Goal: Task Accomplishment & Management: Complete application form

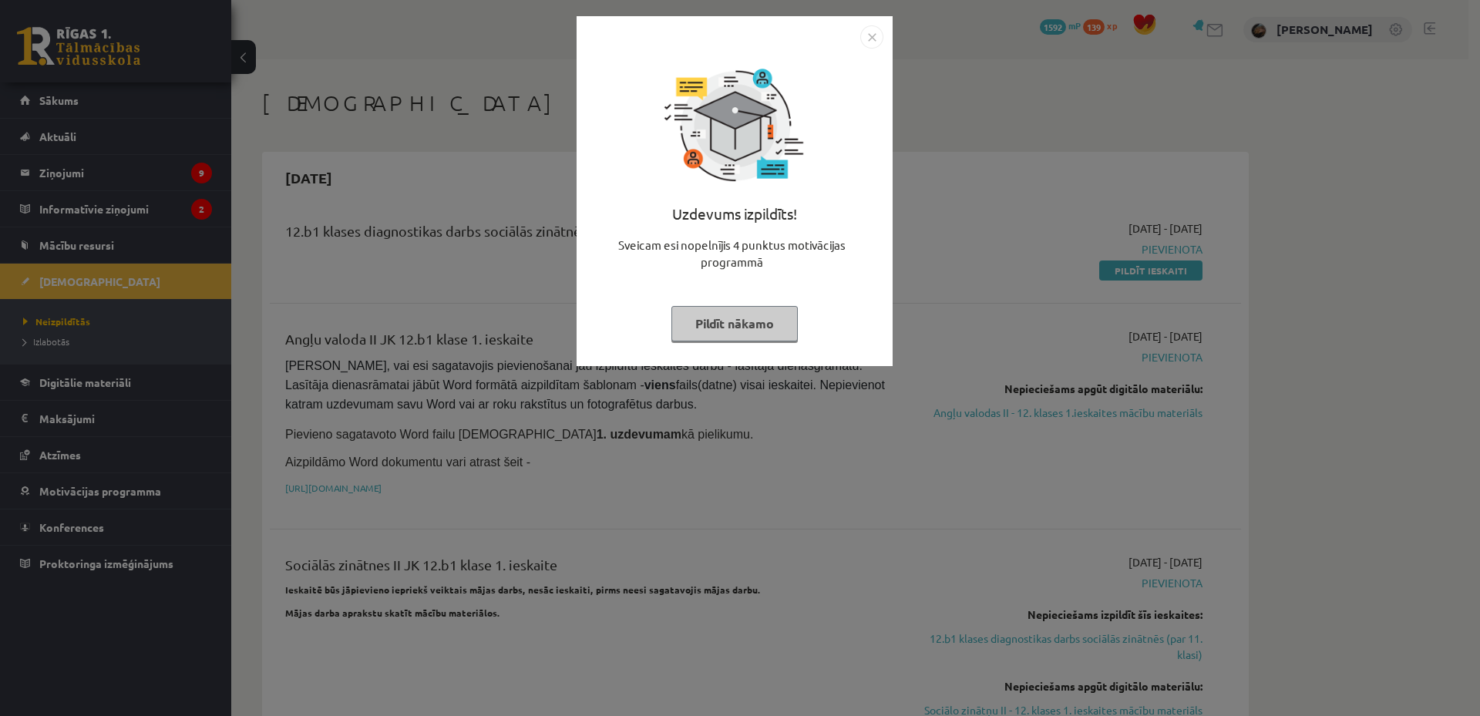
click at [709, 316] on button "Pildīt nākamo" at bounding box center [735, 323] width 126 height 35
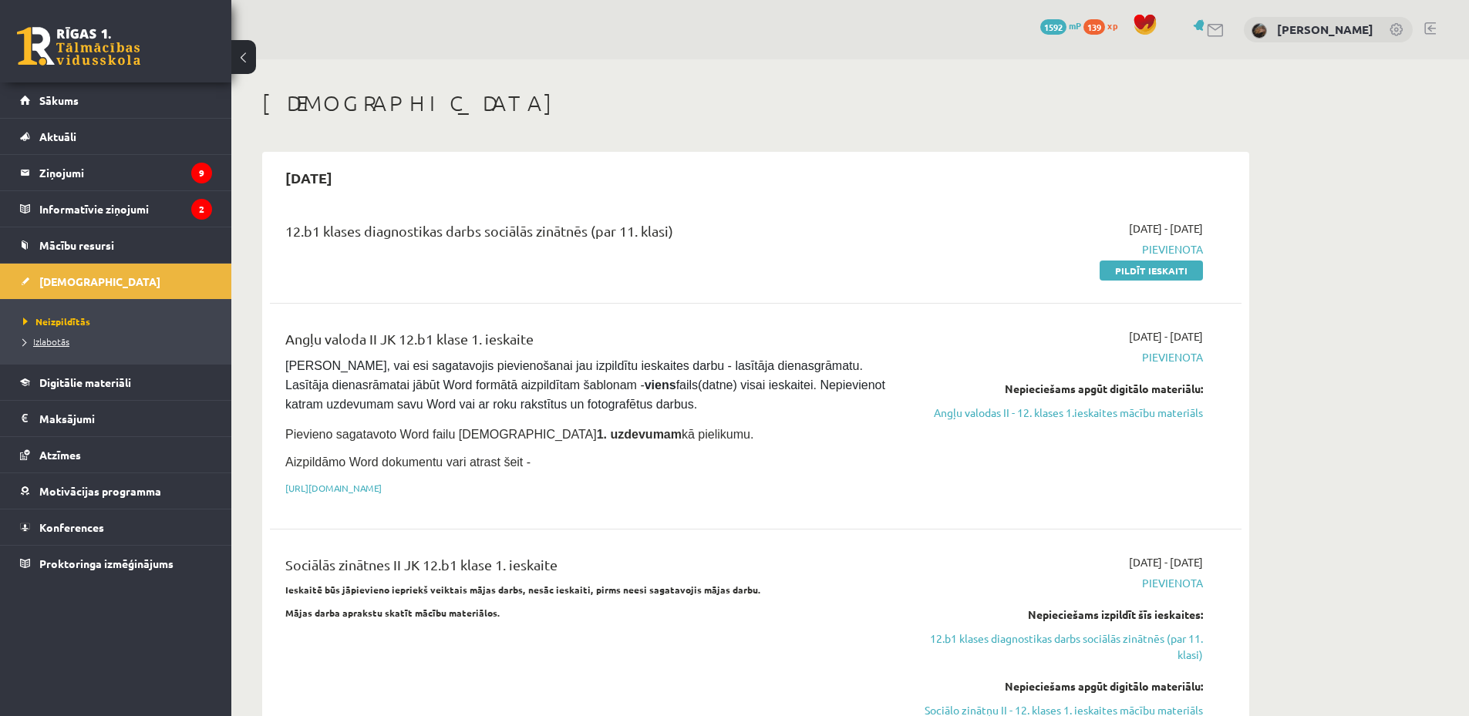
click at [82, 338] on link "Izlabotās" at bounding box center [119, 342] width 193 height 14
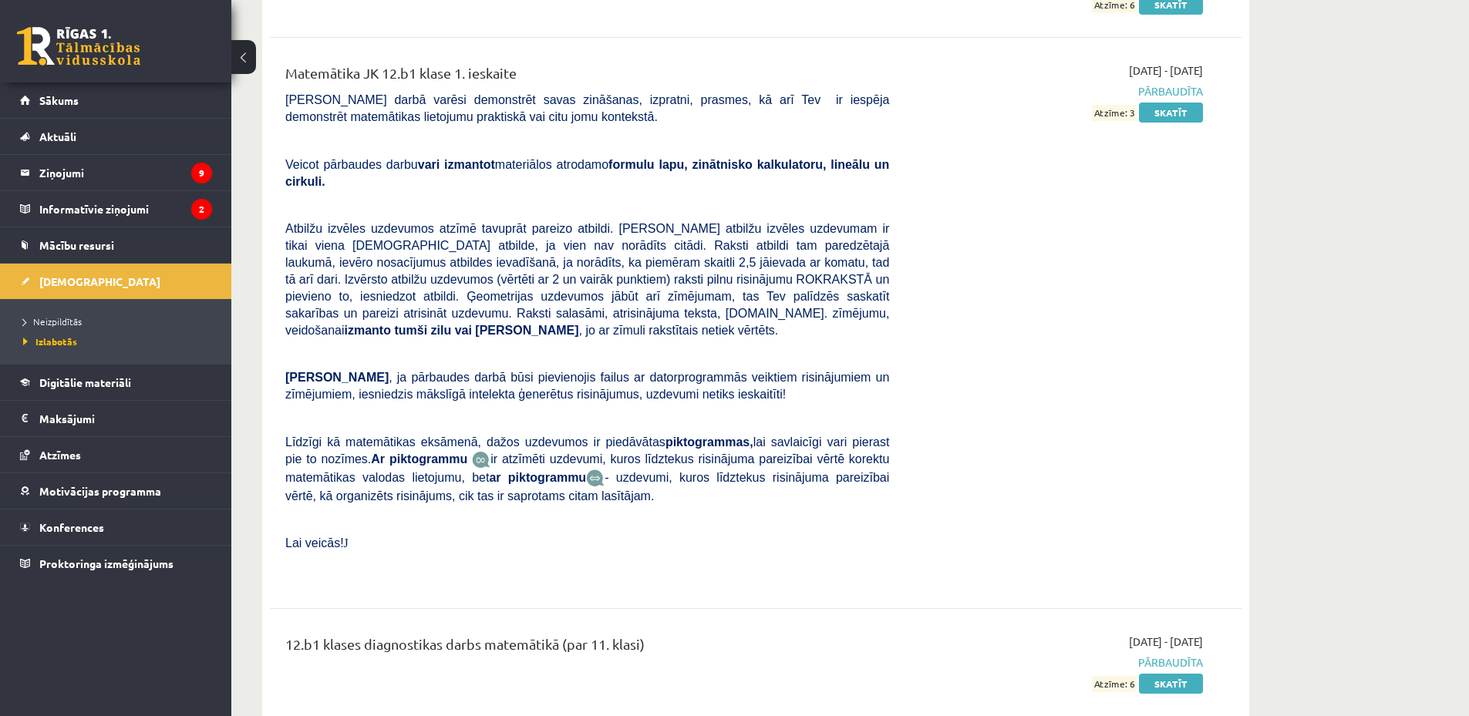
scroll to position [6656, 0]
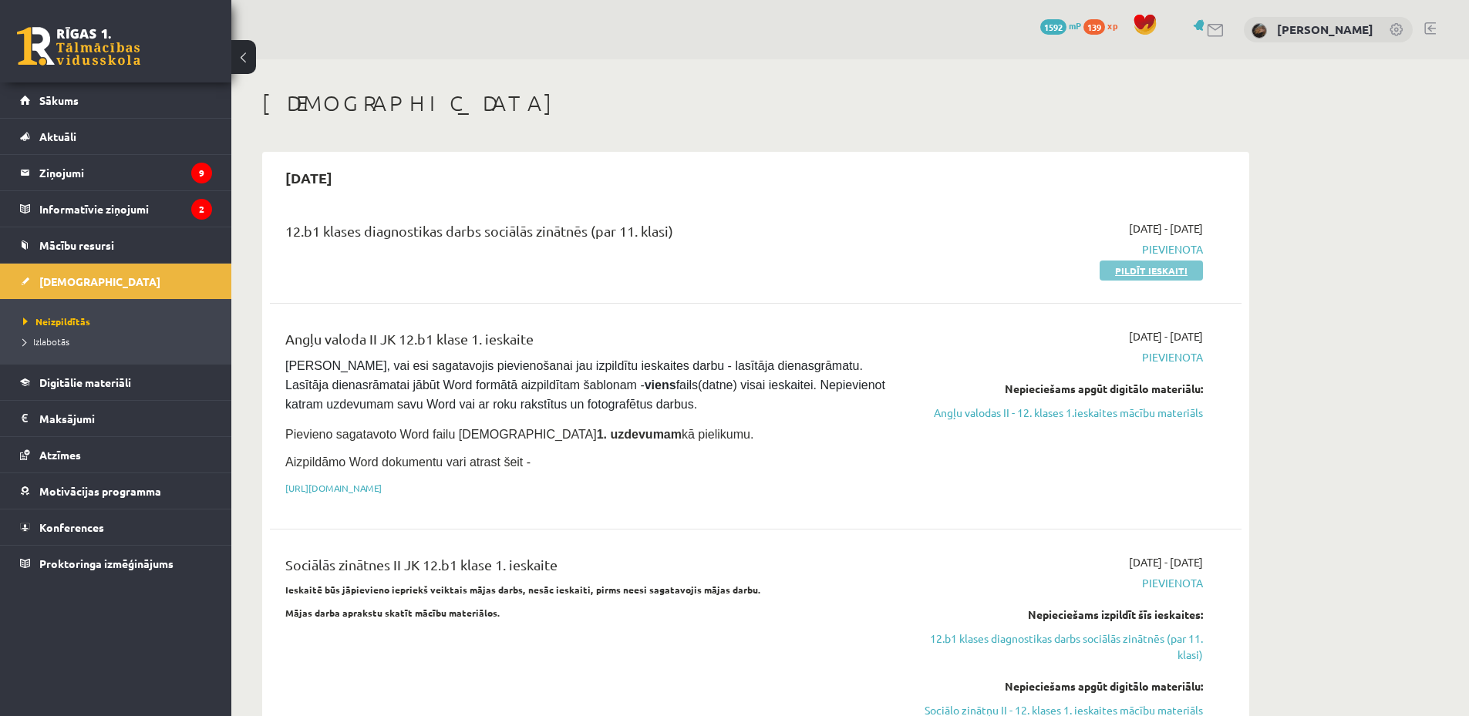
click at [1118, 274] on link "Pildīt ieskaiti" at bounding box center [1150, 271] width 103 height 20
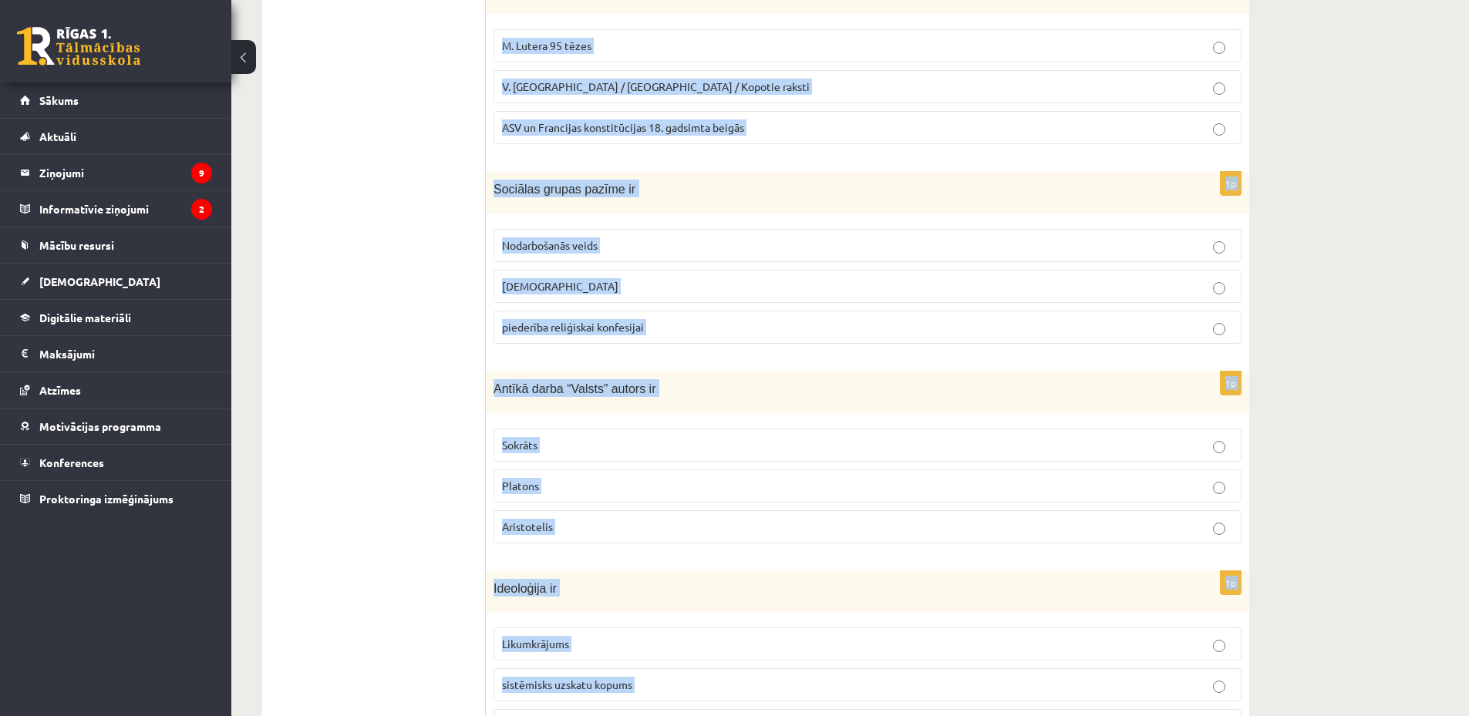
scroll to position [604, 0]
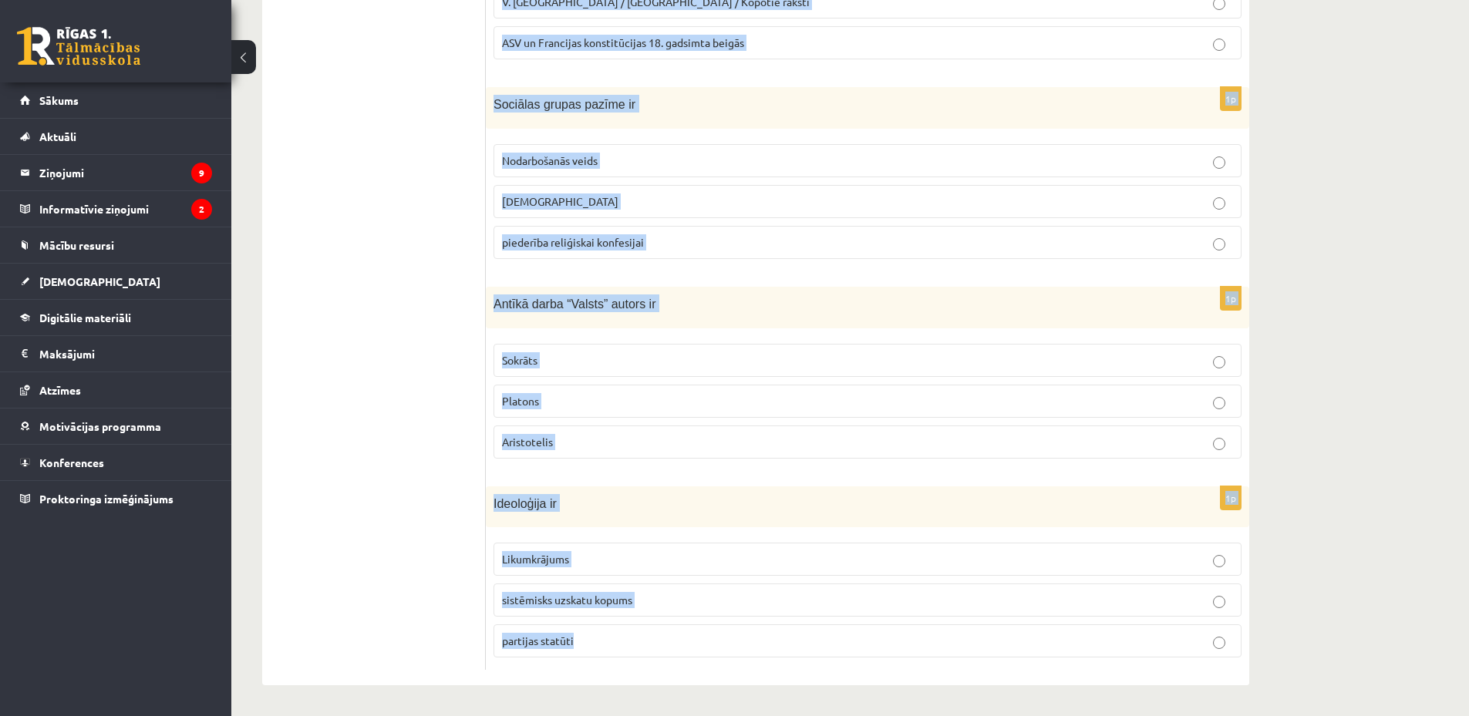
copy form "akari, teritorija un infrastruktūra ir politikas Lietiskie līdzekļi organizator…"
drag, startPoint x: 498, startPoint y: 128, endPoint x: 705, endPoint y: 701, distance: 609.0
click at [705, 701] on div "**********" at bounding box center [755, 86] width 1049 height 1260
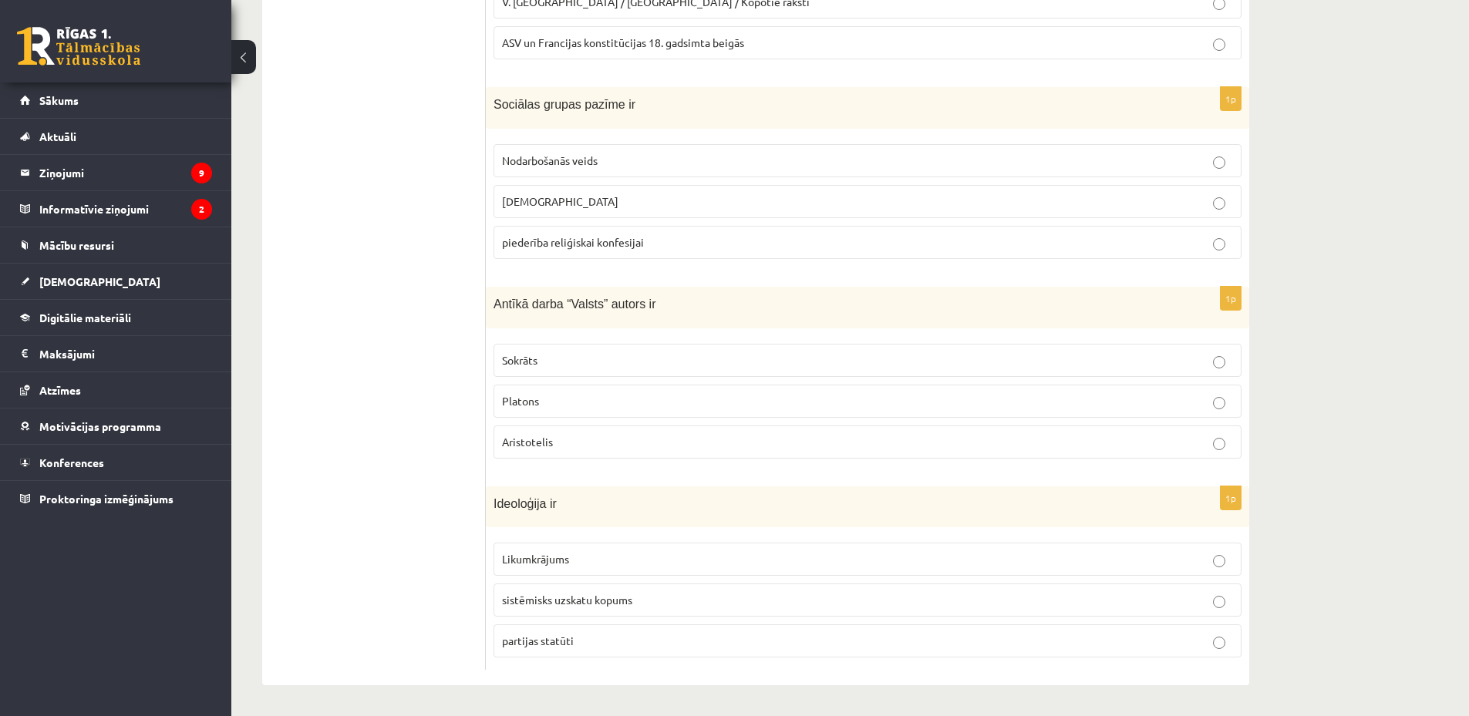
click at [403, 240] on ul "Tests A Tests B Tests C Tests D Tests E Tests F Izvērtējums!" at bounding box center [382, 172] width 208 height 997
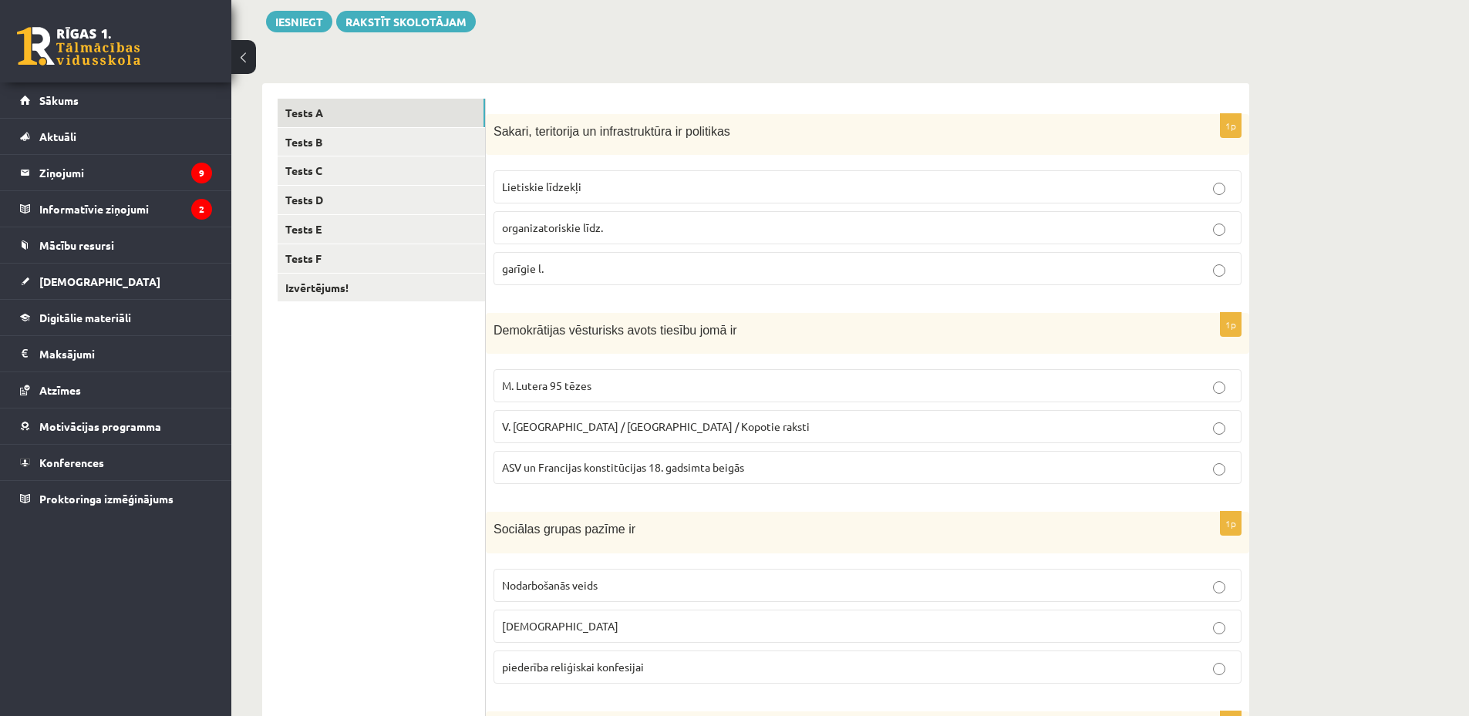
scroll to position [180, 0]
click at [581, 463] on span "ASV un Francijas konstitūcijas 18. gadsimta beigās" at bounding box center [623, 466] width 242 height 14
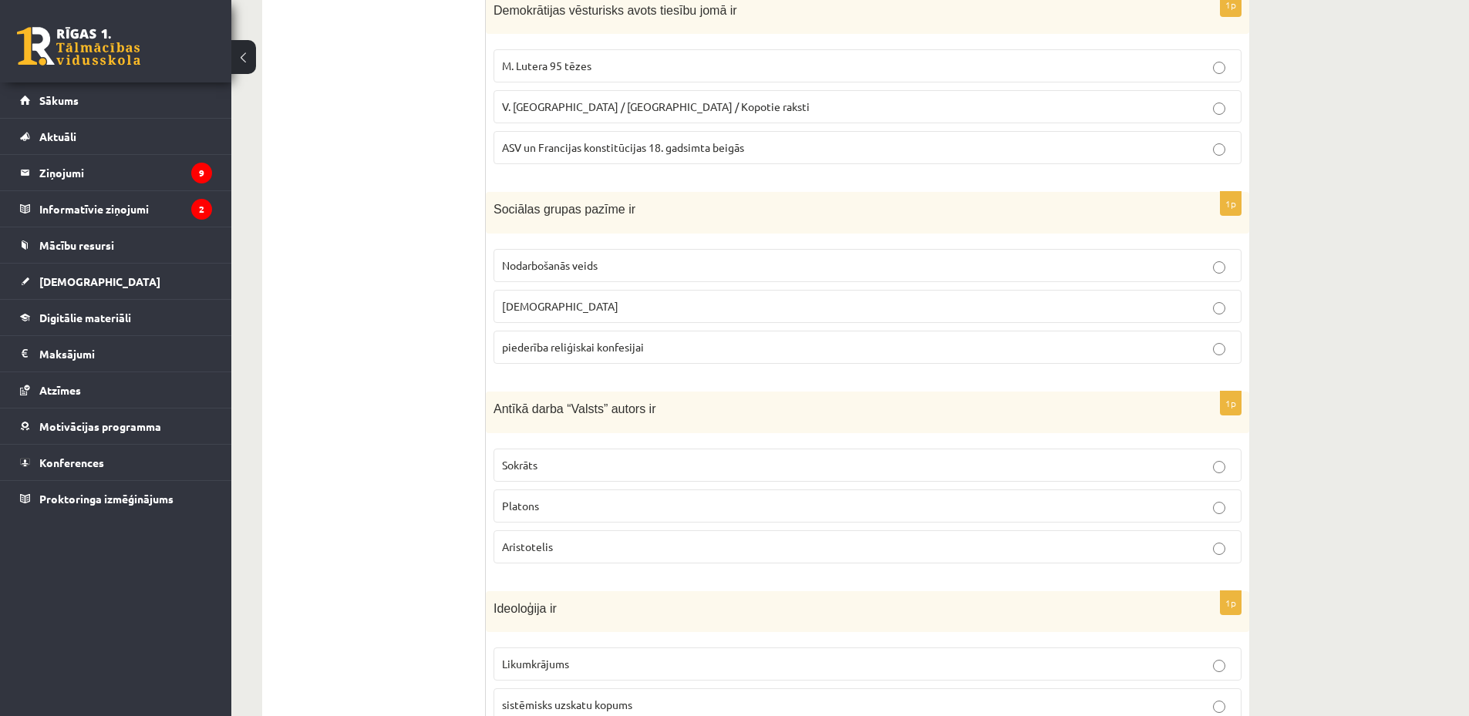
scroll to position [540, 0]
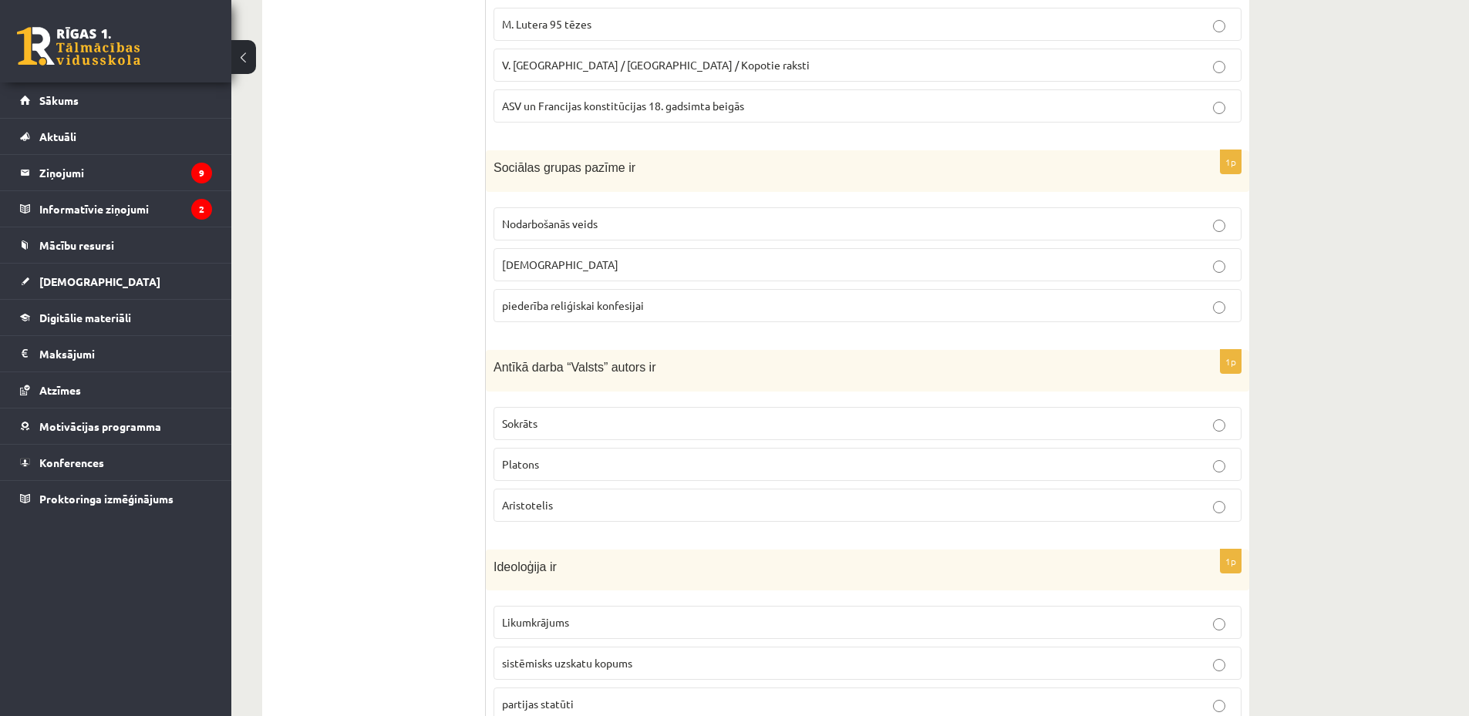
click at [593, 220] on span "Nodarbošanās veids" at bounding box center [550, 224] width 96 height 14
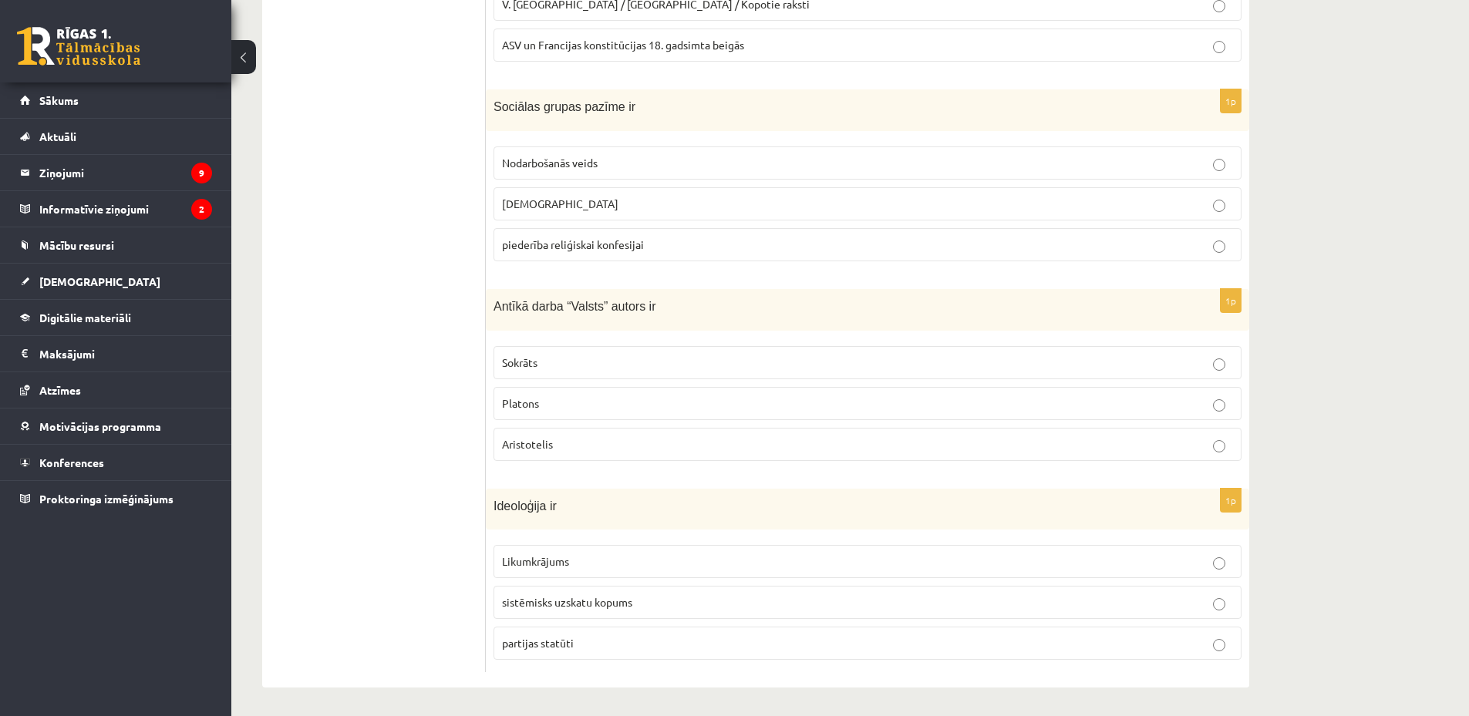
scroll to position [604, 0]
click at [571, 390] on label "Platons" at bounding box center [867, 401] width 748 height 33
click at [602, 596] on span "sistēmisks uzskatu kopums" at bounding box center [567, 600] width 130 height 14
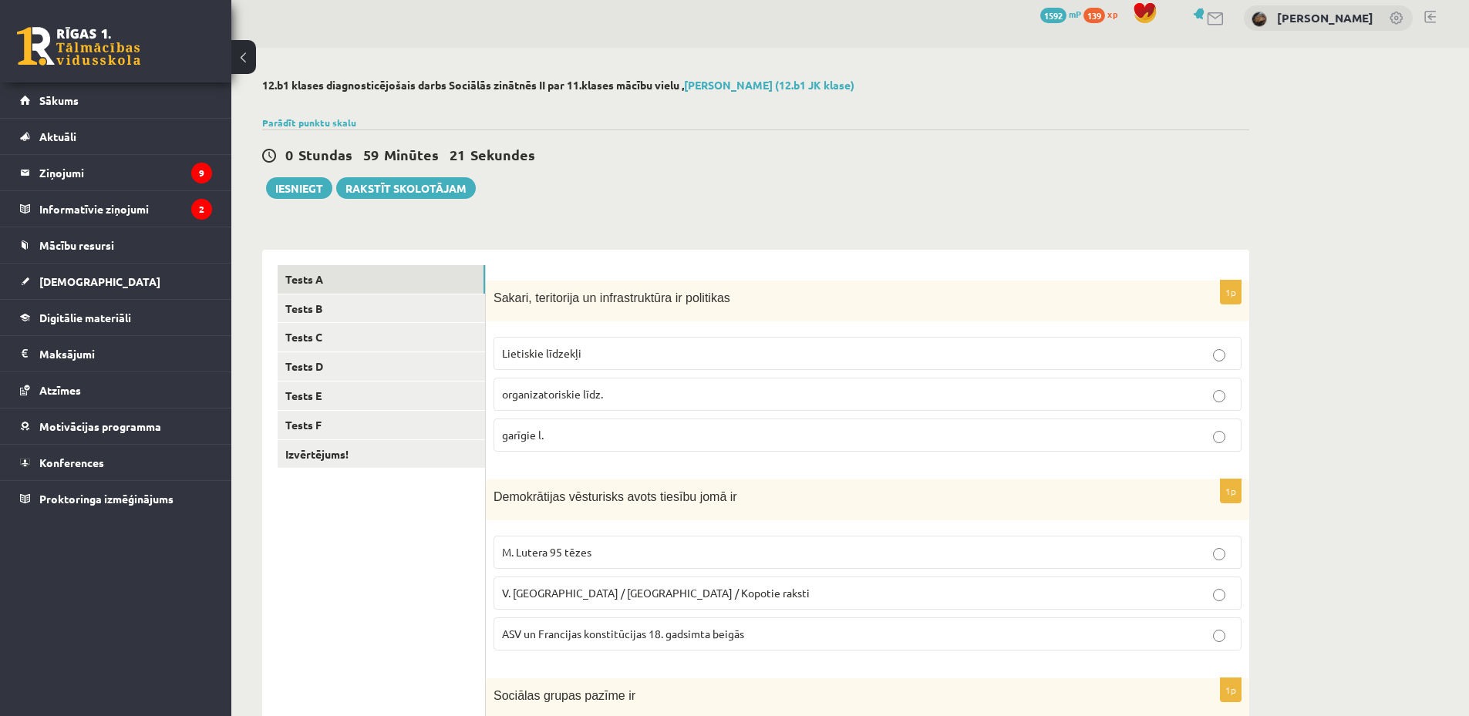
scroll to position [0, 0]
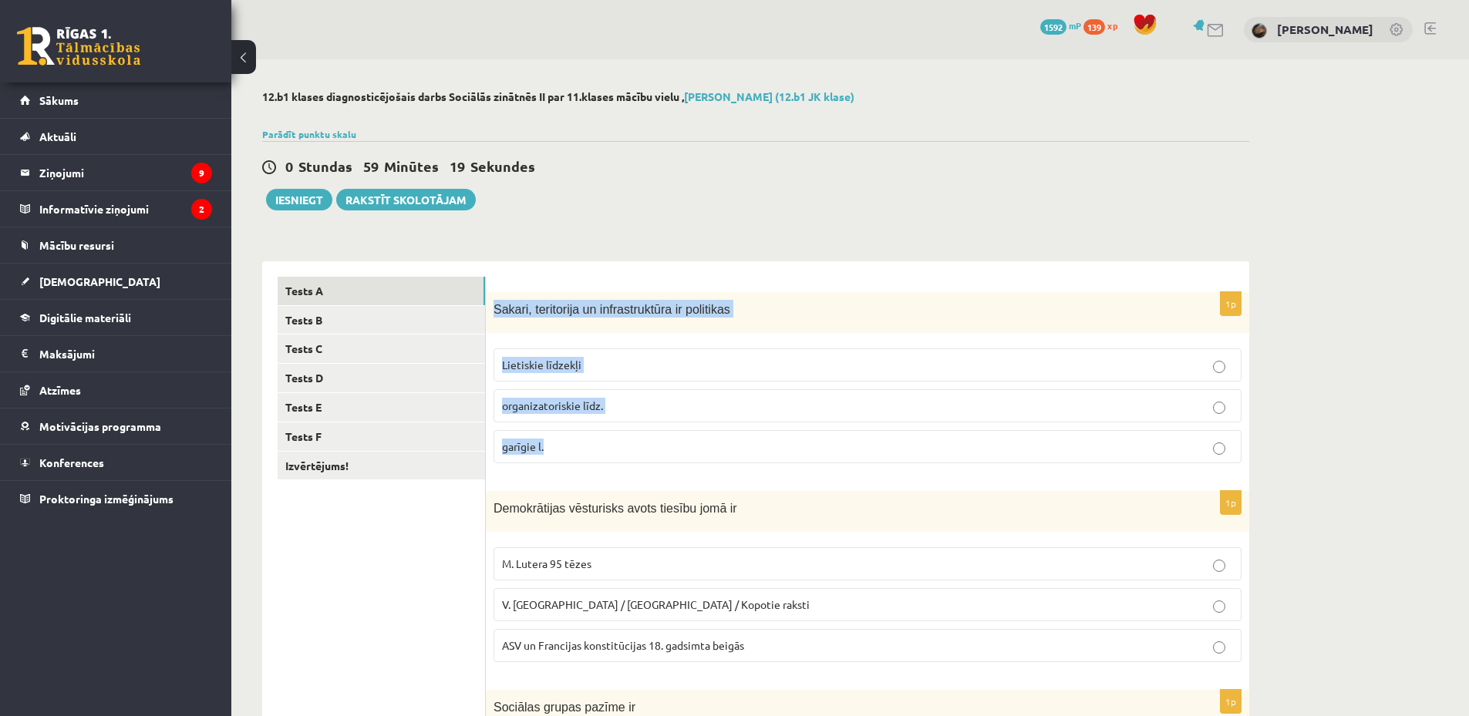
drag, startPoint x: 494, startPoint y: 309, endPoint x: 571, endPoint y: 450, distance: 160.4
click at [571, 450] on div "1p Sakari, teritorija un infrastruktūra ir politikas Lietiskie līdzekļi organiz…" at bounding box center [867, 384] width 763 height 184
copy div "Sakari, teritorija un infrastruktūra ir politikas Lietiskie līdzekļi organizato…"
click at [569, 473] on div "1p Sakari, teritorija un infrastruktūra ir politikas Lietiskie līdzekļi organiz…" at bounding box center [867, 384] width 763 height 184
click at [609, 364] on p "Lietiskie līdzekļi" at bounding box center [867, 365] width 731 height 16
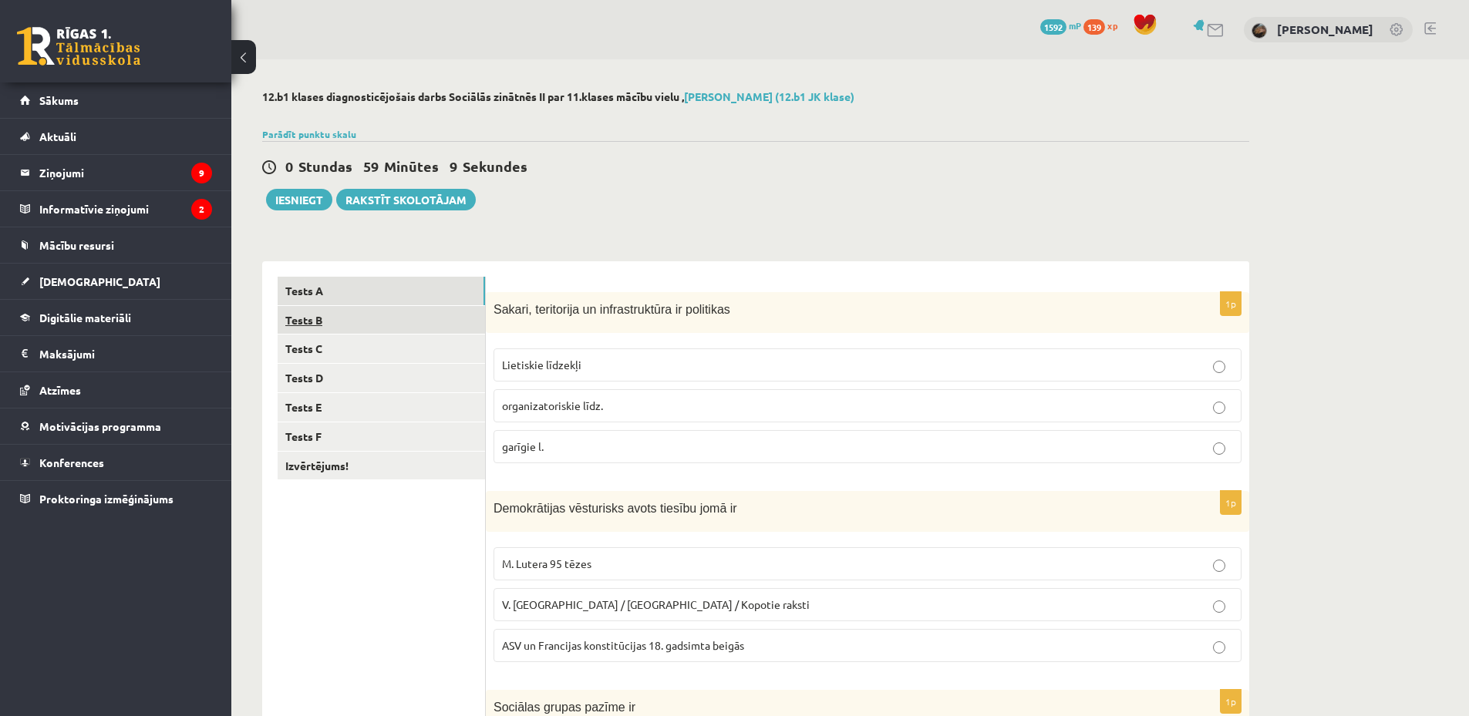
click at [412, 327] on link "Tests B" at bounding box center [381, 320] width 207 height 29
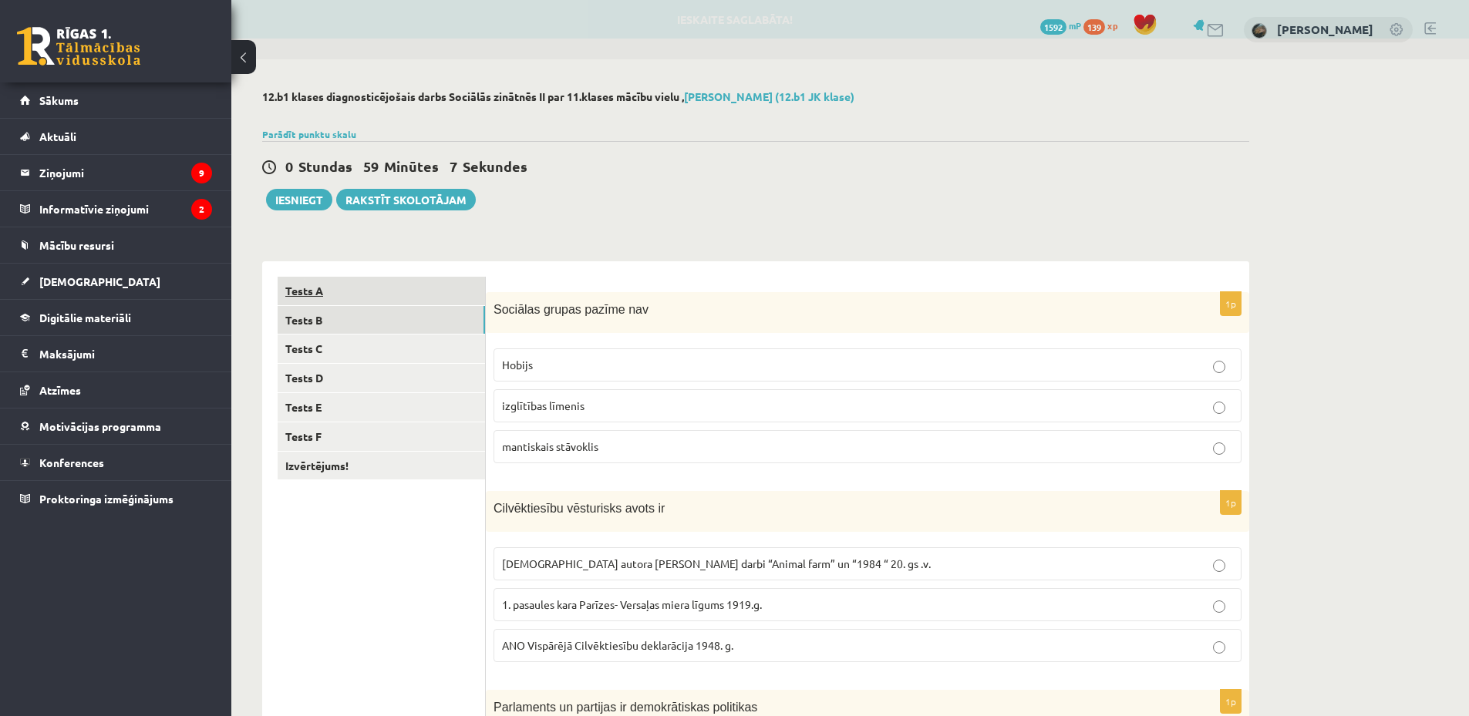
click at [453, 295] on link "Tests A" at bounding box center [381, 291] width 207 height 29
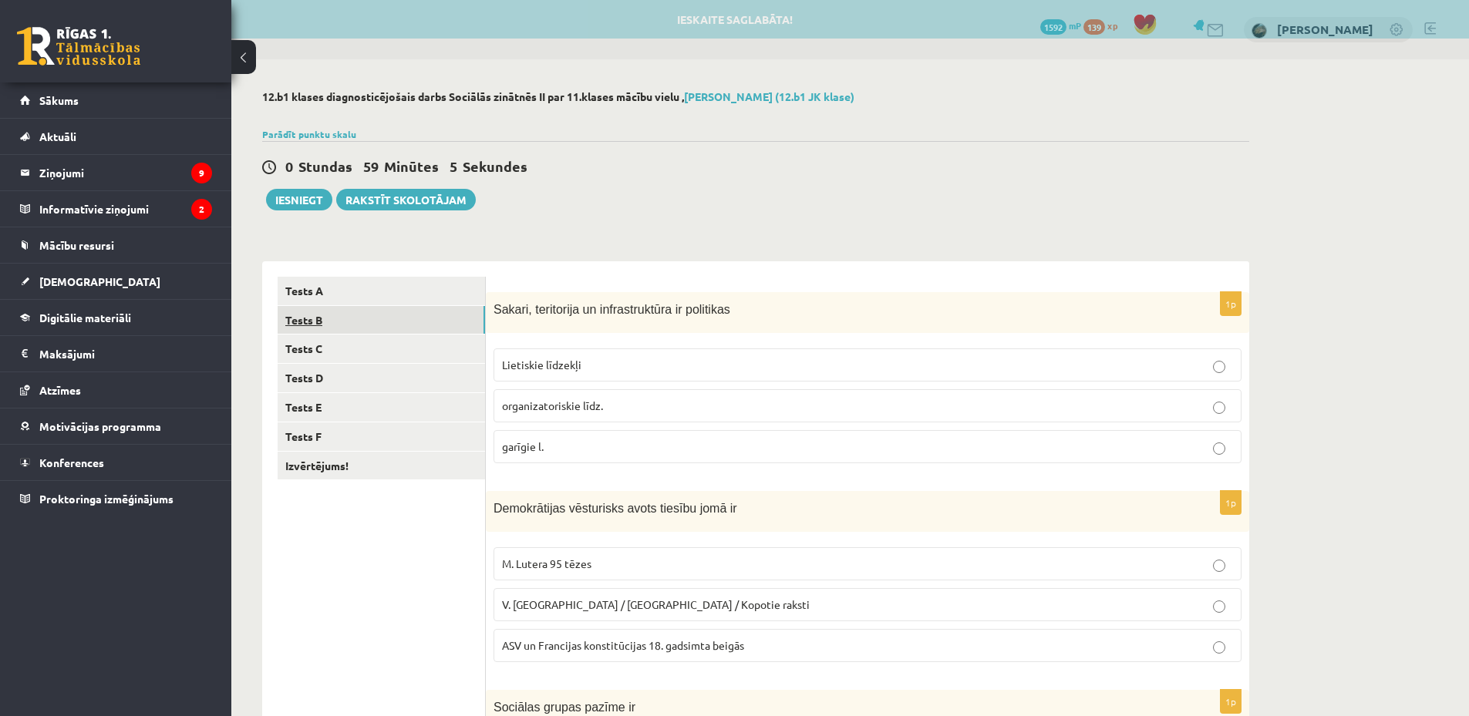
click at [459, 330] on link "Tests B" at bounding box center [381, 320] width 207 height 29
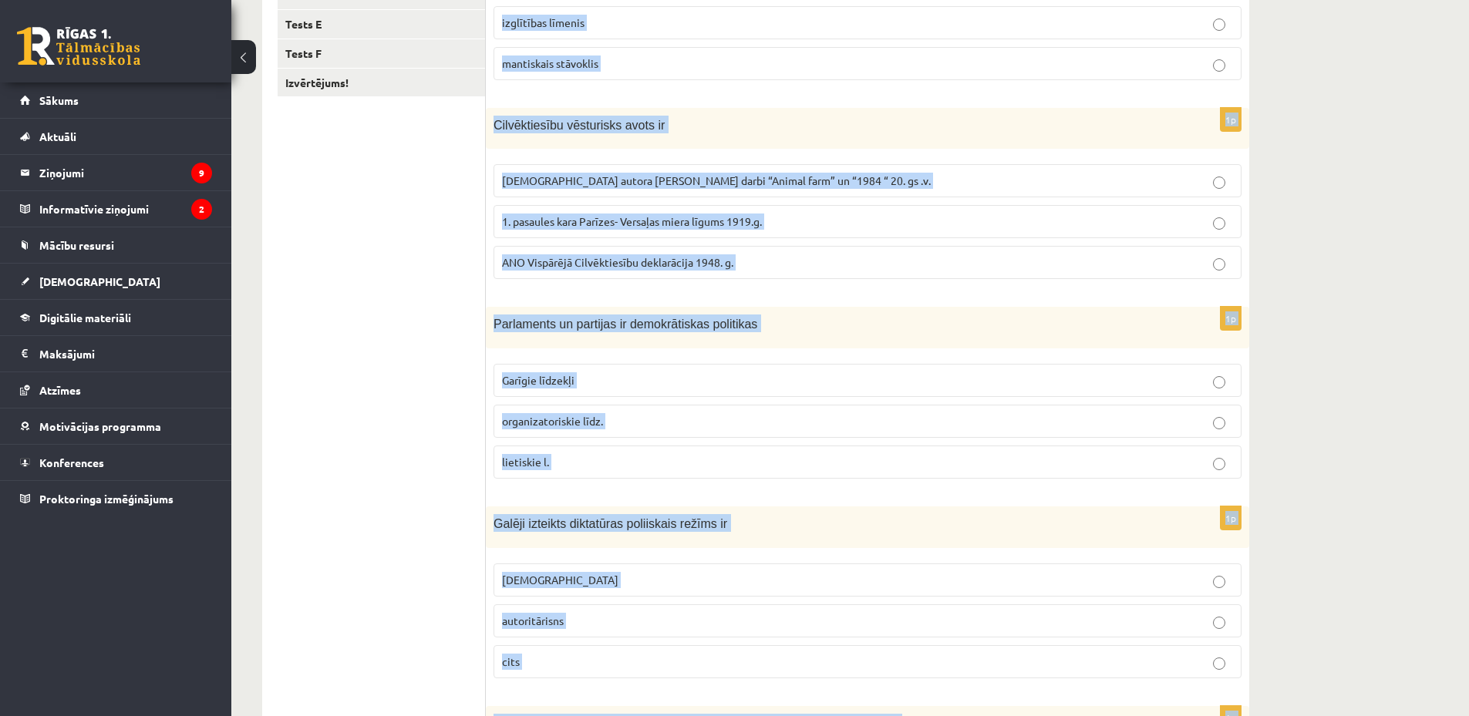
scroll to position [604, 0]
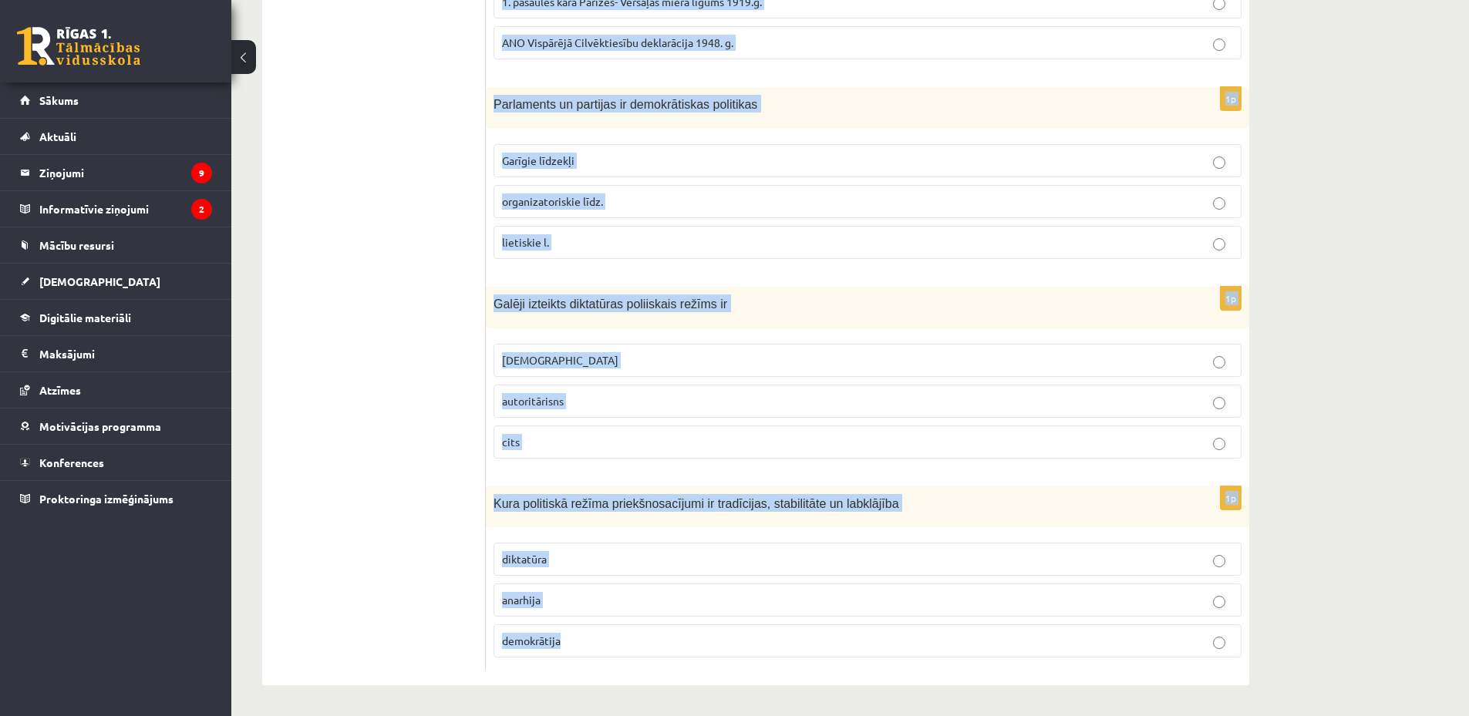
copy form "Sociālas grupas pazīme nav Hobijs izglītības līmenis mantiskais stāvoklis 1p Ci…"
drag, startPoint x: 496, startPoint y: 307, endPoint x: 731, endPoint y: 679, distance: 440.4
click at [731, 679] on div "1p Sociālas grupas pazīme nav Hobijs izglītības līmenis mantiskais stāvoklis 1p…" at bounding box center [867, 172] width 763 height 1028
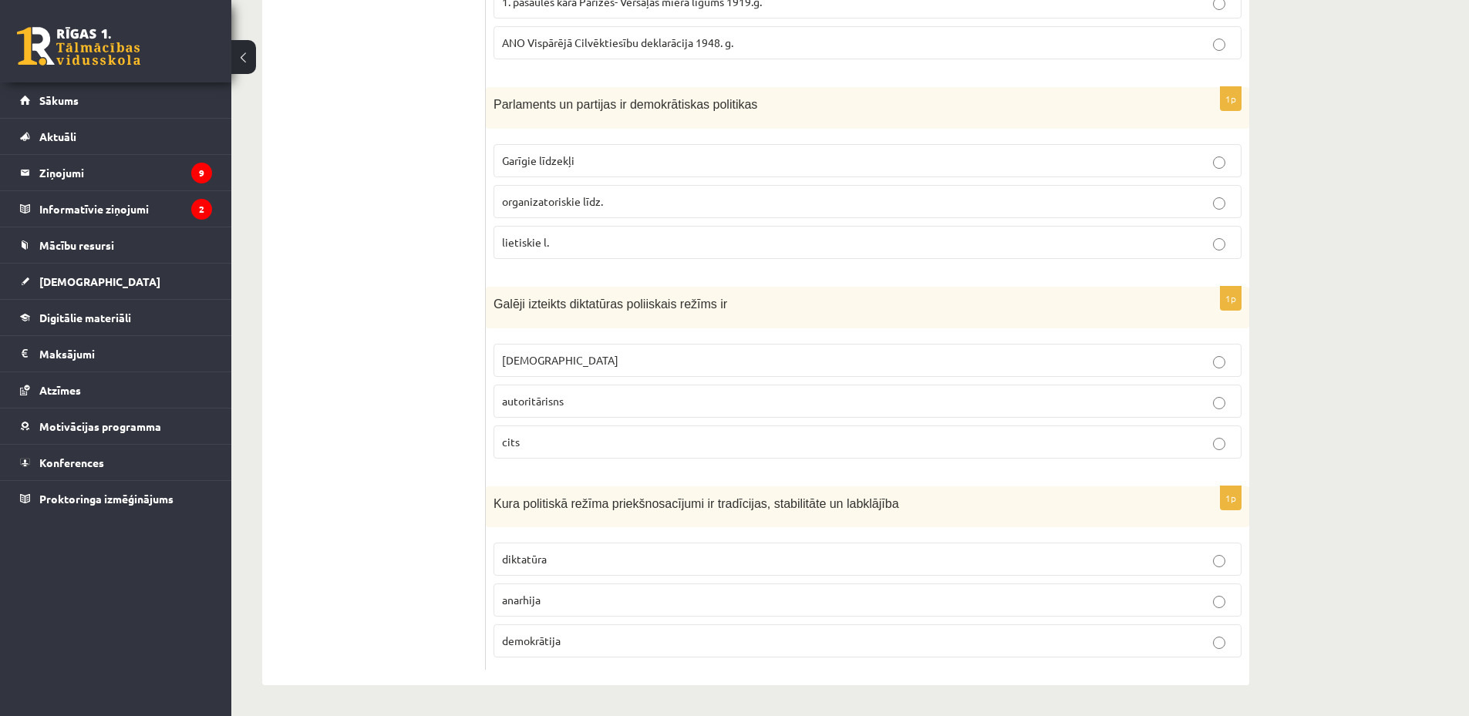
click at [386, 278] on ul "Tests A Tests B Tests C Tests D Tests E Tests F Izvērtējums!" at bounding box center [382, 172] width 208 height 997
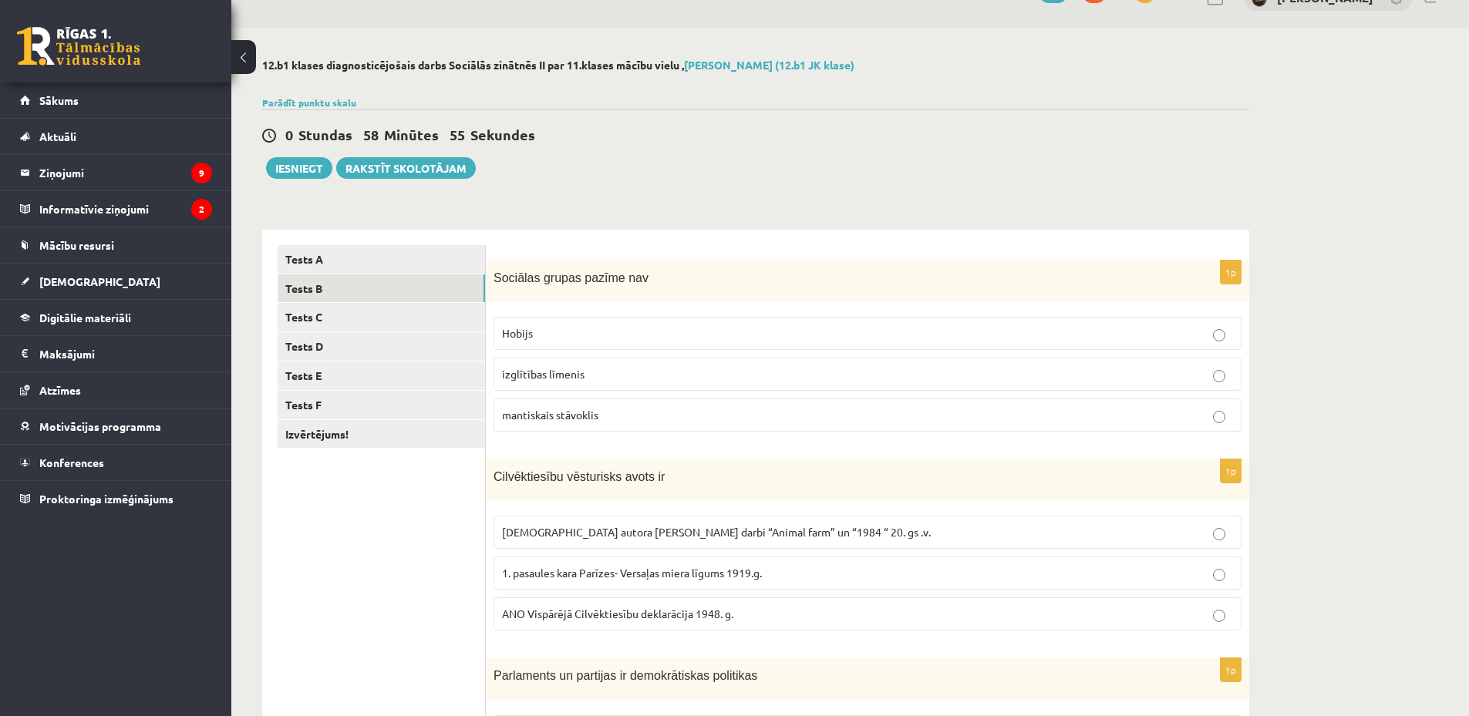
scroll to position [0, 0]
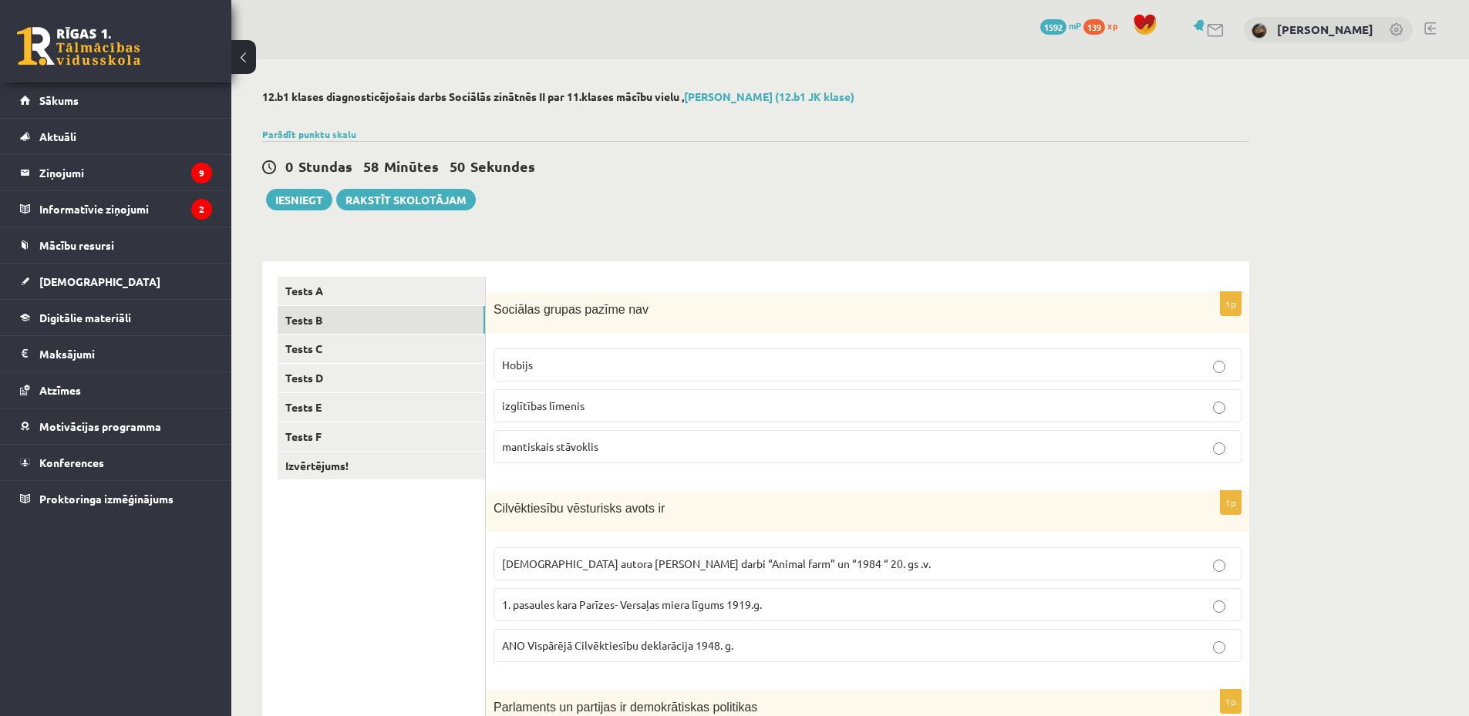
click at [561, 376] on label "Hobijs" at bounding box center [867, 364] width 748 height 33
click at [566, 637] on label "ANO Vispārējā Cilvēktiesību deklarācija 1948. g." at bounding box center [867, 645] width 748 height 33
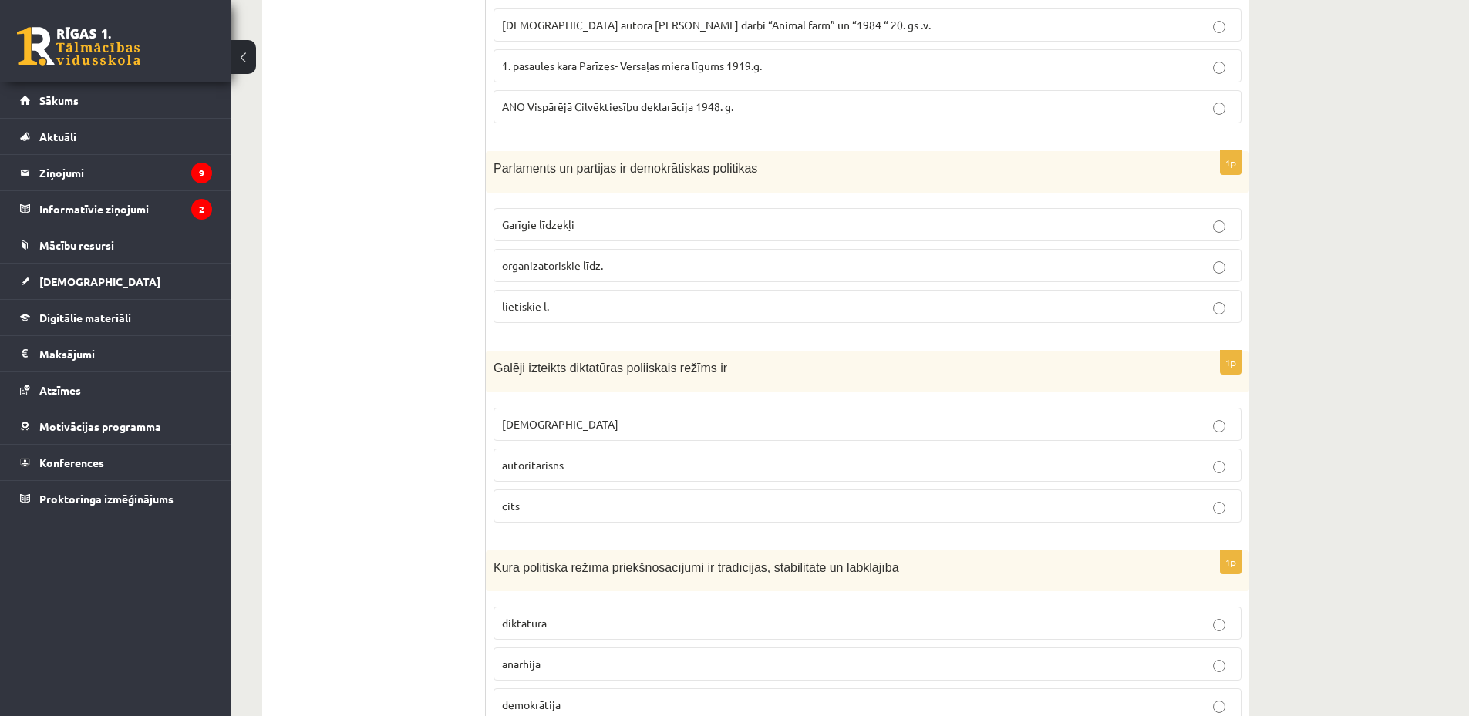
scroll to position [540, 0]
click at [591, 278] on label "organizatoriskie līdz." at bounding box center [867, 264] width 748 height 33
click at [574, 429] on p "totalitārisms" at bounding box center [867, 424] width 731 height 16
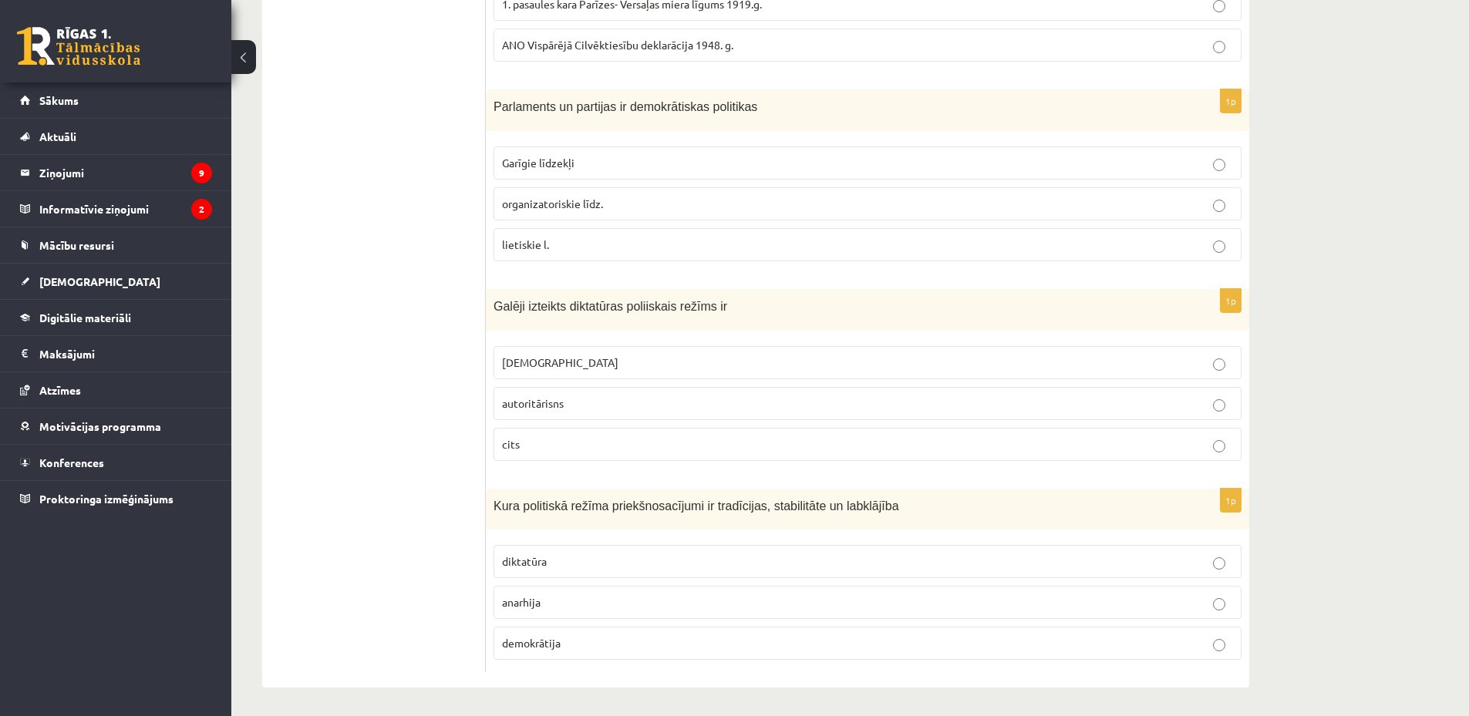
scroll to position [604, 0]
click at [561, 645] on span "demokrātija" at bounding box center [531, 641] width 59 height 14
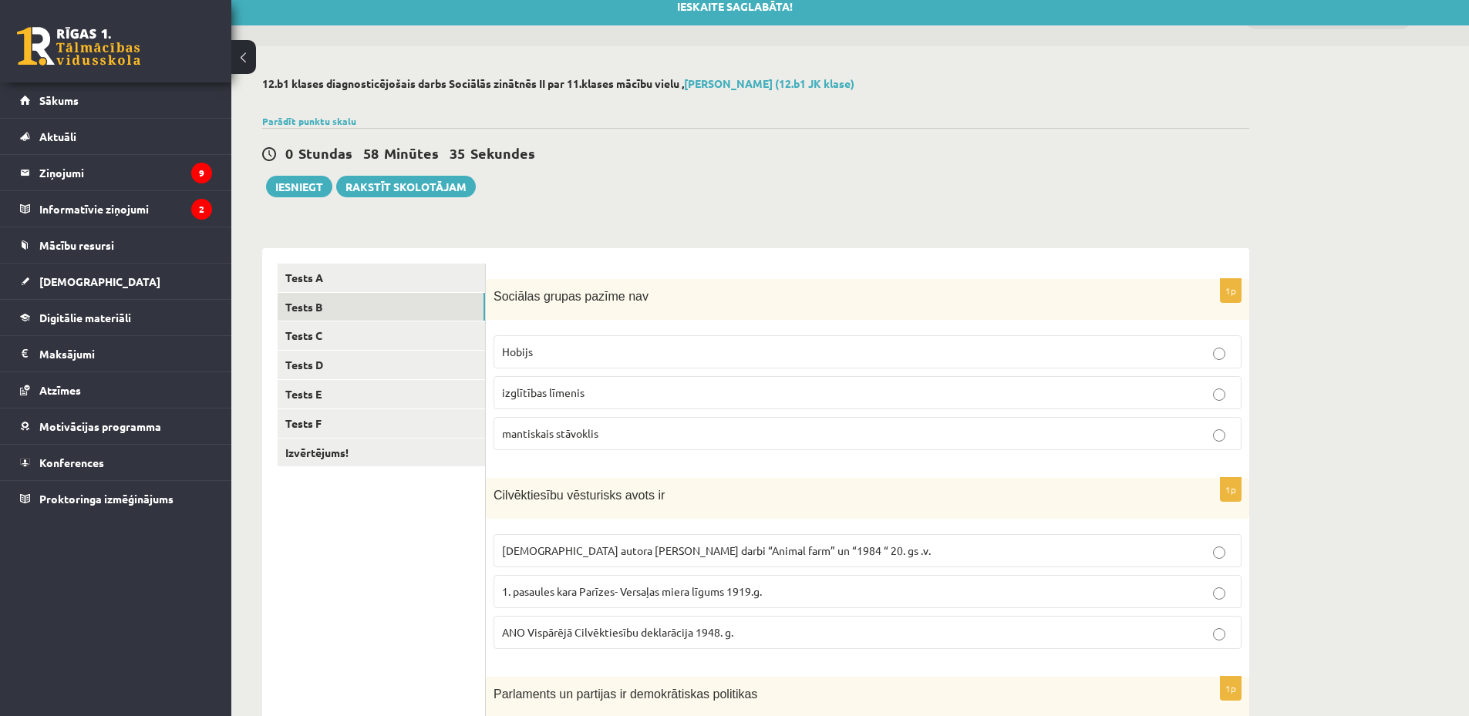
scroll to position [0, 0]
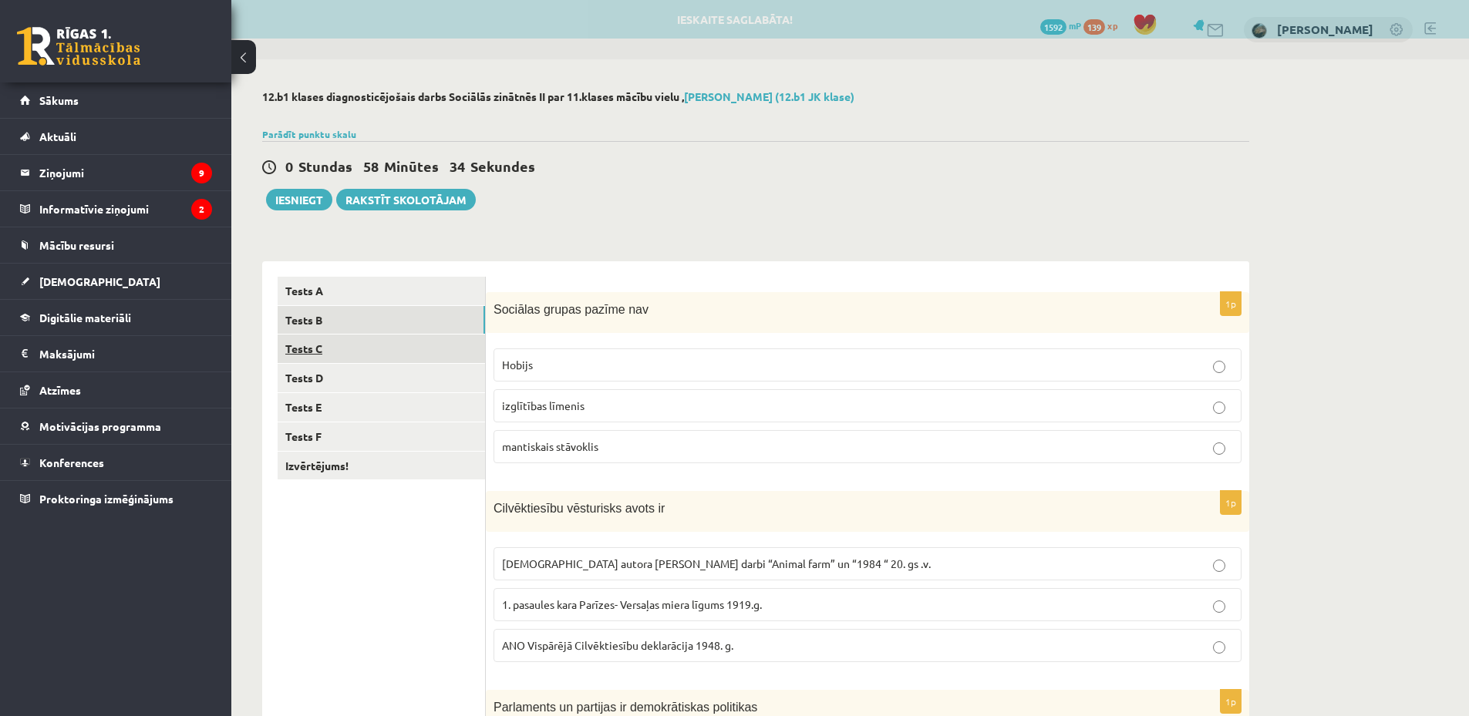
click at [402, 353] on link "Tests C" at bounding box center [381, 349] width 207 height 29
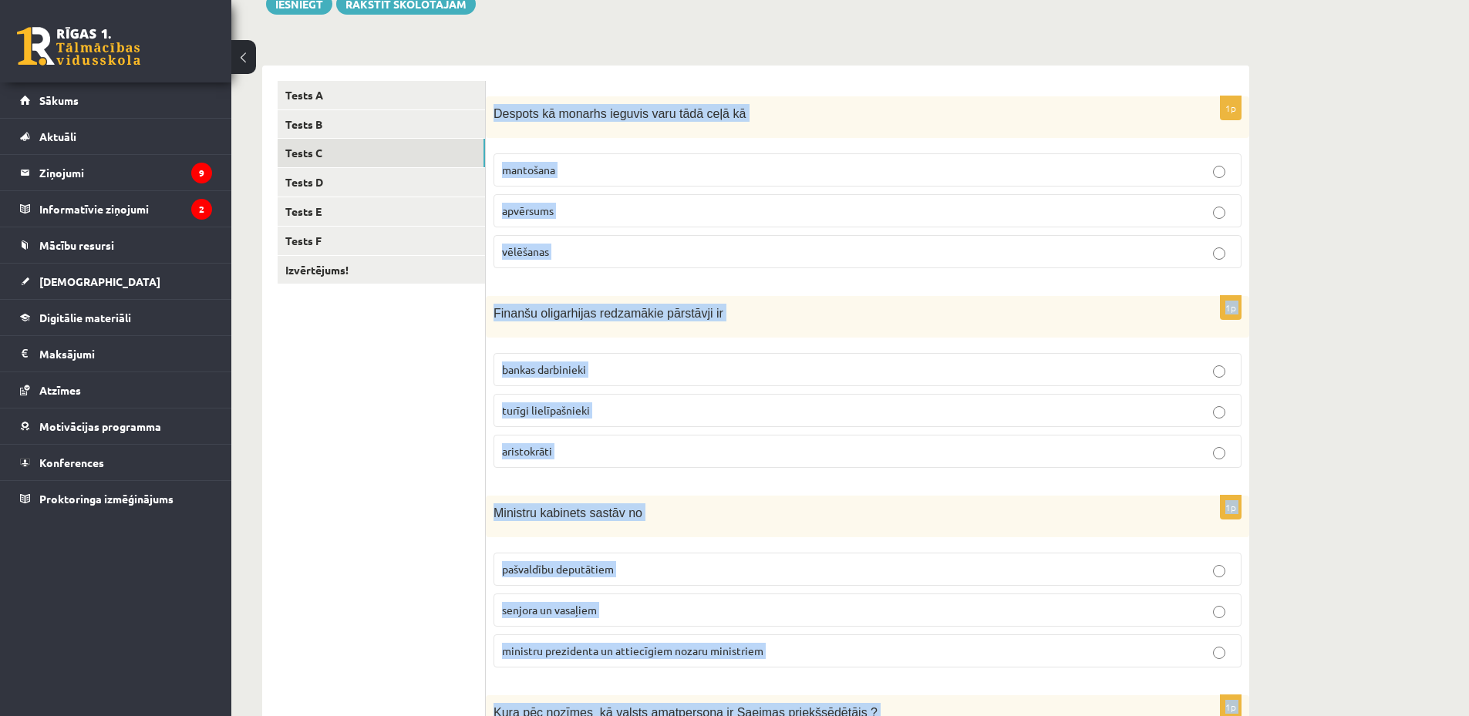
scroll to position [605, 0]
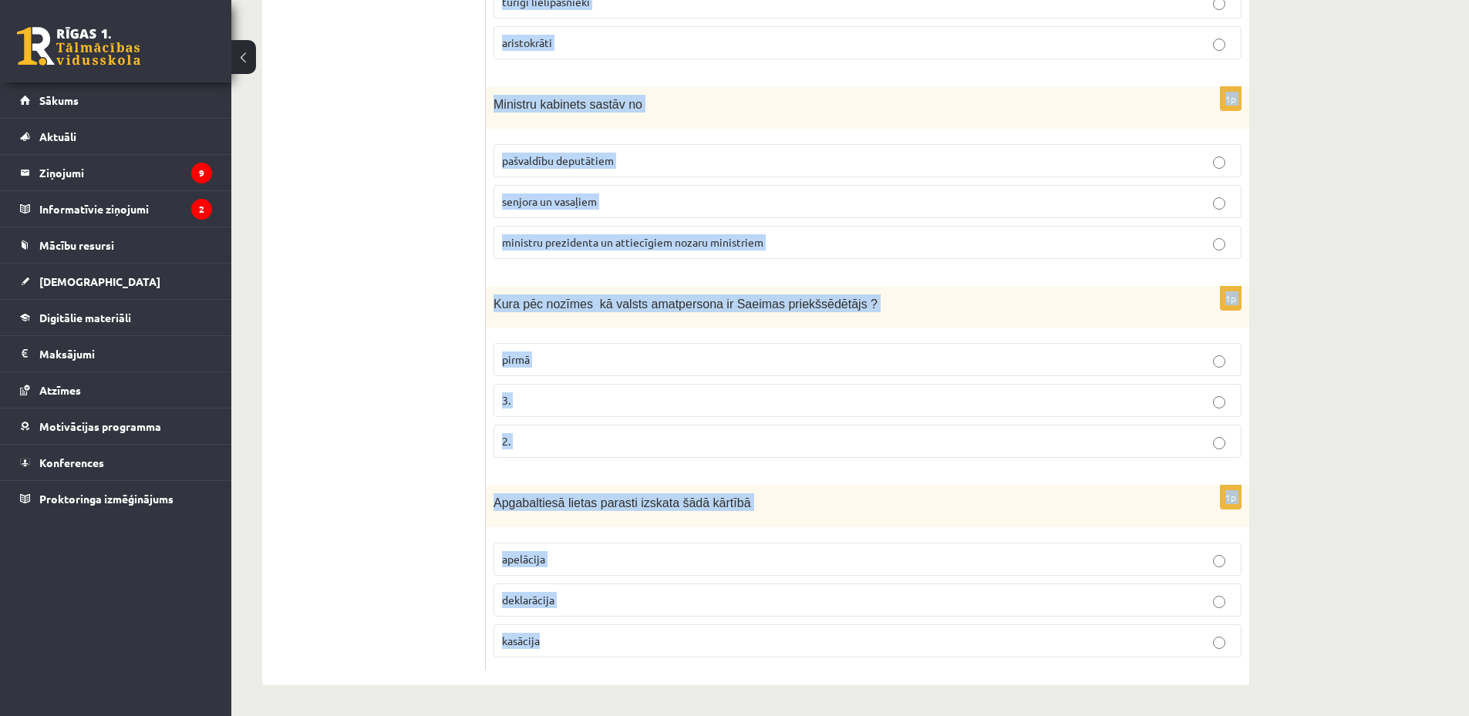
copy form "Despots kā monarhs ieguvis varu tādā ceļā kā mantošana apvērsums vēlēšanas 1p F…"
drag, startPoint x: 494, startPoint y: 312, endPoint x: 686, endPoint y: 673, distance: 408.7
click at [686, 673] on div "1p Despots kā monarhs ieguvis varu tādā ceļā kā mantošana apvērsums vēlēšanas 1…" at bounding box center [867, 171] width 763 height 1029
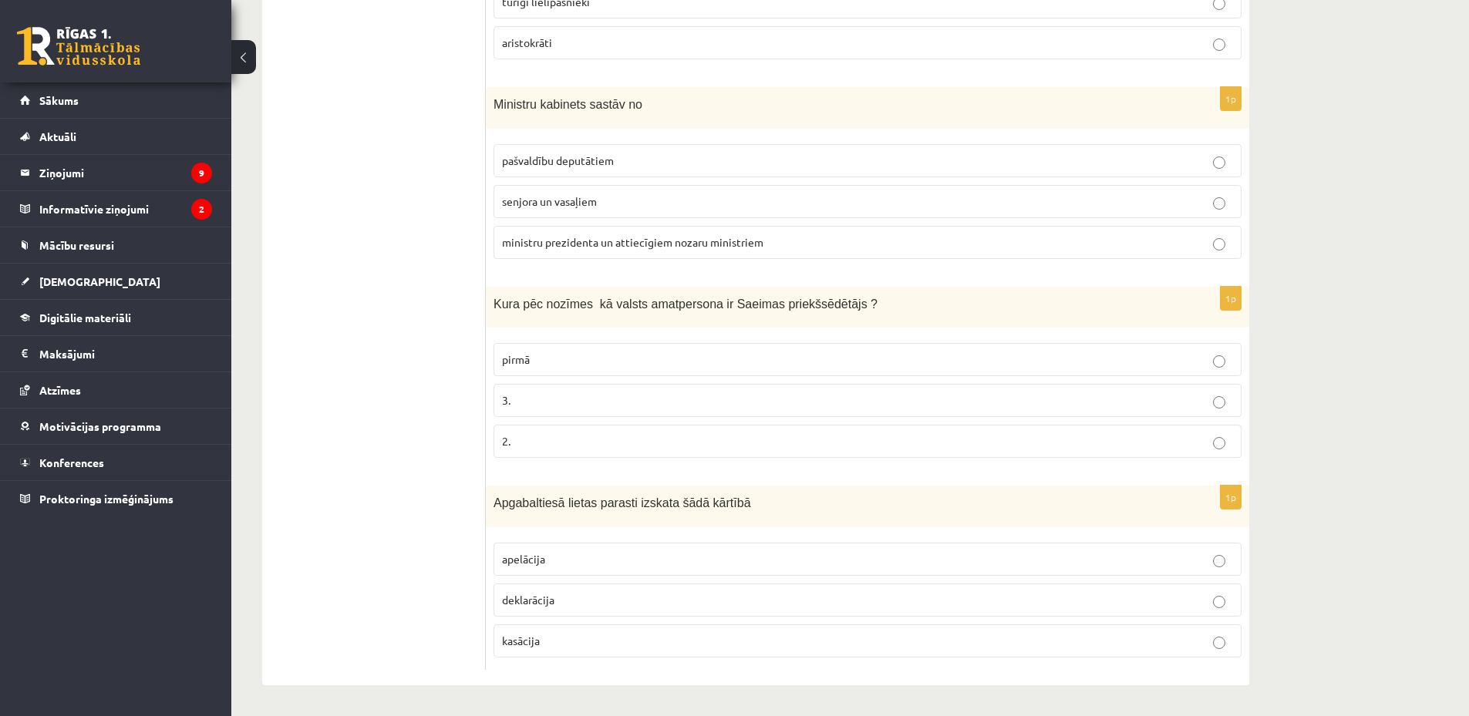
click at [403, 346] on ul "Tests A Tests B Tests C Tests D Tests E Tests F Izvērtējums!" at bounding box center [382, 171] width 208 height 998
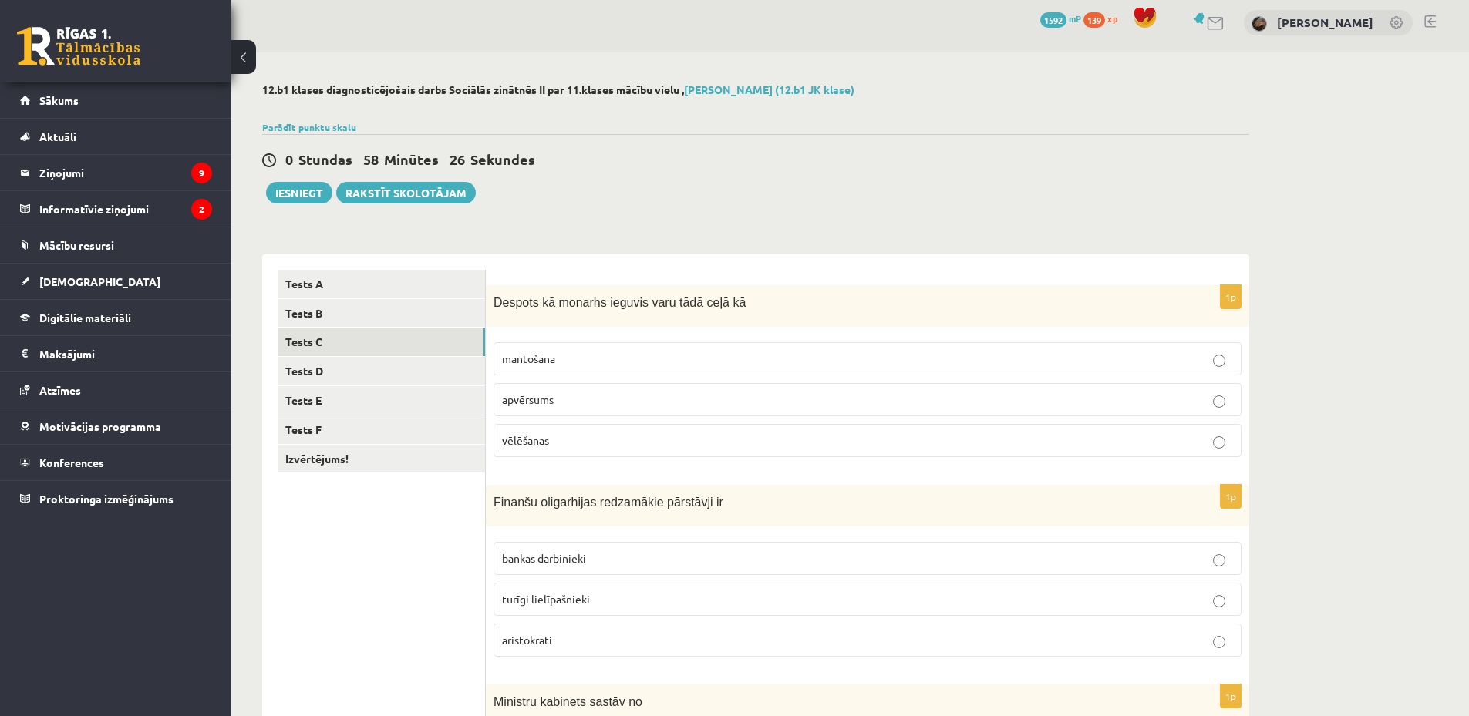
scroll to position [0, 0]
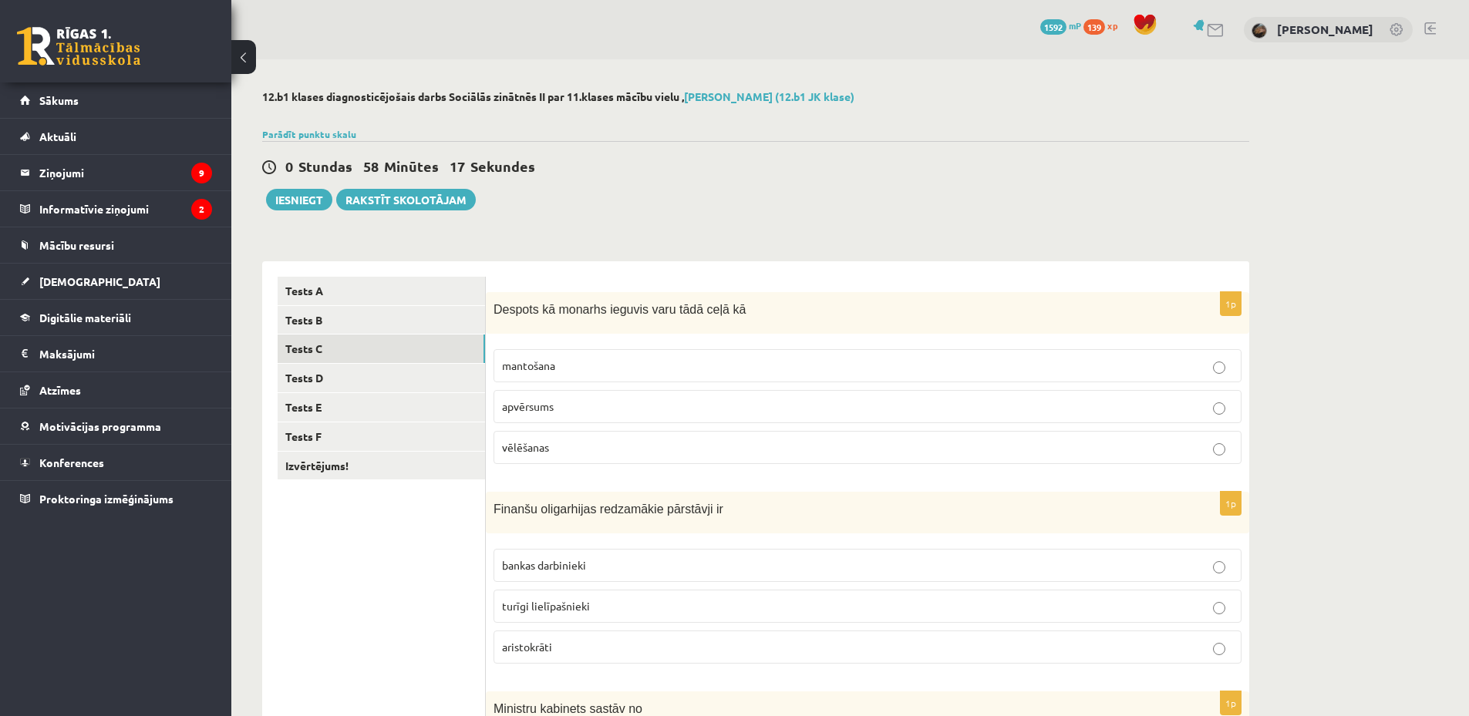
click at [558, 419] on label "apvērsums" at bounding box center [867, 406] width 748 height 33
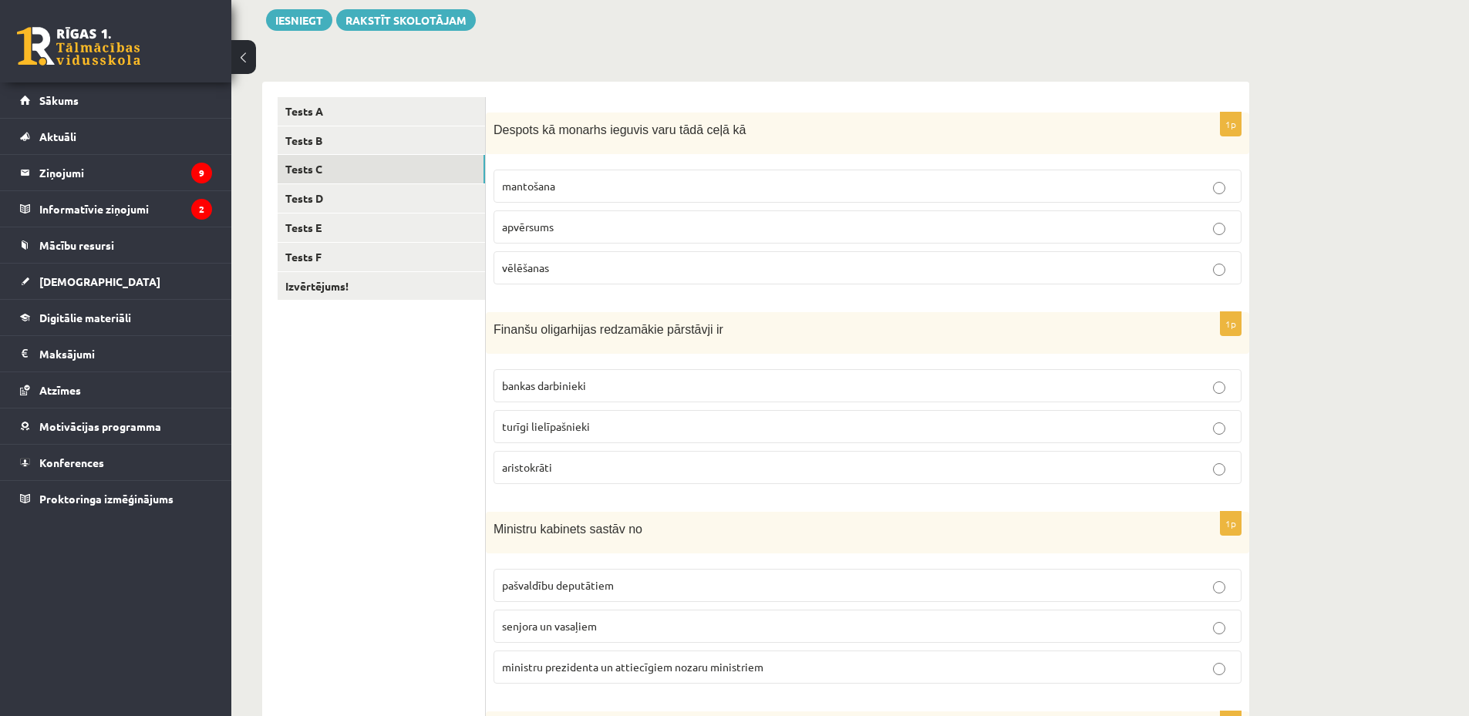
click at [584, 428] on span "turīgi lielīpašnieki" at bounding box center [546, 426] width 88 height 14
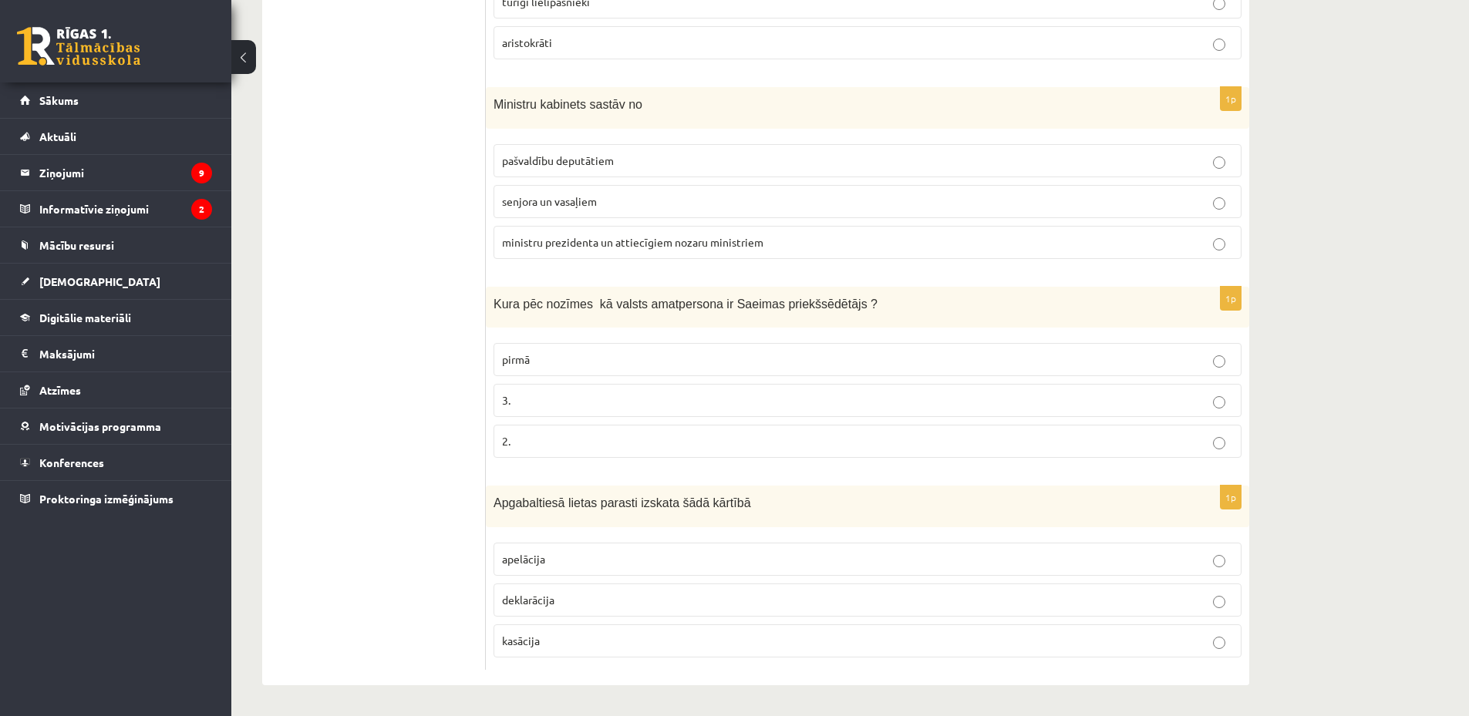
scroll to position [605, 0]
click at [584, 245] on span "ministru prezidenta un attiecīgiem nozaru ministriem" at bounding box center [632, 242] width 261 height 14
click at [570, 354] on p "pirmā" at bounding box center [867, 360] width 731 height 16
click at [547, 561] on p "apelācija" at bounding box center [867, 559] width 731 height 16
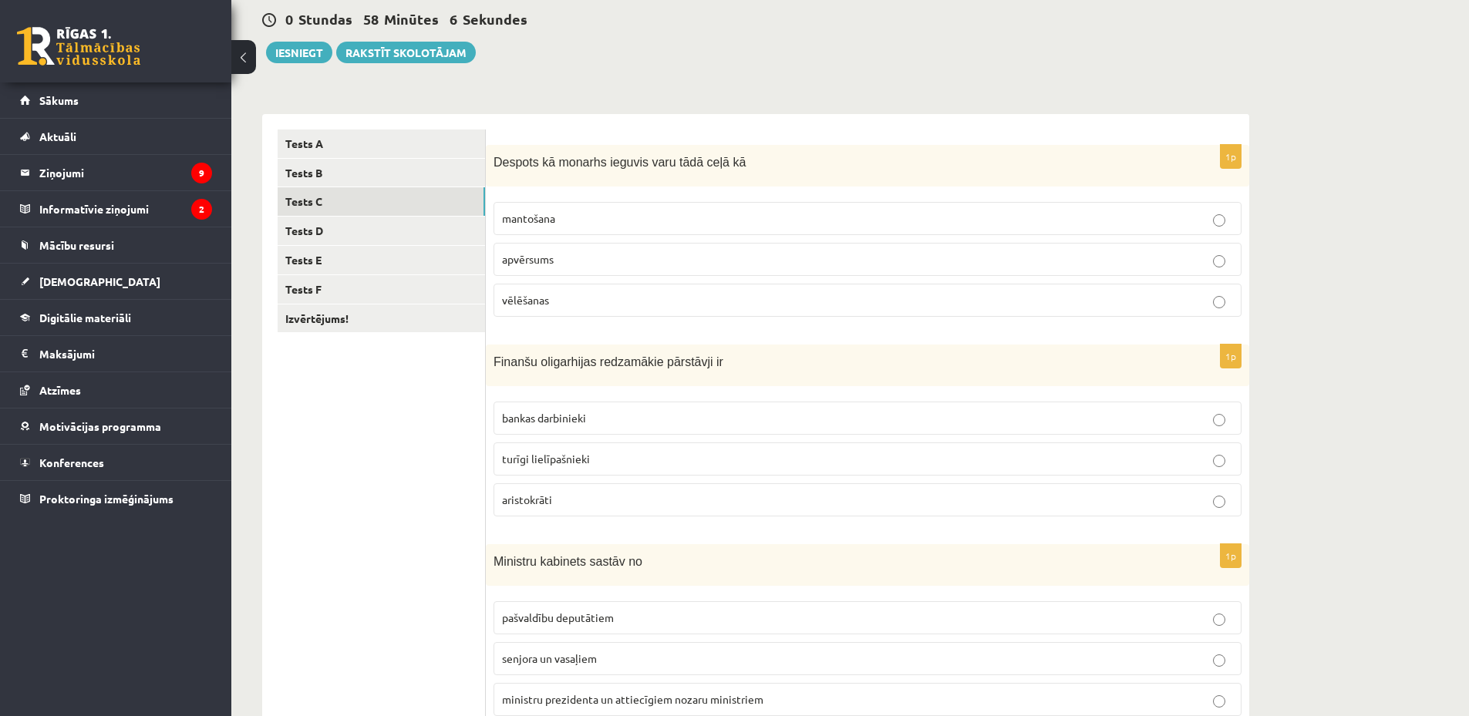
scroll to position [0, 0]
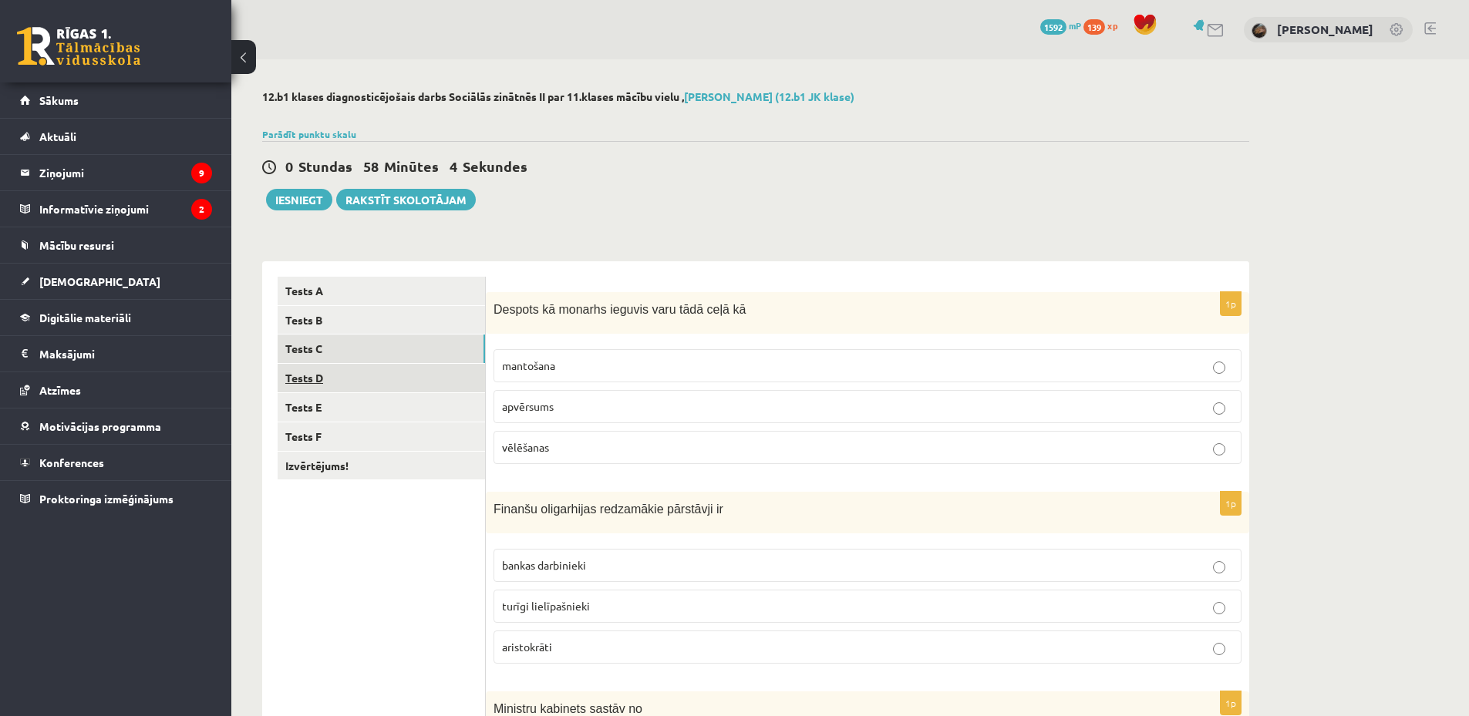
click at [419, 379] on link "Tests D" at bounding box center [381, 378] width 207 height 29
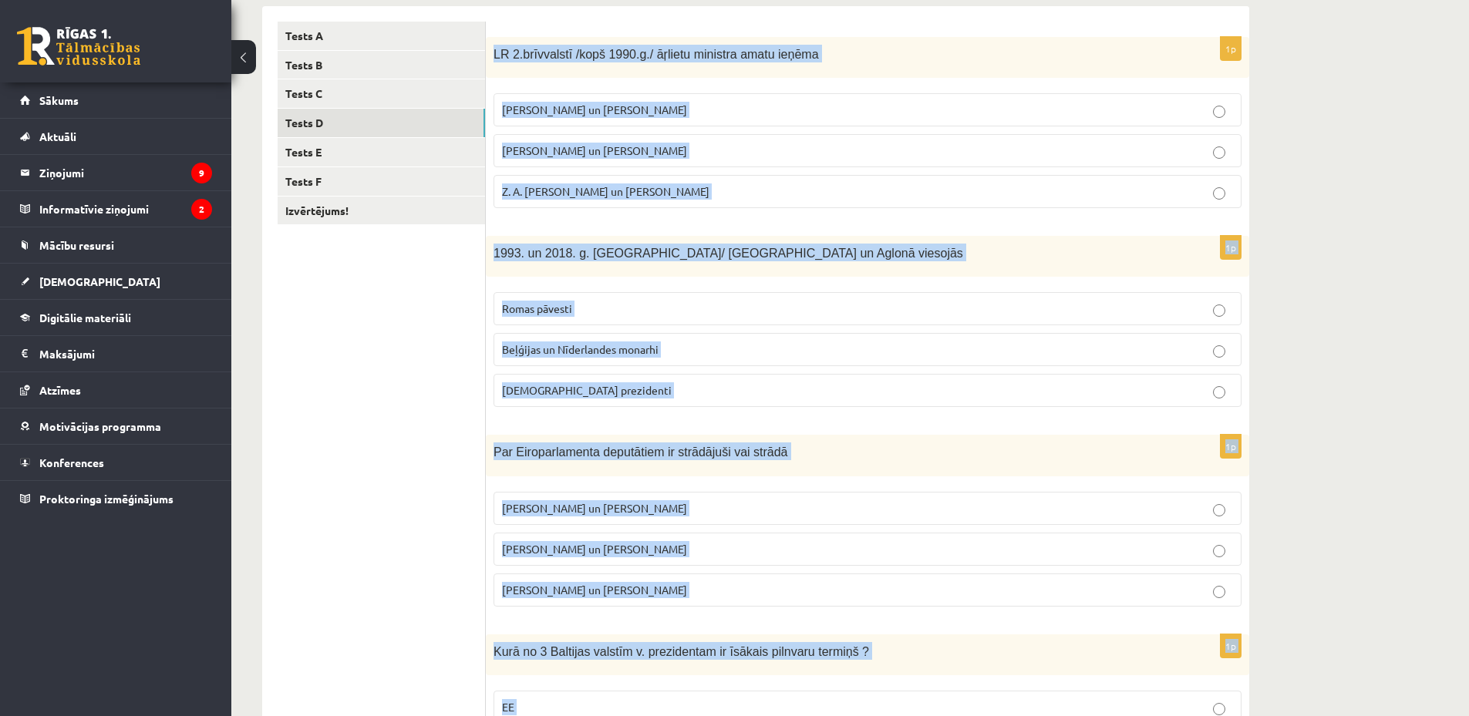
scroll to position [603, 0]
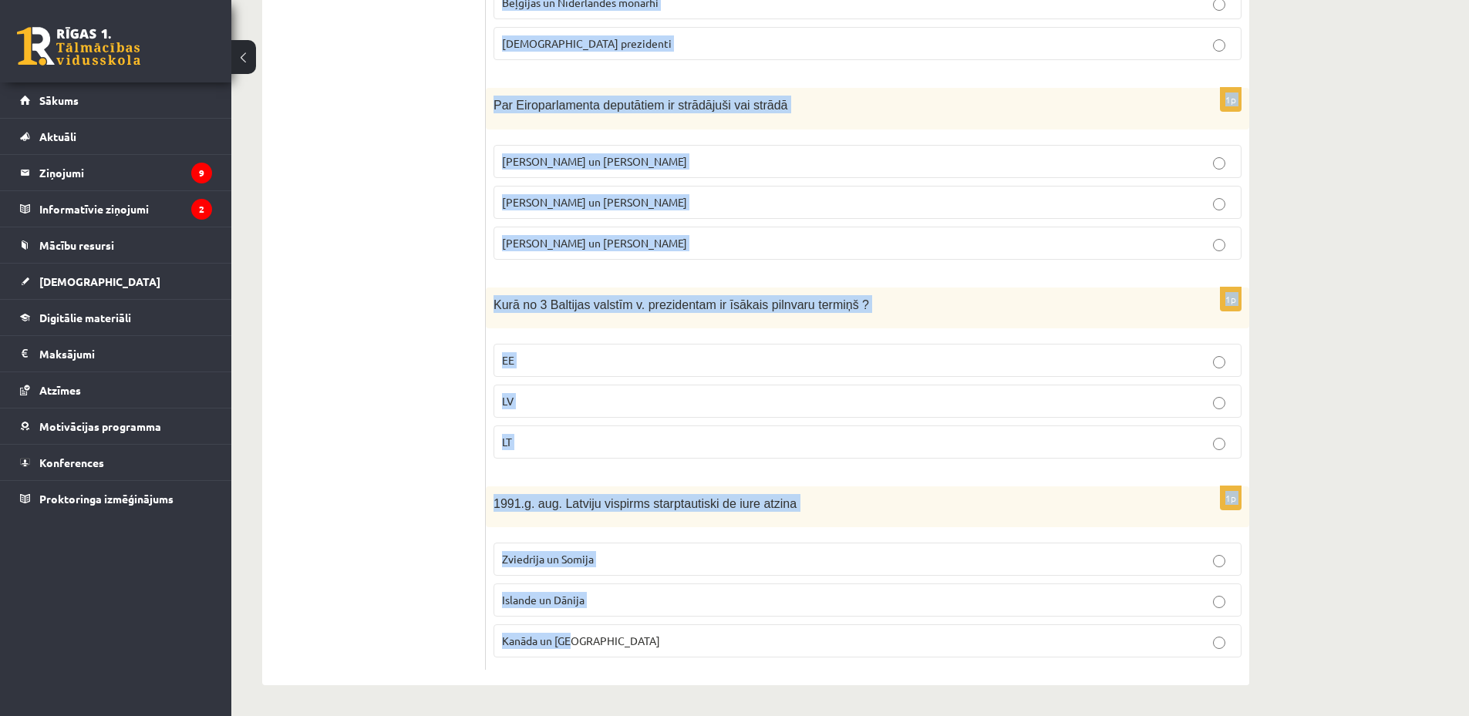
copy form "LR 2.brīvvalstī /kopš 1990.g./ āŗlietu ministra amatu ieņēma A. Pinočets un N. …"
drag, startPoint x: 494, startPoint y: 301, endPoint x: 815, endPoint y: 702, distance: 512.8
click at [815, 702] on div "**********" at bounding box center [755, 86] width 1049 height 1259
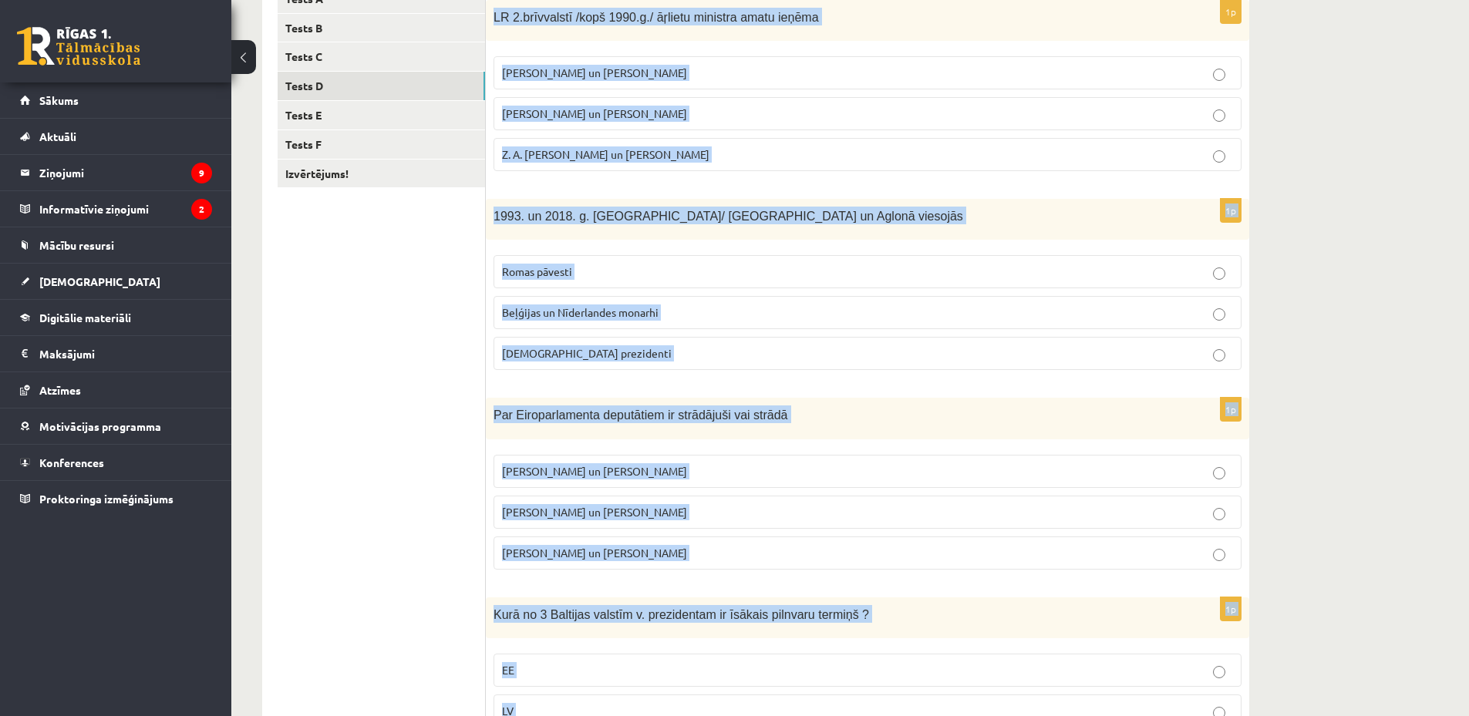
scroll to position [0, 0]
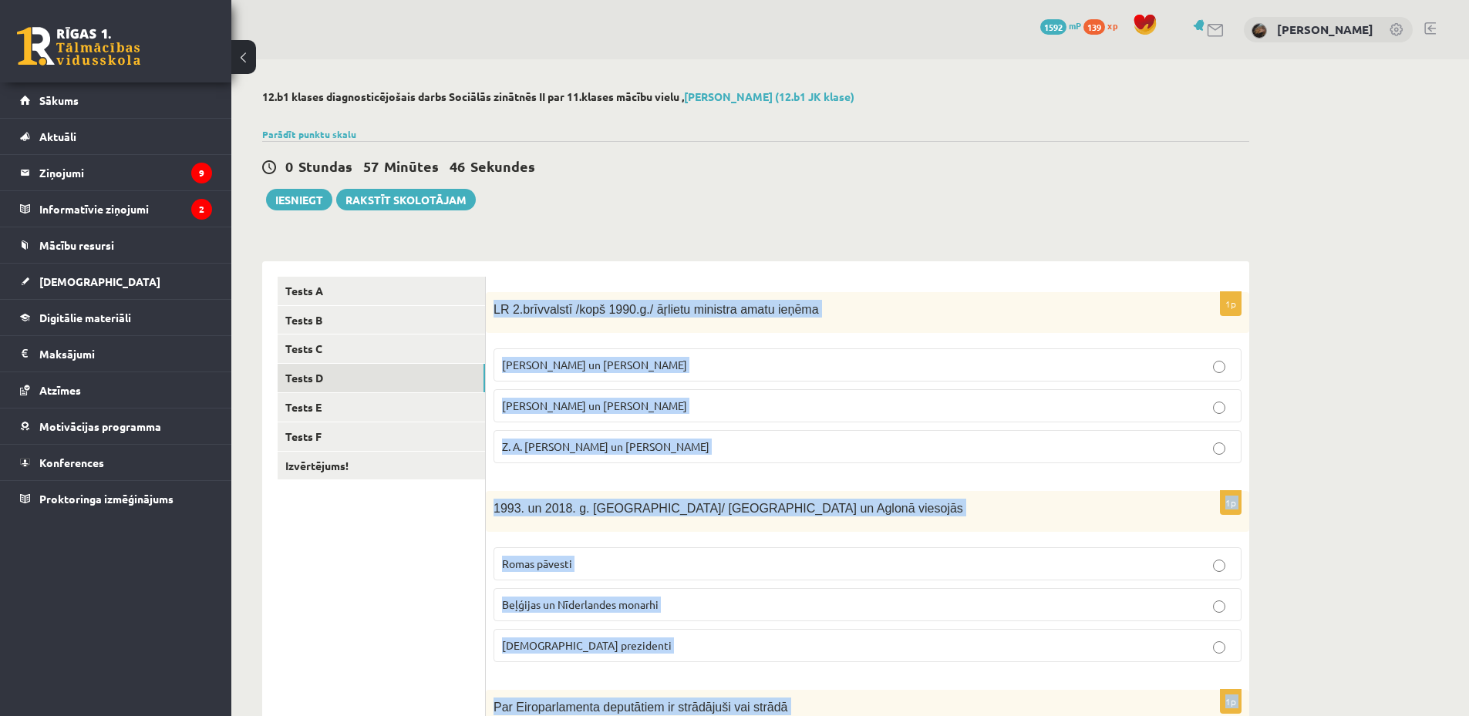
click at [577, 318] on p "LR 2.brīvvalstī /kopš 1990.g./ āŗlietu ministra amatu ieņēma" at bounding box center [828, 309] width 671 height 18
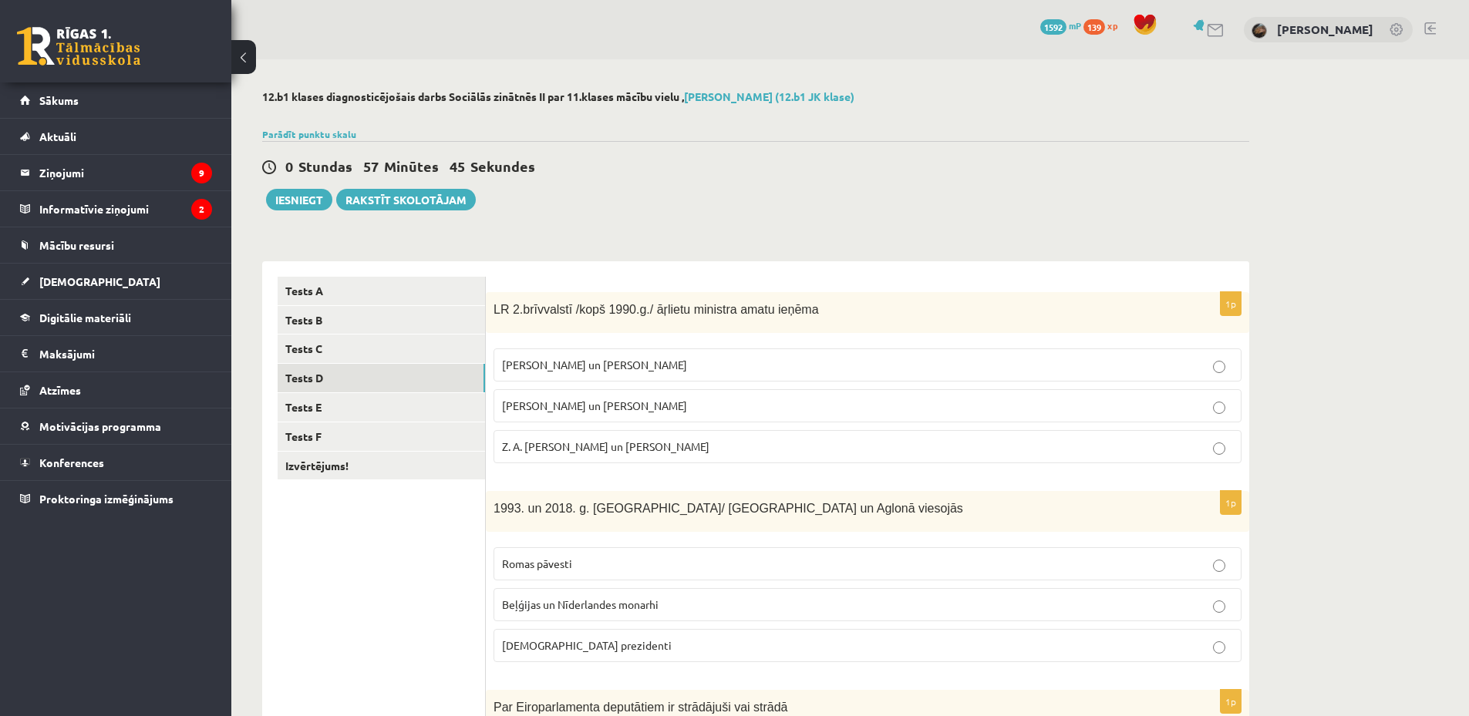
click at [572, 386] on fieldset "A. Pinočets un N. Mandela A. Pabriks un J Jurkāns Z. A. Meierovics un V. Munters" at bounding box center [867, 404] width 748 height 127
click at [575, 399] on p "A. Pabriks un J Jurkāns" at bounding box center [867, 406] width 731 height 16
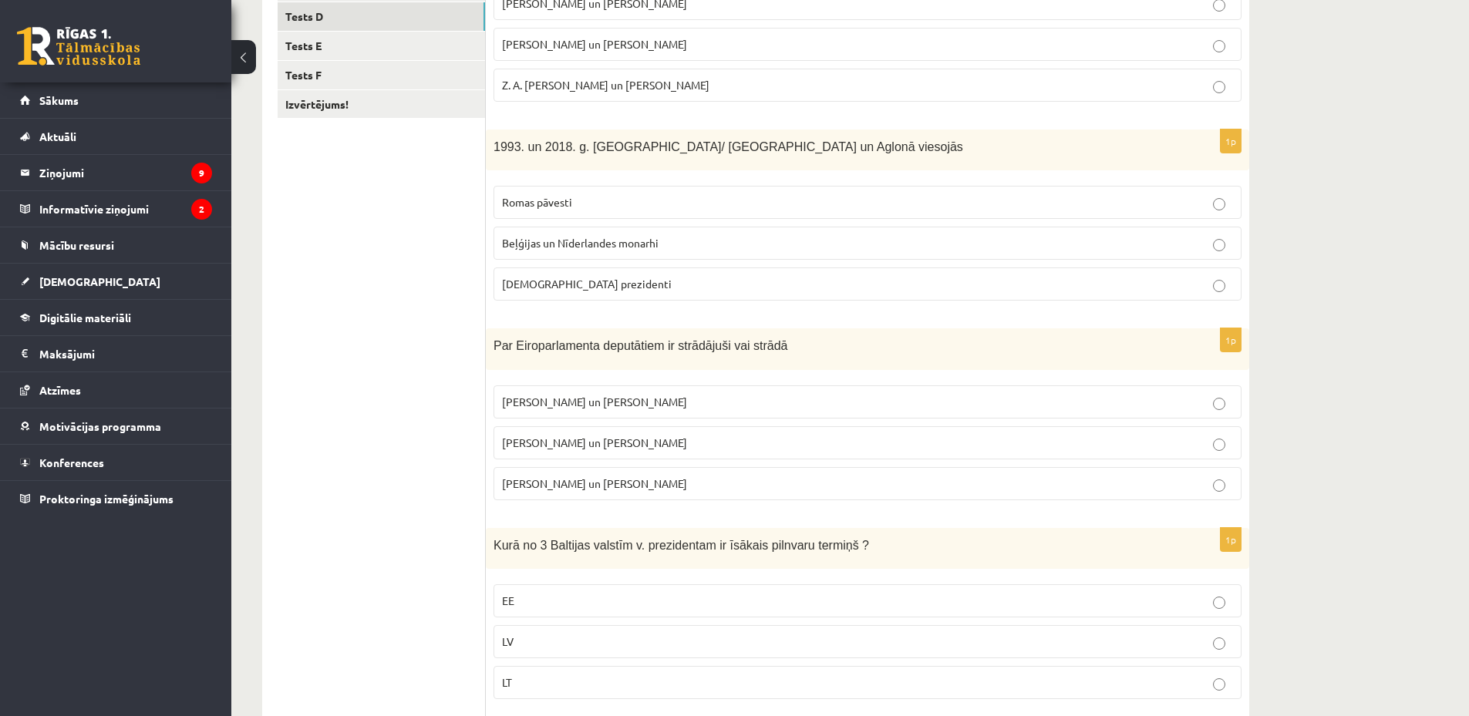
scroll to position [360, 0]
click at [598, 206] on p "Romas pāvesti" at bounding box center [867, 204] width 731 height 16
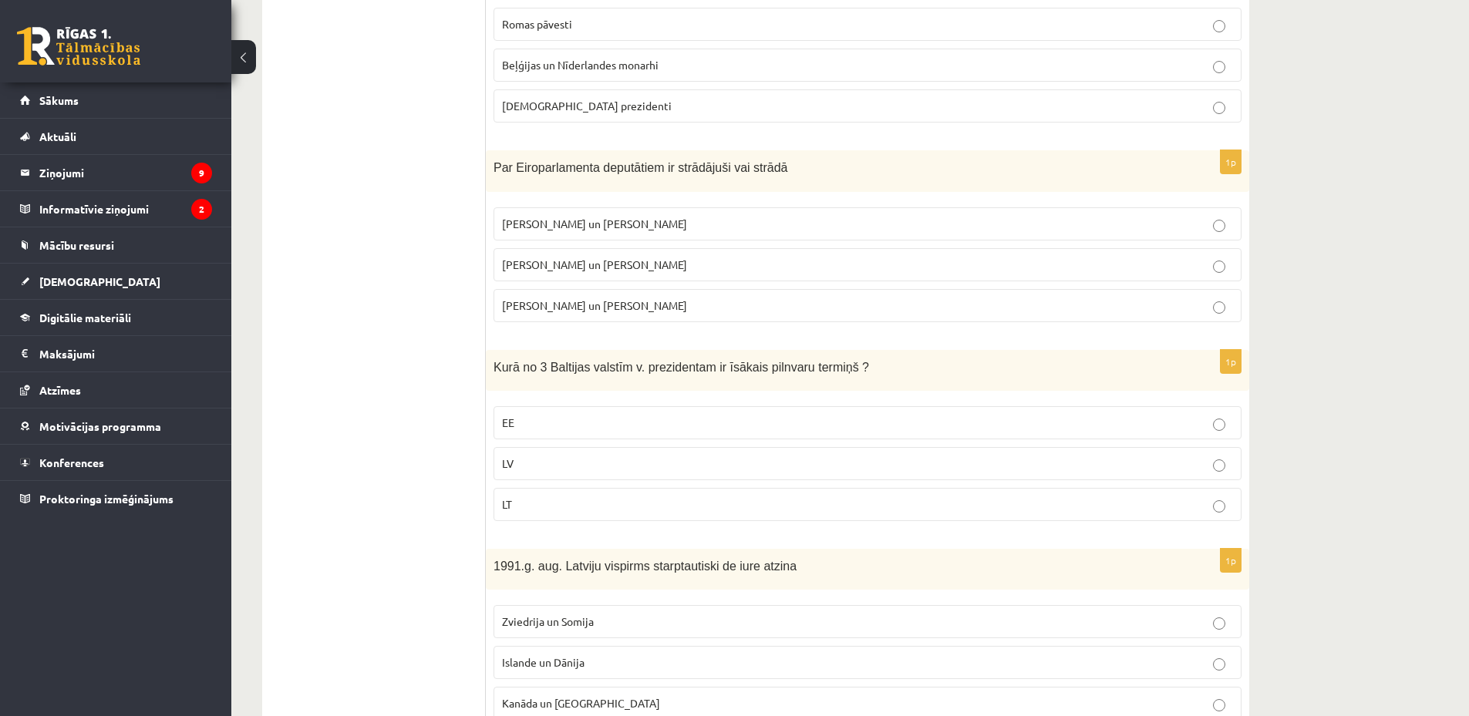
click at [613, 264] on span "I. Vaidere un N. Ušakovs" at bounding box center [594, 265] width 185 height 14
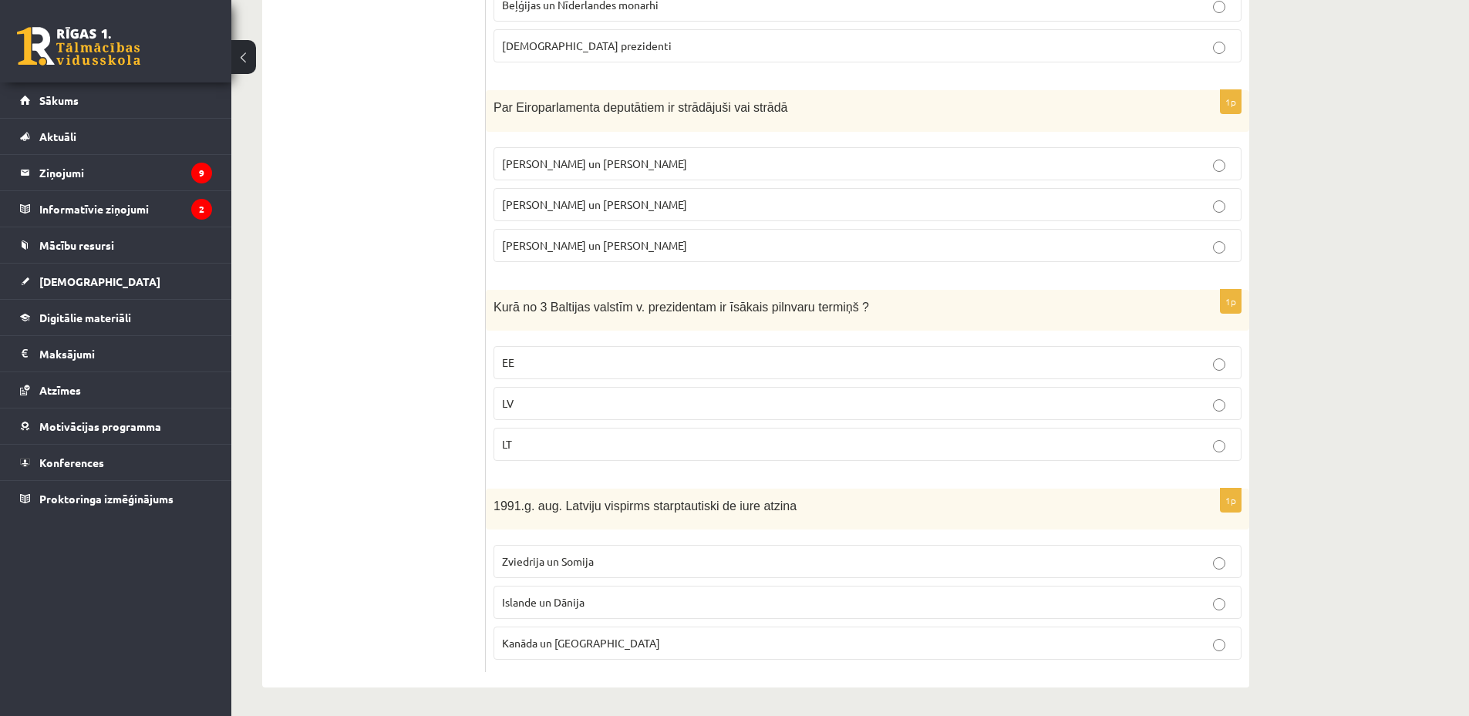
scroll to position [603, 0]
click at [528, 411] on label "LV" at bounding box center [867, 401] width 748 height 33
click at [579, 601] on span "Islande un Dānija" at bounding box center [543, 600] width 82 height 14
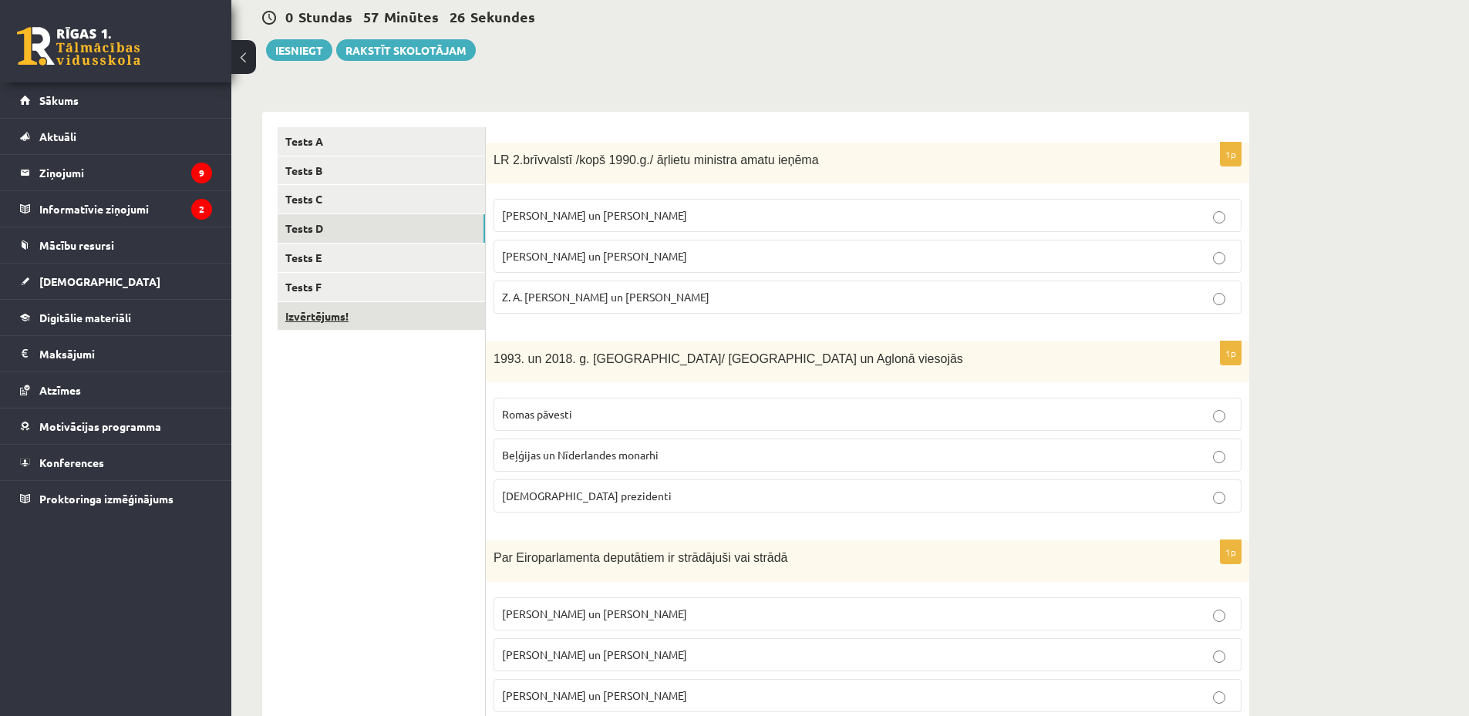
scroll to position [0, 0]
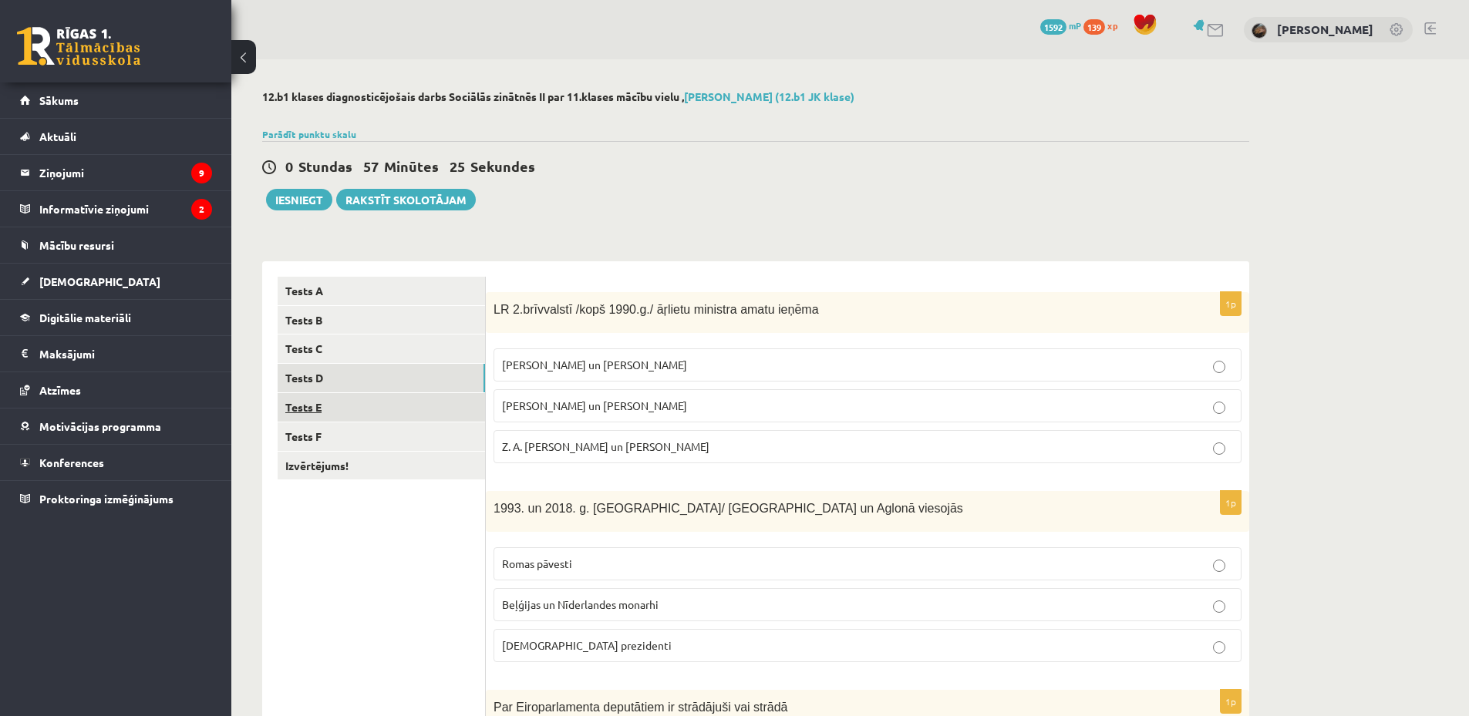
click at [364, 422] on link "Tests E" at bounding box center [381, 407] width 207 height 29
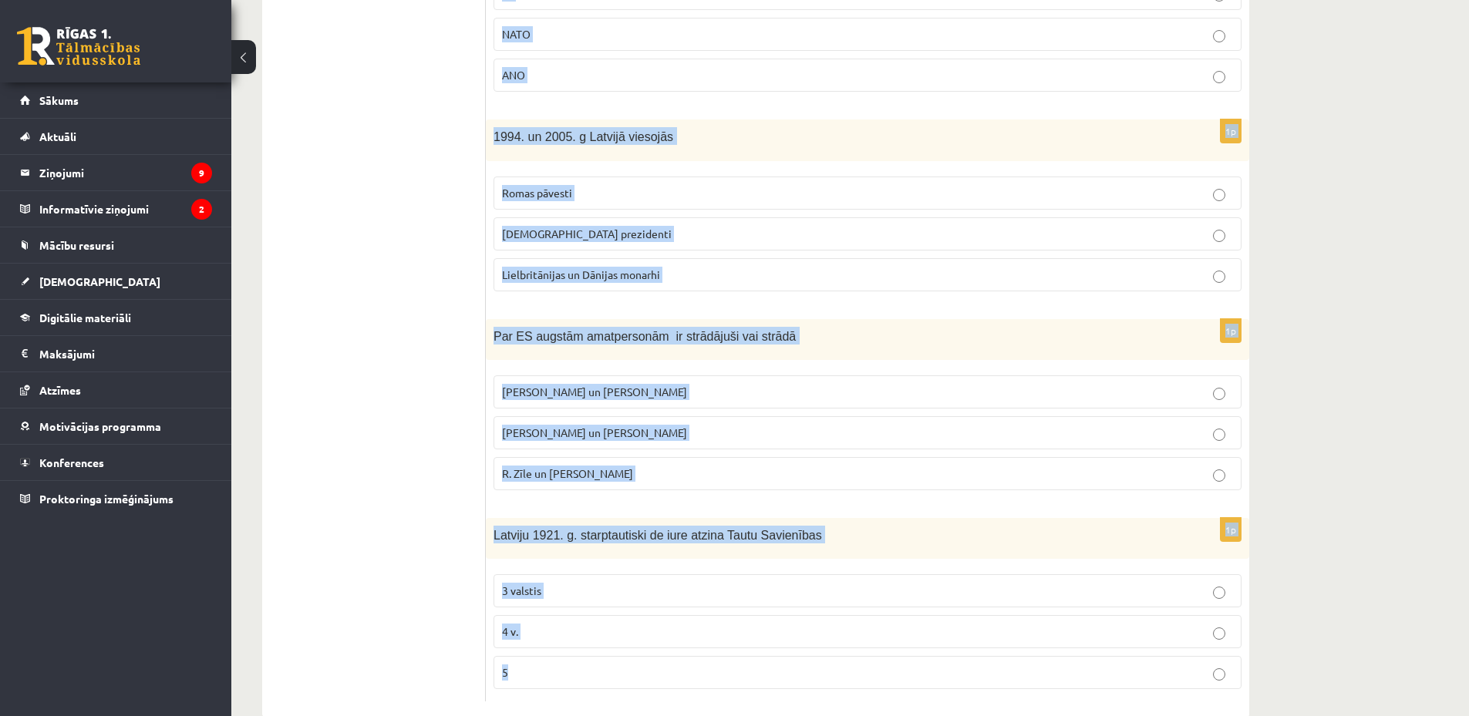
scroll to position [603, 0]
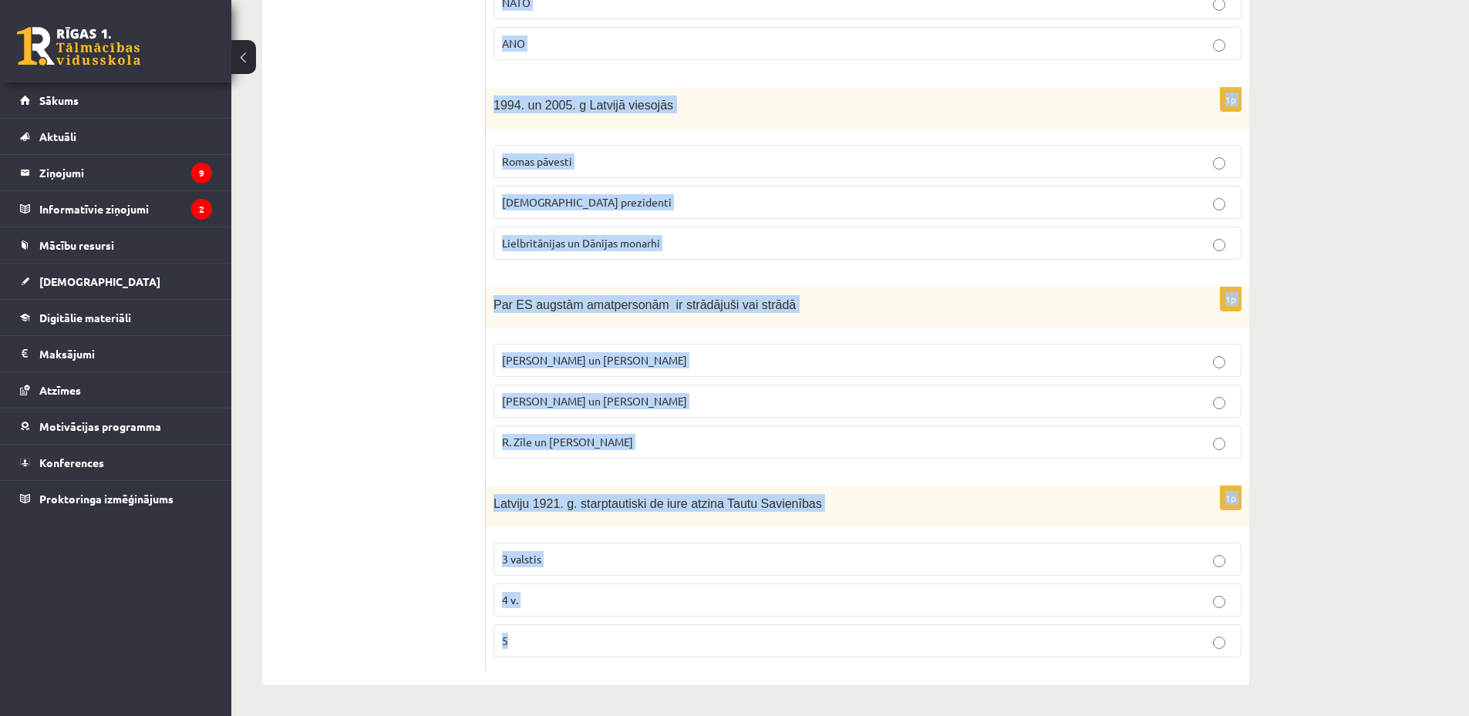
drag, startPoint x: 490, startPoint y: 311, endPoint x: 731, endPoint y: 680, distance: 440.5
click at [731, 680] on div "1p LR 1. brīvvalstī 1918.-40.g. ārlietu ministru amatu ieņēma Z. Meierovics un …" at bounding box center [867, 172] width 763 height 1026
copy form "LR 1. brīvvalstī 1918.-40.g. ārlietu ministru amatu ieņēma Z. Meierovics un V. …"
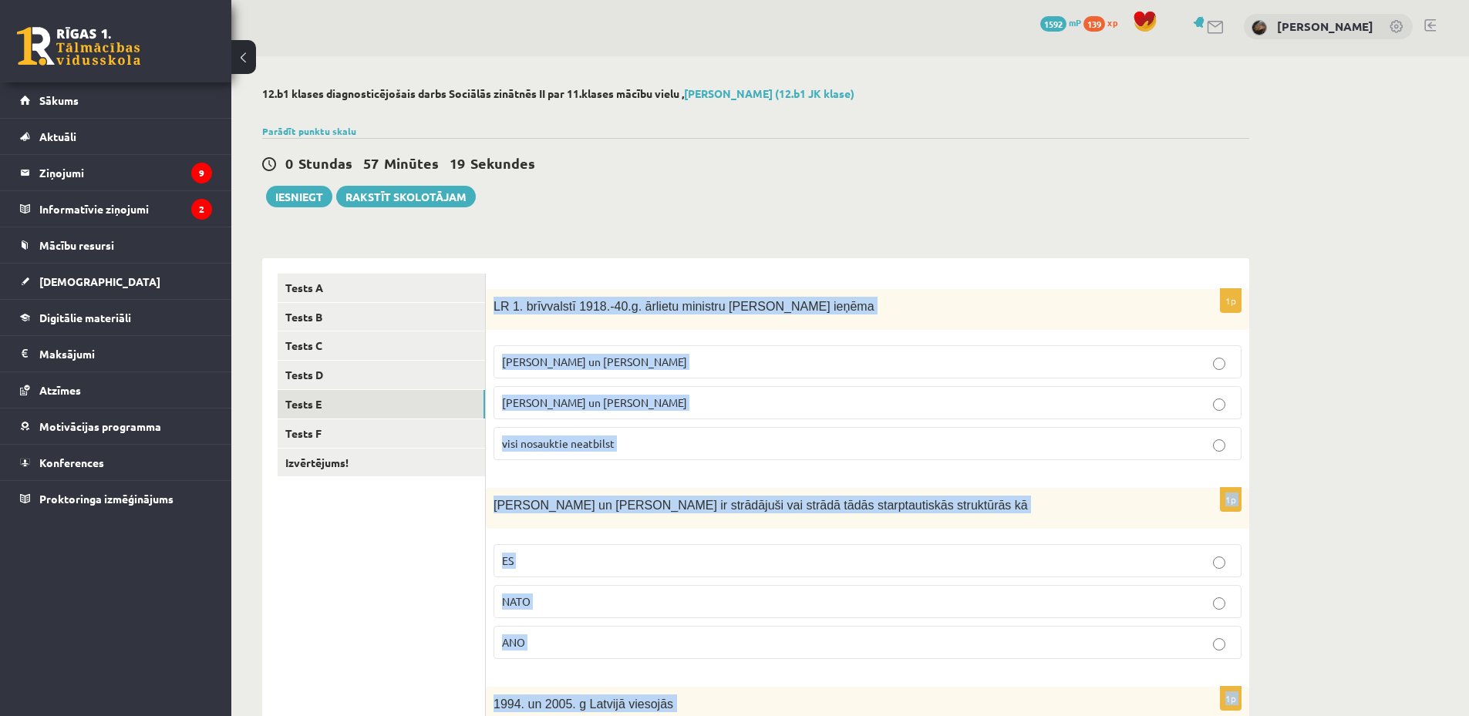
scroll to position [0, 0]
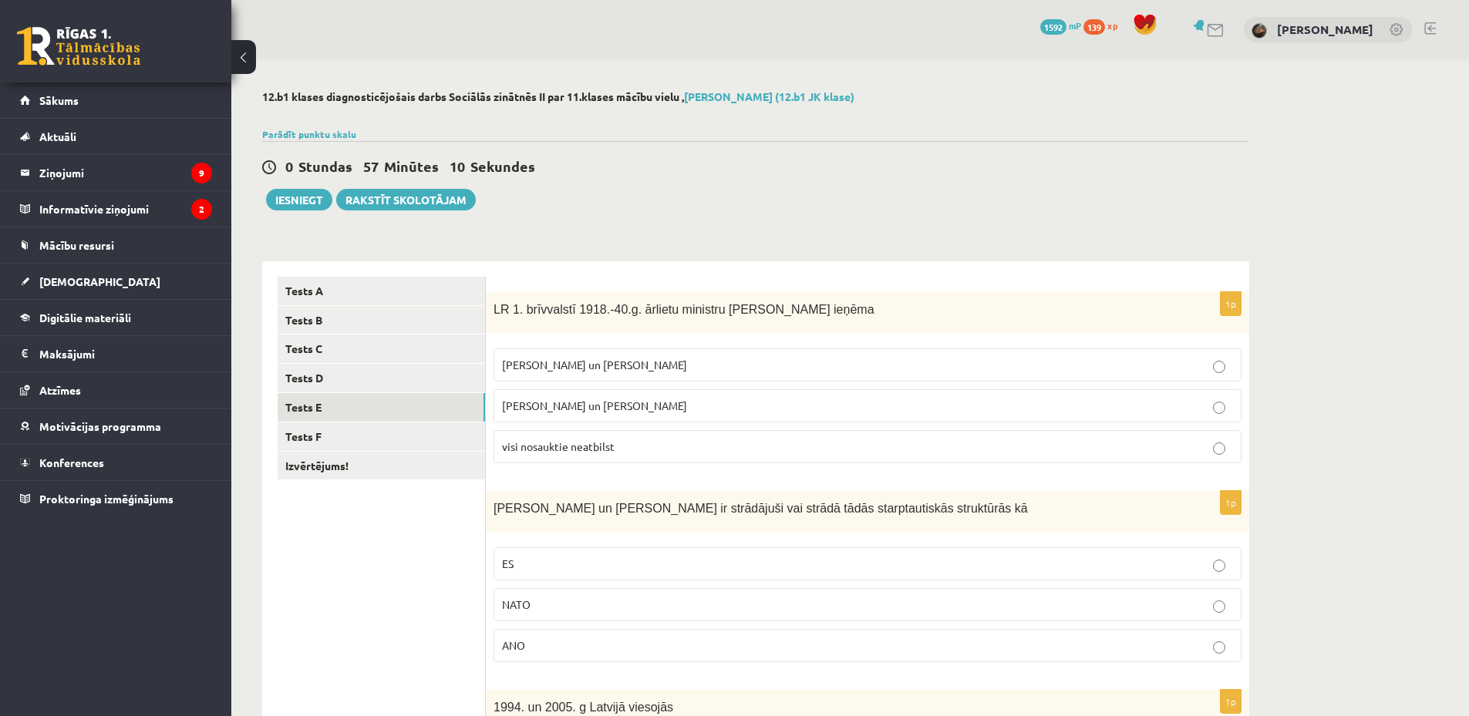
click at [610, 354] on label "Z. Meierovics un V. Munters" at bounding box center [867, 364] width 748 height 33
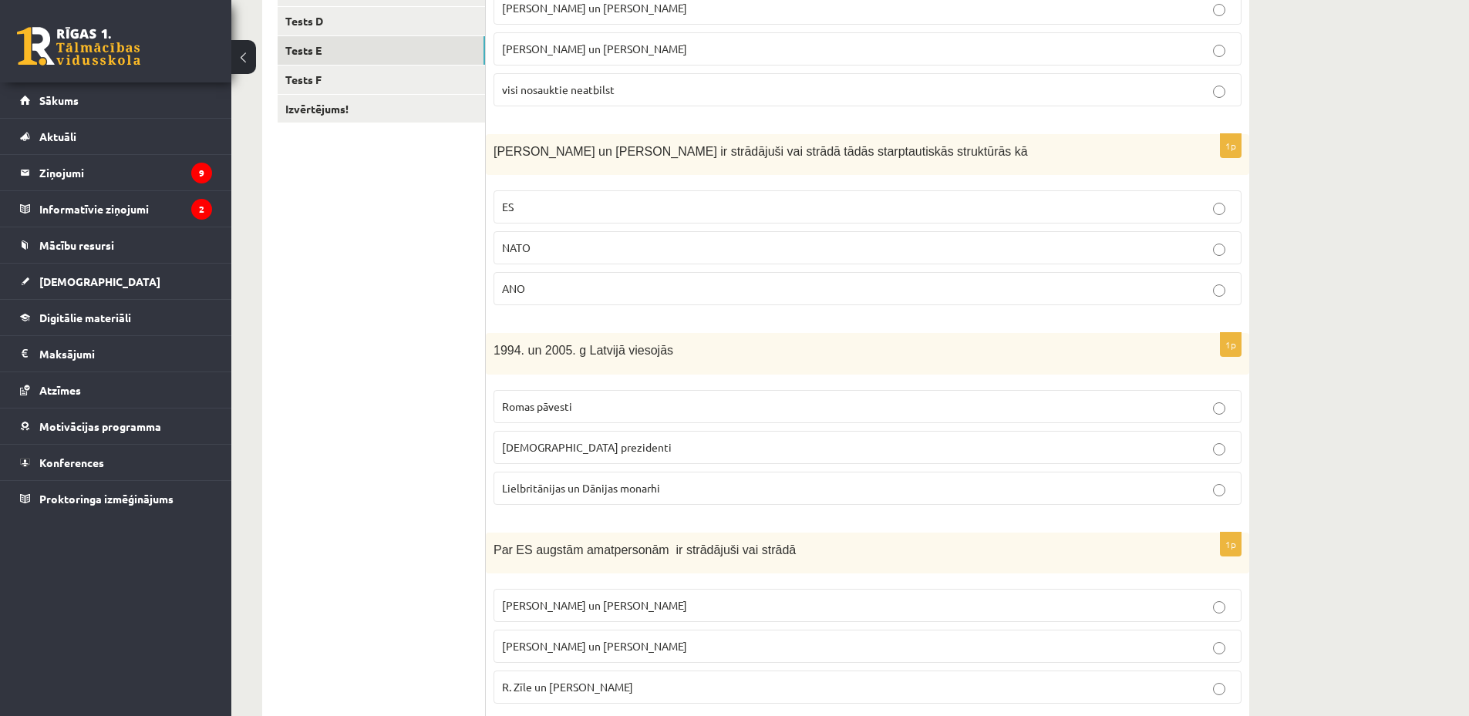
scroll to position [360, 0]
click at [561, 207] on p "ES" at bounding box center [867, 204] width 731 height 16
click at [601, 444] on p "ASV prezidenti" at bounding box center [867, 444] width 731 height 16
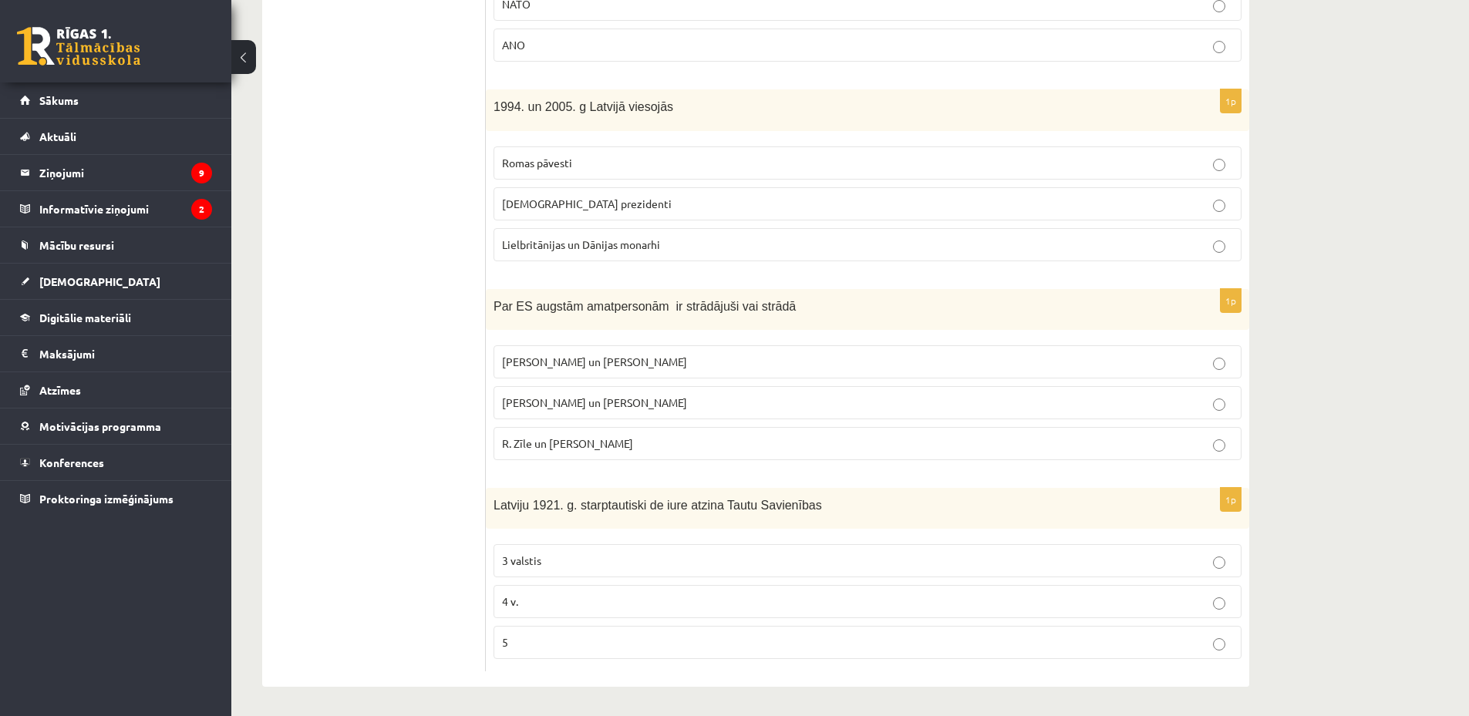
scroll to position [603, 0]
click at [585, 429] on label "R. Zīle un V.Dombrovskis" at bounding box center [867, 442] width 748 height 33
click at [527, 640] on p "5" at bounding box center [867, 641] width 731 height 16
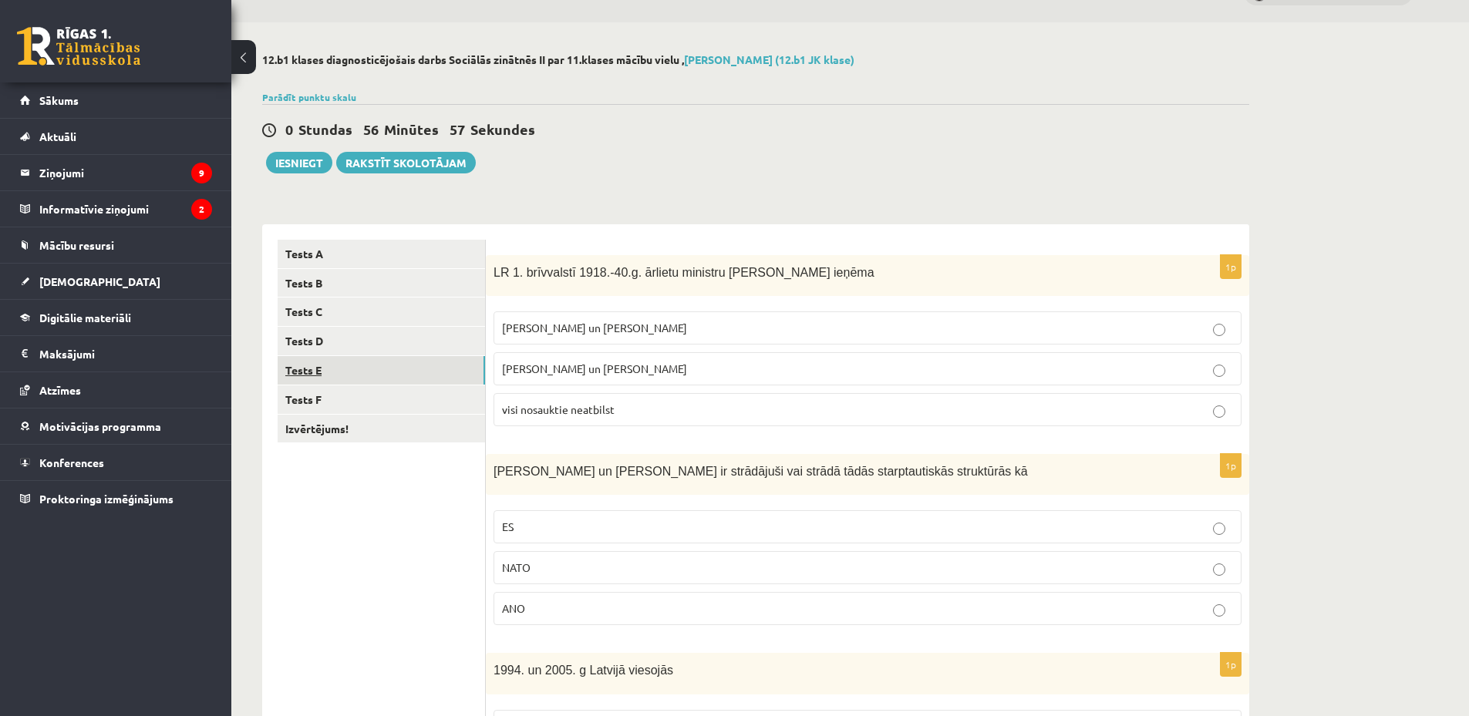
scroll to position [0, 0]
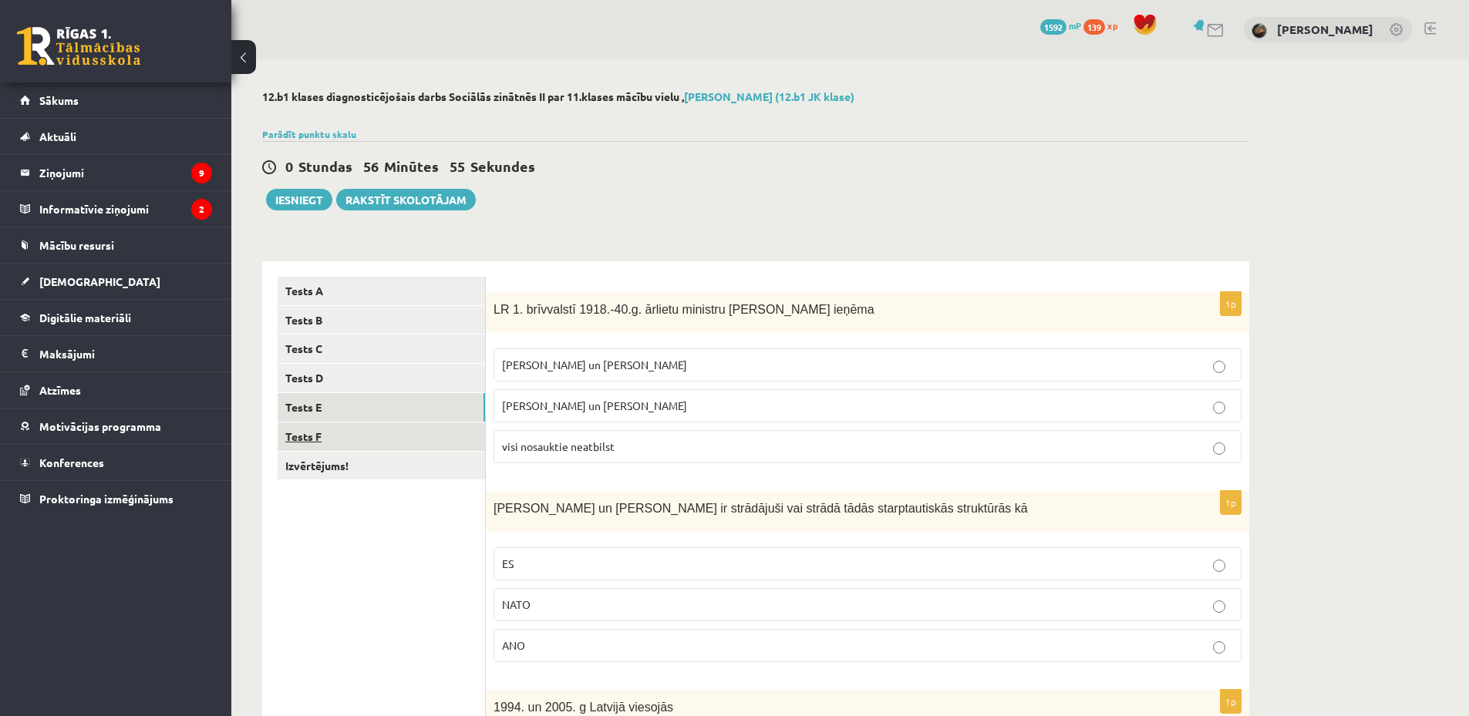
click at [348, 430] on link "Tests F" at bounding box center [381, 437] width 207 height 29
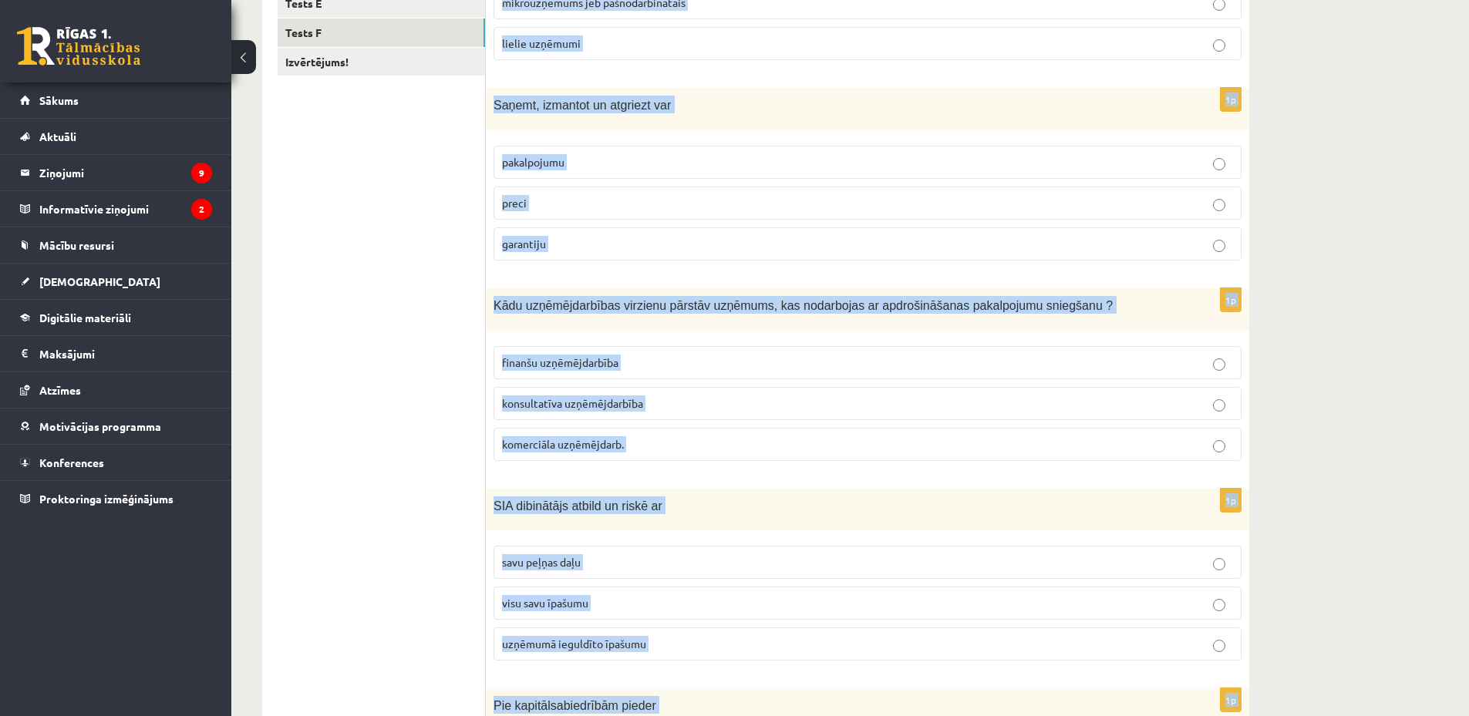
scroll to position [608, 0]
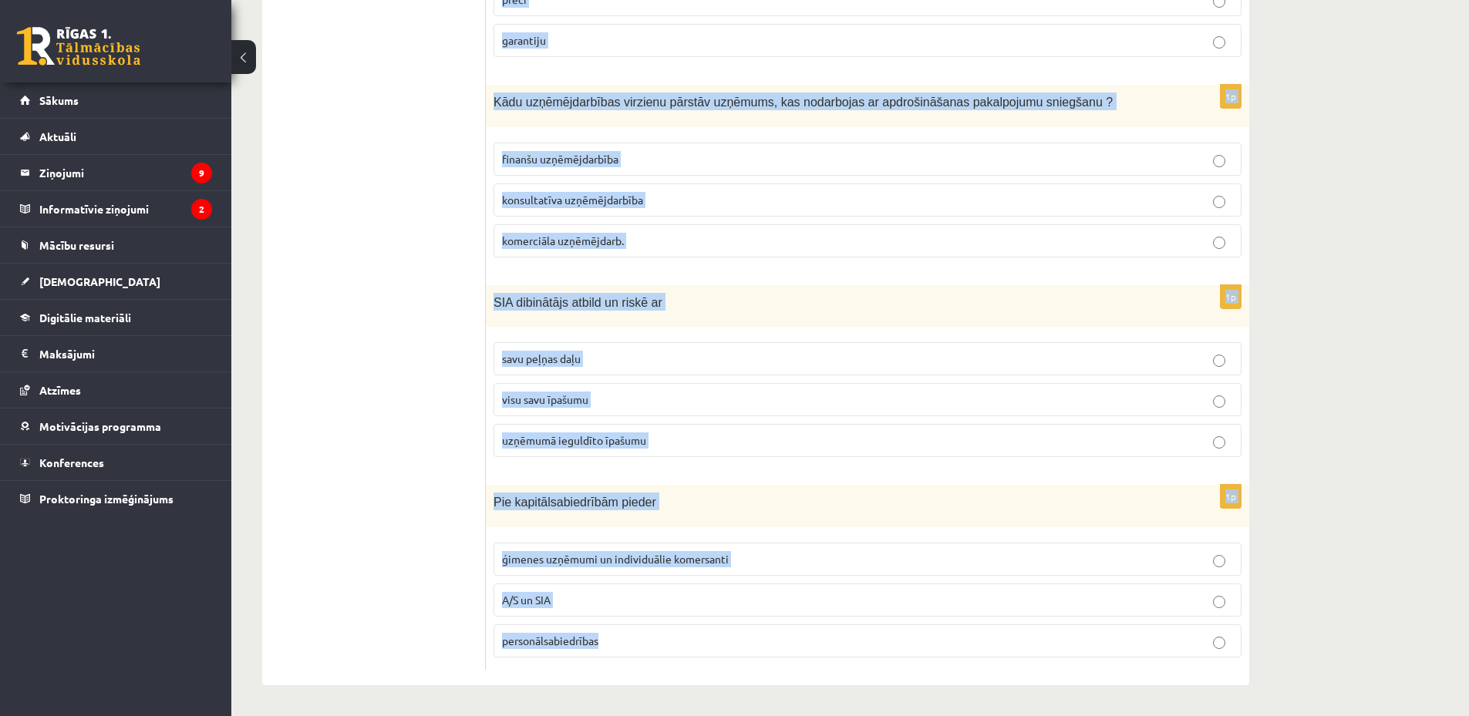
copy form "Pie kādas uzņēmu grupas pieder LR lielākā daļa uzņēmumu mazie un vidējie uzņēmu…"
drag, startPoint x: 492, startPoint y: 305, endPoint x: 776, endPoint y: 689, distance: 478.0
click at [776, 689] on div "**********" at bounding box center [755, 84] width 1049 height 1264
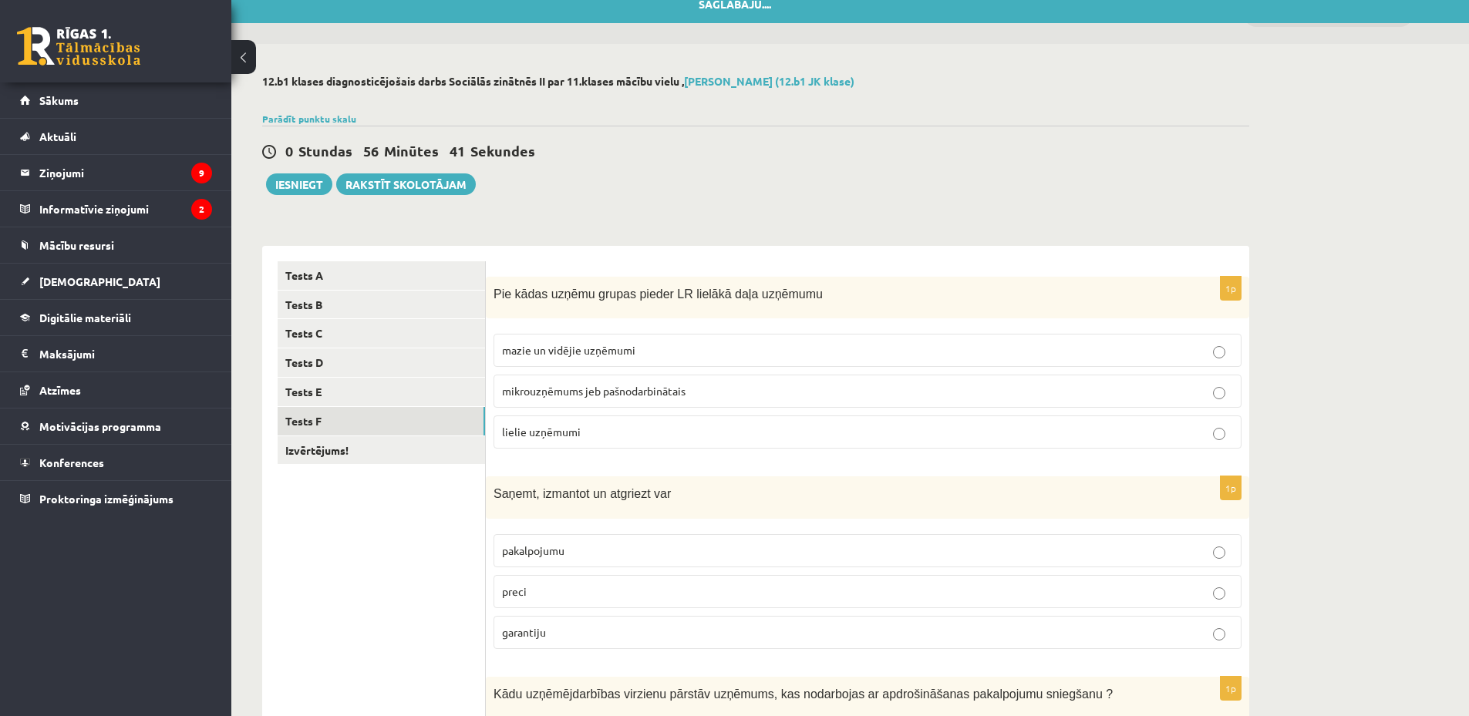
scroll to position [0, 0]
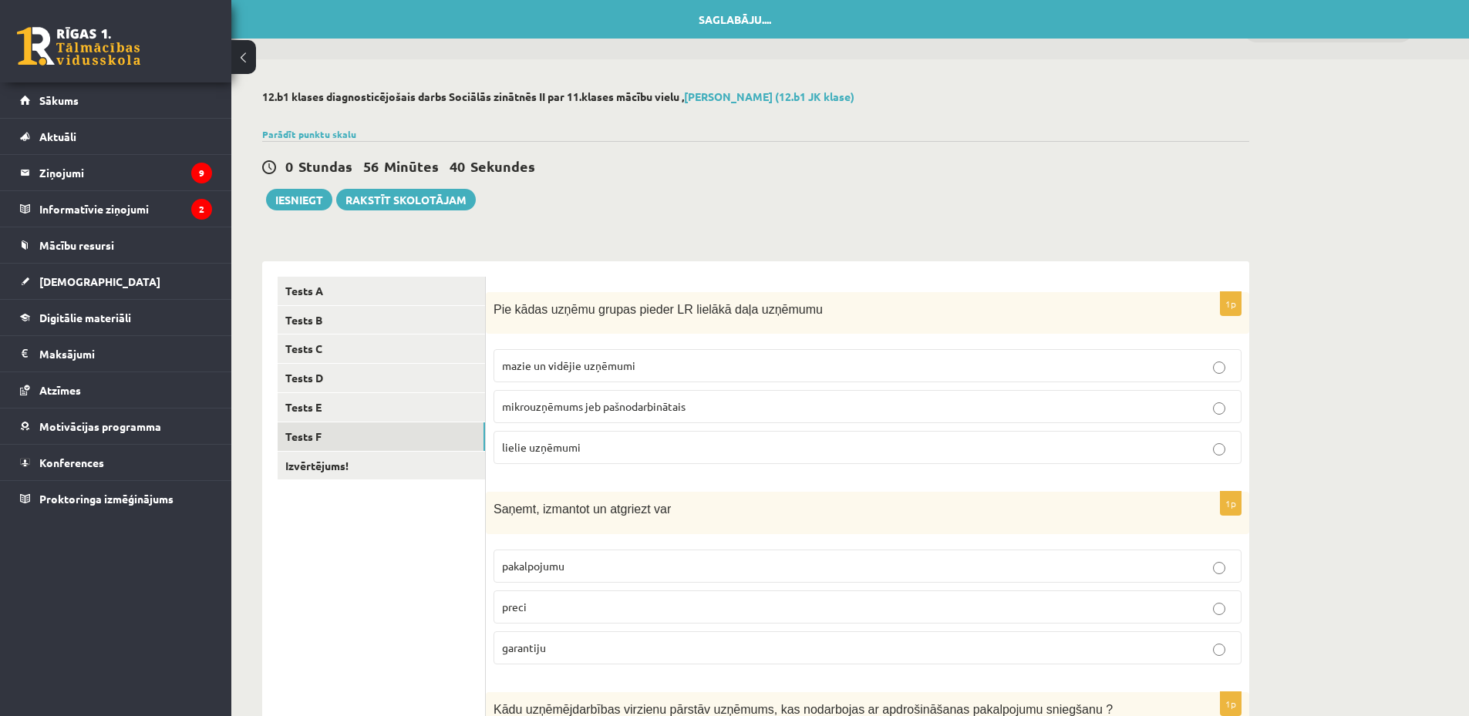
click at [594, 376] on label "mazie un vidējie uzņēmumi" at bounding box center [867, 365] width 748 height 33
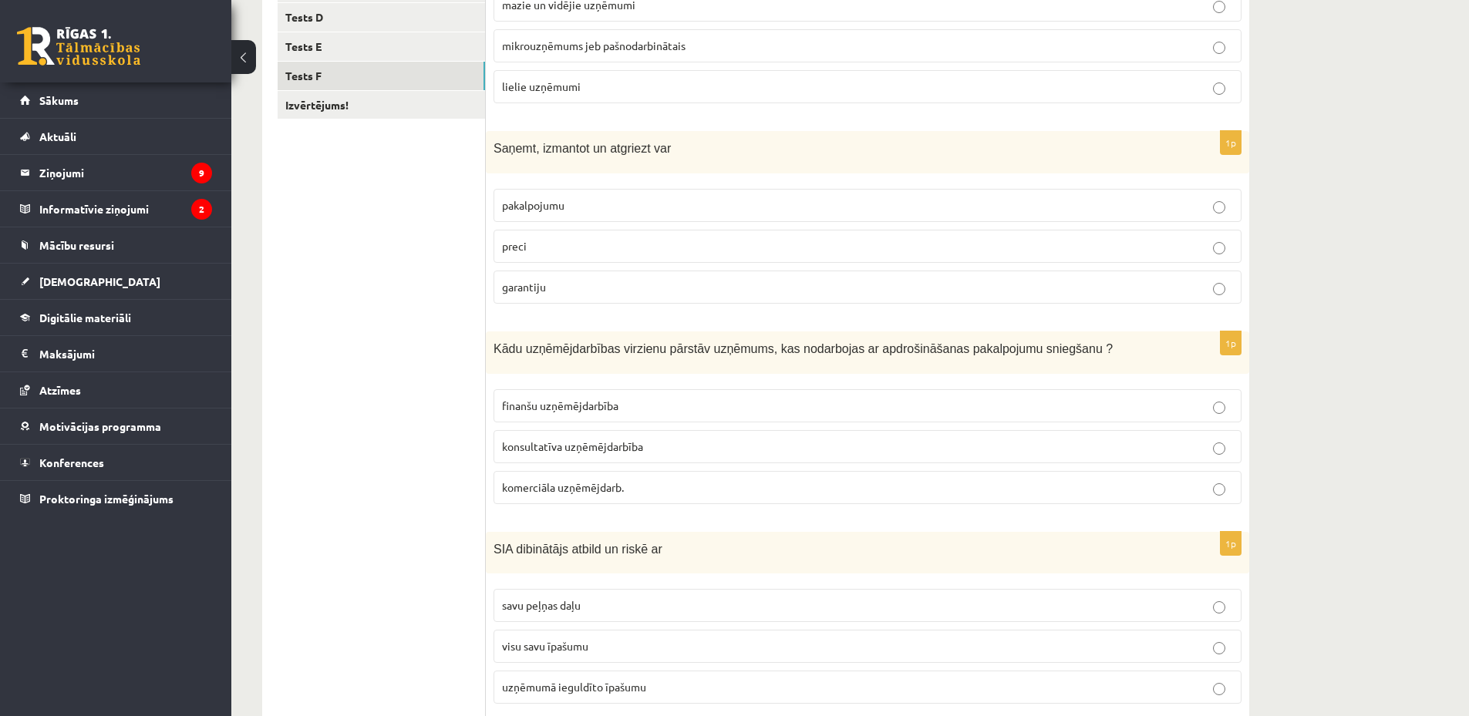
scroll to position [360, 0]
click at [609, 244] on p "preci" at bounding box center [867, 247] width 731 height 16
click at [668, 406] on p "finanšu uzņēmējdarbība" at bounding box center [867, 407] width 731 height 16
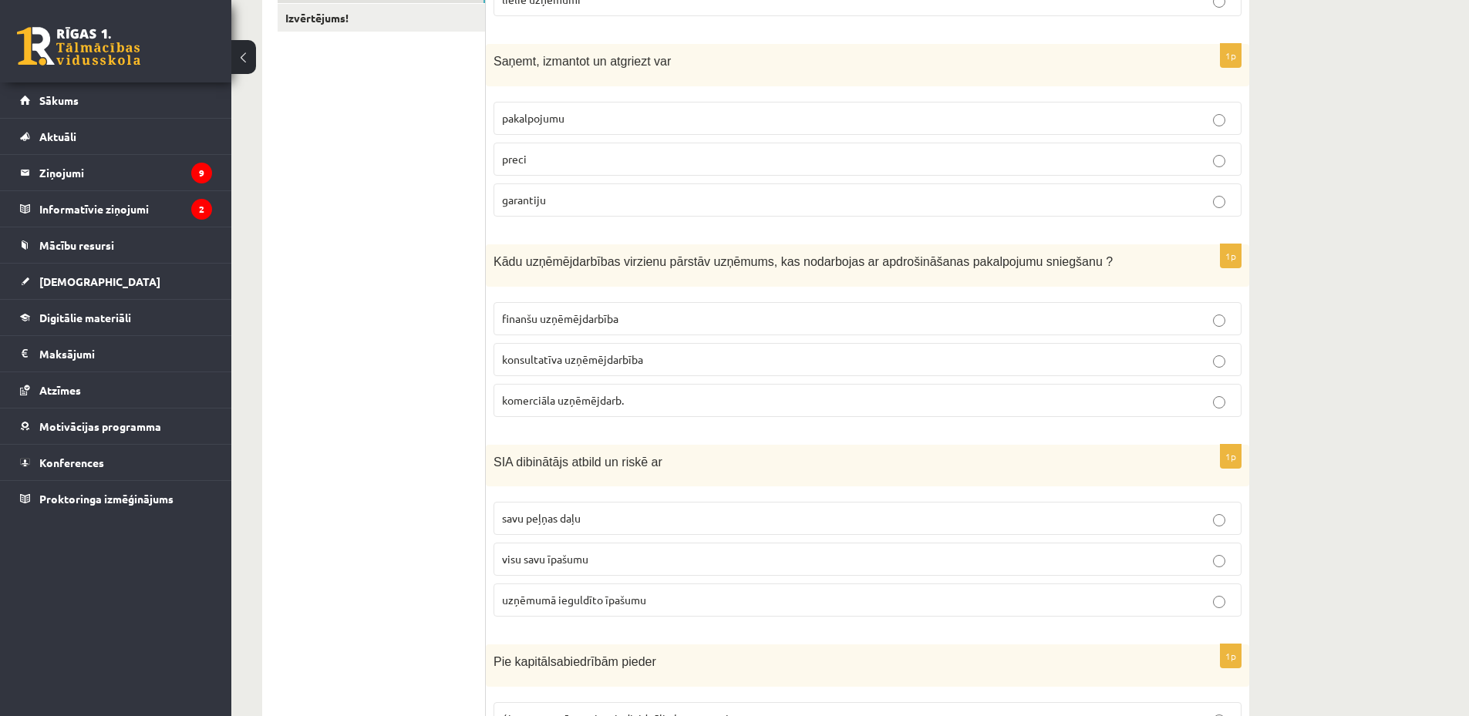
scroll to position [608, 0]
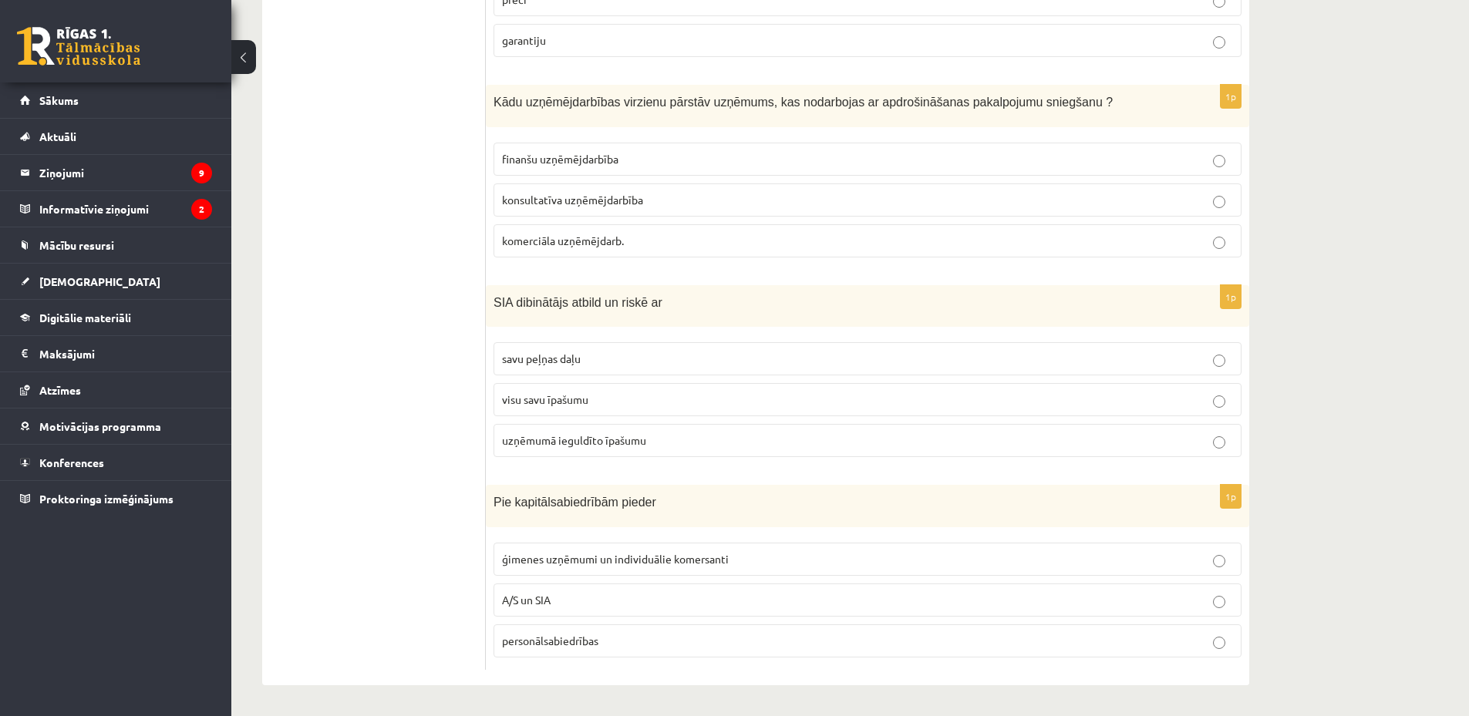
click at [565, 450] on label "uzņēmumā ieguldīto īpašumu" at bounding box center [867, 440] width 748 height 33
click at [554, 597] on p "A/S un SIA" at bounding box center [867, 600] width 731 height 16
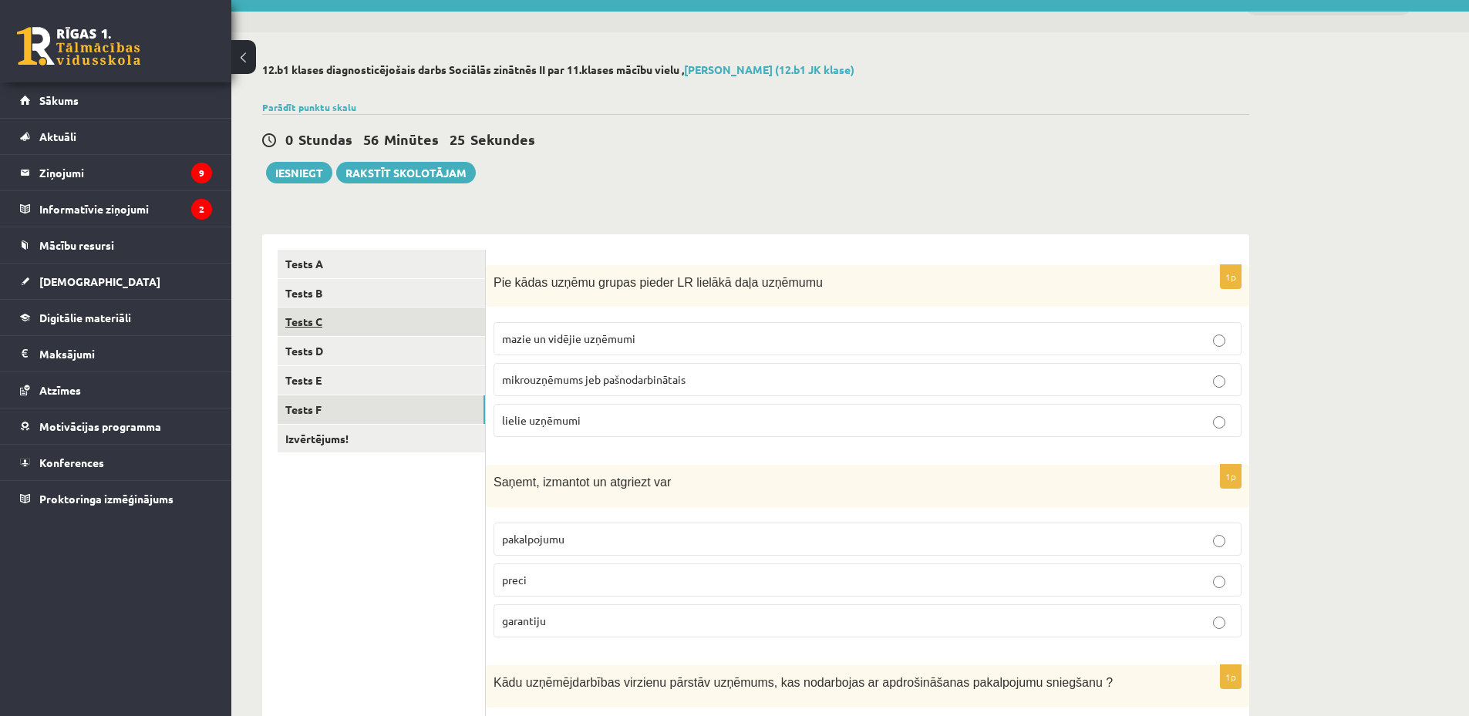
scroll to position [0, 0]
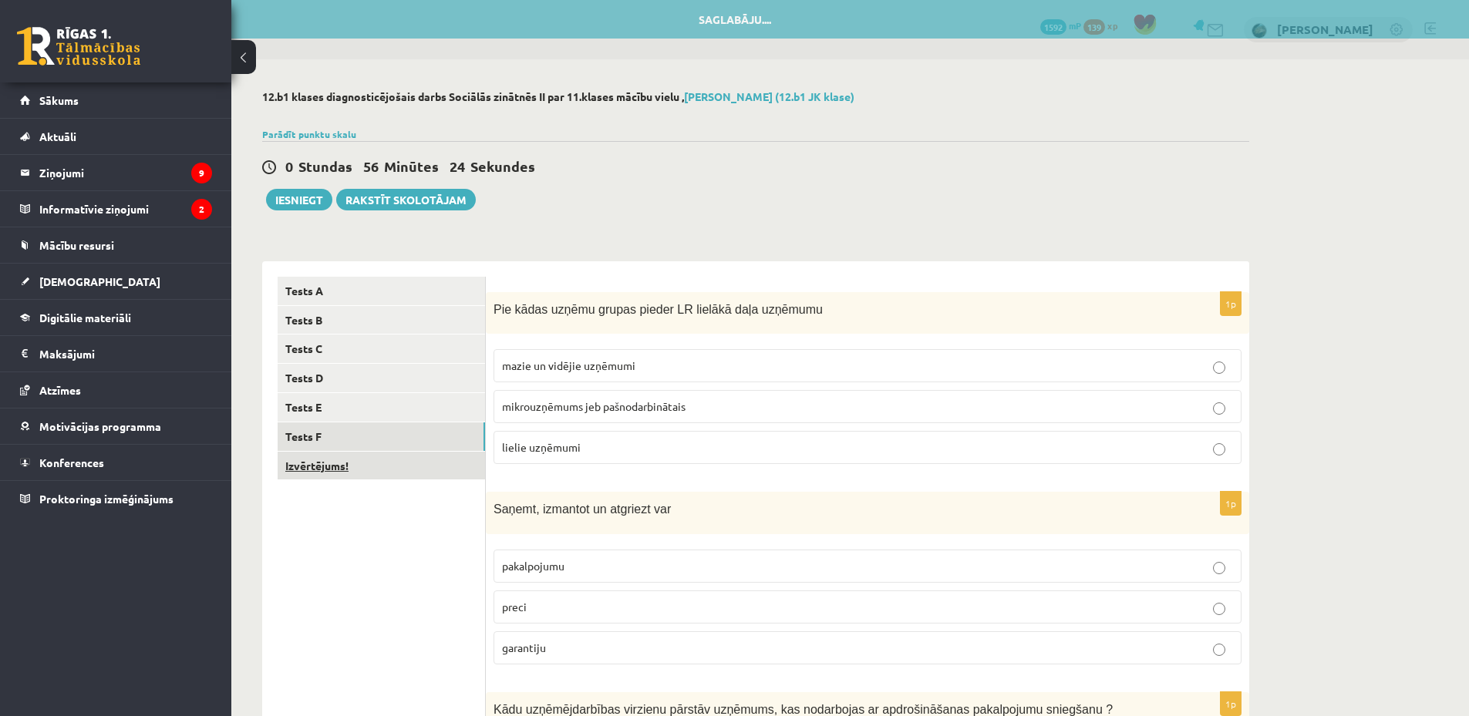
click at [336, 460] on link "Izvērtējums!" at bounding box center [381, 466] width 207 height 29
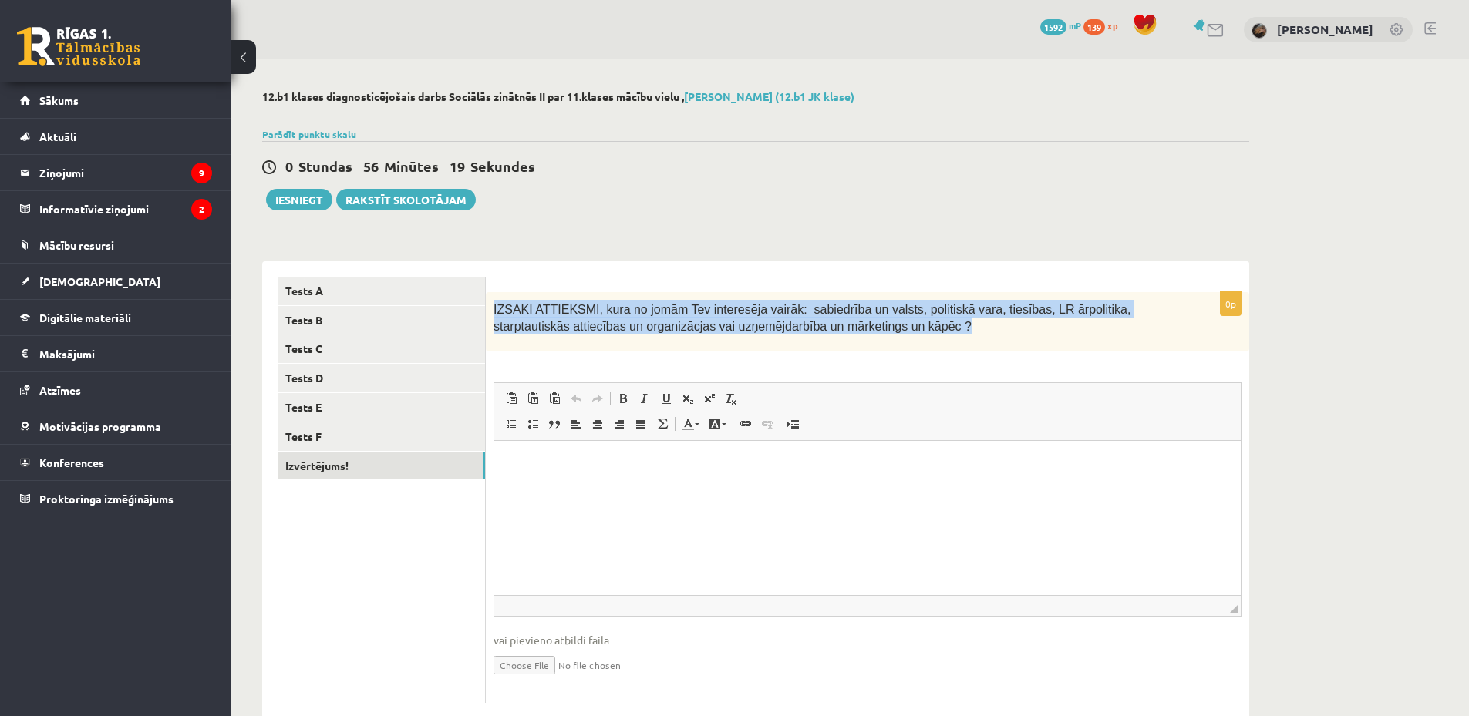
drag, startPoint x: 495, startPoint y: 314, endPoint x: 1005, endPoint y: 336, distance: 510.1
click at [1005, 336] on div "IZSAKI ATTIEKSMI, kura no jomām Tev interesēja vairāk: sabiedrība un valsts, po…" at bounding box center [867, 321] width 763 height 59
click at [412, 446] on link "Tests F" at bounding box center [381, 437] width 207 height 29
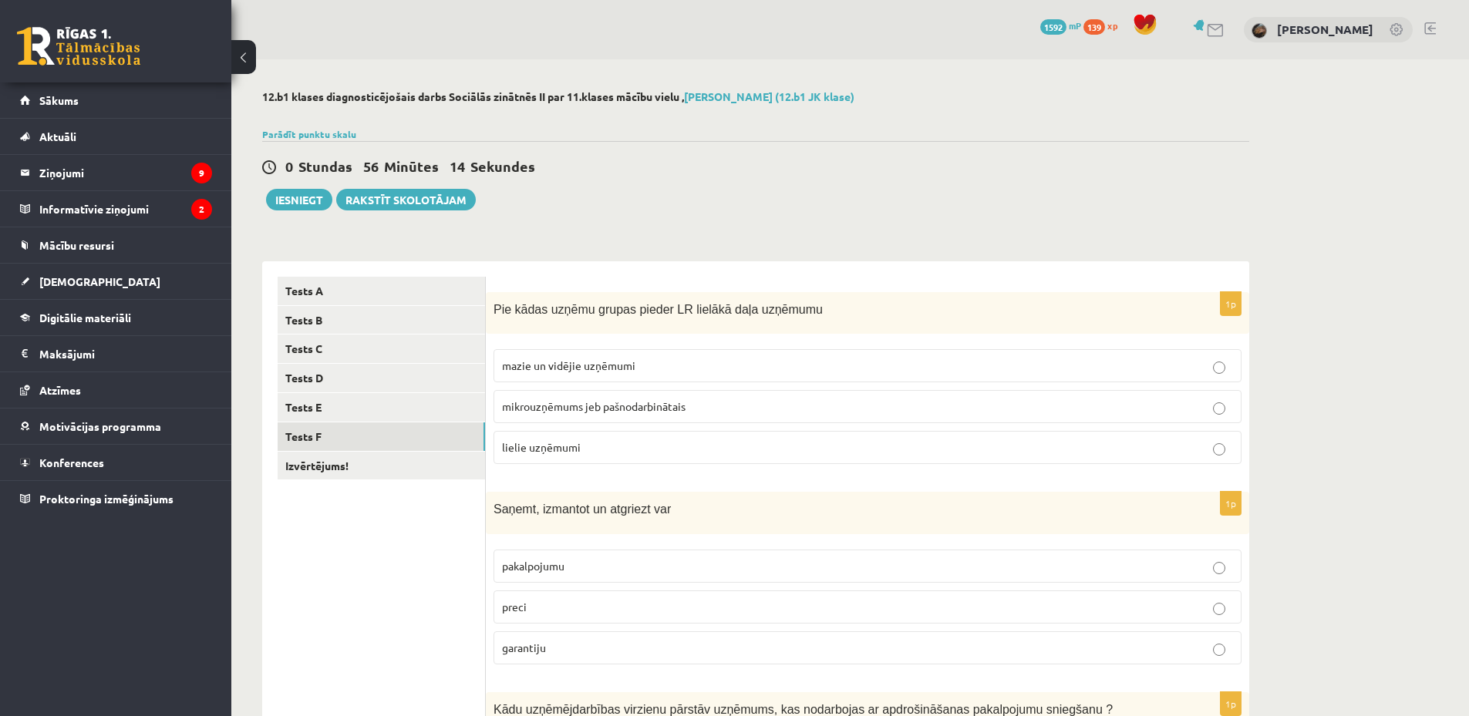
click at [630, 373] on p "mazie un vidējie uzņēmumi" at bounding box center [867, 366] width 731 height 16
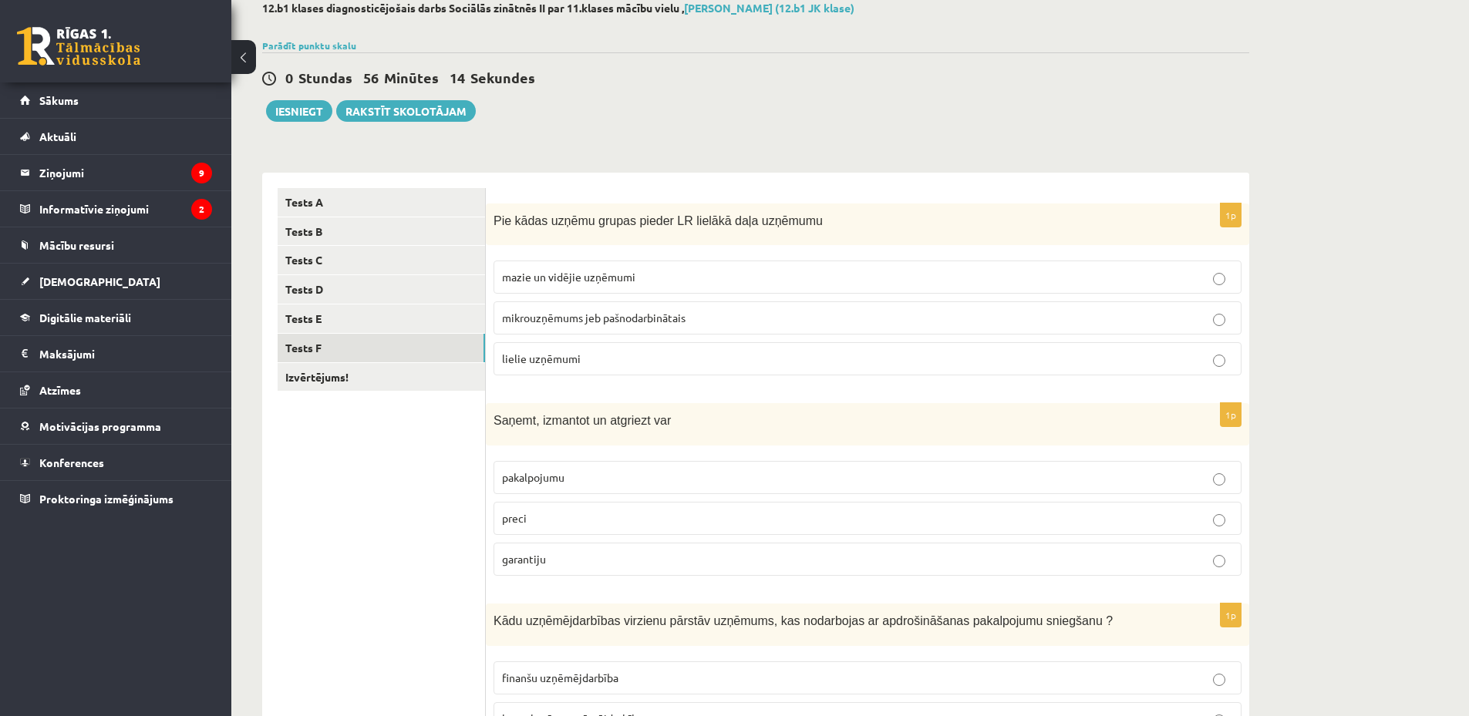
scroll to position [180, 0]
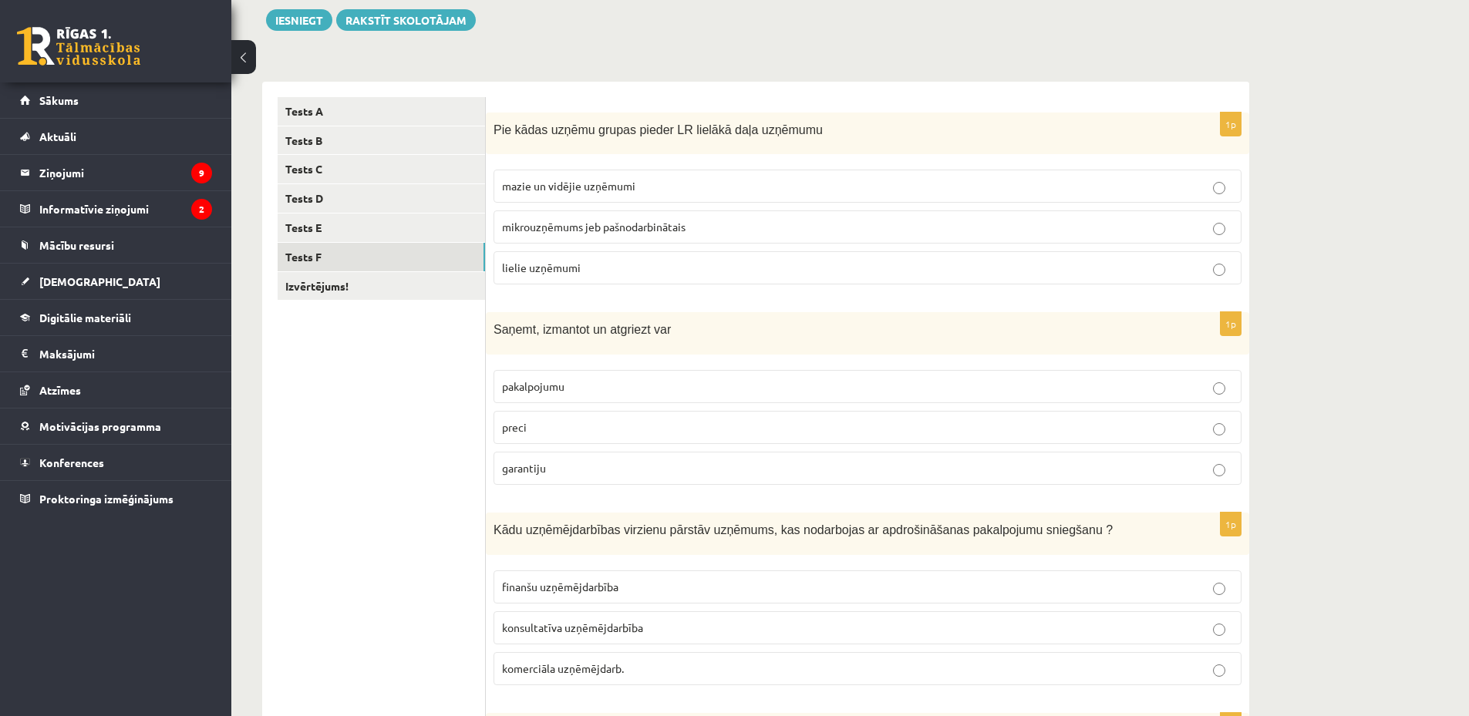
click at [594, 438] on label "preci" at bounding box center [867, 427] width 748 height 33
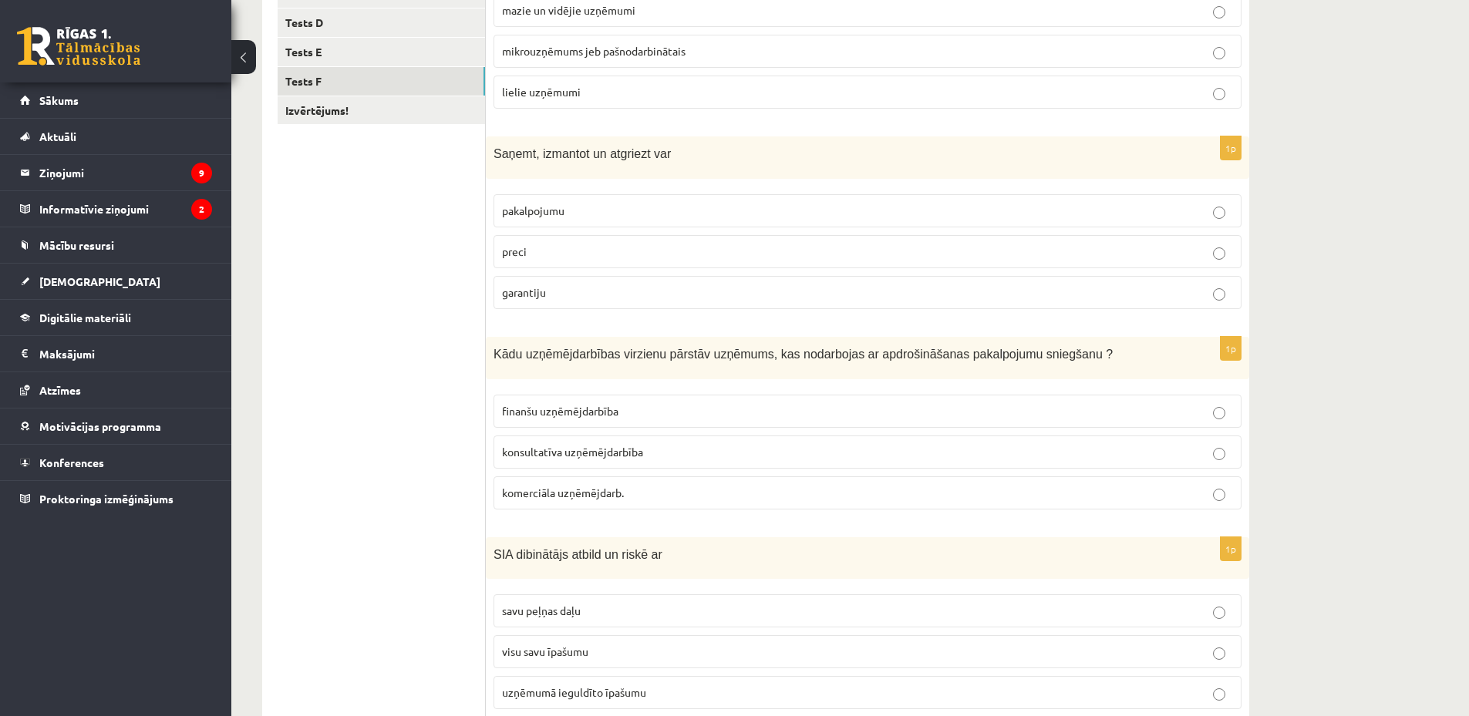
scroll to position [360, 0]
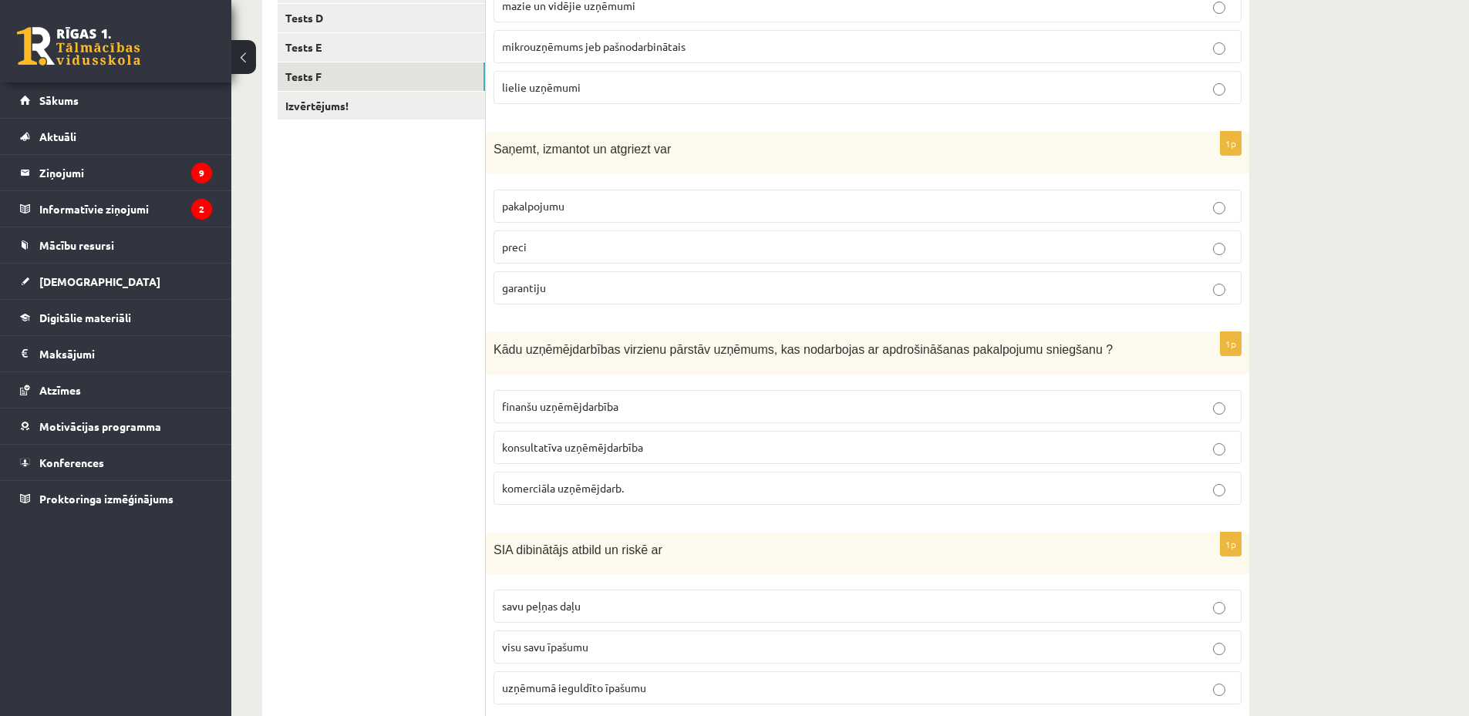
click at [646, 406] on p "finanšu uzņēmējdarbība" at bounding box center [867, 407] width 731 height 16
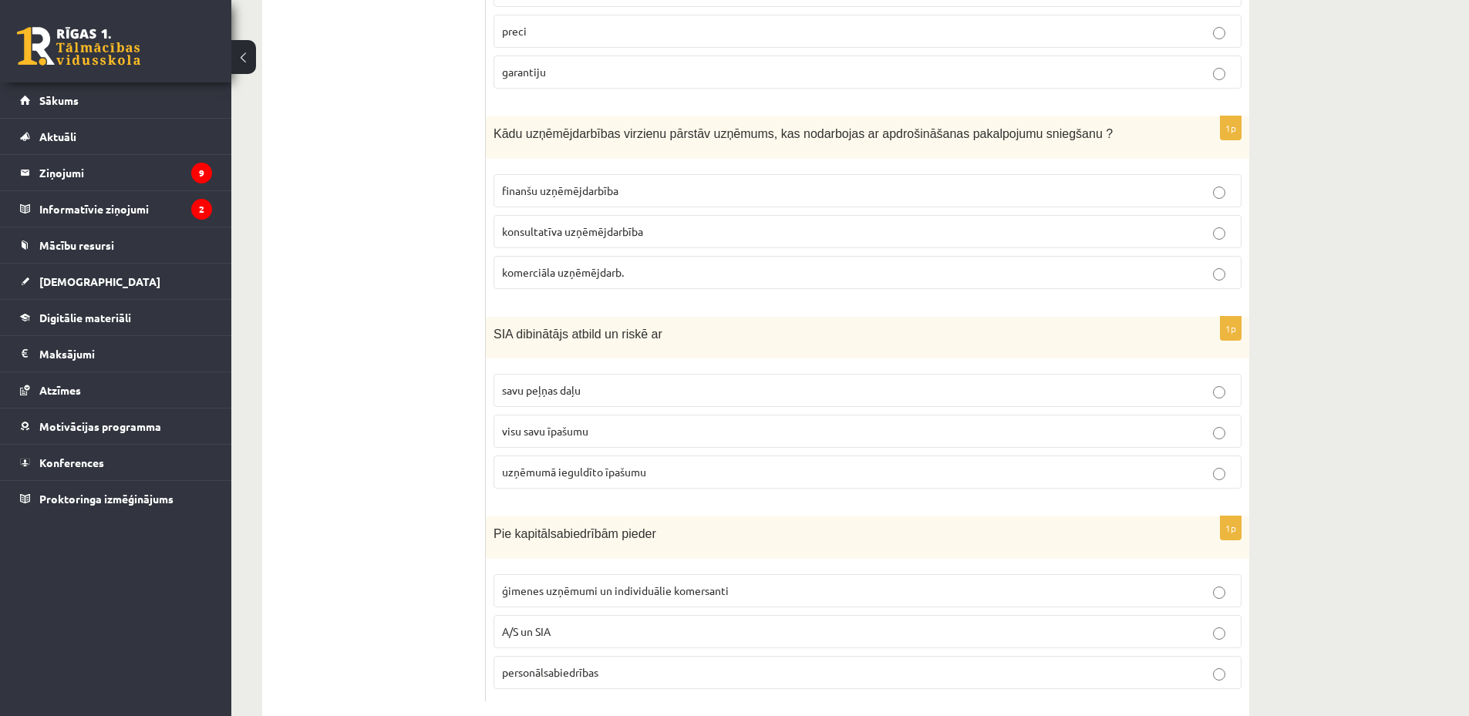
scroll to position [609, 0]
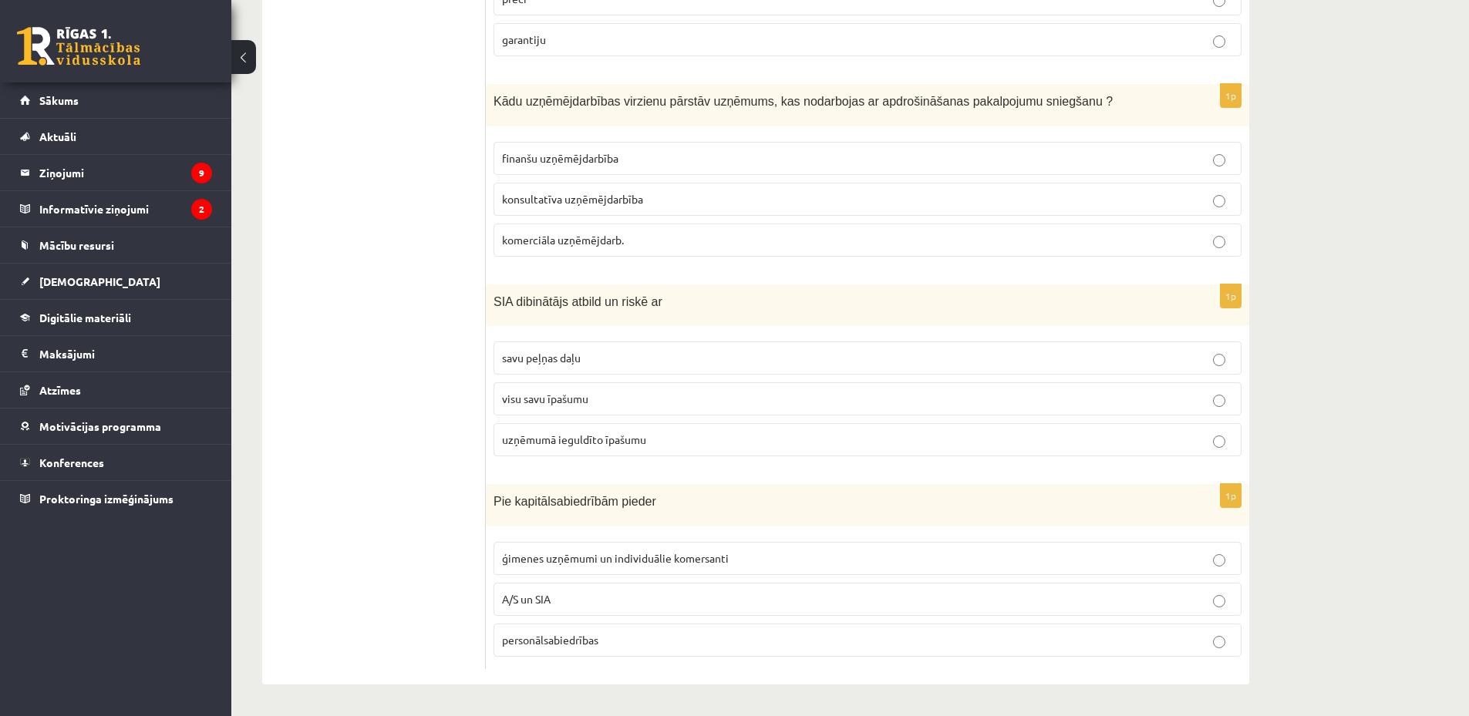
click at [599, 442] on span "uzņēmumā ieguldīto īpašumu" at bounding box center [574, 440] width 144 height 14
click at [570, 598] on p "A/S un SIA" at bounding box center [867, 599] width 731 height 16
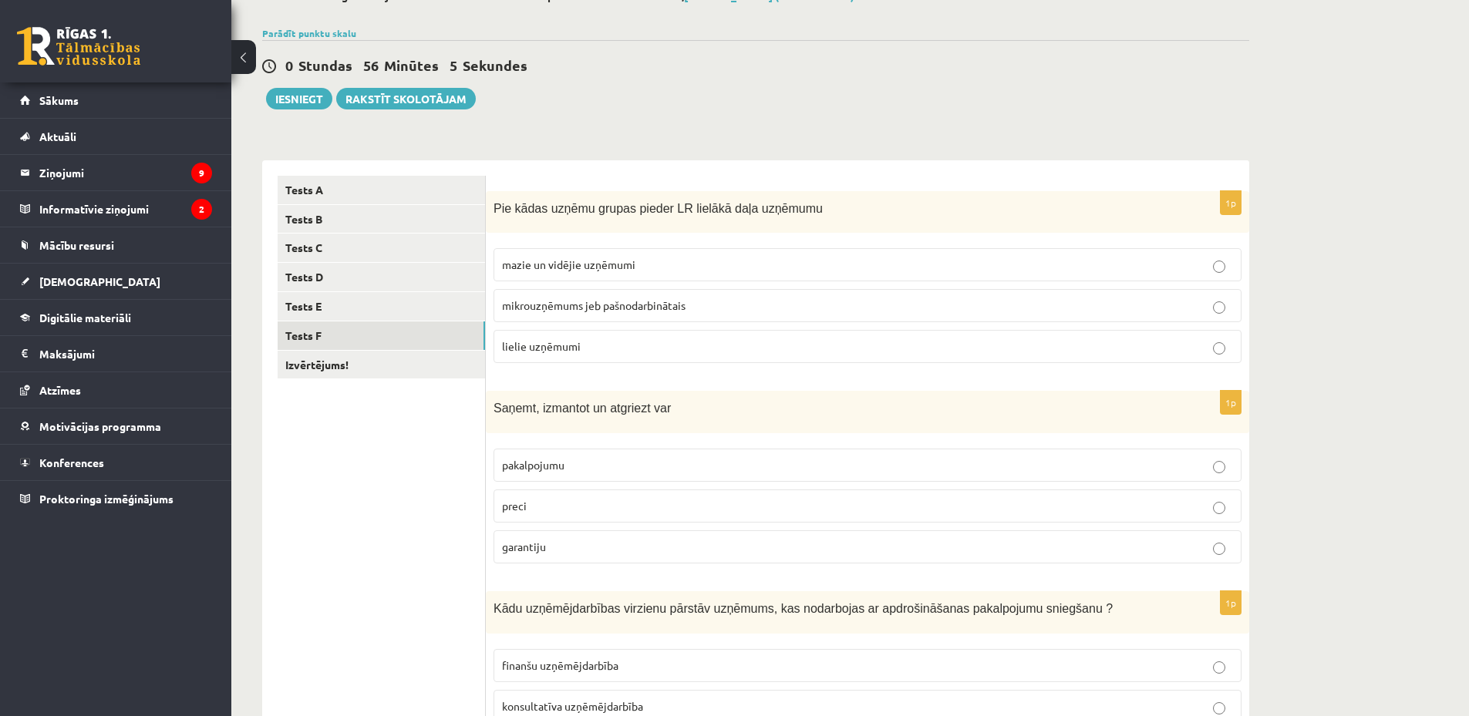
scroll to position [69, 0]
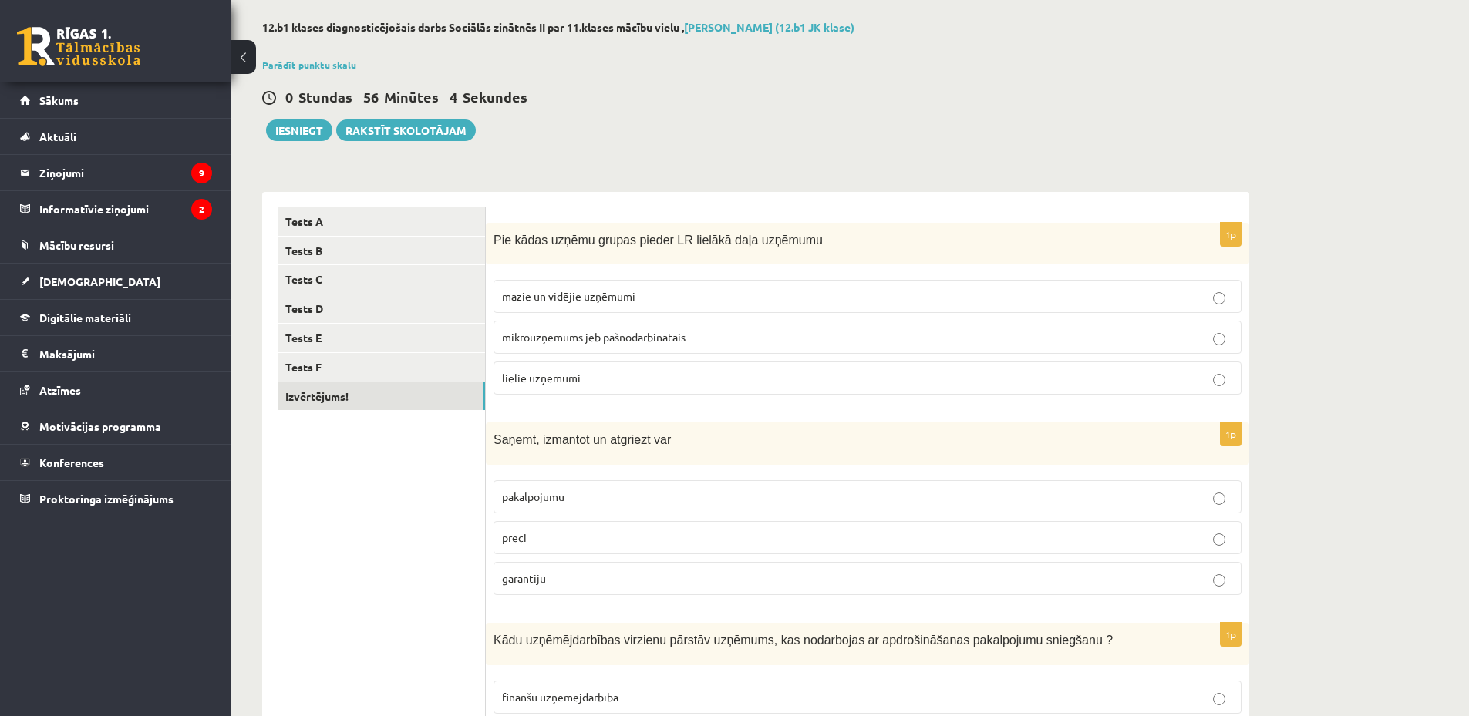
click at [401, 395] on link "Izvērtējums!" at bounding box center [381, 396] width 207 height 29
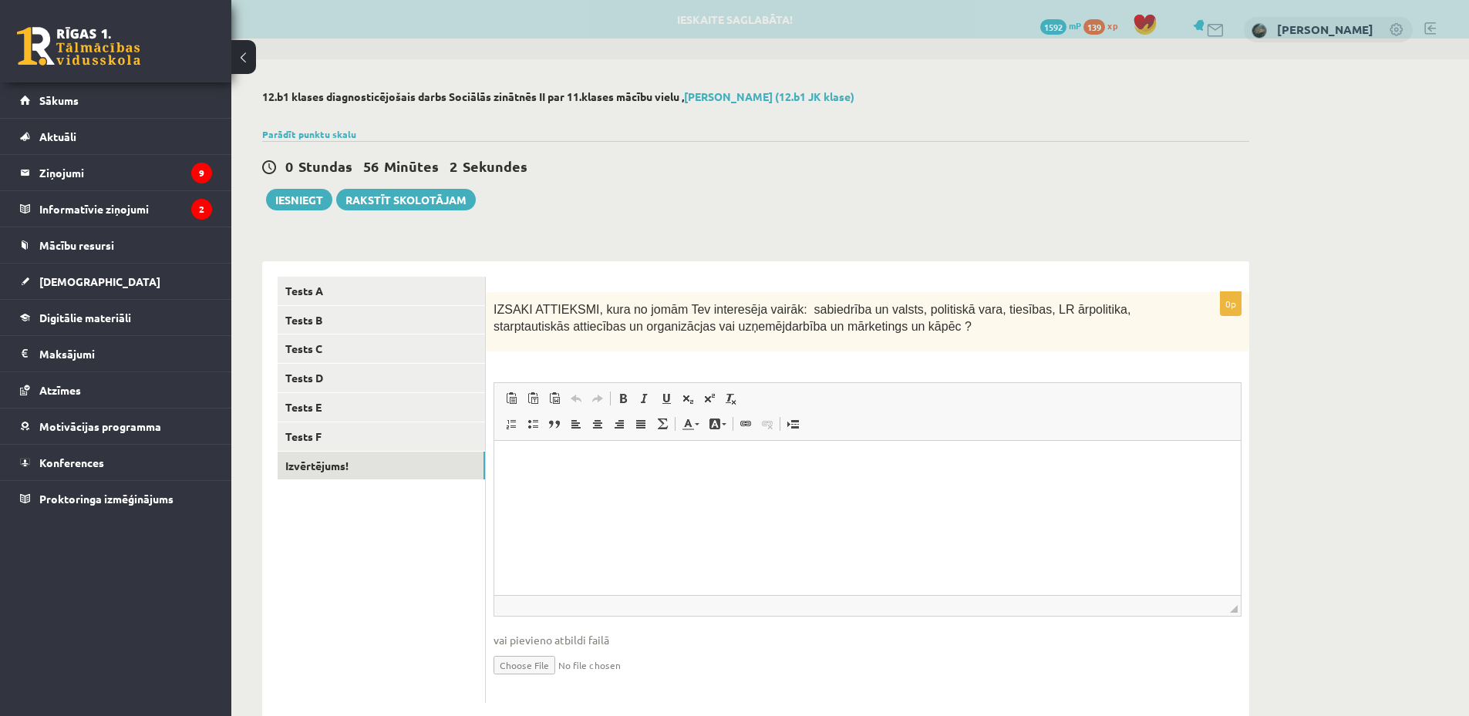
scroll to position [0, 0]
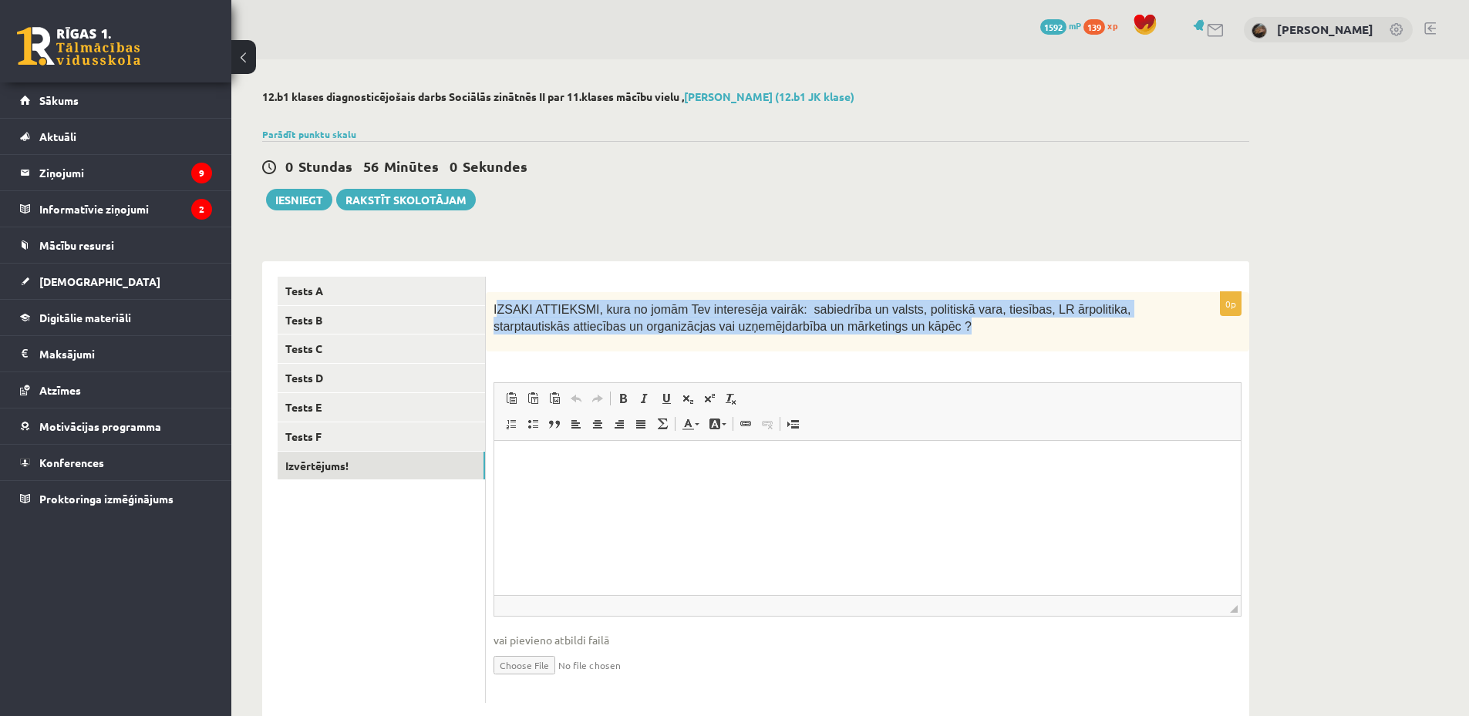
drag, startPoint x: 498, startPoint y: 308, endPoint x: 947, endPoint y: 335, distance: 449.5
click at [947, 335] on div "IZSAKI ATTIEKSMI, kura no jomām Tev interesēja vairāk: sabiedrība un valsts, po…" at bounding box center [867, 321] width 763 height 59
copy span "ZSAKI ATTIEKSMI, kura no jomām Tev interesēja vairāk: sabiedrība un valsts, pol…"
click at [947, 335] on div "IZSAKI ATTIEKSMI, kura no jomām Tev interesēja vairāk: sabiedrība un valsts, po…" at bounding box center [867, 321] width 763 height 59
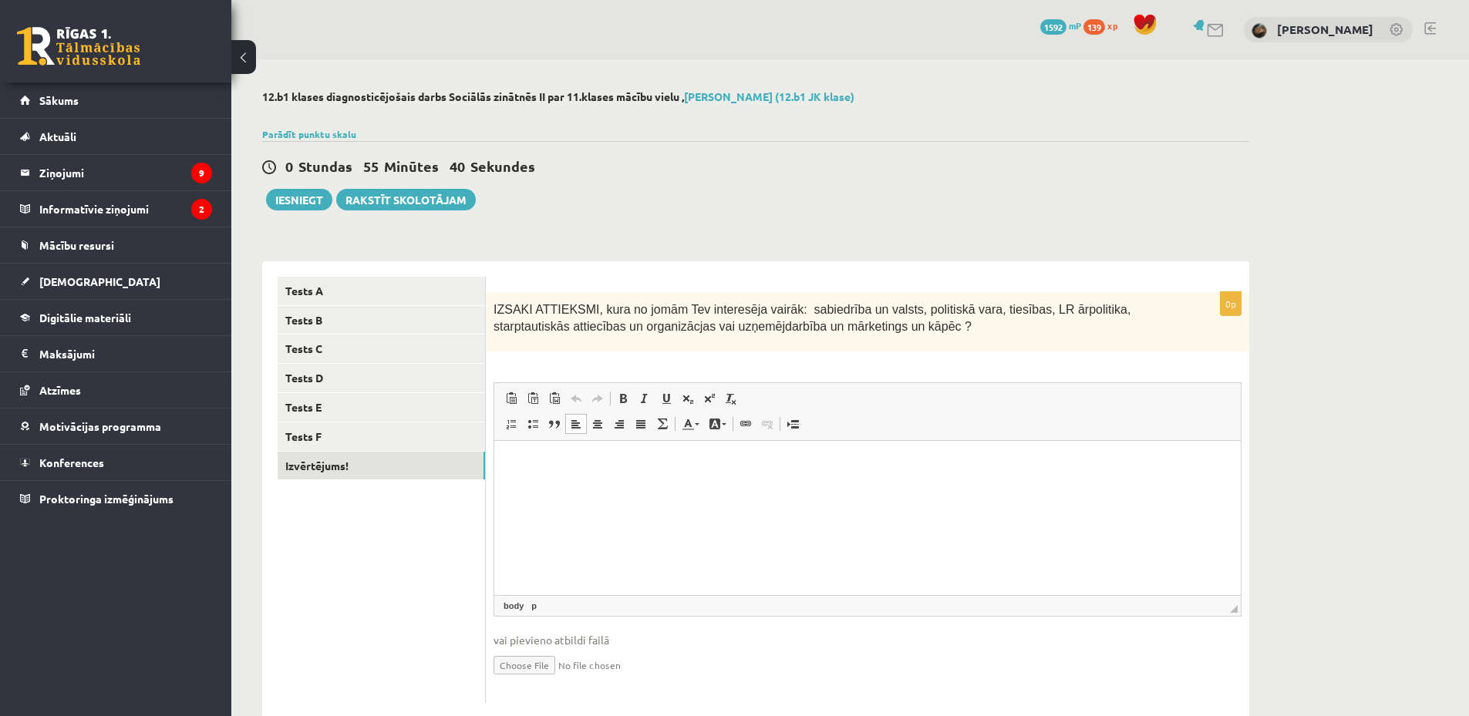
click at [556, 487] on html at bounding box center [867, 463] width 746 height 47
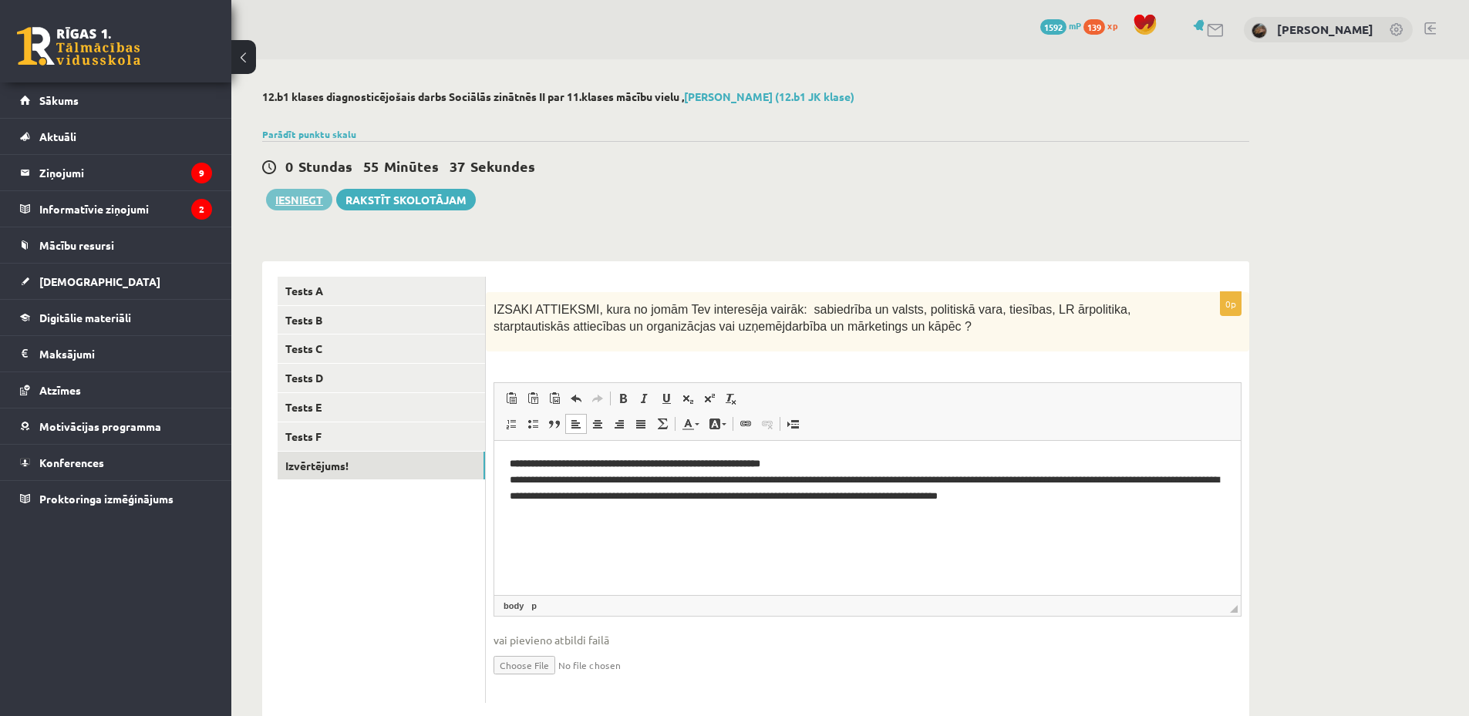
click at [296, 198] on button "Iesniegt" at bounding box center [299, 200] width 66 height 22
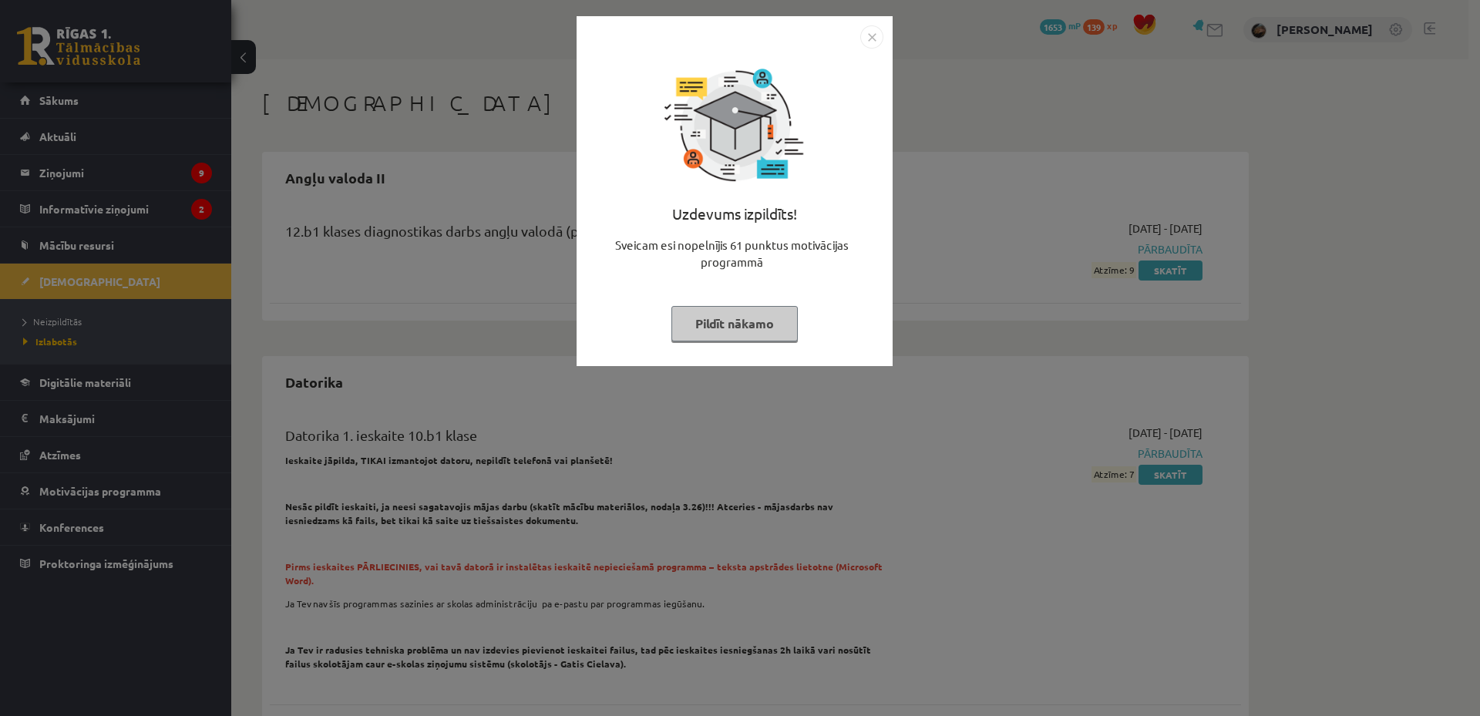
click at [757, 333] on button "Pildīt nākamo" at bounding box center [735, 323] width 126 height 35
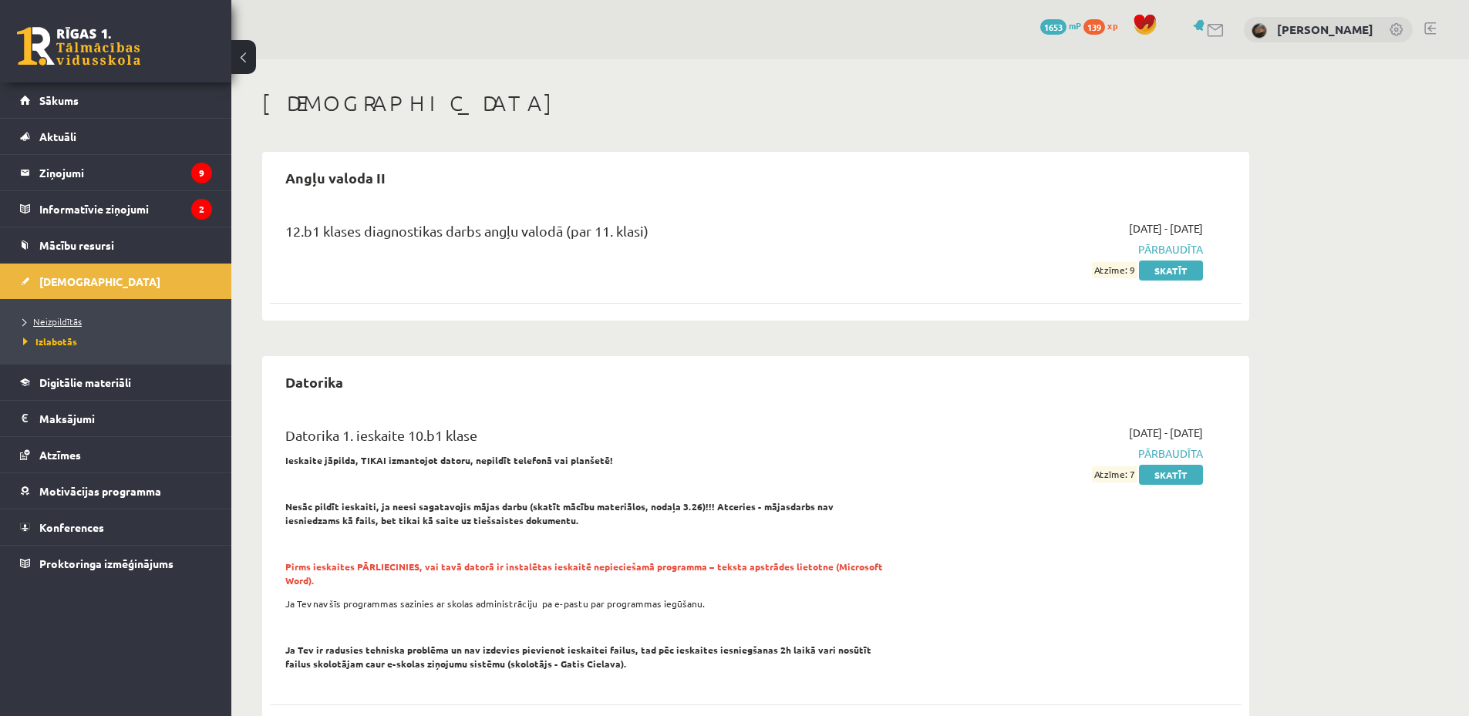
click at [77, 327] on link "Neizpildītās" at bounding box center [119, 322] width 193 height 14
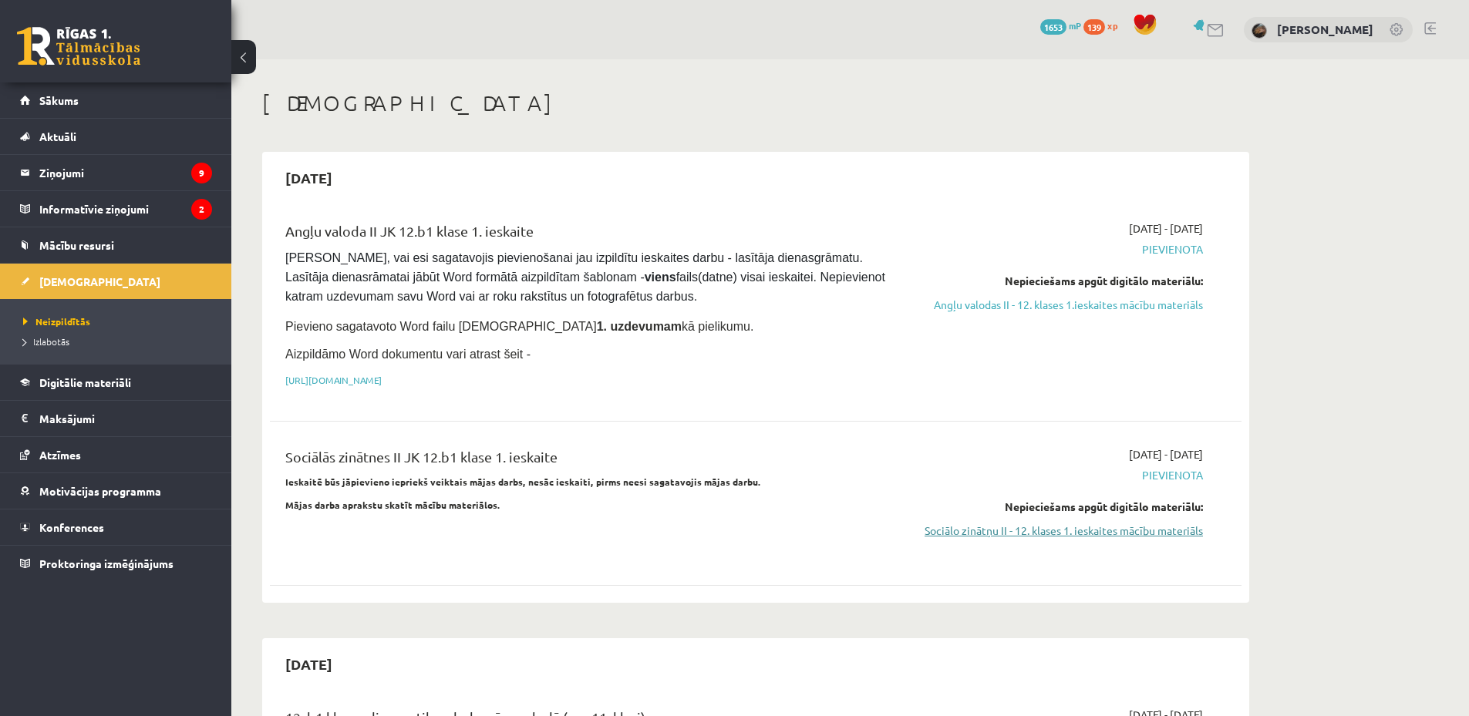
click at [998, 523] on link "Sociālo zinātņu II - 12. klases 1. ieskaites mācību materiāls" at bounding box center [1057, 531] width 291 height 16
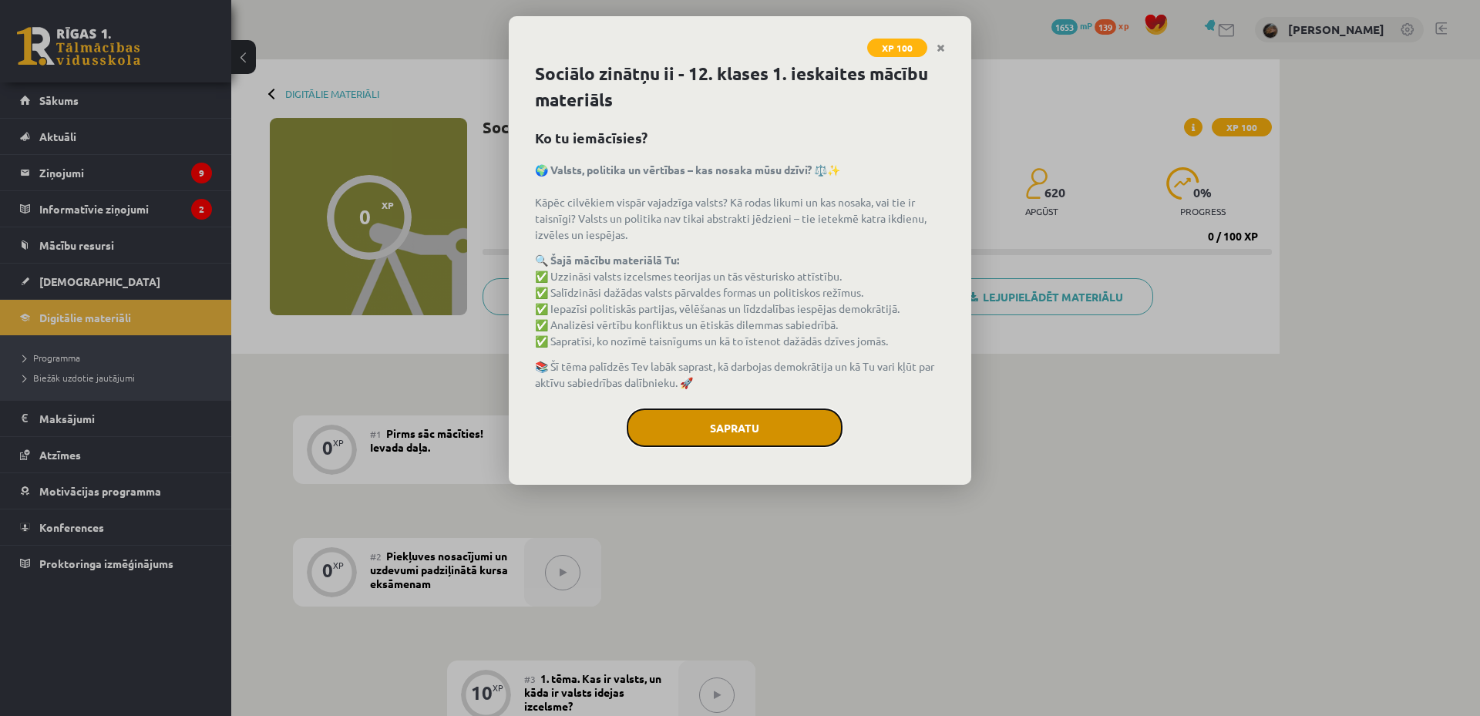
click at [702, 417] on button "Sapratu" at bounding box center [735, 428] width 216 height 39
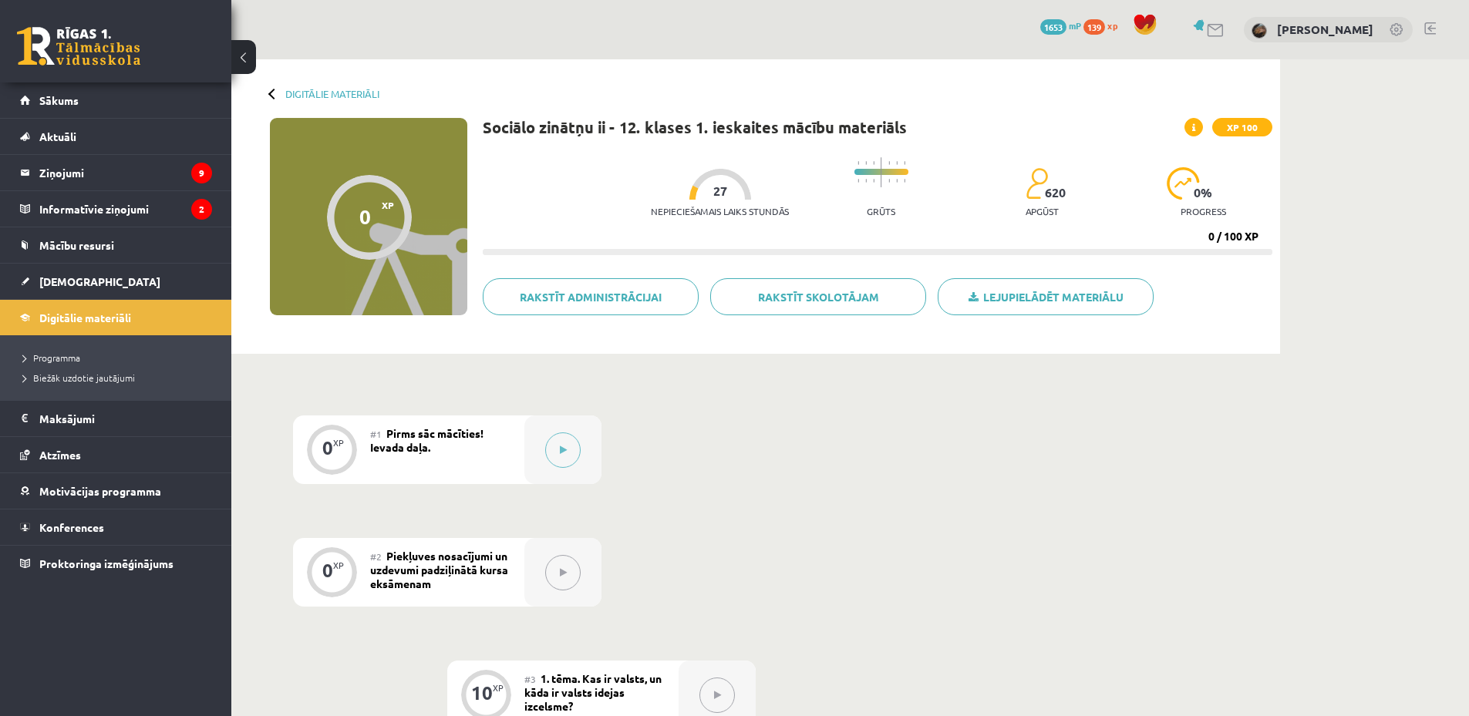
click at [498, 446] on div "#1 Pirms sāc mācīties! Ievada daļa." at bounding box center [447, 450] width 154 height 69
click at [577, 463] on div at bounding box center [562, 450] width 77 height 69
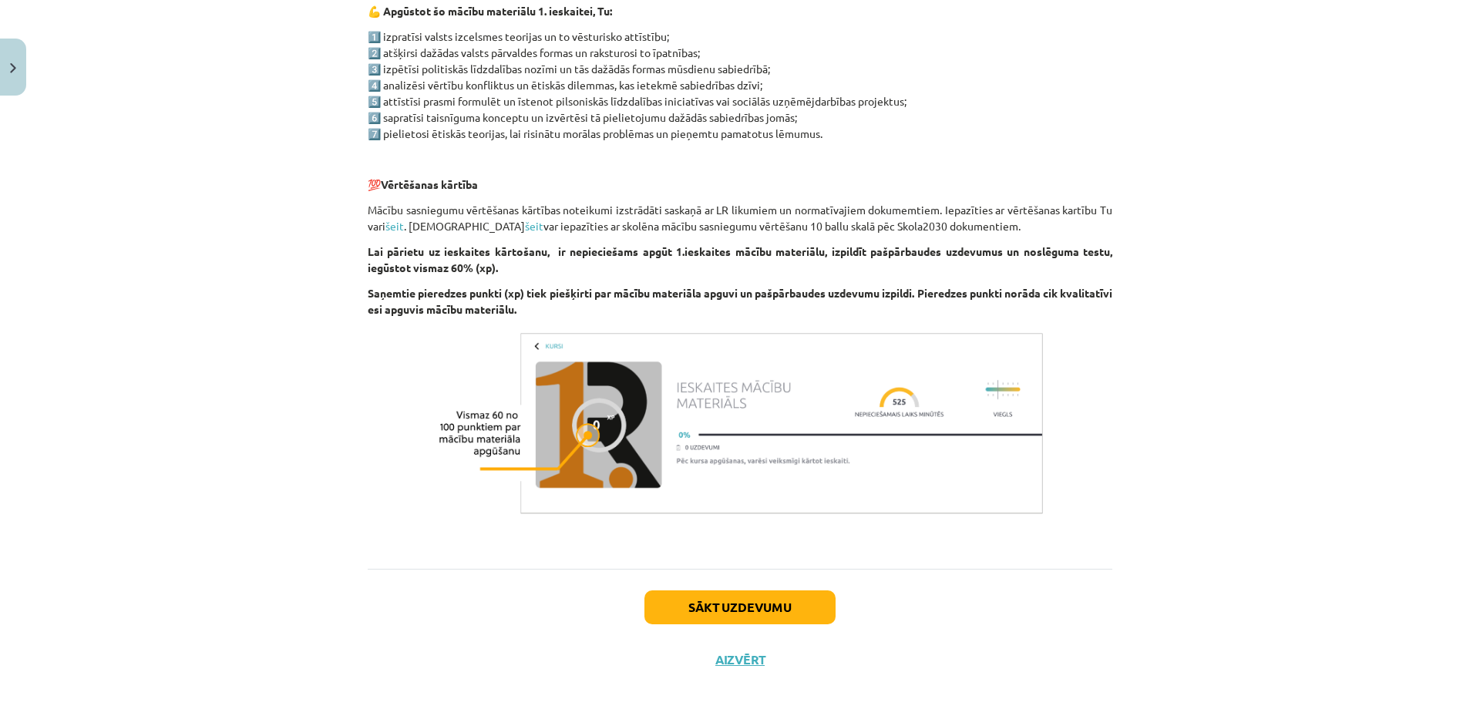
scroll to position [831, 0]
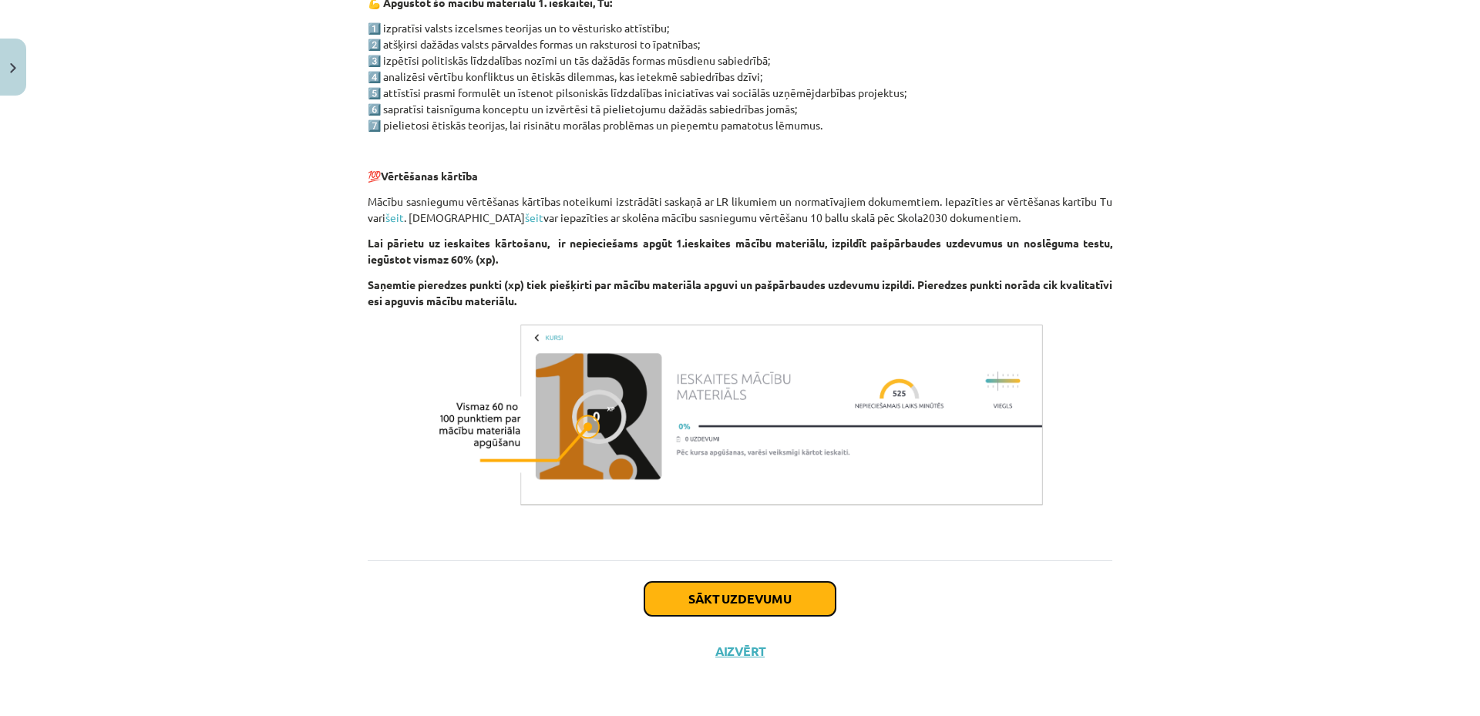
click at [744, 602] on button "Sākt uzdevumu" at bounding box center [740, 599] width 191 height 34
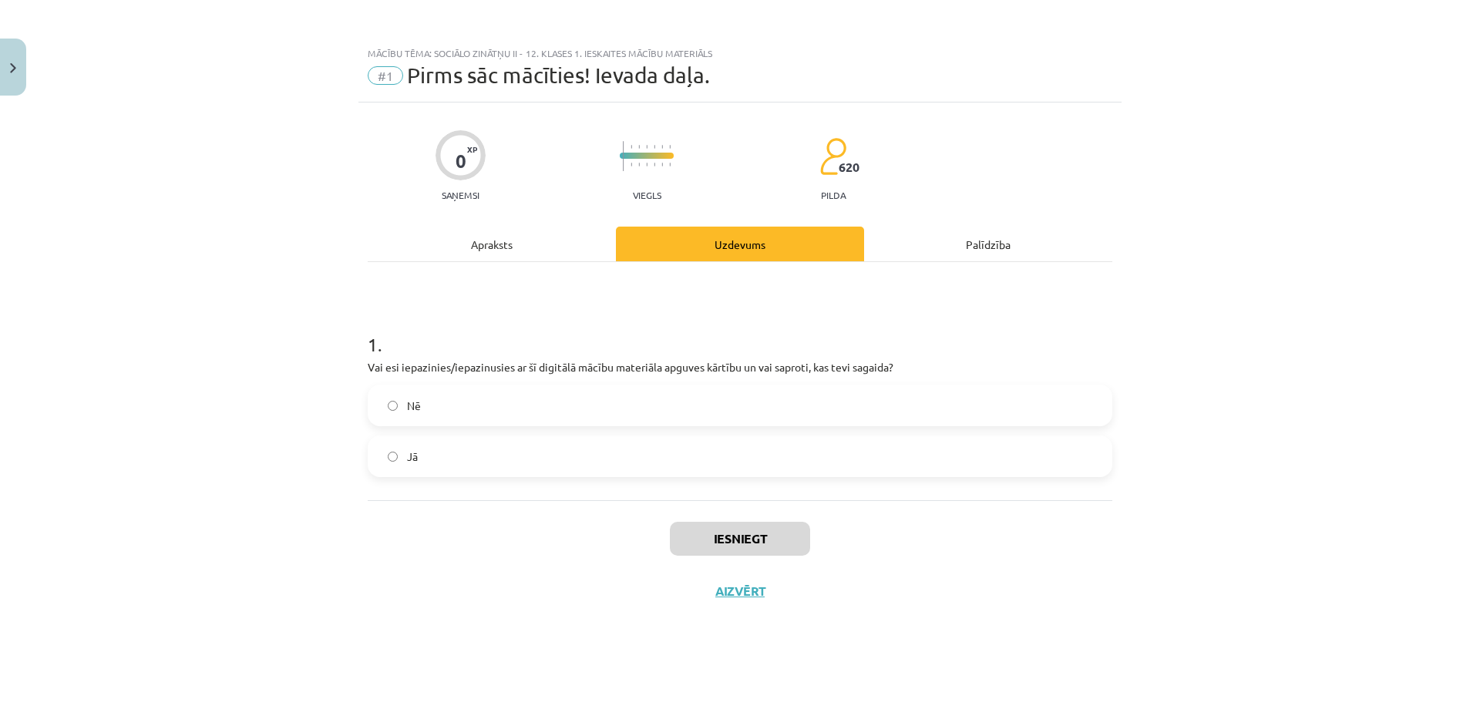
scroll to position [0, 0]
click at [521, 457] on label "Jā" at bounding box center [740, 456] width 742 height 39
click at [727, 528] on button "Iesniegt" at bounding box center [740, 539] width 140 height 34
click at [443, 579] on div "Iesniegt Aizvērt" at bounding box center [740, 554] width 745 height 108
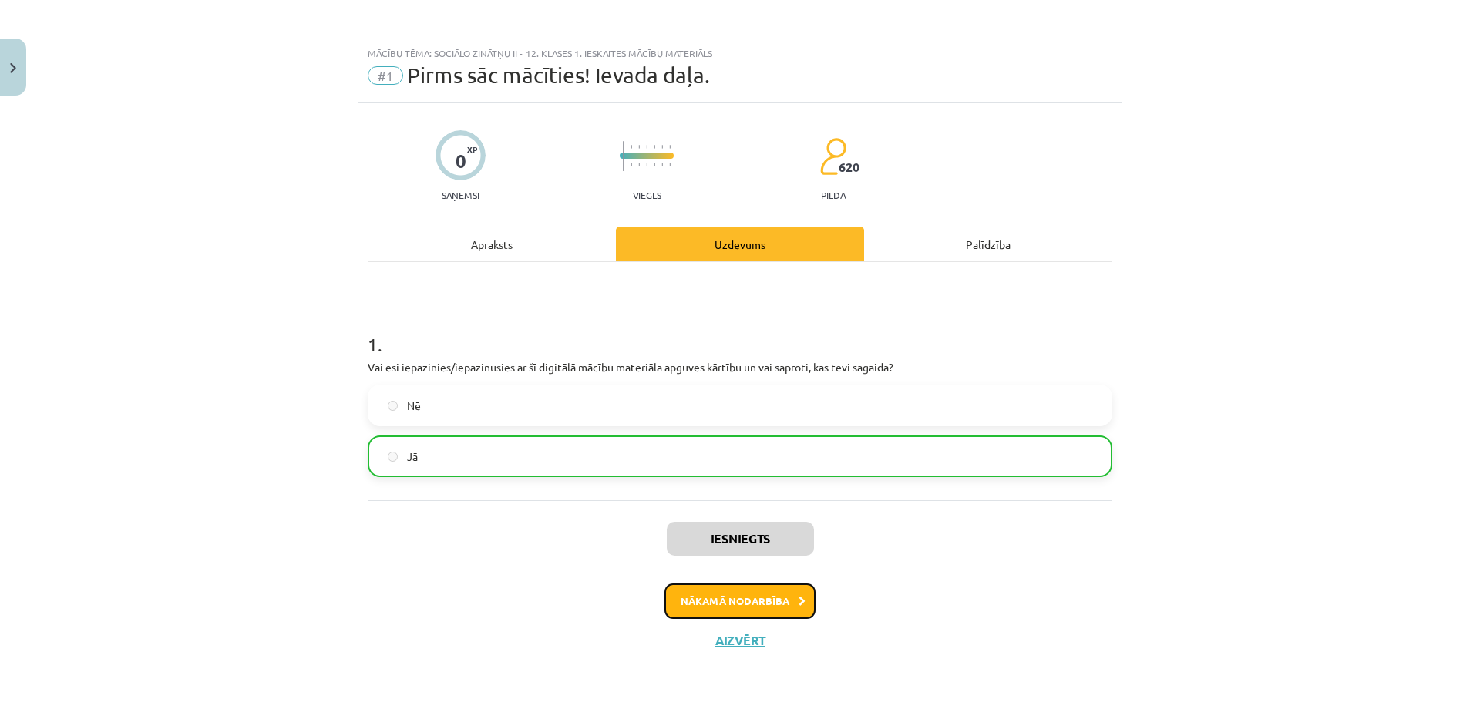
click at [736, 605] on button "Nākamā nodarbība" at bounding box center [740, 601] width 151 height 35
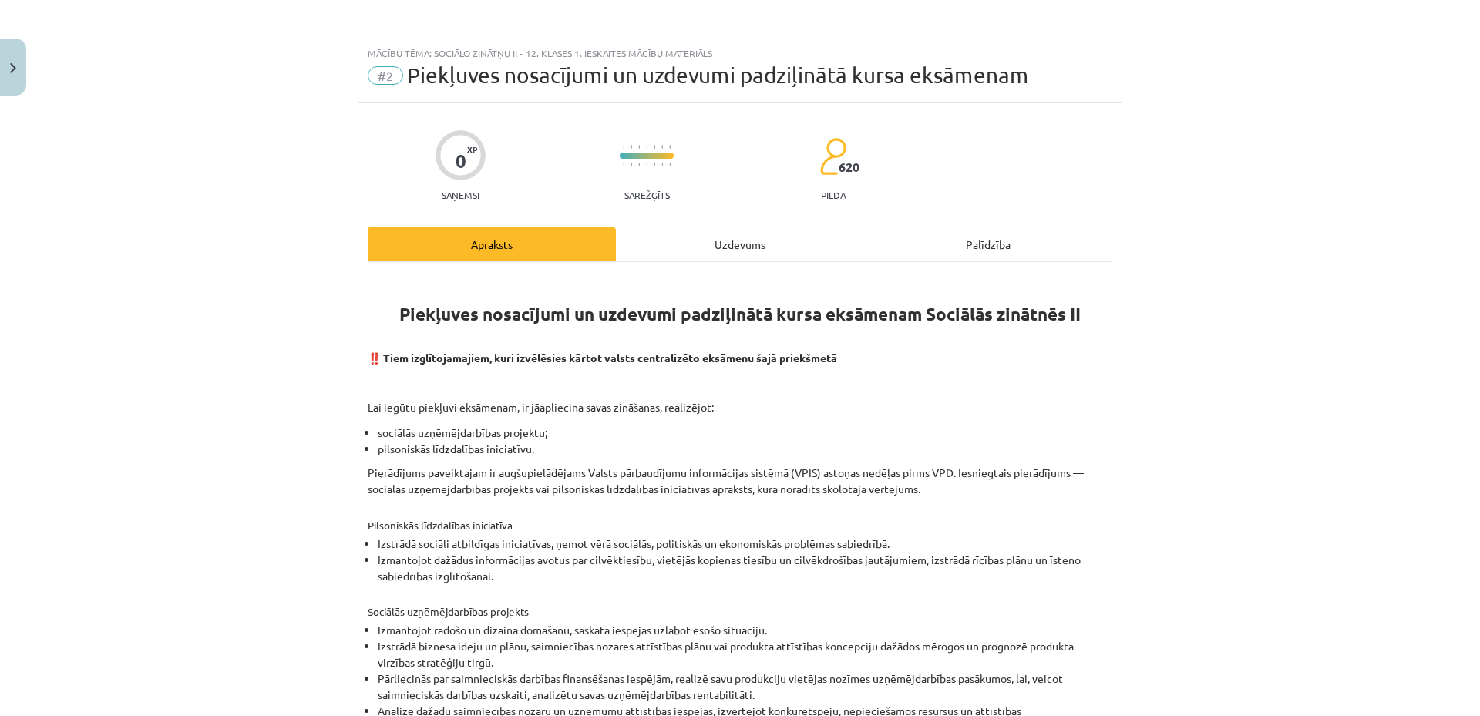
scroll to position [389, 0]
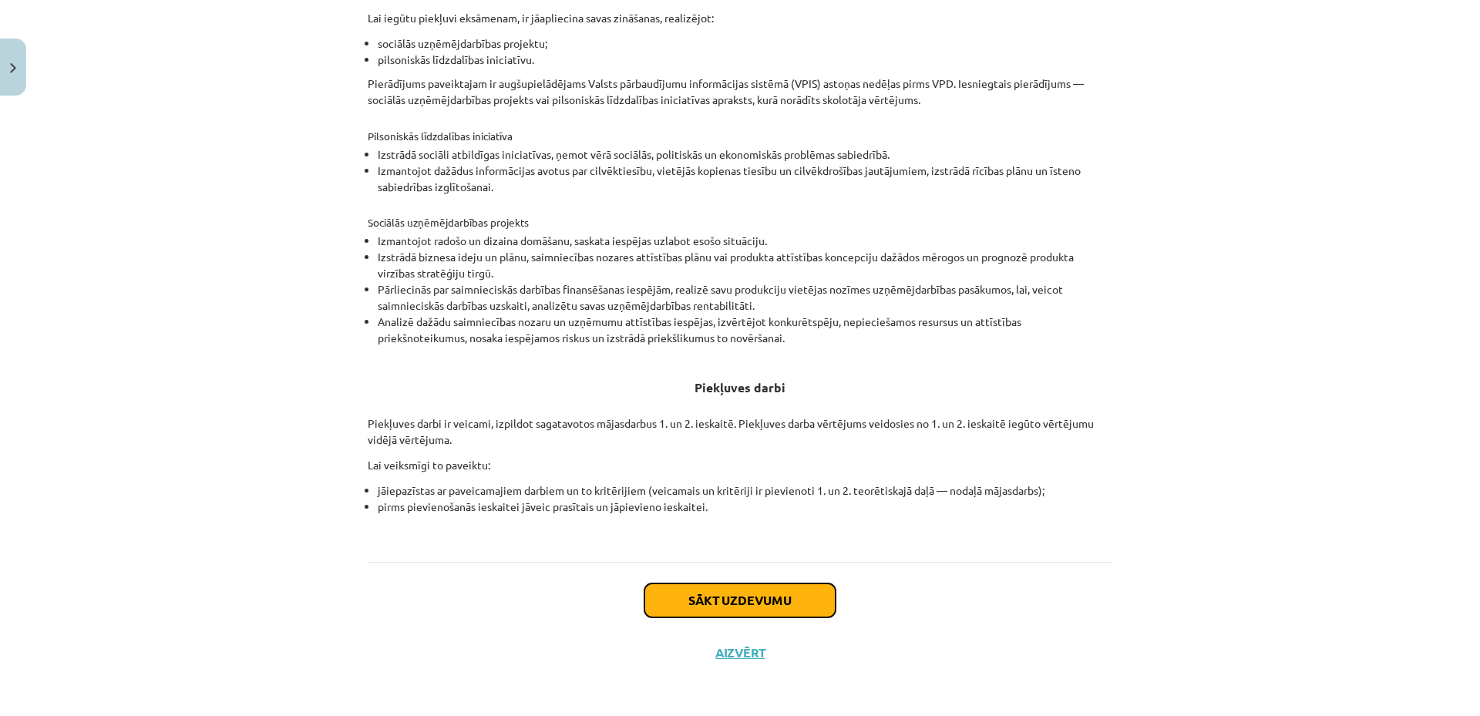
click at [705, 601] on button "Sākt uzdevumu" at bounding box center [740, 601] width 191 height 34
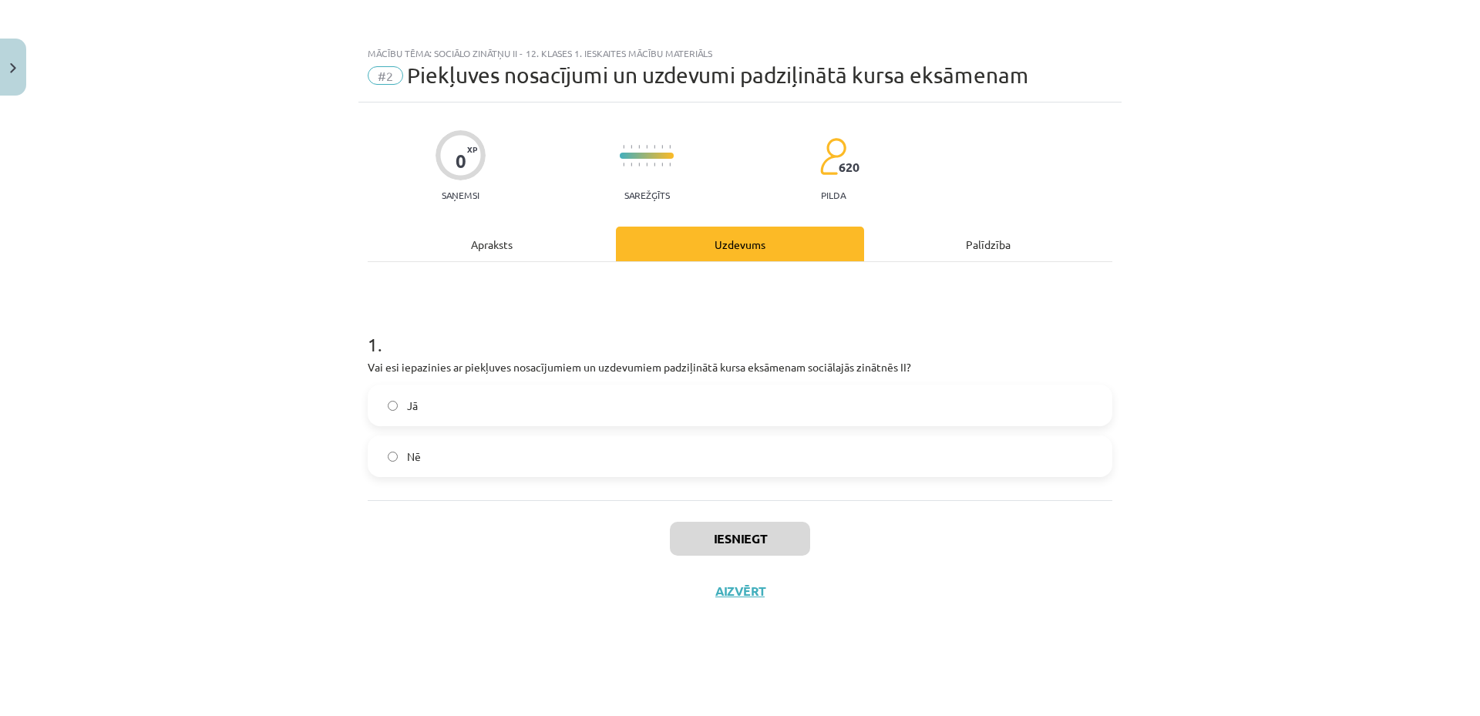
click at [417, 404] on span "Jā" at bounding box center [412, 406] width 11 height 16
click at [712, 535] on button "Iesniegt" at bounding box center [740, 539] width 140 height 34
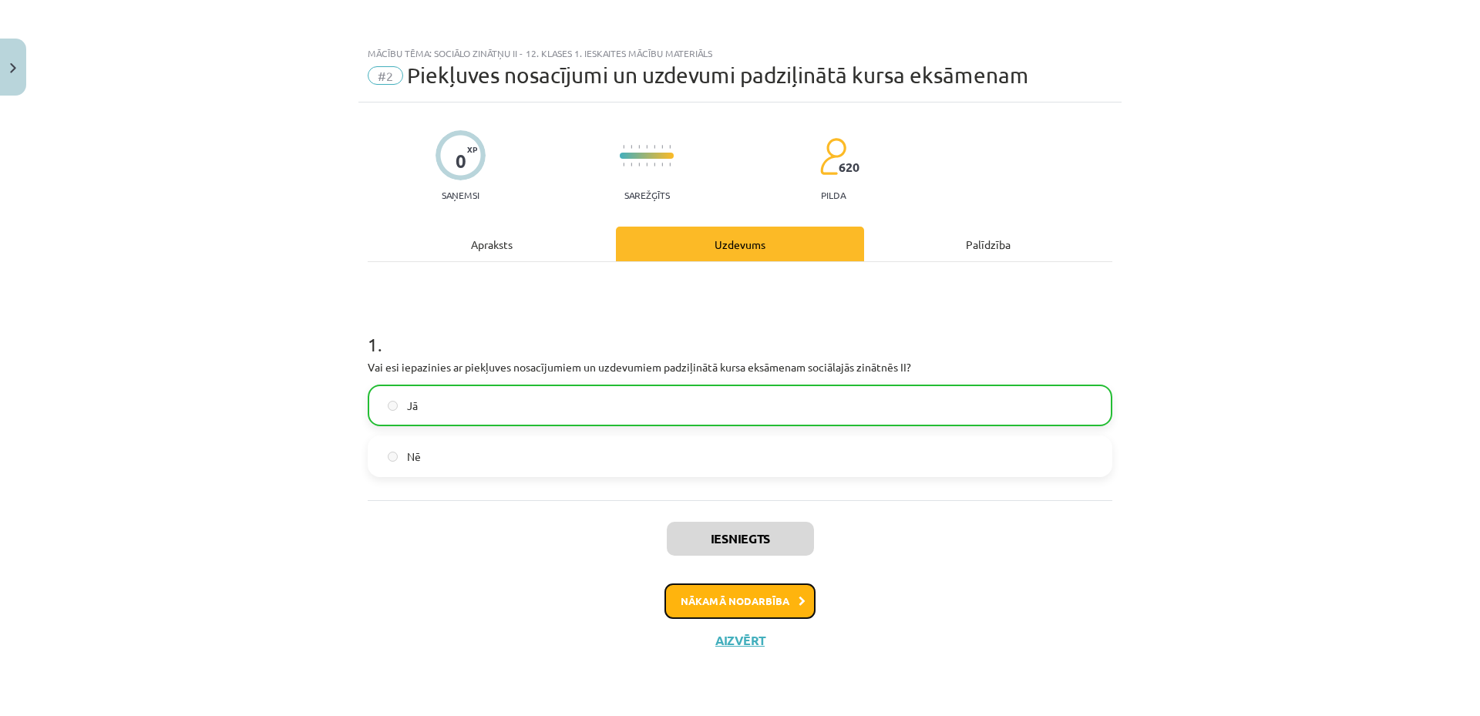
click at [732, 595] on button "Nākamā nodarbība" at bounding box center [740, 601] width 151 height 35
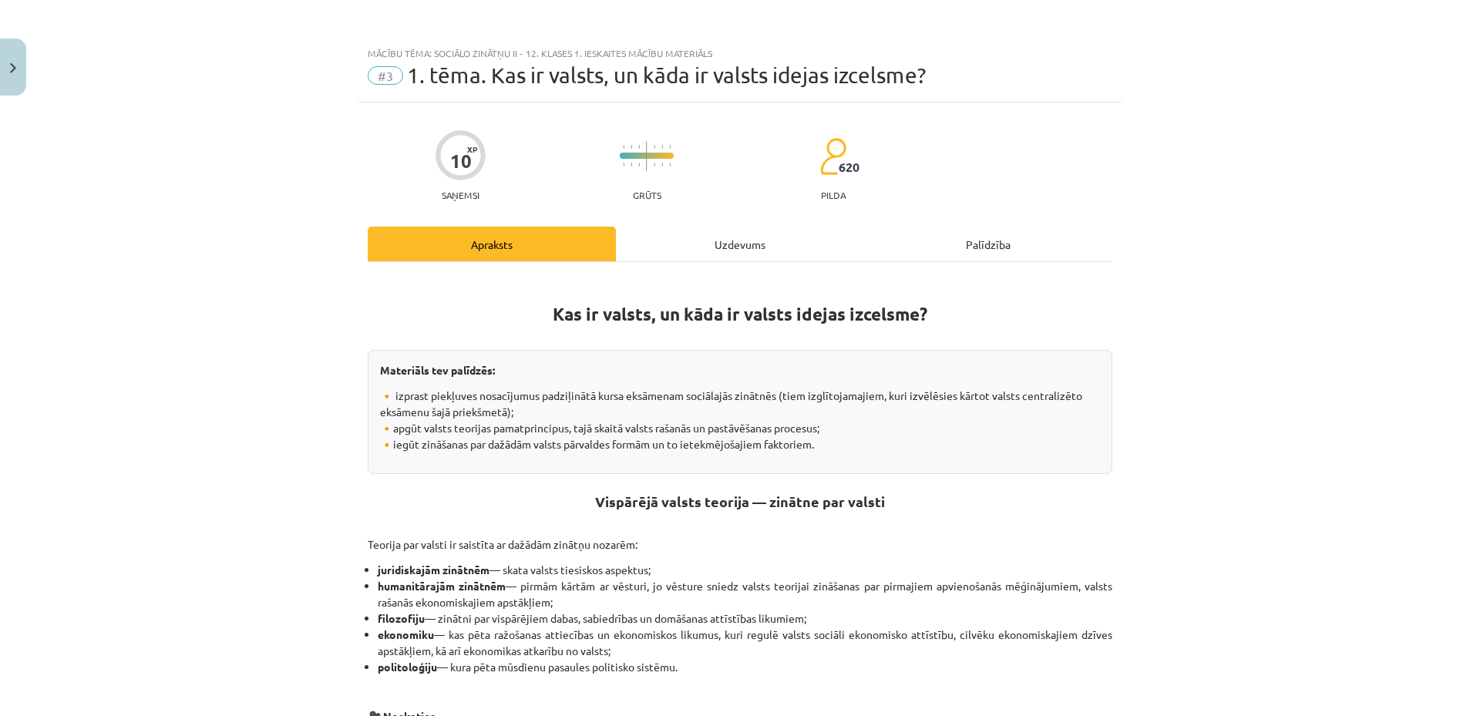
scroll to position [714, 0]
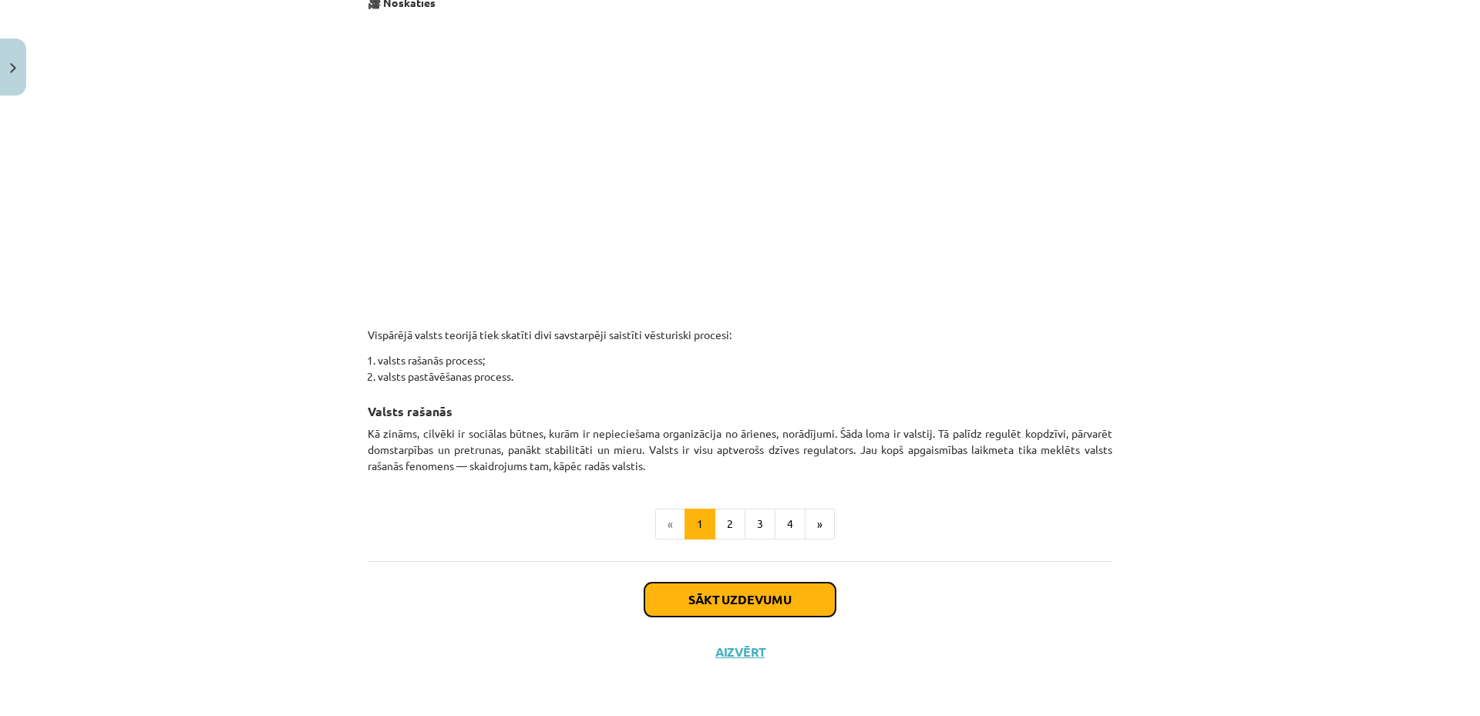
click at [705, 589] on button "Sākt uzdevumu" at bounding box center [740, 600] width 191 height 34
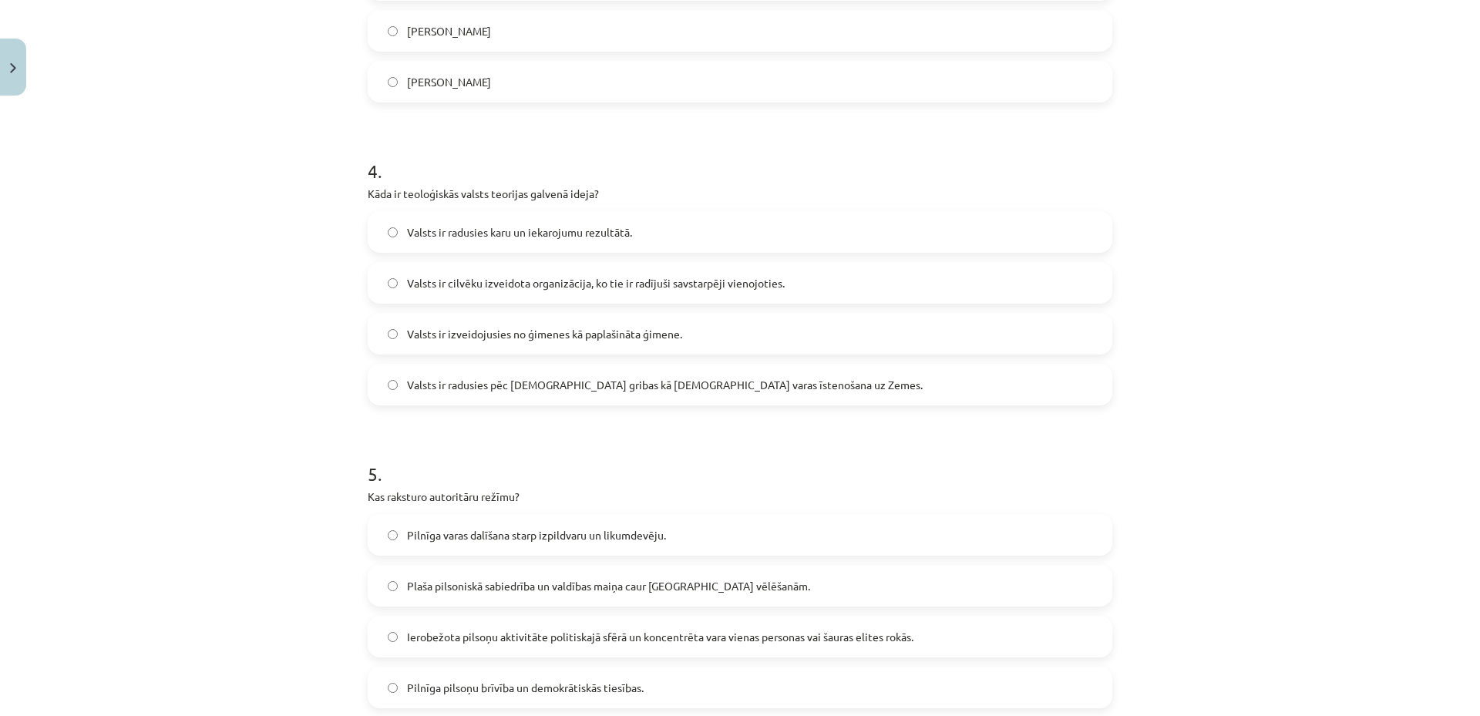
scroll to position [1254, 0]
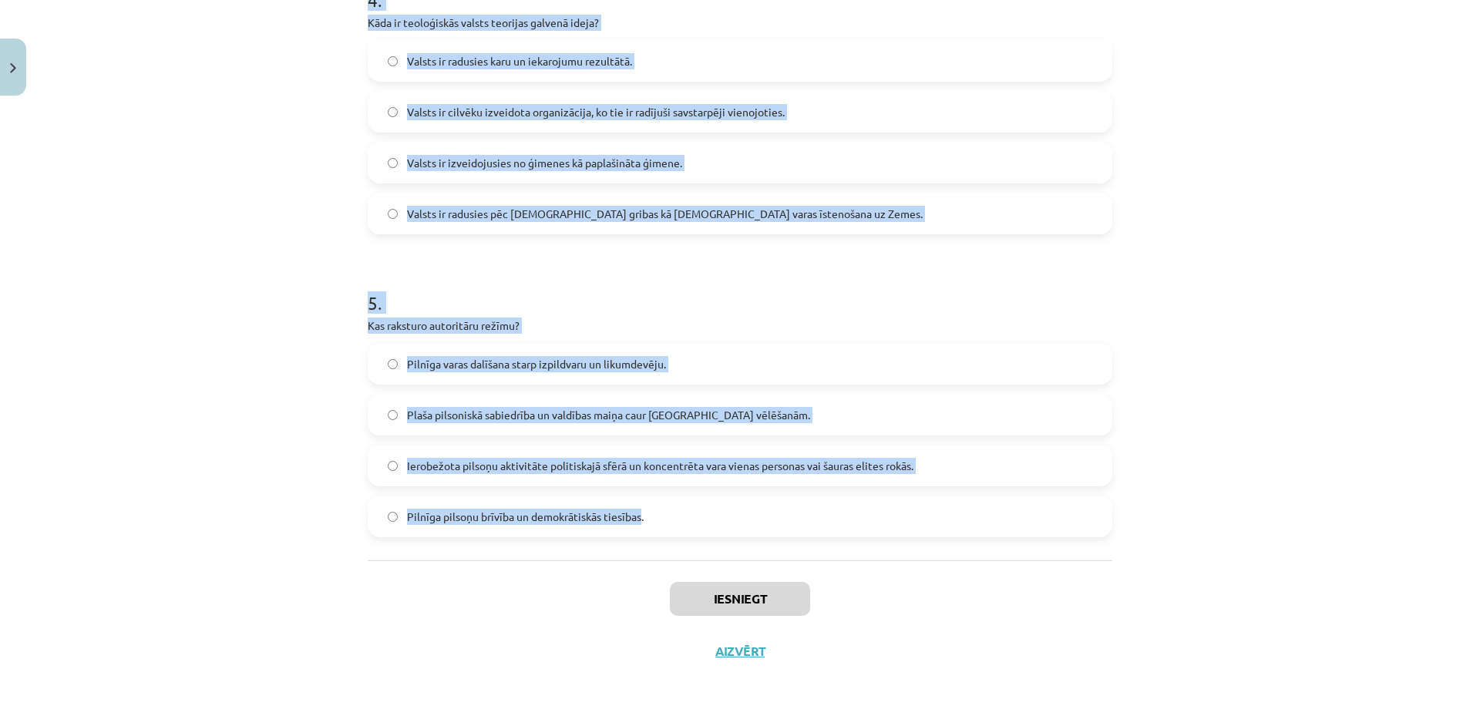
copy form "1 . Kuru valsts teoriju pārstāv marksisms? Valsts izveidojās, lai apspiestu ind…"
drag, startPoint x: 357, startPoint y: 299, endPoint x: 638, endPoint y: 544, distance: 372.7
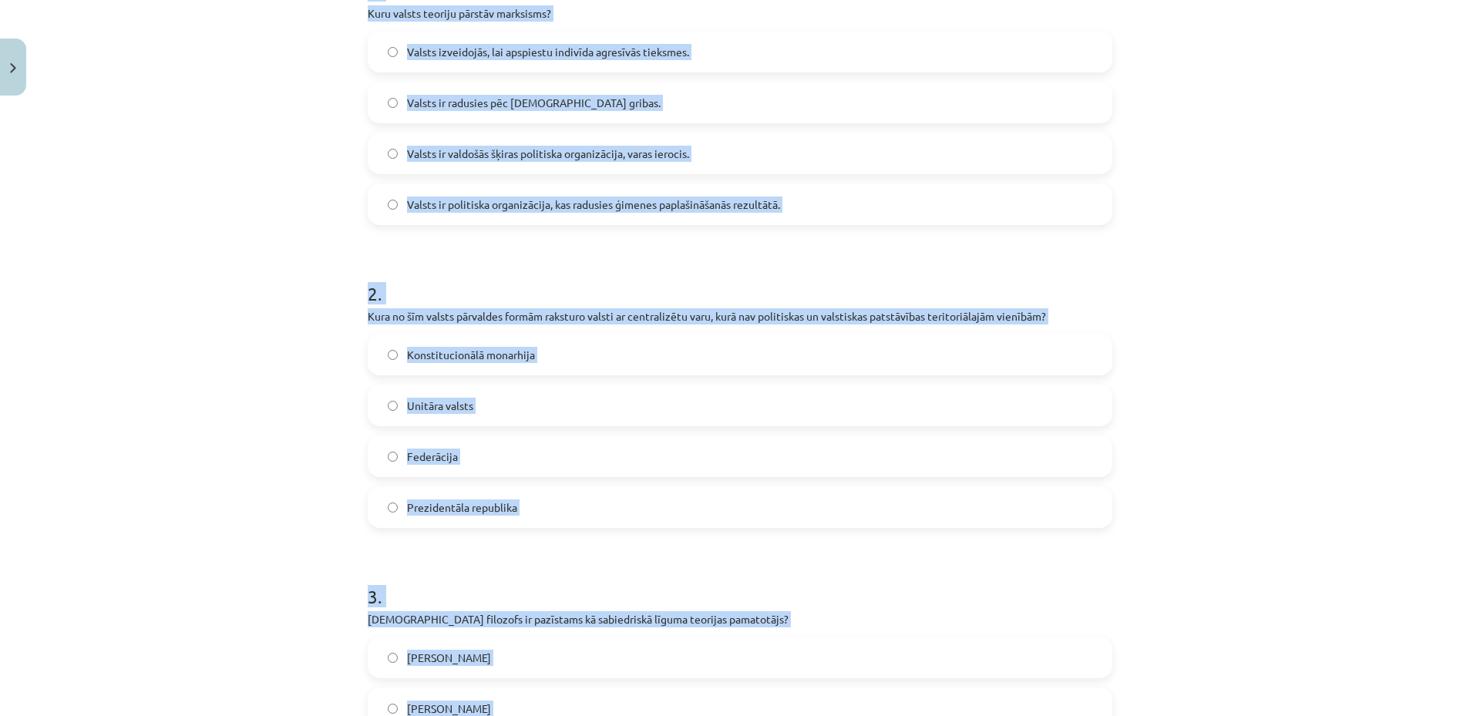
scroll to position [0, 0]
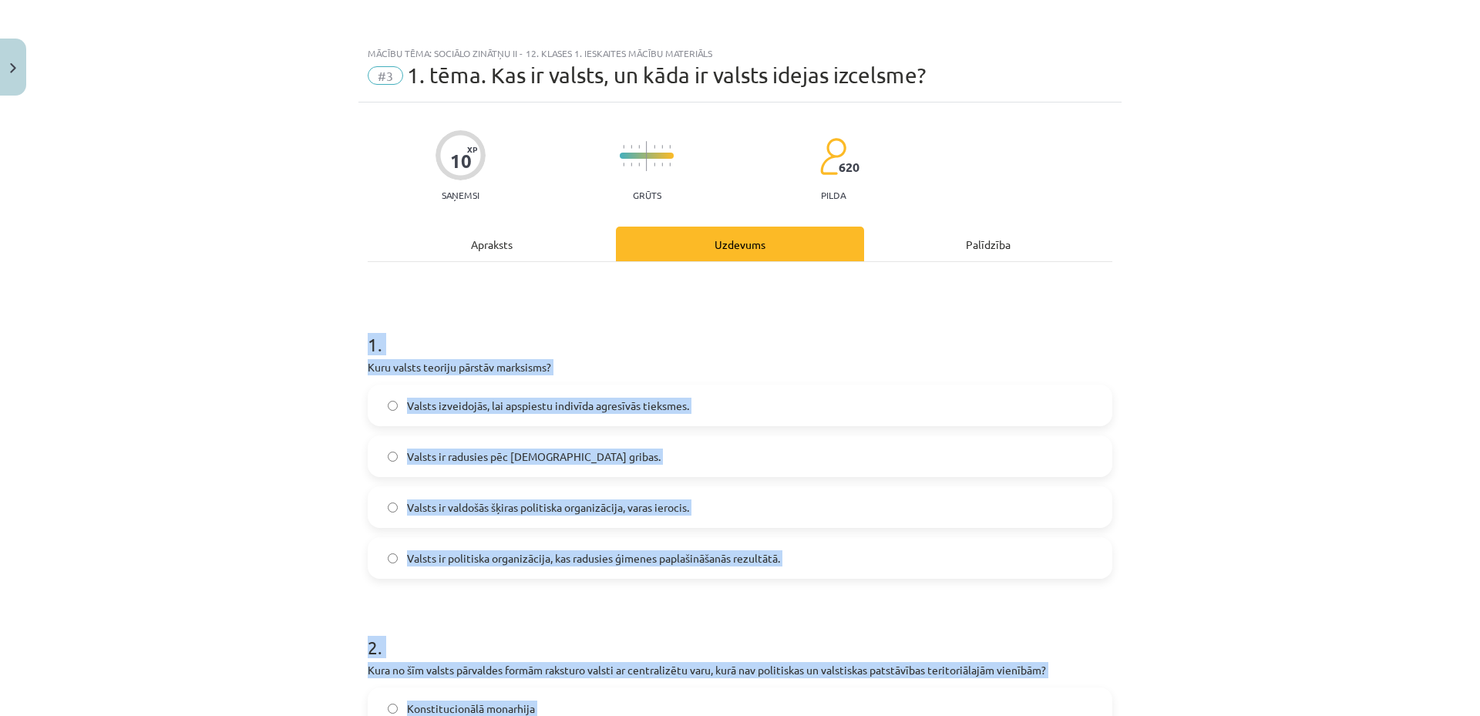
click at [296, 363] on div "Mācību tēma: Sociālo zinātņu ii - 12. klases 1. ieskaites mācību materiāls #3 1…" at bounding box center [740, 358] width 1480 height 716
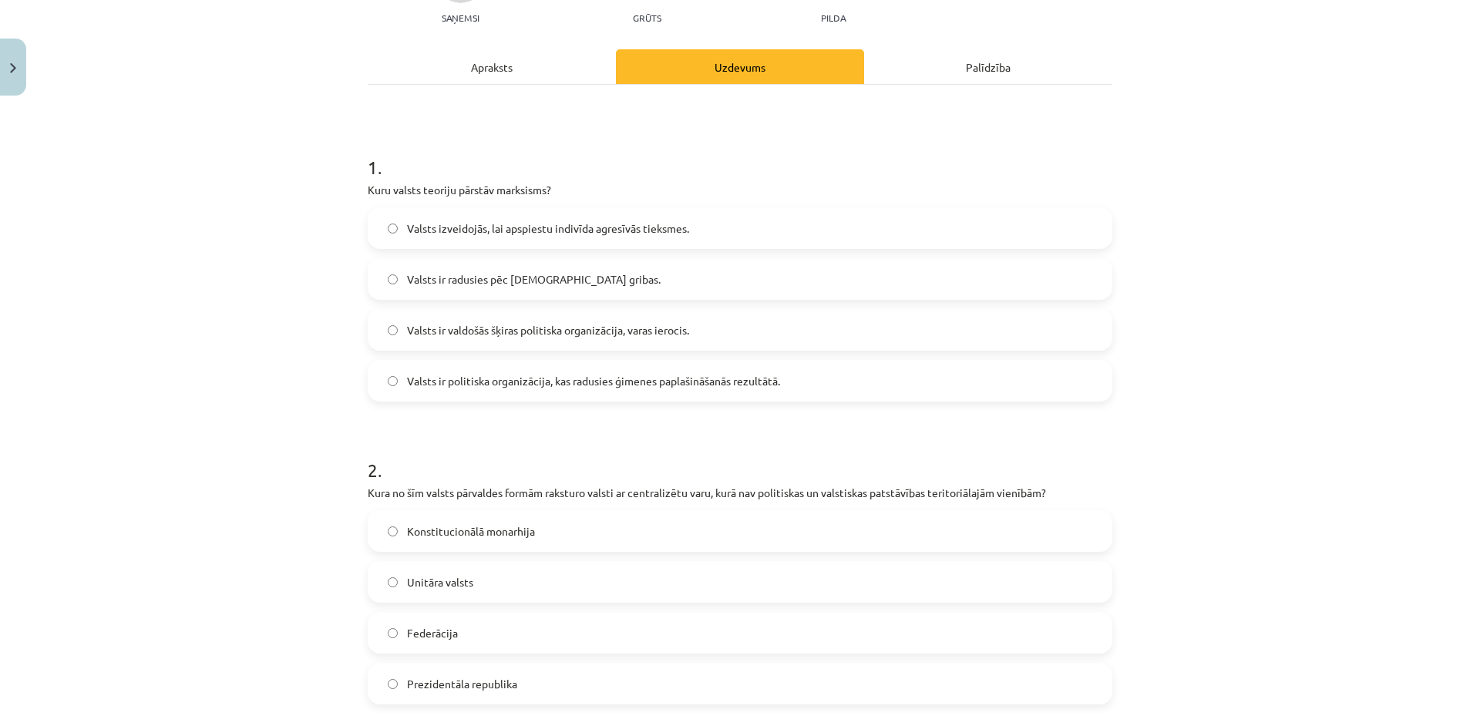
scroll to position [180, 0]
click at [461, 332] on span "Valsts ir valdošās šķiras politiska organizācija, varas ierocis." at bounding box center [548, 328] width 282 height 16
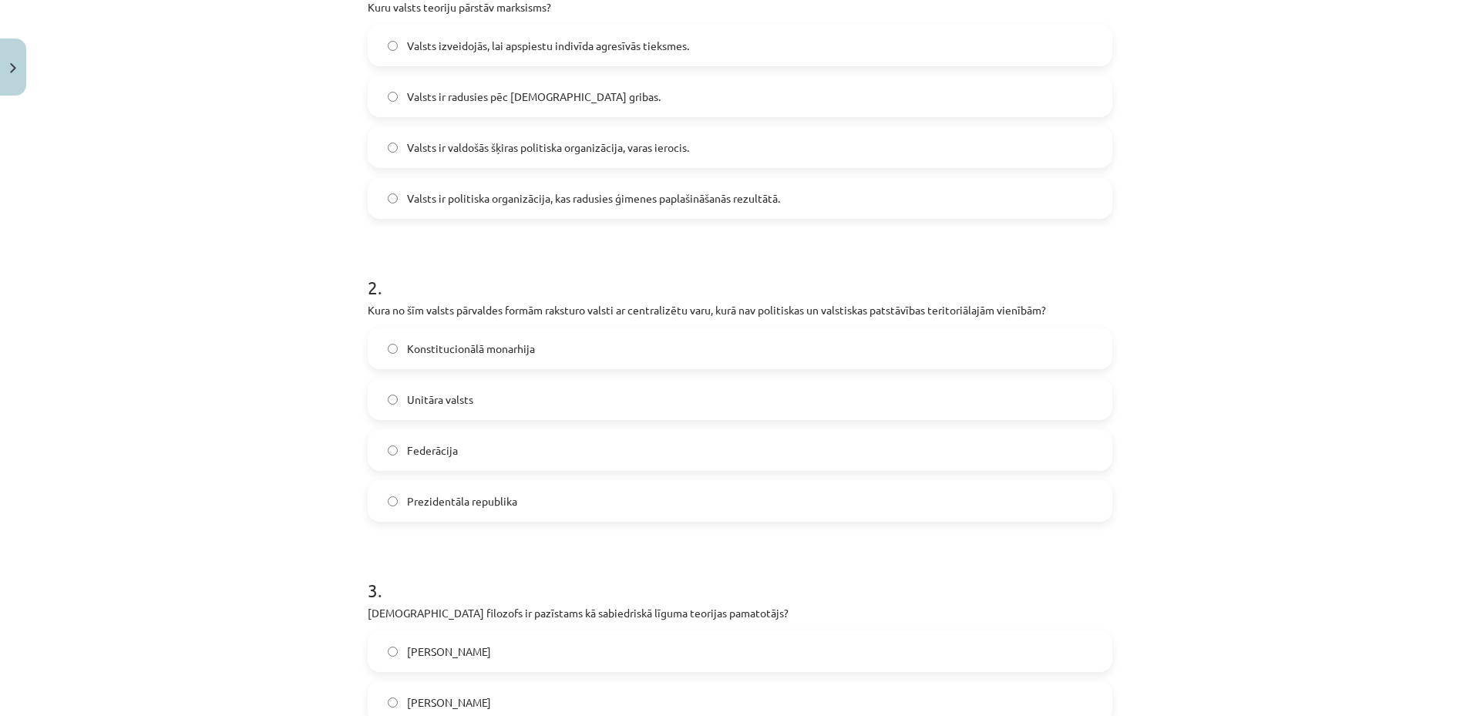
scroll to position [540, 0]
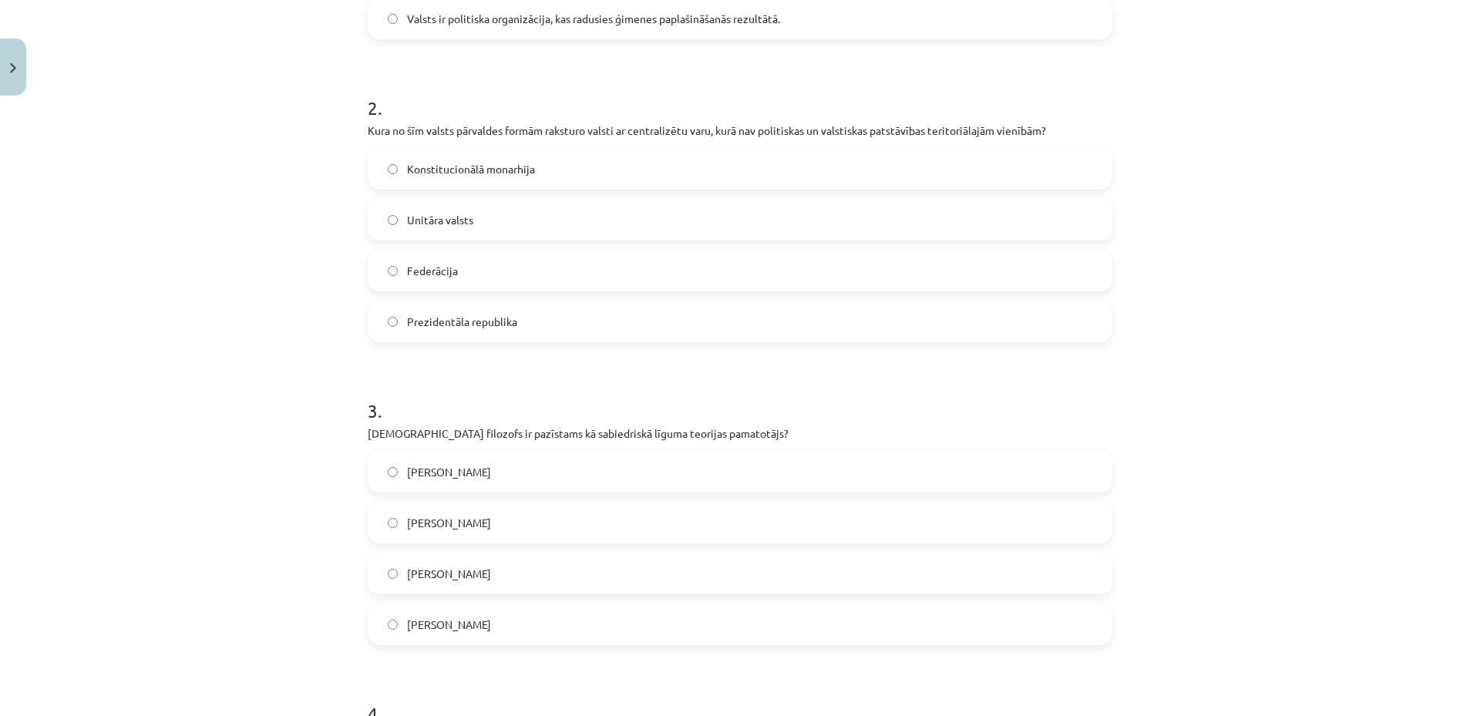
click at [468, 208] on label "Unitāra valsts" at bounding box center [740, 219] width 742 height 39
click at [480, 470] on label "Tomass Hobss" at bounding box center [740, 472] width 742 height 39
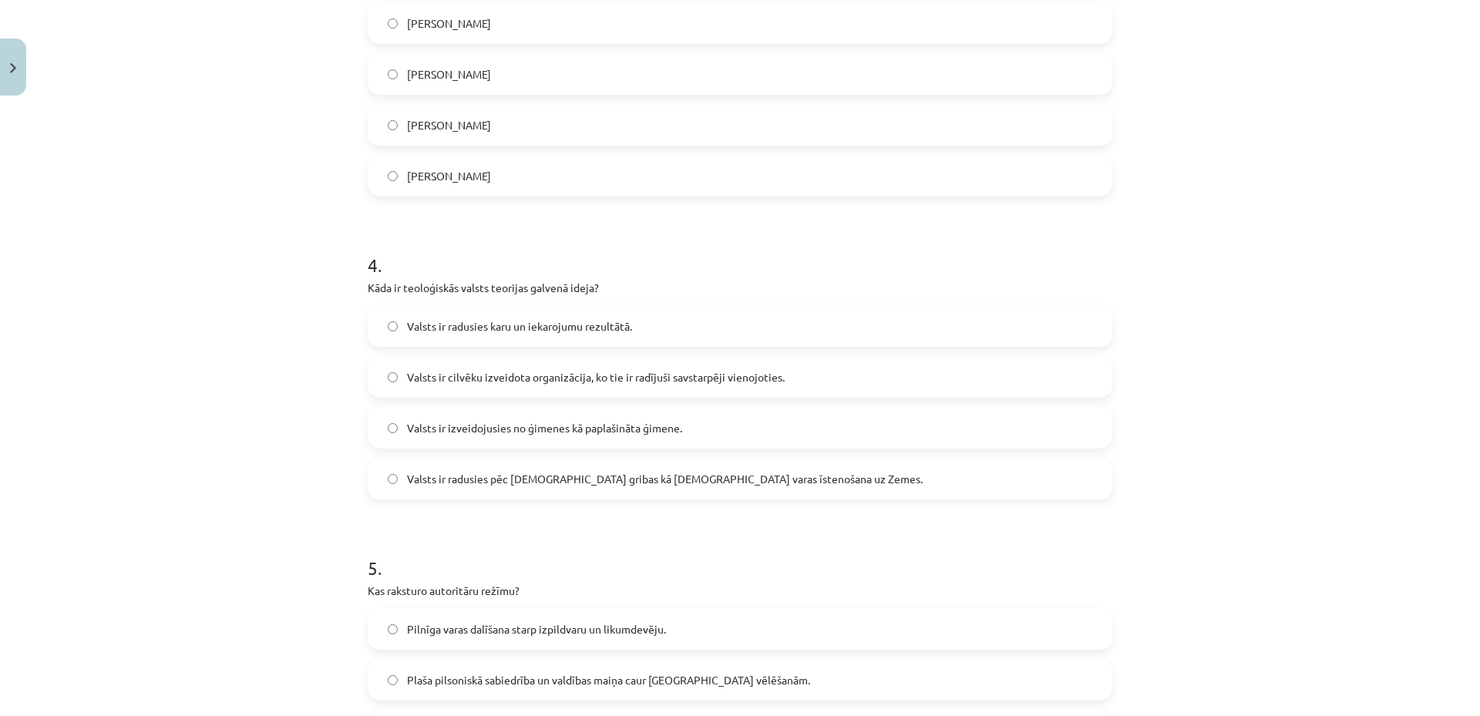
scroll to position [1079, 0]
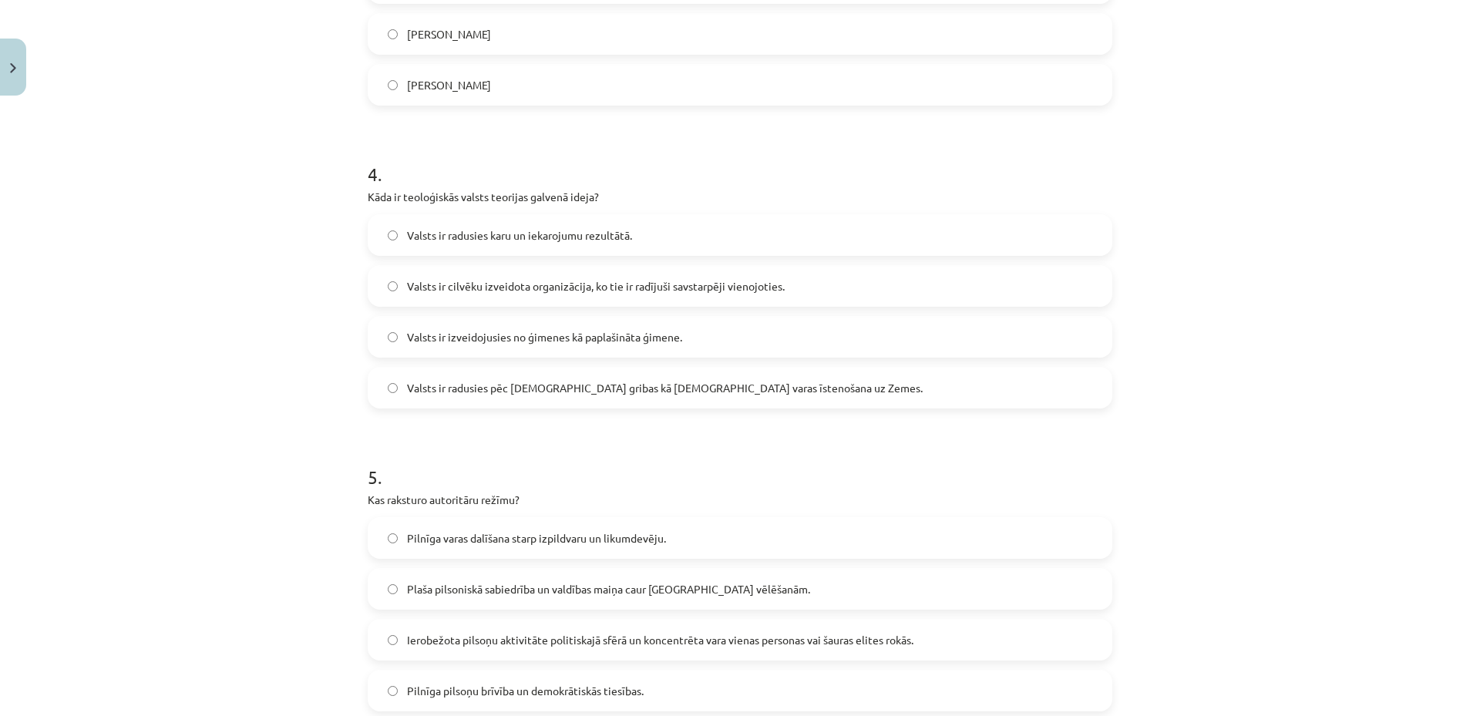
click at [565, 392] on span "Valsts ir radusies pēc Dieva gribas kā dievišķās varas īstenošana uz Zemes." at bounding box center [665, 388] width 516 height 16
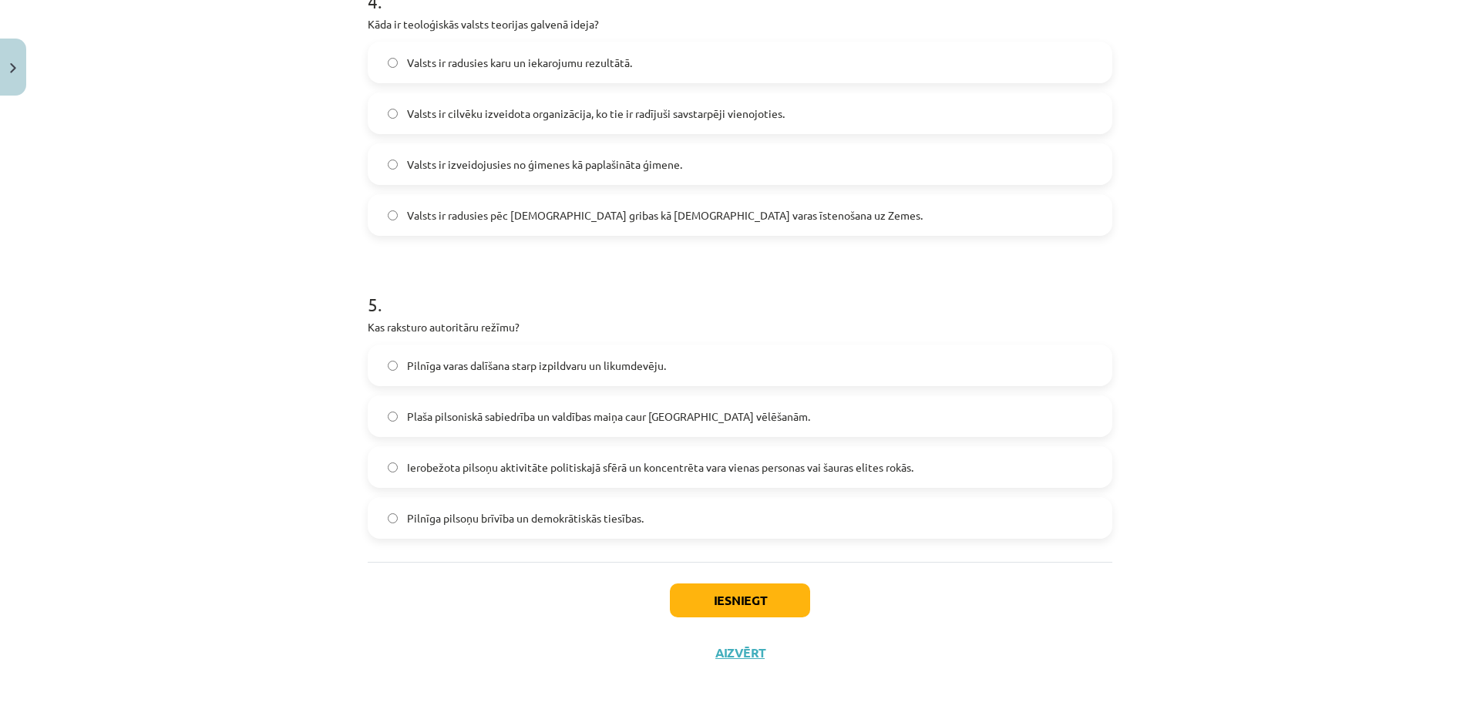
scroll to position [1254, 0]
click at [429, 473] on span "Ierobežota pilsoņu aktivitāte politiskajā sfērā un koncentrēta vara vienas pers…" at bounding box center [660, 466] width 507 height 16
click at [695, 608] on button "Iesniegt" at bounding box center [740, 599] width 140 height 34
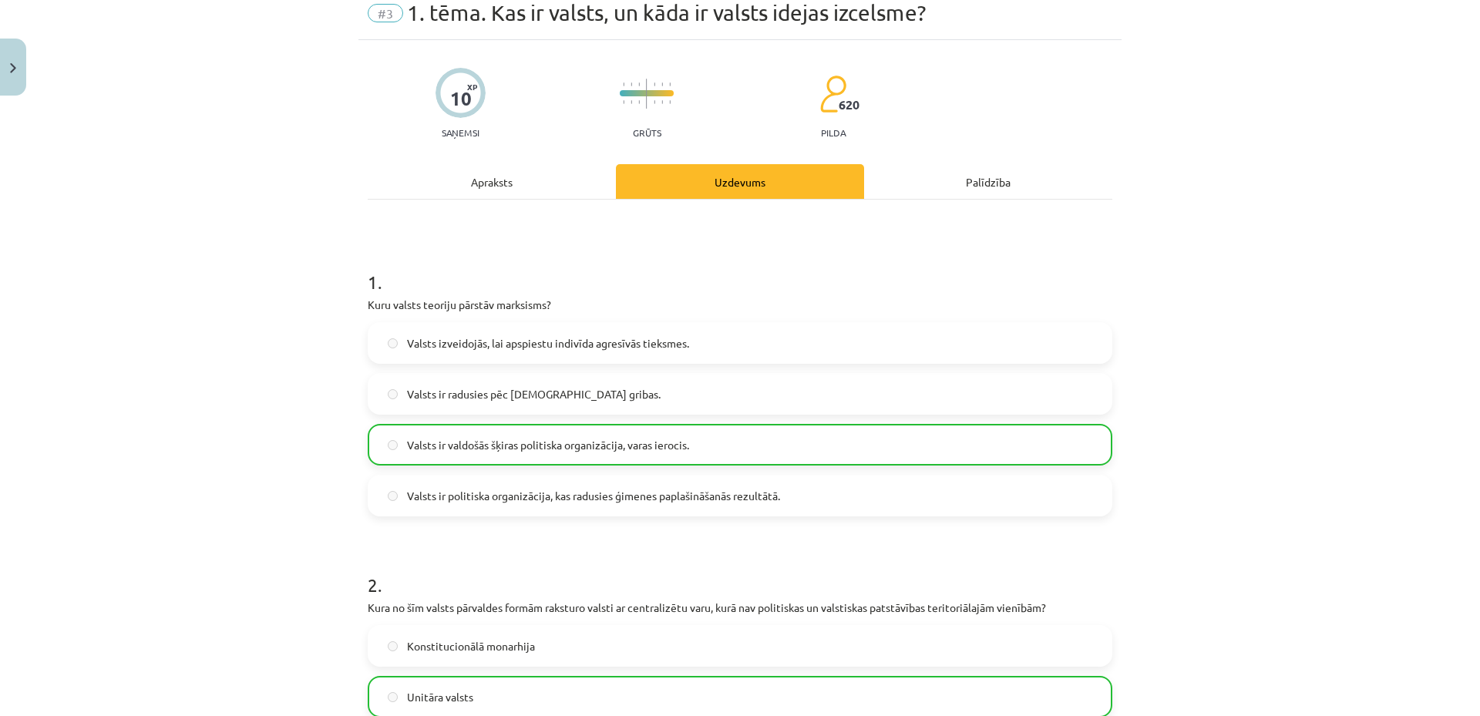
scroll to position [0, 0]
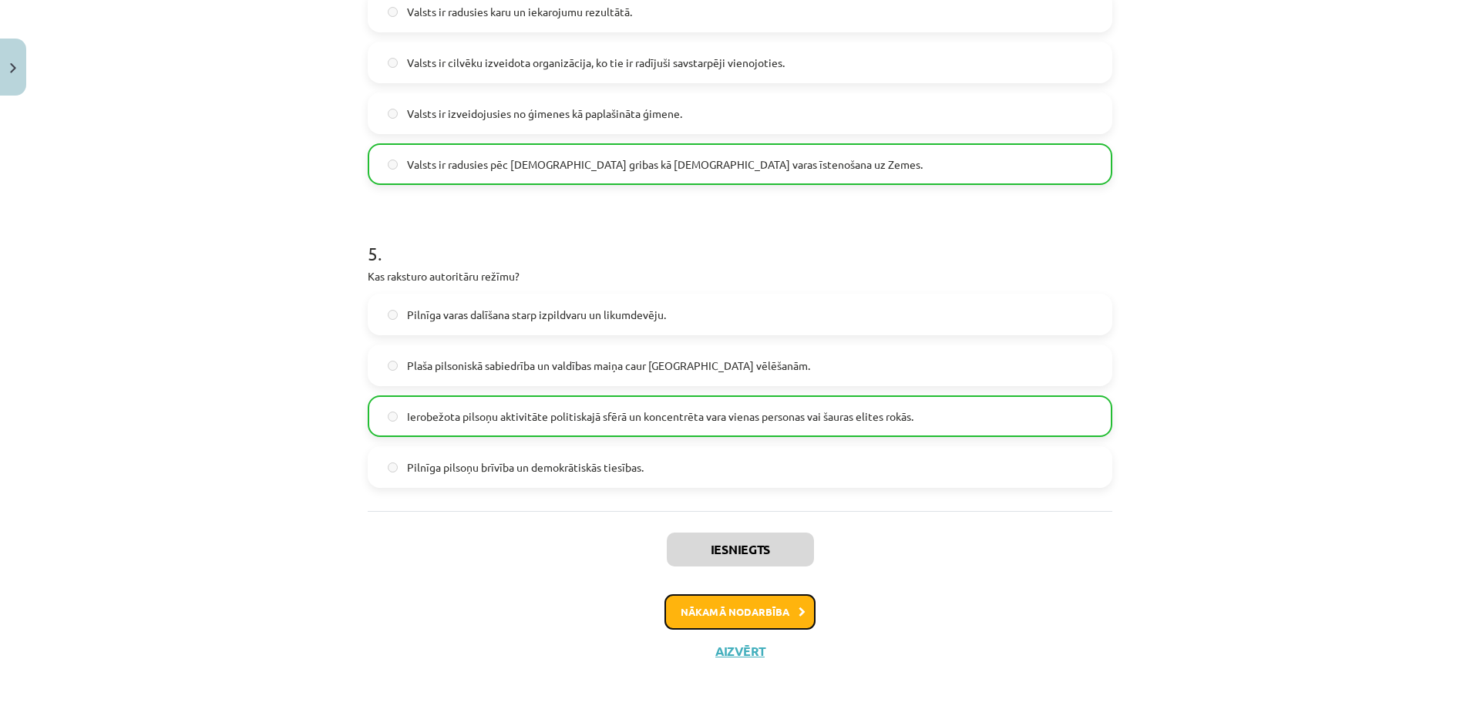
click at [707, 601] on button "Nākamā nodarbība" at bounding box center [740, 611] width 151 height 35
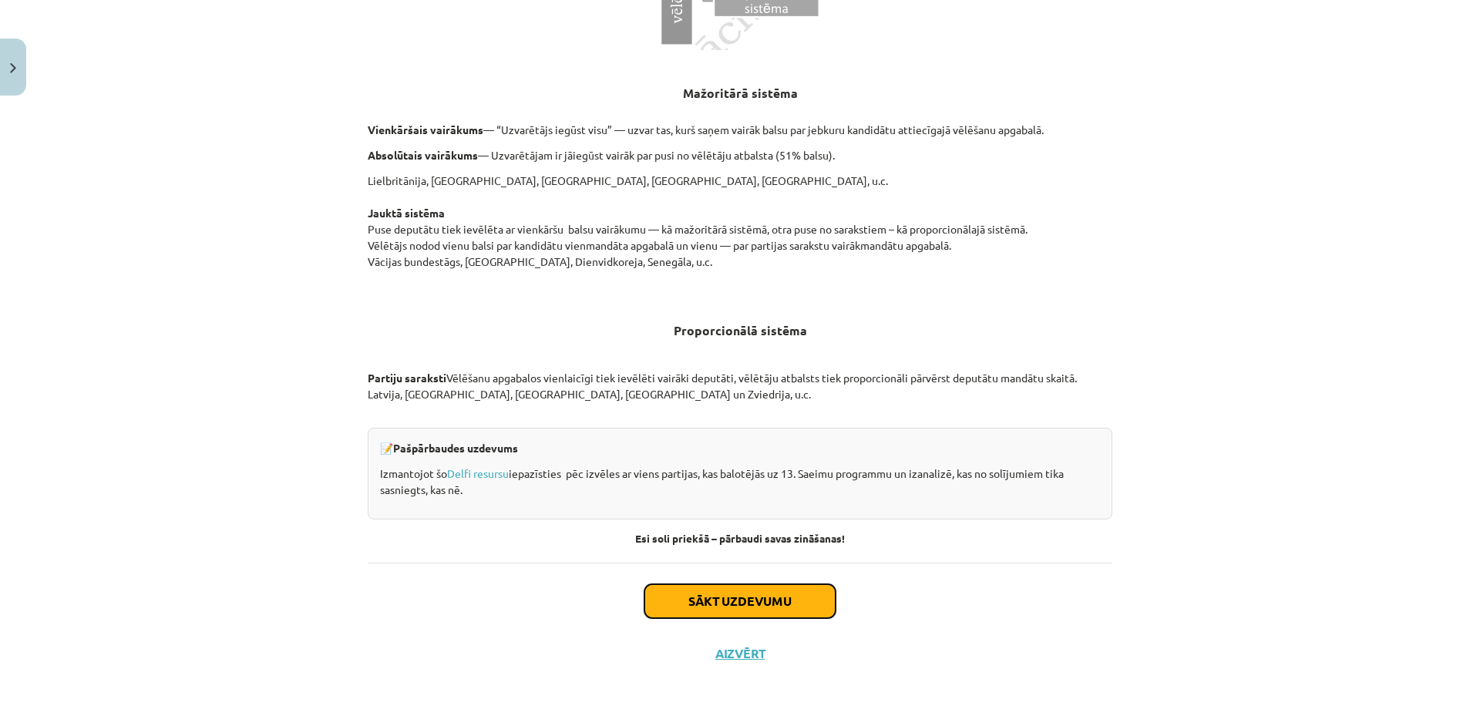
click at [728, 608] on button "Sākt uzdevumu" at bounding box center [740, 601] width 191 height 34
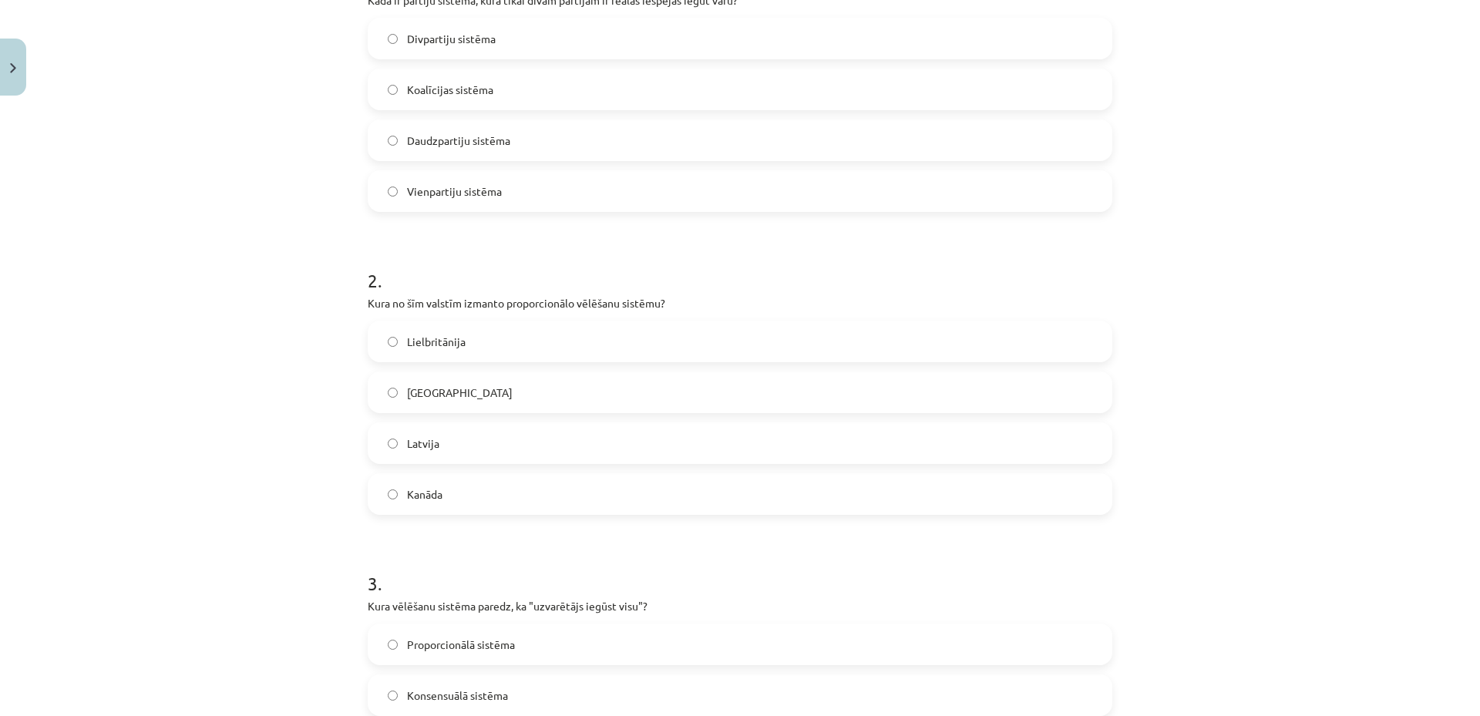
scroll to position [1254, 0]
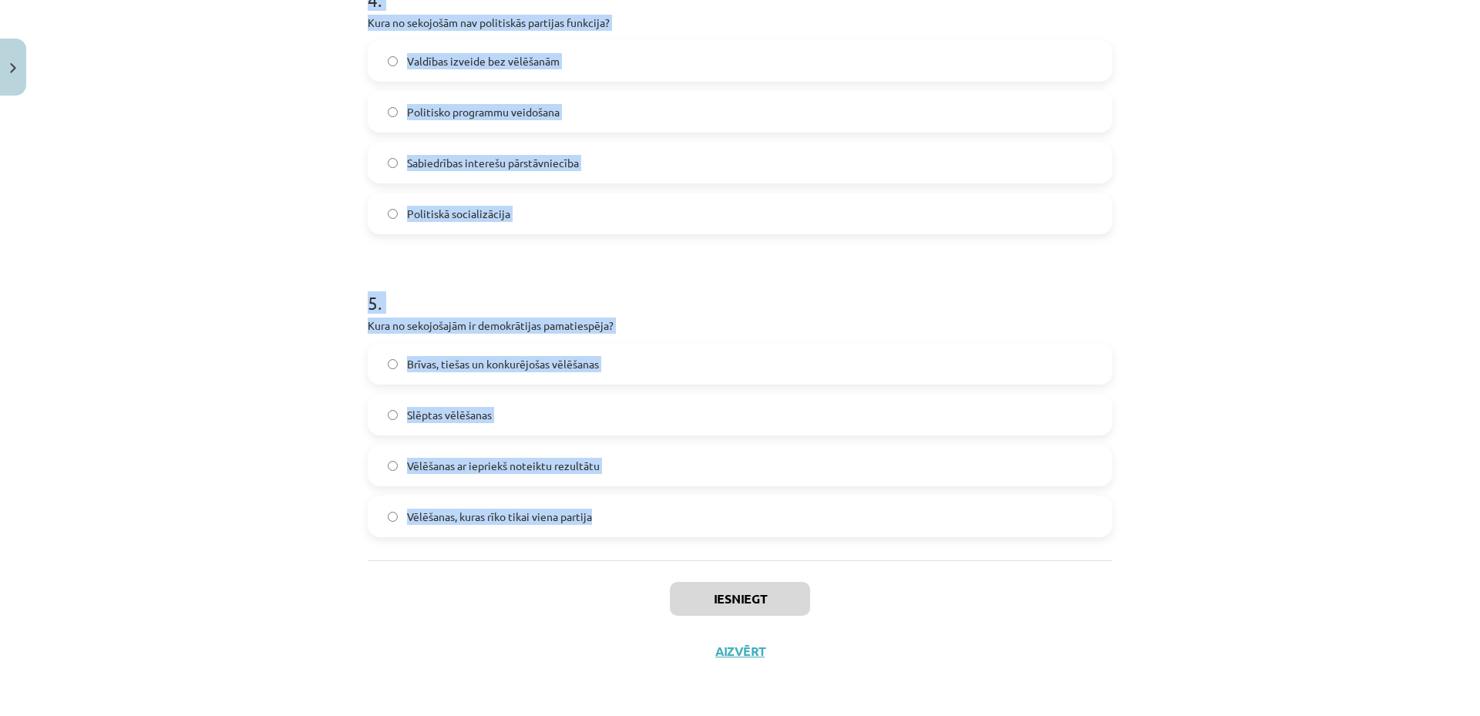
drag, startPoint x: 359, startPoint y: 296, endPoint x: 621, endPoint y: 558, distance: 370.7
copy form "1 . Kāda ir partiju sistēma, kurā tikai divām partijām ir reālas iespējas iegūt…"
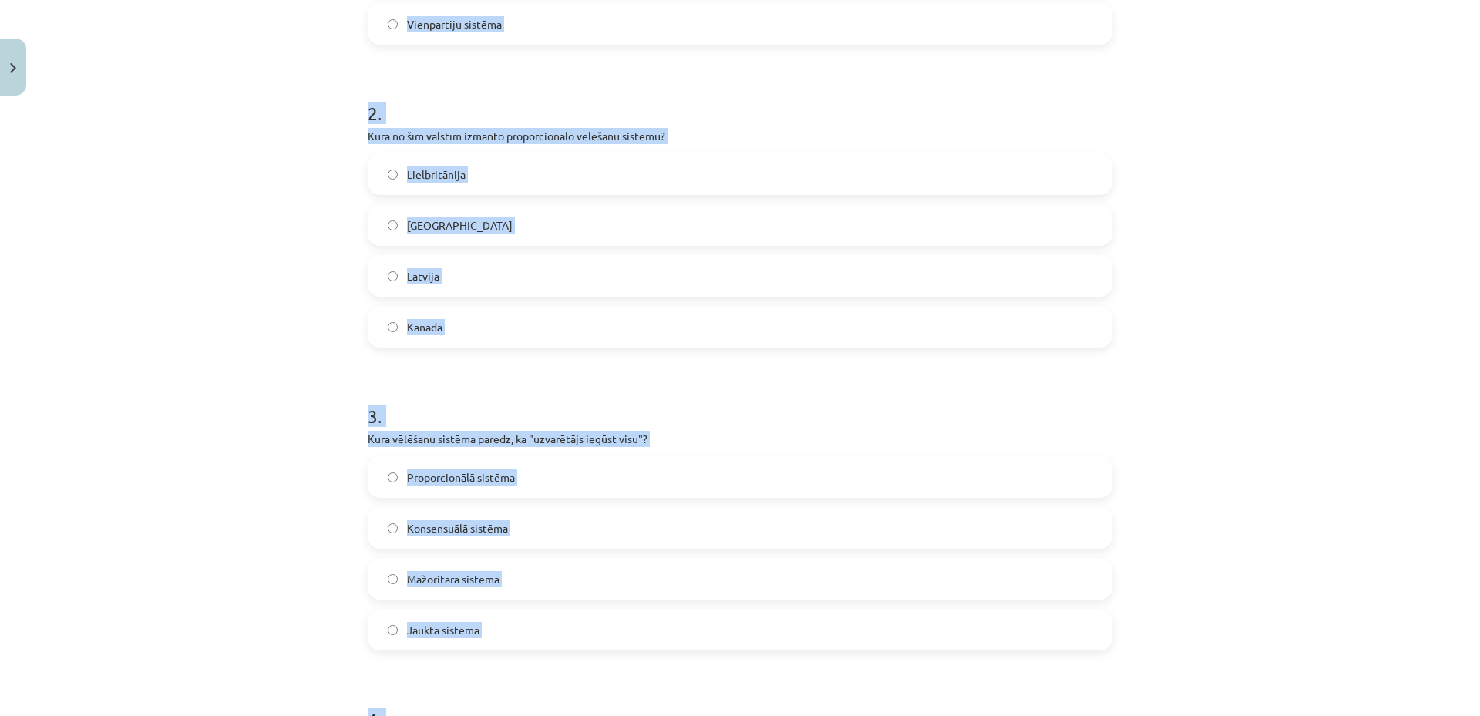
scroll to position [0, 0]
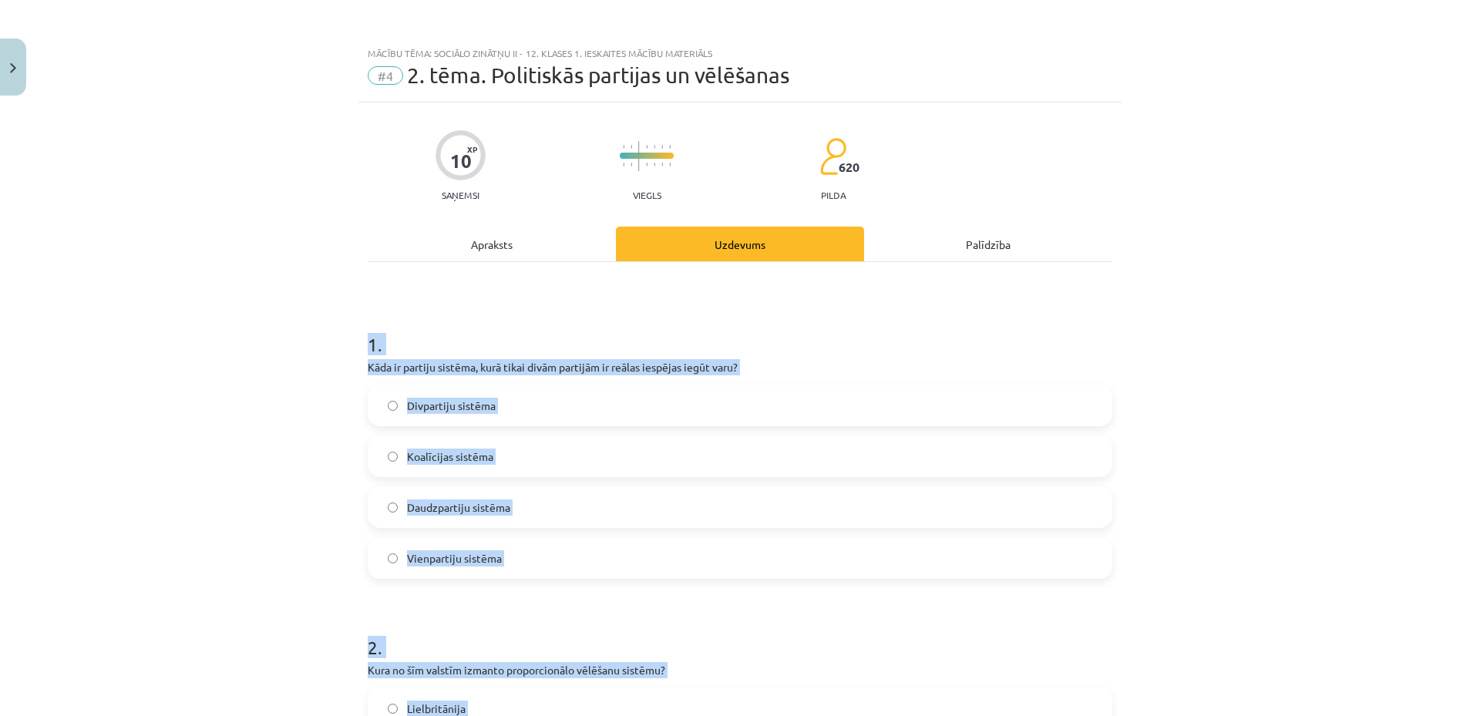
click at [312, 338] on div "Mācību tēma: Sociālo zinātņu ii - 12. klases 1. ieskaites mācību materiāls #4 2…" at bounding box center [740, 358] width 1480 height 716
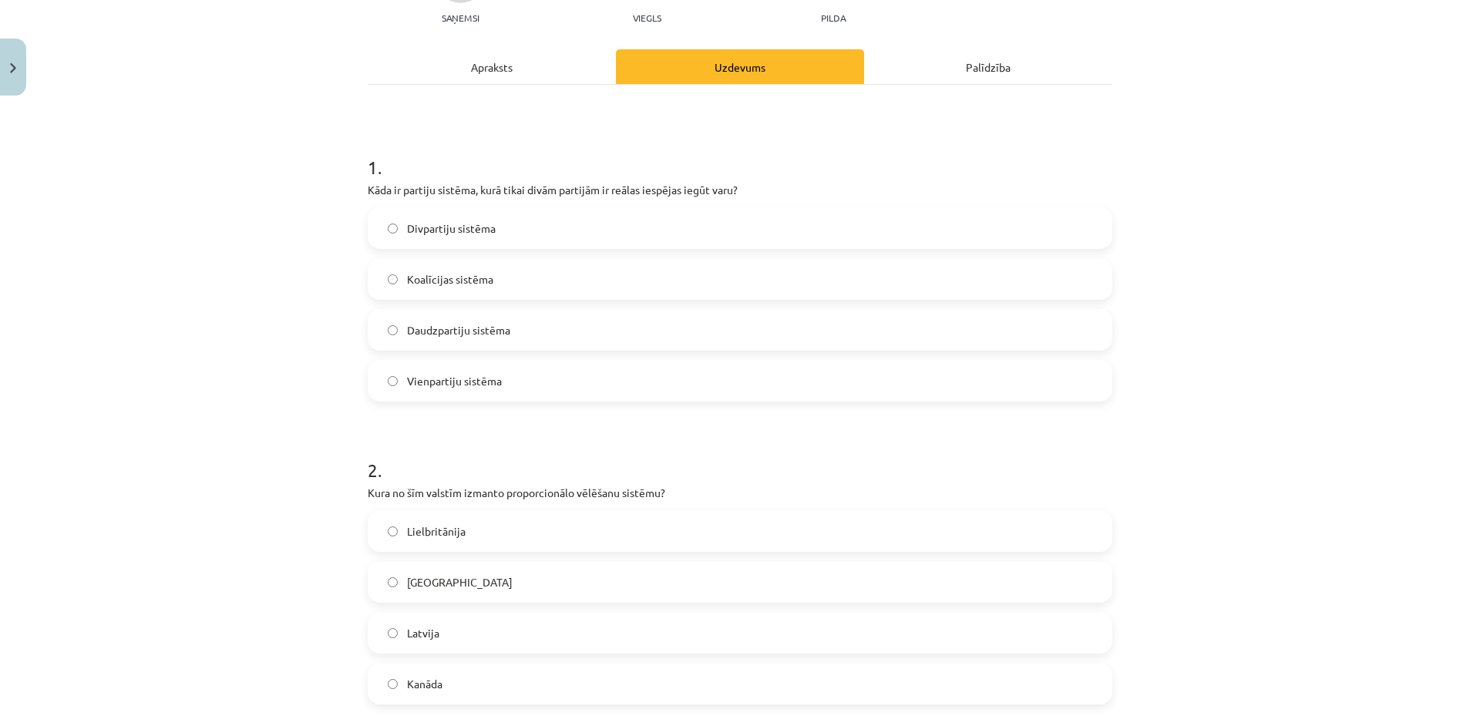
scroll to position [180, 0]
click at [482, 222] on span "Divpartiju sistēma" at bounding box center [451, 226] width 89 height 16
click at [431, 645] on label "Latvija" at bounding box center [740, 630] width 742 height 39
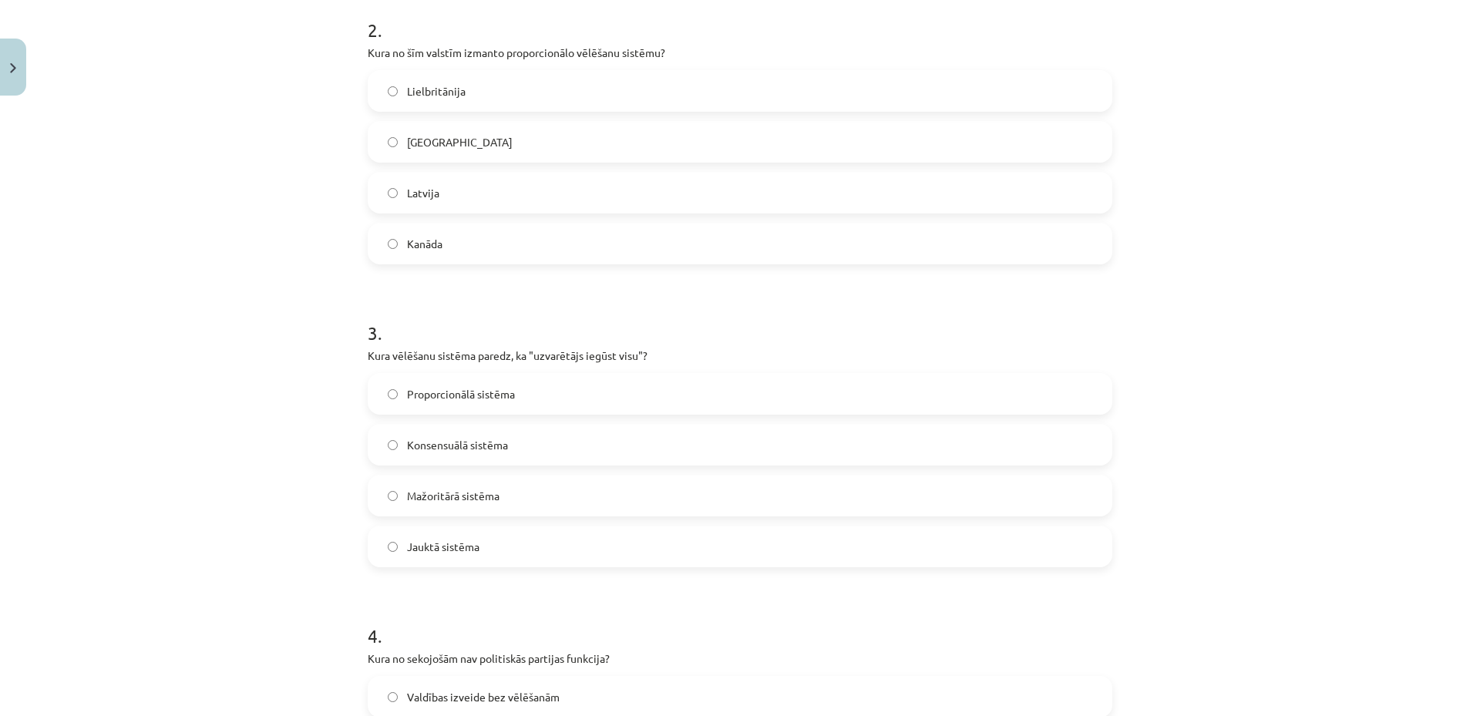
scroll to position [719, 0]
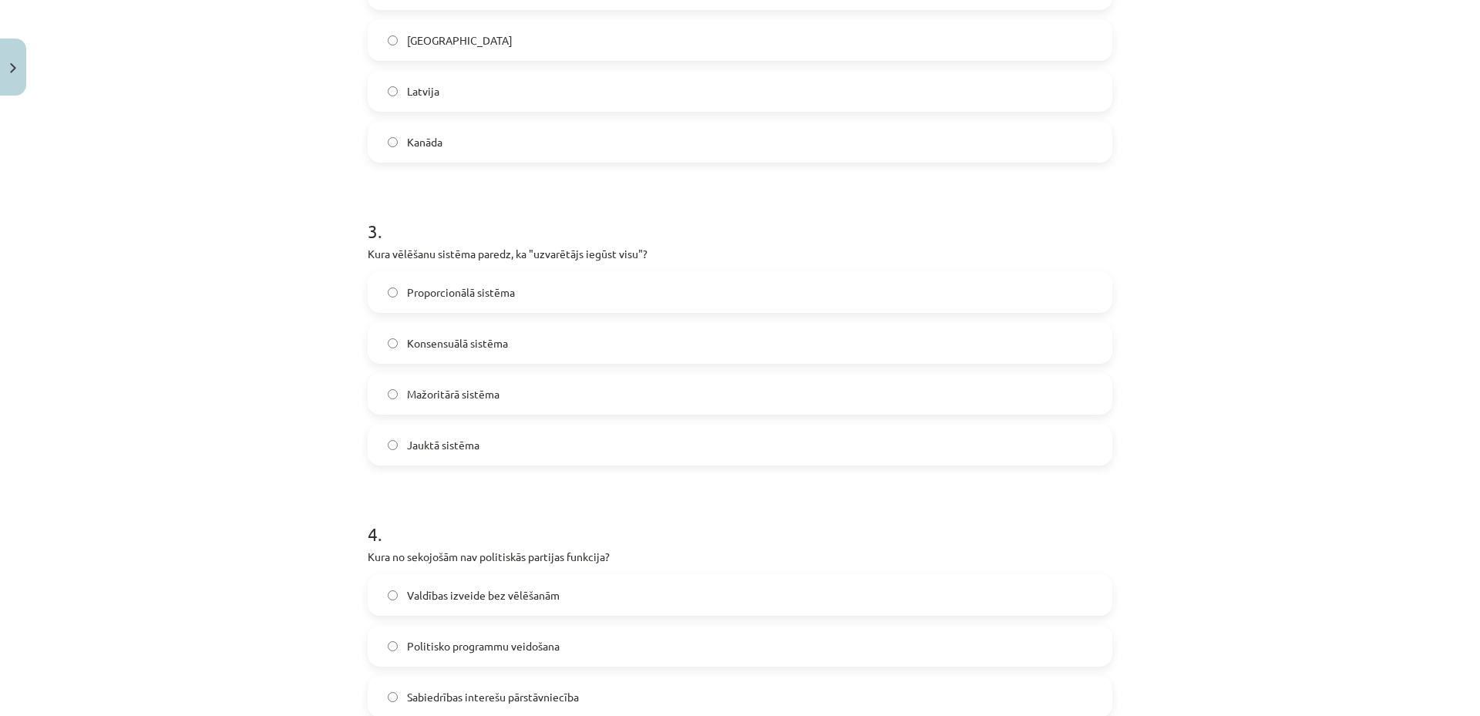
click at [440, 398] on span "Mažoritārā sistēma" at bounding box center [453, 394] width 93 height 16
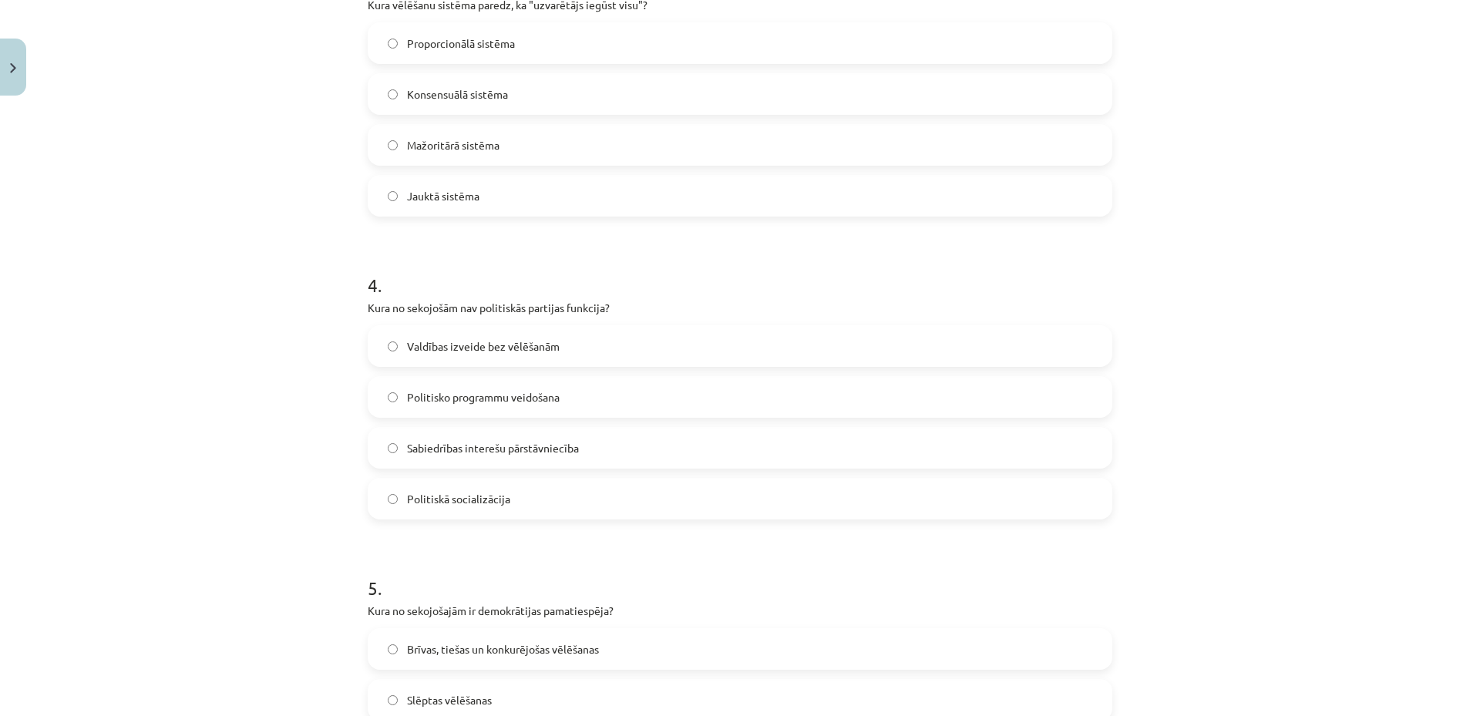
scroll to position [1079, 0]
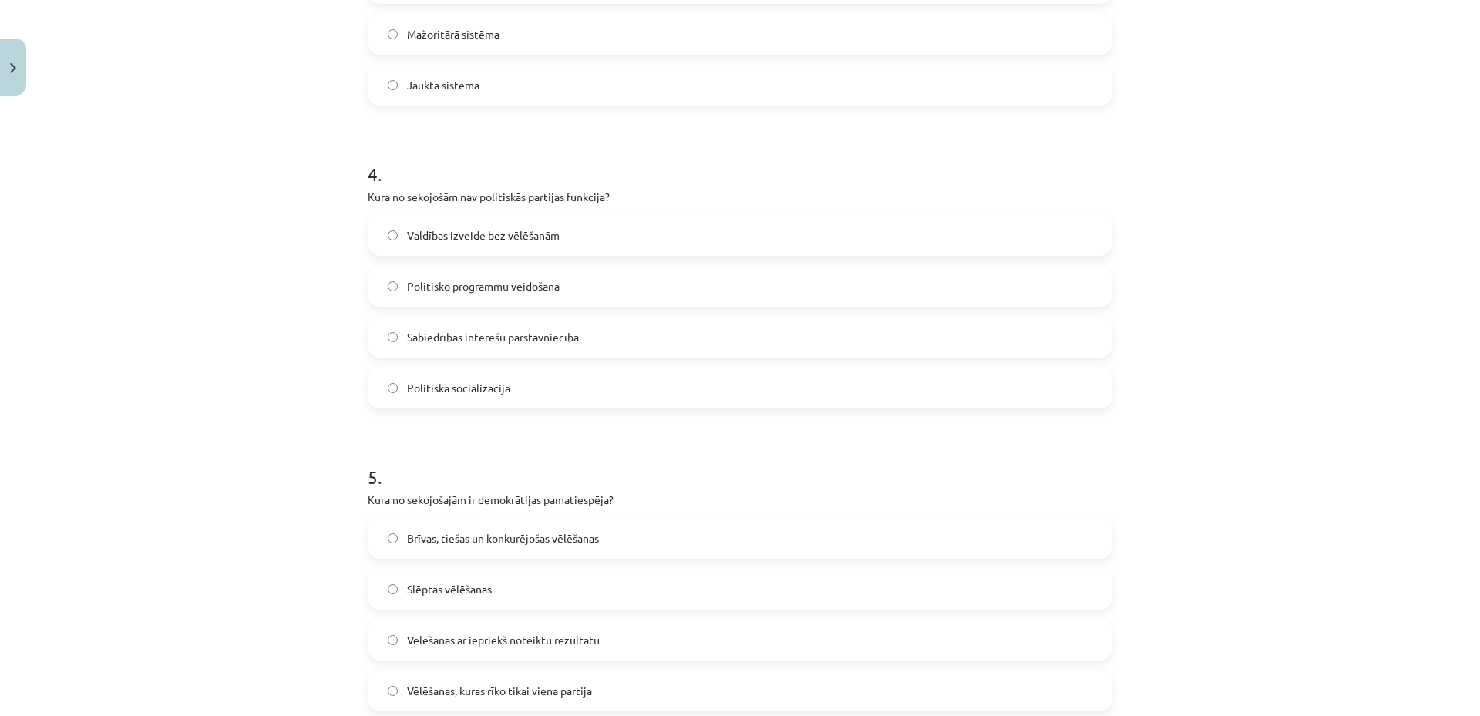
click at [586, 228] on label "Valdības izveide bez vēlēšanām" at bounding box center [740, 235] width 742 height 39
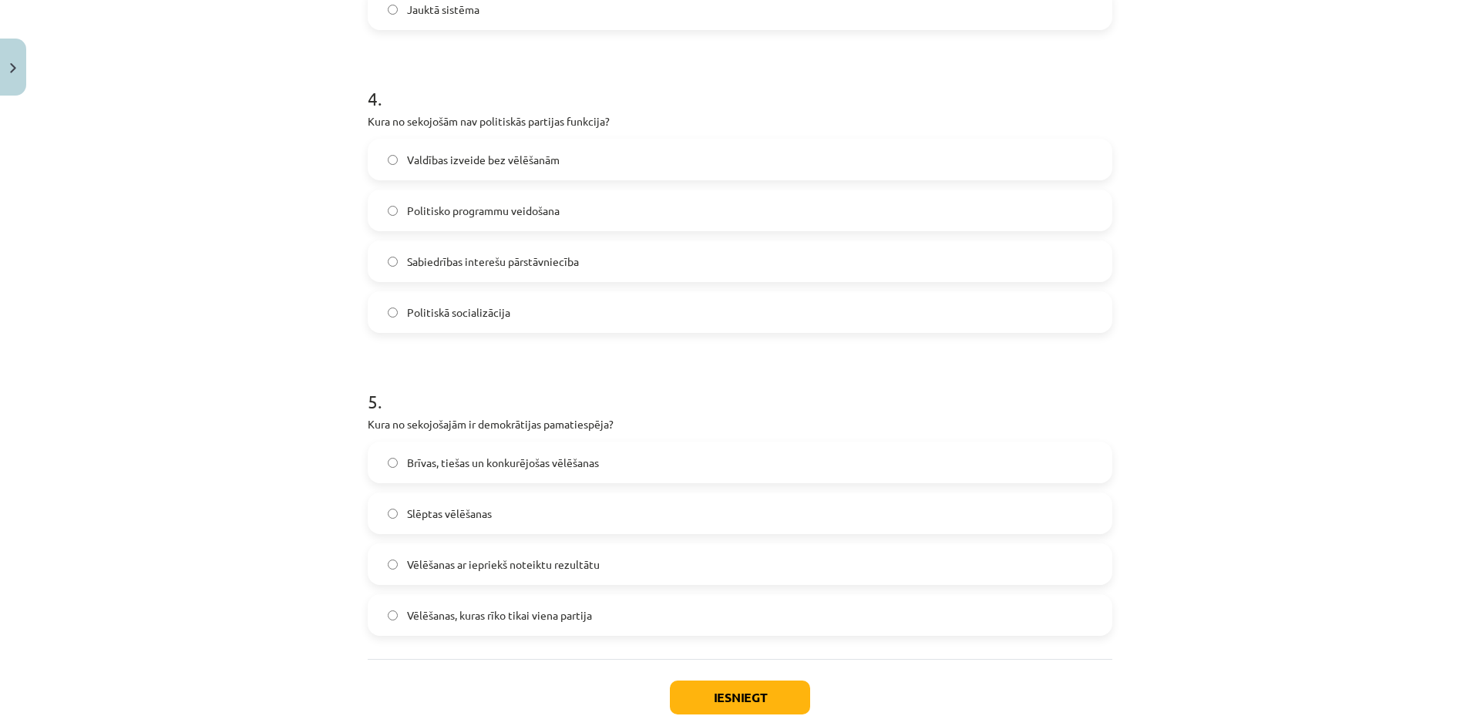
scroll to position [1254, 0]
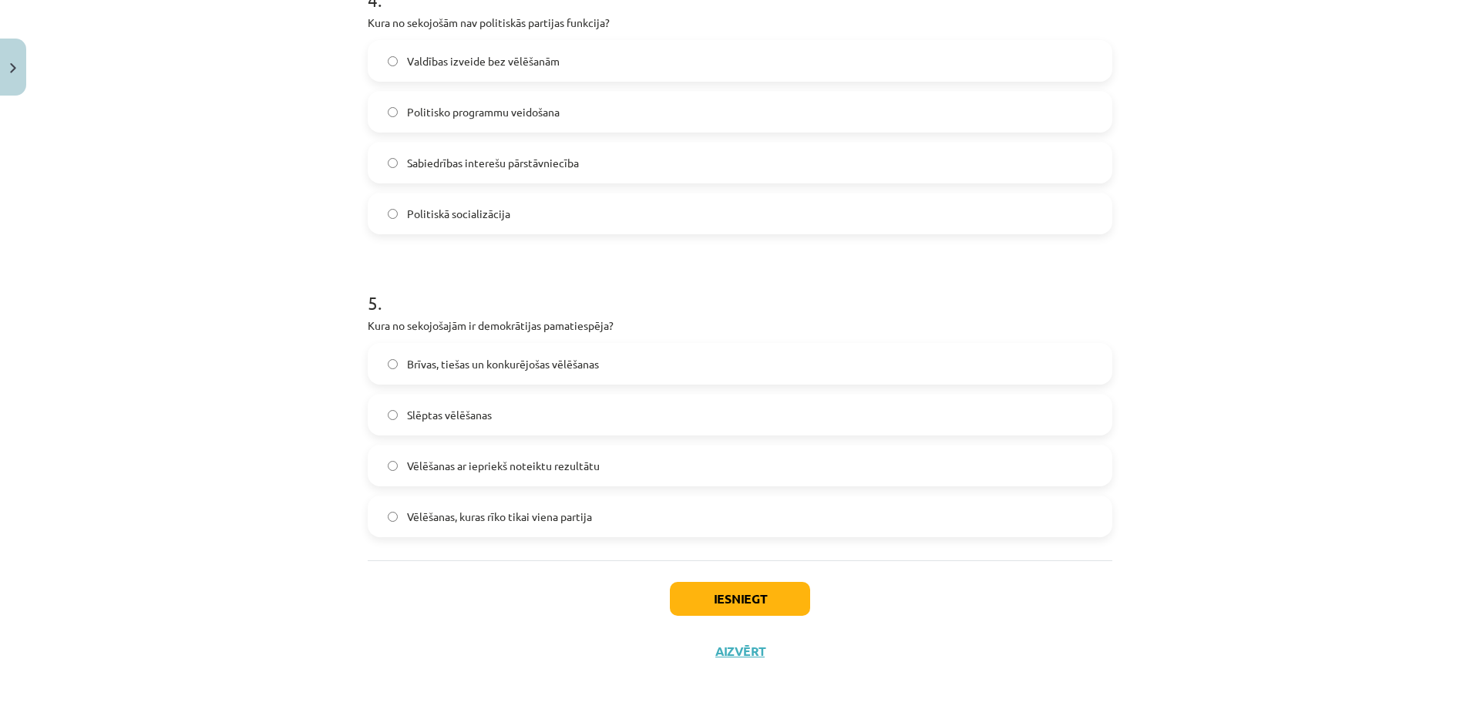
click at [533, 352] on label "Brīvas, tiešas un konkurējošas vēlēšanas" at bounding box center [740, 364] width 742 height 39
click at [748, 605] on button "Iesniegt" at bounding box center [740, 599] width 140 height 34
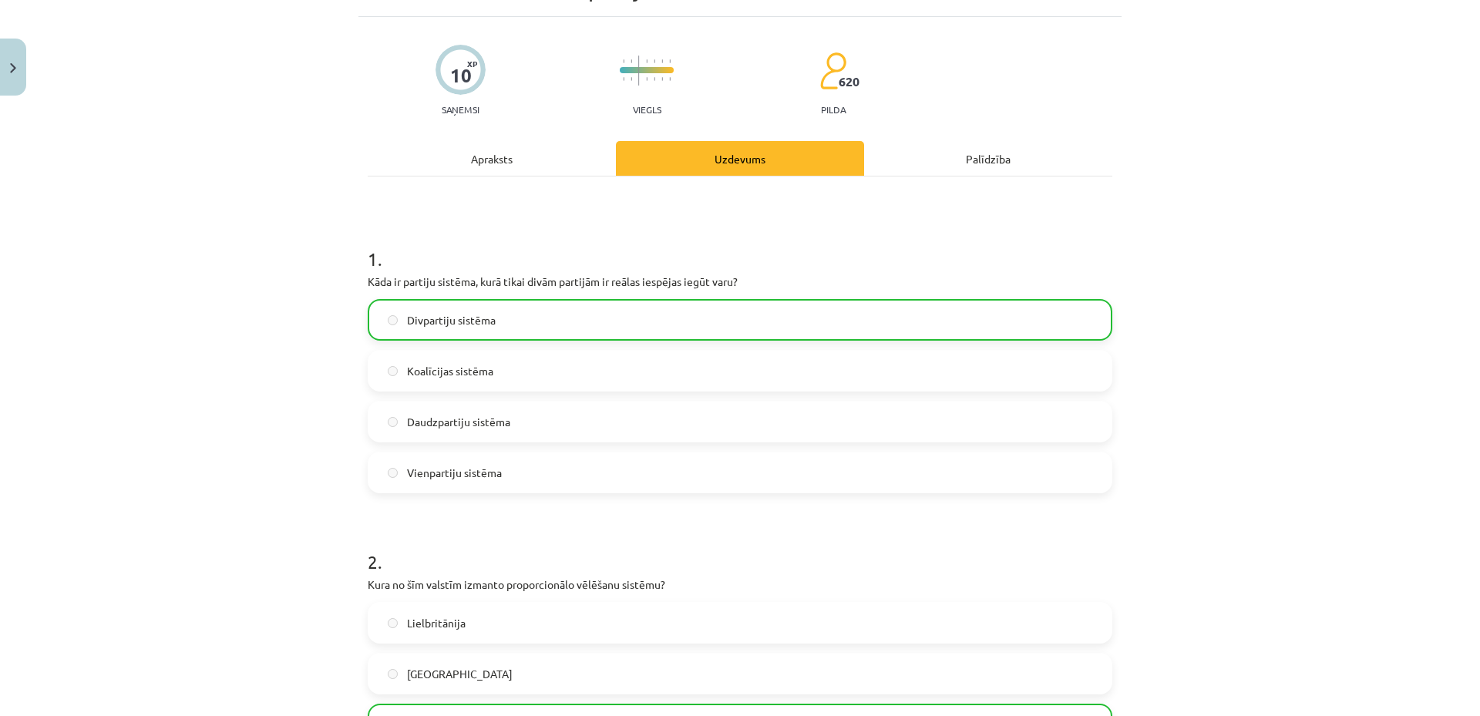
scroll to position [0, 0]
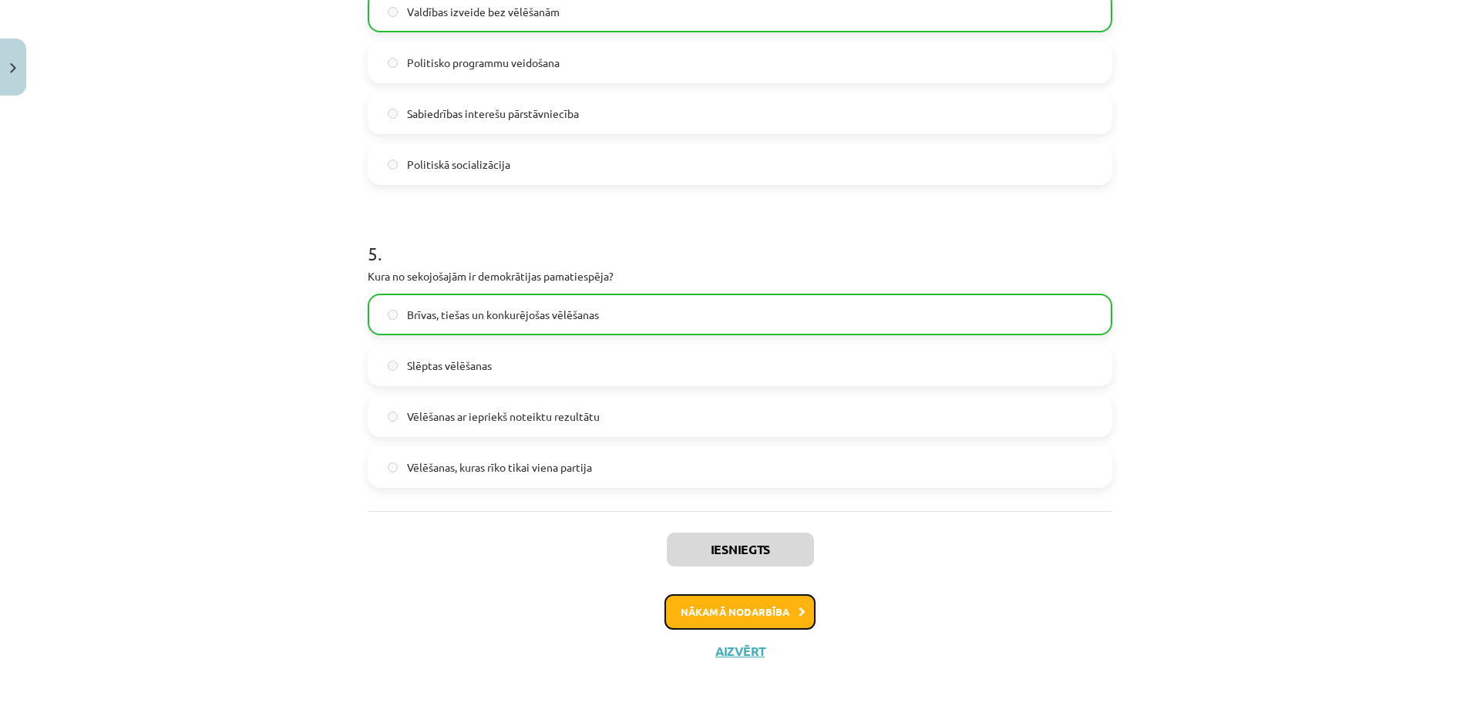
click at [712, 606] on button "Nākamā nodarbība" at bounding box center [740, 611] width 151 height 35
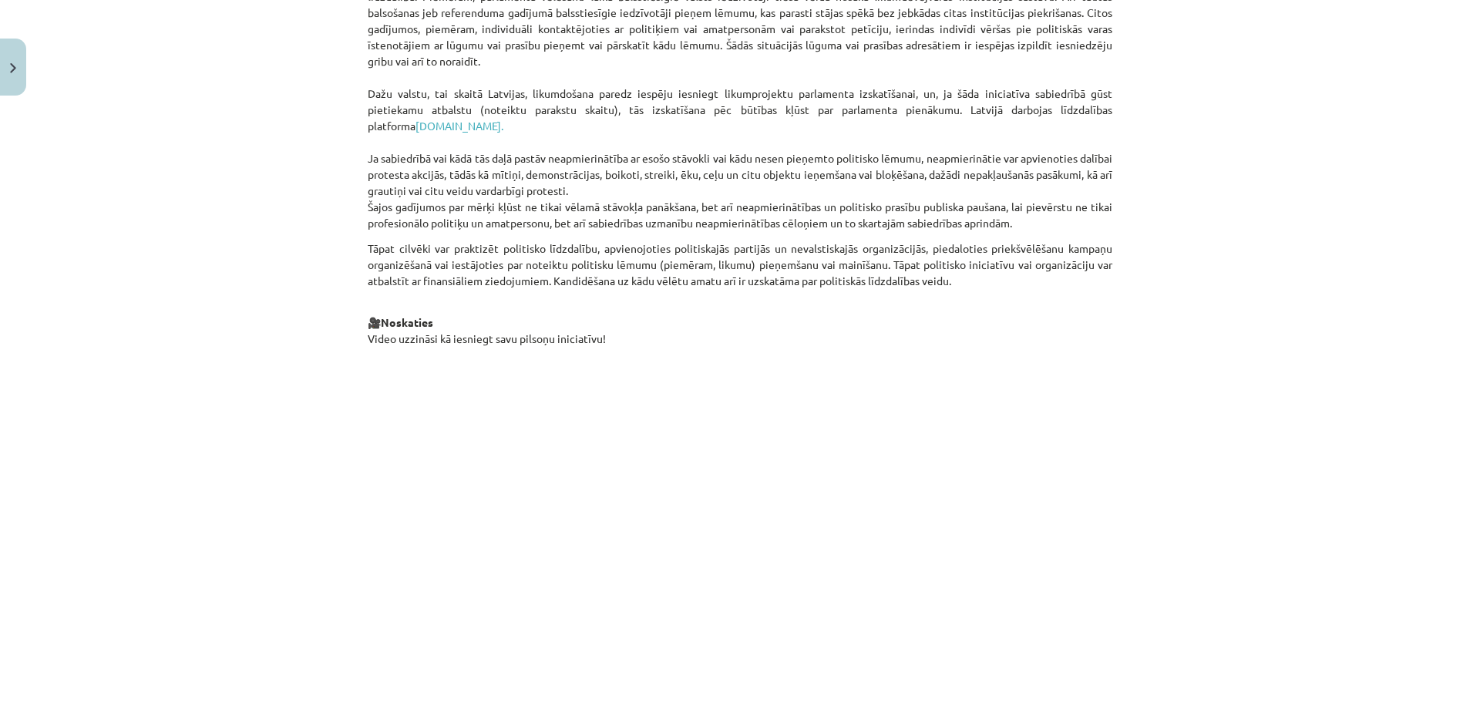
scroll to position [1328, 0]
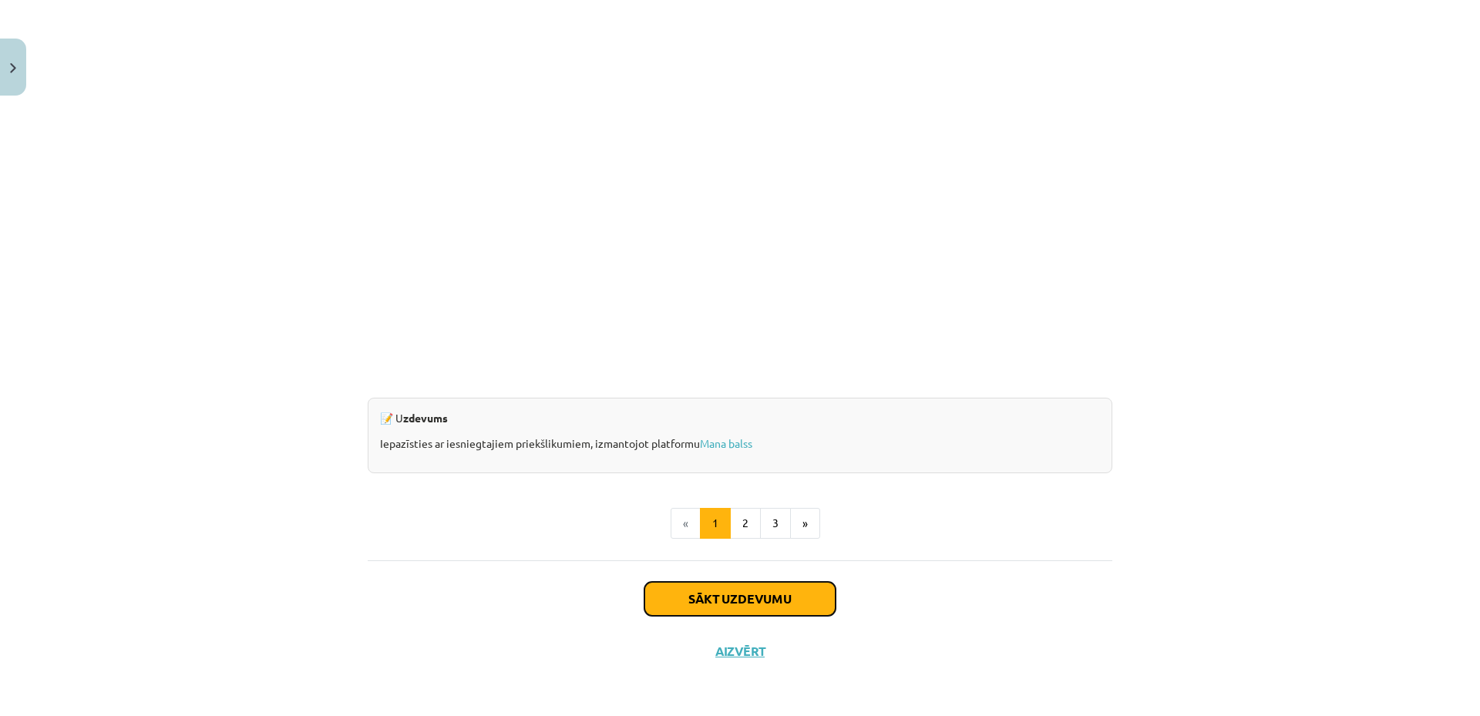
click at [691, 598] on button "Sākt uzdevumu" at bounding box center [740, 599] width 191 height 34
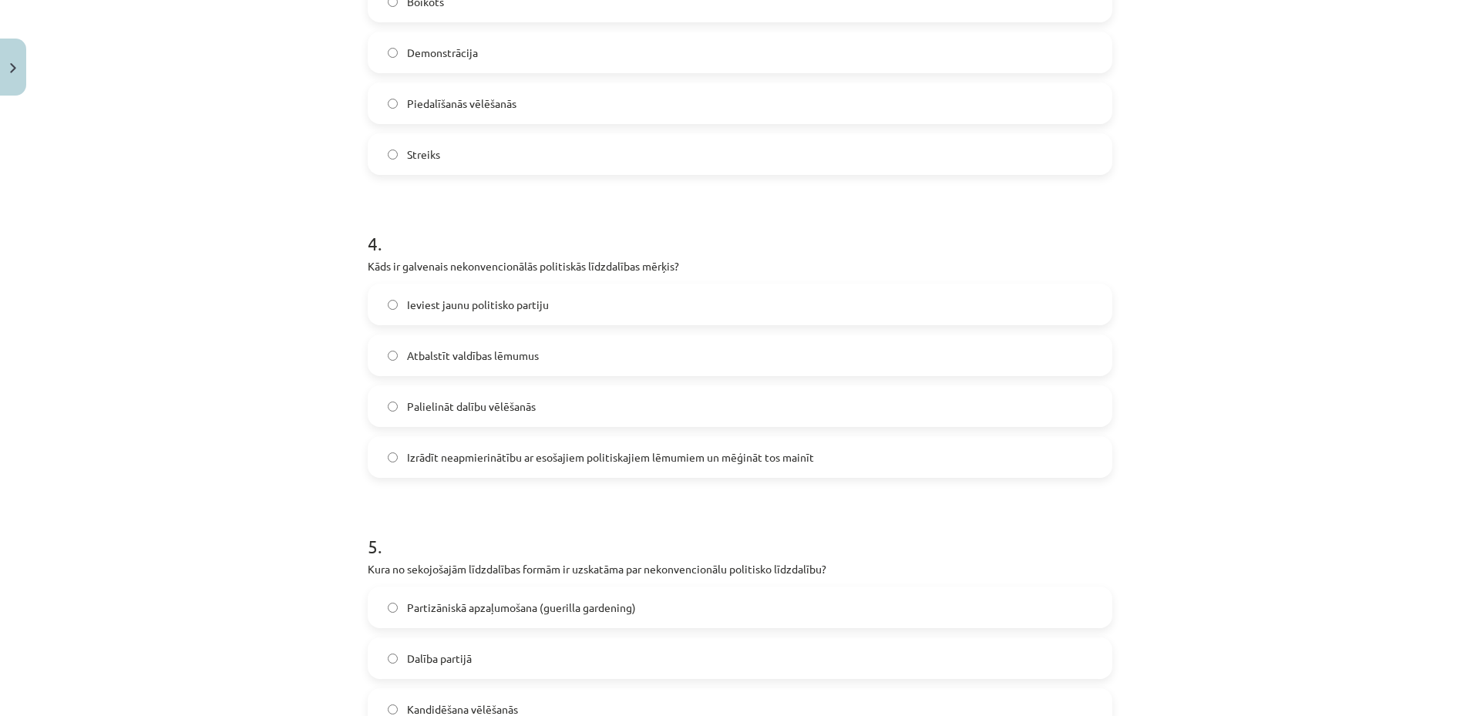
scroll to position [1254, 0]
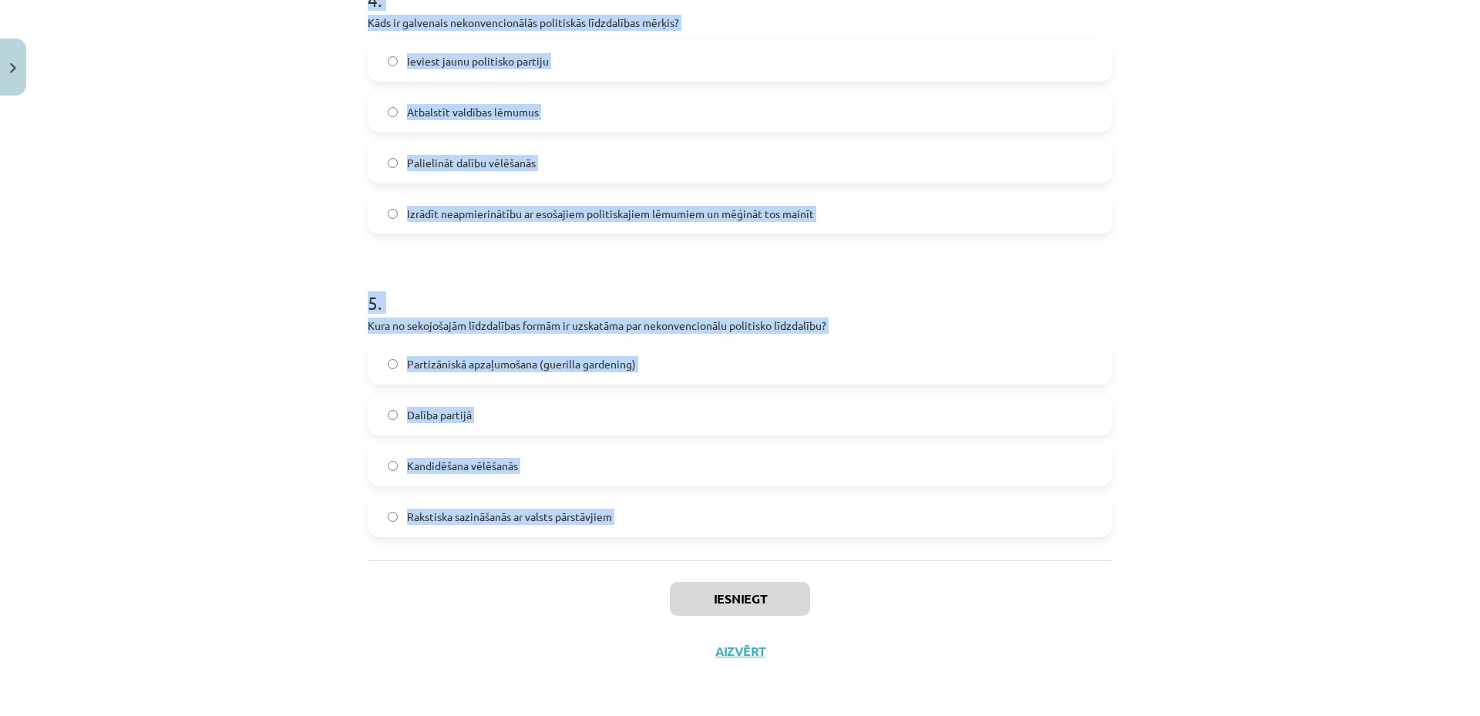
drag, startPoint x: 359, startPoint y: 298, endPoint x: 609, endPoint y: 567, distance: 367.2
copy form "1 . Kas ir obligātā līdzdalība vēlēšanās, un kurās valstīs tā ir piemērota? Dal…"
click at [204, 344] on div "Mācību tēma: Sociālo zinātņu ii - 12. klases 1. ieskaites mācību materiāls #5 3…" at bounding box center [740, 358] width 1480 height 716
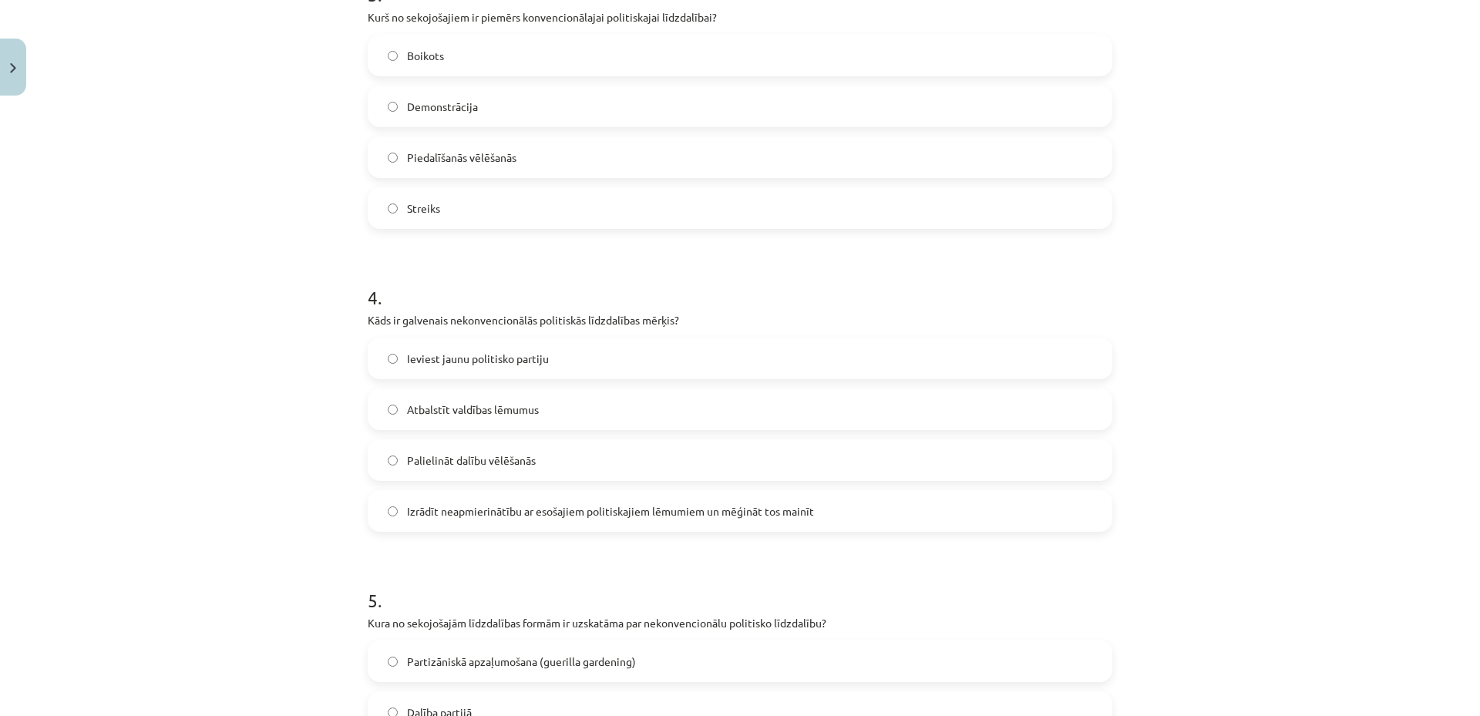
scroll to position [174, 0]
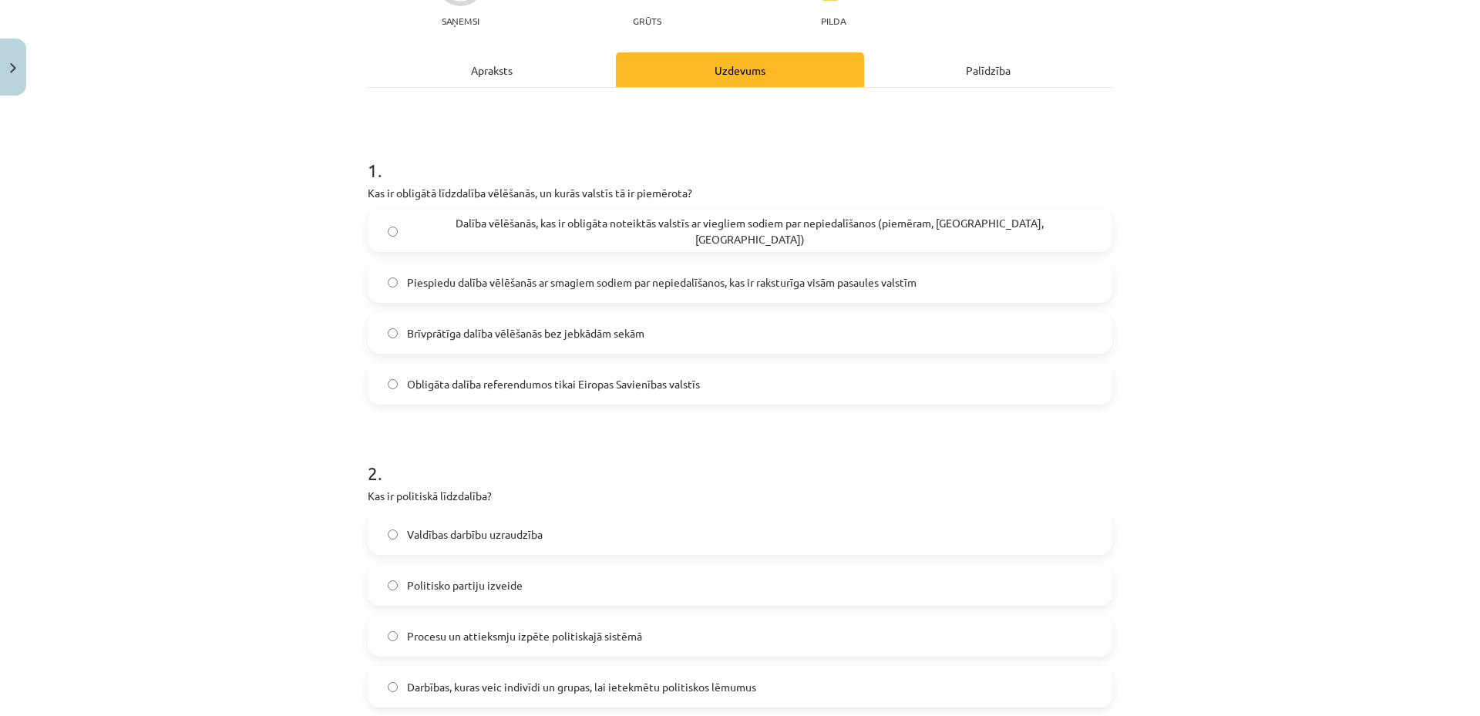
click at [285, 233] on div "Mācību tēma: Sociālo zinātņu ii - 12. klases 1. ieskaites mācību materiāls #5 3…" at bounding box center [740, 358] width 1480 height 716
click at [429, 224] on span "Dalība vēlēšanās, kas ir obligāta noteiktās valstīs ar viegliem sodiem par nepi…" at bounding box center [749, 231] width 685 height 32
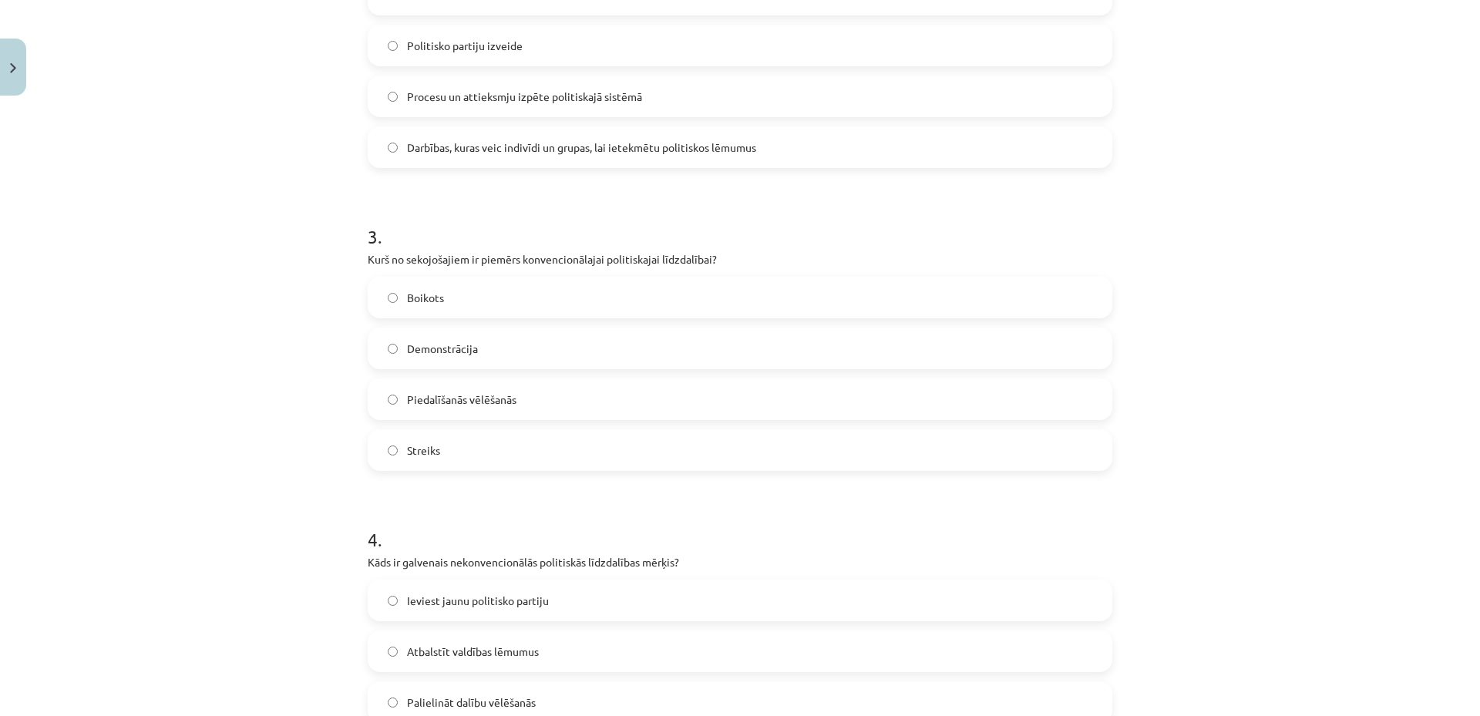
scroll to position [534, 0]
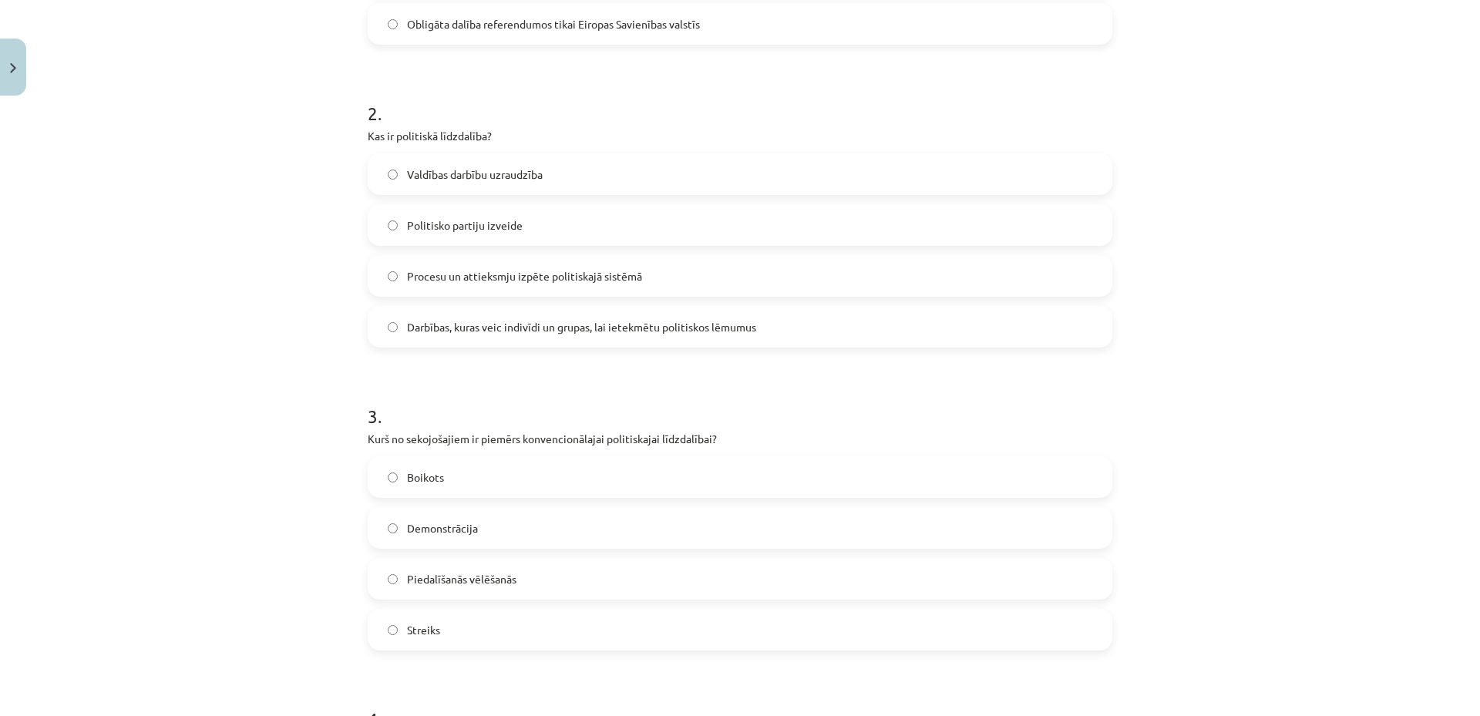
click at [457, 331] on span "Darbības, kuras veic indivīdi un grupas, lai ietekmētu politiskos lēmumus" at bounding box center [581, 327] width 349 height 16
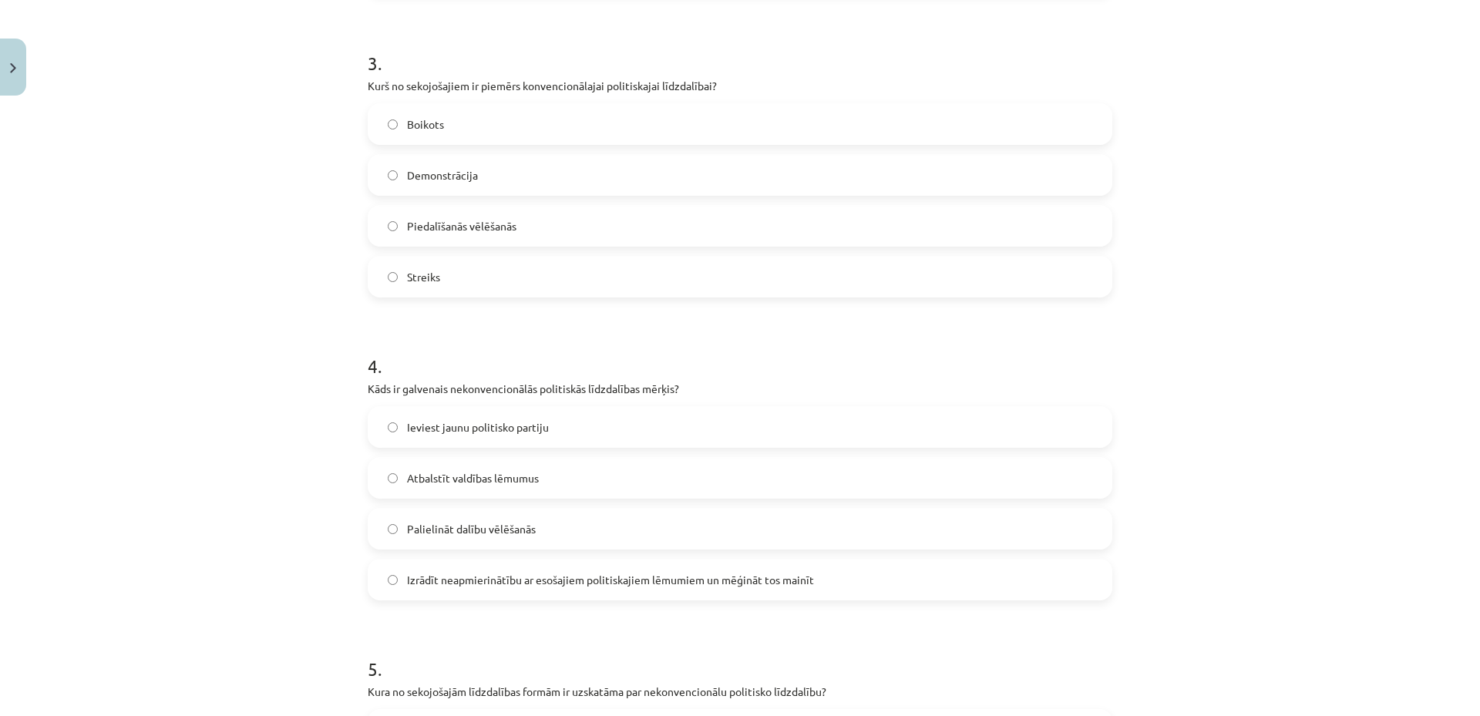
scroll to position [894, 0]
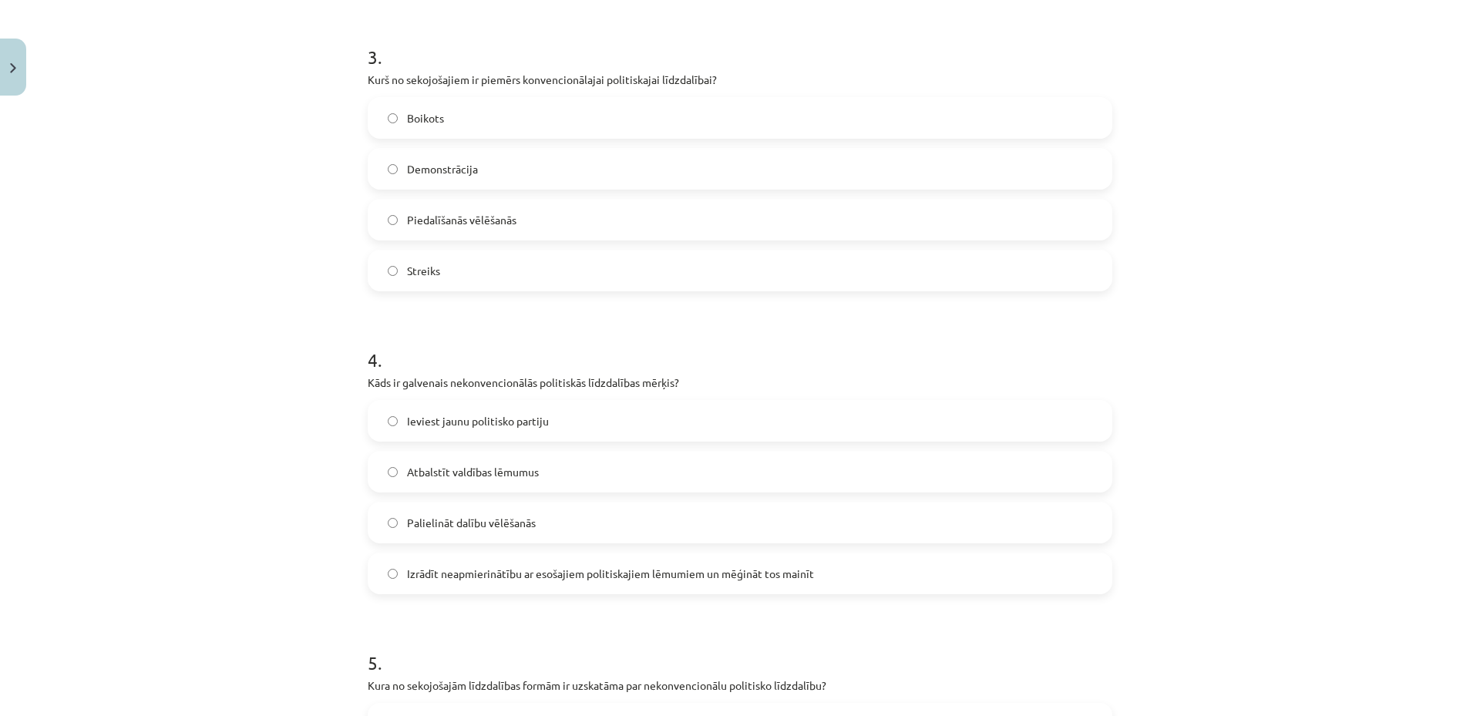
click at [473, 224] on span "Piedalīšanās vēlēšanās" at bounding box center [461, 220] width 109 height 16
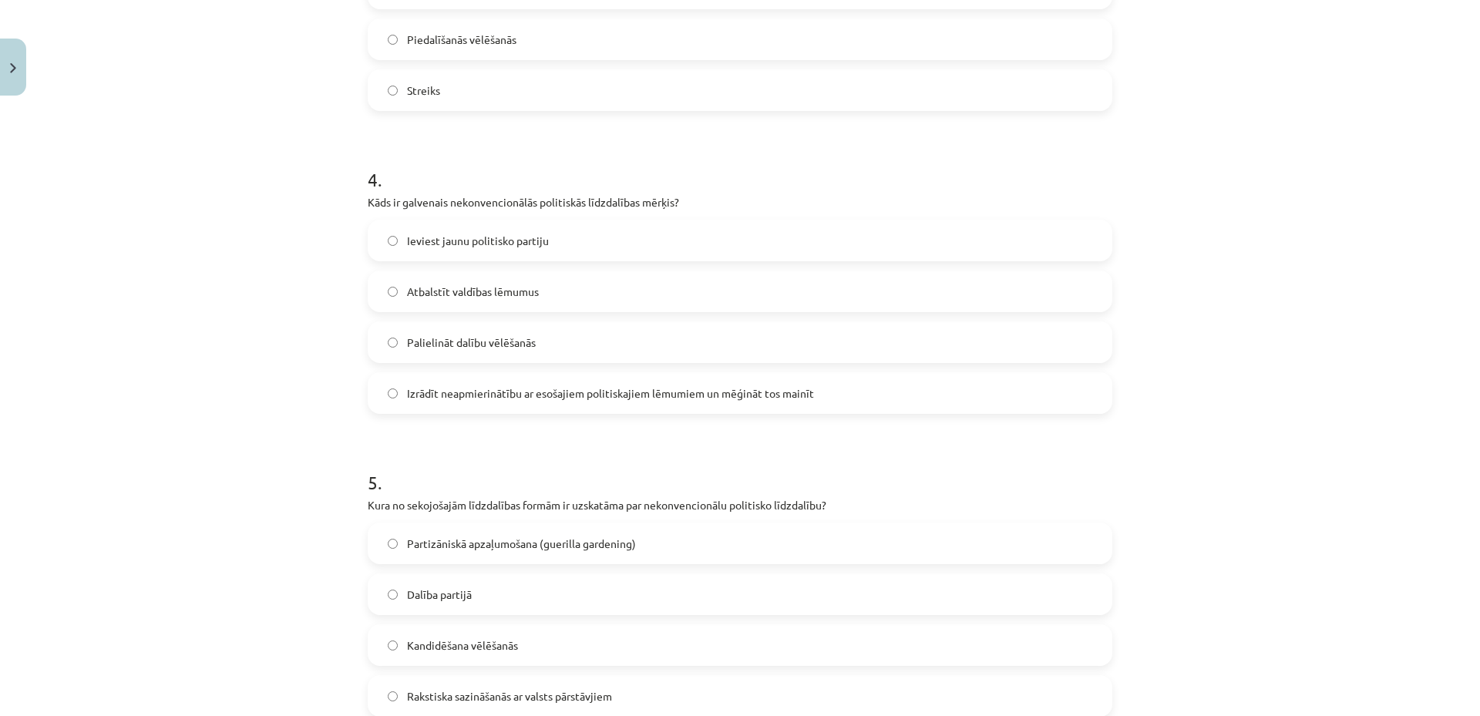
click at [533, 402] on label "Izrādīt neapmierinātību ar esošajiem politiskajiem lēmumiem un mēģināt tos main…" at bounding box center [740, 393] width 742 height 39
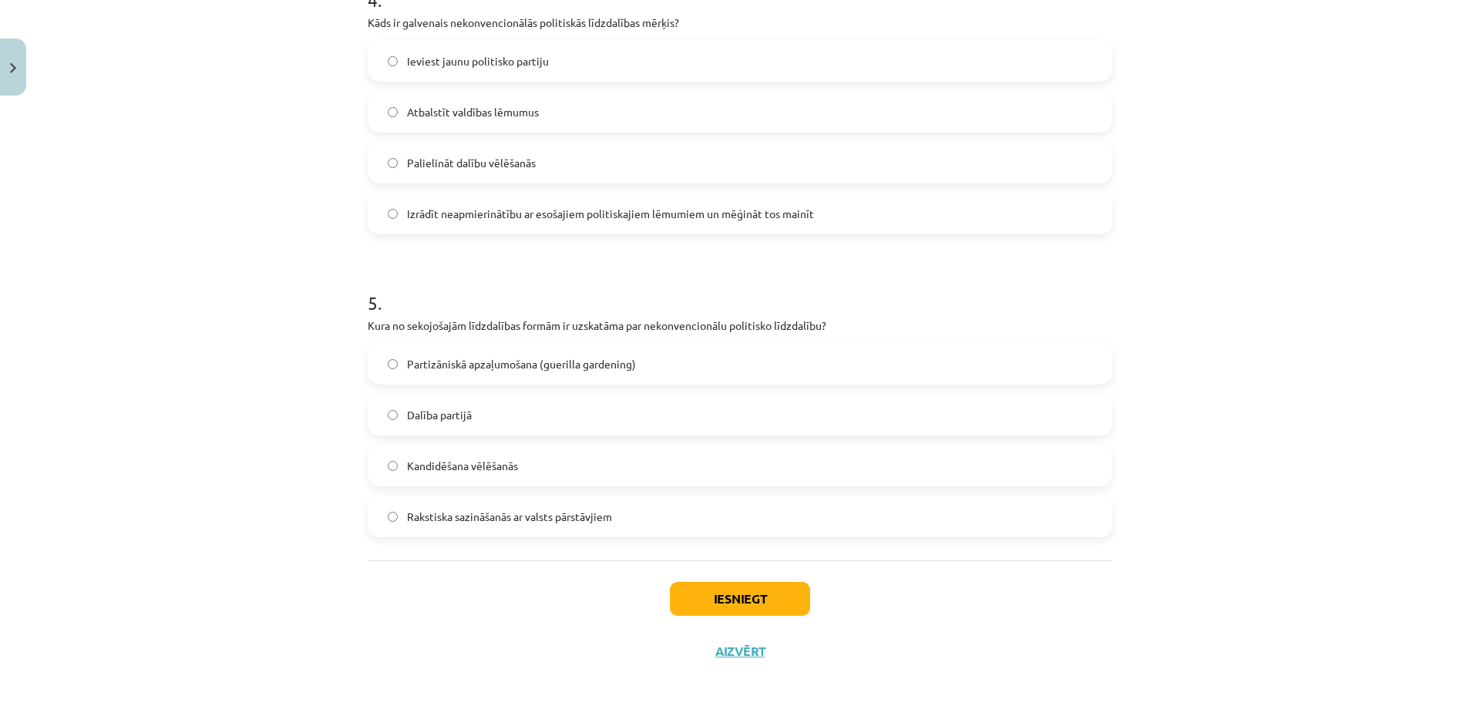
click at [556, 352] on label "Partizāniskā apzaļumošana (guerilla gardening)" at bounding box center [740, 364] width 742 height 39
click at [742, 604] on button "Iesniegt" at bounding box center [740, 599] width 140 height 34
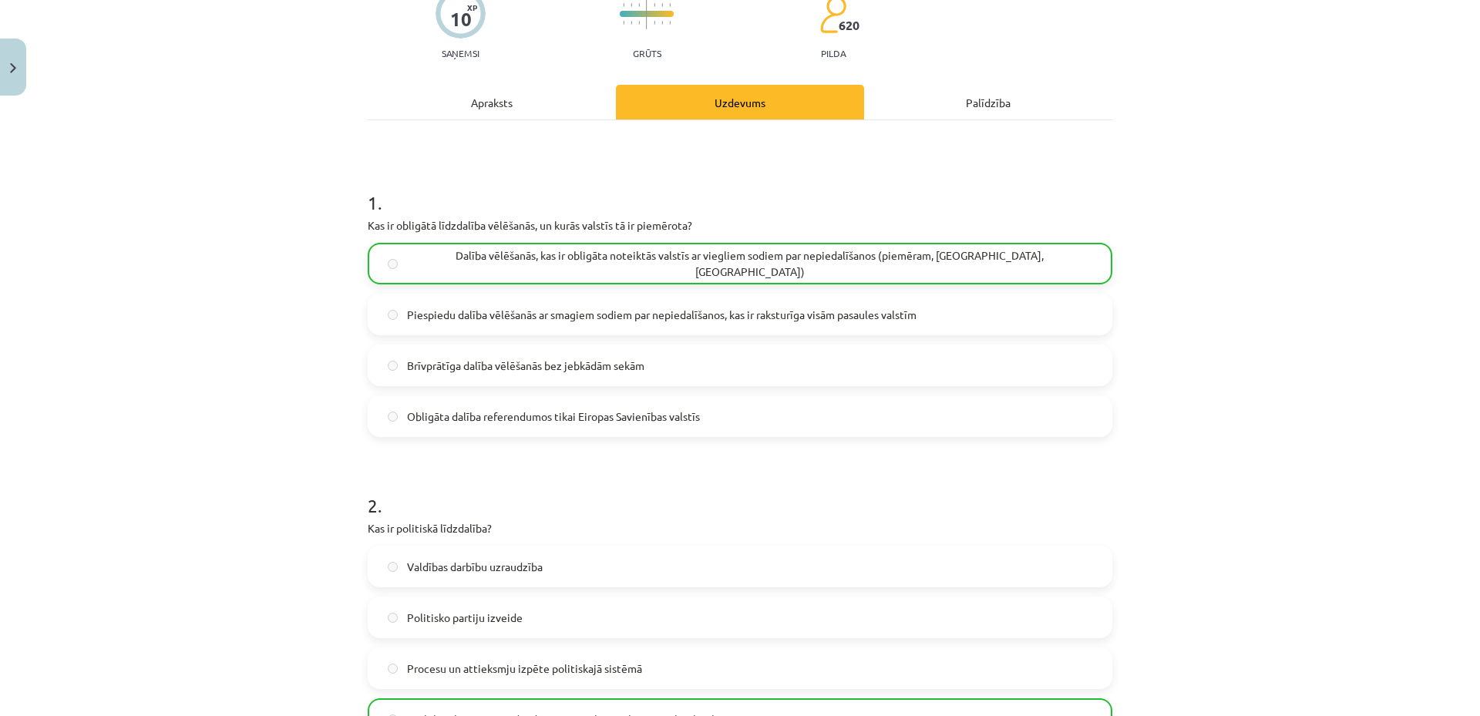
scroll to position [0, 0]
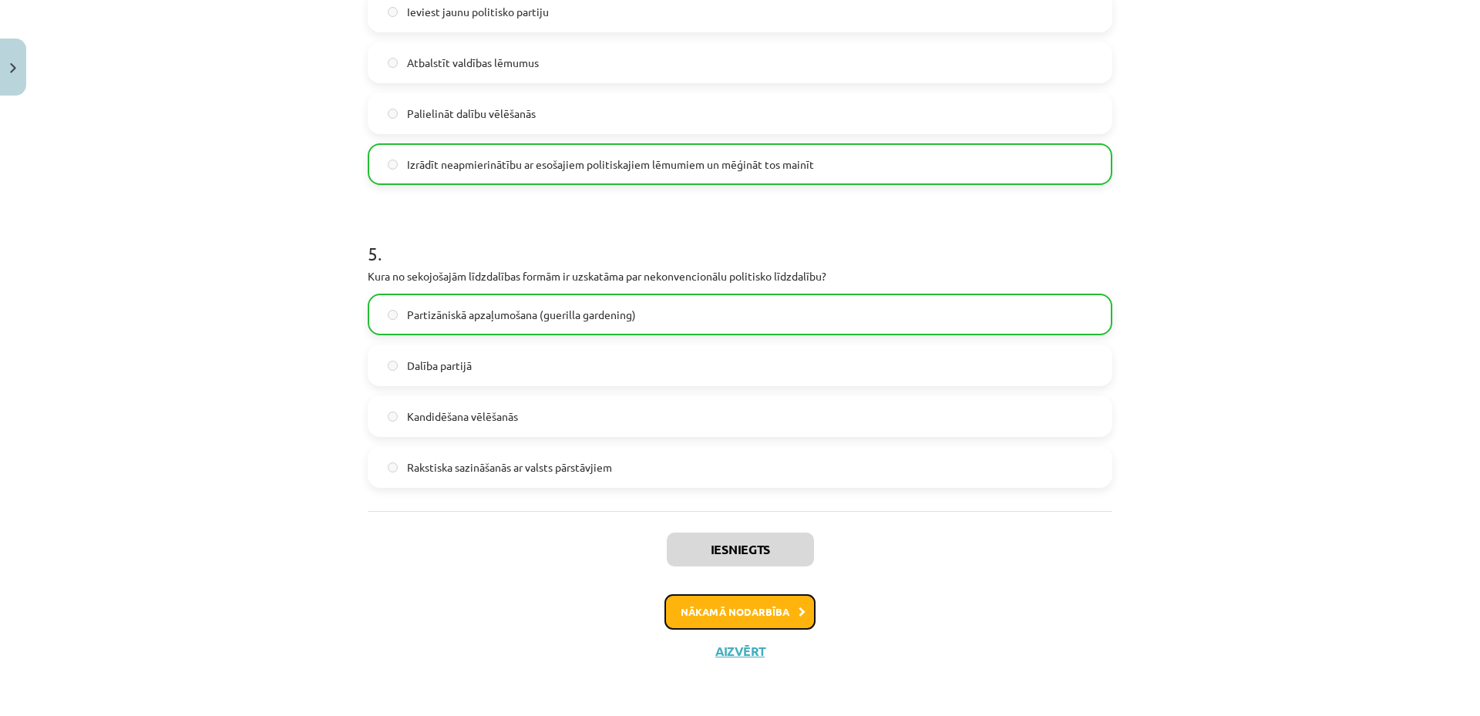
click at [755, 604] on button "Nākamā nodarbība" at bounding box center [740, 611] width 151 height 35
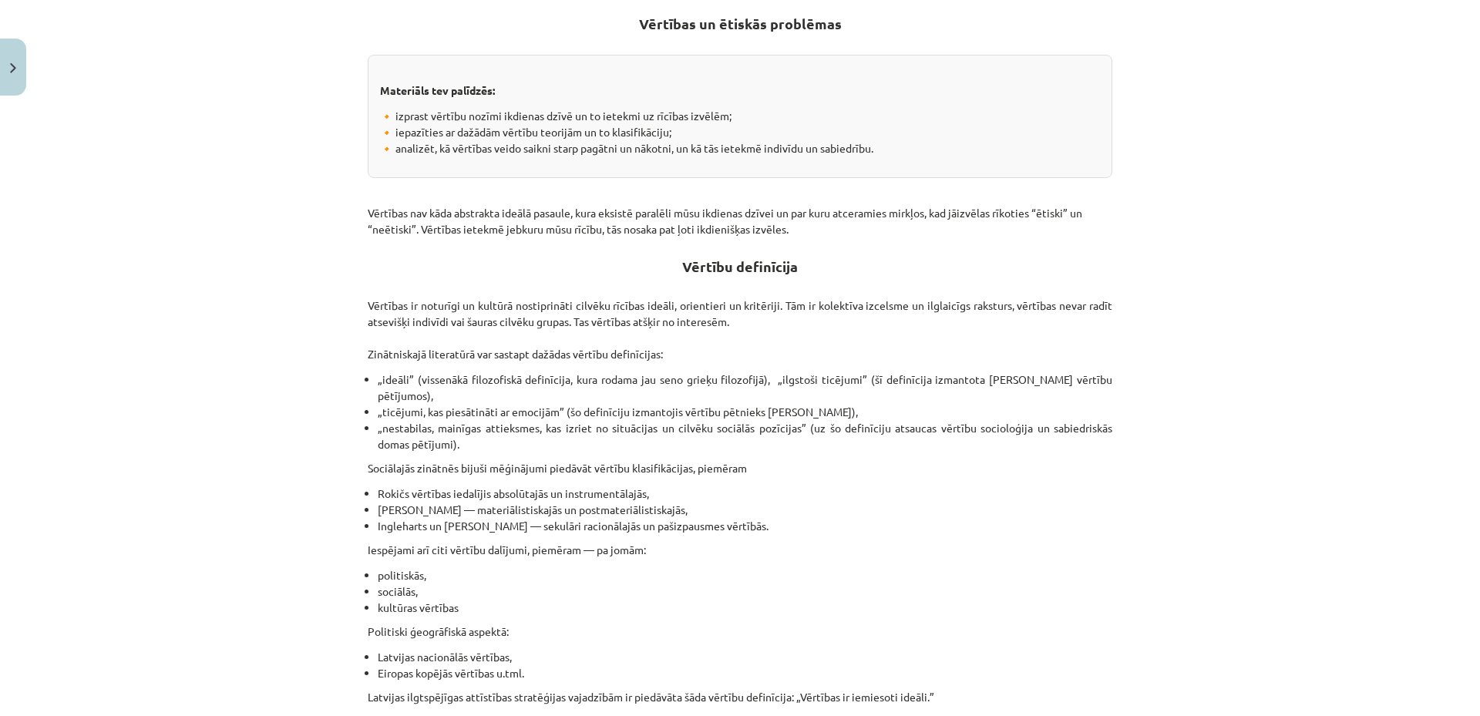
scroll to position [794, 0]
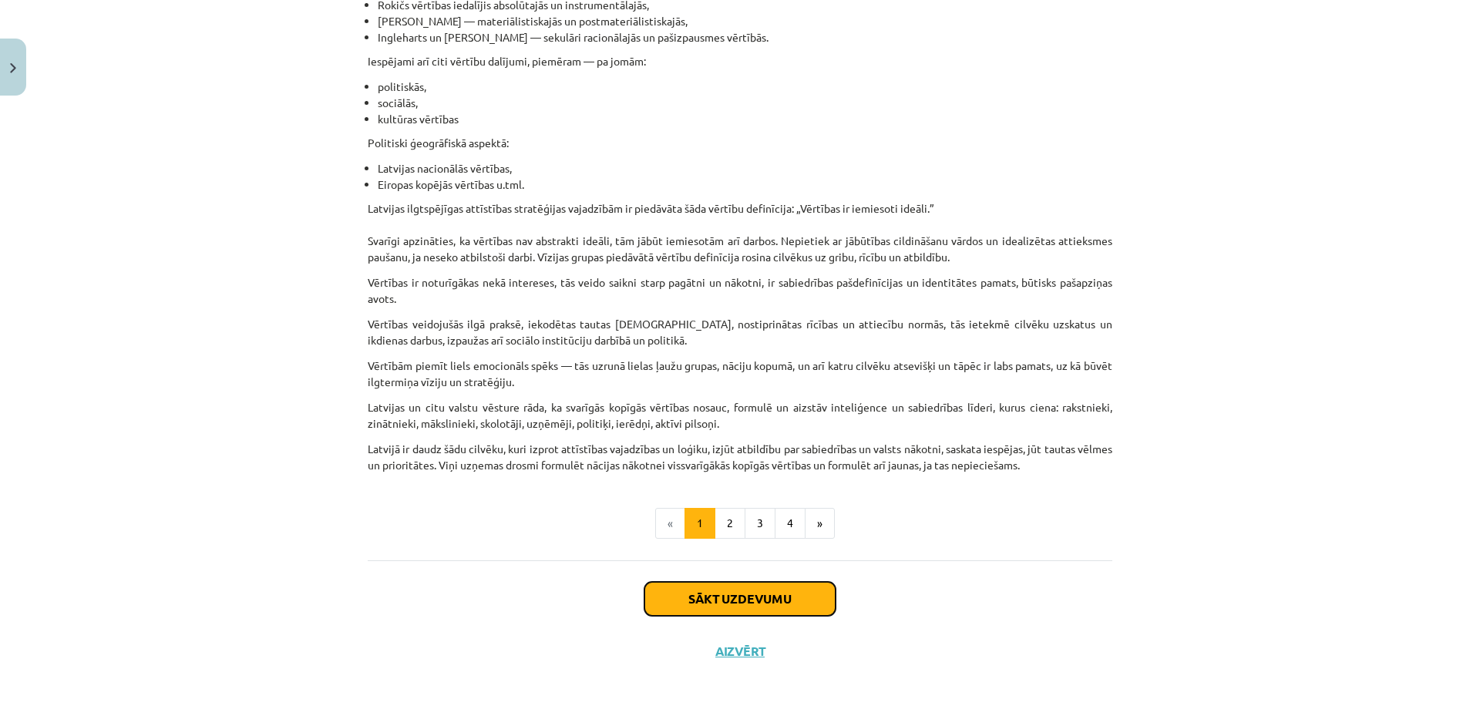
click at [739, 594] on button "Sākt uzdevumu" at bounding box center [740, 599] width 191 height 34
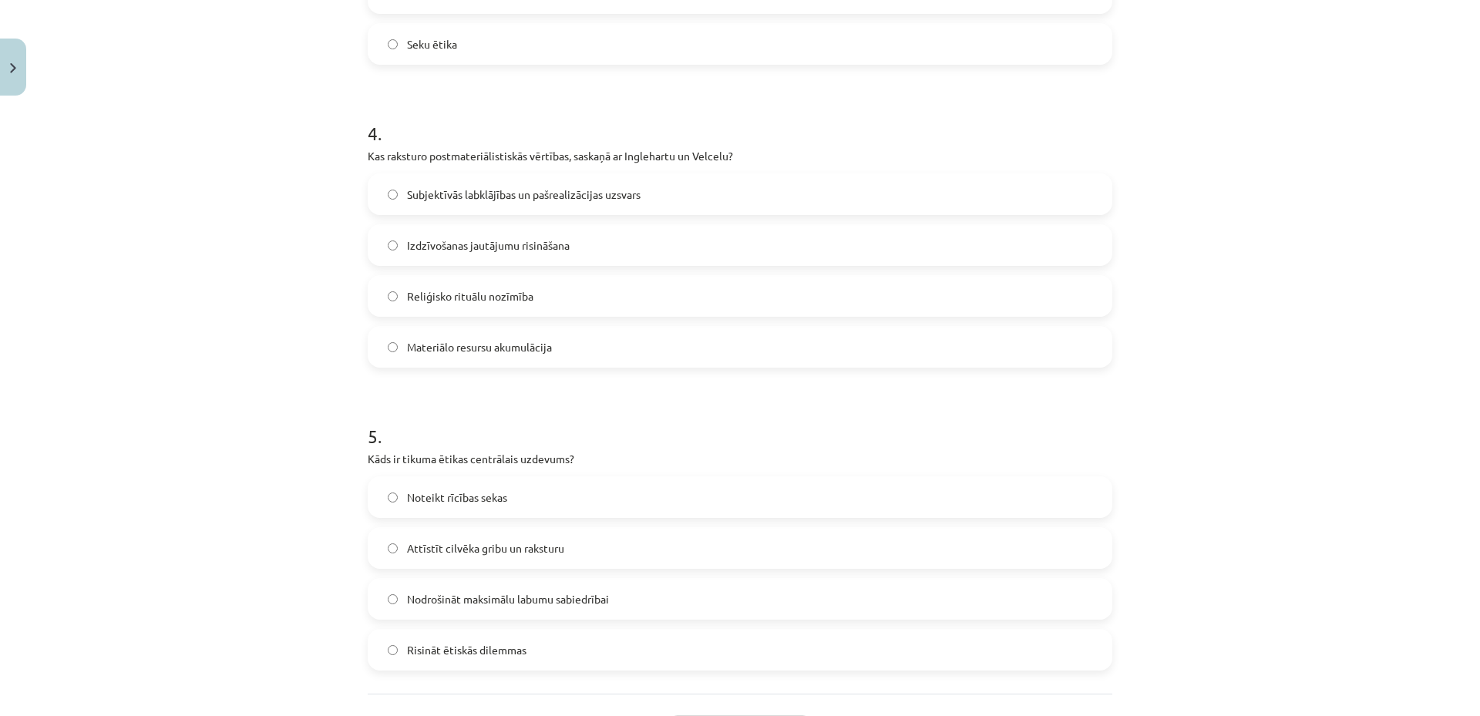
scroll to position [1254, 0]
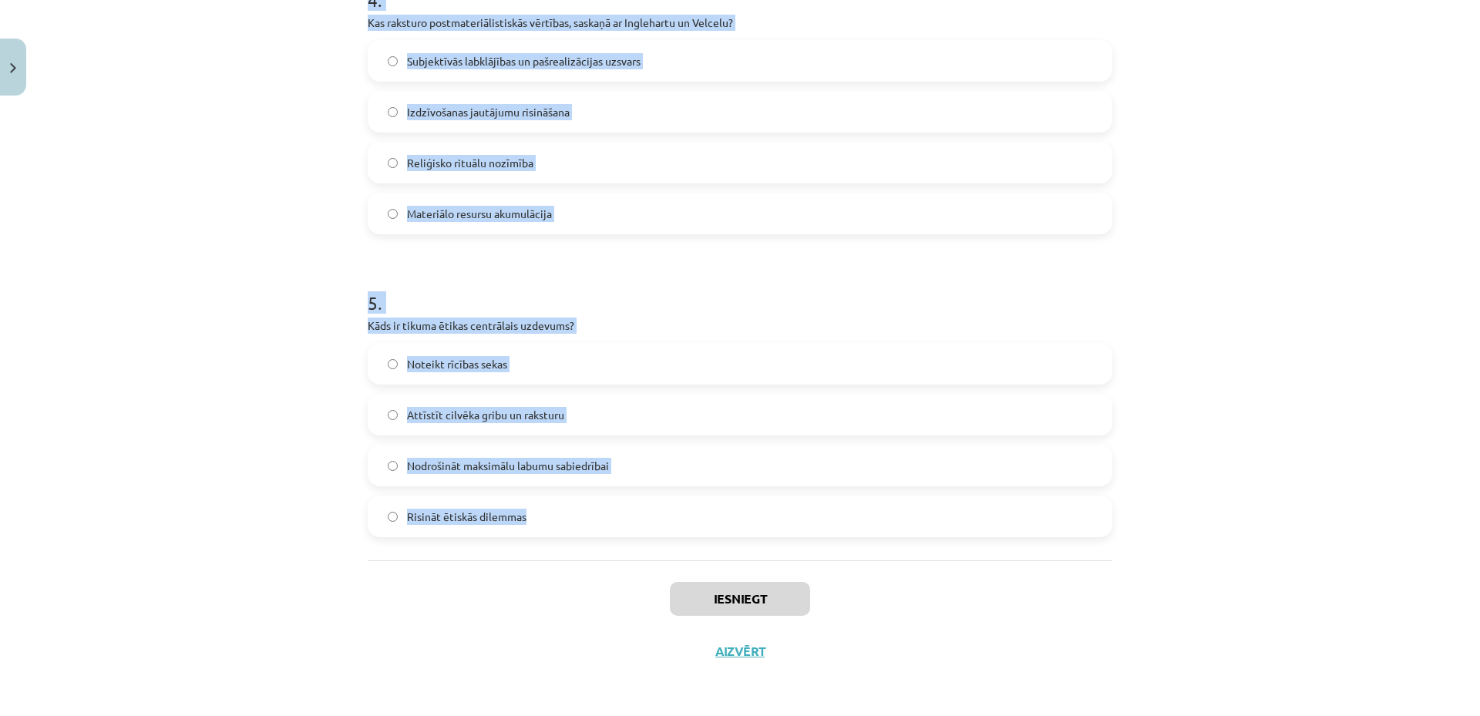
drag, startPoint x: 352, startPoint y: 340, endPoint x: 584, endPoint y: 548, distance: 311.8
copy form "1 . Kas ir vērtības? Ekonomiskie mērķi Reliģiskie rituāli Noturīgi un kultūrā n…"
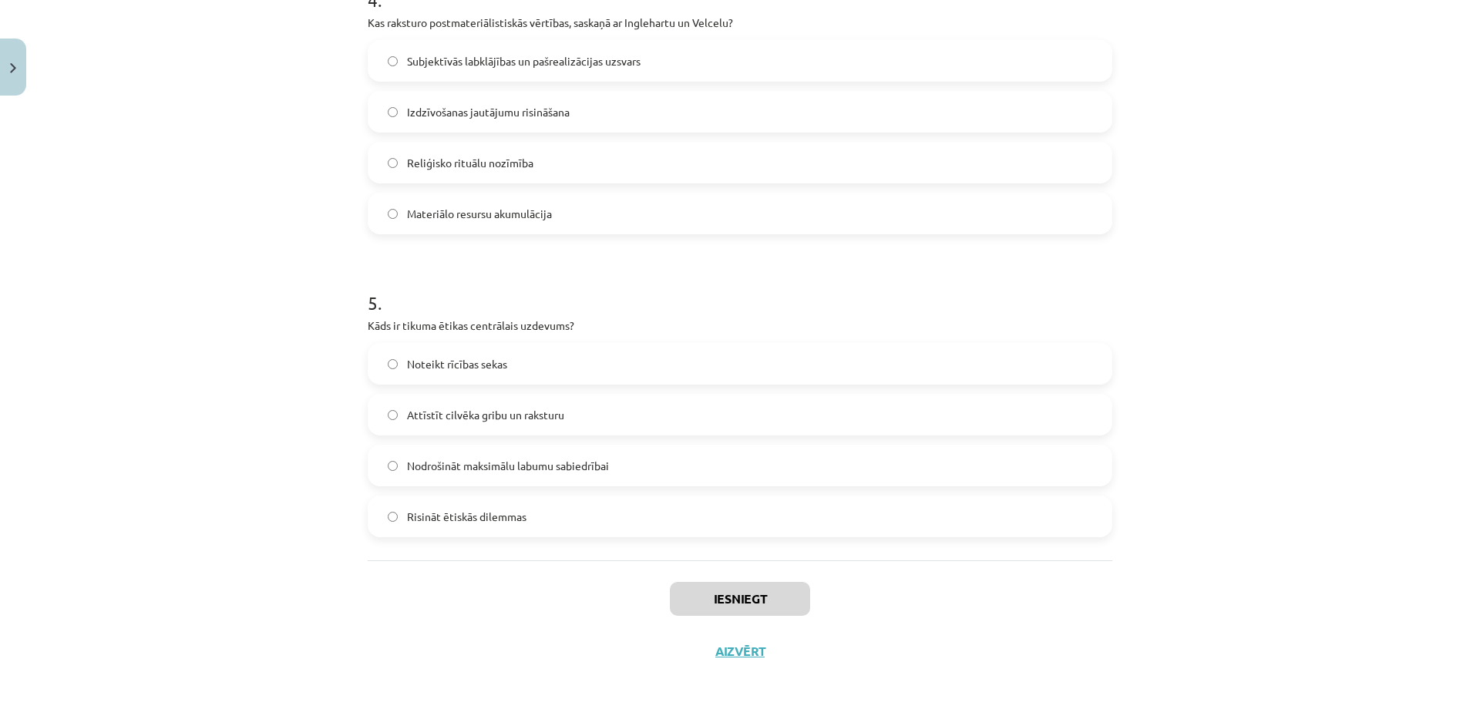
click at [538, 585] on div "Iesniegt Aizvērt" at bounding box center [740, 615] width 745 height 108
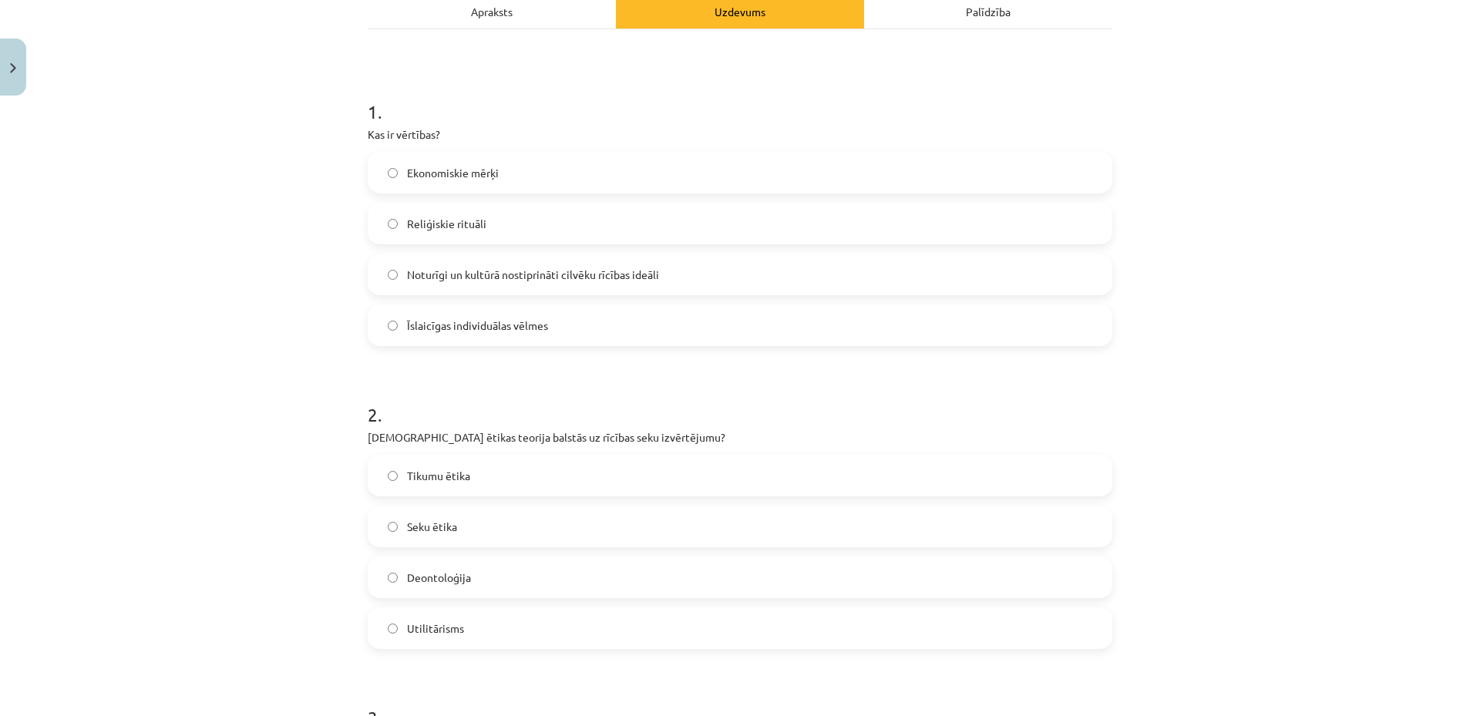
scroll to position [0, 0]
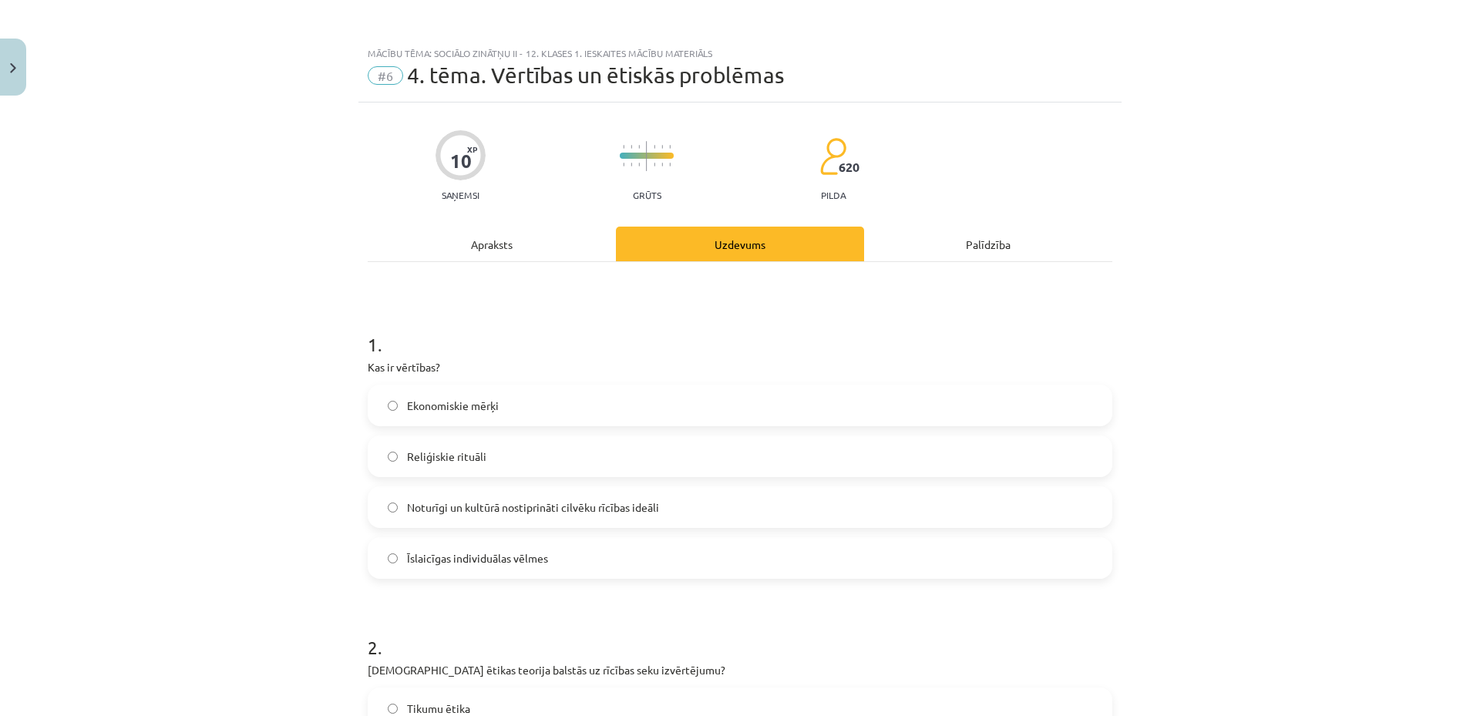
click at [433, 522] on label "Noturīgi un kultūrā nostiprināti cilvēku rīcības ideāli" at bounding box center [740, 507] width 742 height 39
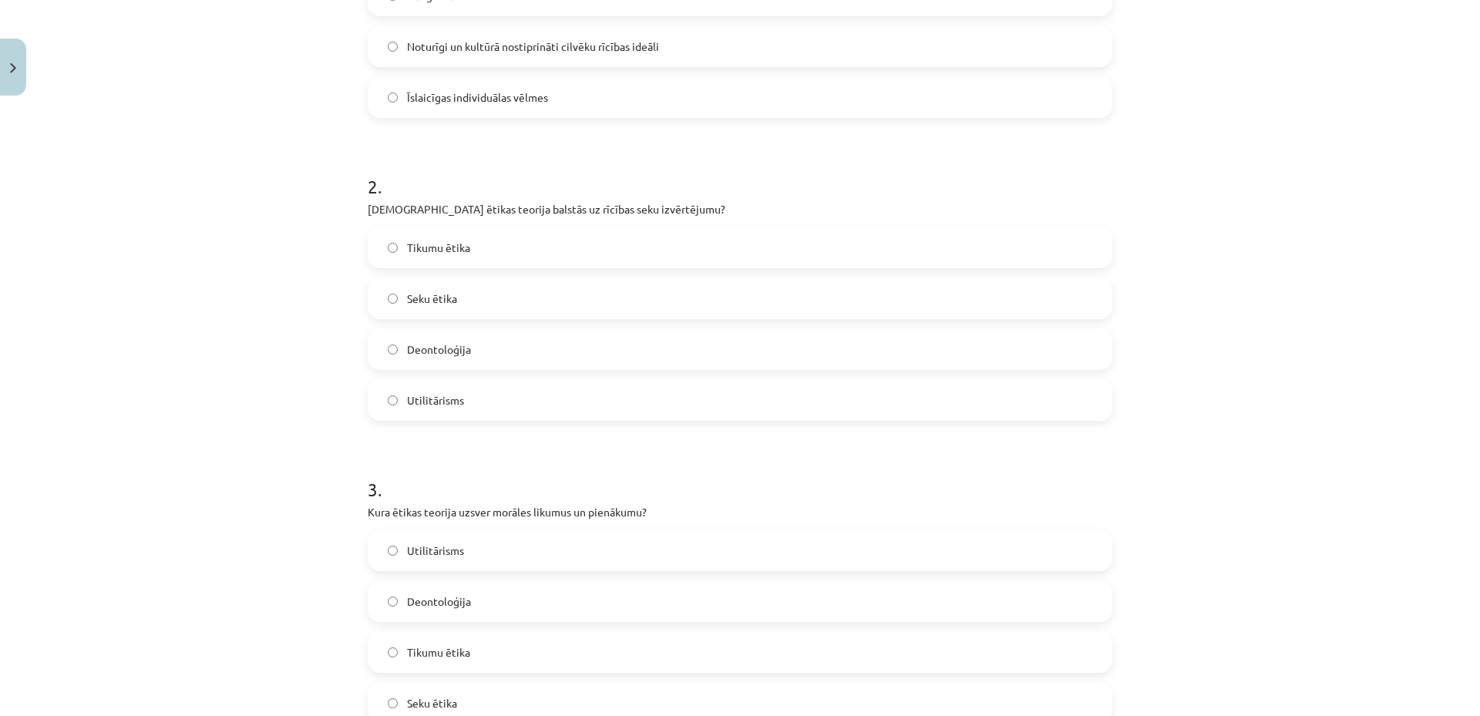
scroll to position [540, 0]
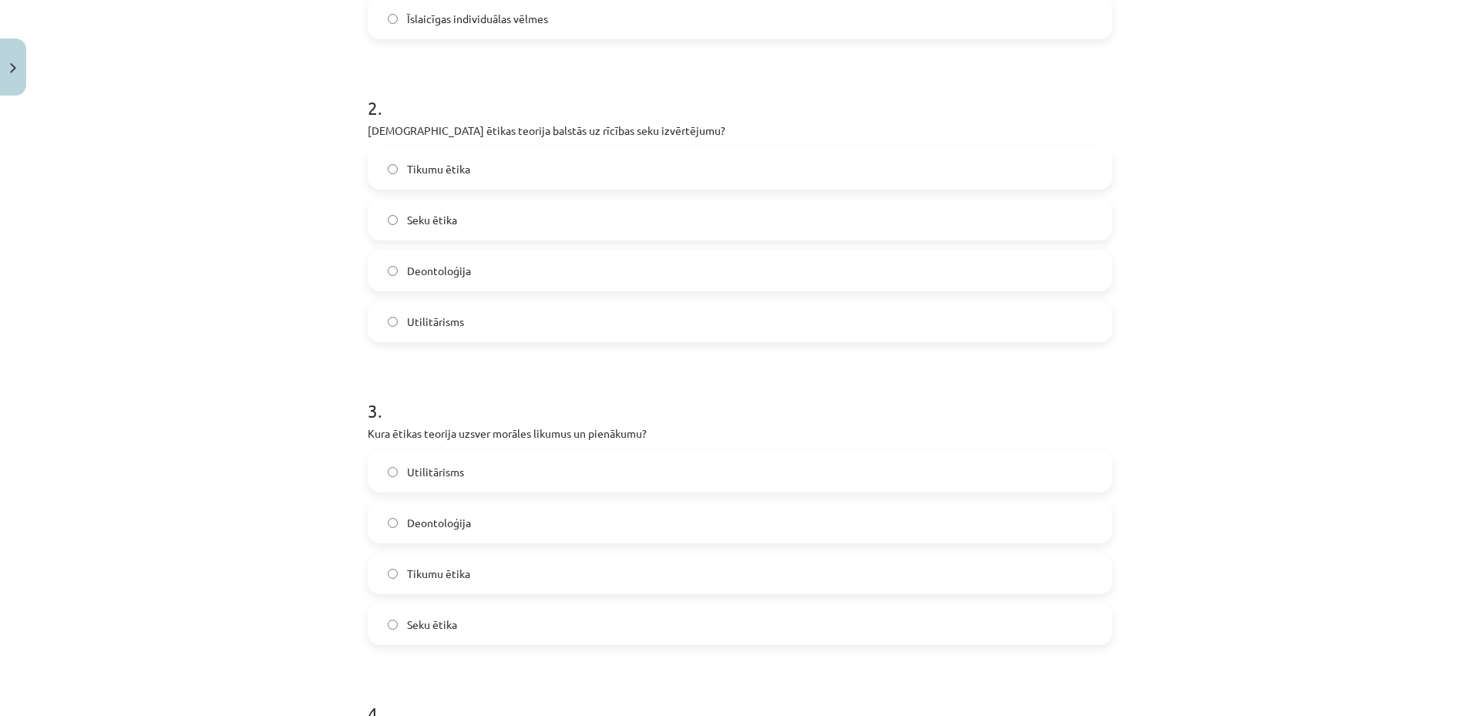
click at [470, 227] on label "Seku ētika" at bounding box center [740, 219] width 742 height 39
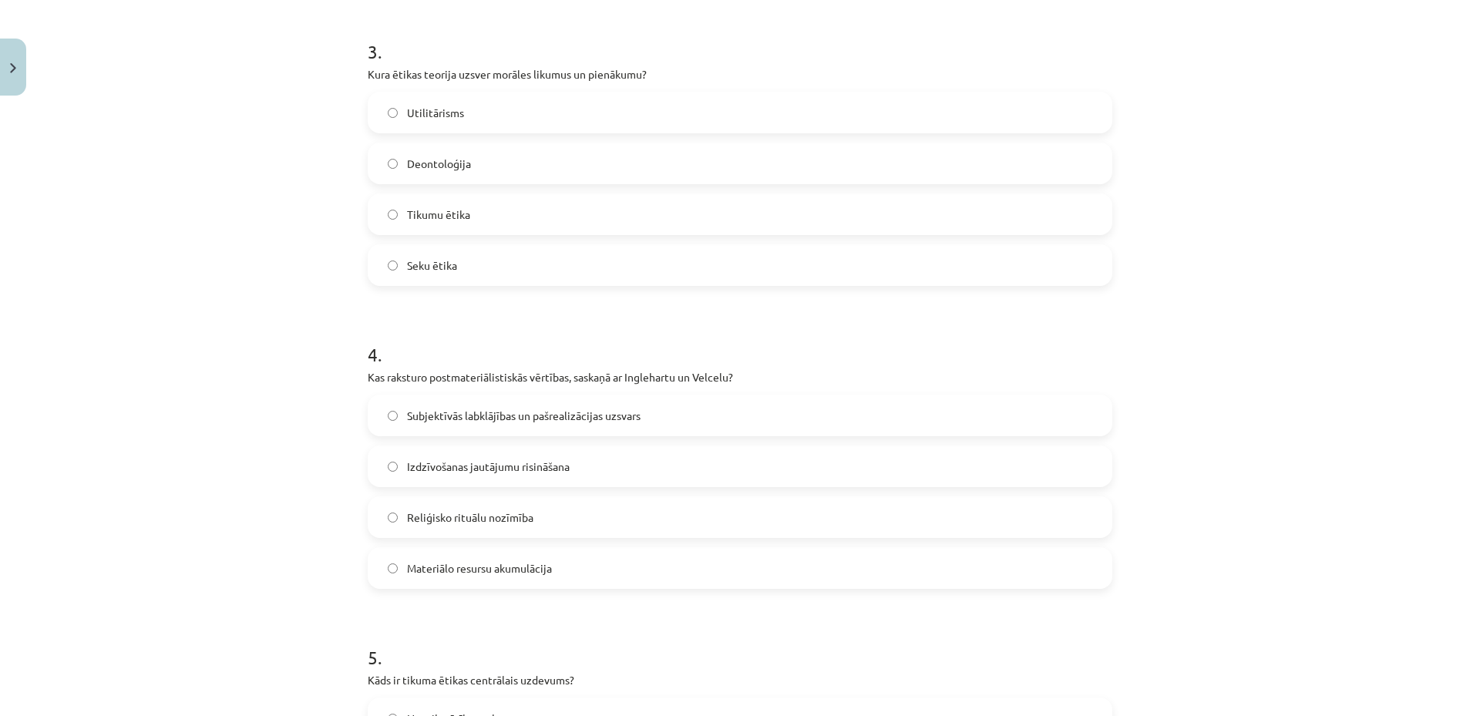
scroll to position [900, 0]
click at [430, 173] on label "Deontoloģija" at bounding box center [740, 162] width 742 height 39
click at [524, 423] on label "Subjektīvās labklājības un pašrealizācijas uzsvars" at bounding box center [740, 415] width 742 height 39
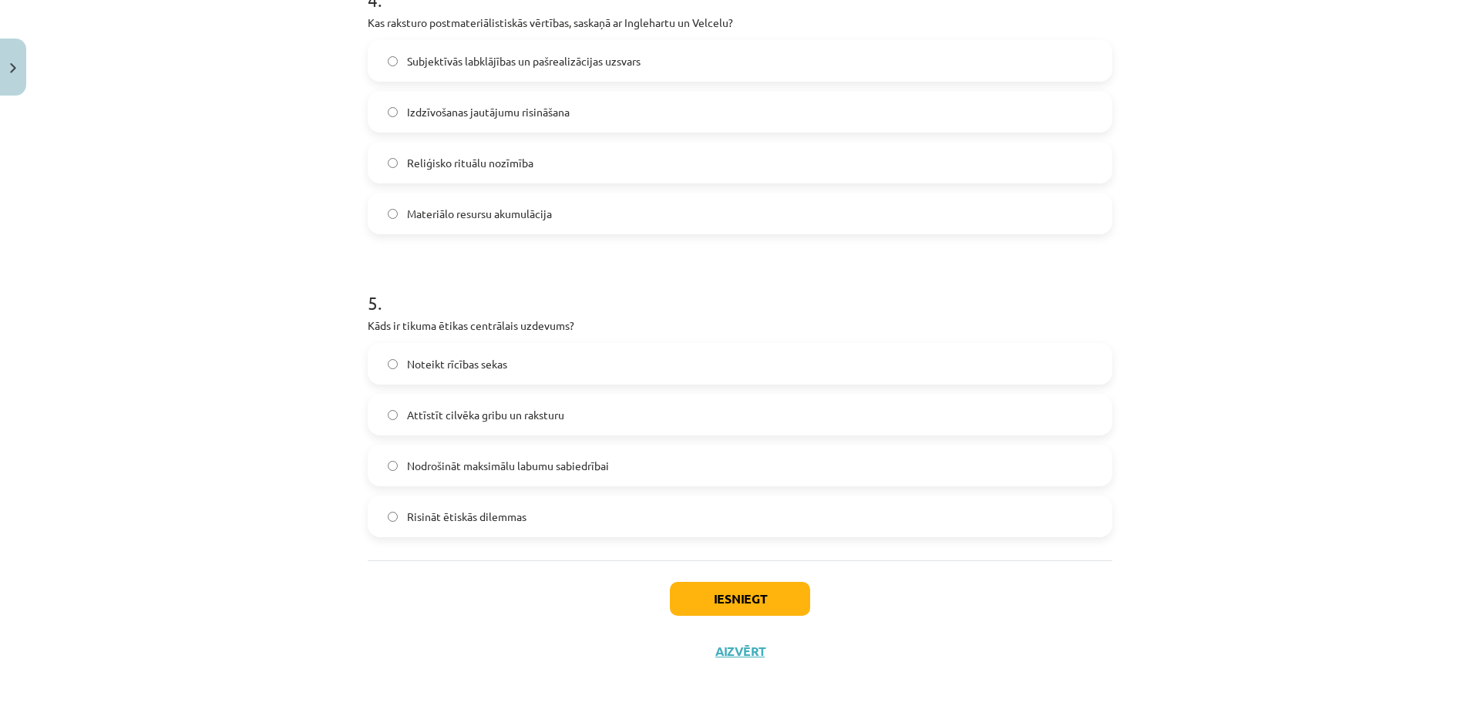
drag, startPoint x: 524, startPoint y: 415, endPoint x: 538, endPoint y: 470, distance: 56.7
click at [523, 413] on span "Attīstīt cilvēka gribu un raksturu" at bounding box center [485, 415] width 157 height 16
click at [723, 593] on button "Iesniegt" at bounding box center [740, 599] width 140 height 34
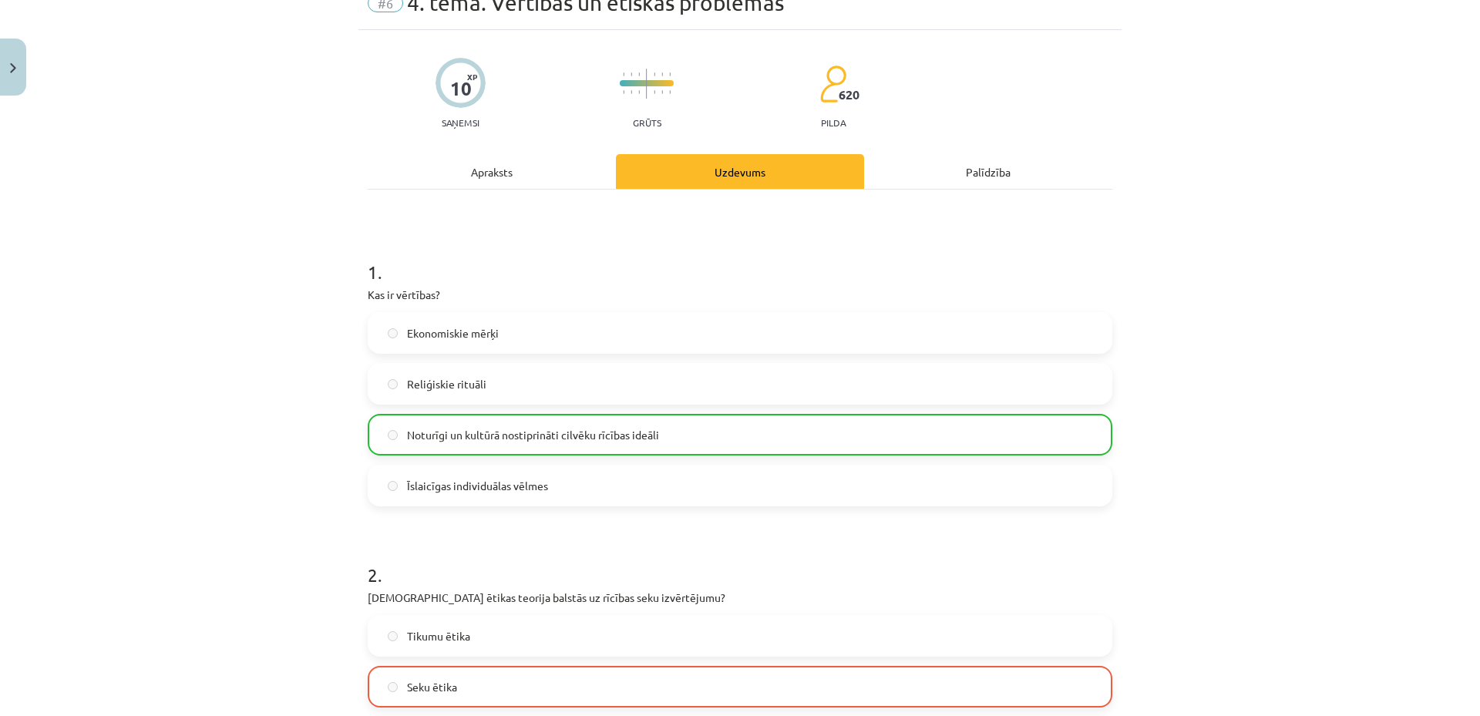
scroll to position [0, 0]
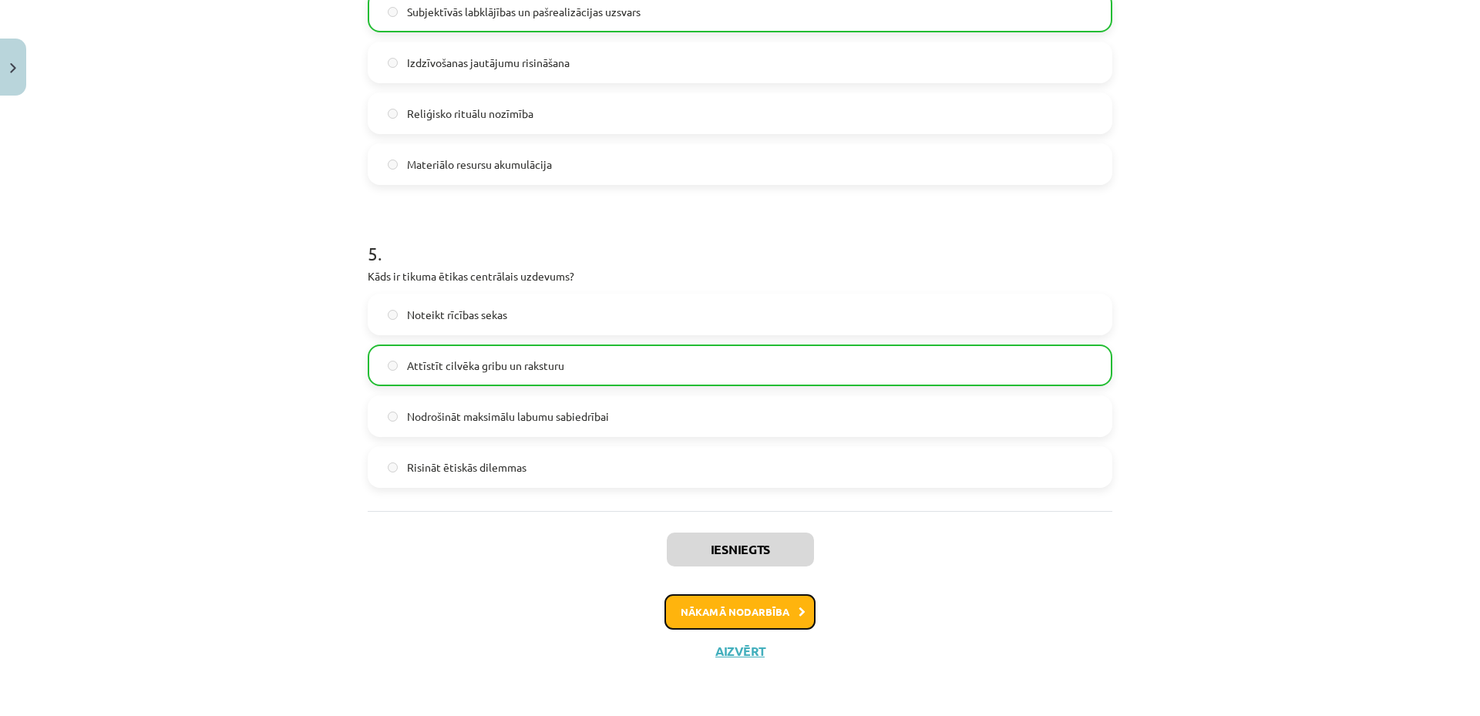
click at [764, 604] on button "Nākamā nodarbība" at bounding box center [740, 611] width 151 height 35
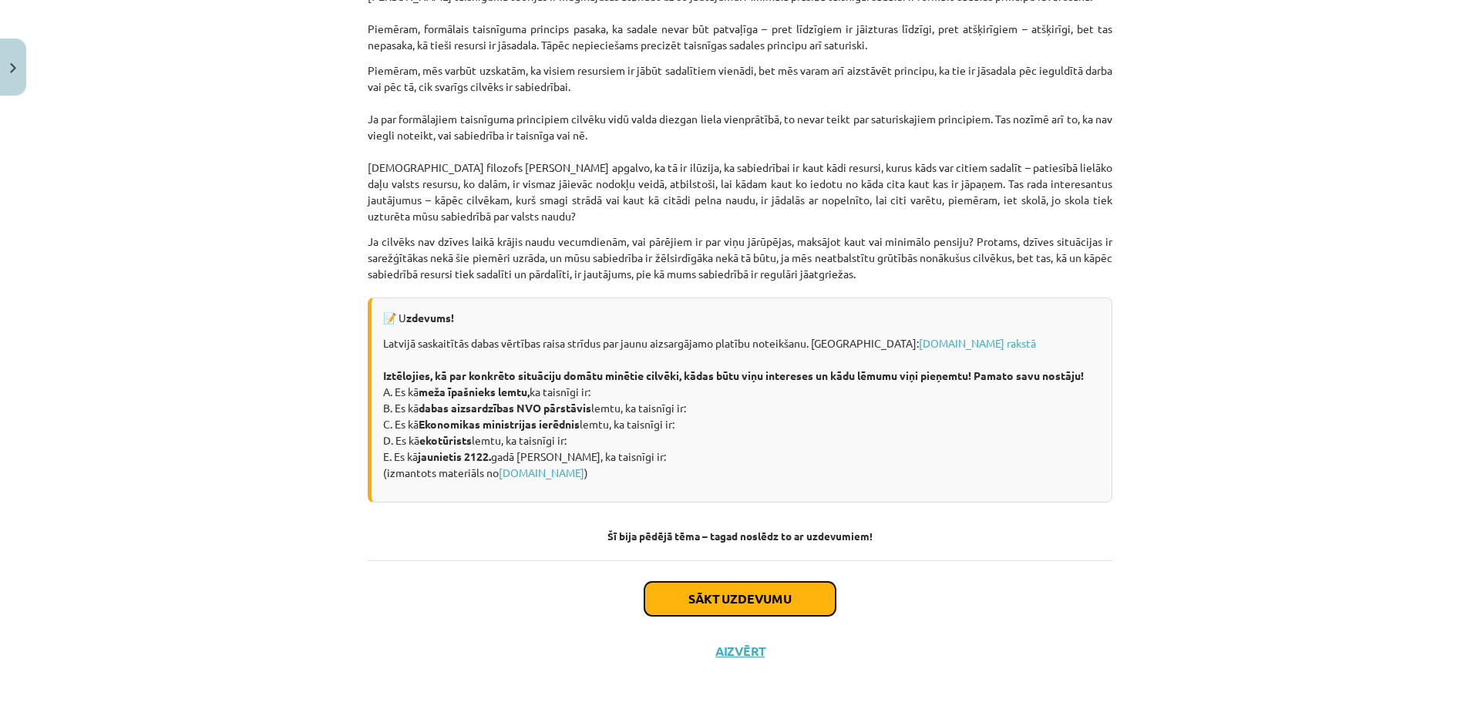
drag, startPoint x: 735, startPoint y: 610, endPoint x: 743, endPoint y: 598, distance: 15.0
click at [736, 610] on button "Sākt uzdevumu" at bounding box center [740, 599] width 191 height 34
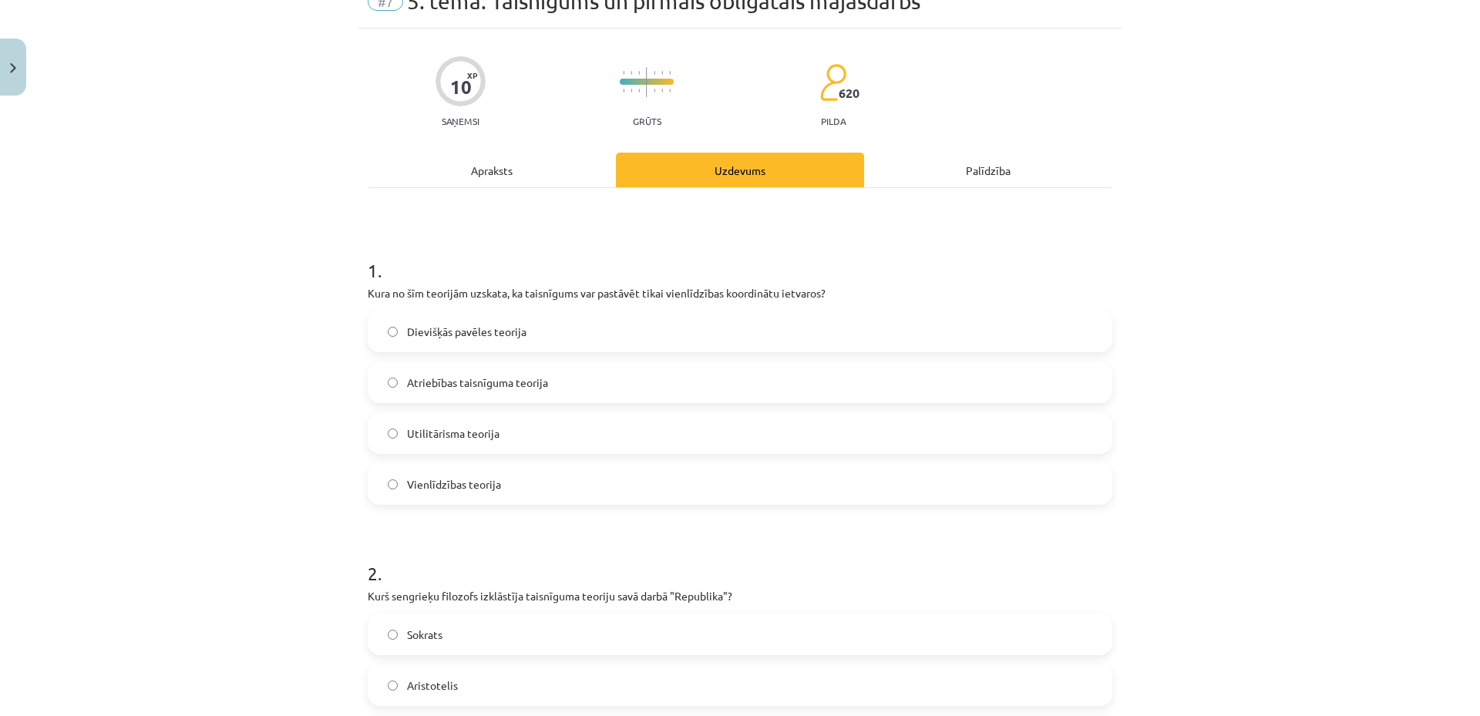
scroll to position [39, 0]
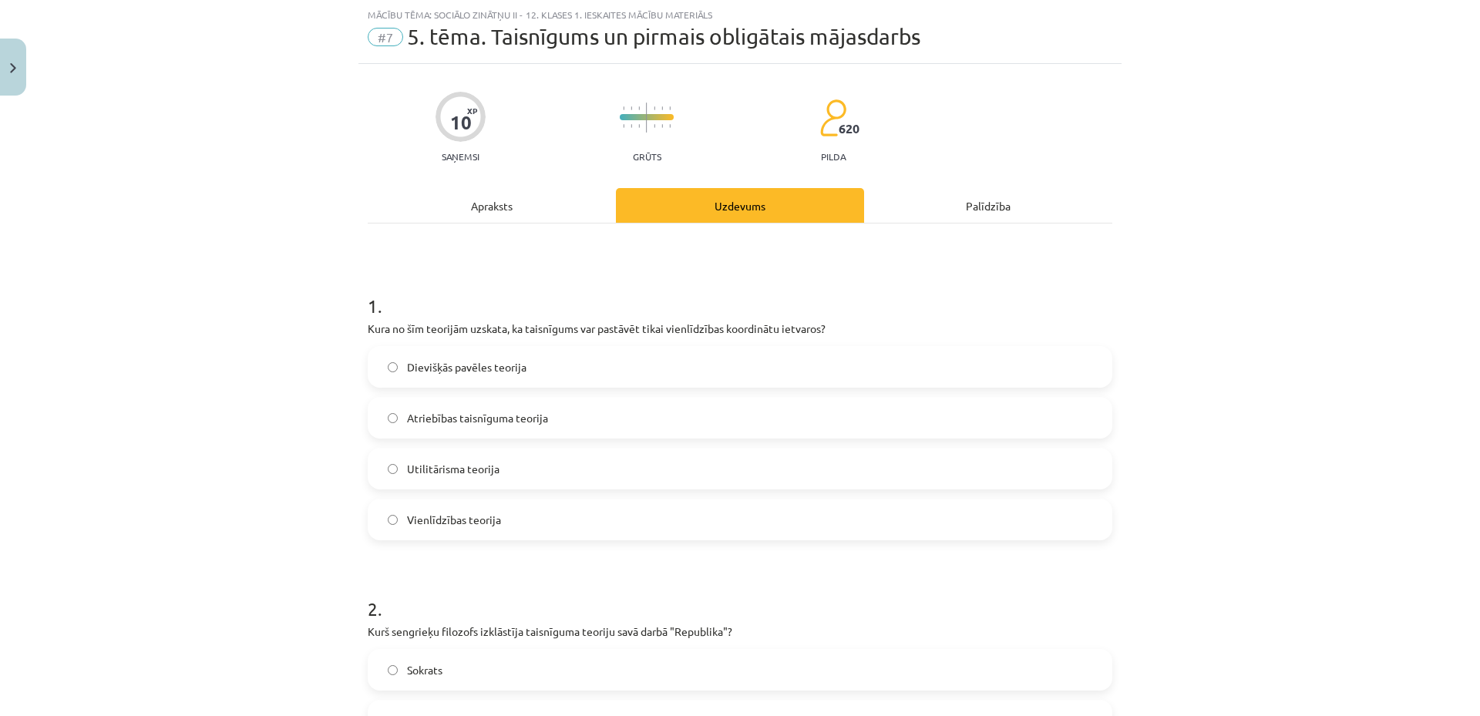
drag, startPoint x: 359, startPoint y: 285, endPoint x: 359, endPoint y: 295, distance: 10.1
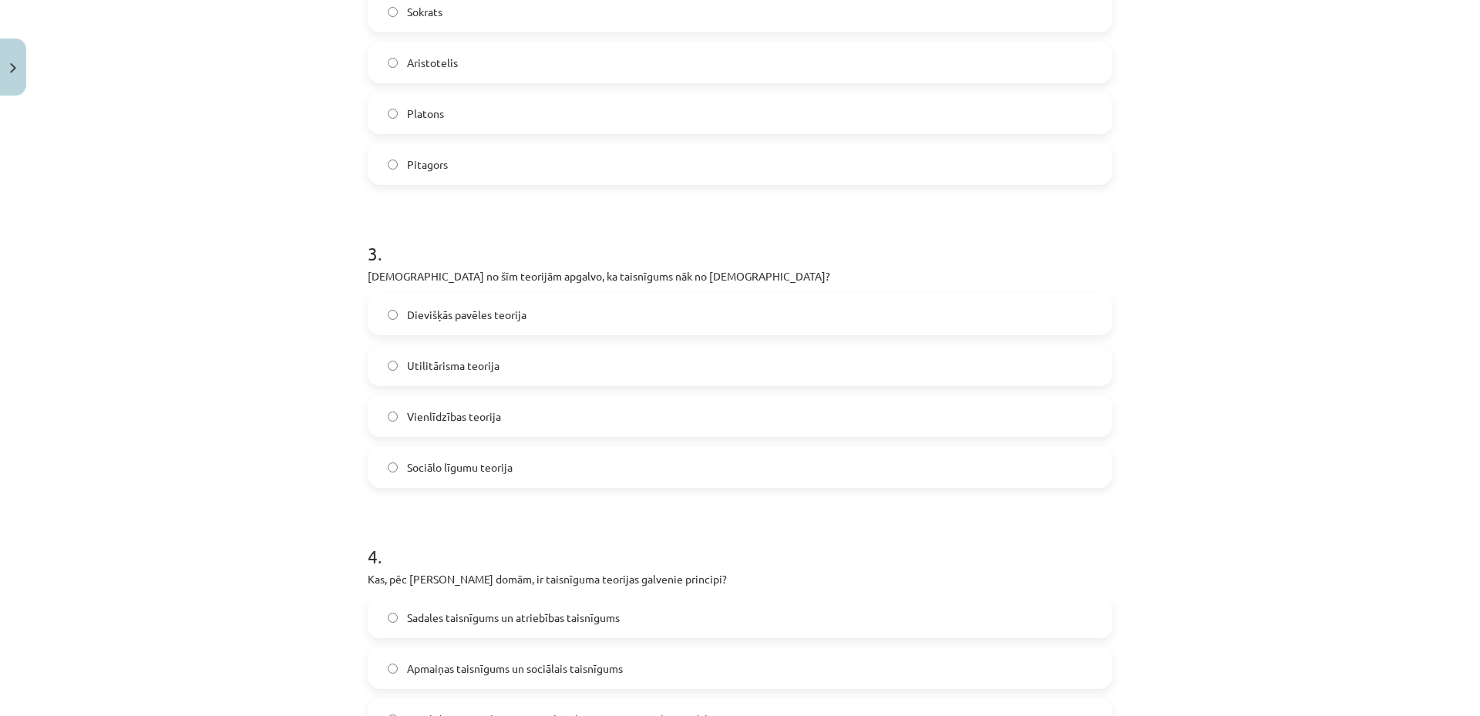
scroll to position [1254, 0]
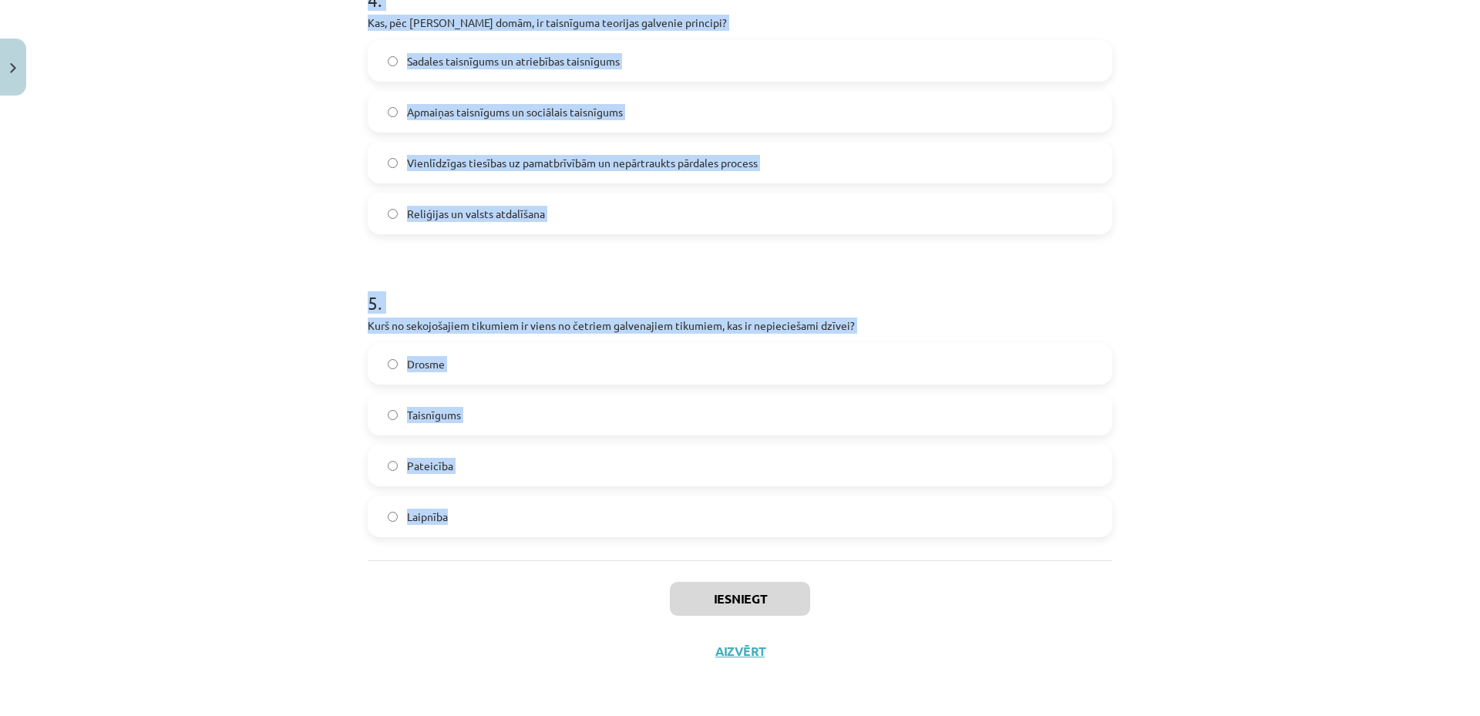
drag, startPoint x: 355, startPoint y: 301, endPoint x: 526, endPoint y: 553, distance: 304.7
copy form "1 . Kura no šīm teorijām uzskata, ka taisnīgums var pastāvēt tikai vienlīdzības…"
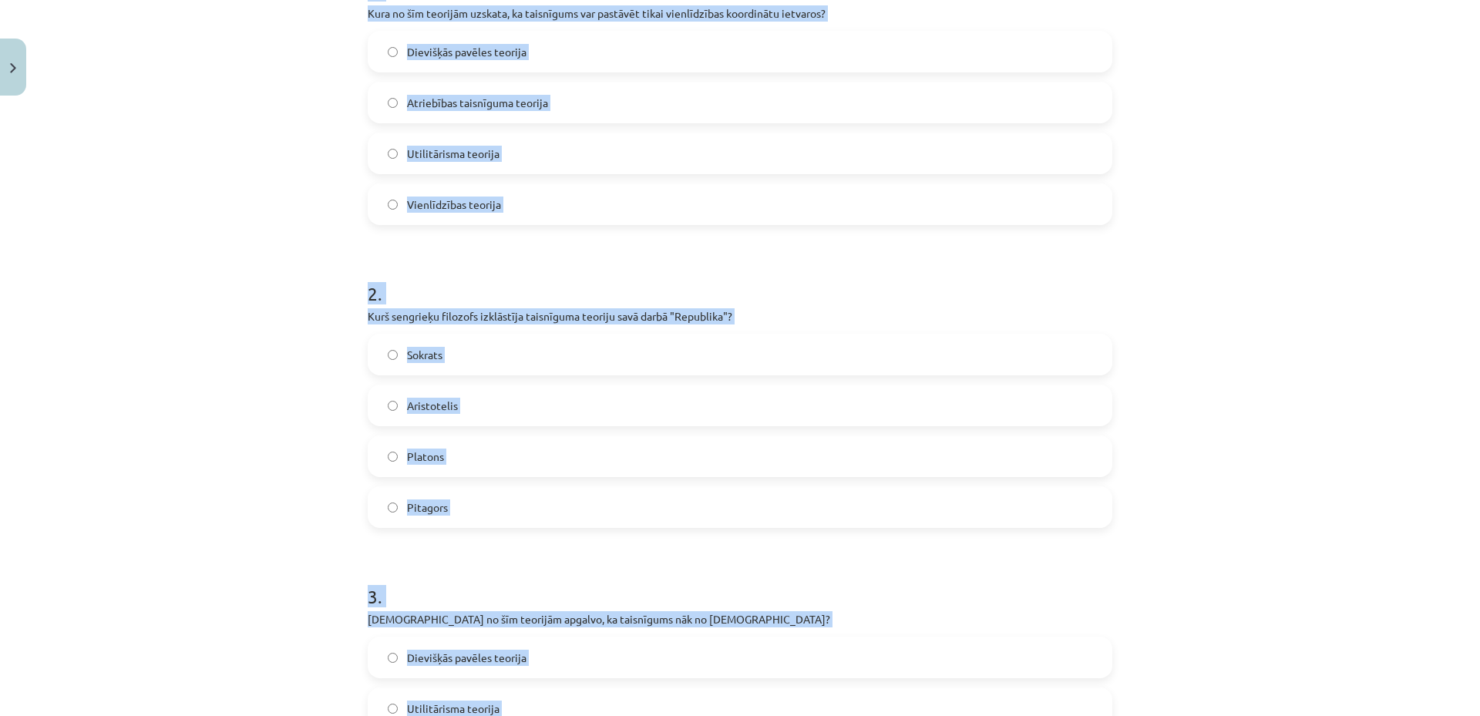
scroll to position [0, 0]
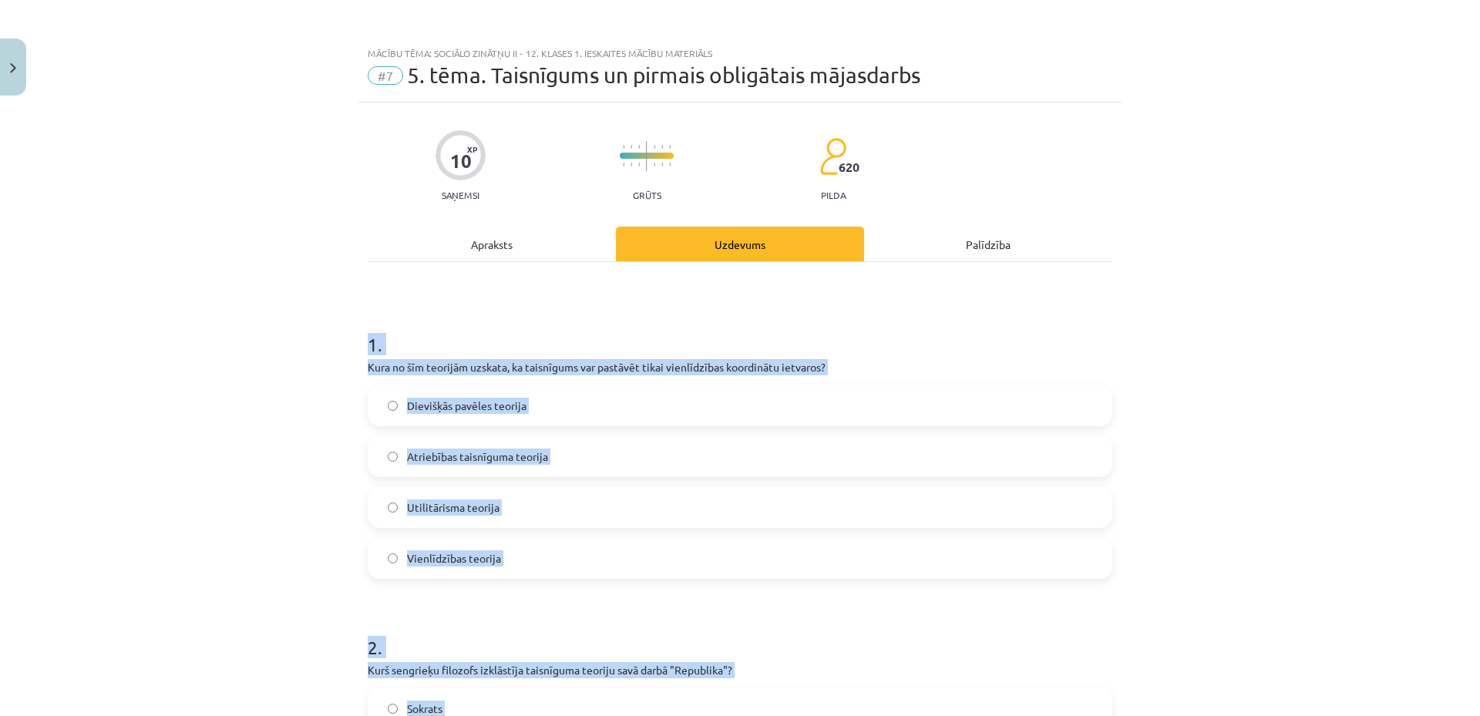
click at [268, 308] on div "Mācību tēma: Sociālo zinātņu ii - 12. klases 1. ieskaites mācību materiāls #7 5…" at bounding box center [740, 358] width 1480 height 716
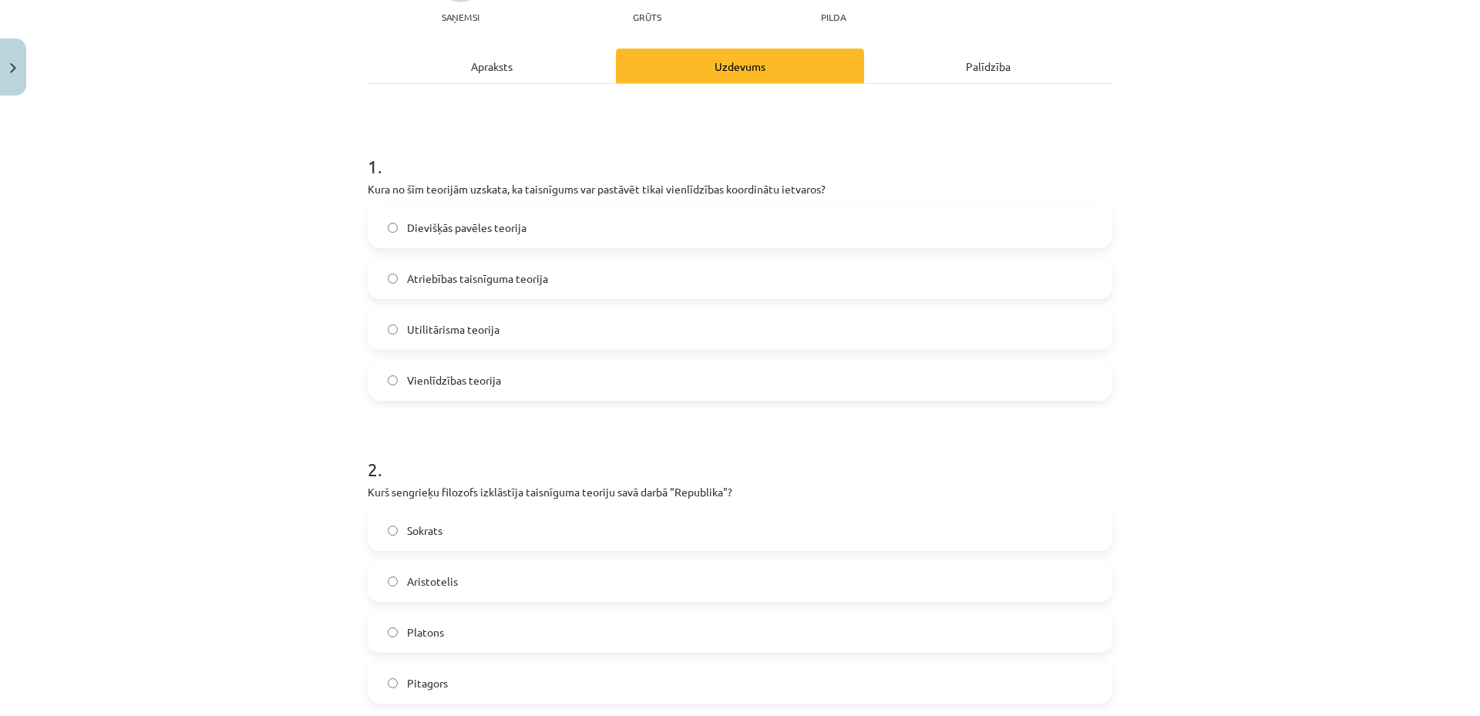
scroll to position [180, 0]
click at [447, 384] on span "Vienlīdzības teorija" at bounding box center [454, 379] width 94 height 16
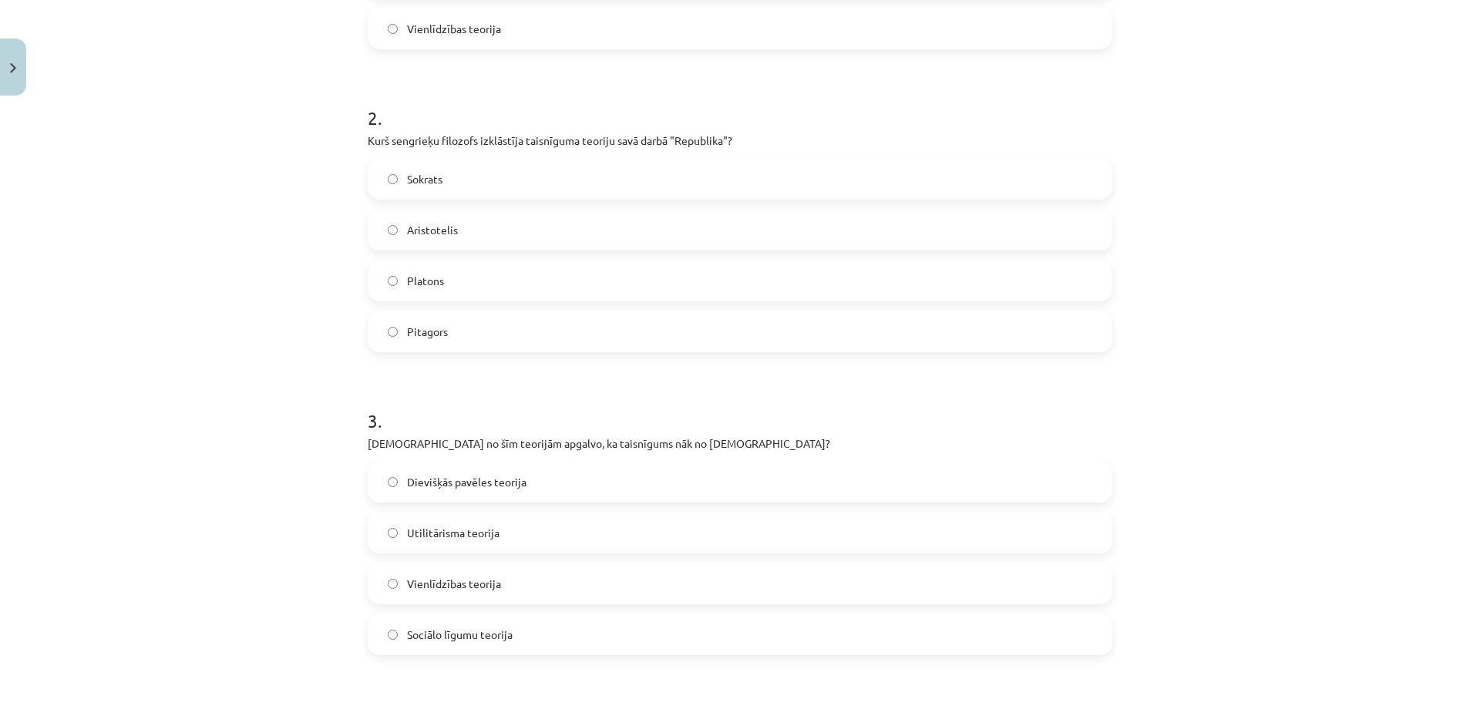
scroll to position [540, 0]
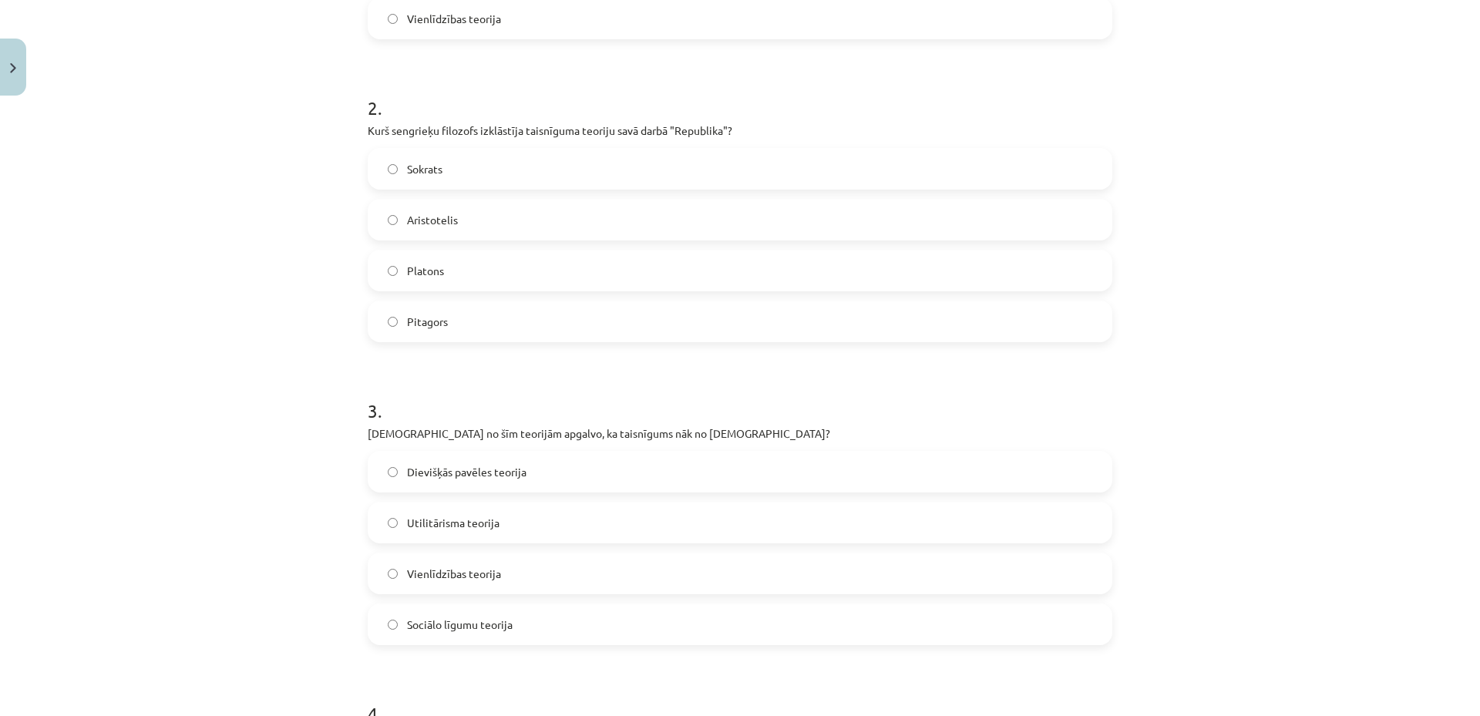
click at [438, 268] on span "Platons" at bounding box center [425, 271] width 37 height 16
click at [477, 471] on span "Dievišķās pavēles teorija" at bounding box center [467, 472] width 120 height 16
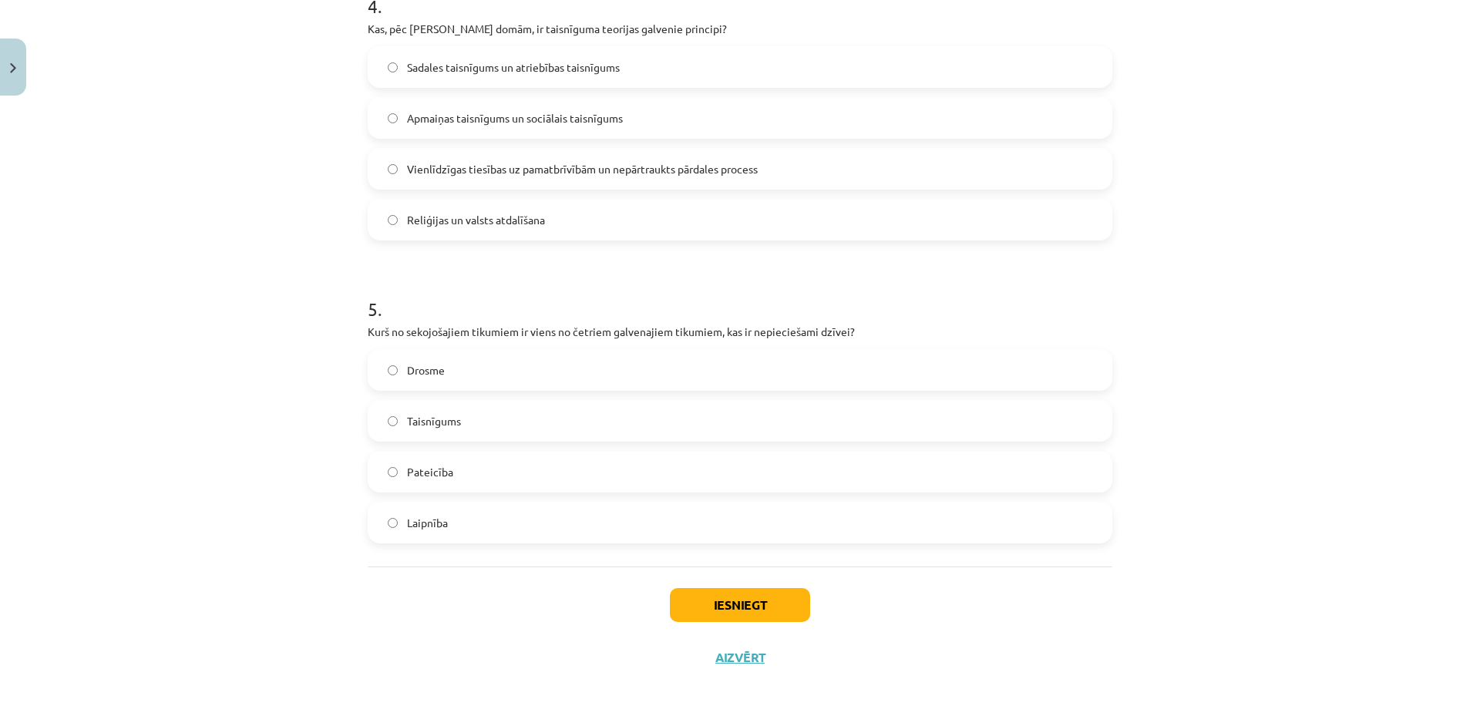
scroll to position [1254, 0]
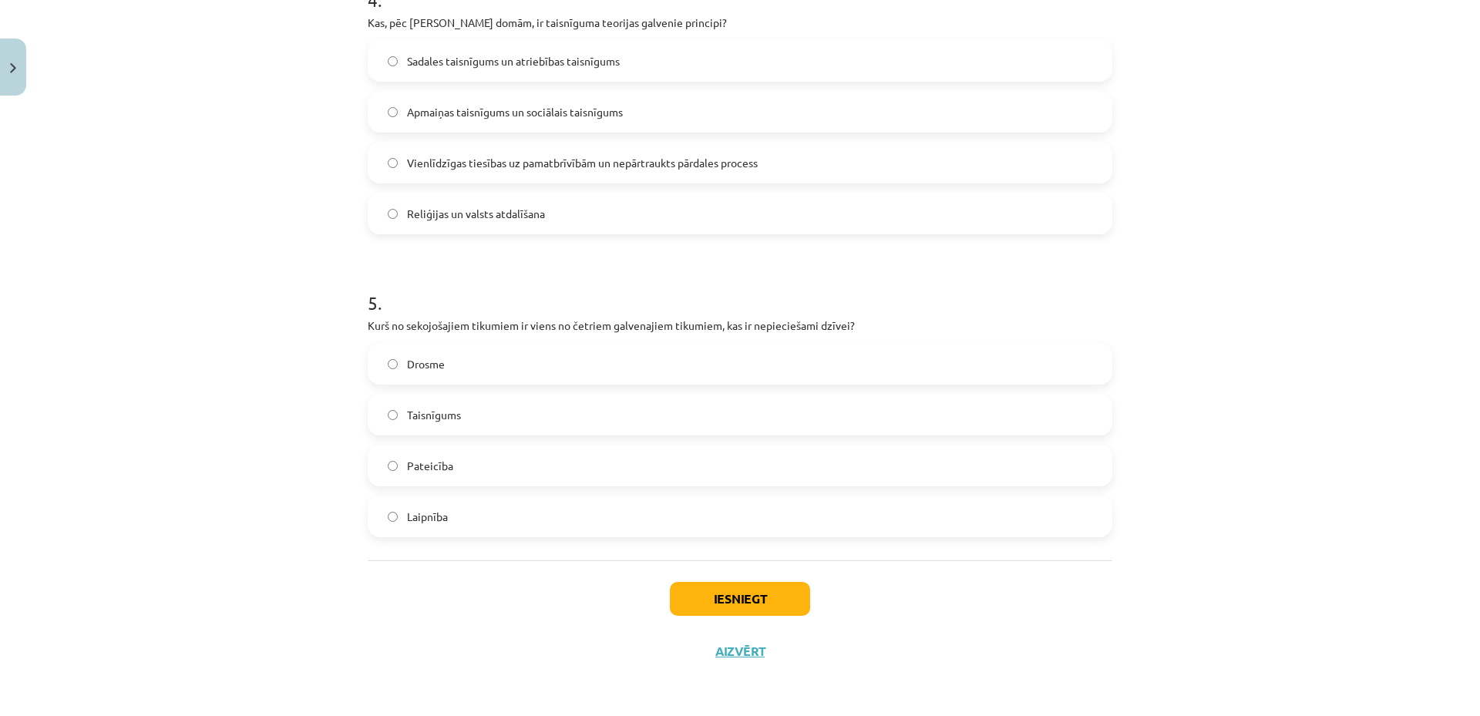
click at [517, 155] on span "Vienlīdzīgas tiesības uz pamatbrīvībām un nepārtraukts pārdales process" at bounding box center [582, 163] width 351 height 16
click at [426, 374] on label "Drosme" at bounding box center [740, 364] width 742 height 39
click at [727, 604] on button "Iesniegt" at bounding box center [740, 599] width 140 height 34
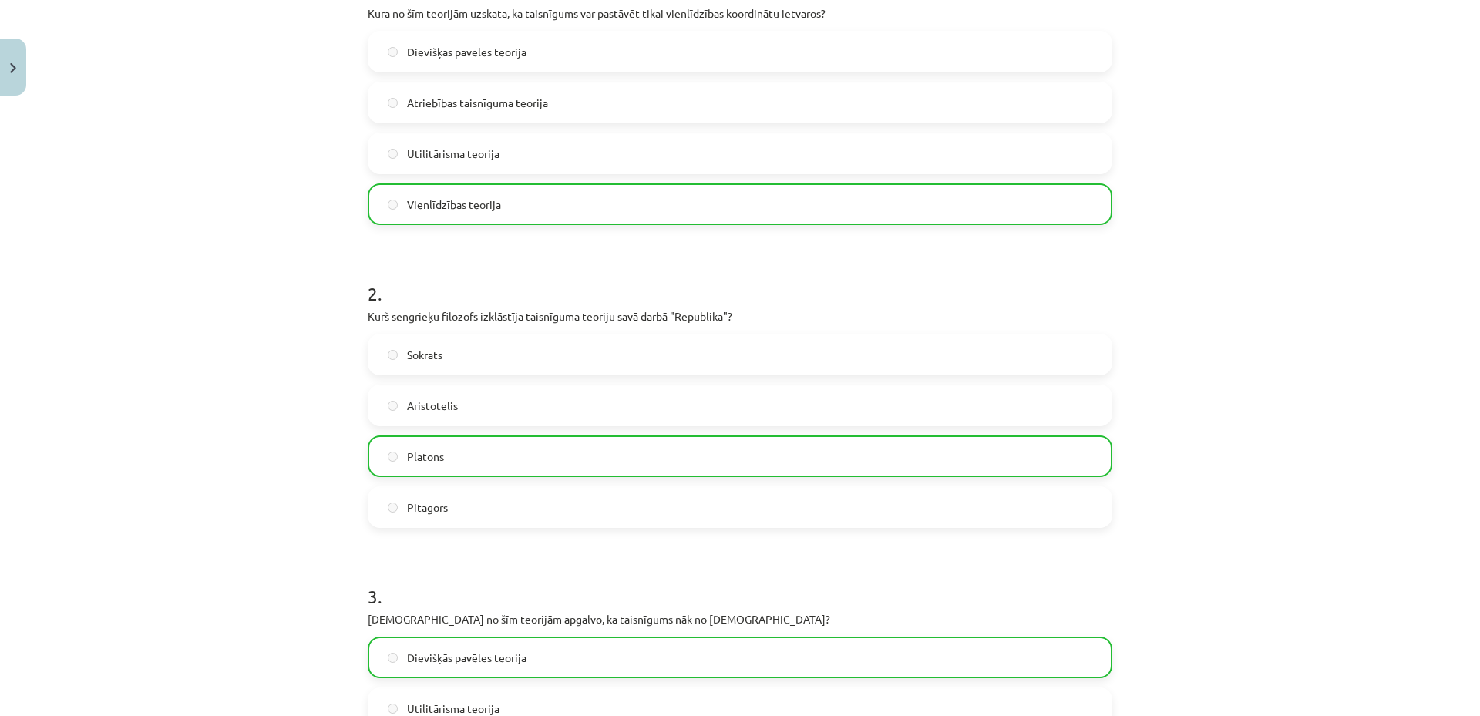
scroll to position [0, 0]
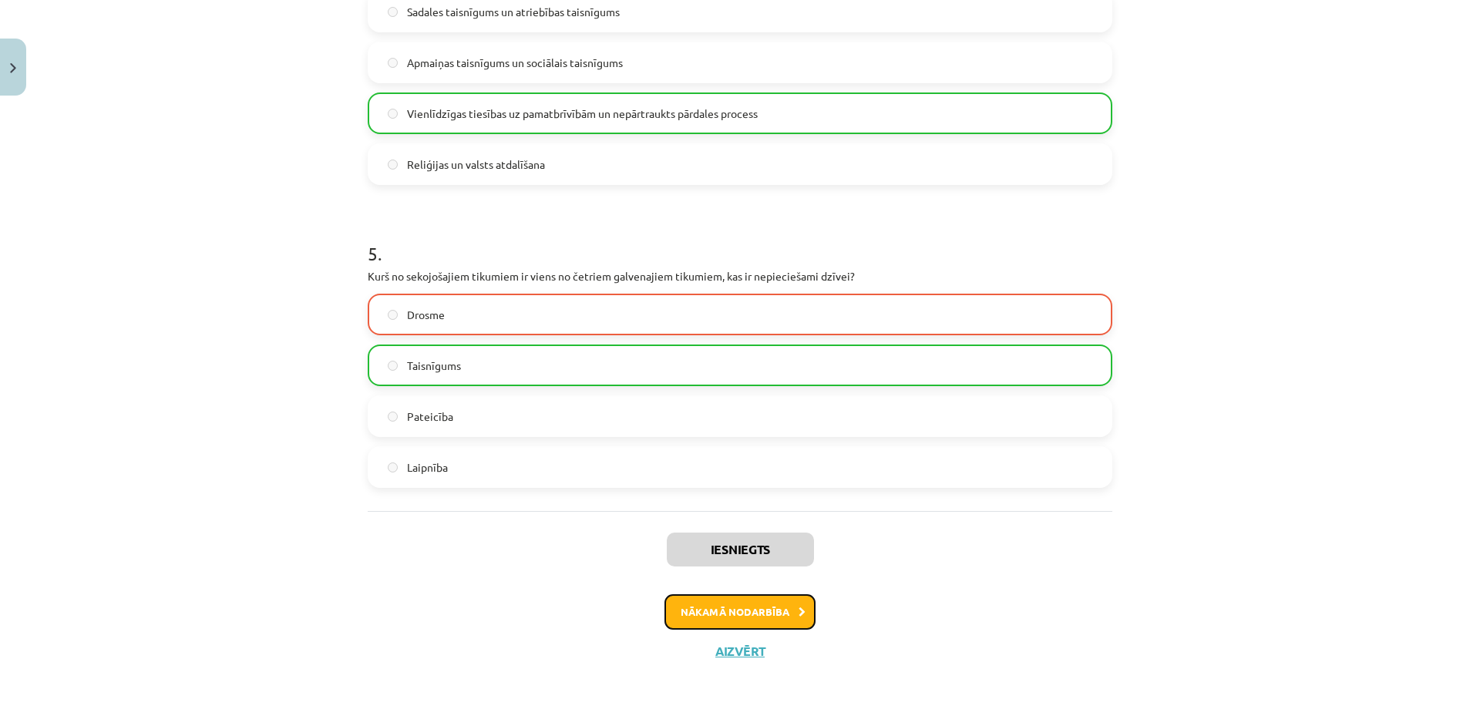
click at [736, 608] on button "Nākamā nodarbība" at bounding box center [740, 611] width 151 height 35
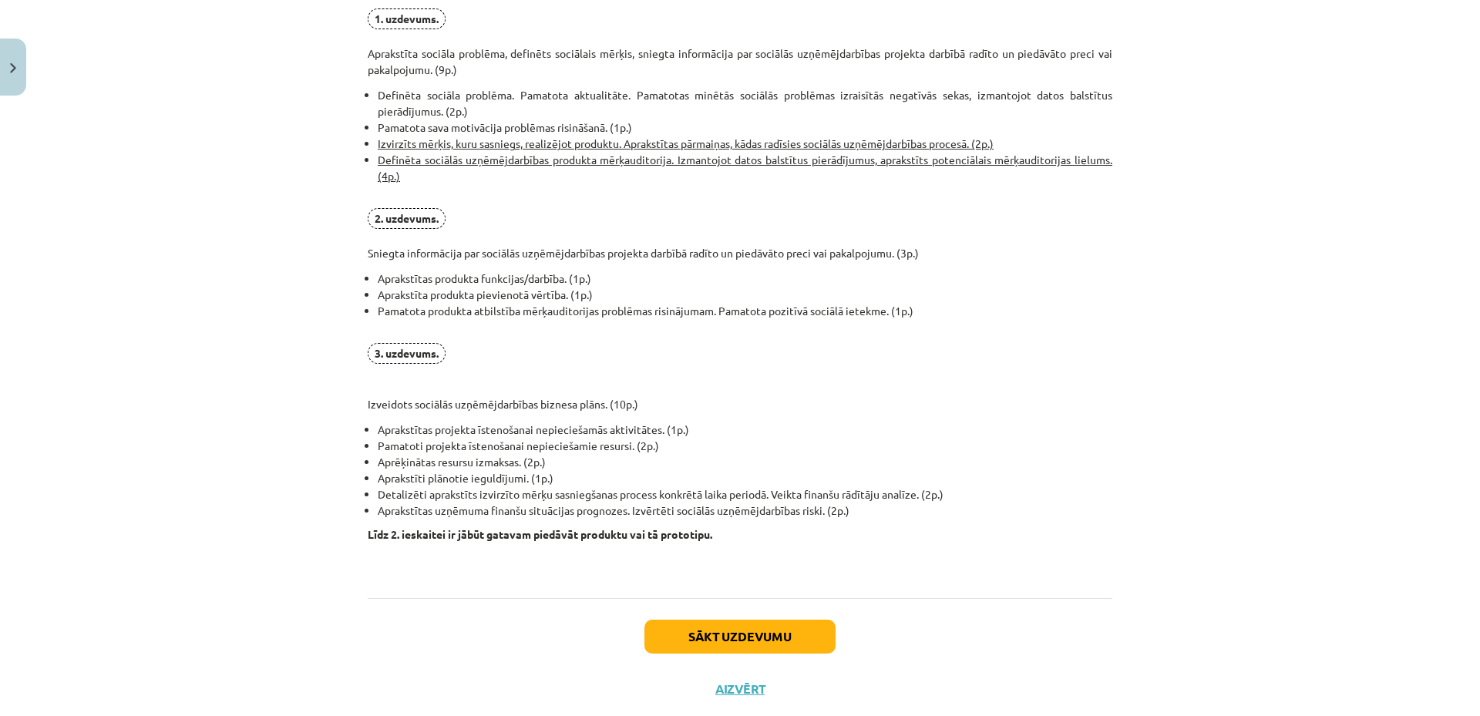
scroll to position [1001, 0]
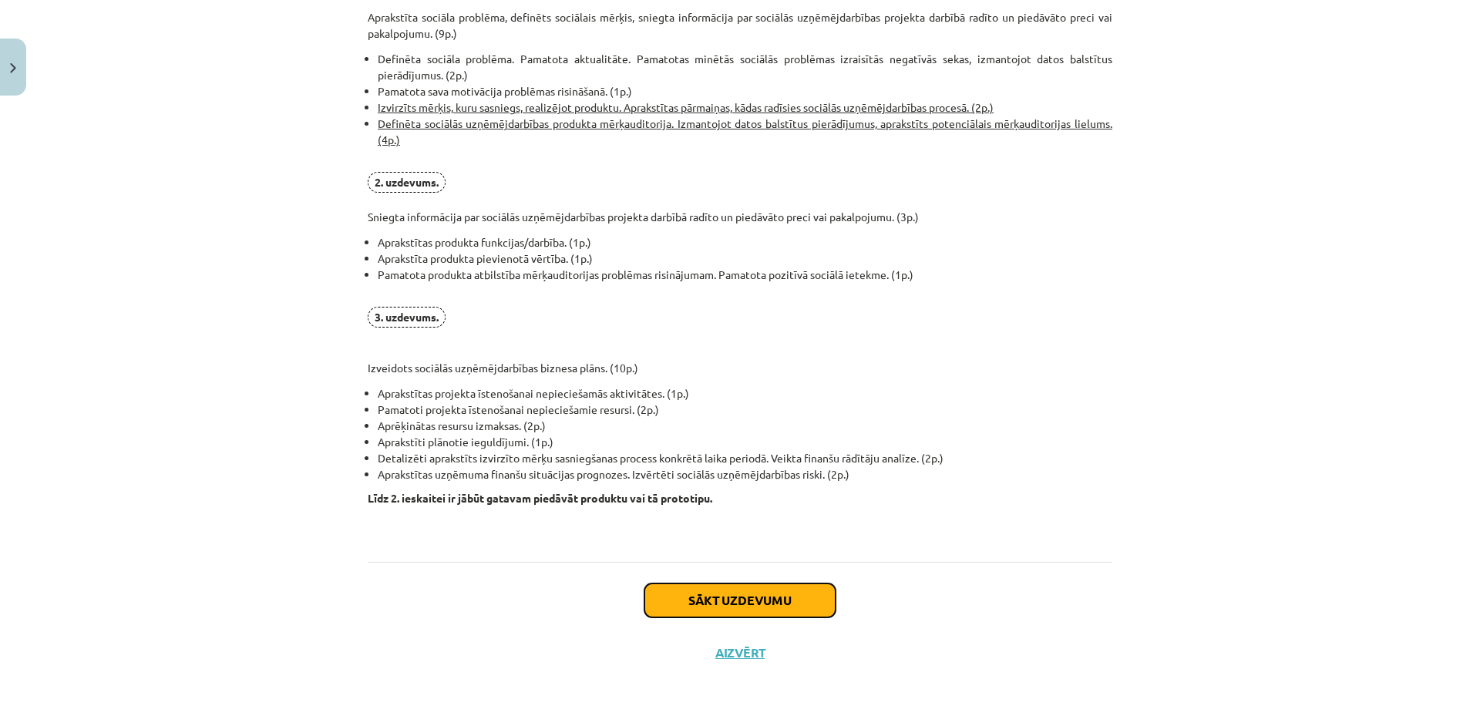
click at [732, 588] on button "Sākt uzdevumu" at bounding box center [740, 601] width 191 height 34
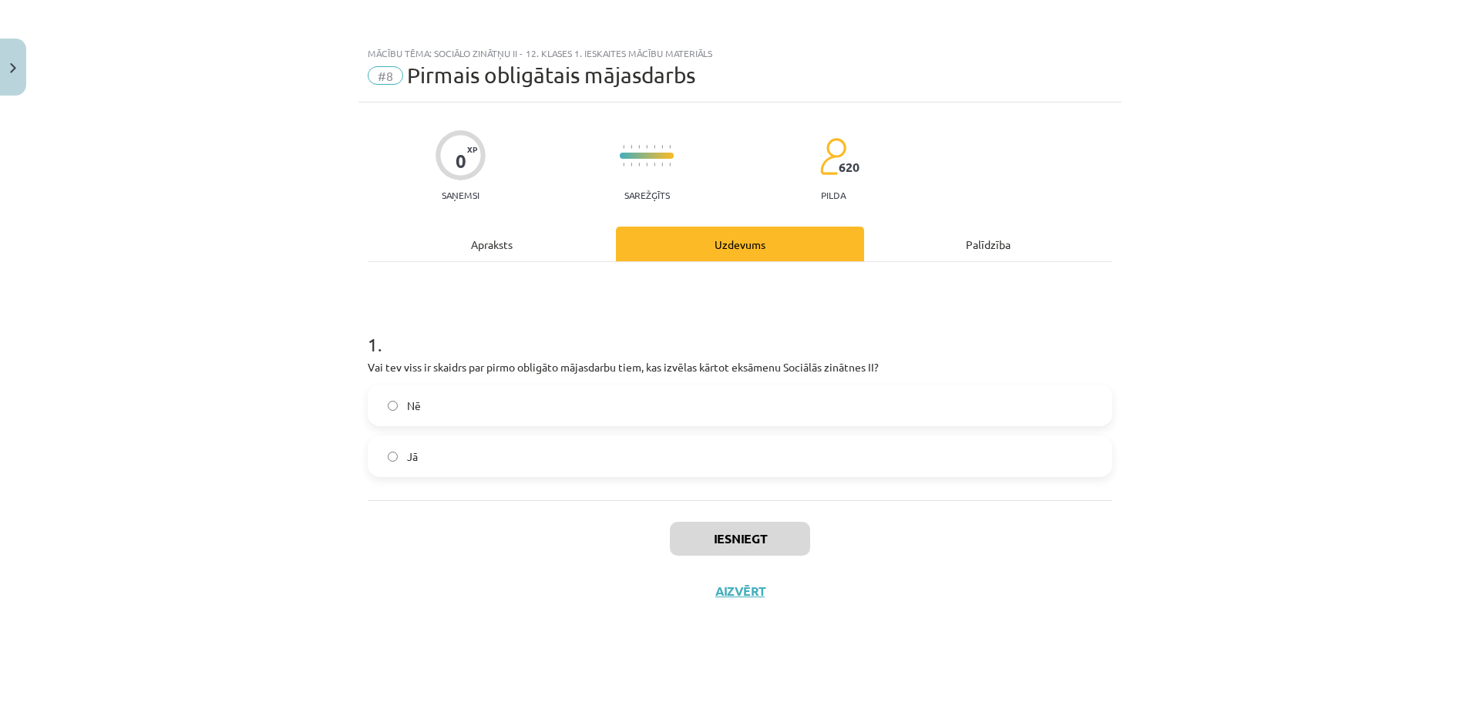
scroll to position [0, 0]
click at [420, 446] on label "Jā" at bounding box center [740, 456] width 742 height 39
click at [732, 548] on button "Iesniegt" at bounding box center [740, 539] width 140 height 34
click at [665, 424] on label "Nē" at bounding box center [740, 405] width 742 height 39
click at [662, 475] on label "Jā" at bounding box center [740, 456] width 742 height 39
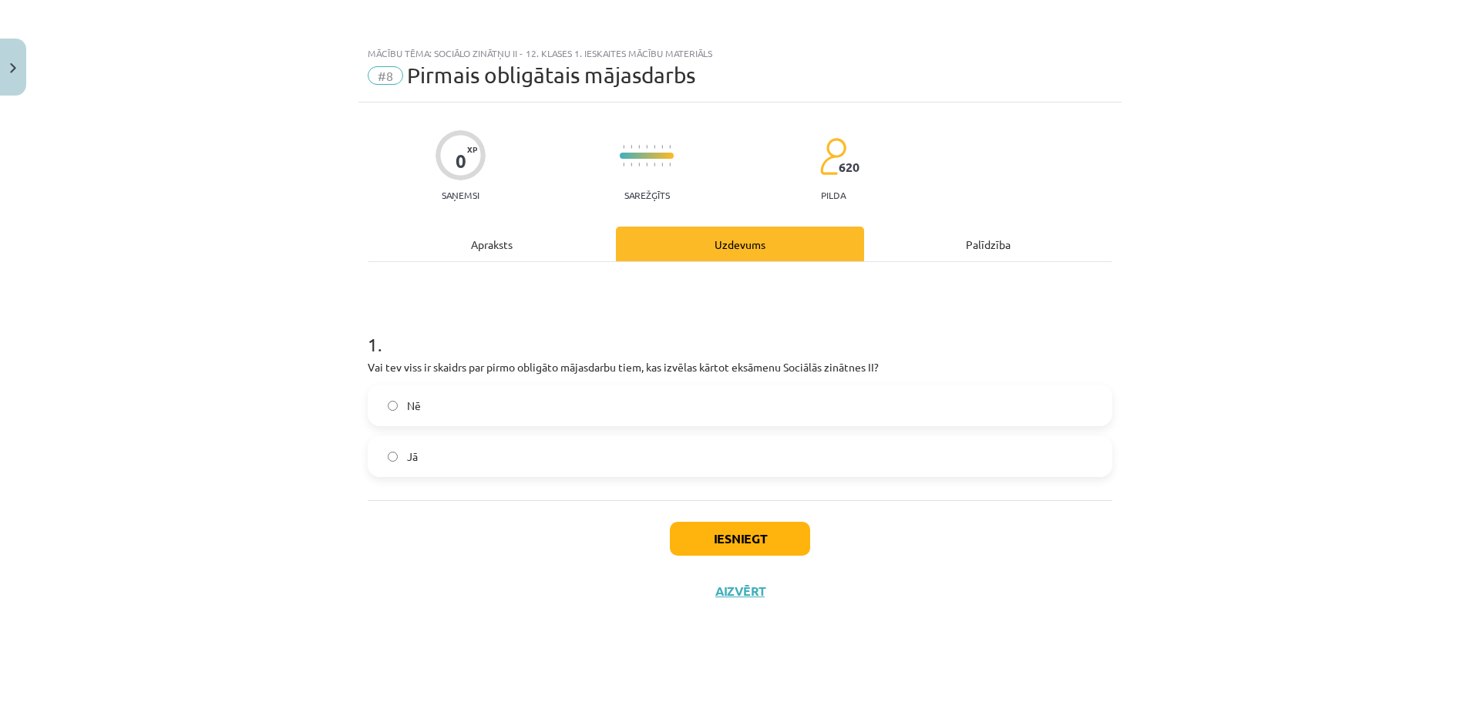
click at [688, 412] on label "Nē" at bounding box center [740, 405] width 742 height 39
click at [716, 444] on label "Jā" at bounding box center [740, 456] width 742 height 39
click at [746, 540] on button "Iesniegt" at bounding box center [740, 539] width 140 height 34
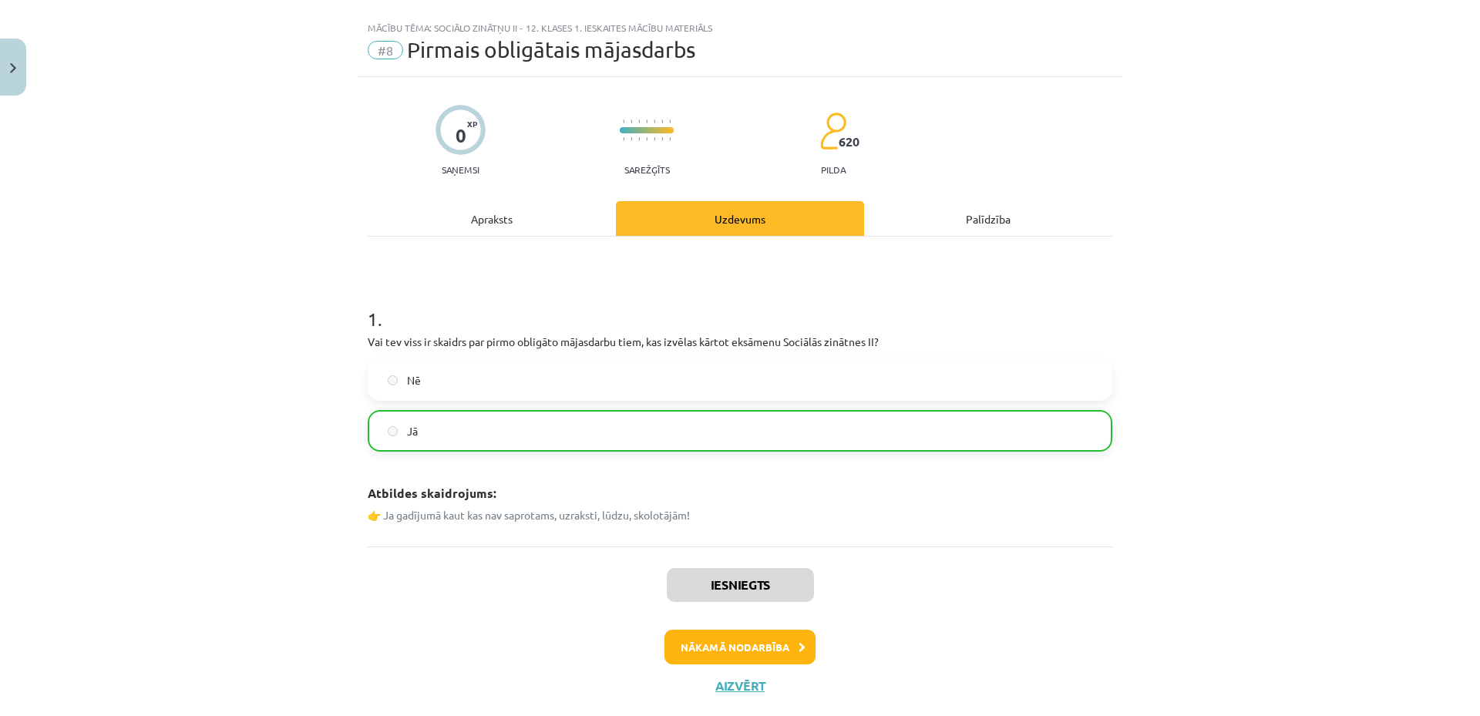
scroll to position [60, 0]
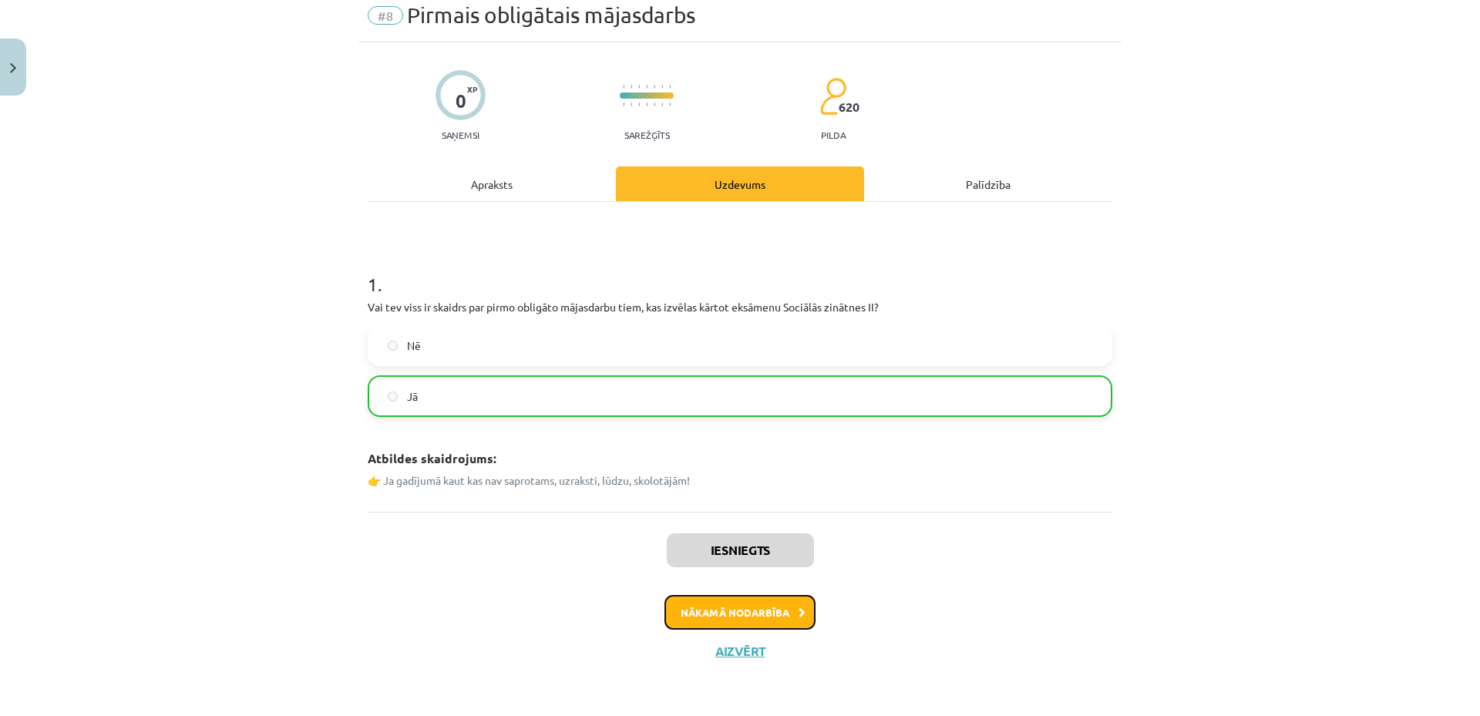
click at [695, 608] on button "Nākamā nodarbība" at bounding box center [740, 612] width 151 height 35
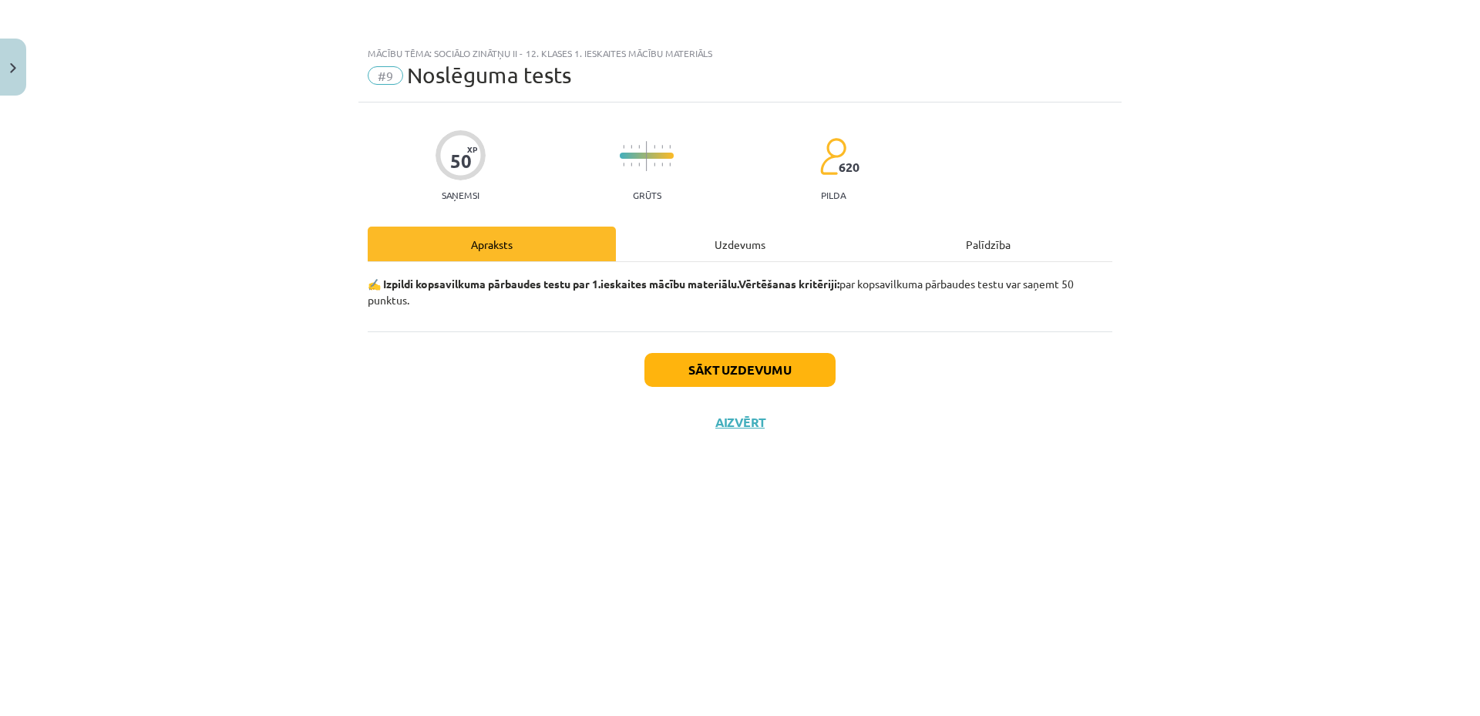
scroll to position [0, 0]
click at [704, 377] on button "Sākt uzdevumu" at bounding box center [740, 370] width 191 height 34
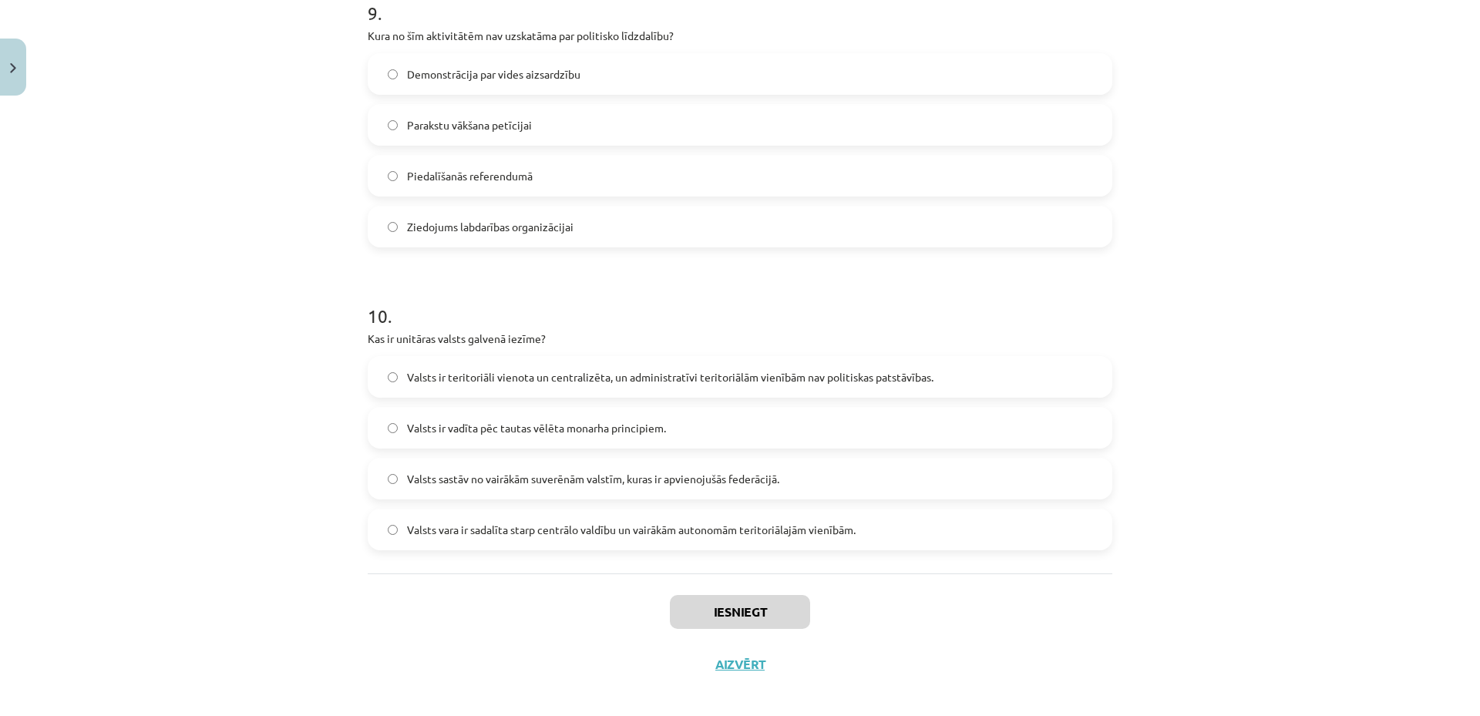
scroll to position [2769, 0]
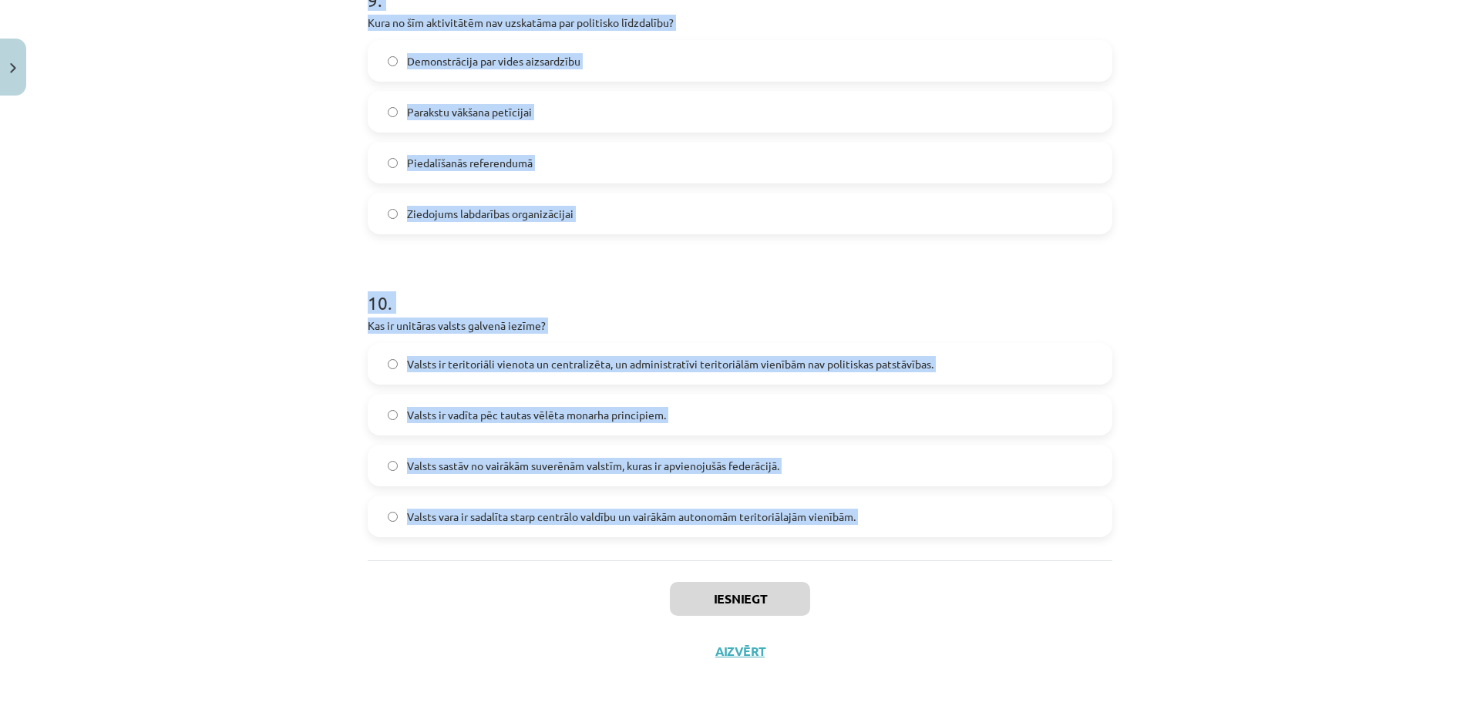
drag, startPoint x: 359, startPoint y: 343, endPoint x: 596, endPoint y: 566, distance: 325.1
copy form "1 . Kā tiek definētas sekulāri racionālās vērtības? Vērtības, kas saistītas ar …"
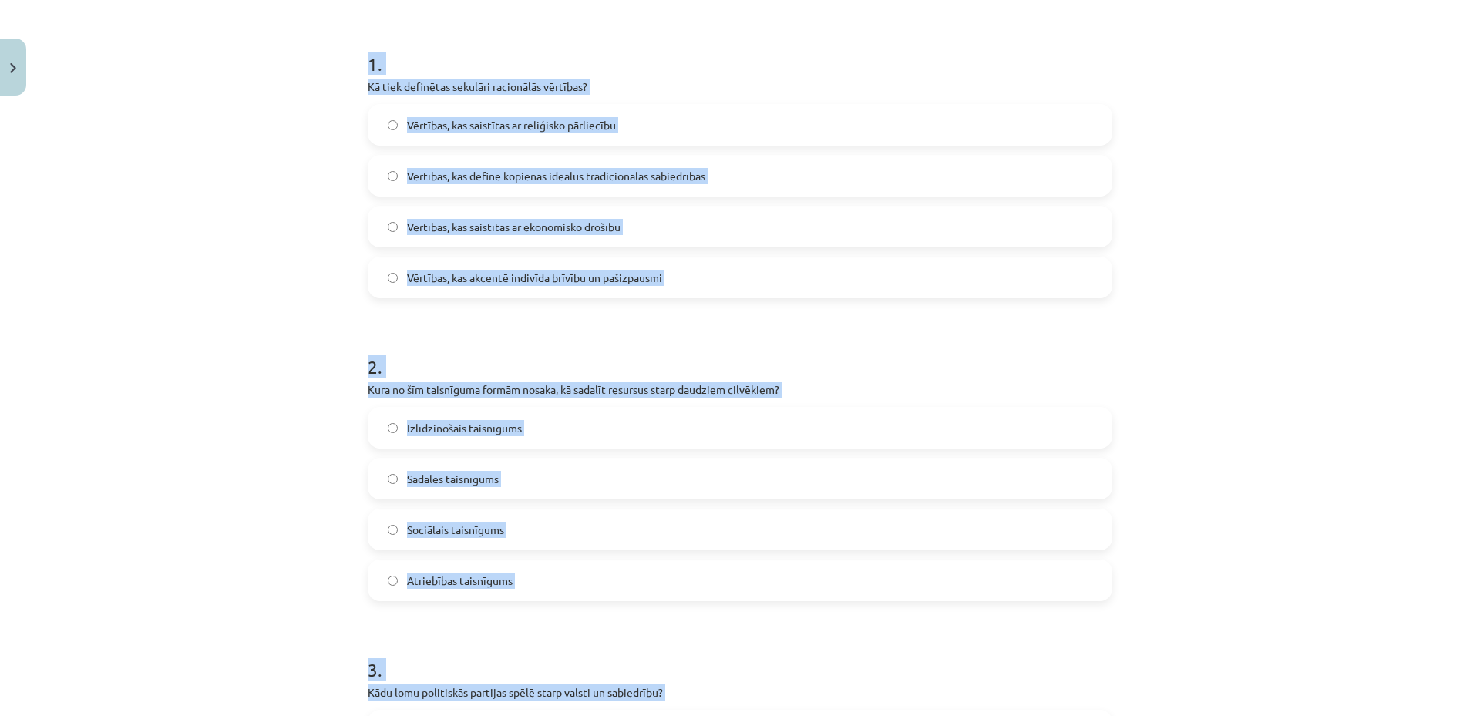
scroll to position [250, 0]
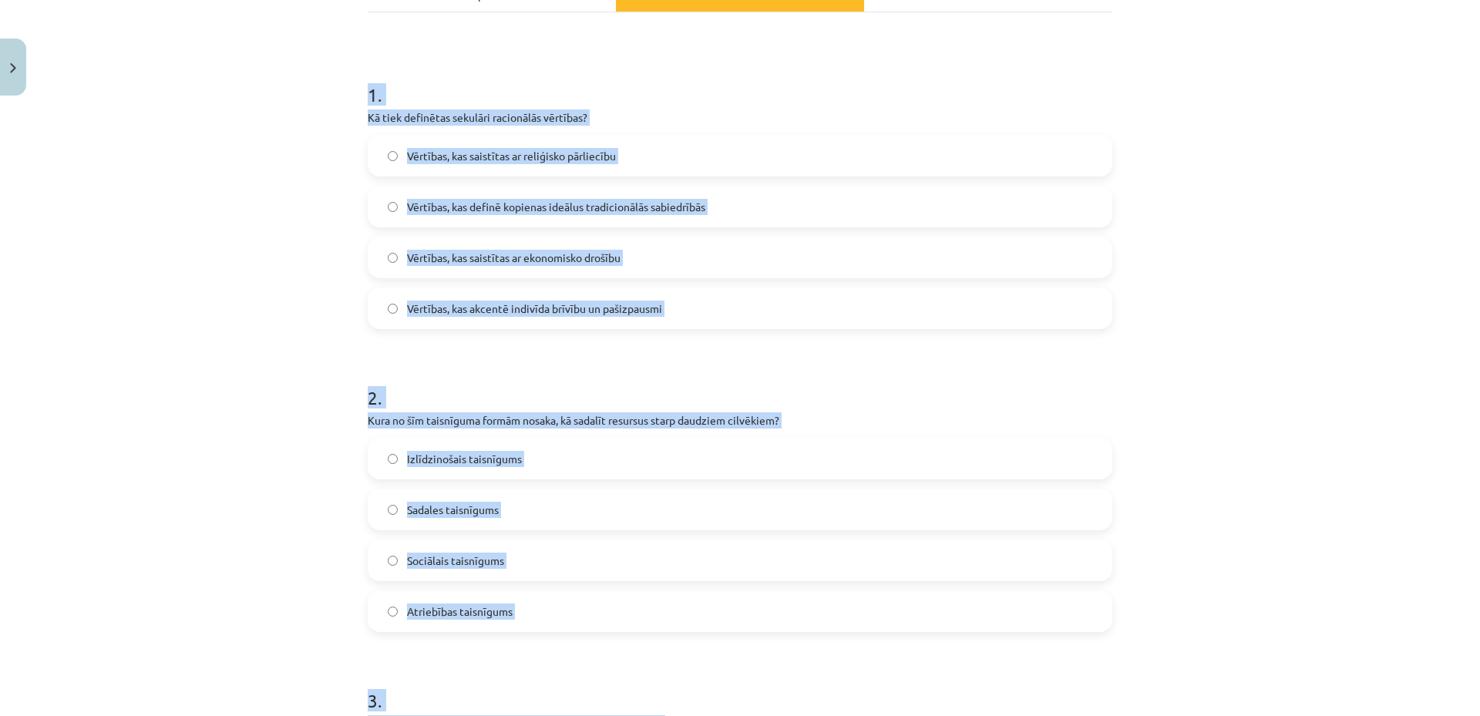
click at [225, 241] on div "Mācību tēma: Sociālo zinātņu ii - 12. klases 1. ieskaites mācību materiāls #9 N…" at bounding box center [740, 358] width 1480 height 716
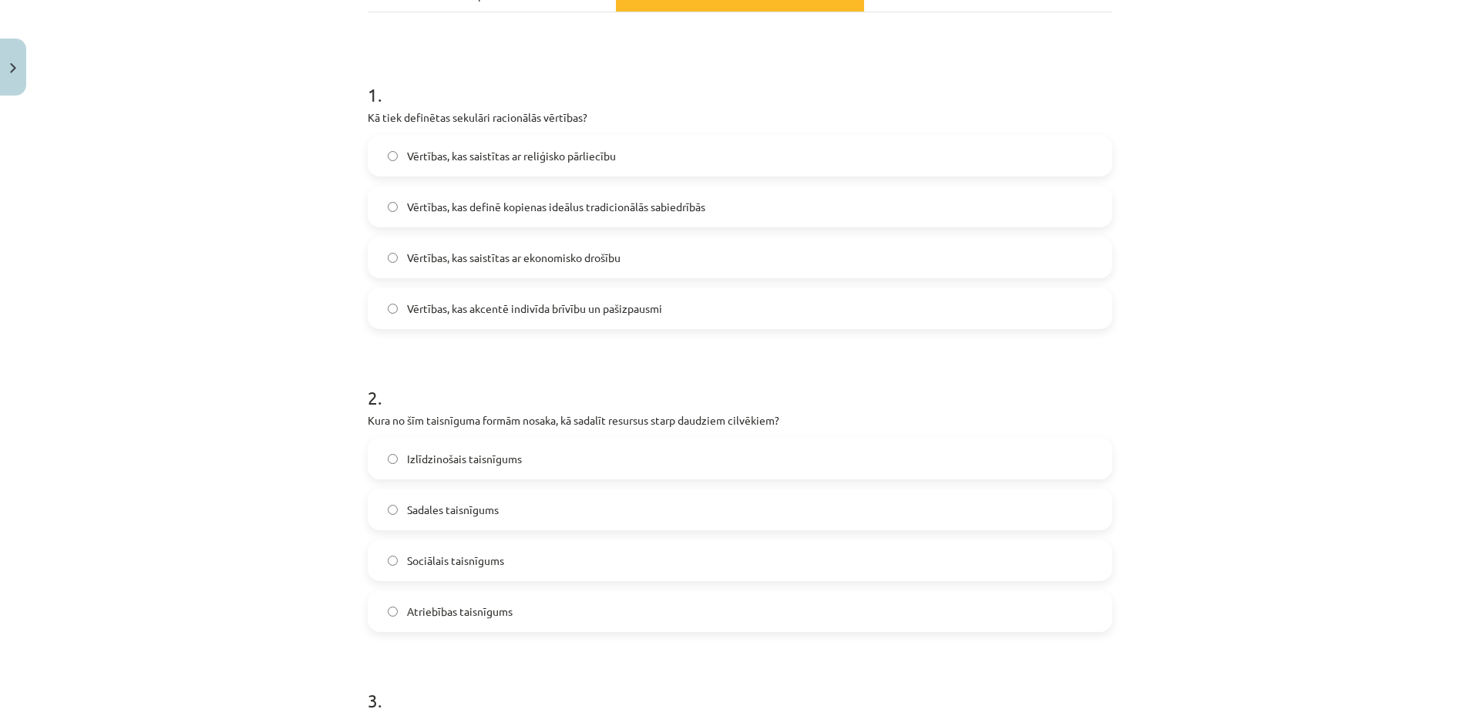
click at [483, 167] on label "Vērtības, kas saistītas ar reliģisko pārliecību" at bounding box center [740, 155] width 742 height 39
click at [498, 217] on label "Vērtības, kas definē kopienas ideālus tradicionālās sabiedrībās" at bounding box center [740, 206] width 742 height 39
click at [491, 323] on label "Vērtības, kas akcentē indivīda brīvību un pašizpausmi" at bounding box center [740, 308] width 742 height 39
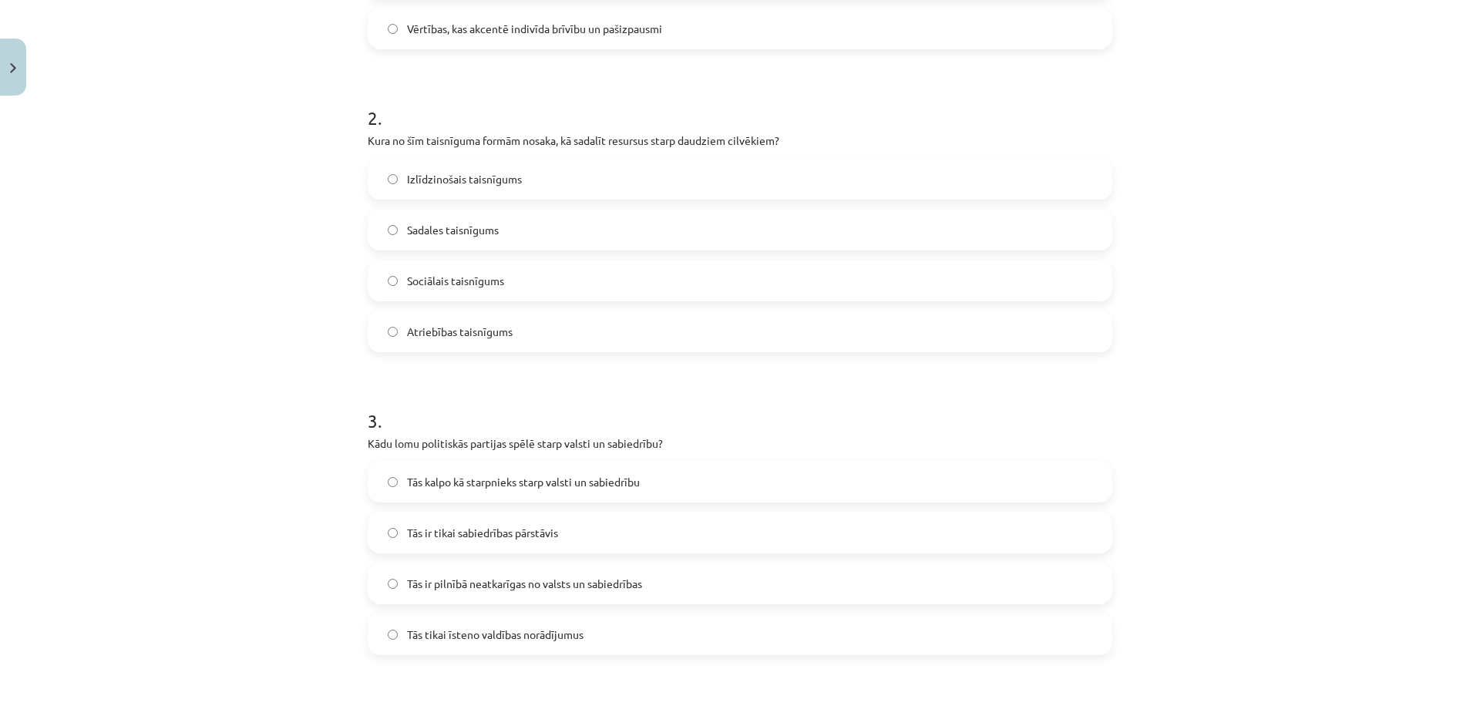
scroll to position [610, 0]
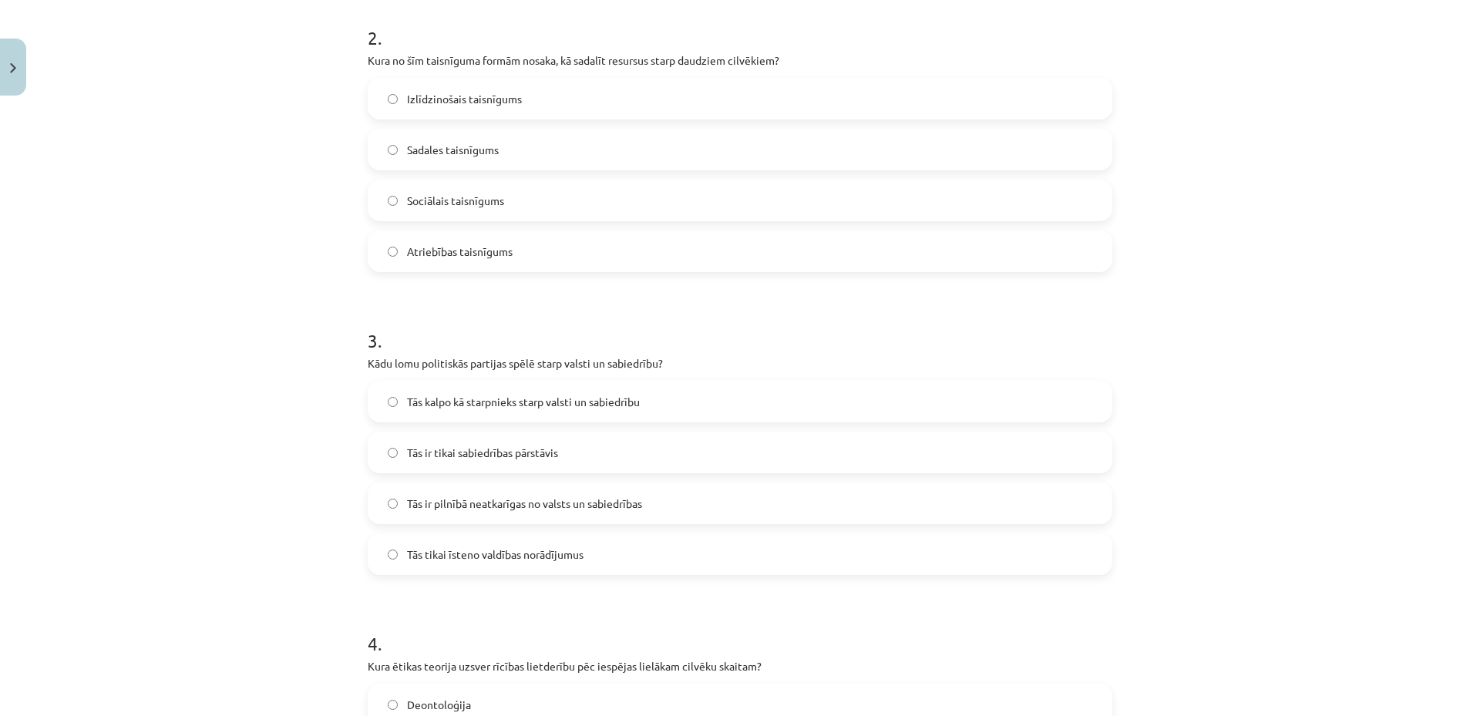
click at [400, 153] on label "Sadales taisnīgums" at bounding box center [740, 149] width 742 height 39
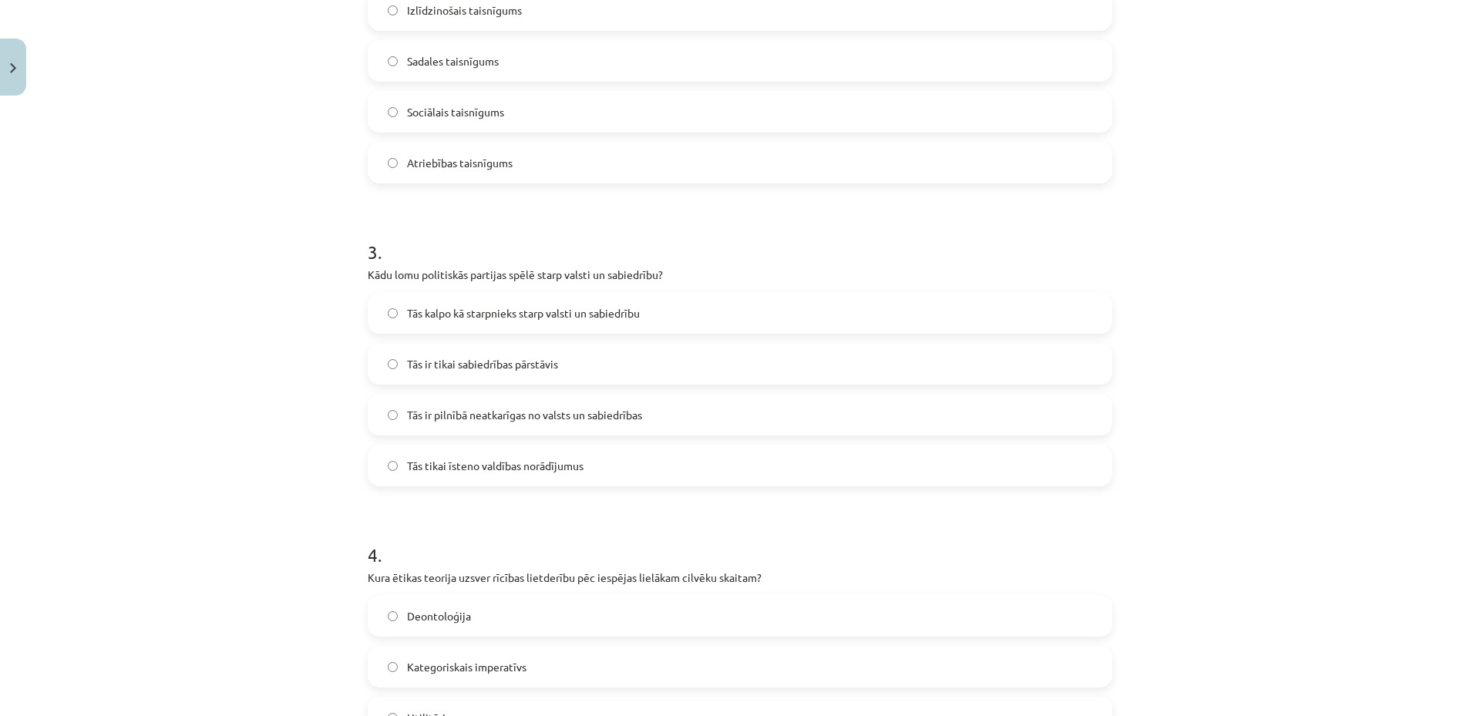
scroll to position [790, 0]
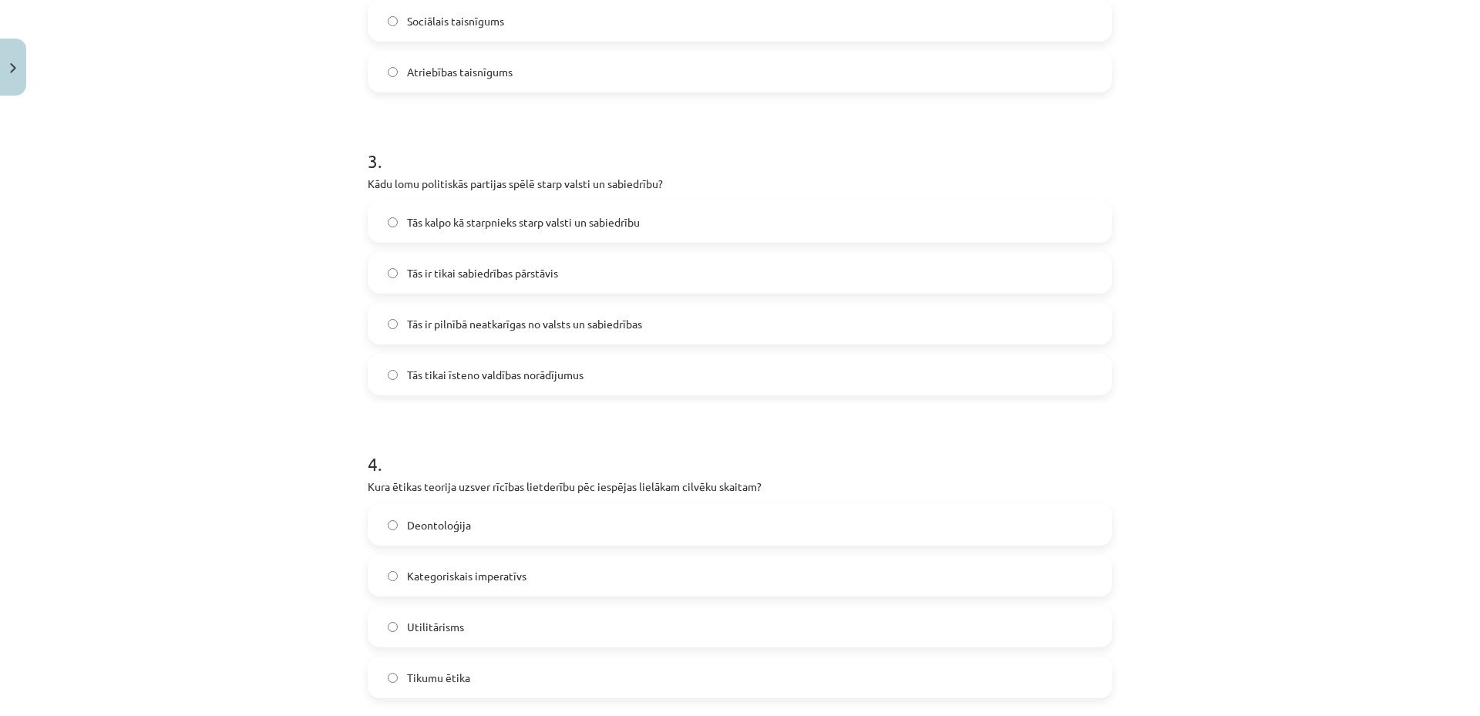
click at [489, 214] on span "Tās kalpo kā starpnieks starp valsti un sabiedrību" at bounding box center [523, 222] width 233 height 16
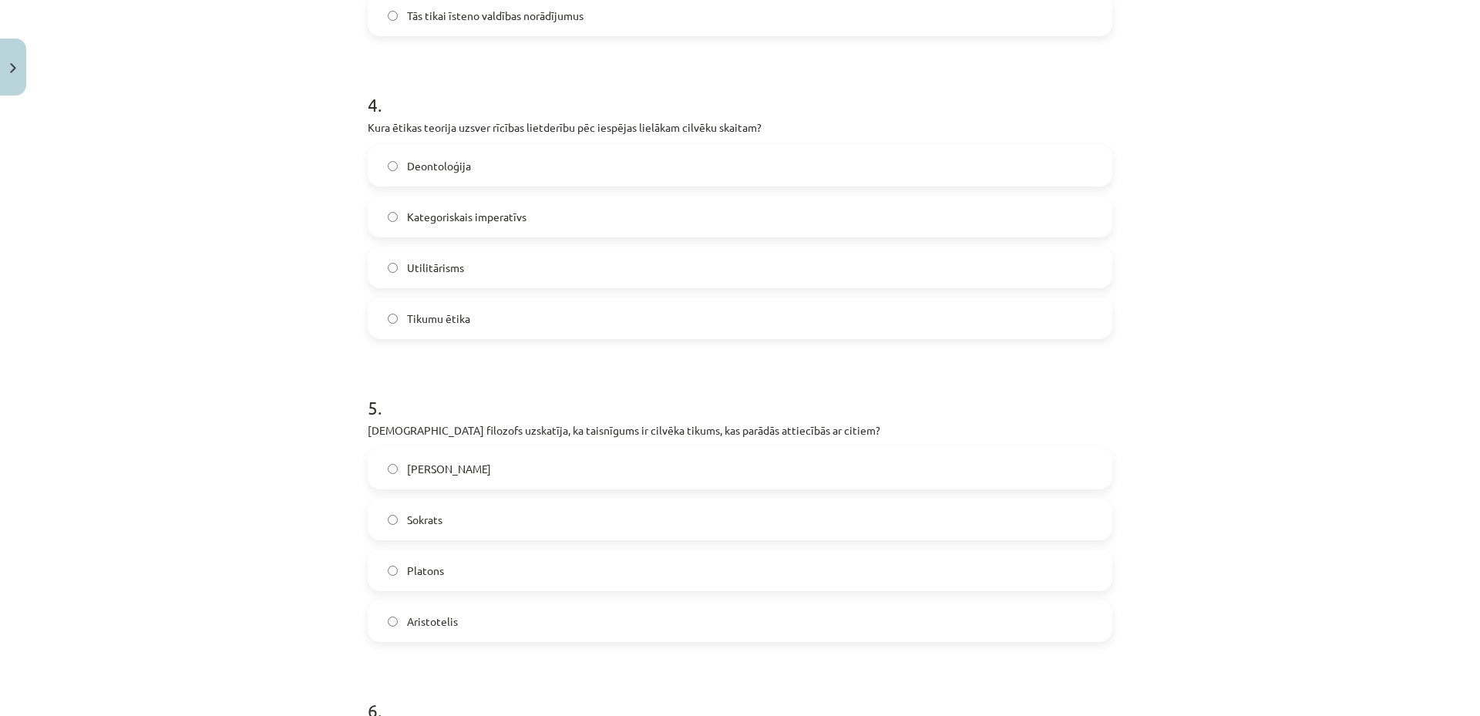
scroll to position [1150, 0]
click at [443, 264] on span "Utilitārisms" at bounding box center [435, 267] width 57 height 16
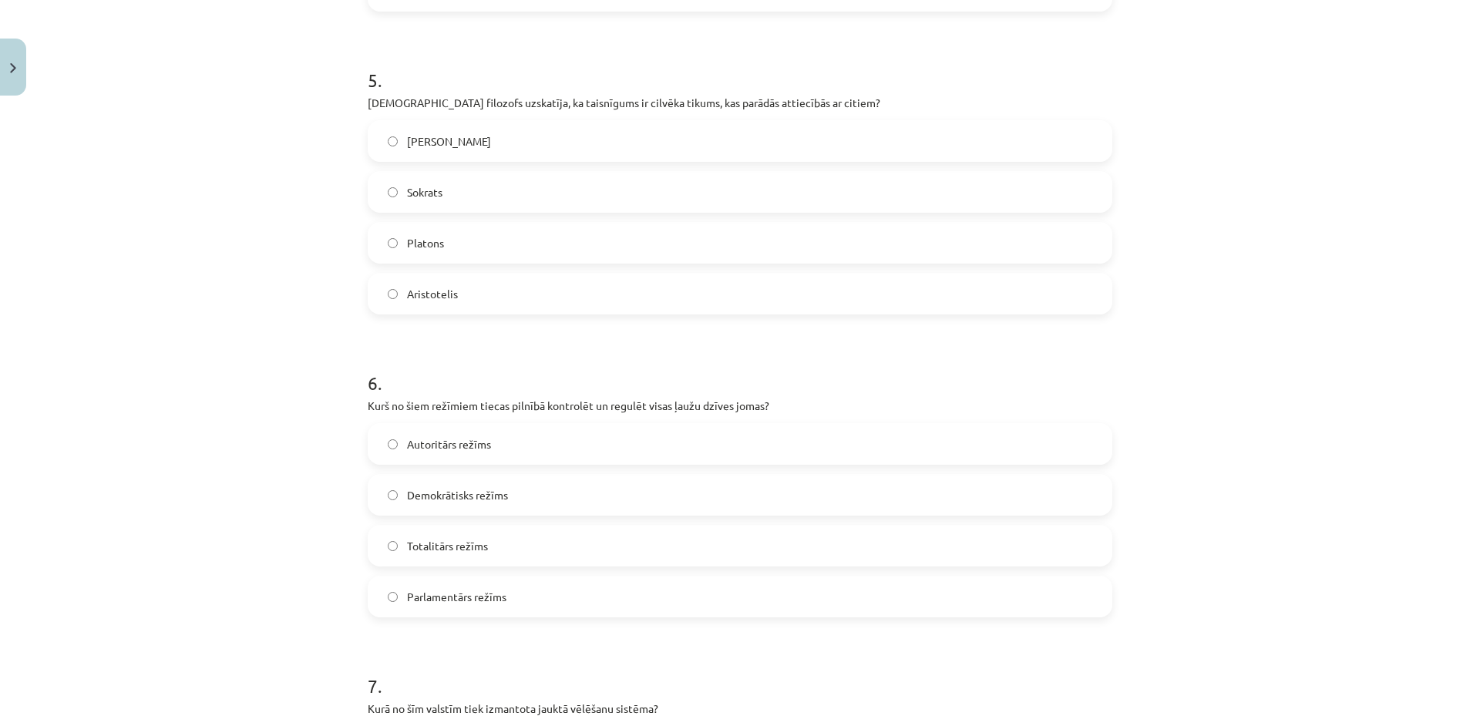
scroll to position [1510, 0]
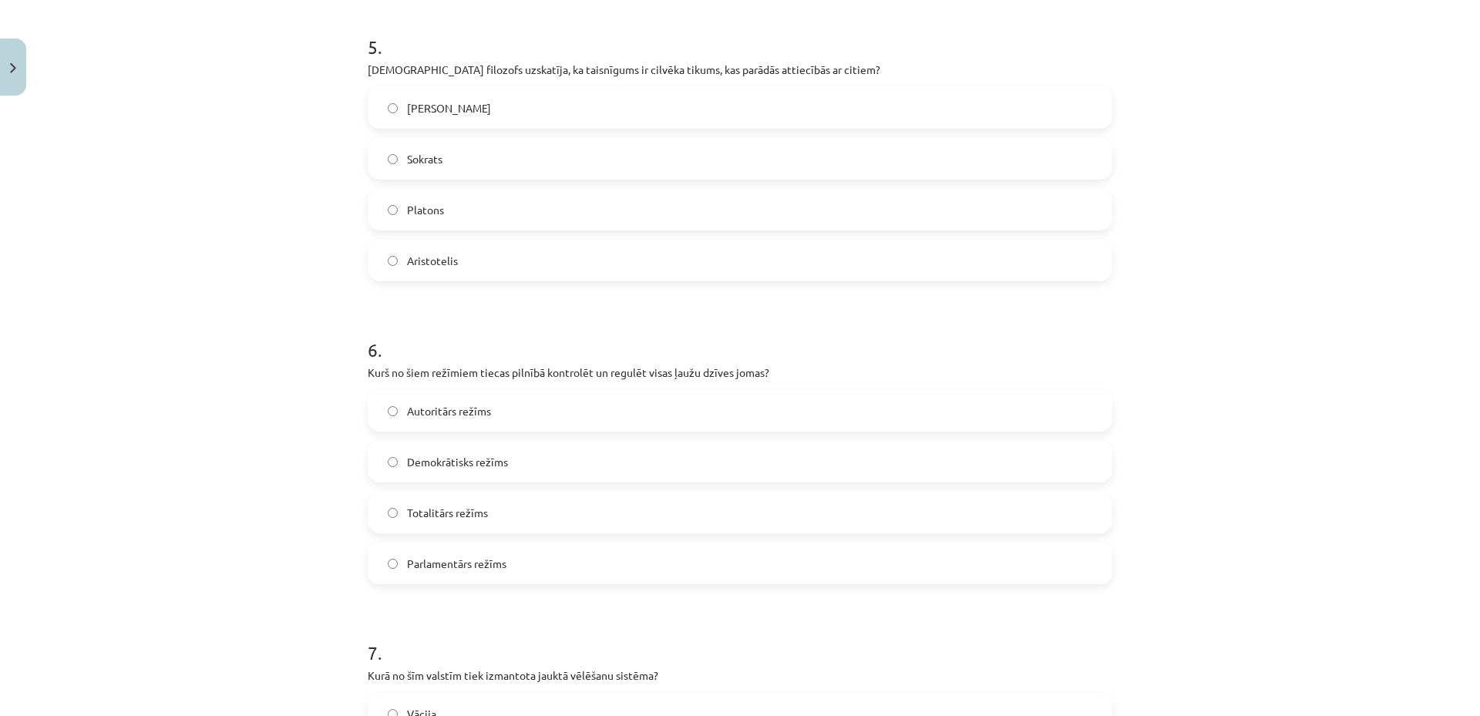
click at [465, 247] on label "Aristotelis" at bounding box center [740, 260] width 742 height 39
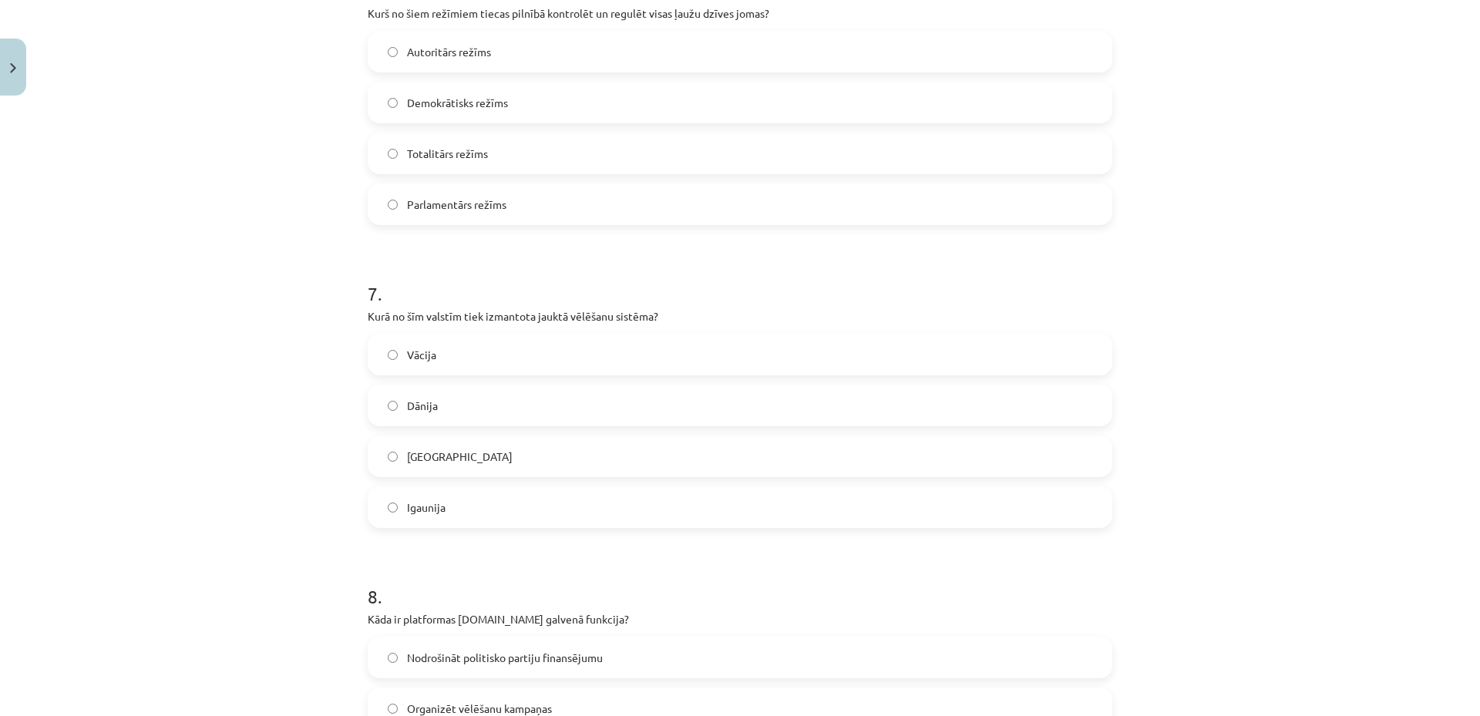
scroll to position [1689, 0]
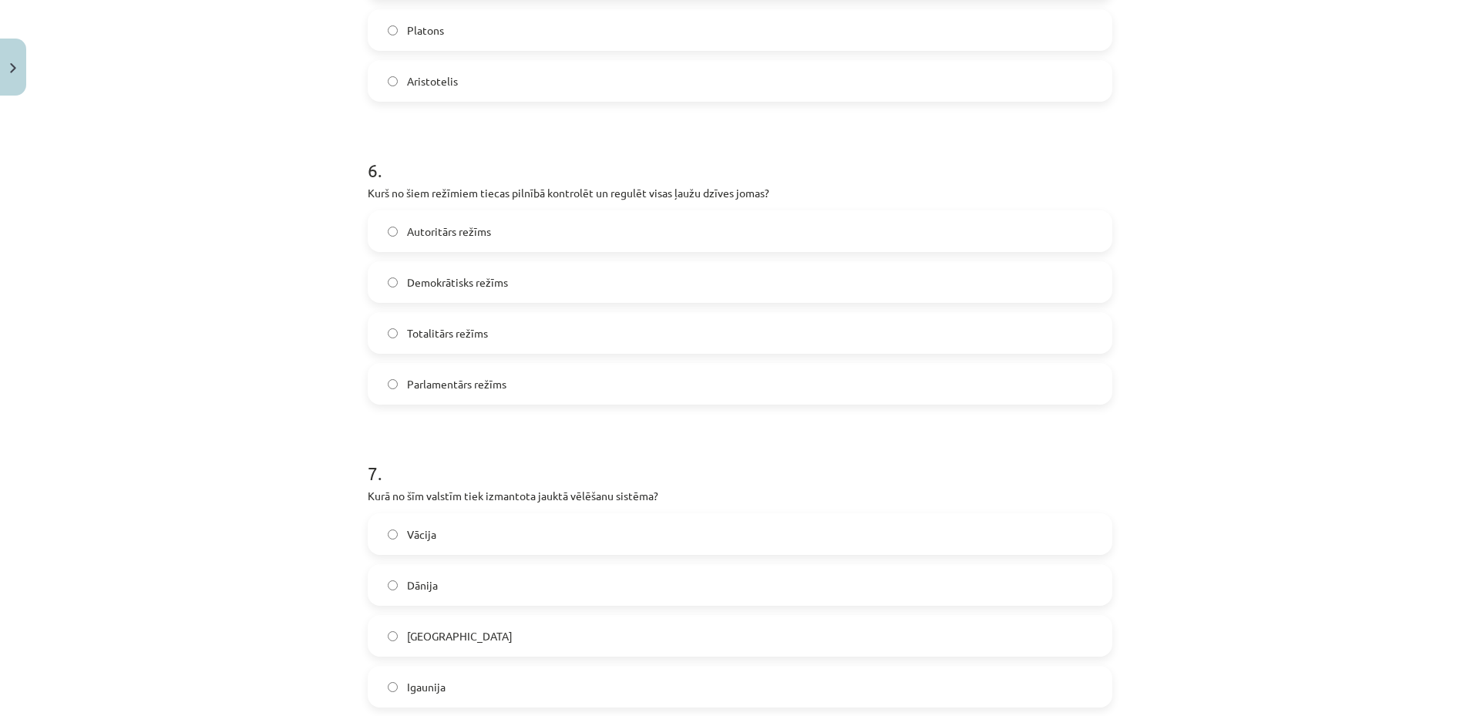
click at [479, 341] on span "Totalitārs režīms" at bounding box center [447, 333] width 81 height 16
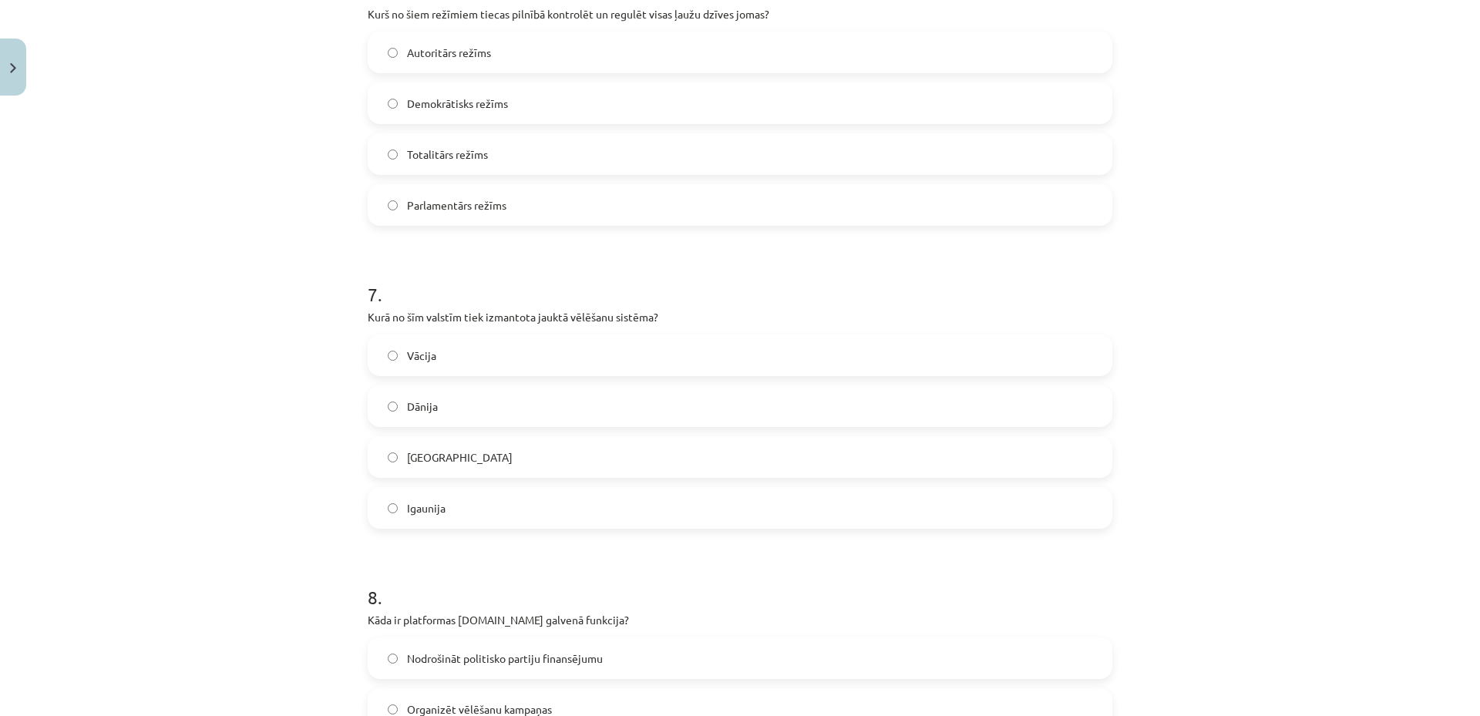
scroll to position [1869, 0]
click at [454, 354] on label "Vācija" at bounding box center [740, 354] width 742 height 39
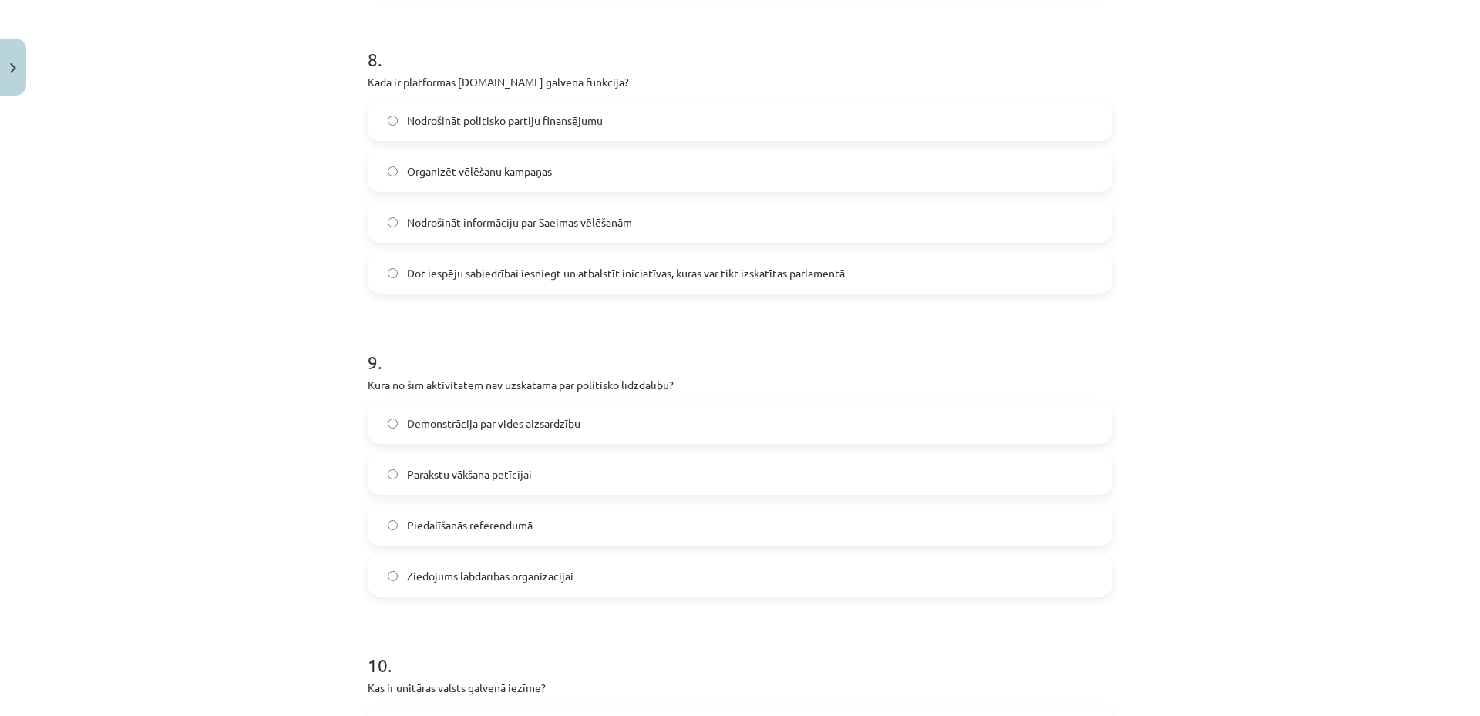
scroll to position [2409, 0]
click at [446, 264] on span "Dot iespēju sabiedrībai iesniegt un atbalstīt iniciatīvas, kuras var tikt izska…" at bounding box center [626, 271] width 438 height 16
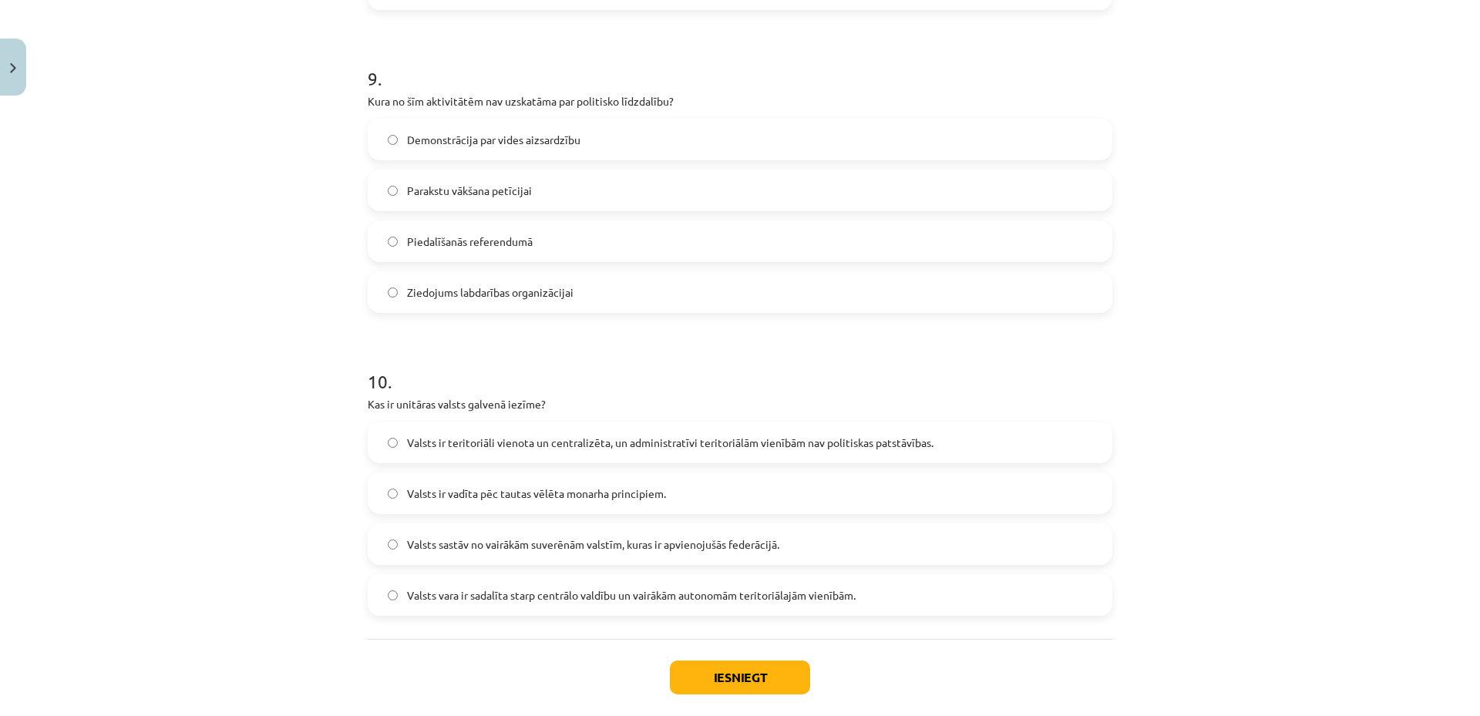
scroll to position [2769, 0]
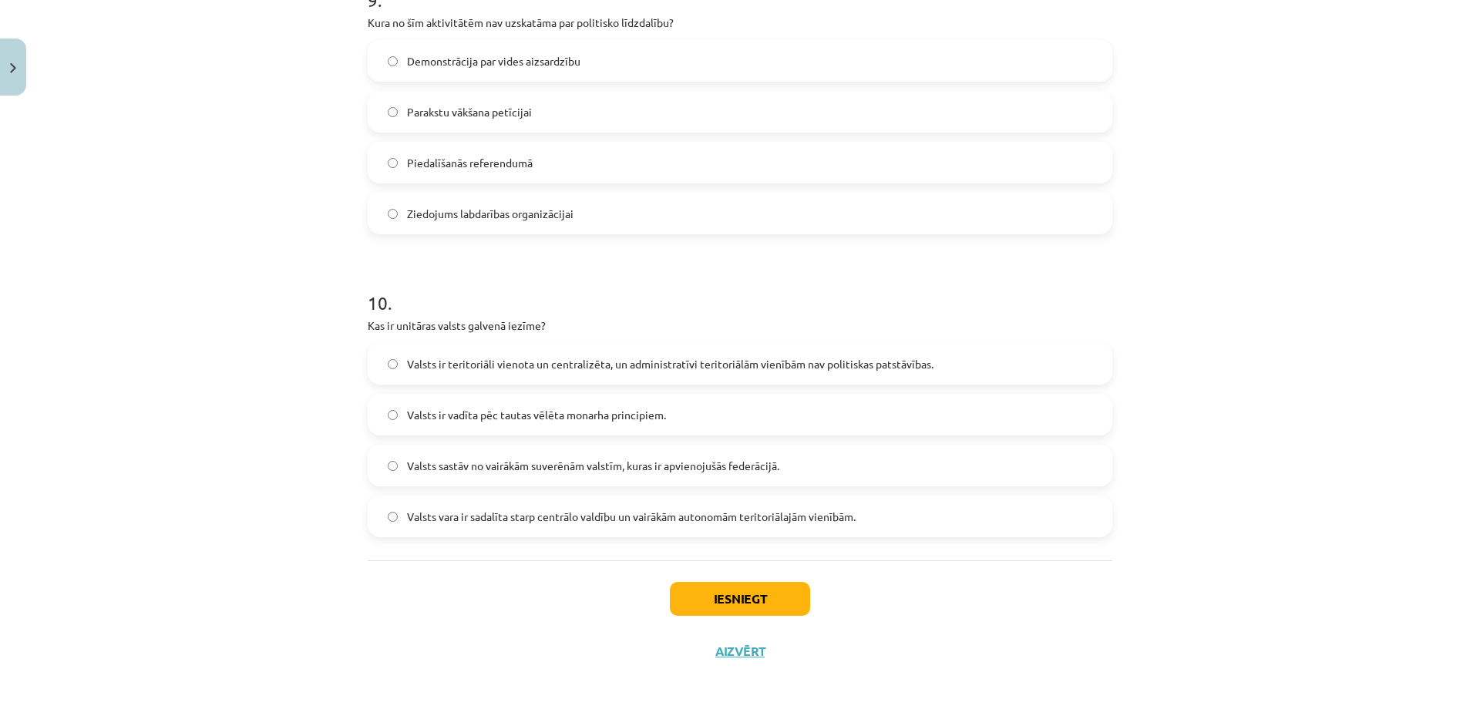
click at [471, 213] on span "Ziedojums labdarības organizācijai" at bounding box center [490, 214] width 167 height 16
click at [474, 369] on span "Valsts ir teritoriāli vienota un centralizēta, un administratīvi teritoriālām v…" at bounding box center [670, 364] width 527 height 16
click at [729, 606] on button "Iesniegt" at bounding box center [740, 599] width 140 height 34
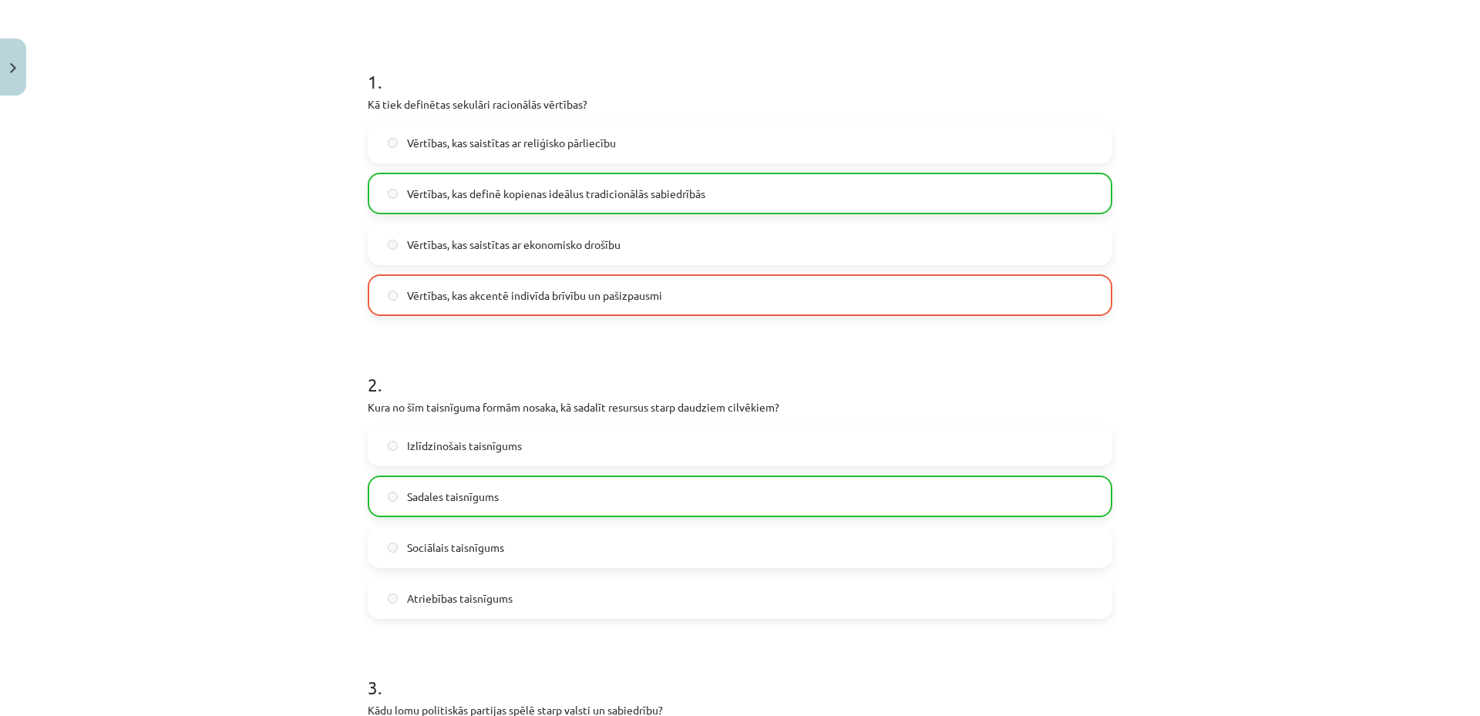
scroll to position [250, 0]
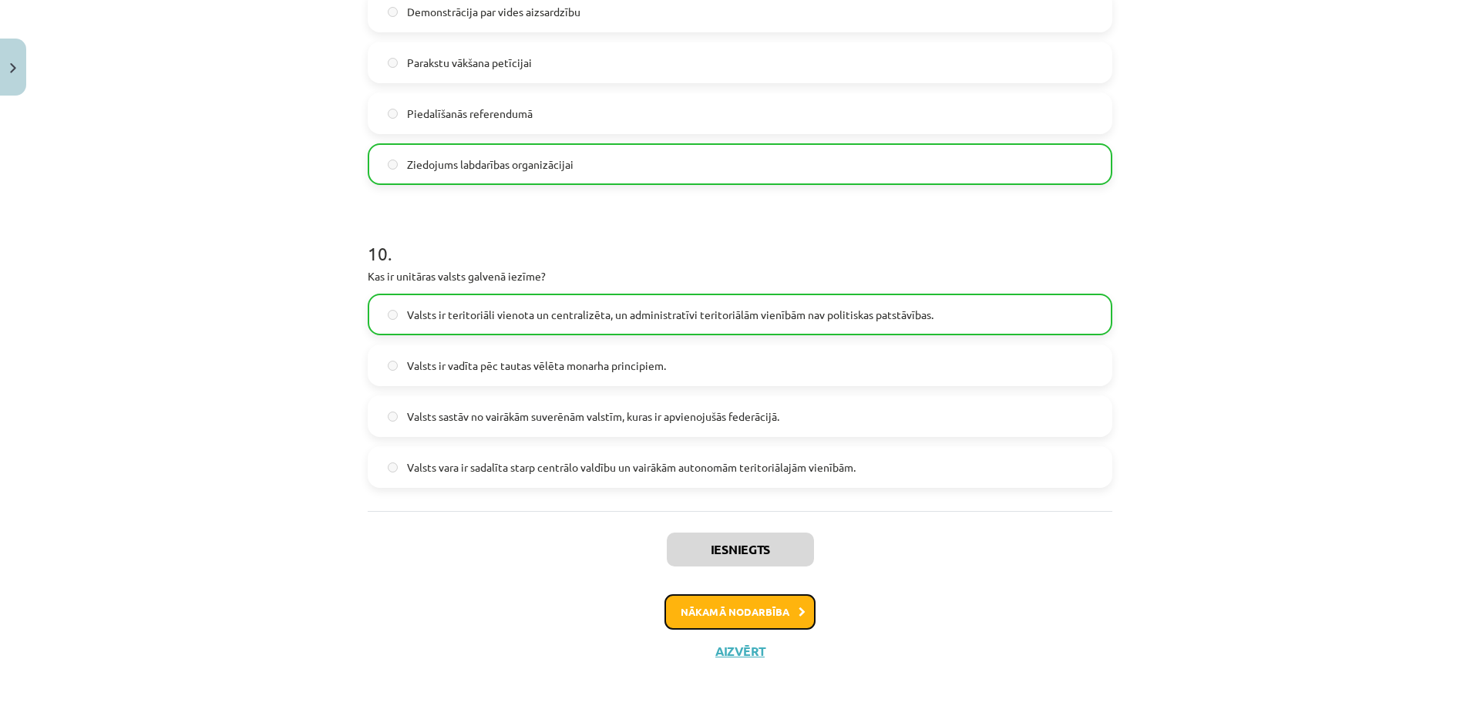
click at [736, 625] on button "Nākamā nodarbība" at bounding box center [740, 611] width 151 height 35
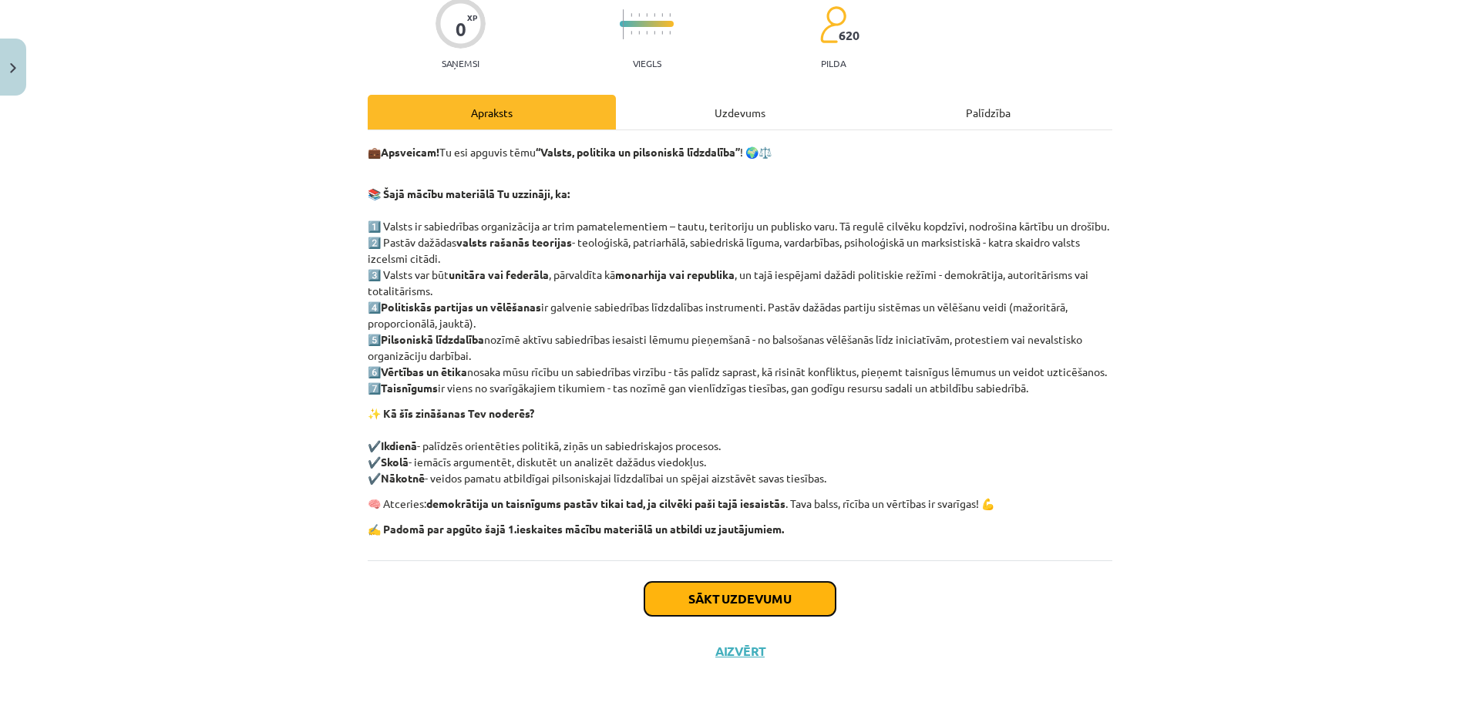
click at [722, 605] on button "Sākt uzdevumu" at bounding box center [740, 599] width 191 height 34
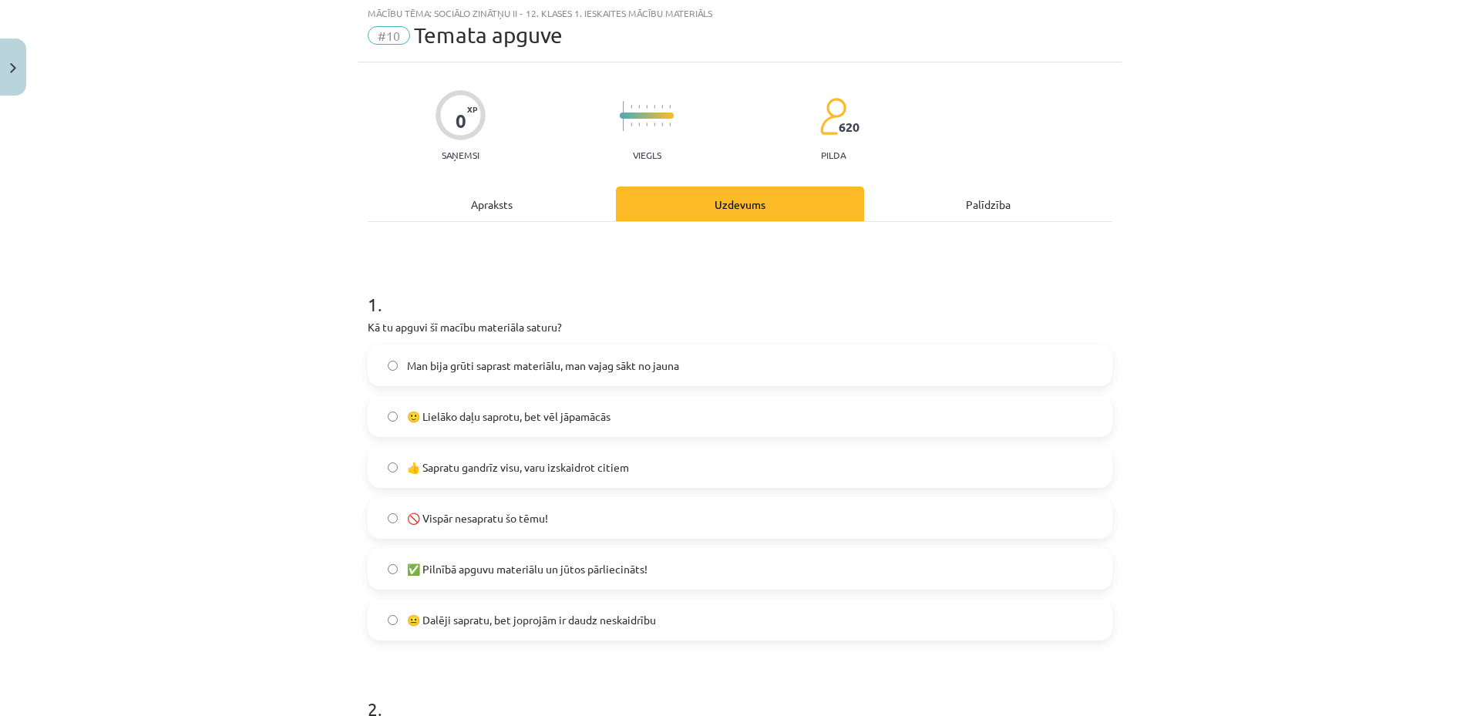
scroll to position [39, 0]
click at [532, 427] on label "🙂 Lielāko daļu saprotu, bet vēl jāpamācās" at bounding box center [740, 418] width 742 height 39
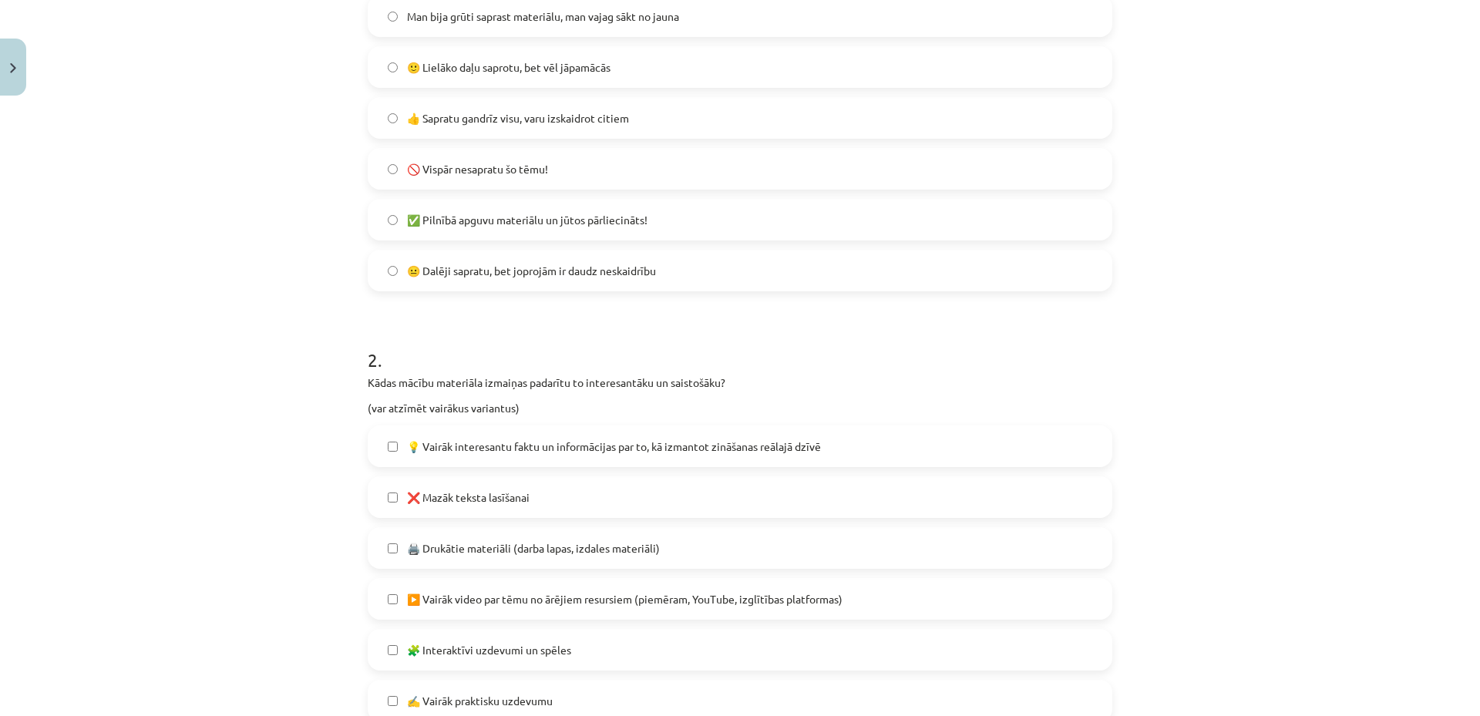
scroll to position [399, 0]
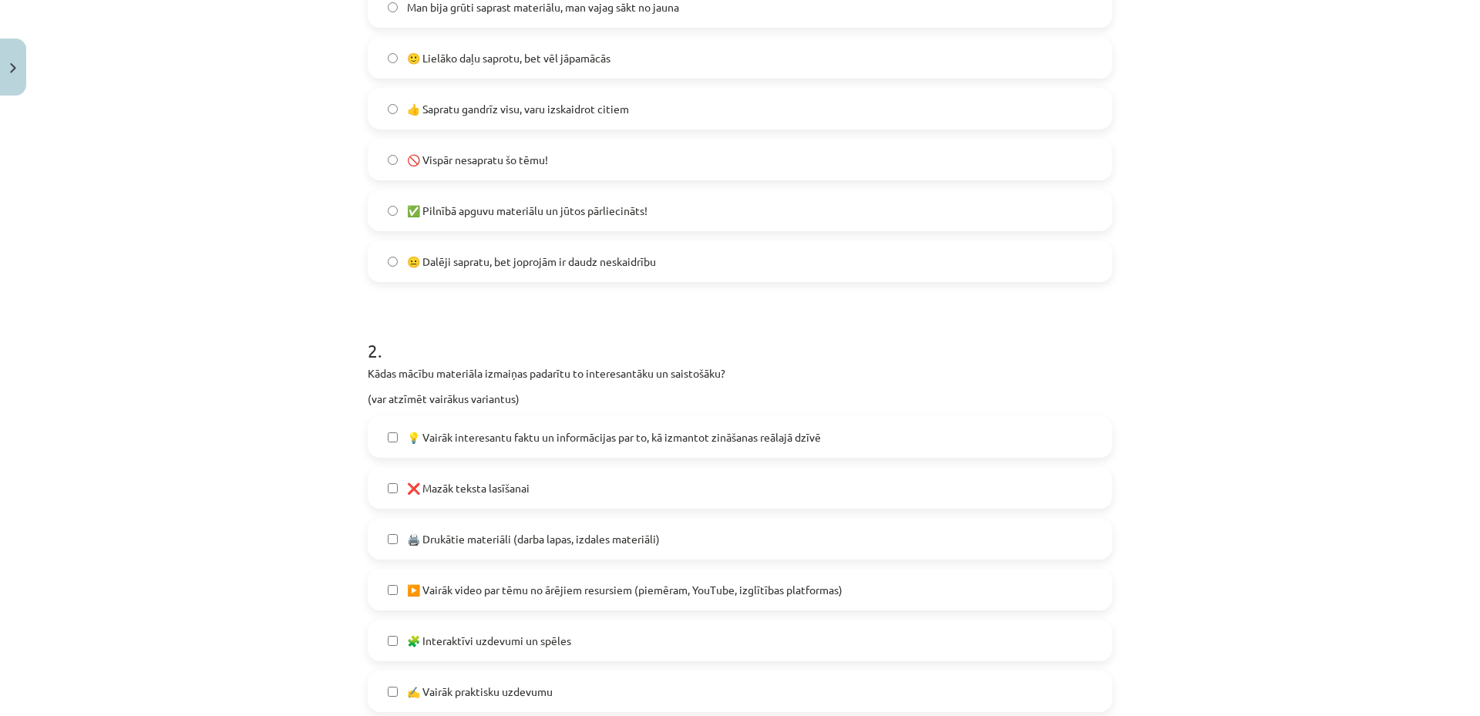
click at [527, 450] on label "💡 Vairāk interesantu faktu un informācijas par to, kā izmantot zināšanas reālaj…" at bounding box center [740, 437] width 742 height 39
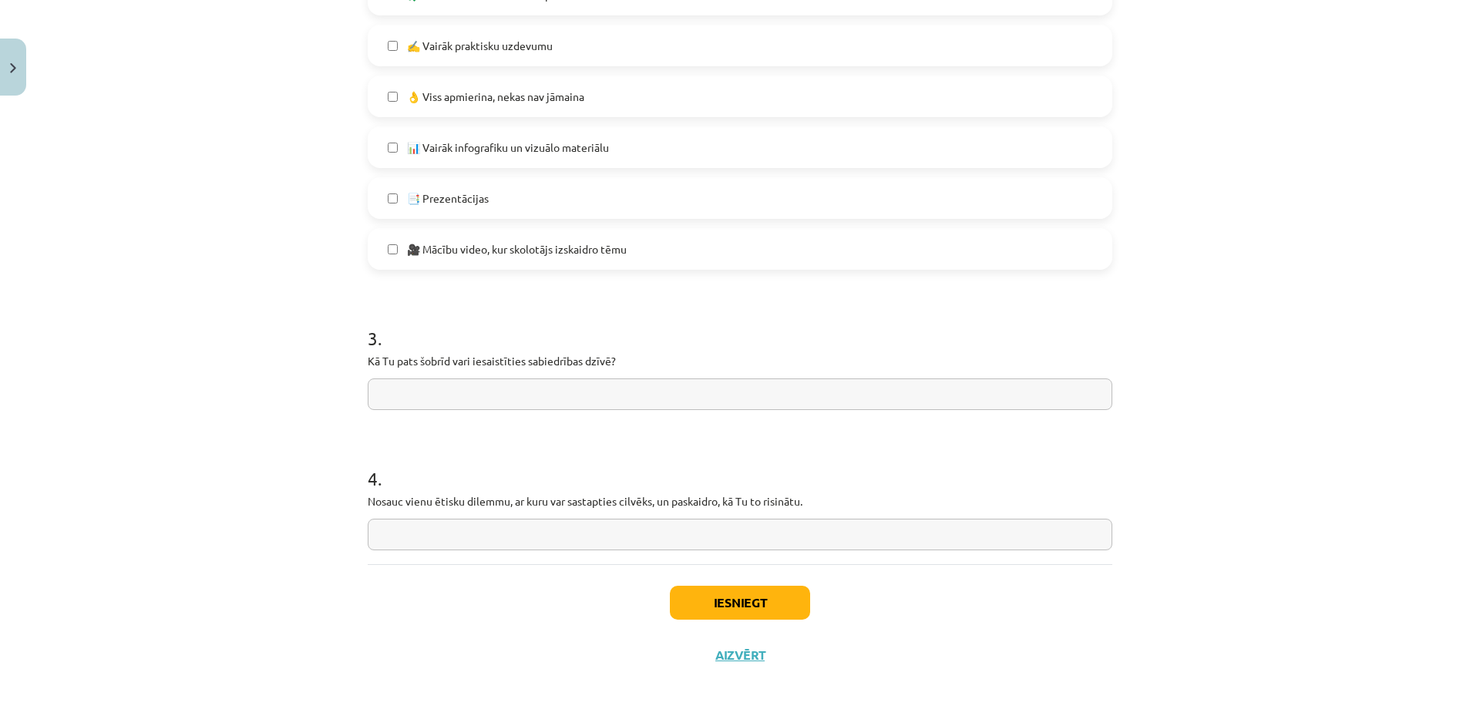
scroll to position [1049, 0]
click at [483, 397] on input "text" at bounding box center [740, 391] width 745 height 32
type input "*"
click at [500, 541] on input "text" at bounding box center [740, 531] width 745 height 32
type input "*"
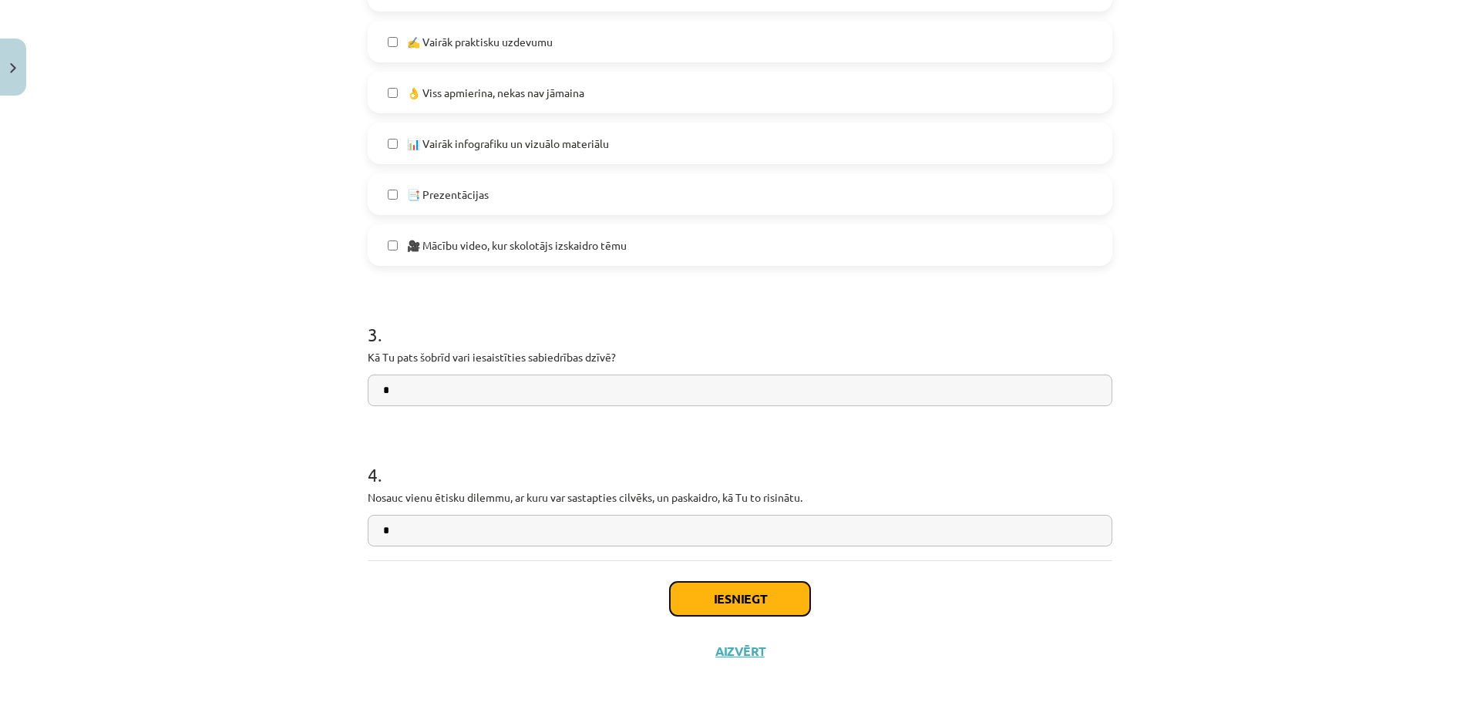
click at [722, 595] on button "Iesniegt" at bounding box center [740, 599] width 140 height 34
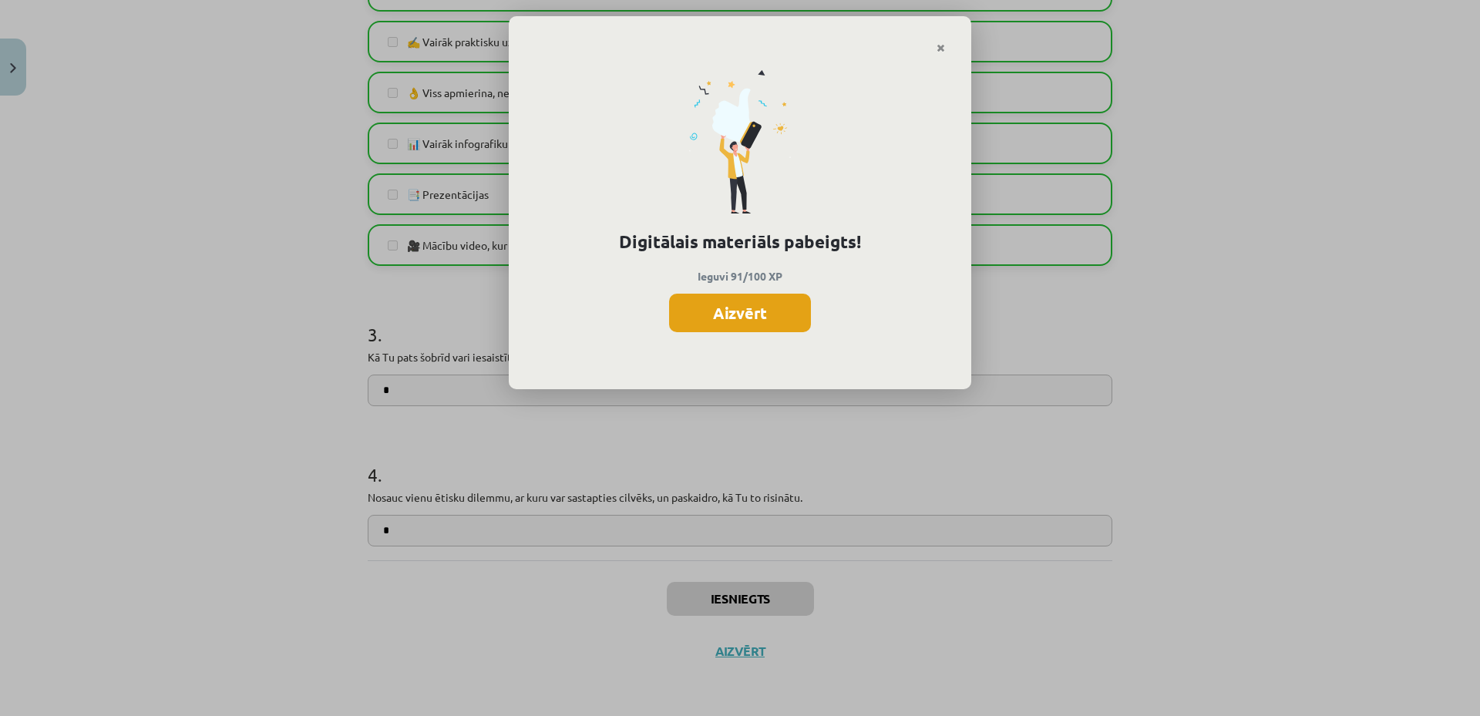
click at [743, 304] on button "Aizvērt" at bounding box center [740, 313] width 142 height 39
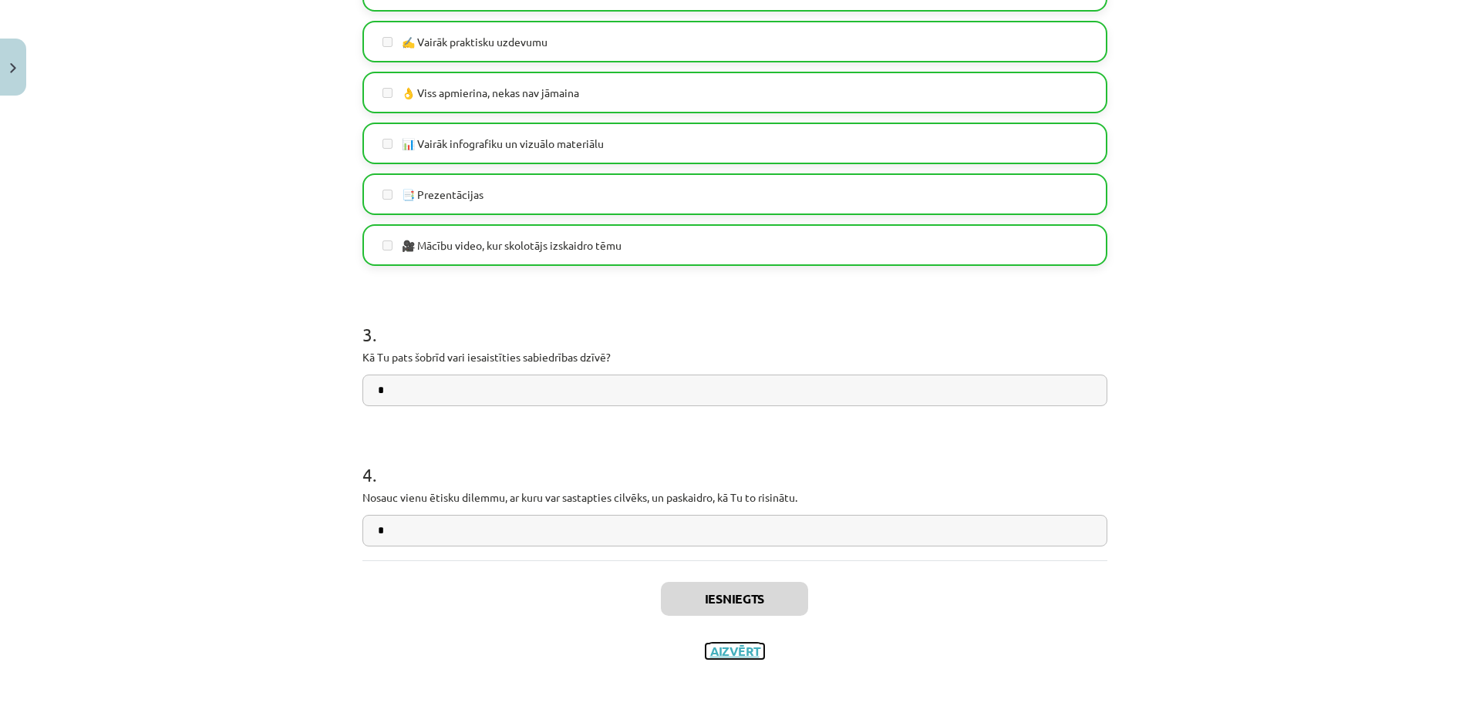
click at [731, 652] on button "Aizvērt" at bounding box center [734, 651] width 59 height 15
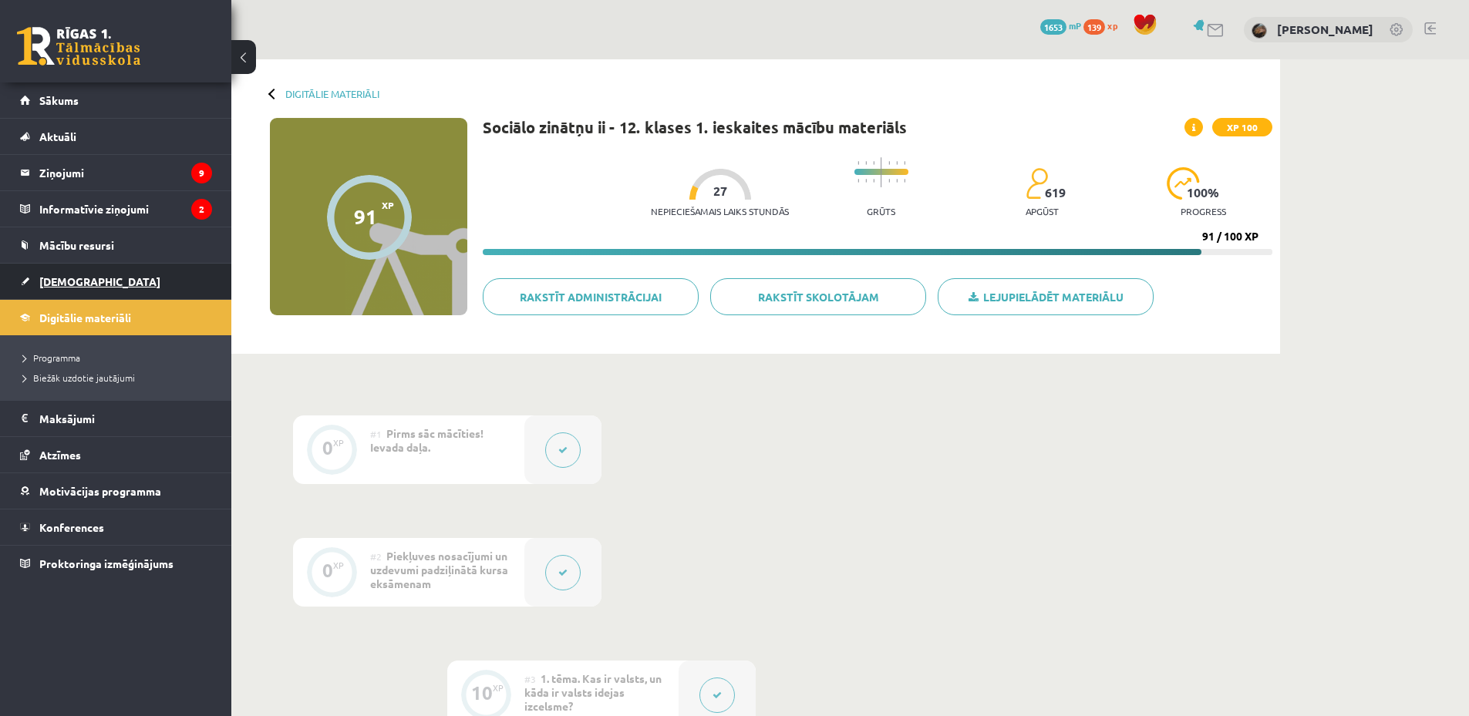
click at [73, 283] on span "[DEMOGRAPHIC_DATA]" at bounding box center [99, 281] width 121 height 14
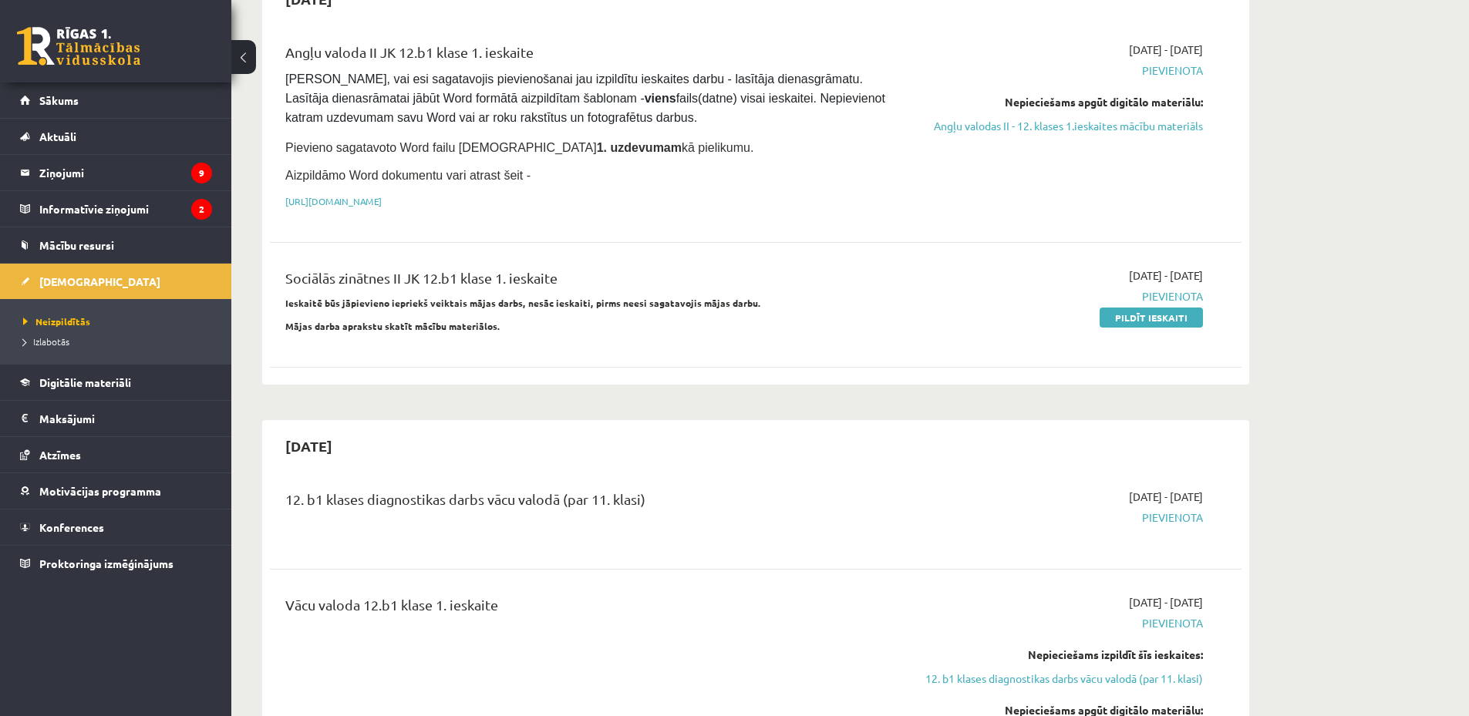
scroll to position [180, 0]
drag, startPoint x: 1140, startPoint y: 315, endPoint x: 803, endPoint y: 47, distance: 431.3
click at [1141, 315] on link "Pildīt ieskaiti" at bounding box center [1150, 317] width 103 height 20
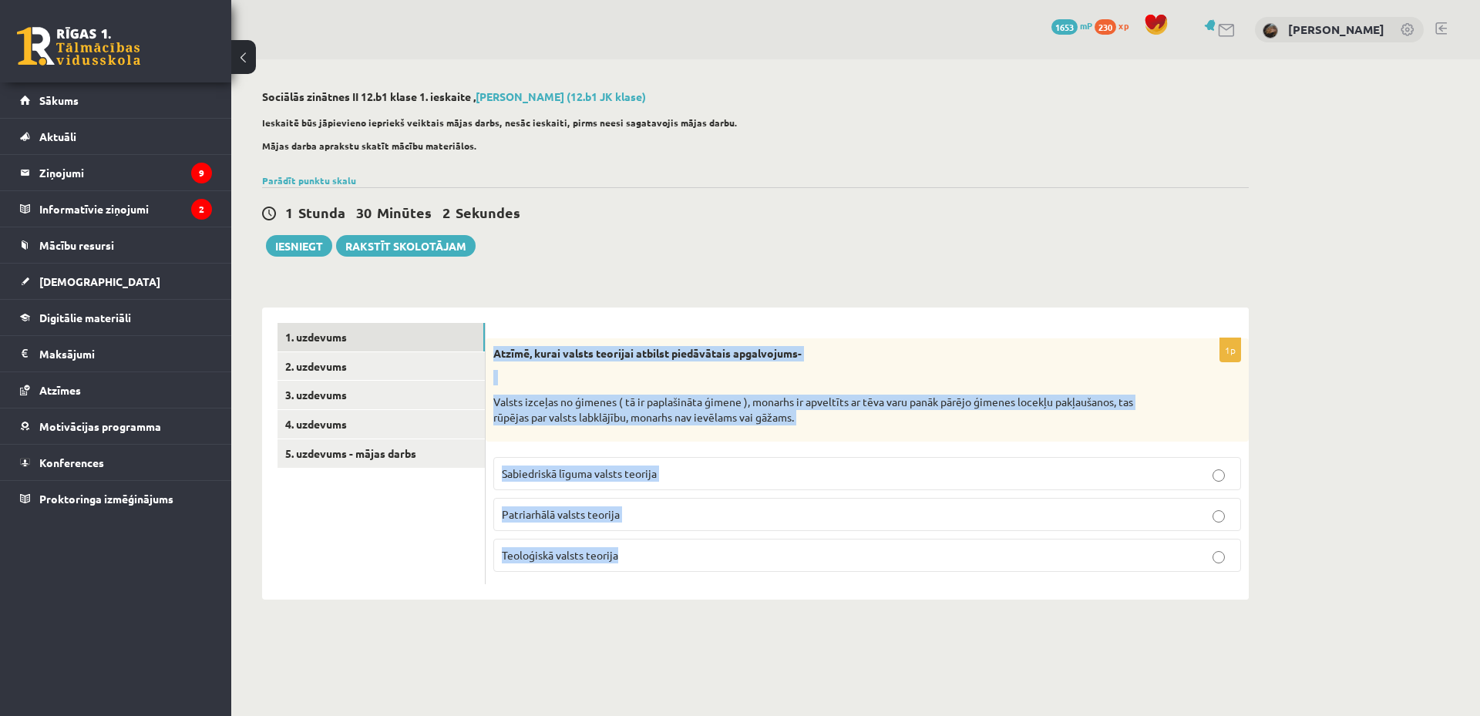
copy div "Atzīmē, kurai valsts teorijai atbilst piedāvātais apgalvojums- Valsts izceļas n…"
drag, startPoint x: 493, startPoint y: 350, endPoint x: 773, endPoint y: 584, distance: 365.1
click at [773, 584] on div "1p Atzīmē, kurai valsts teorijai atbilst piedāvātais apgalvojums- Valsts izceļa…" at bounding box center [867, 461] width 763 height 246
click at [588, 420] on p "Valsts izceļas no ģimenes ( tā ir paplašināta ģimene ), monarhs ir apveltīts ar…" at bounding box center [828, 410] width 671 height 30
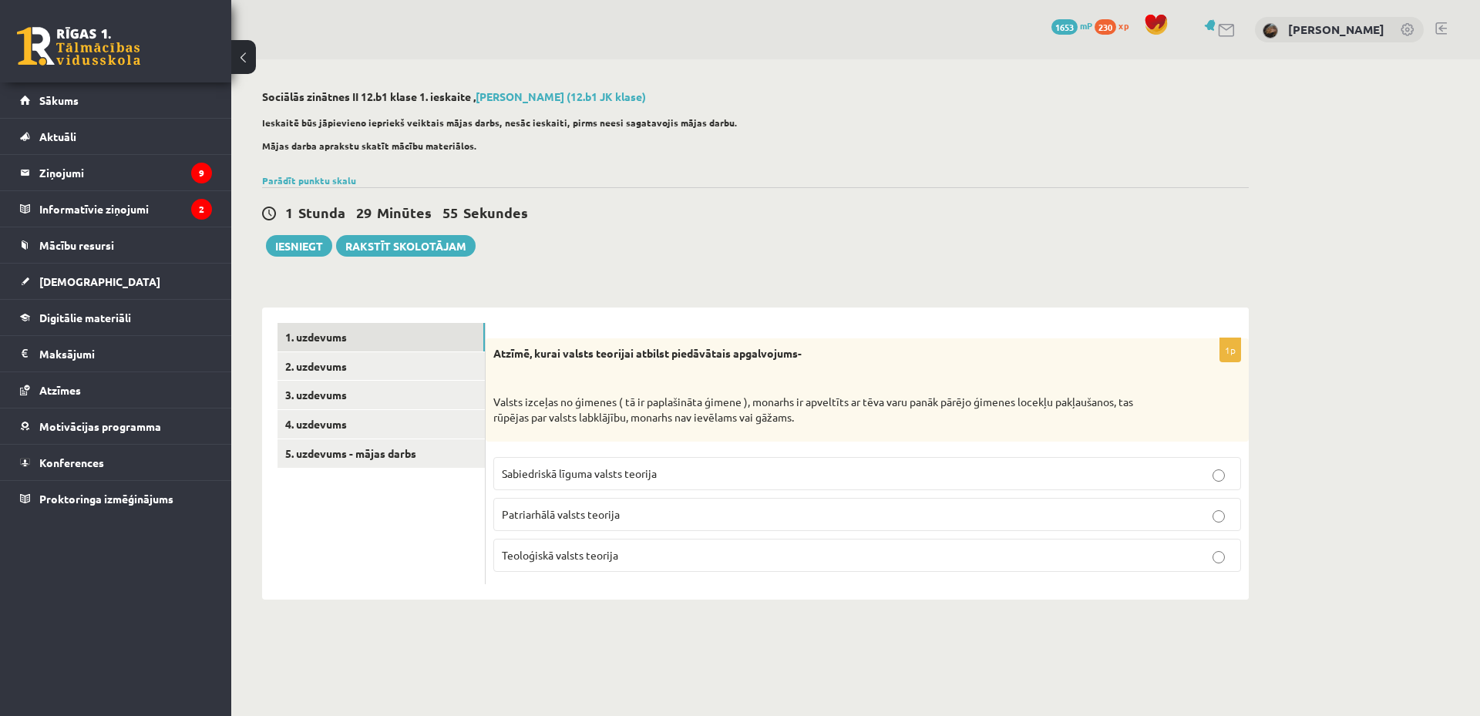
click at [588, 509] on span "Patriarhālā valsts teorija" at bounding box center [561, 514] width 118 height 14
click at [398, 376] on link "2. uzdevums" at bounding box center [381, 366] width 207 height 29
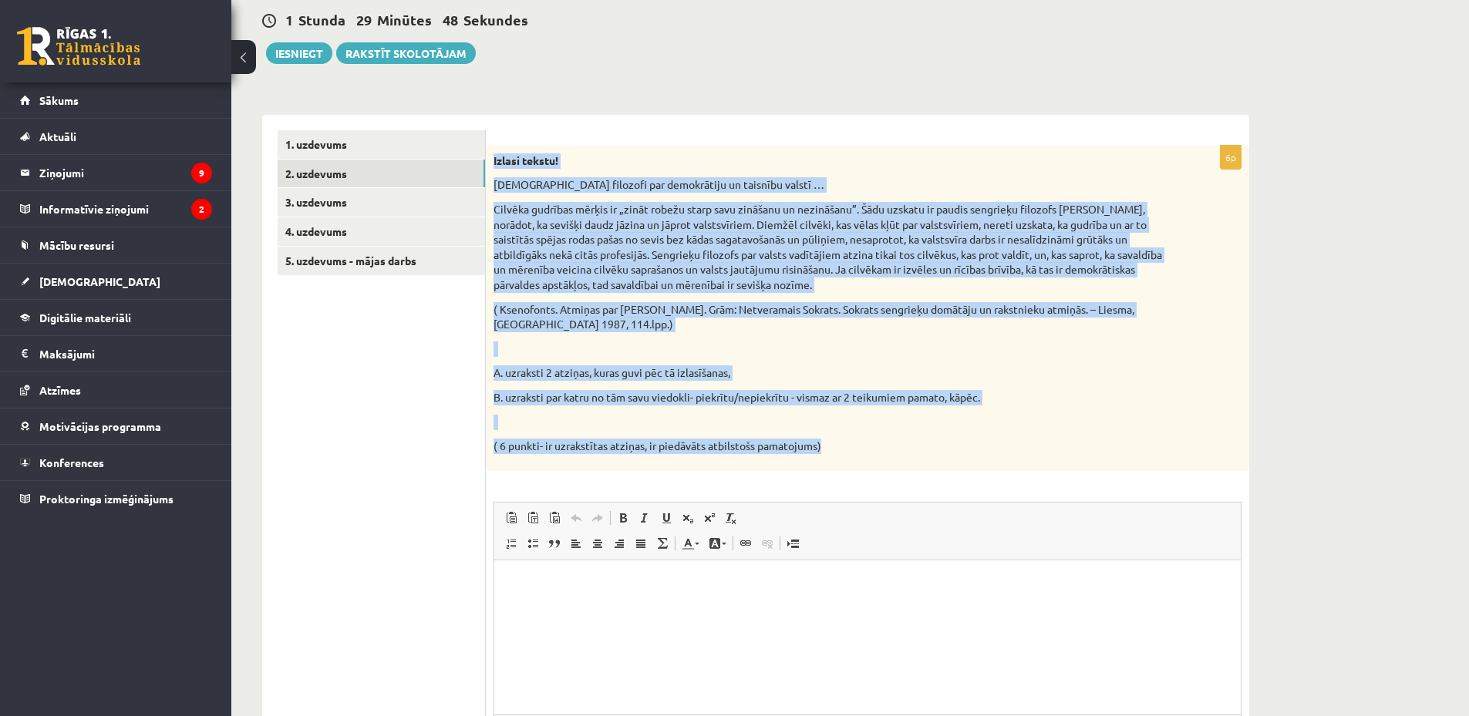
copy div "Loremi dolors! Ametconse adipisci eli seddoeiusmo te incididu utlabo … Etdolor …"
drag, startPoint x: 492, startPoint y: 151, endPoint x: 900, endPoint y: 455, distance: 508.6
click at [900, 455] on div "Izlasi tekstu! Sengrieķu filozofi par demokrātiju un taisnību valstī … Cilvēka …" at bounding box center [867, 308] width 763 height 325
click at [622, 224] on p "Cilvēka gudrības mērķis ir „zināt robežu starp savu zināšanu un nezināšanu”. Šā…" at bounding box center [828, 247] width 671 height 91
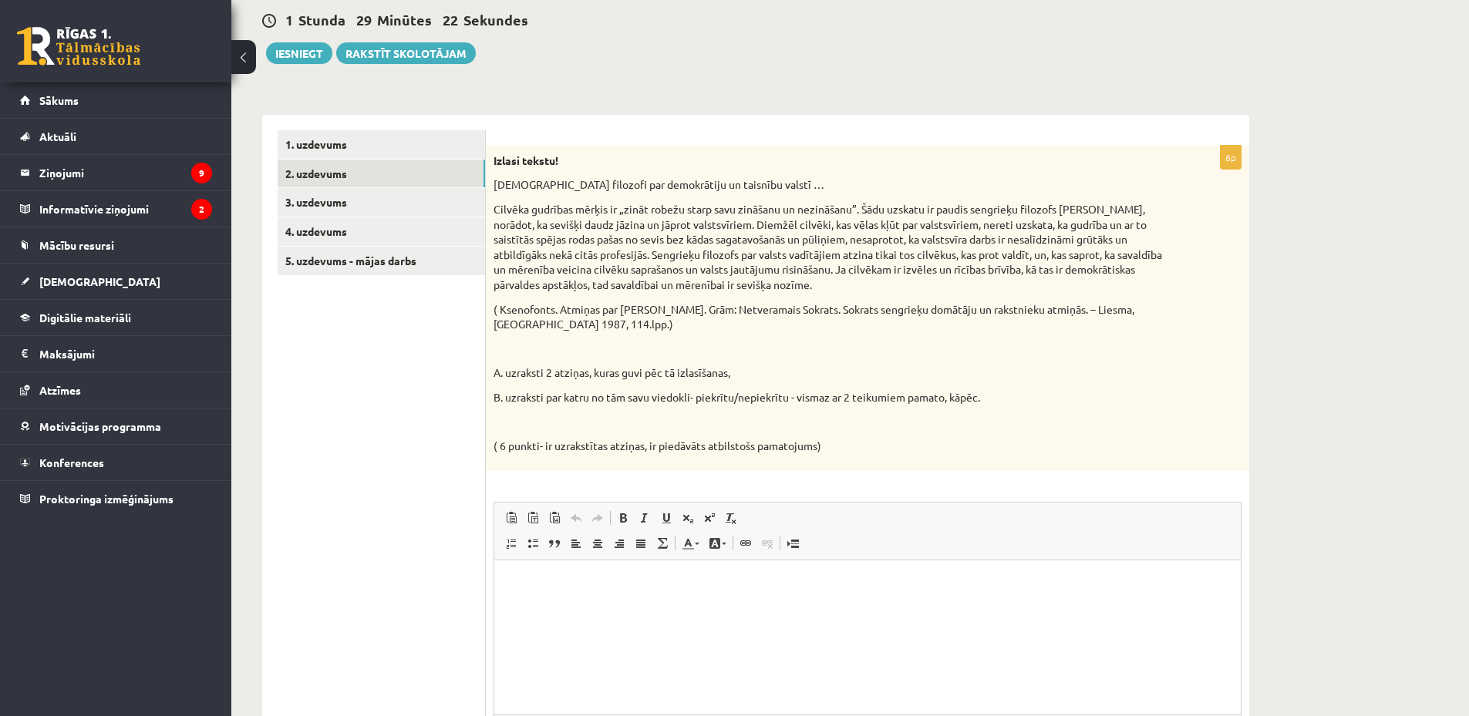
click at [601, 589] on p "Editor, wiswyg-editor-user-answer-47433828149940" at bounding box center [868, 583] width 716 height 16
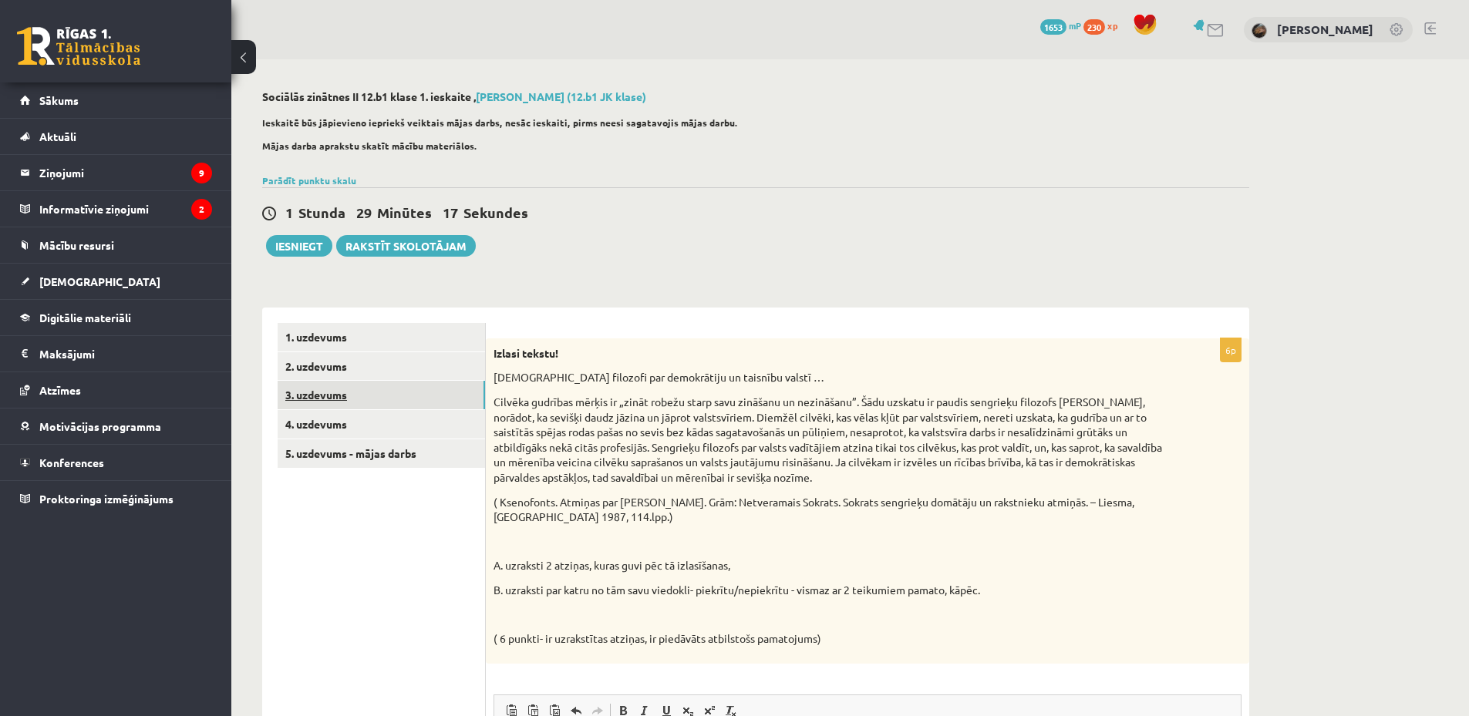
click at [401, 402] on link "3. uzdevums" at bounding box center [381, 395] width 207 height 29
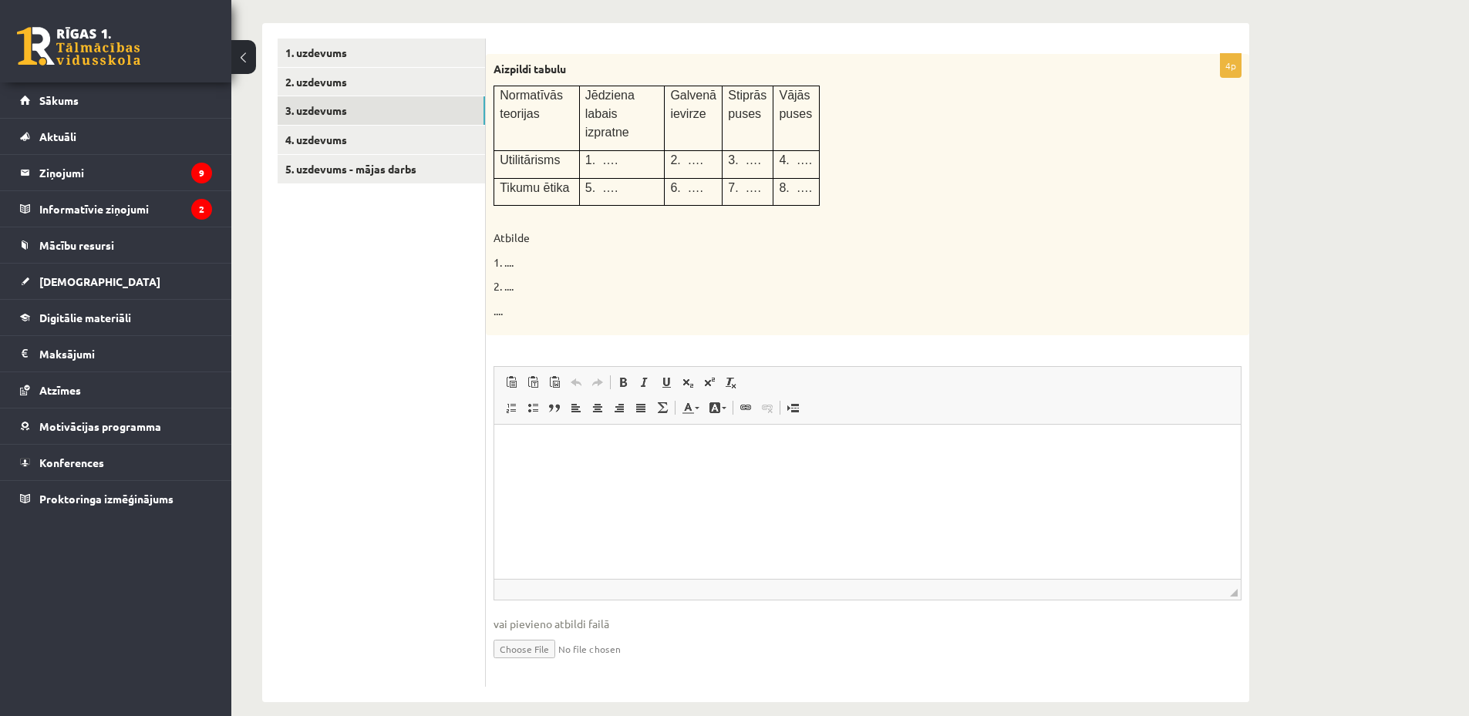
scroll to position [105, 0]
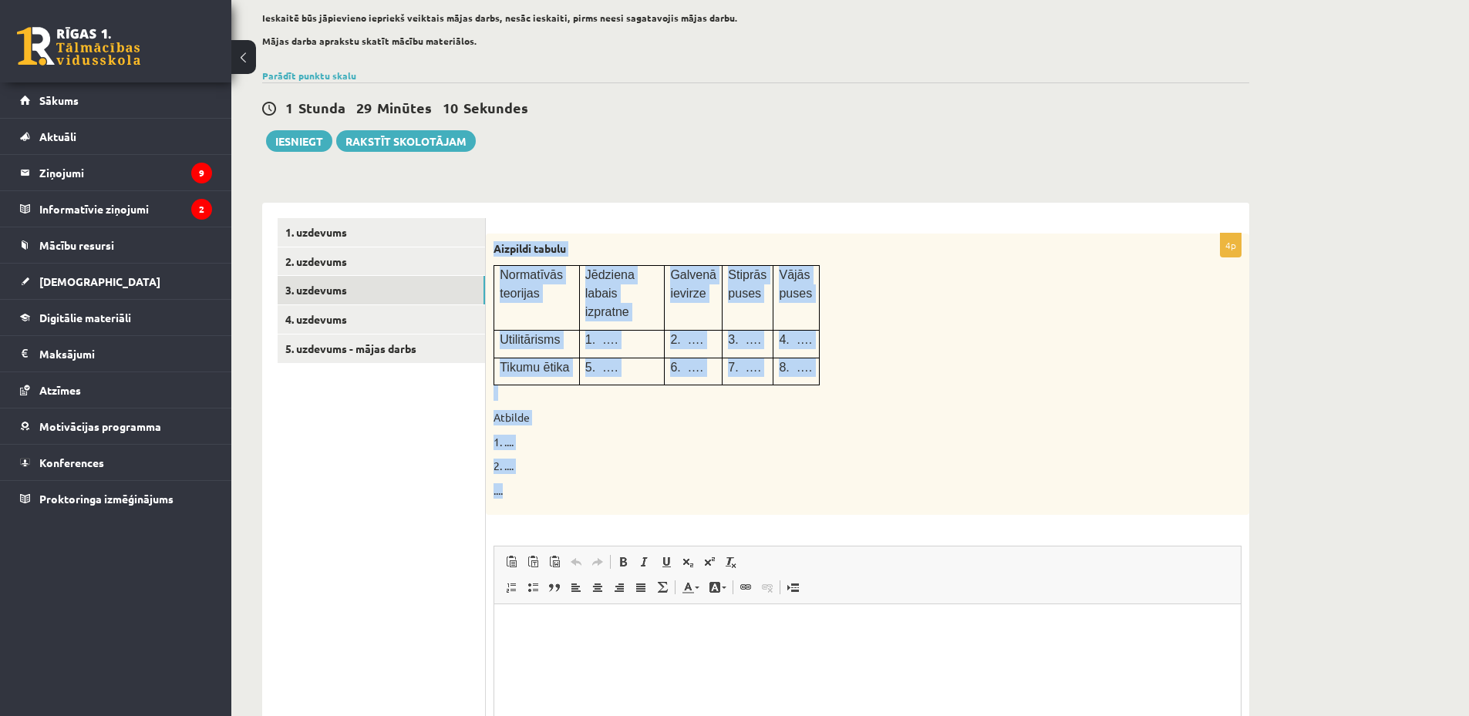
drag, startPoint x: 495, startPoint y: 244, endPoint x: 762, endPoint y: 467, distance: 348.1
click at [762, 467] on div "Aizpildi tabulu Normatīvās teorijas Jēdziena labais izpratne Galvenā ievirze St…" at bounding box center [867, 375] width 763 height 282
copy div "Aizpildi tabulu Normatīvās teorijas Jēdziena labais izpratne Galvenā ievirze St…"
click at [685, 435] on p "1. ...." at bounding box center [828, 442] width 671 height 15
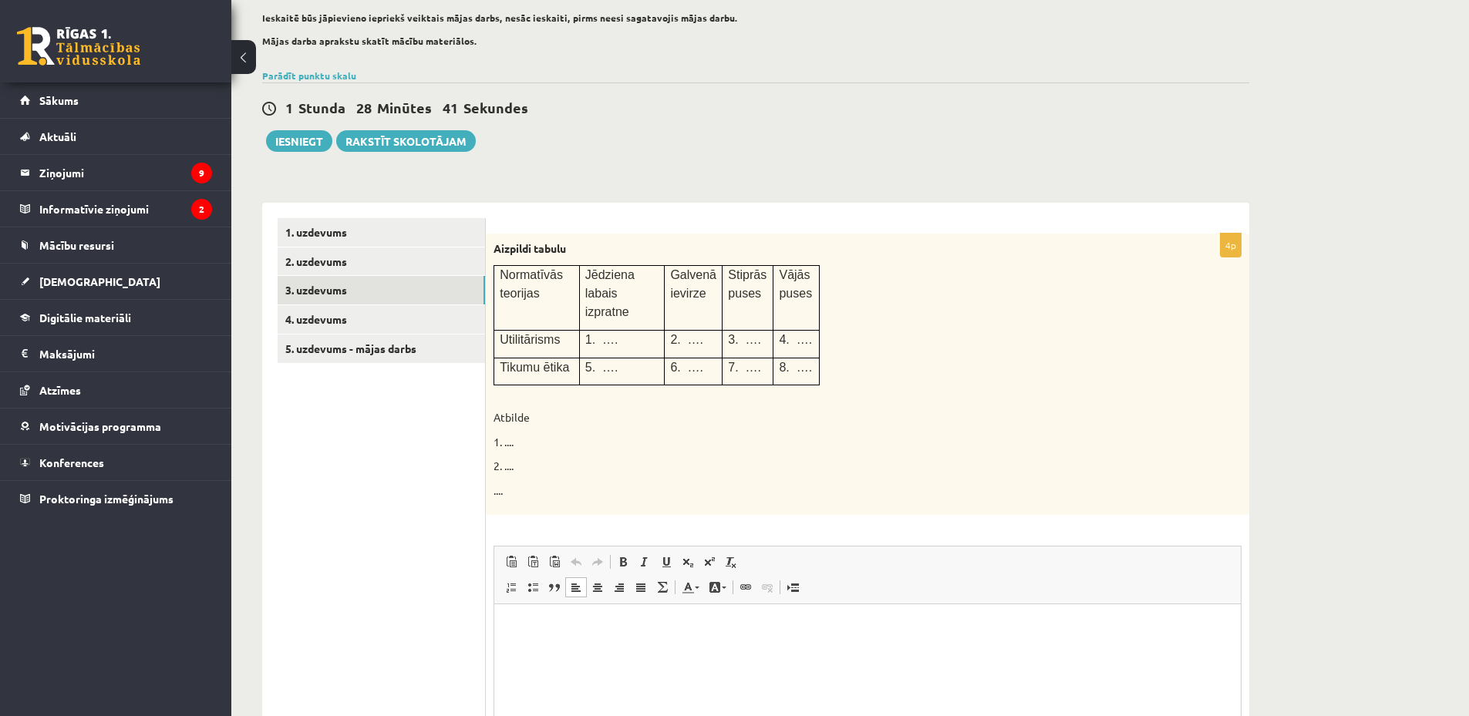
click at [539, 652] on html at bounding box center [867, 627] width 746 height 47
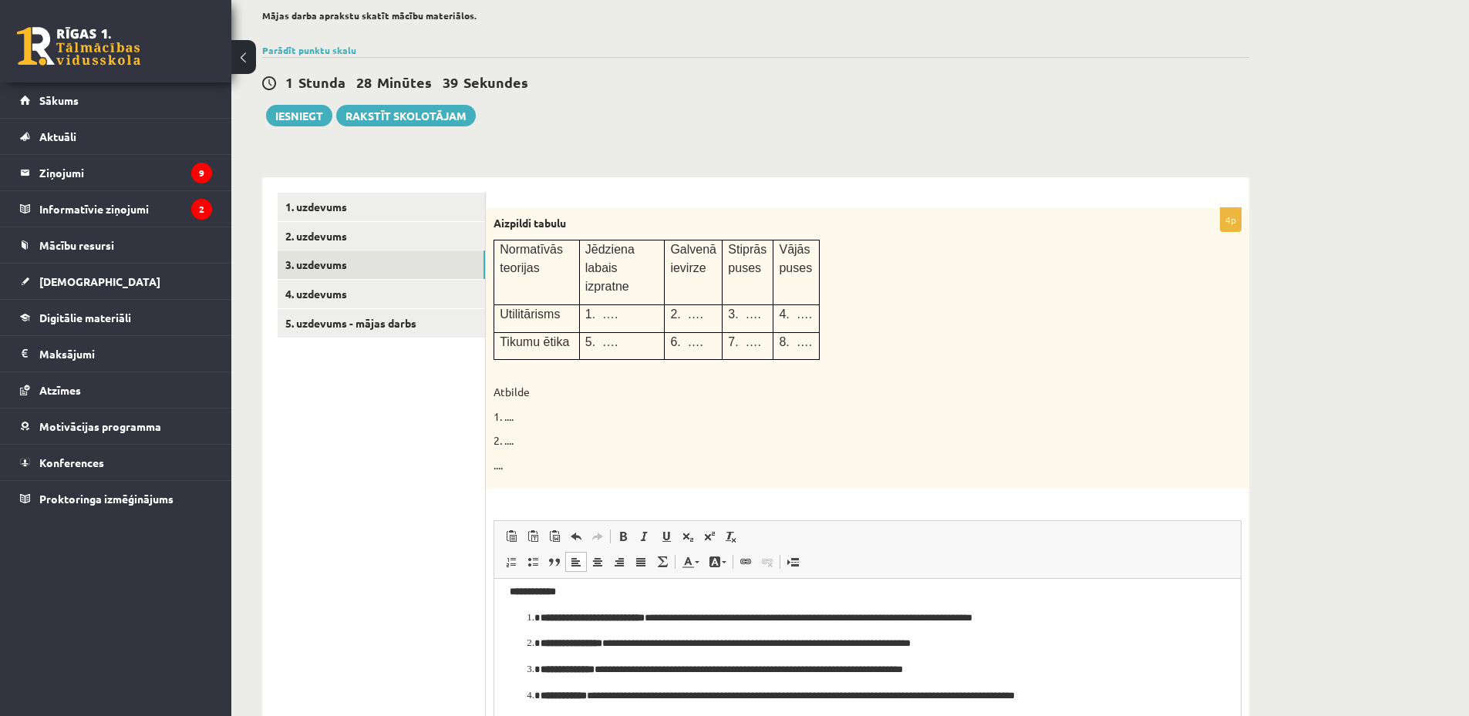
scroll to position [0, 0]
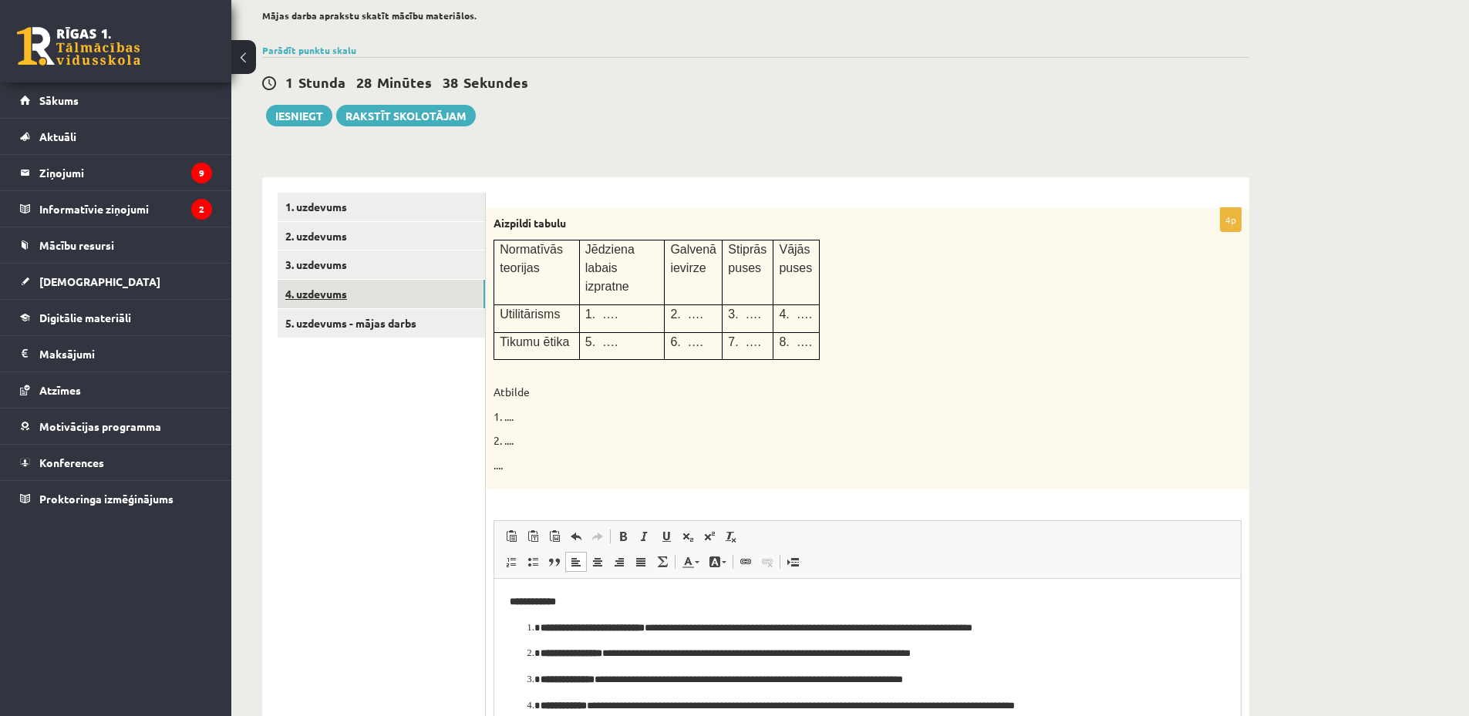
click at [386, 299] on link "4. uzdevums" at bounding box center [381, 294] width 207 height 29
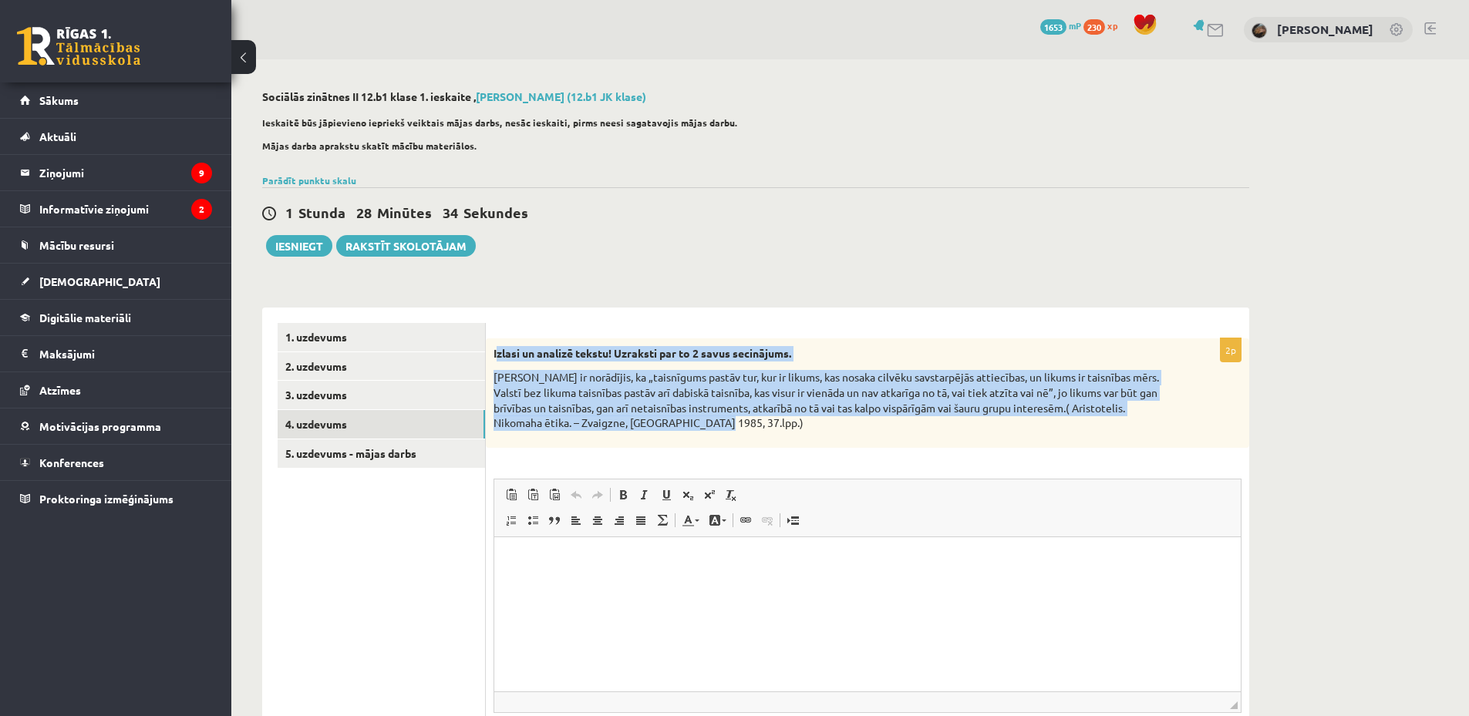
drag, startPoint x: 496, startPoint y: 353, endPoint x: 766, endPoint y: 425, distance: 279.2
click at [766, 425] on div "Izlasi un analizē tekstu! Uzraksti par to 2 savus secinājums. [PERSON_NAME] ir …" at bounding box center [867, 392] width 763 height 109
copy div "zlasi un analizē tekstu! Uzraksti par to 2 savus secinājums. [PERSON_NAME] ir n…"
click at [491, 366] on div "Izlasi un analizē tekstu! Uzraksti par to 2 savus secinājums. [PERSON_NAME] ir …" at bounding box center [867, 392] width 763 height 109
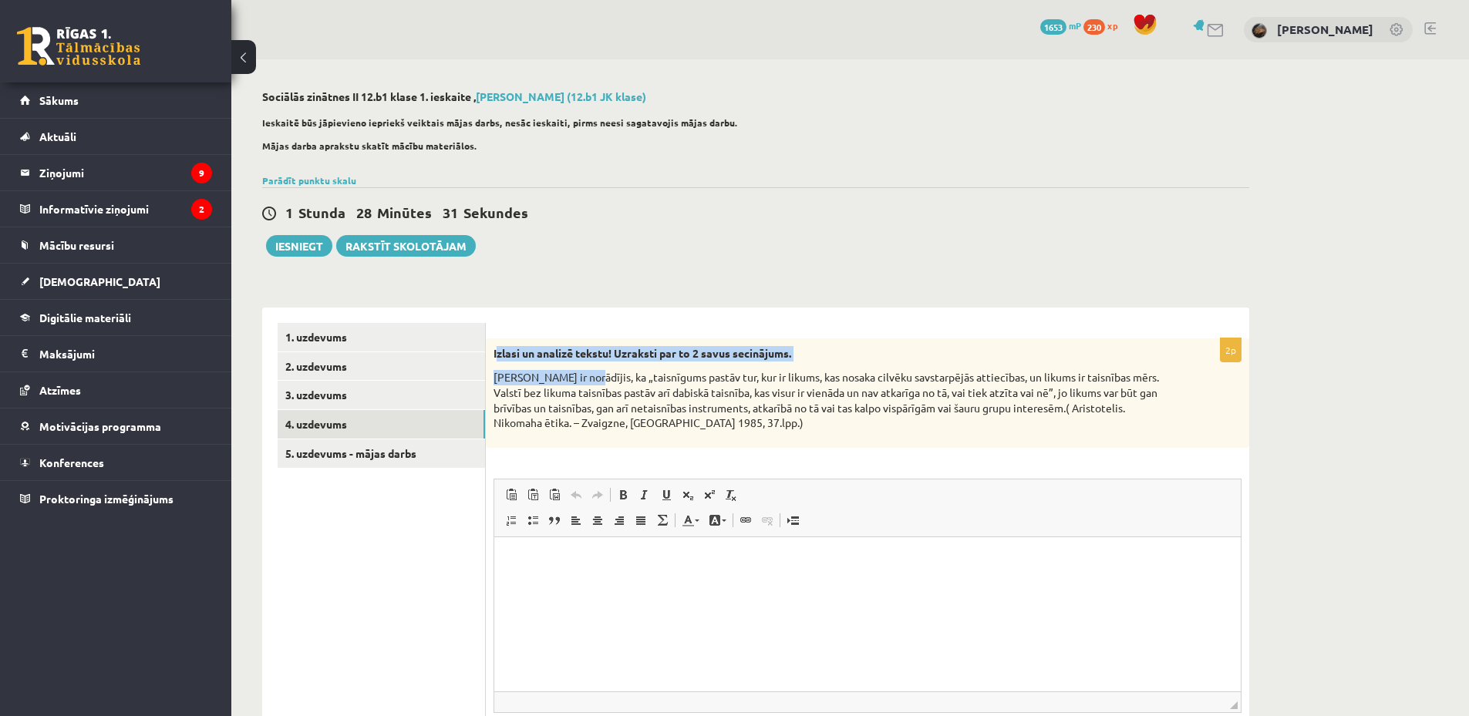
drag, startPoint x: 497, startPoint y: 351, endPoint x: 586, endPoint y: 371, distance: 91.7
click at [584, 374] on div "Izlasi un analizē tekstu! Uzraksti par to 2 savus secinājums. [PERSON_NAME] ir …" at bounding box center [867, 392] width 763 height 109
click at [586, 371] on p "[PERSON_NAME] ir norādījis, ka „taisnīgums pastāv tur, kur ir likums, kas nosak…" at bounding box center [828, 400] width 671 height 60
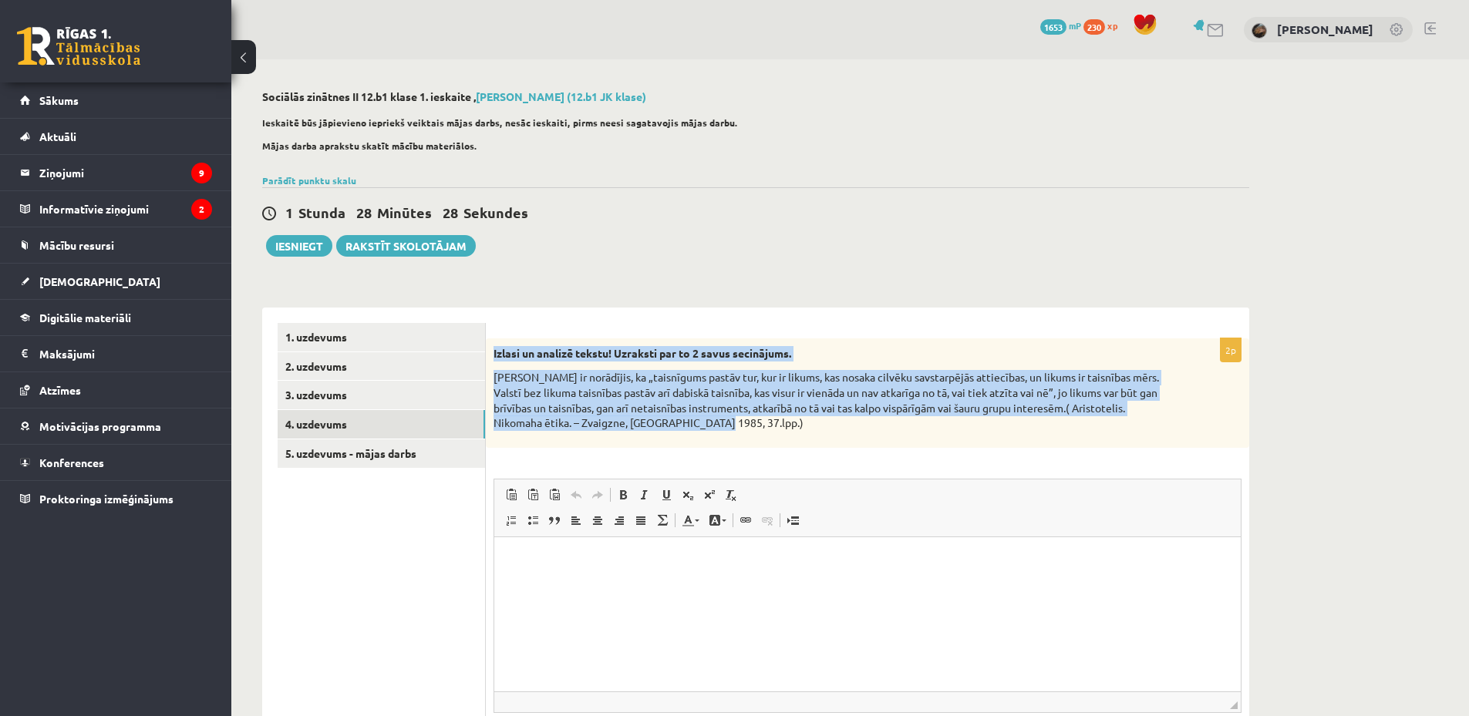
drag, startPoint x: 490, startPoint y: 354, endPoint x: 796, endPoint y: 441, distance: 318.3
click at [796, 441] on div "Izlasi un analizē tekstu! Uzraksti par to 2 savus secinājums. [PERSON_NAME] ir …" at bounding box center [867, 392] width 763 height 109
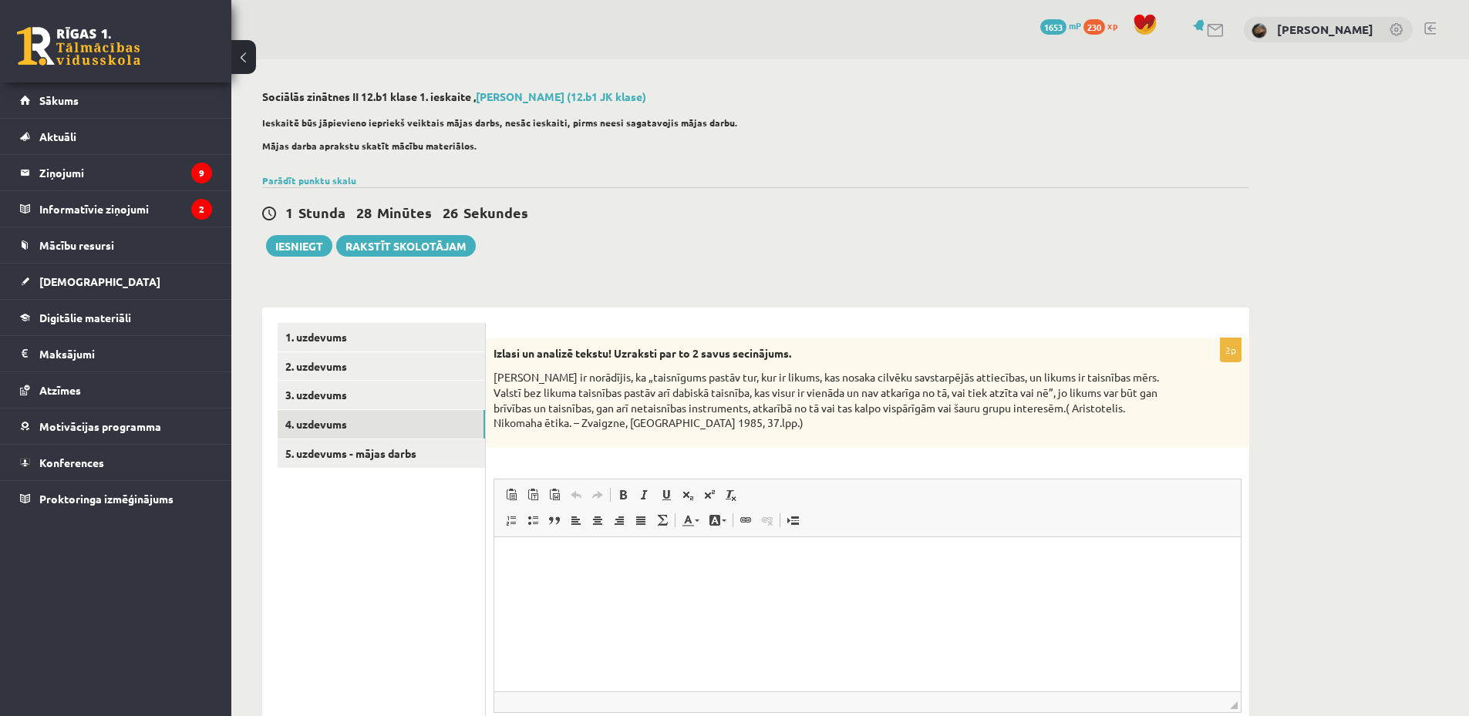
click at [763, 433] on div "Izlasi un analizē tekstu! Uzraksti par to 2 savus secinājums. [PERSON_NAME] ir …" at bounding box center [867, 392] width 763 height 109
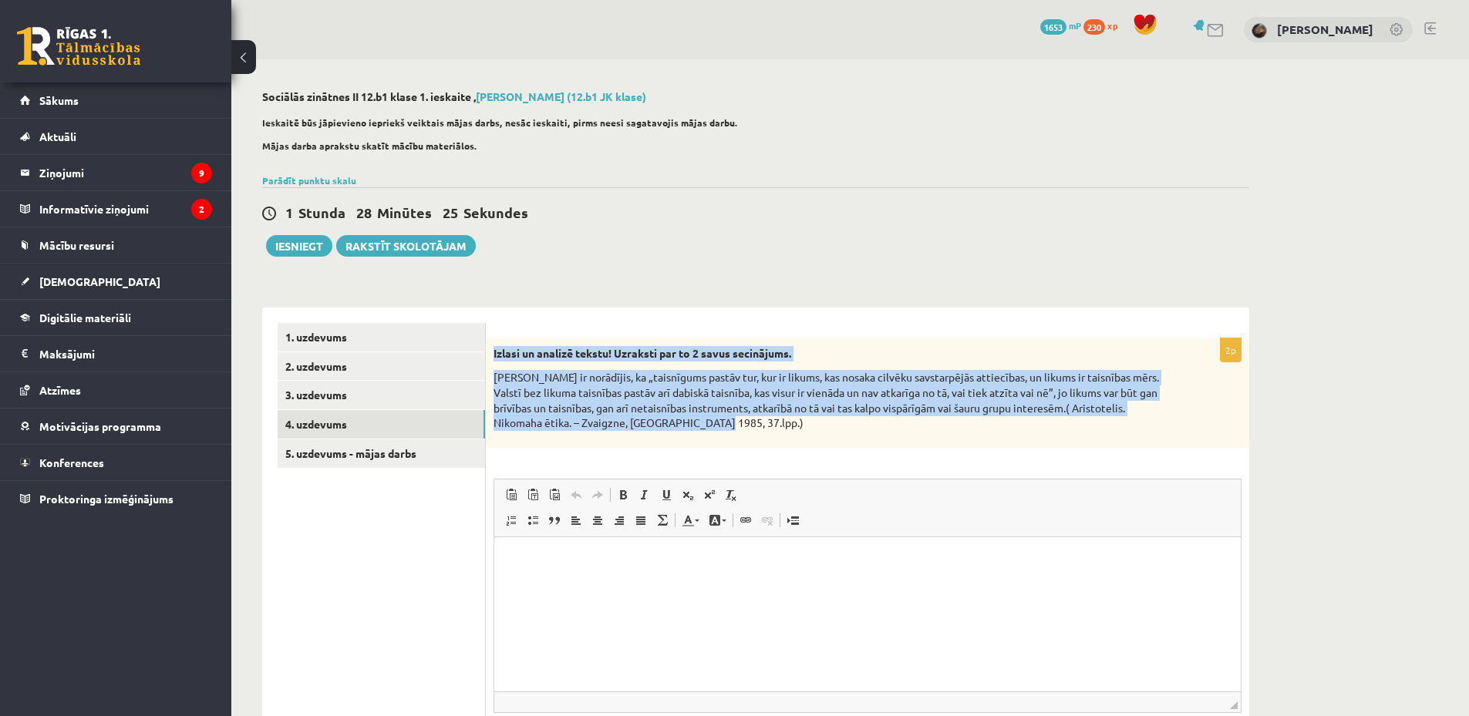
drag, startPoint x: 747, startPoint y: 425, endPoint x: 490, endPoint y: 348, distance: 268.1
click at [490, 348] on div "Izlasi un analizē tekstu! Uzraksti par to 2 savus secinājums. [PERSON_NAME] ir …" at bounding box center [867, 392] width 763 height 109
copy div "Izlasi un analizē tekstu! Uzraksti par to 2 savus secinājums. [PERSON_NAME] ir …"
click at [775, 425] on p "[PERSON_NAME] ir norādījis, ka „taisnīgums pastāv tur, kur ir likums, kas nosak…" at bounding box center [828, 400] width 671 height 60
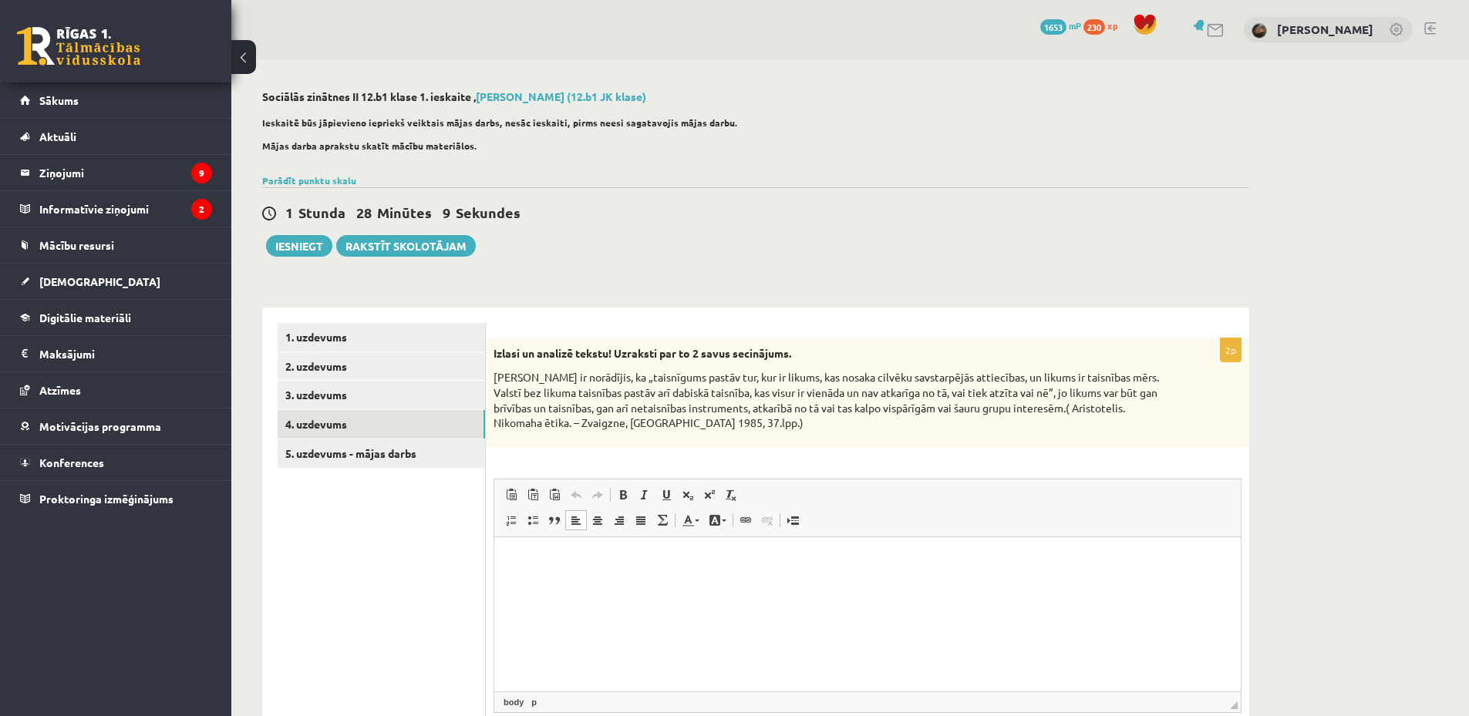
click at [672, 584] on html at bounding box center [867, 560] width 746 height 47
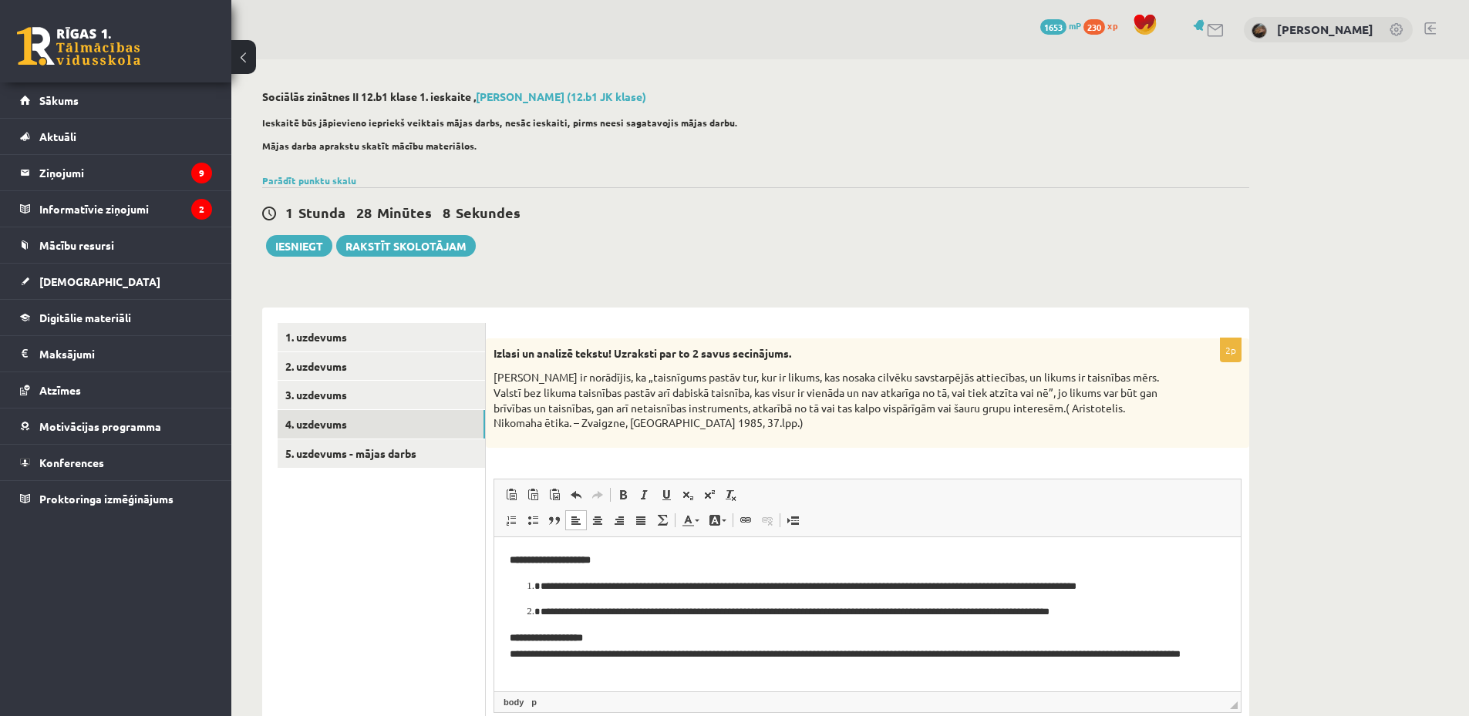
scroll to position [3, 0]
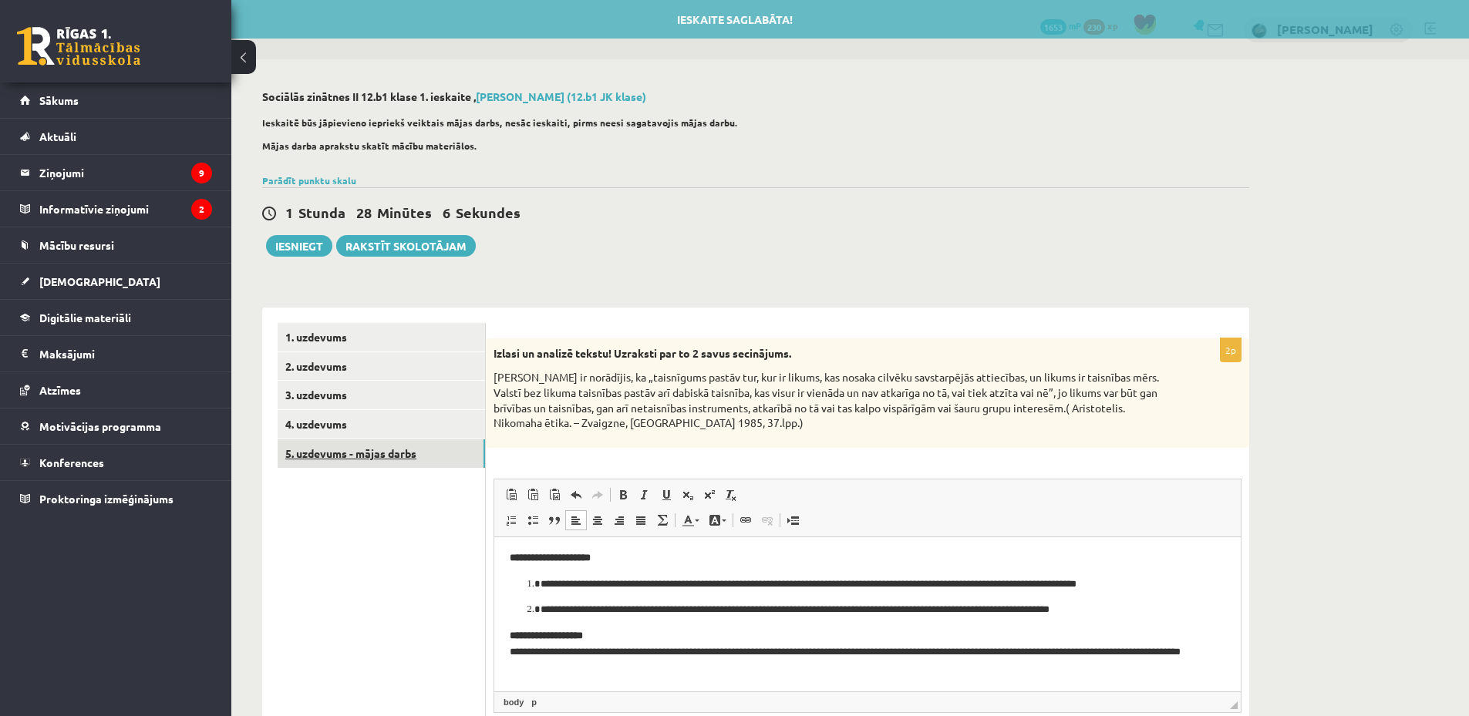
click at [378, 456] on link "5. uzdevums - mājas darbs" at bounding box center [381, 453] width 207 height 29
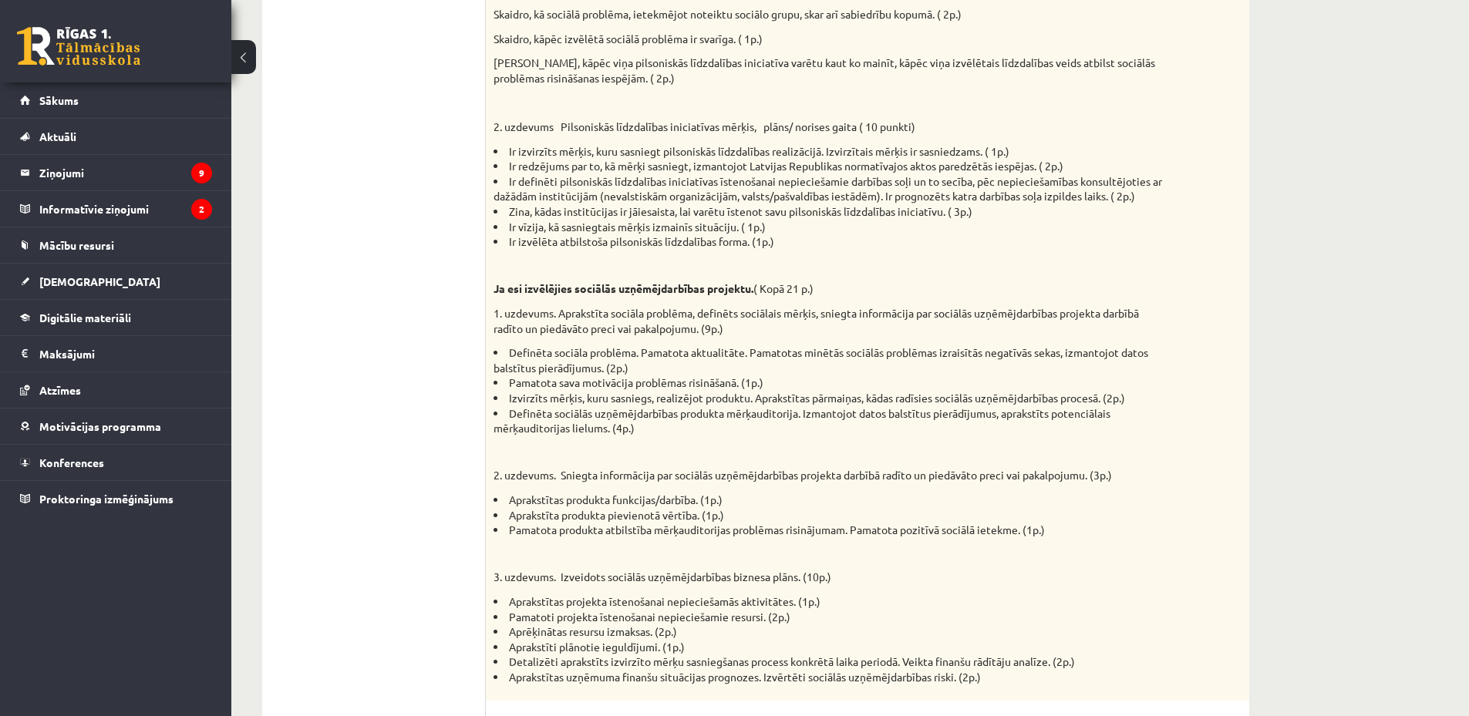
scroll to position [719, 0]
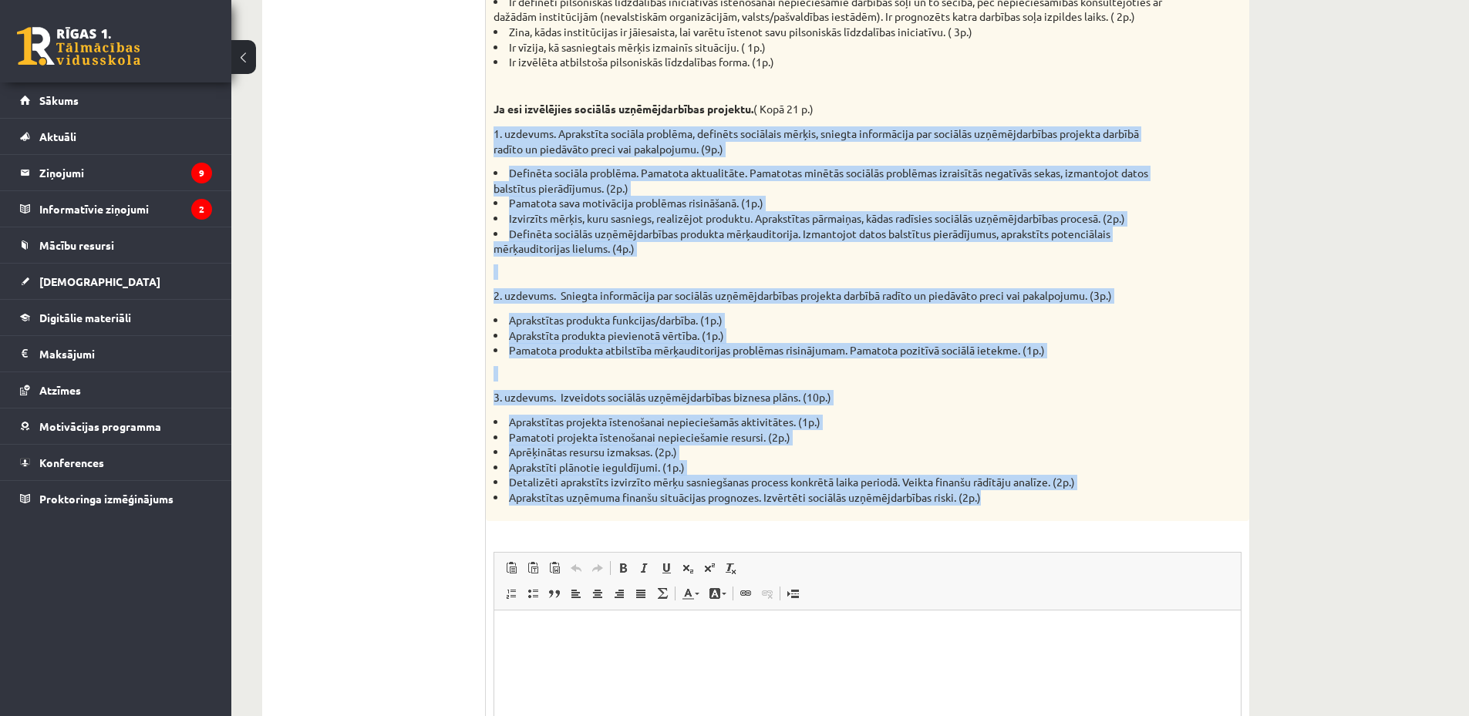
drag, startPoint x: 487, startPoint y: 132, endPoint x: 1025, endPoint y: 512, distance: 658.9
click at [1025, 512] on div "Mājas darbam bija jābūt paveiktam pirms ieskaites sākšanas. Pievieno sagatavoto…" at bounding box center [867, 70] width 763 height 902
copy div "1. loremips. Dolorsitam consect adipisci, elitsedd eiusmodte incidi, utlabor et…"
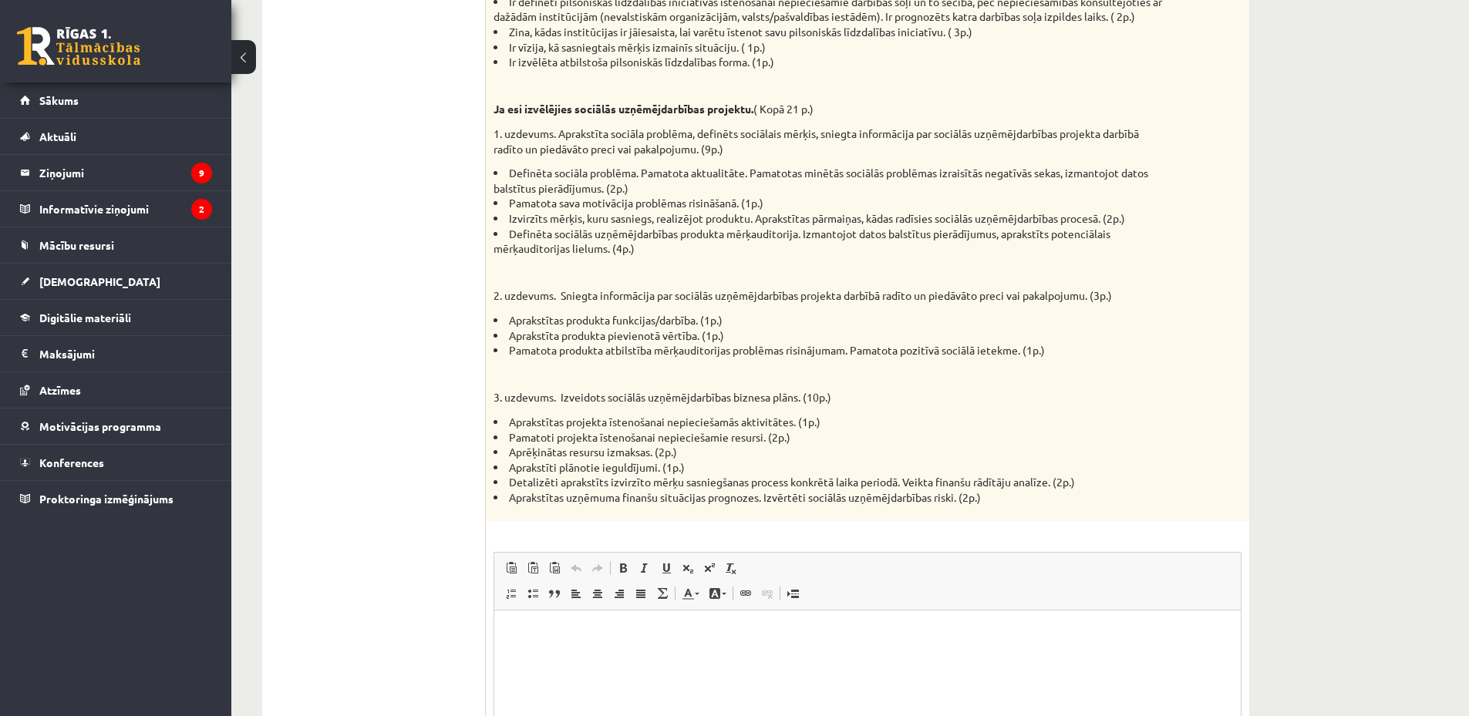
drag, startPoint x: 406, startPoint y: 223, endPoint x: 406, endPoint y: 232, distance: 9.3
click at [406, 232] on ul "1. uzdevums 2. uzdevums 3. uzdevums 4. uzdevums 5. uzdevums - mājas darbs" at bounding box center [382, 238] width 208 height 1269
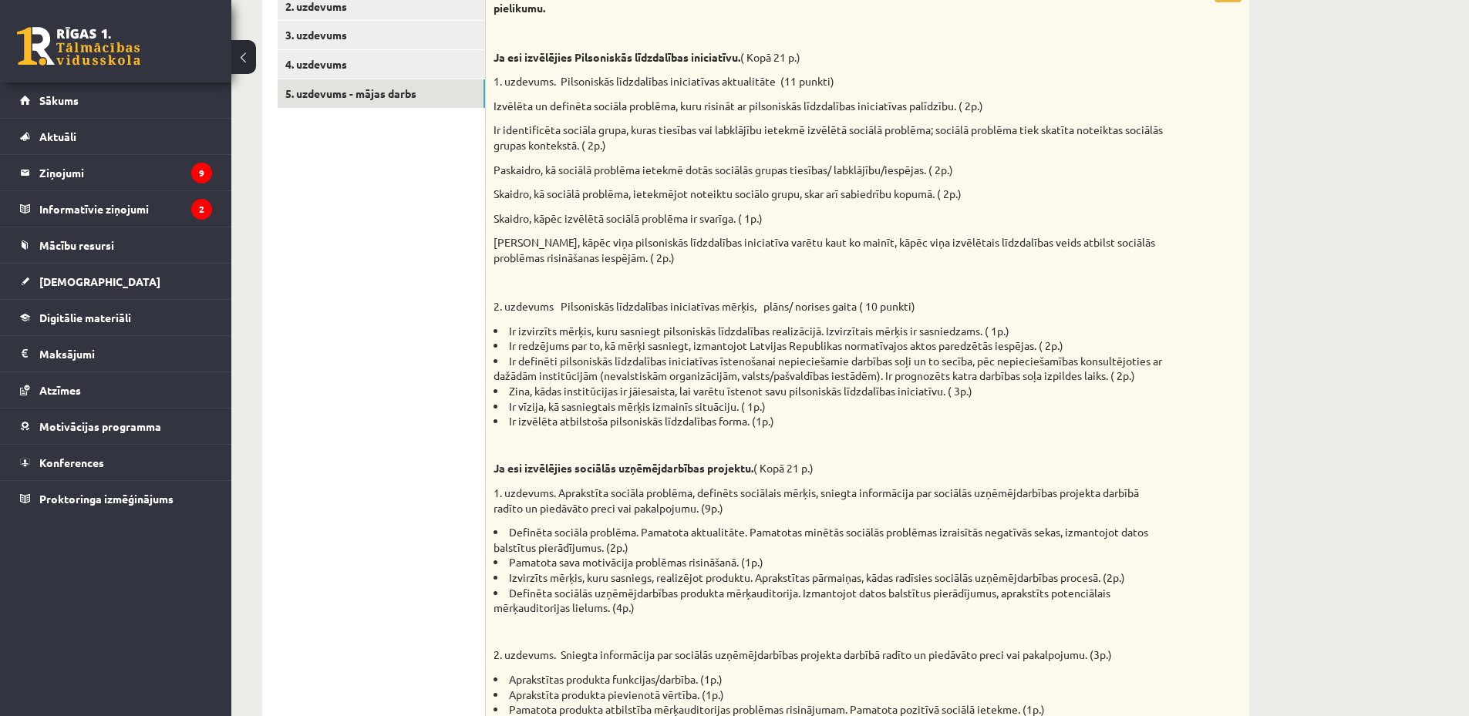
scroll to position [540, 0]
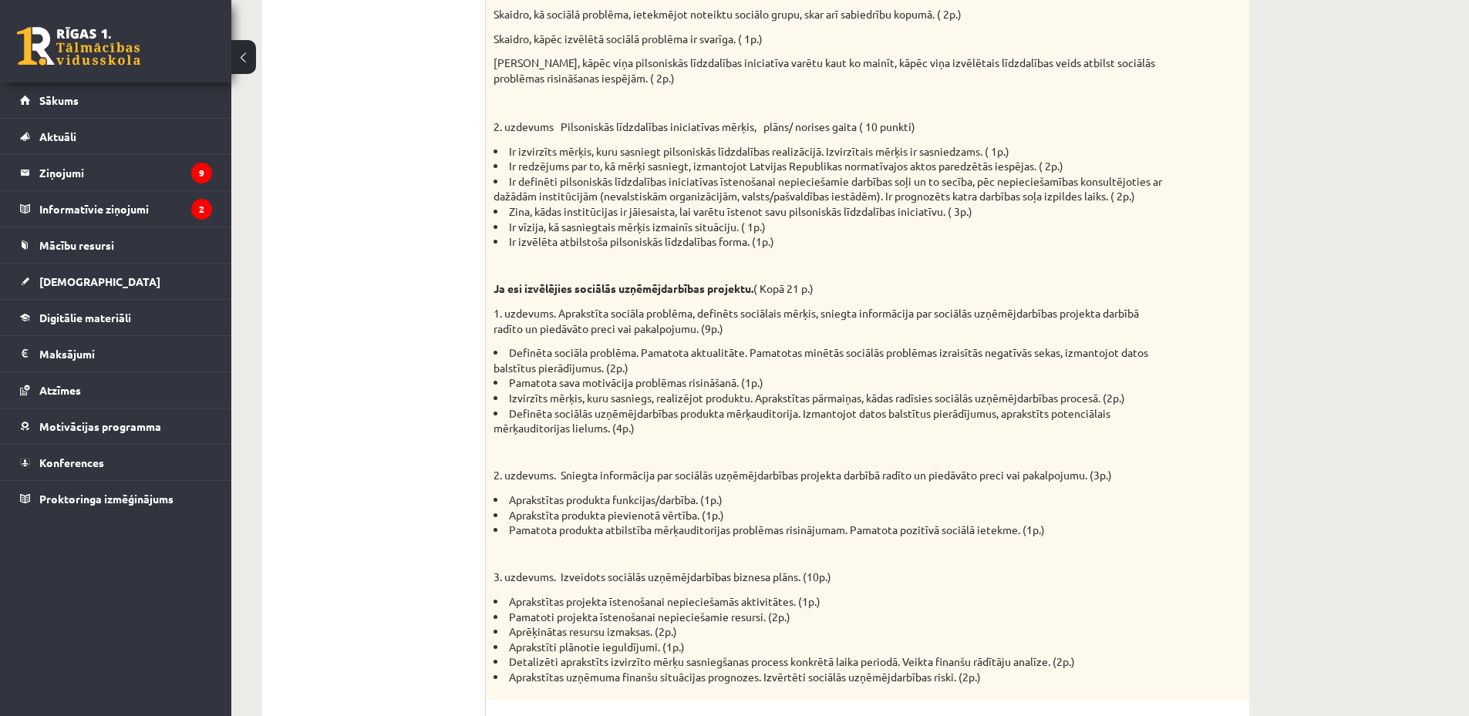
click at [579, 295] on strong "Ja esi izvēlējies sociālās uzņēmējdarbības projektu." at bounding box center [623, 288] width 260 height 14
drag, startPoint x: 578, startPoint y: 290, endPoint x: 752, endPoint y: 288, distance: 173.5
click at [752, 288] on strong "Ja esi izvēlējies sociālās uzņēmējdarbības projektu." at bounding box center [623, 288] width 260 height 14
copy strong "sociālās uzņēmējdarbības projektu"
click at [587, 224] on li "Ir vīzija, kā sasniegtais mērķis izmainīs situāciju. ( 1p.)" at bounding box center [828, 227] width 671 height 15
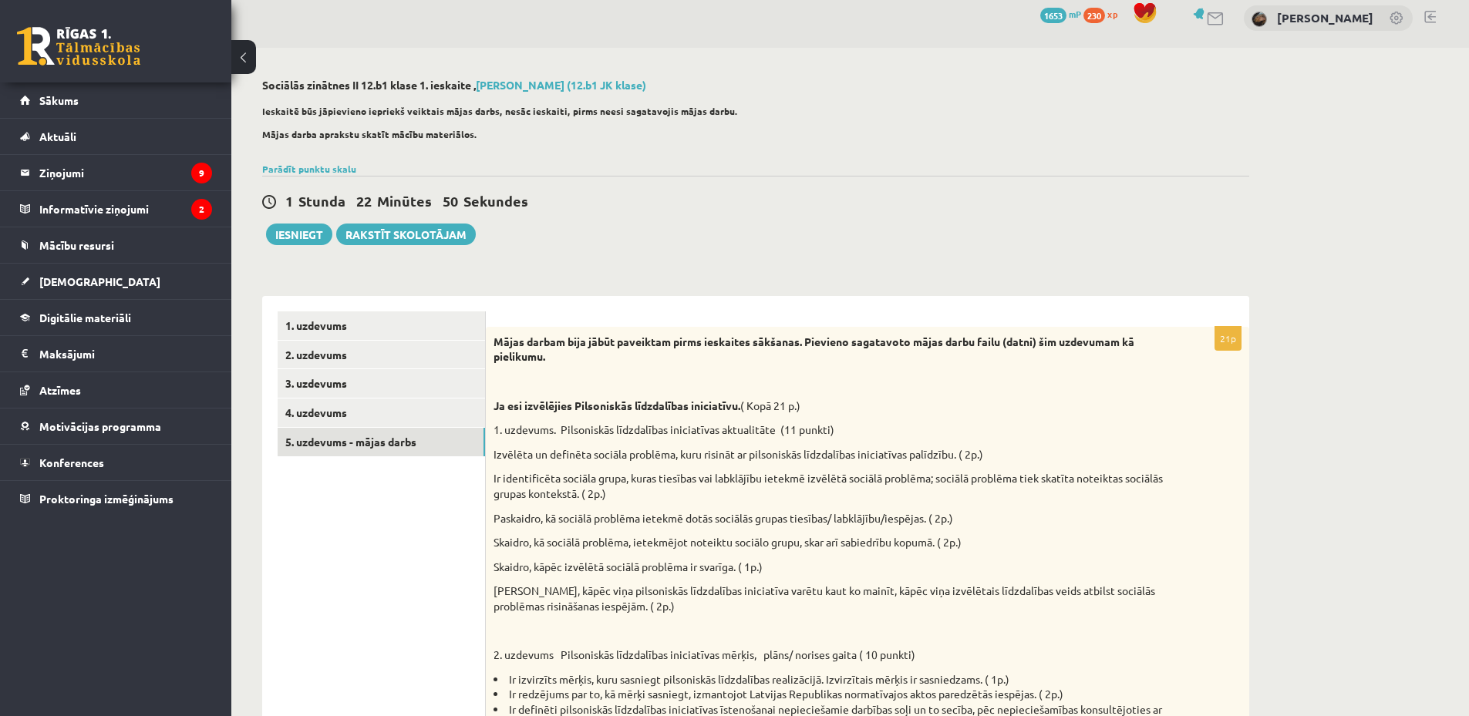
scroll to position [0, 0]
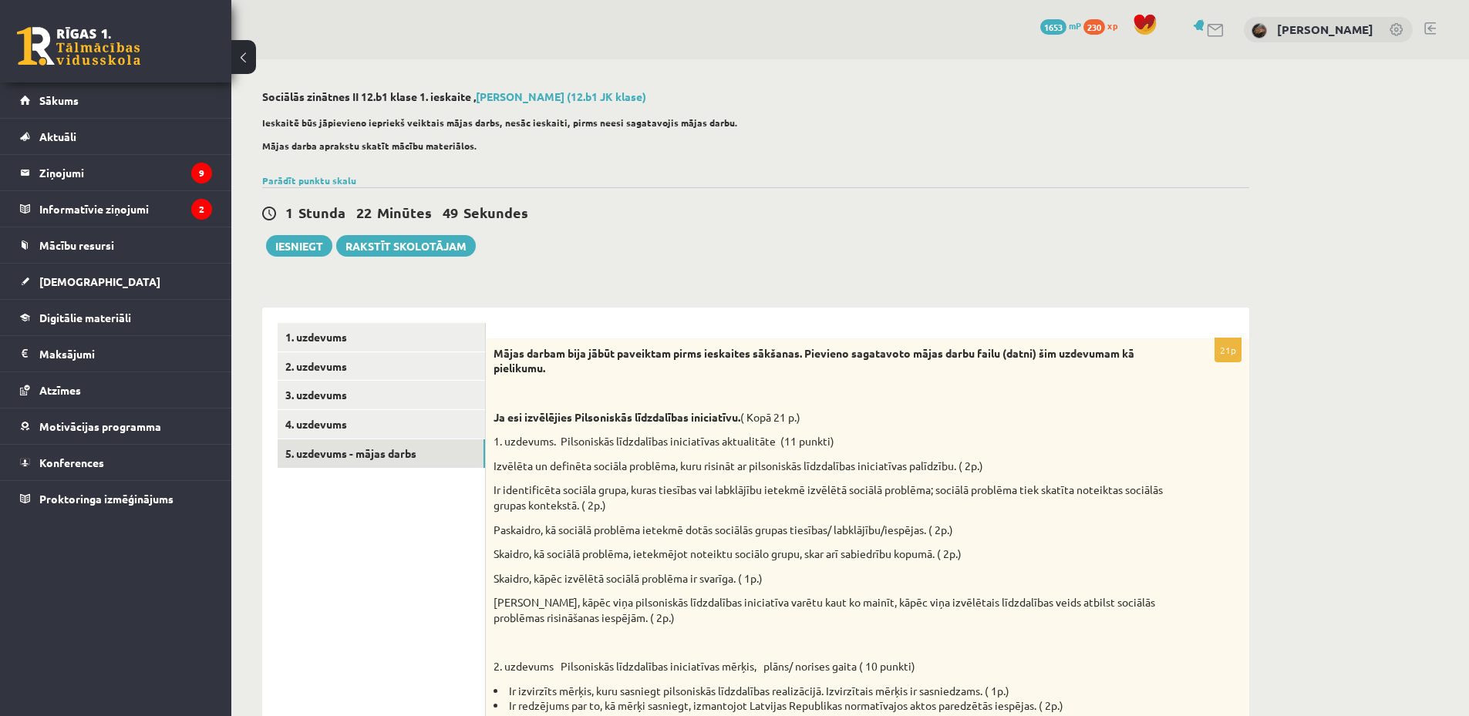
click at [698, 463] on p "Izvēlēta un definēta sociāla problēma, kuru risināt ar pilsoniskās līdzdalības …" at bounding box center [828, 466] width 671 height 15
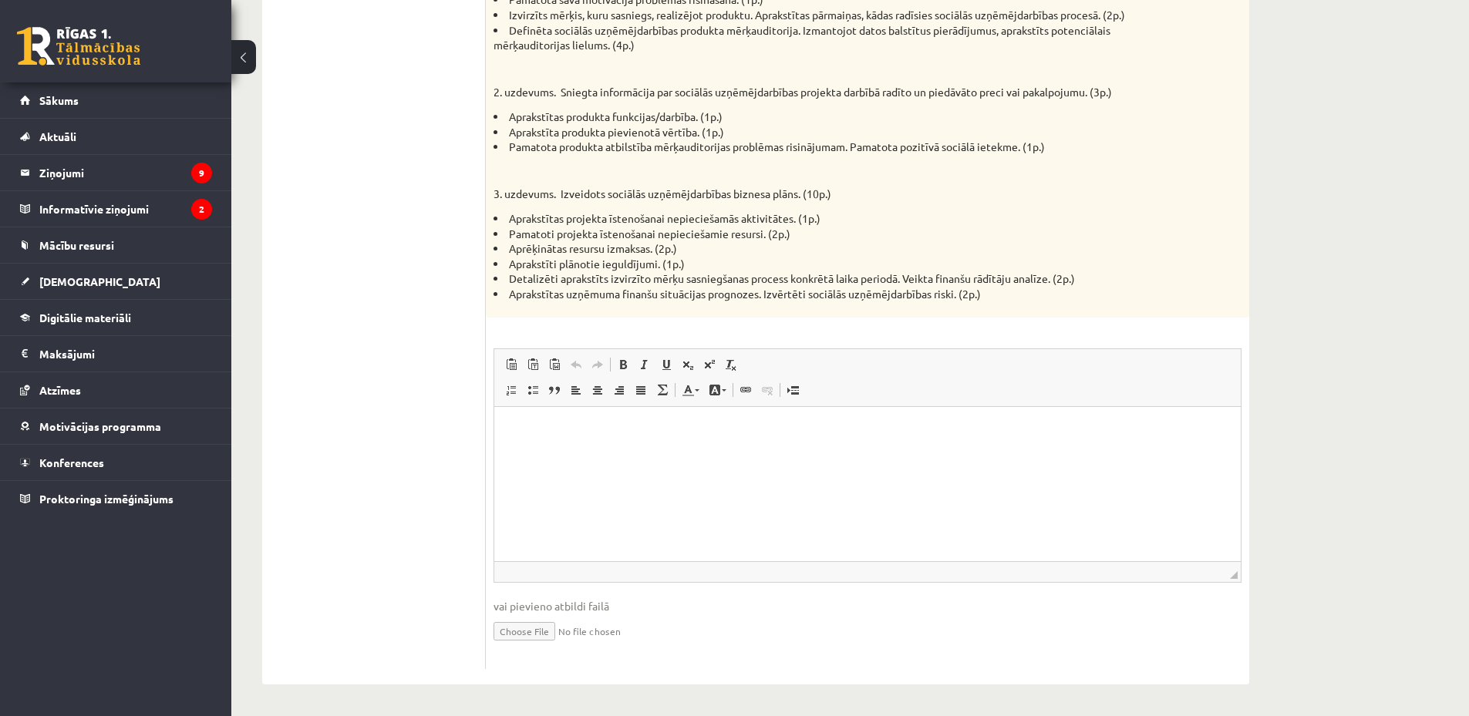
scroll to position [924, 0]
click at [544, 626] on input "file" at bounding box center [867, 630] width 748 height 32
type input "**********"
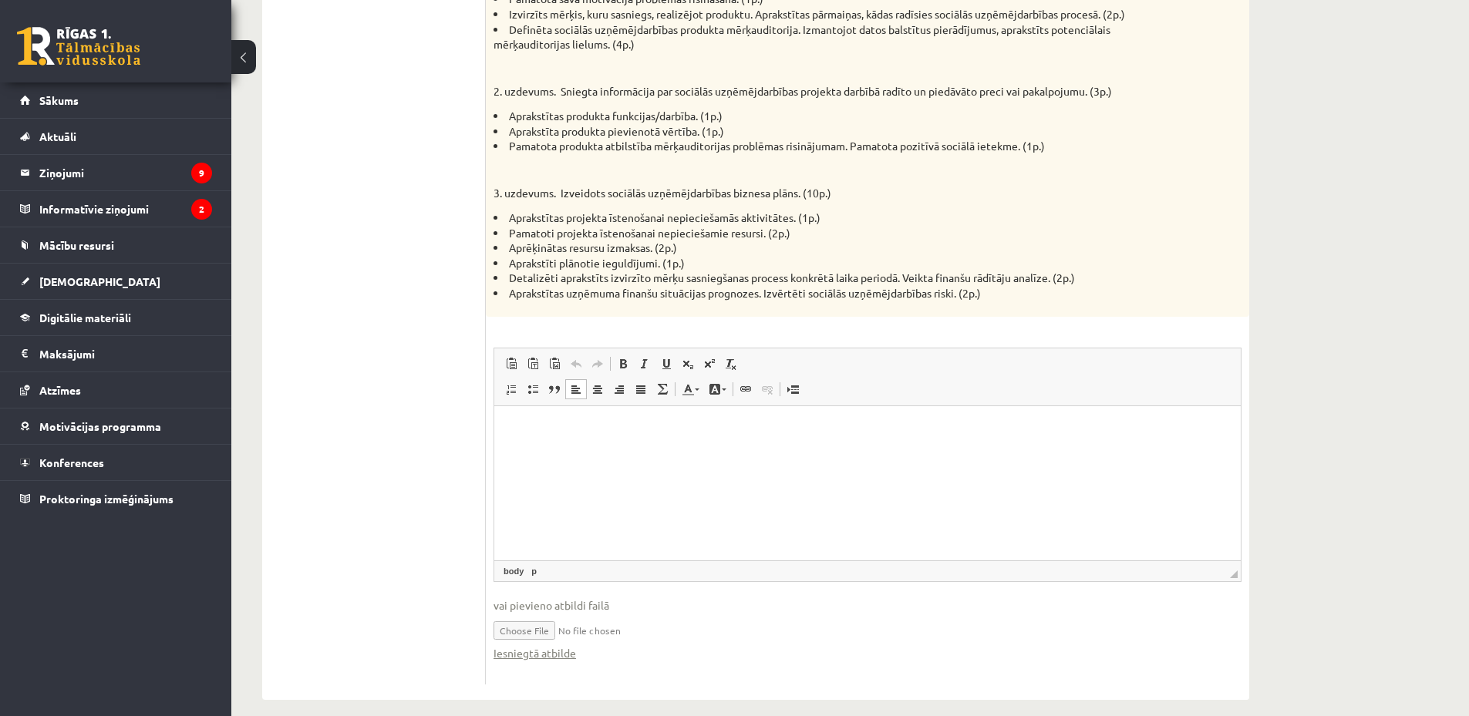
drag, startPoint x: 548, startPoint y: 487, endPoint x: 558, endPoint y: 467, distance: 22.4
click at [549, 453] on html at bounding box center [867, 429] width 746 height 47
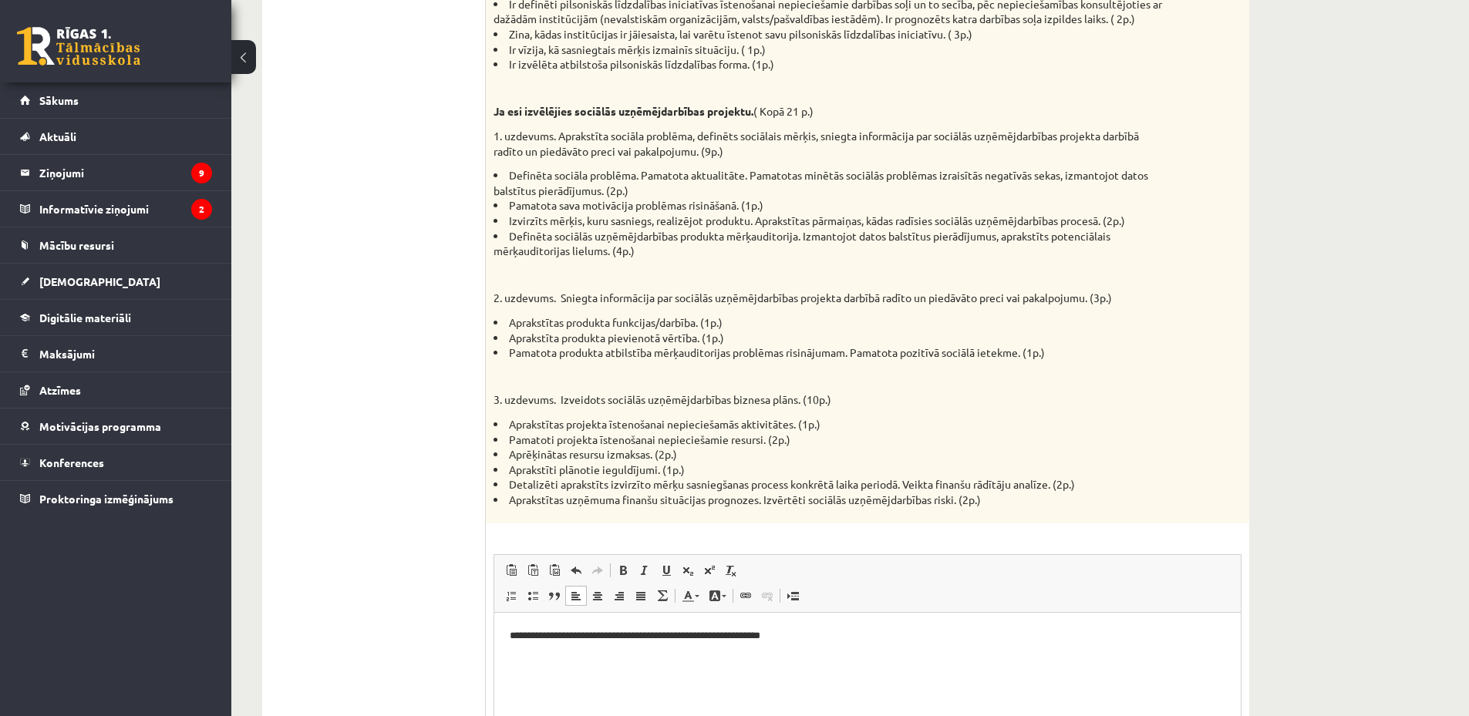
scroll to position [204, 0]
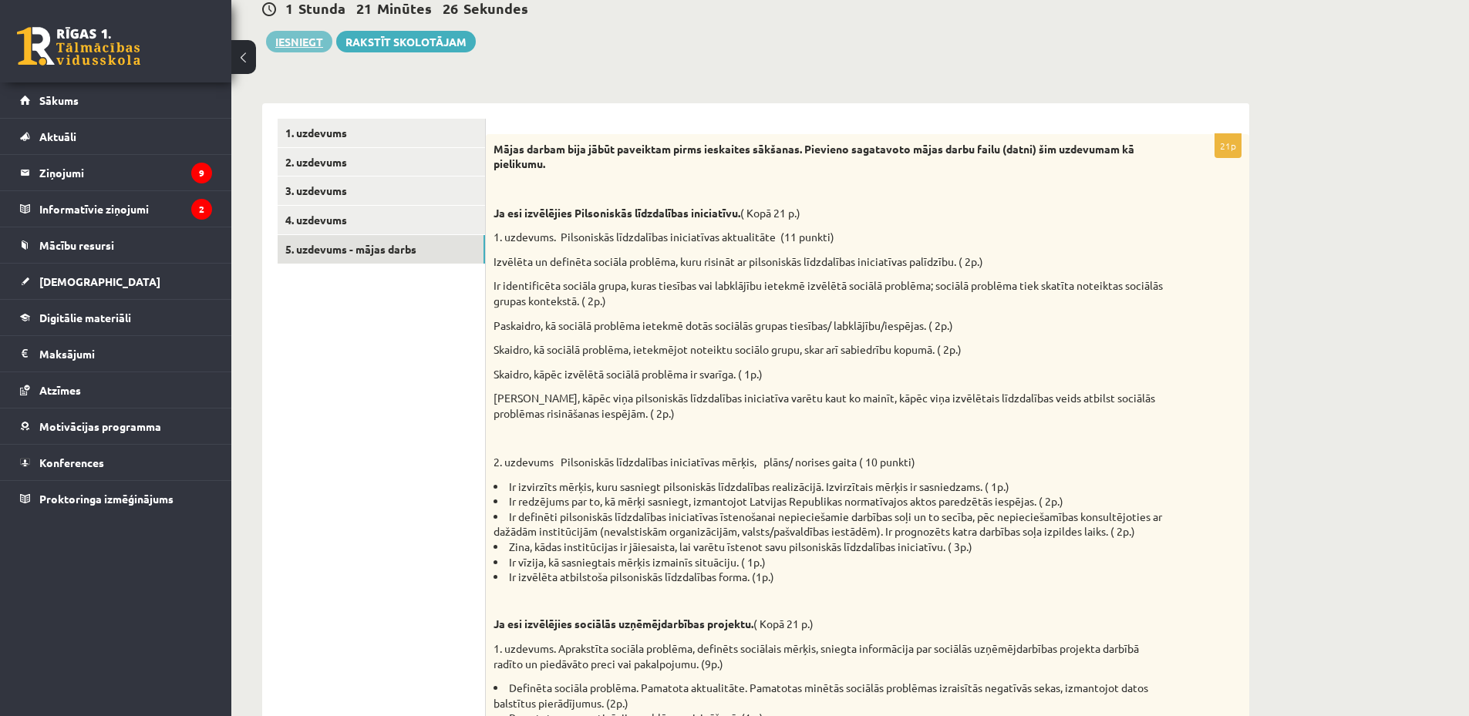
click at [291, 35] on button "Iesniegt" at bounding box center [299, 42] width 66 height 22
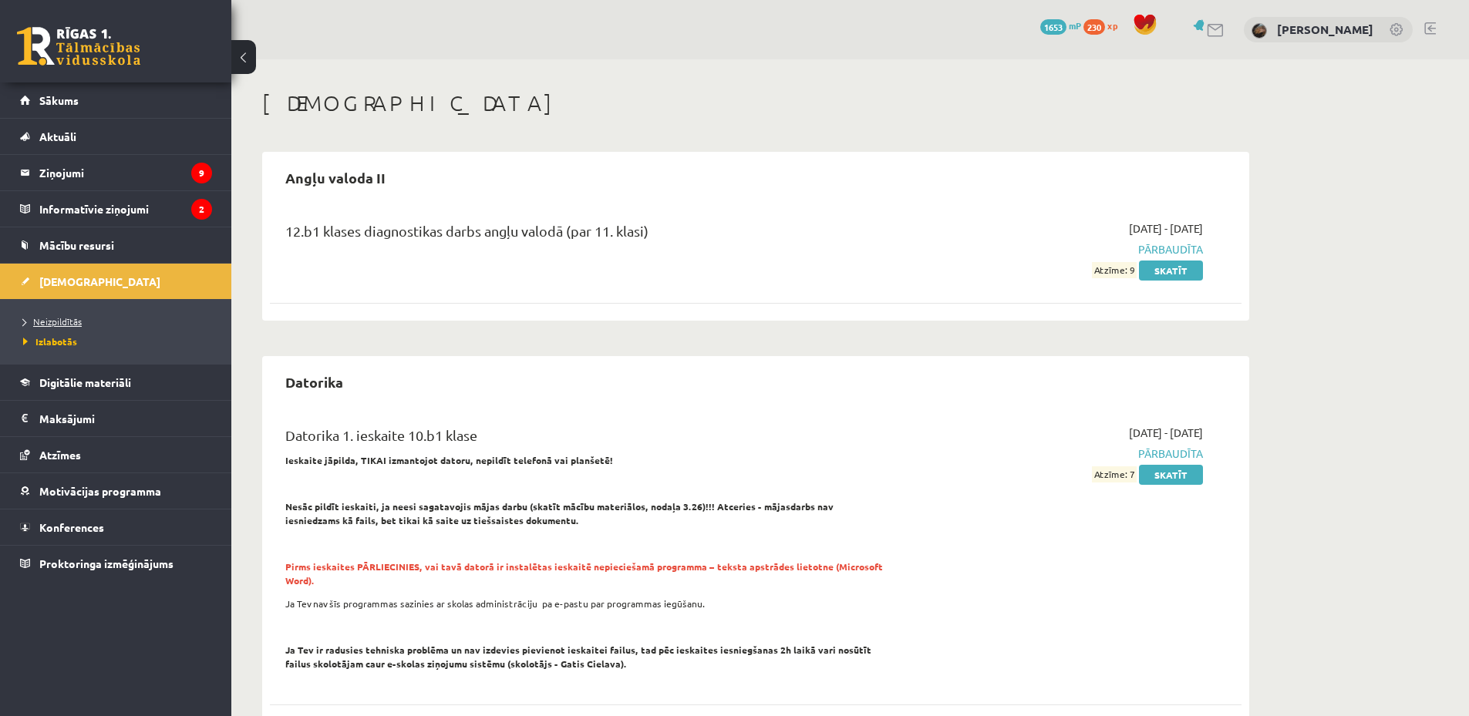
click at [64, 325] on span "Neizpildītās" at bounding box center [52, 321] width 59 height 12
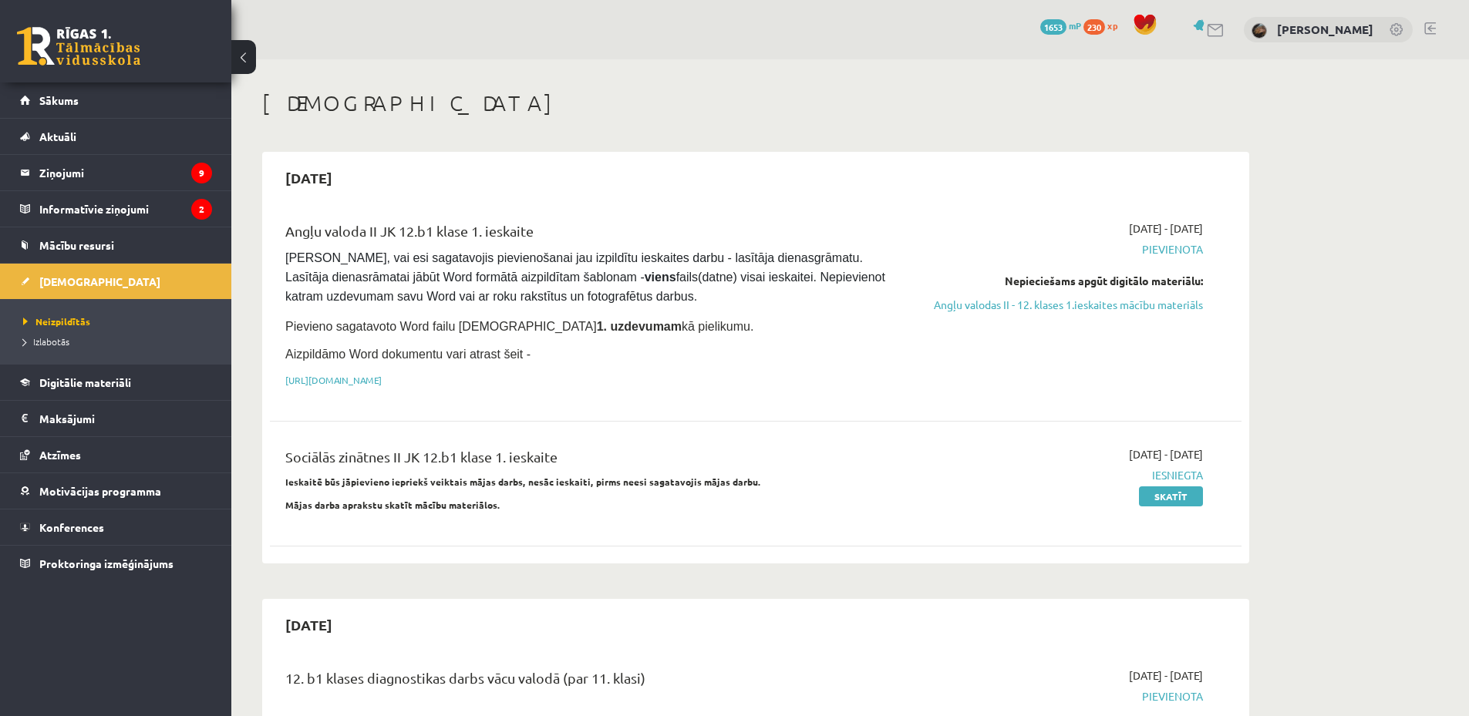
click at [597, 322] on strong "1. uzdevumam" at bounding box center [639, 326] width 85 height 13
click at [1012, 308] on link "Angļu valodas II - 12. klases 1.ieskaites mācību materiāls" at bounding box center [1057, 305] width 291 height 16
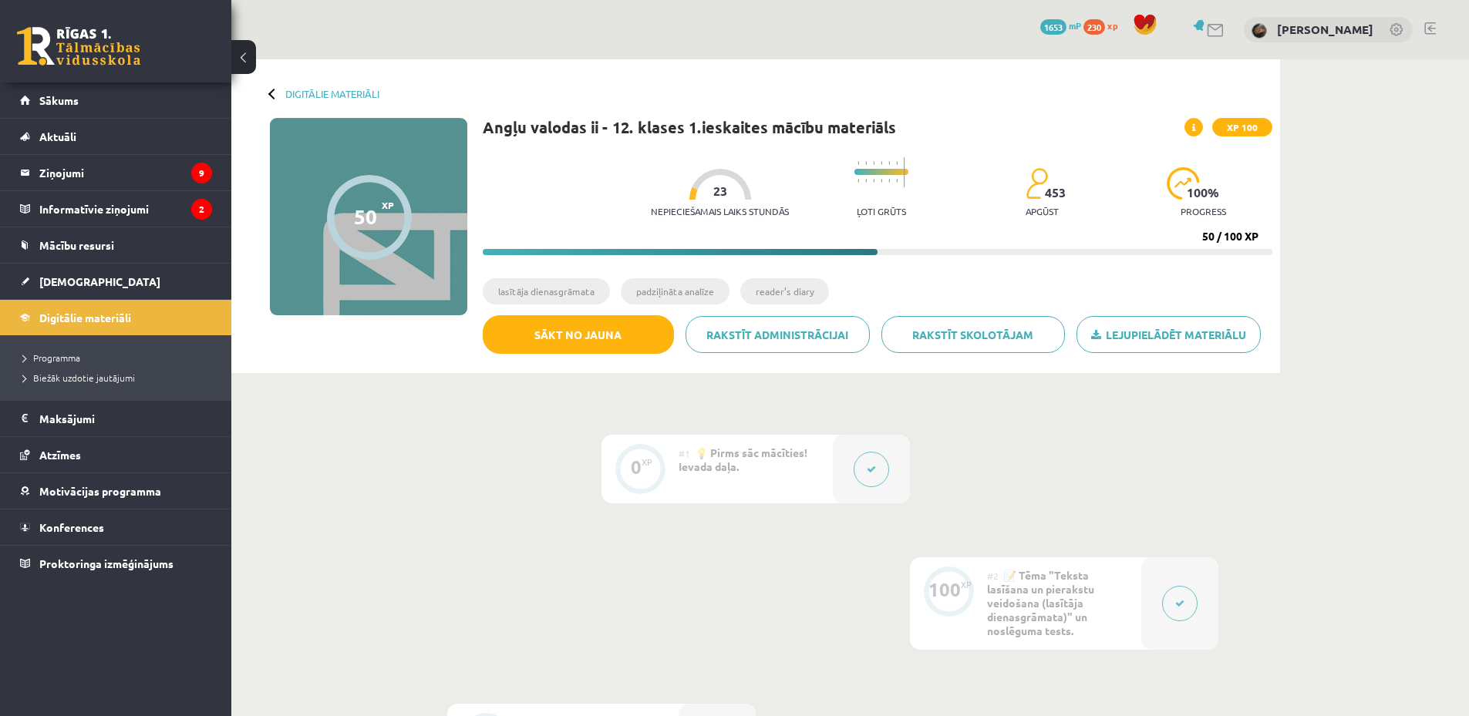
click at [453, 460] on div "0 XP #1 💡 Pirms sāc mācīties! Ievada daļa. 100 XP #2 📝 Tēma "Teksta lasīšana un…" at bounding box center [755, 604] width 925 height 338
click at [611, 334] on button "Sākt no jauna" at bounding box center [578, 334] width 191 height 39
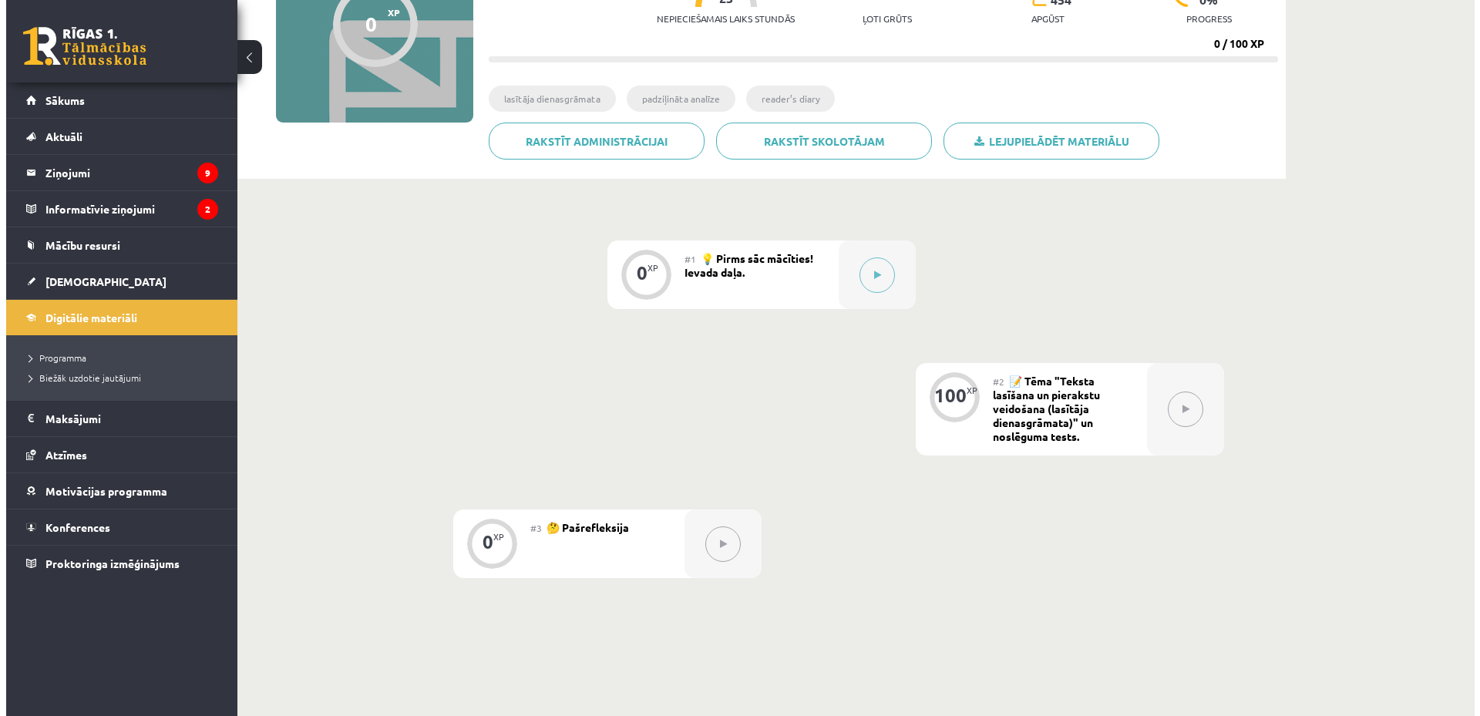
scroll to position [325, 0]
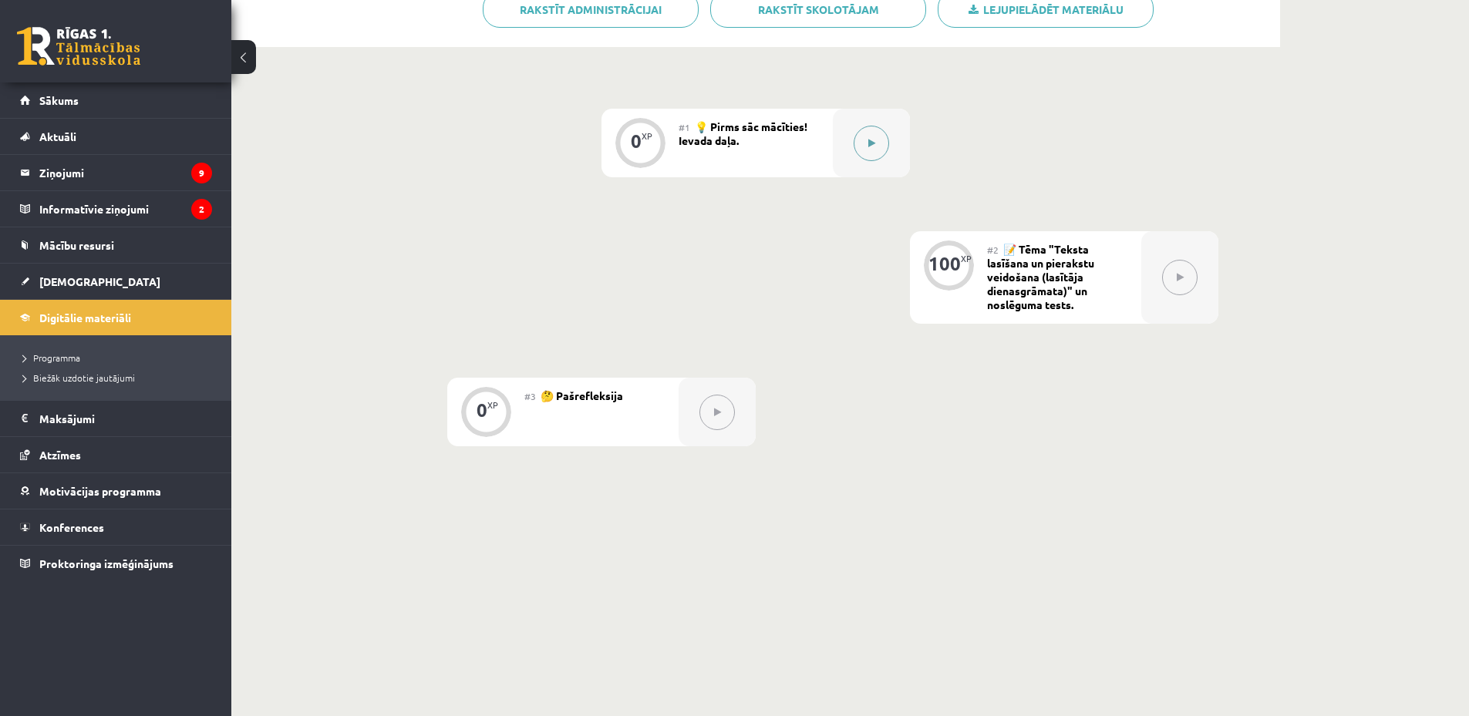
click at [873, 143] on icon at bounding box center [871, 143] width 7 height 9
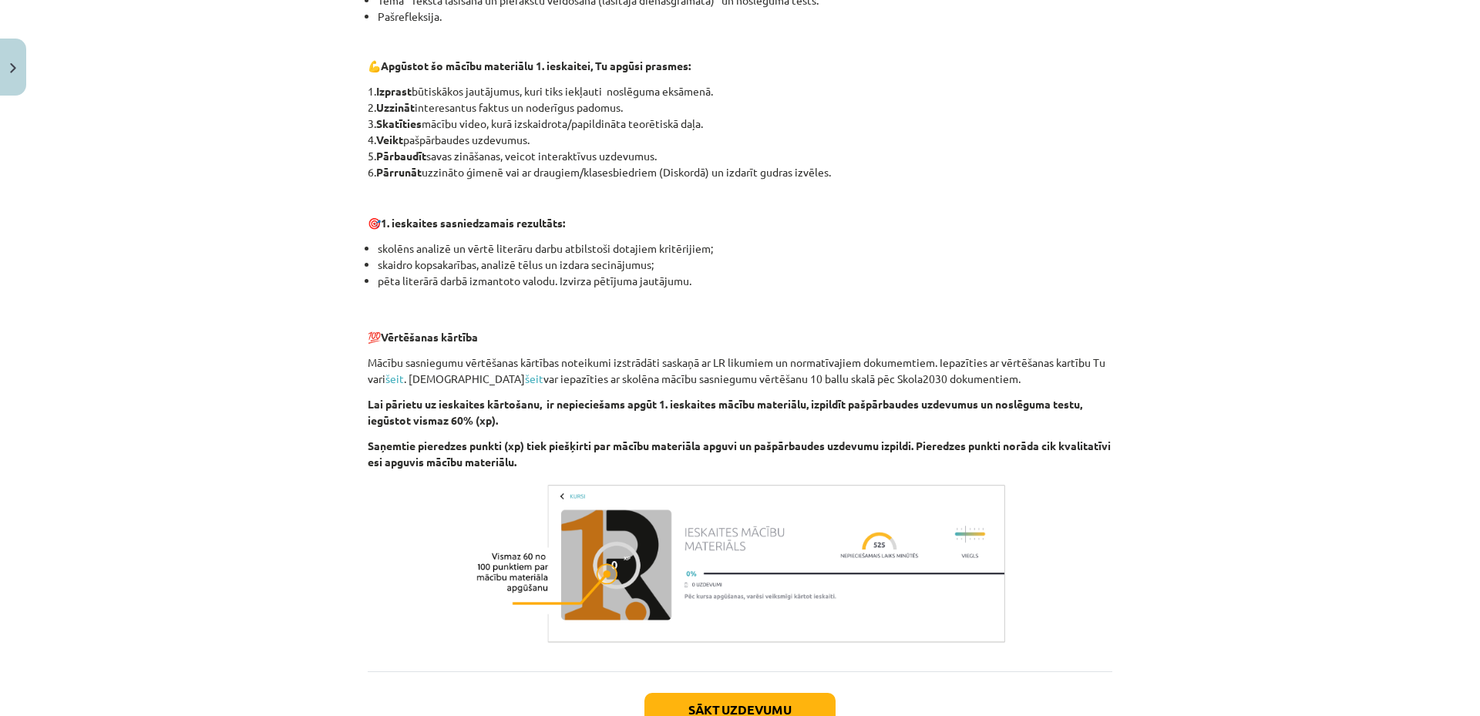
scroll to position [907, 0]
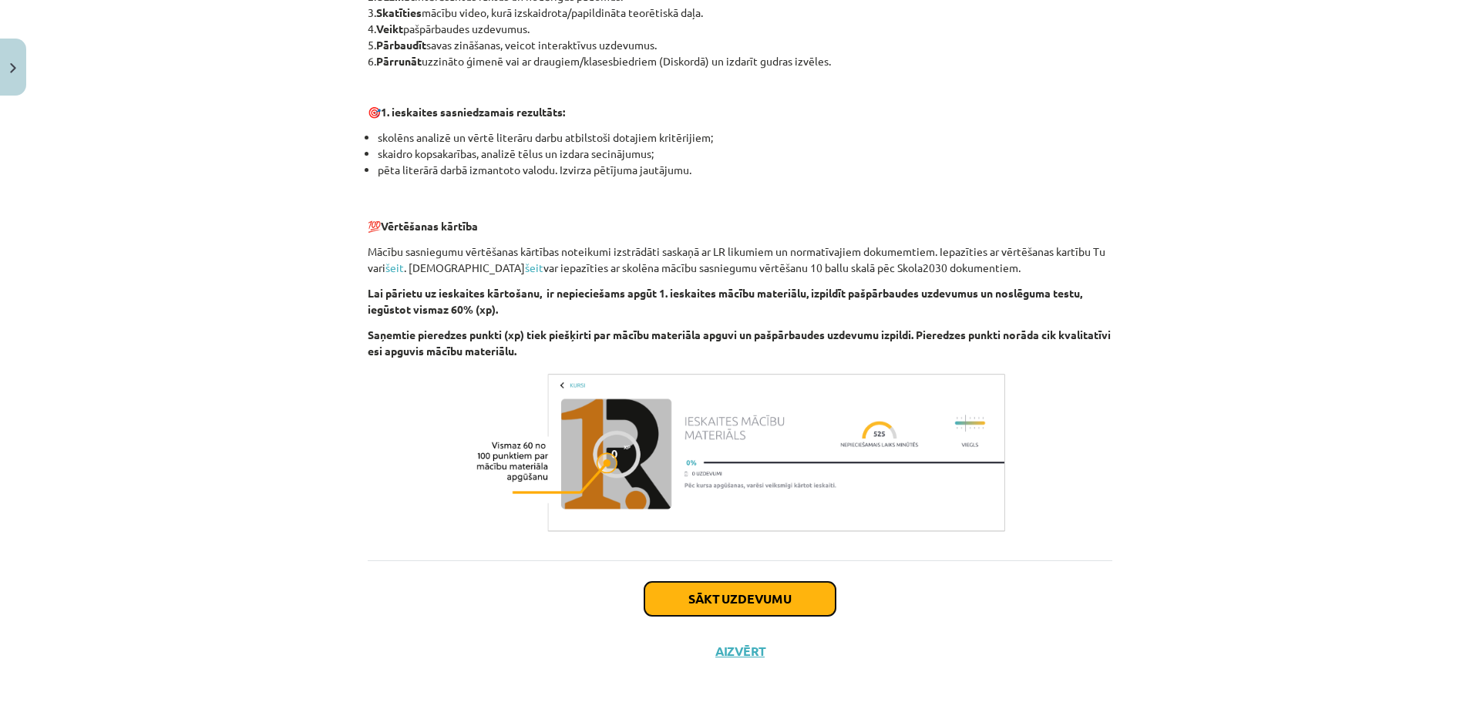
click at [753, 598] on button "Sākt uzdevumu" at bounding box center [740, 599] width 191 height 34
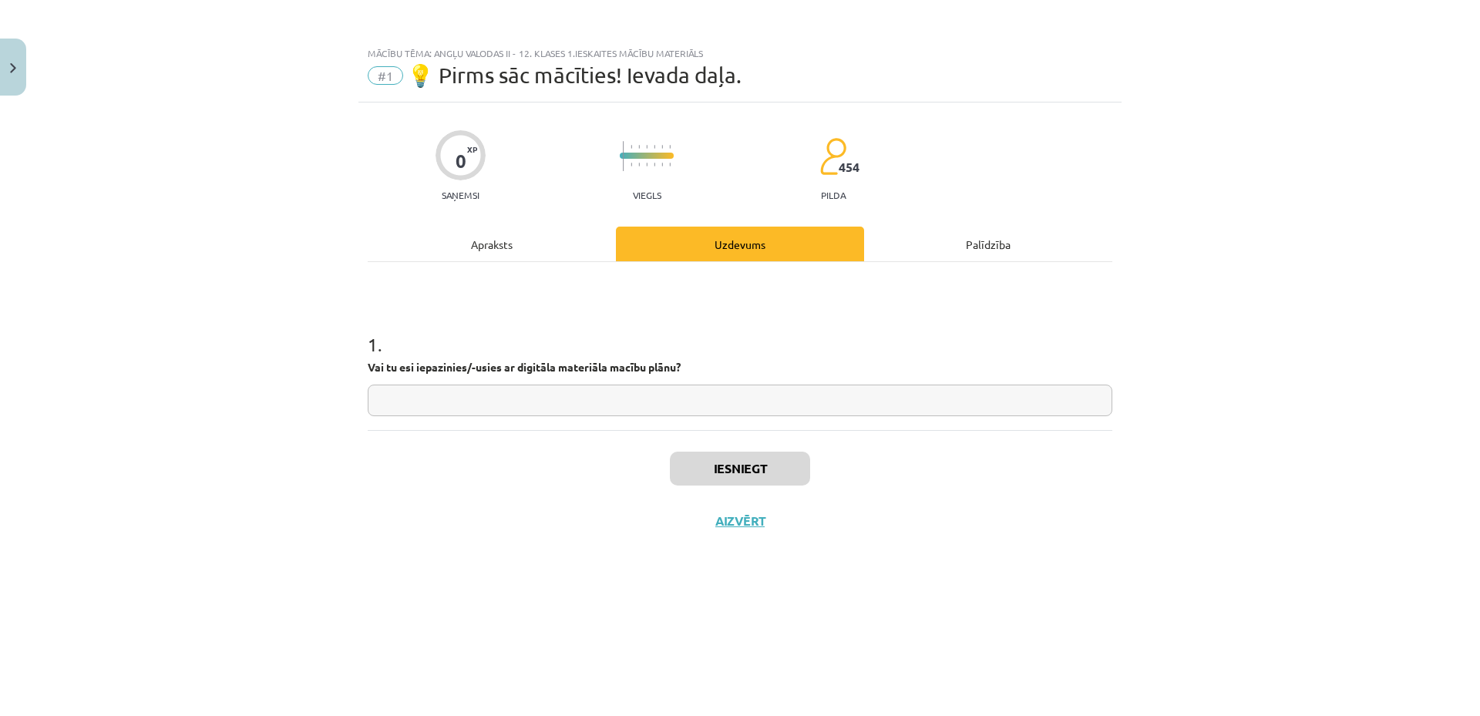
click at [638, 408] on input "text" at bounding box center [740, 401] width 745 height 32
type input "**"
click at [716, 474] on button "Iesniegt" at bounding box center [740, 469] width 140 height 34
click at [719, 522] on button "Nākamā nodarbība" at bounding box center [740, 530] width 151 height 35
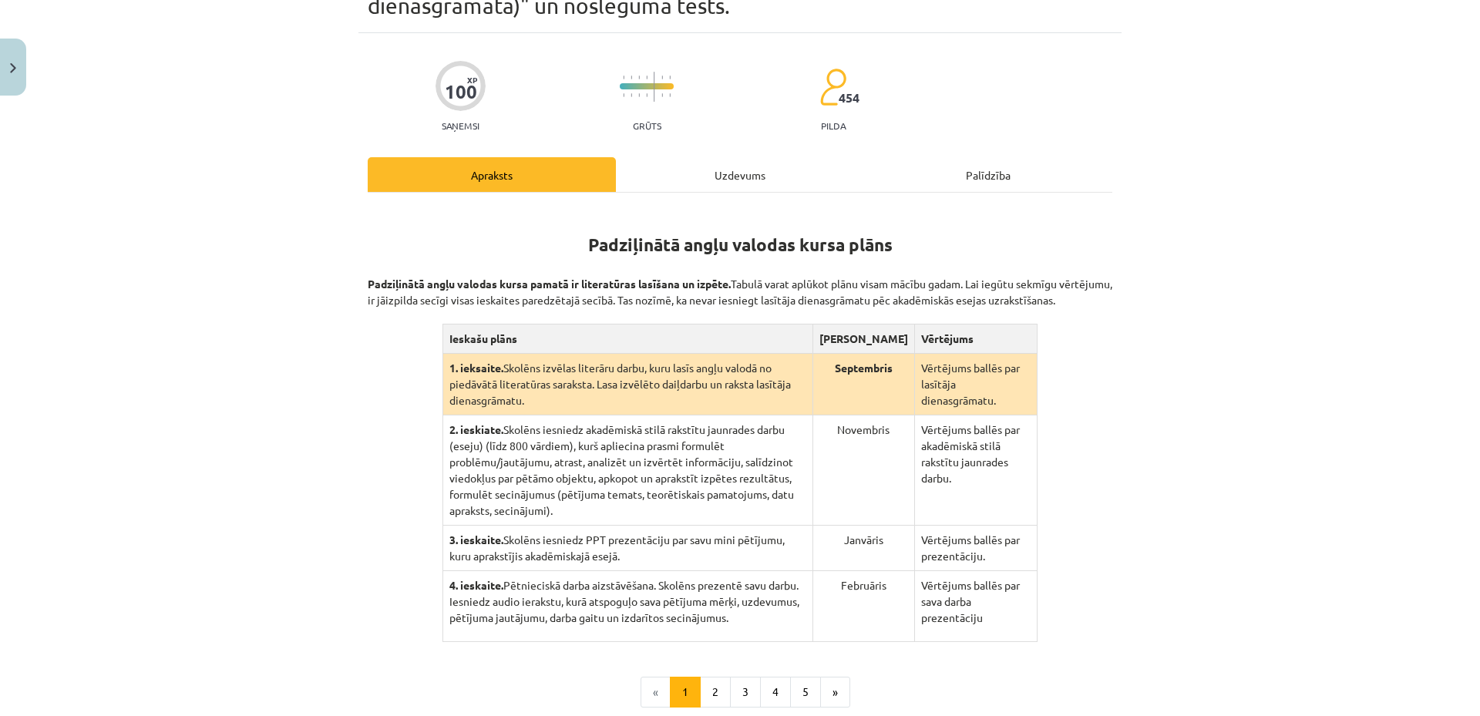
scroll to position [246, 0]
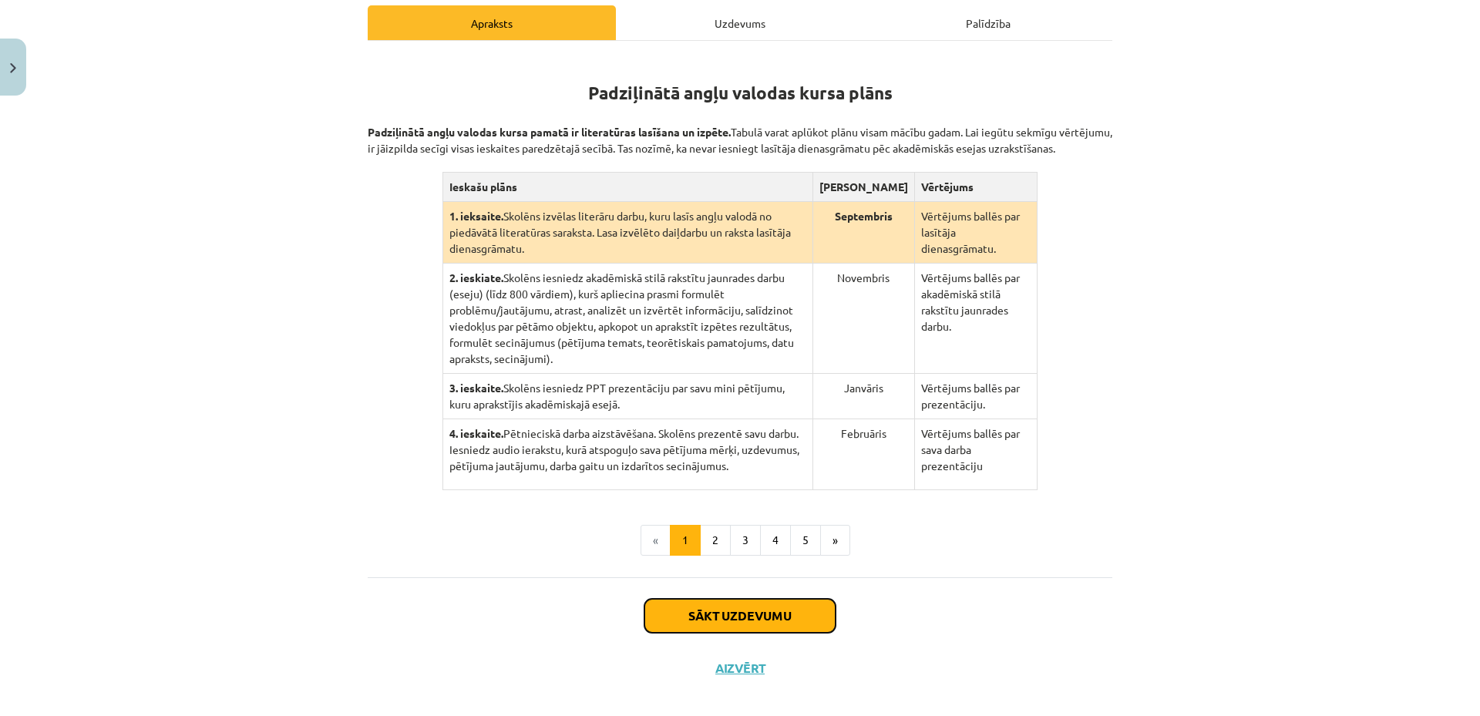
click at [716, 599] on button "Sākt uzdevumu" at bounding box center [740, 616] width 191 height 34
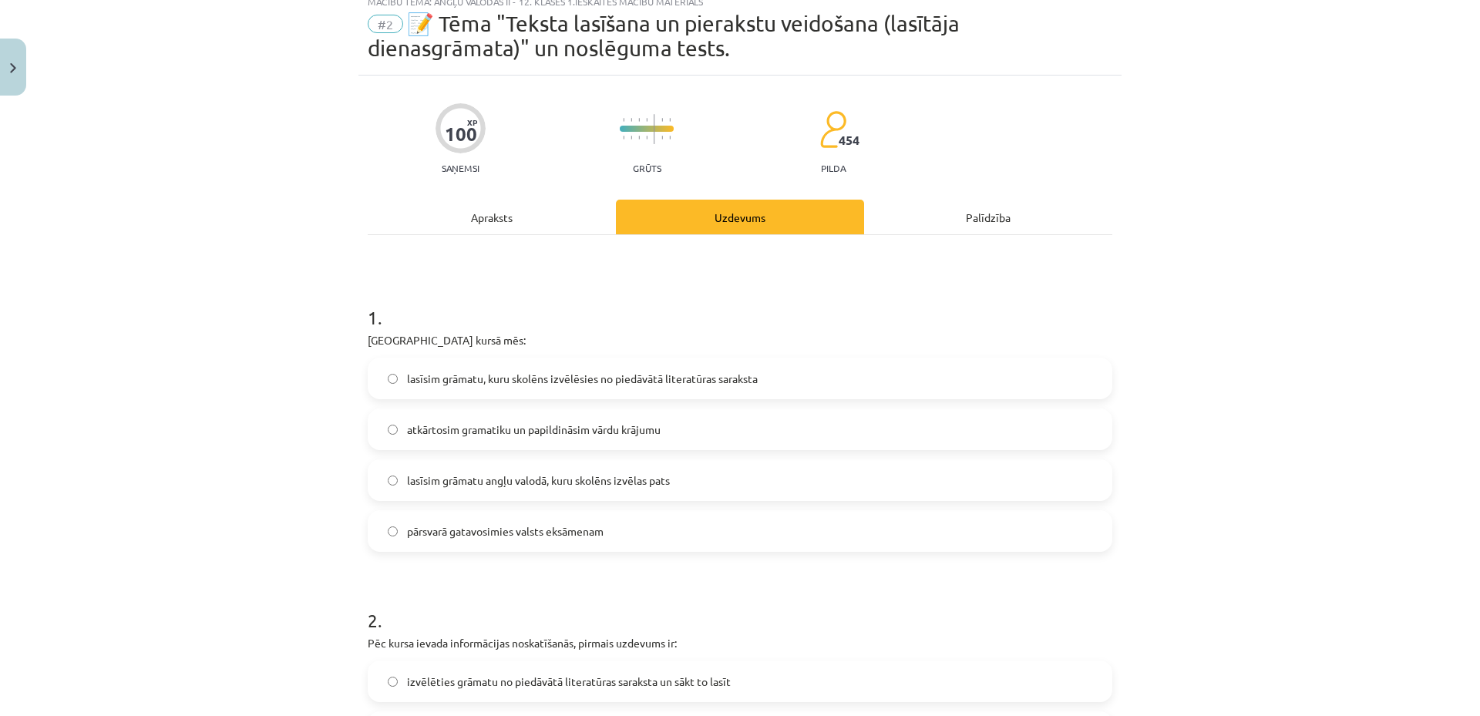
scroll to position [39, 0]
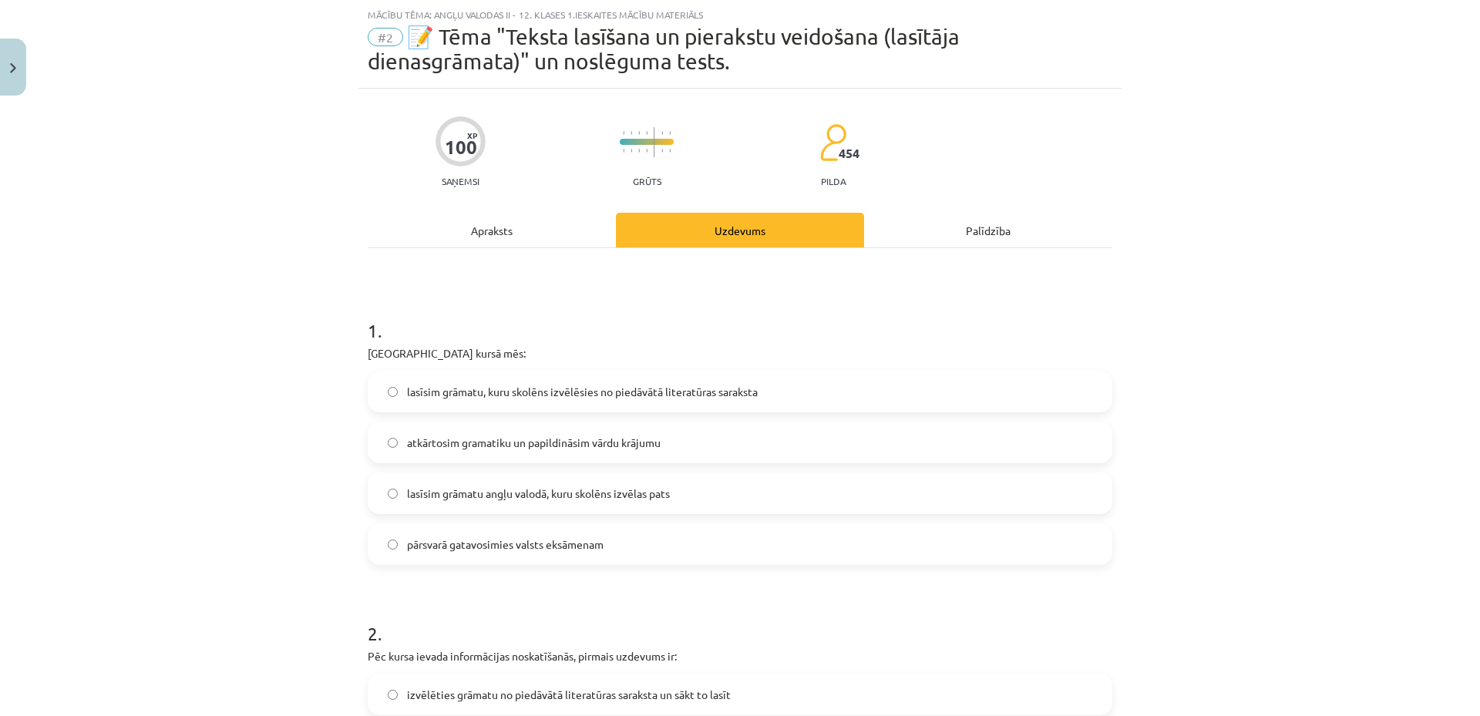
click at [426, 390] on span "lasīsim grāmatu, kuru skolēns izvēlēsies no piedāvātā literatūras saraksta" at bounding box center [582, 392] width 351 height 16
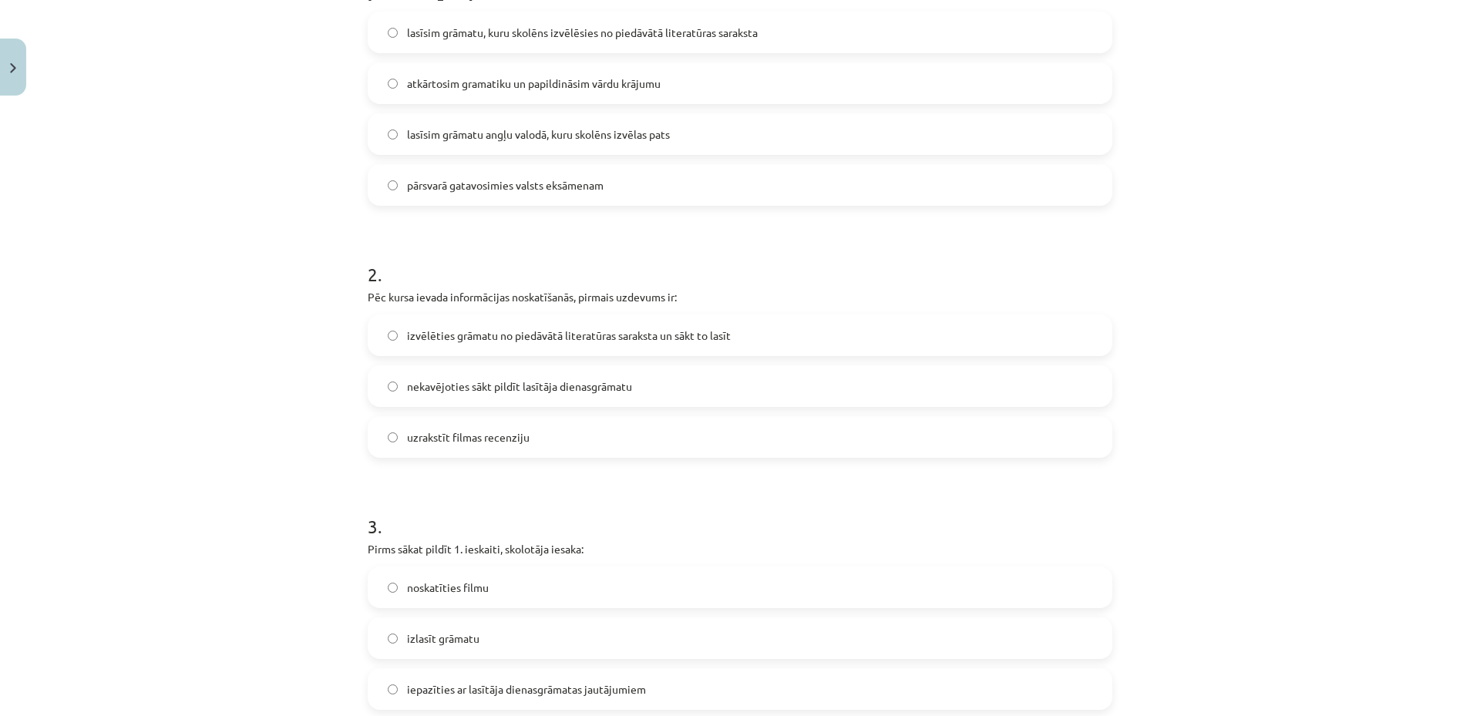
scroll to position [399, 0]
click at [524, 328] on span "izvēlēties grāmatu no piedāvātā literatūras saraksta un sākt to lasīt" at bounding box center [569, 335] width 324 height 16
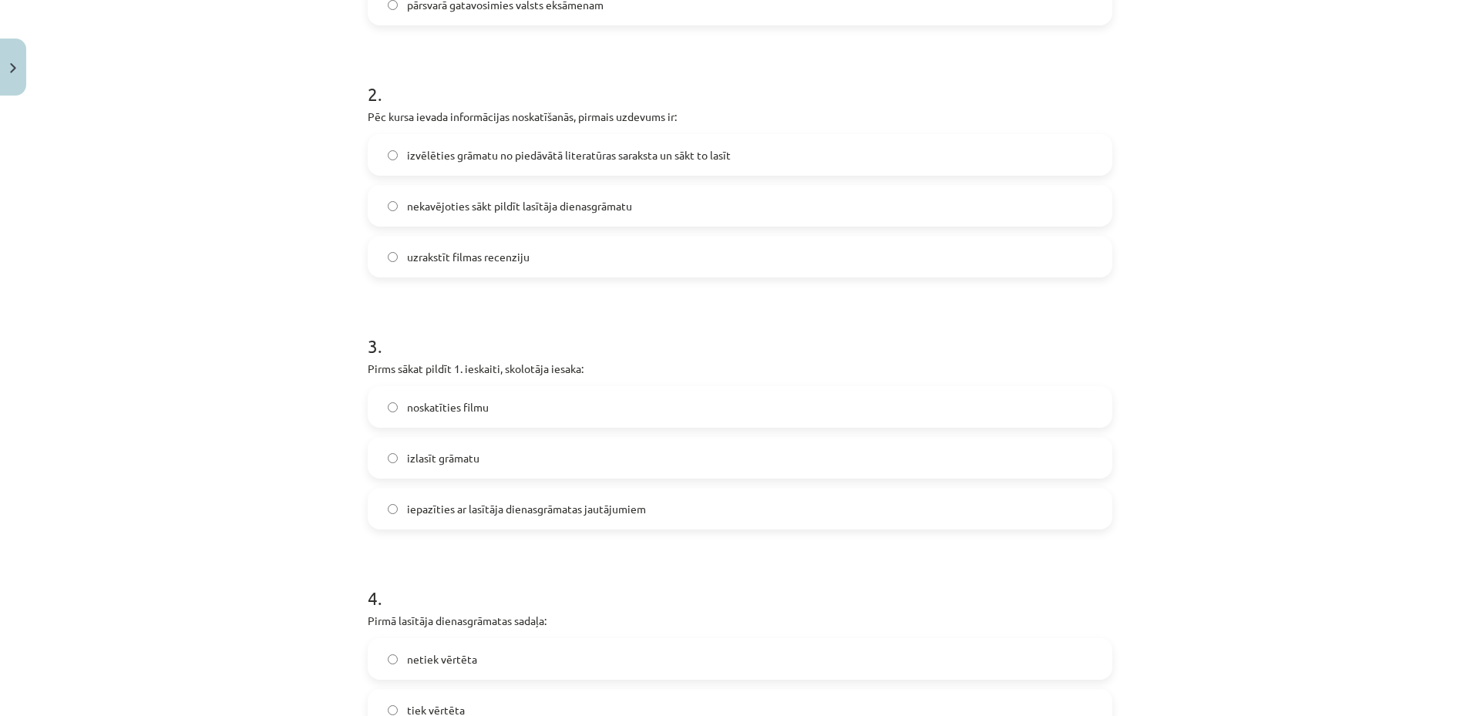
click at [451, 506] on span "iepazīties ar lasītāja dienasgrāmatas jautājumiem" at bounding box center [526, 509] width 239 height 16
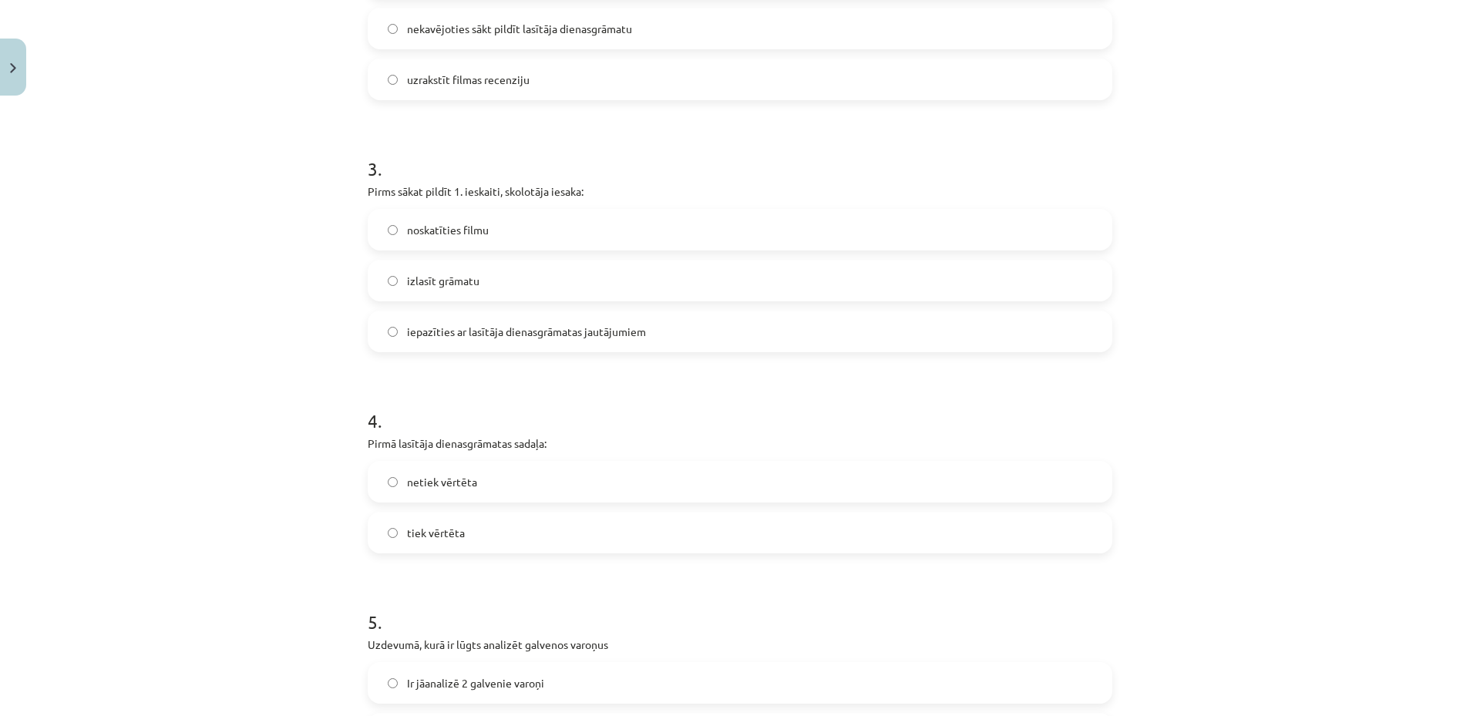
scroll to position [758, 0]
click at [472, 487] on label "netiek vērtēta" at bounding box center [740, 479] width 742 height 39
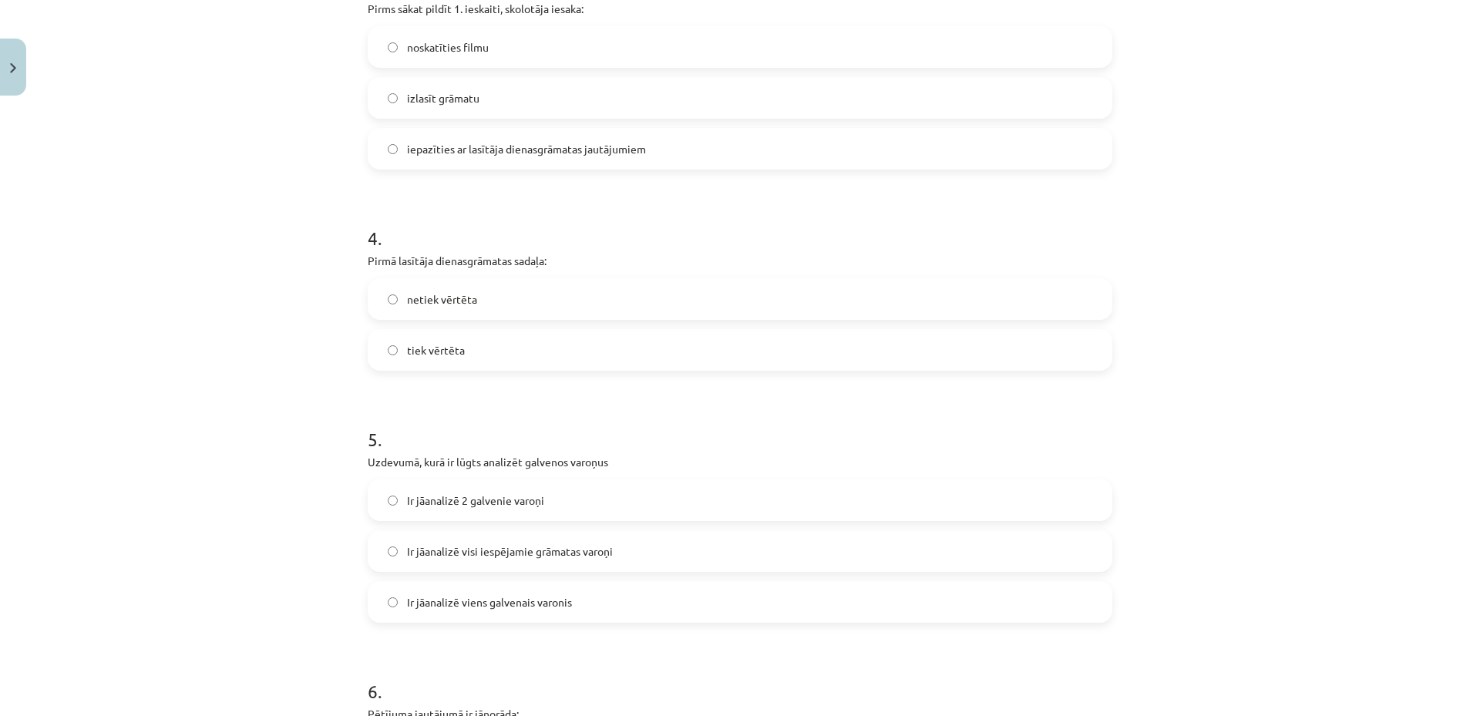
scroll to position [1118, 0]
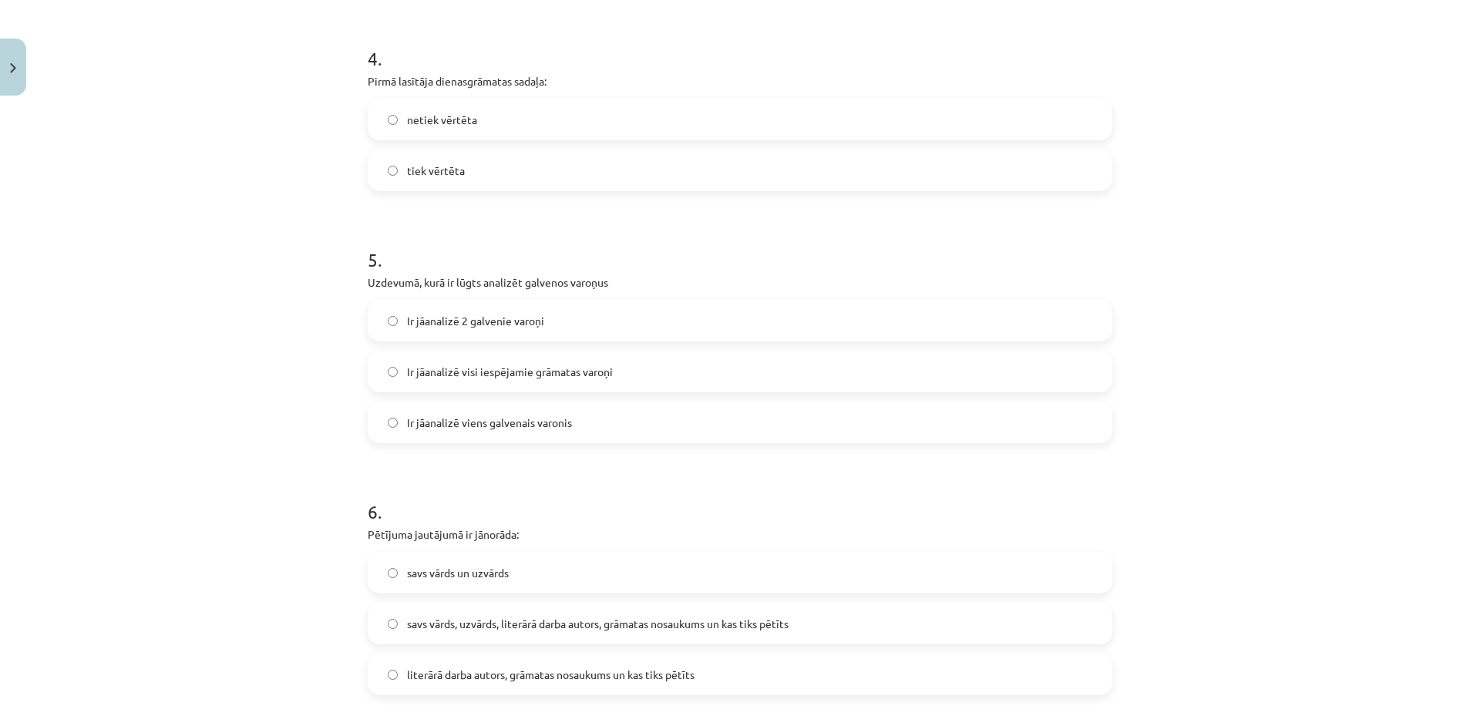
click at [484, 423] on span "Ir jāanalizē viens galvenais varonis" at bounding box center [489, 423] width 165 height 16
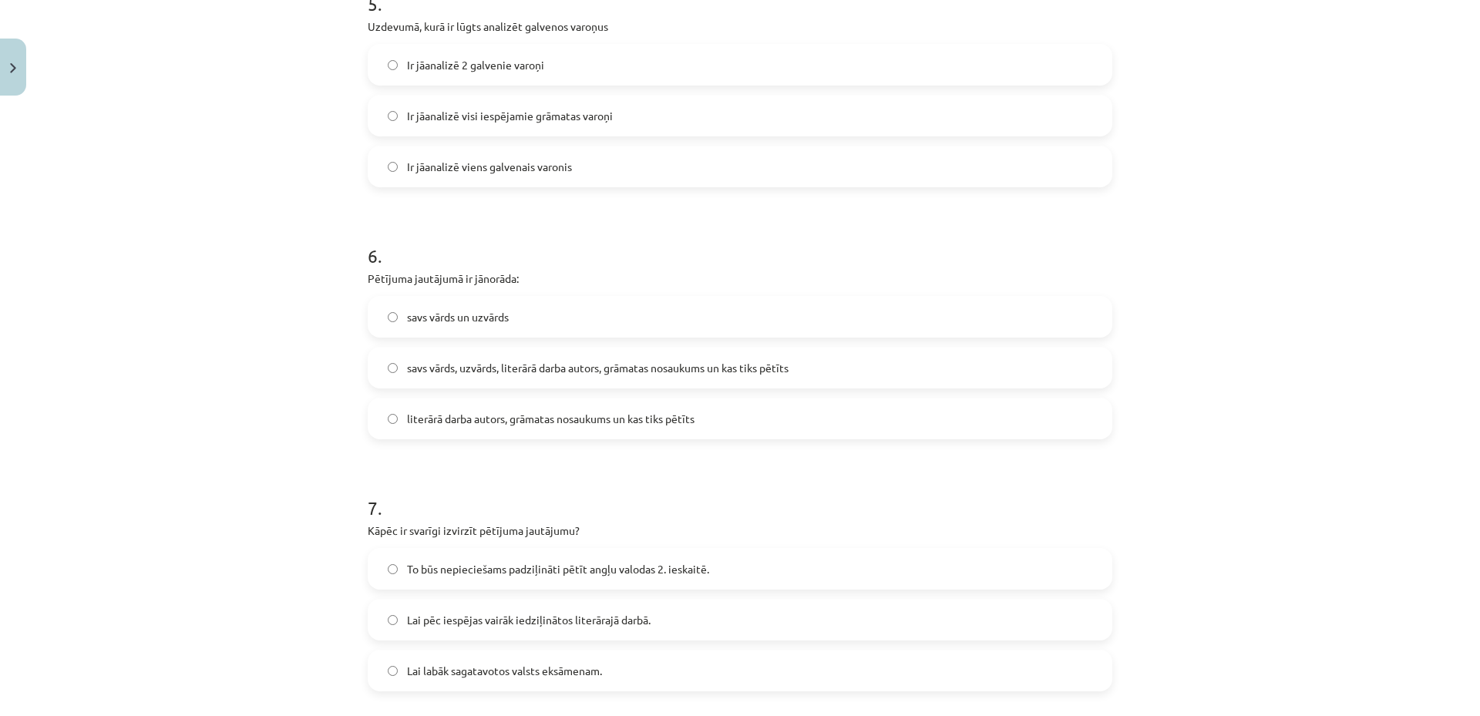
scroll to position [1478, 0]
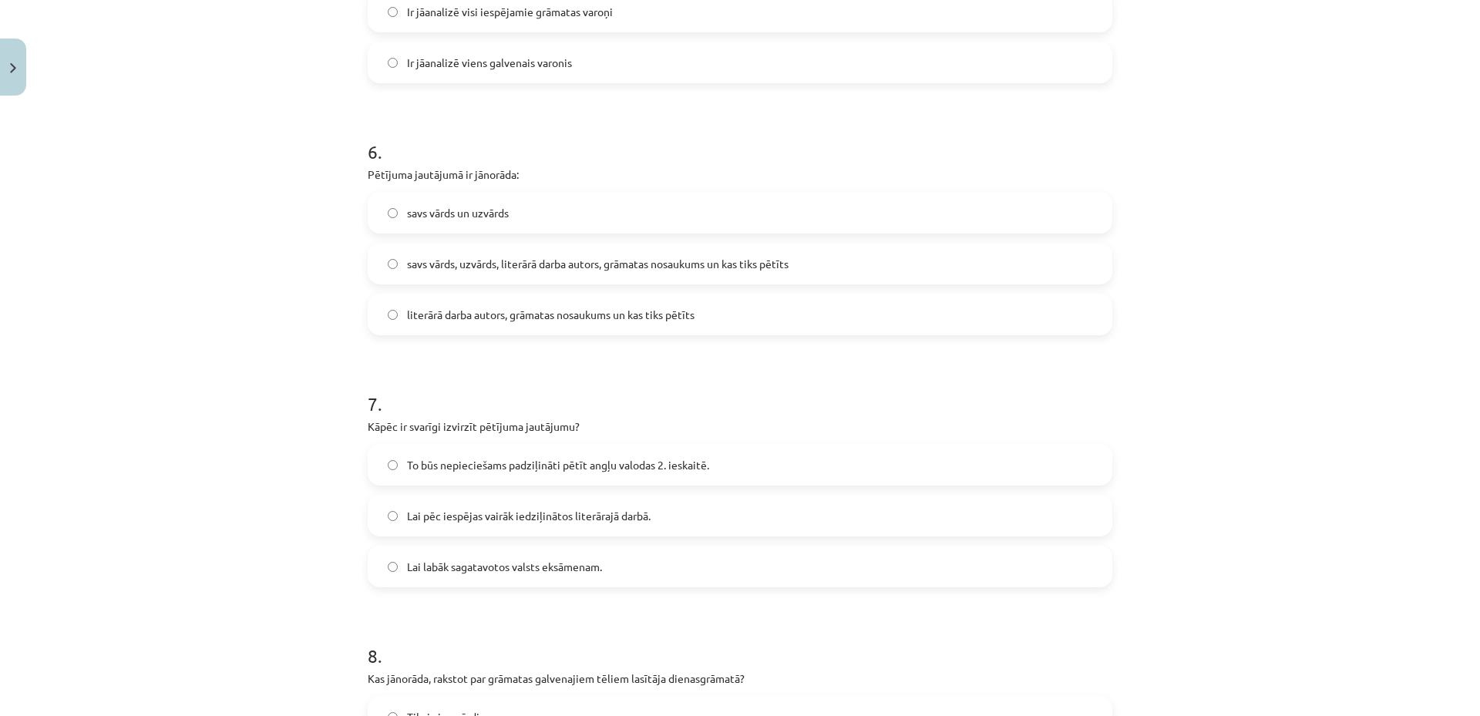
click at [469, 314] on span "literārā darba autors, grāmatas nosaukums un kas tiks pētīts" at bounding box center [551, 315] width 288 height 16
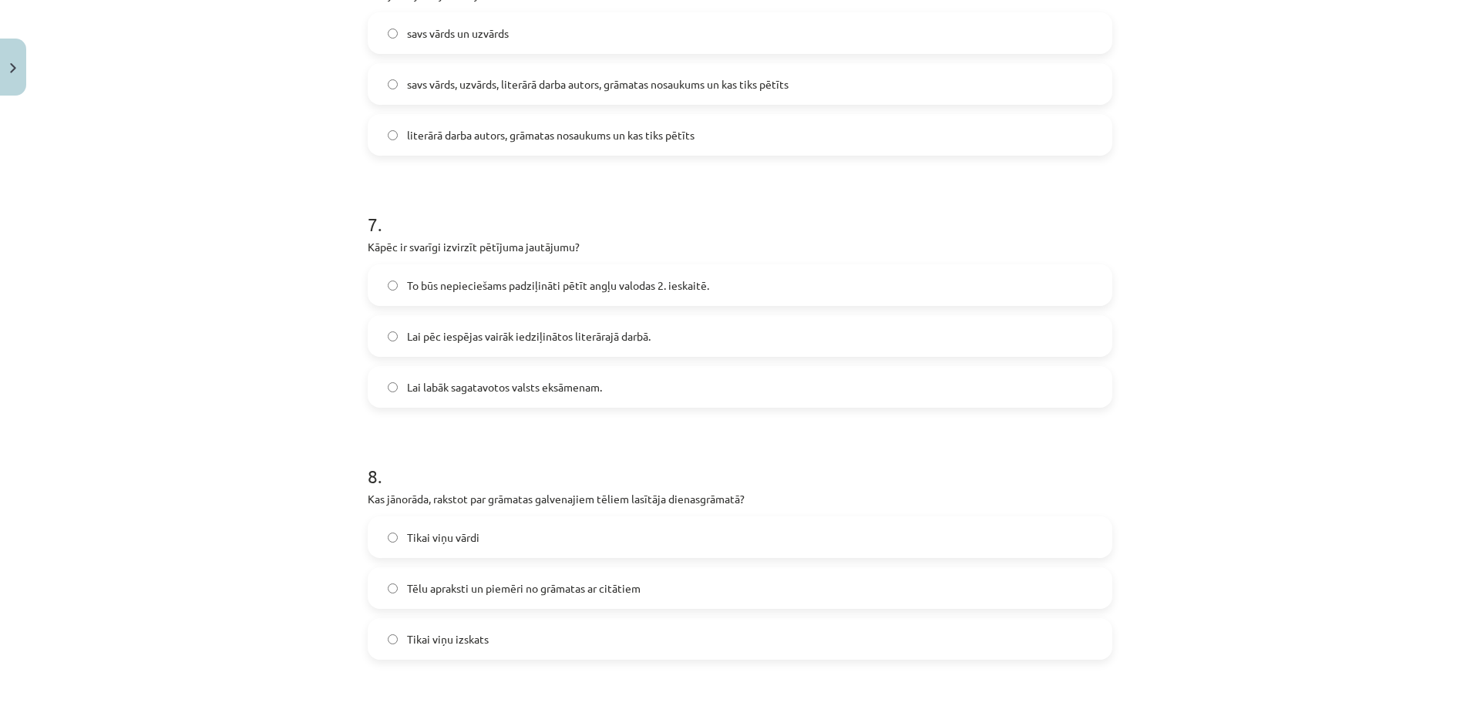
click at [490, 290] on span "To būs nepieciešams padziļināti pētīt angļu valodas 2. ieskaitē." at bounding box center [558, 286] width 302 height 16
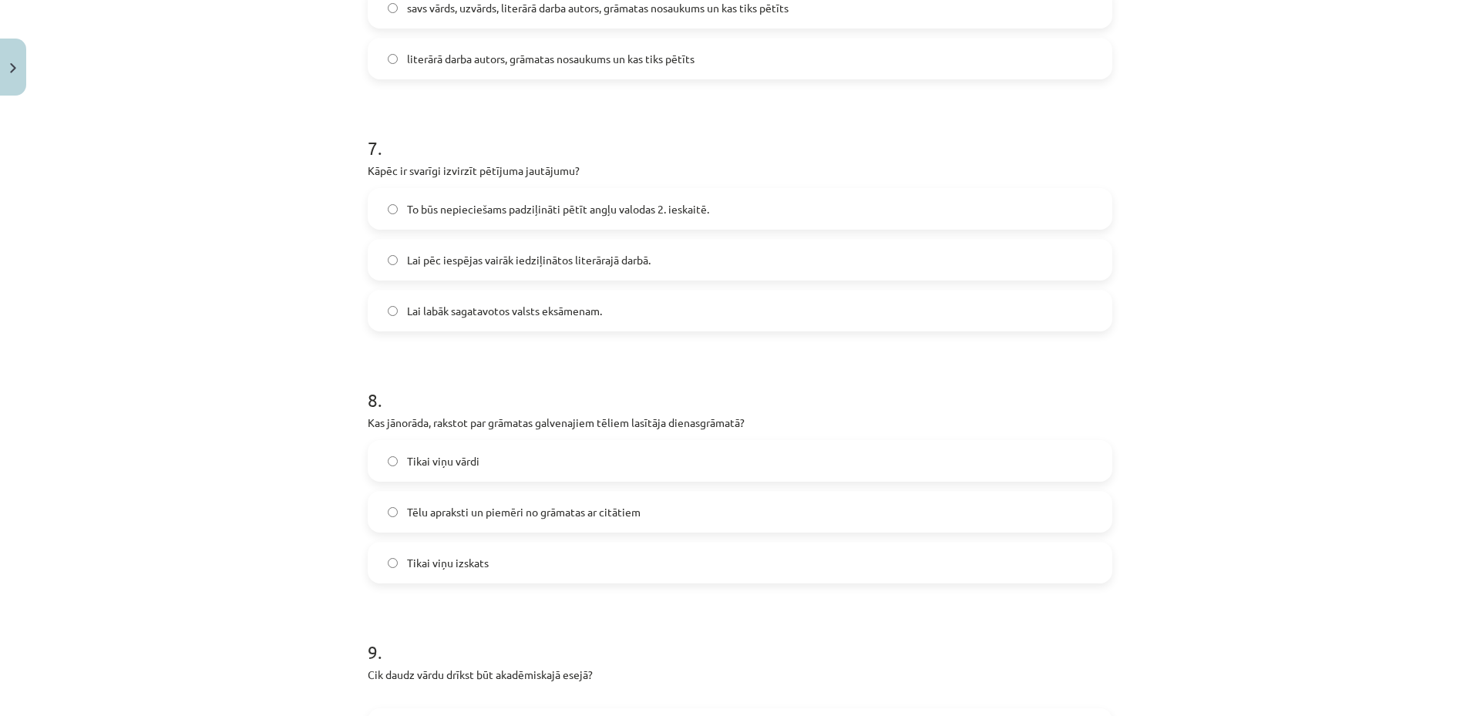
scroll to position [1837, 0]
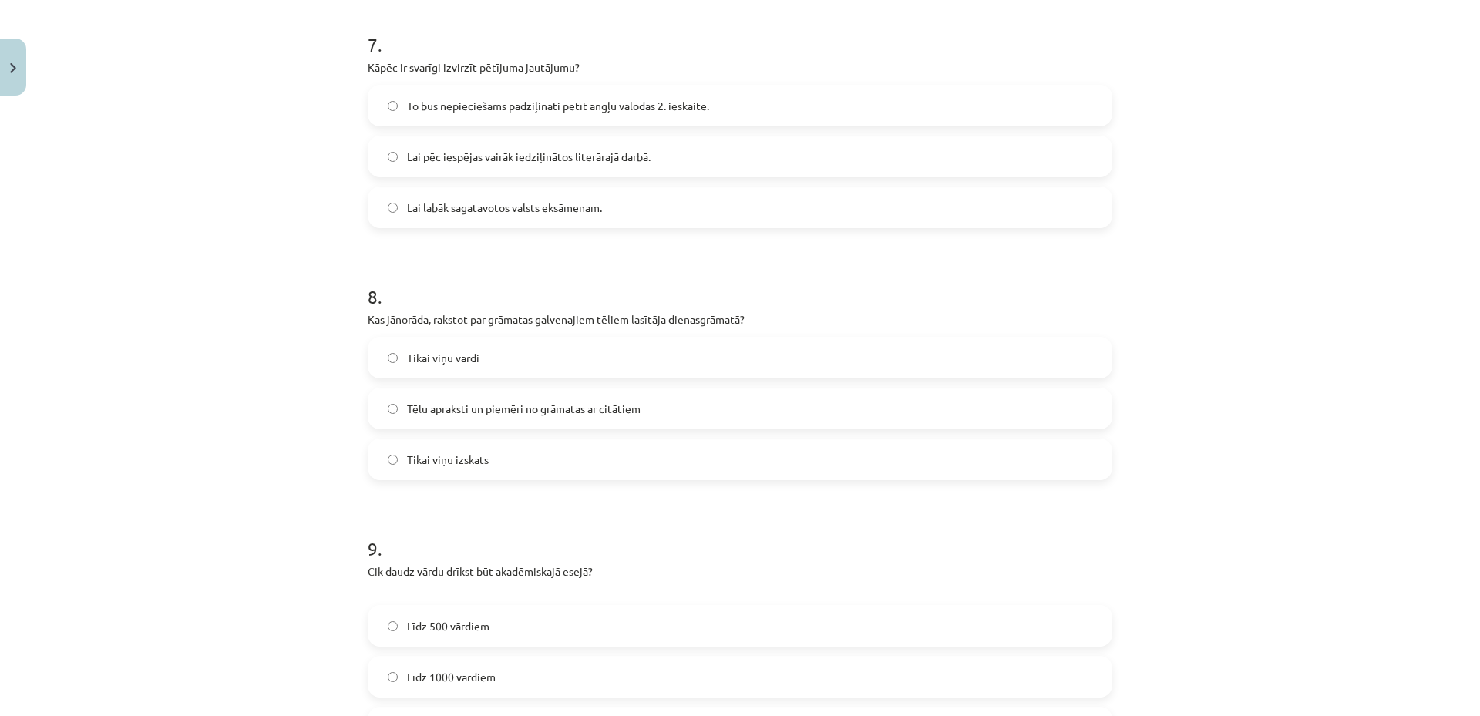
click at [484, 412] on span "Tēlu apraksti un piemēri no grāmatas ar citātiem" at bounding box center [524, 409] width 234 height 16
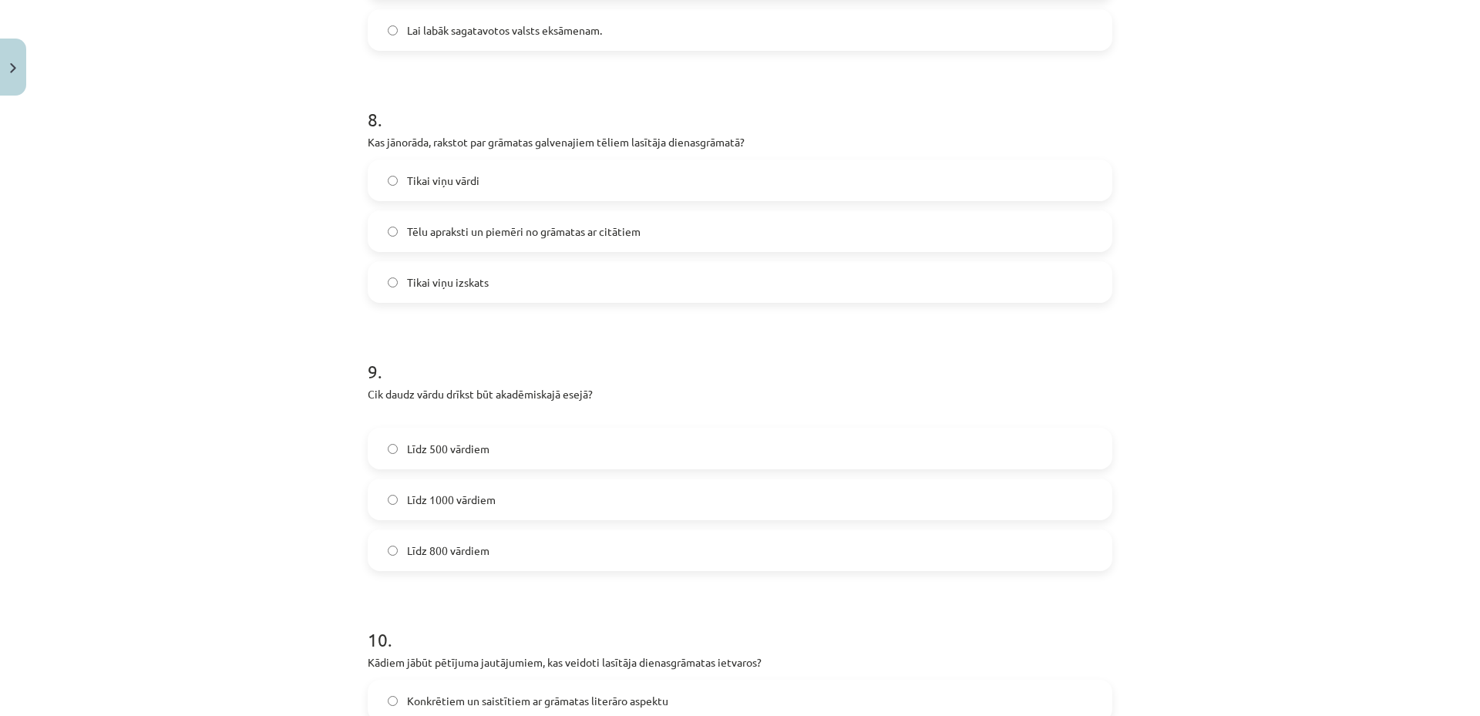
scroll to position [2018, 0]
click at [424, 545] on span "Līdz 800 vārdiem" at bounding box center [448, 548] width 82 height 16
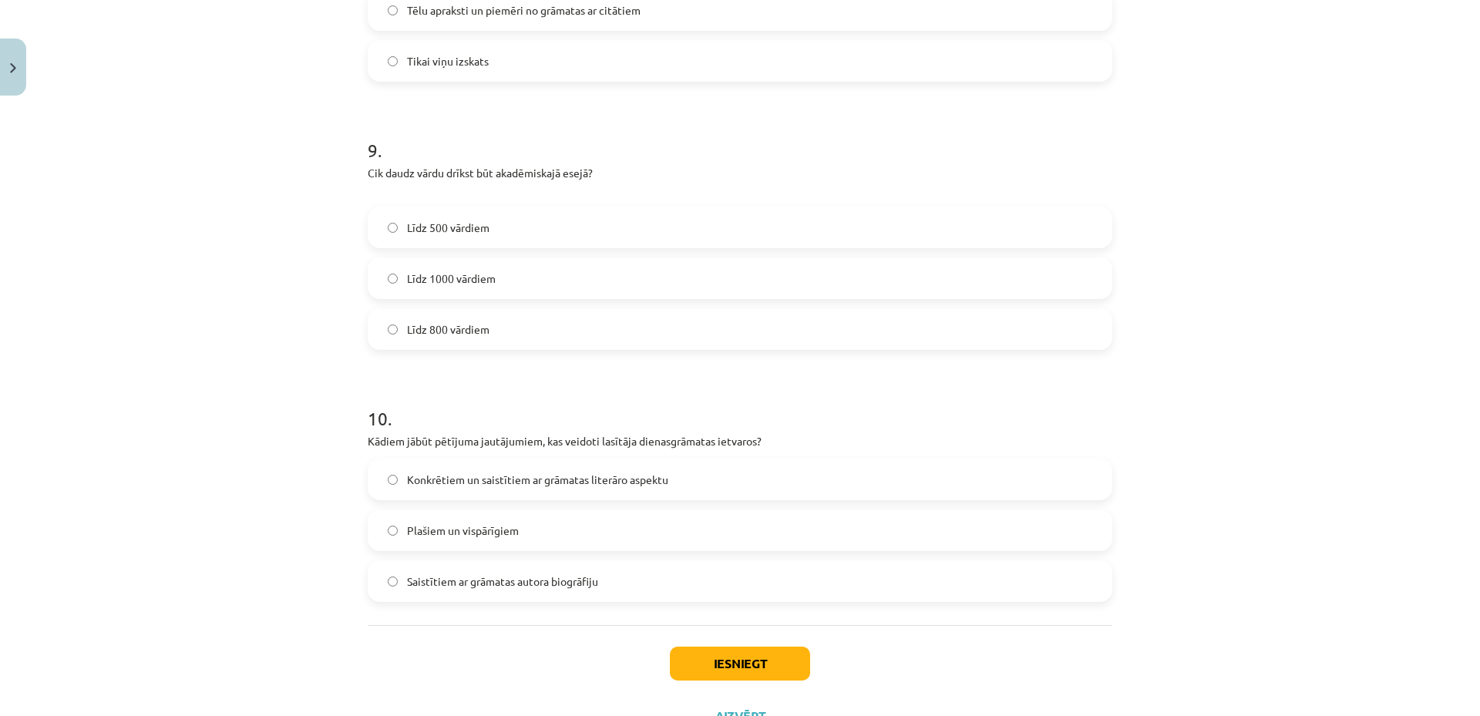
scroll to position [2301, 0]
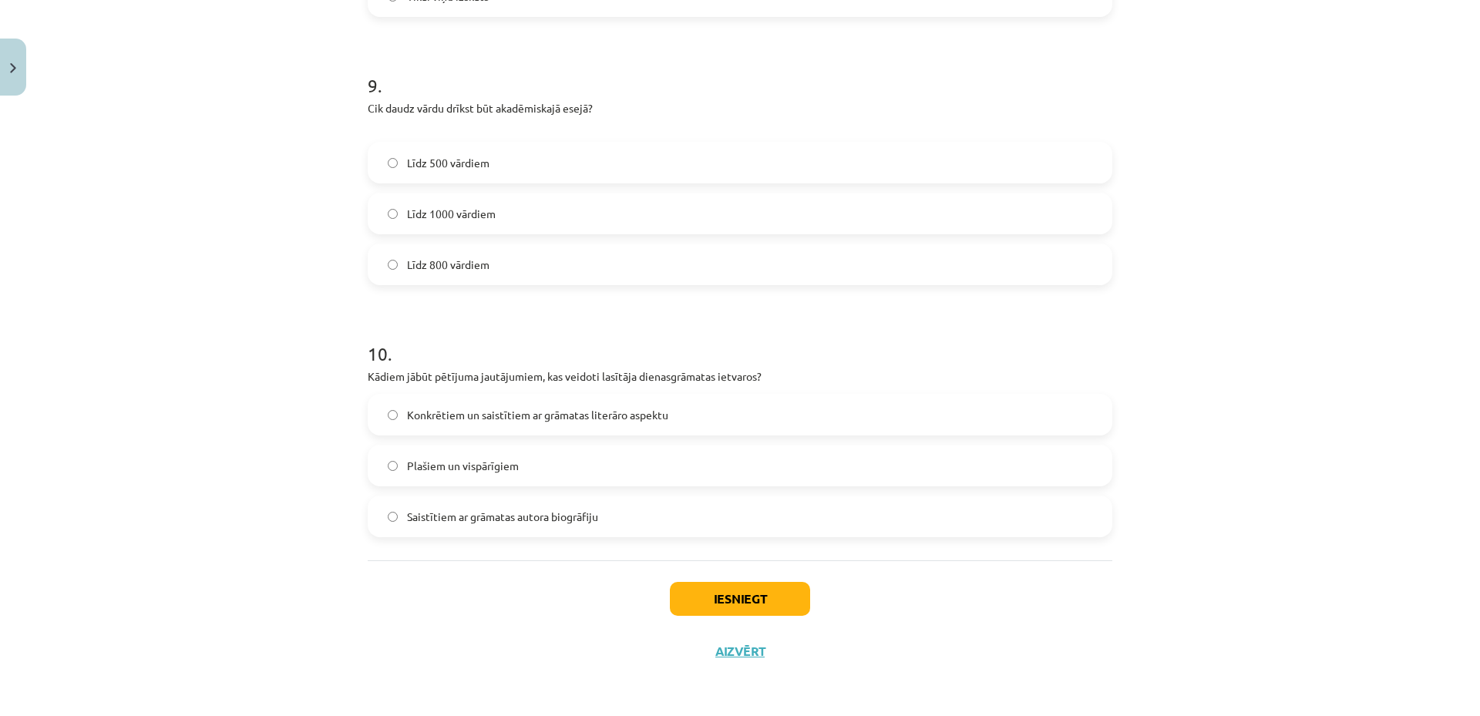
click at [446, 417] on span "Konkrētiem un saistītiem ar grāmatas literāro aspektu" at bounding box center [537, 415] width 261 height 16
click at [689, 596] on button "Iesniegt" at bounding box center [740, 599] width 140 height 34
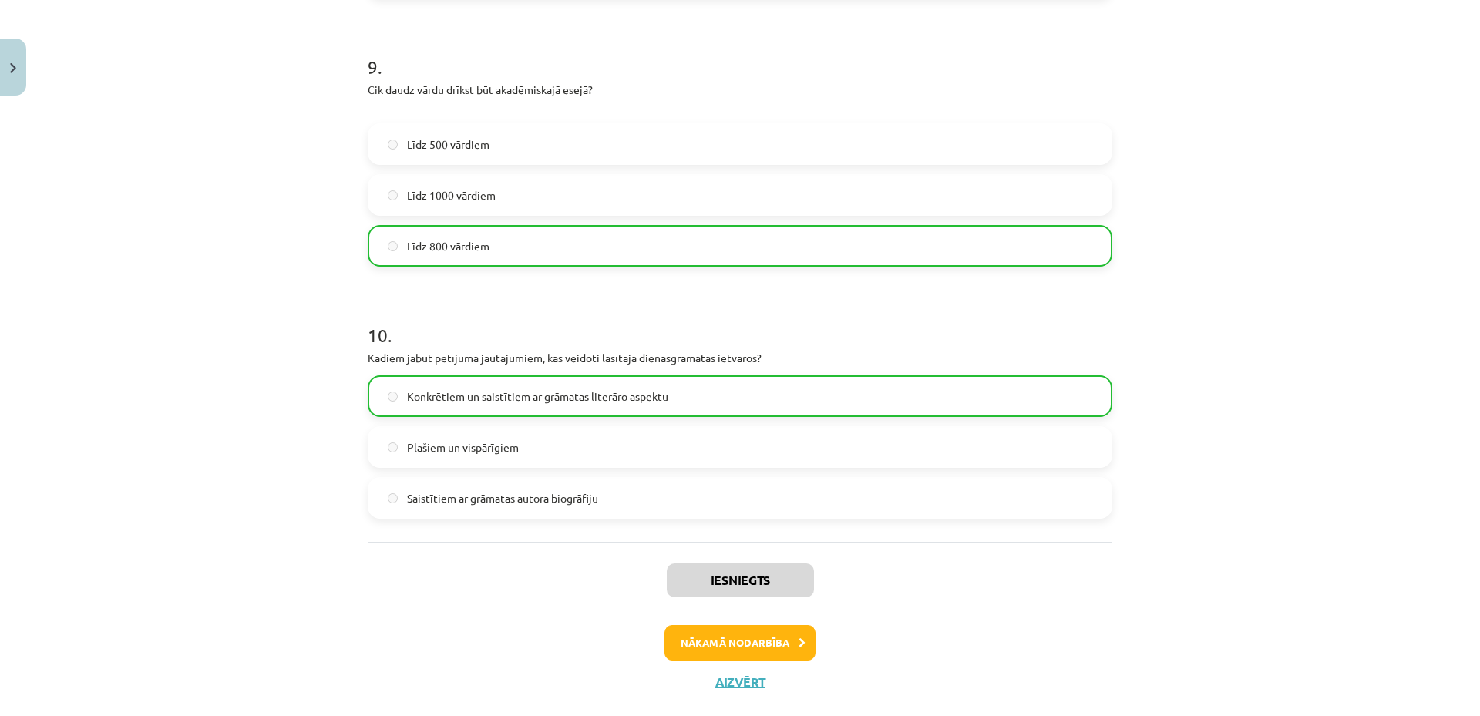
scroll to position [2350, 0]
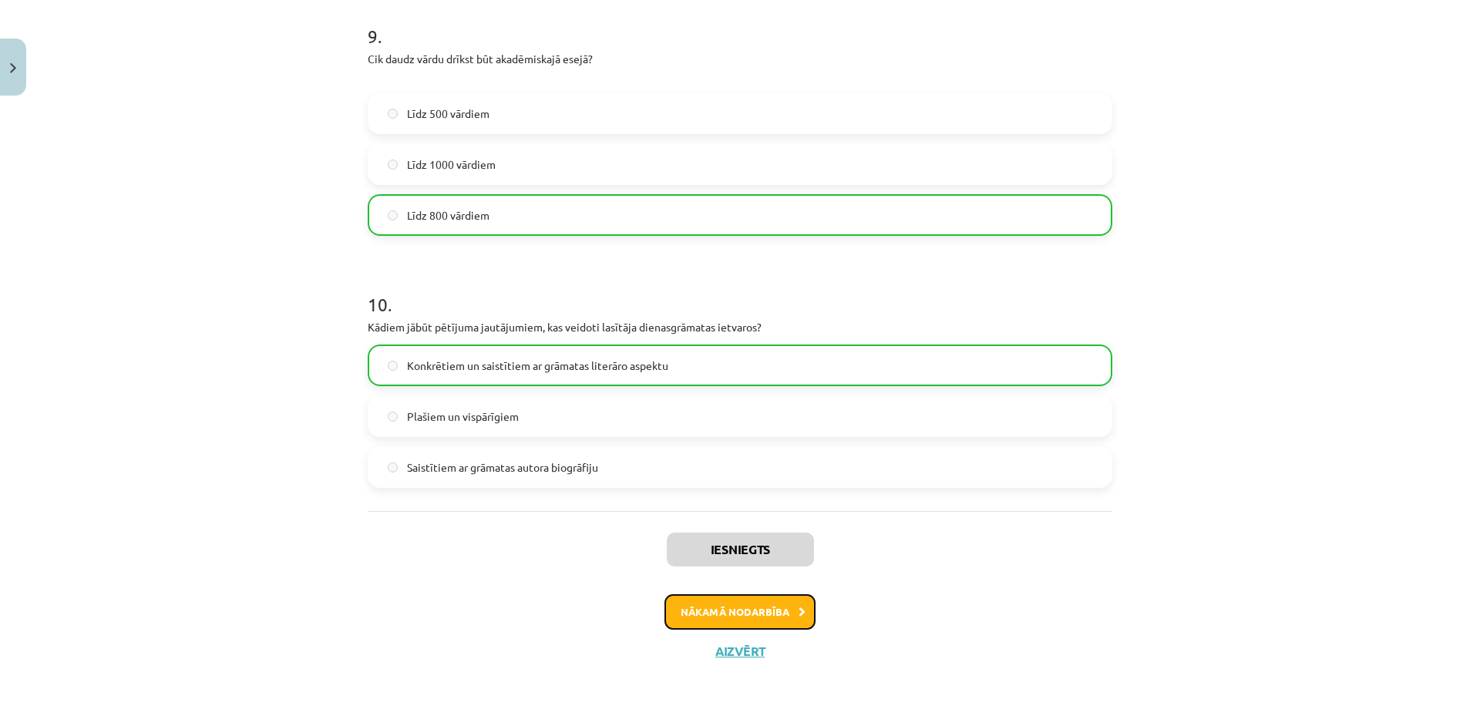
click at [736, 625] on button "Nākamā nodarbība" at bounding box center [740, 611] width 151 height 35
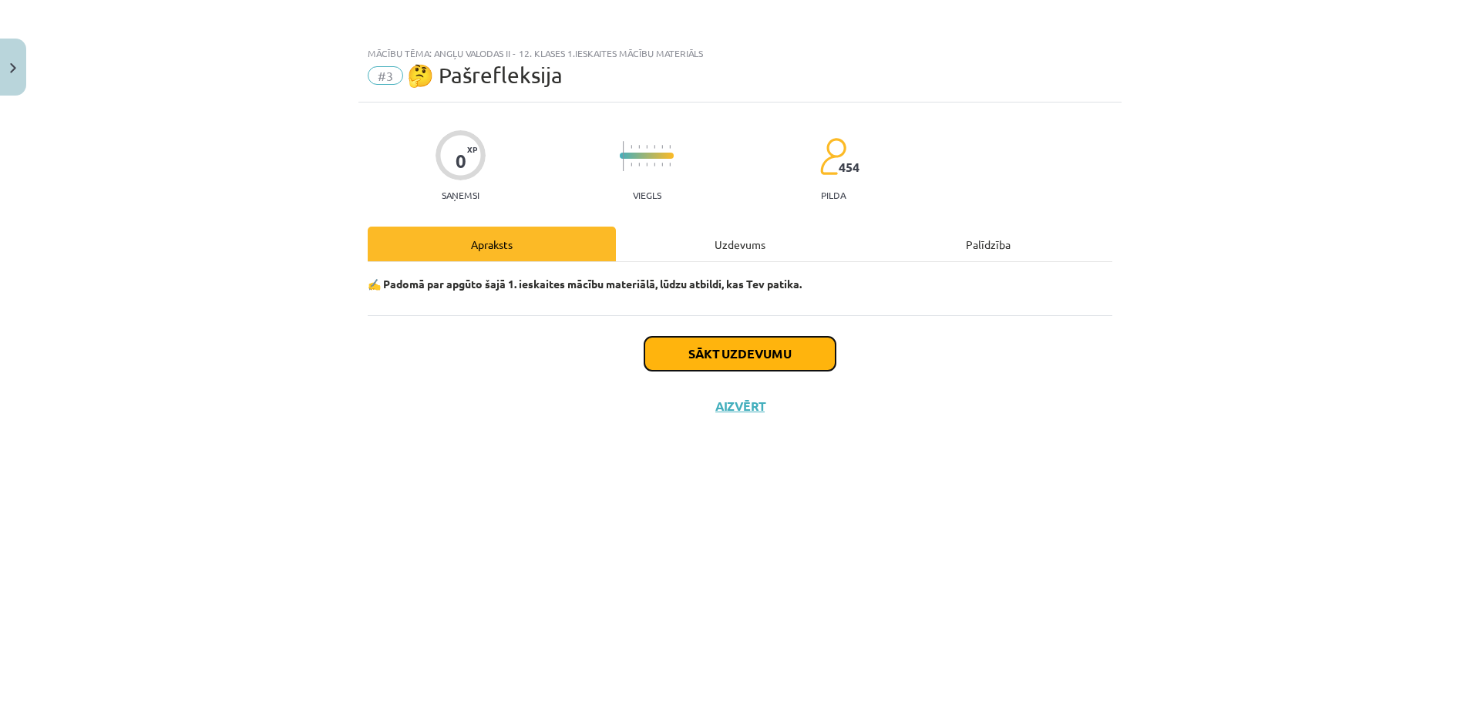
click at [780, 344] on button "Sākt uzdevumu" at bounding box center [740, 354] width 191 height 34
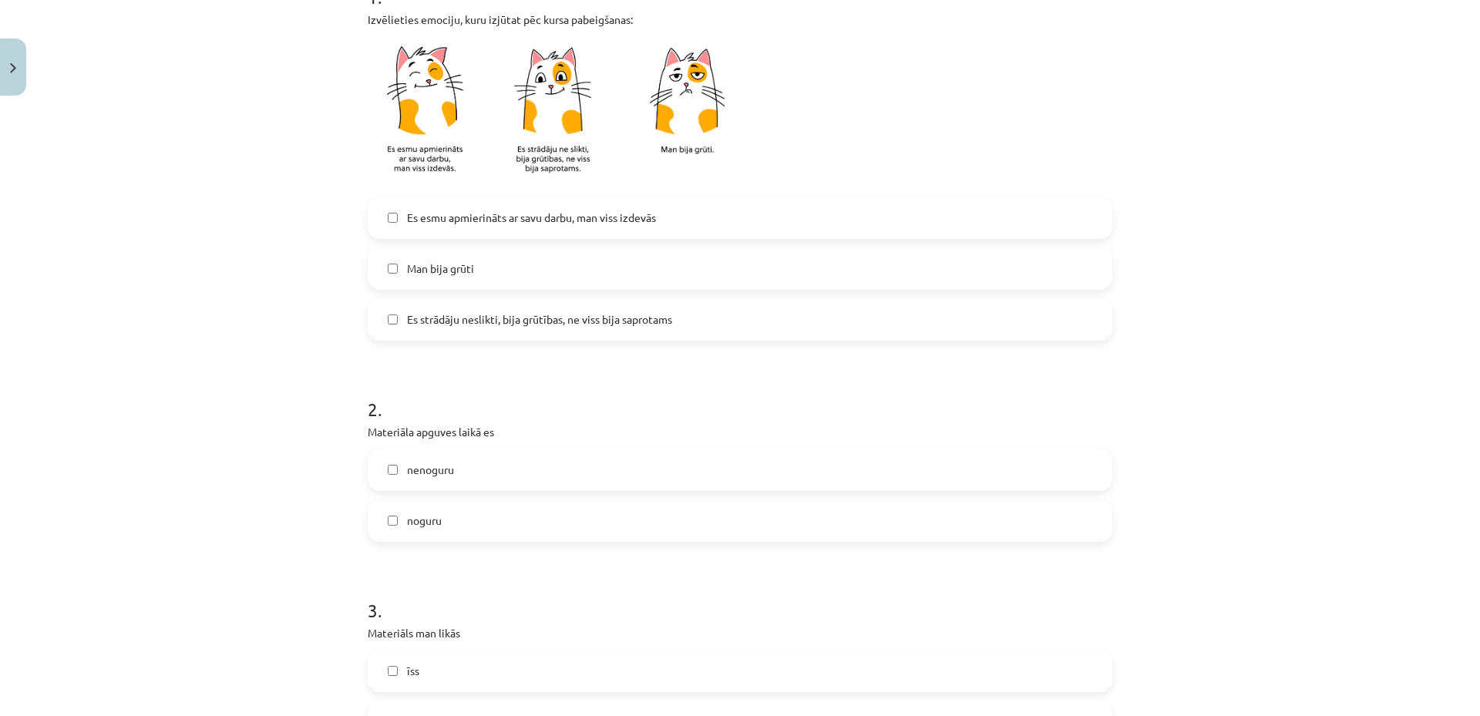
scroll to position [360, 0]
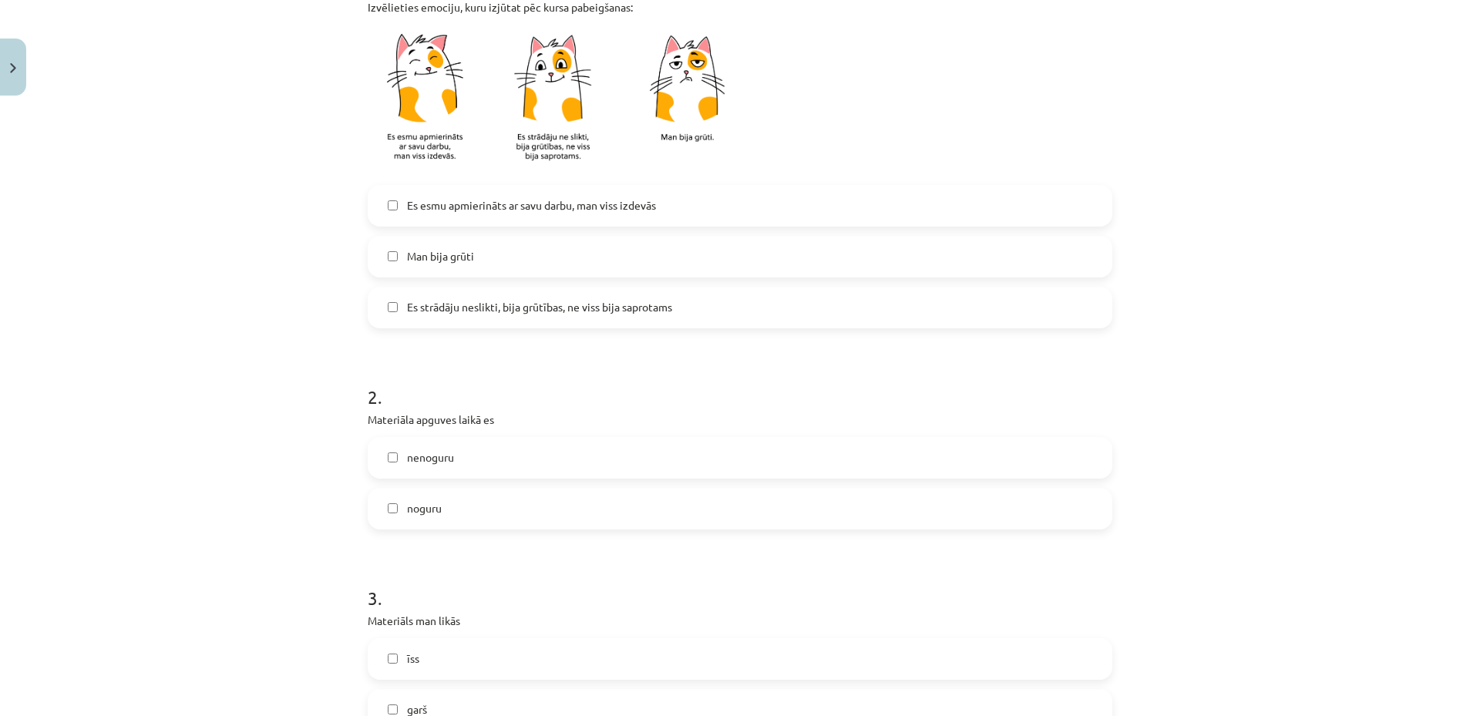
click at [508, 265] on label "Man bija grūti" at bounding box center [740, 256] width 742 height 39
drag, startPoint x: 508, startPoint y: 265, endPoint x: 513, endPoint y: 274, distance: 10.3
click at [513, 274] on label "Man bija grūti" at bounding box center [740, 256] width 742 height 39
click at [532, 321] on label "Es strādāju neslikti, bija grūtības, ne viss bija saprotams" at bounding box center [740, 307] width 742 height 39
click at [488, 326] on label "Es strādāju neslikti, bija grūtības, ne viss bija saprotams" at bounding box center [740, 307] width 742 height 39
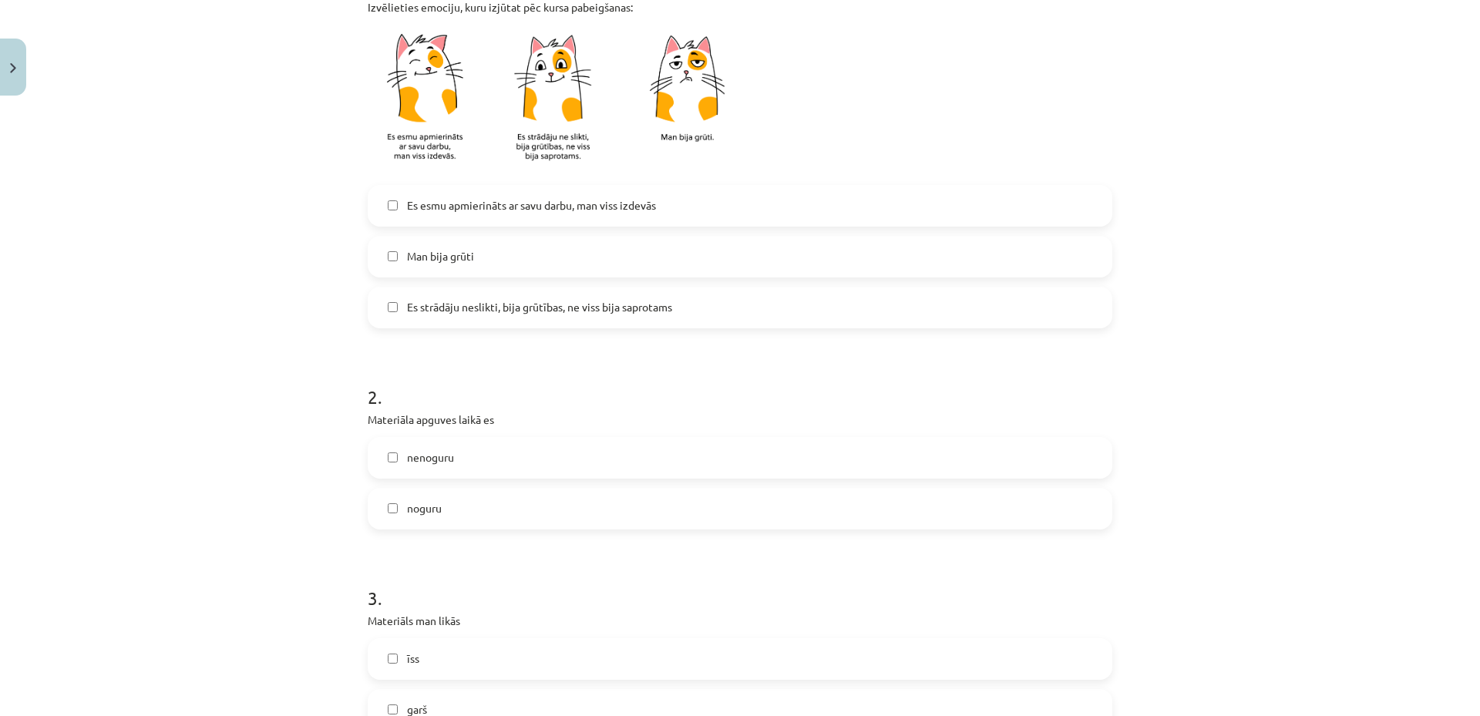
click at [588, 196] on label "Es esmu apmierināts ar savu darbu, man viss izdevās" at bounding box center [740, 206] width 742 height 39
click at [452, 456] on label "nenoguru" at bounding box center [740, 458] width 742 height 39
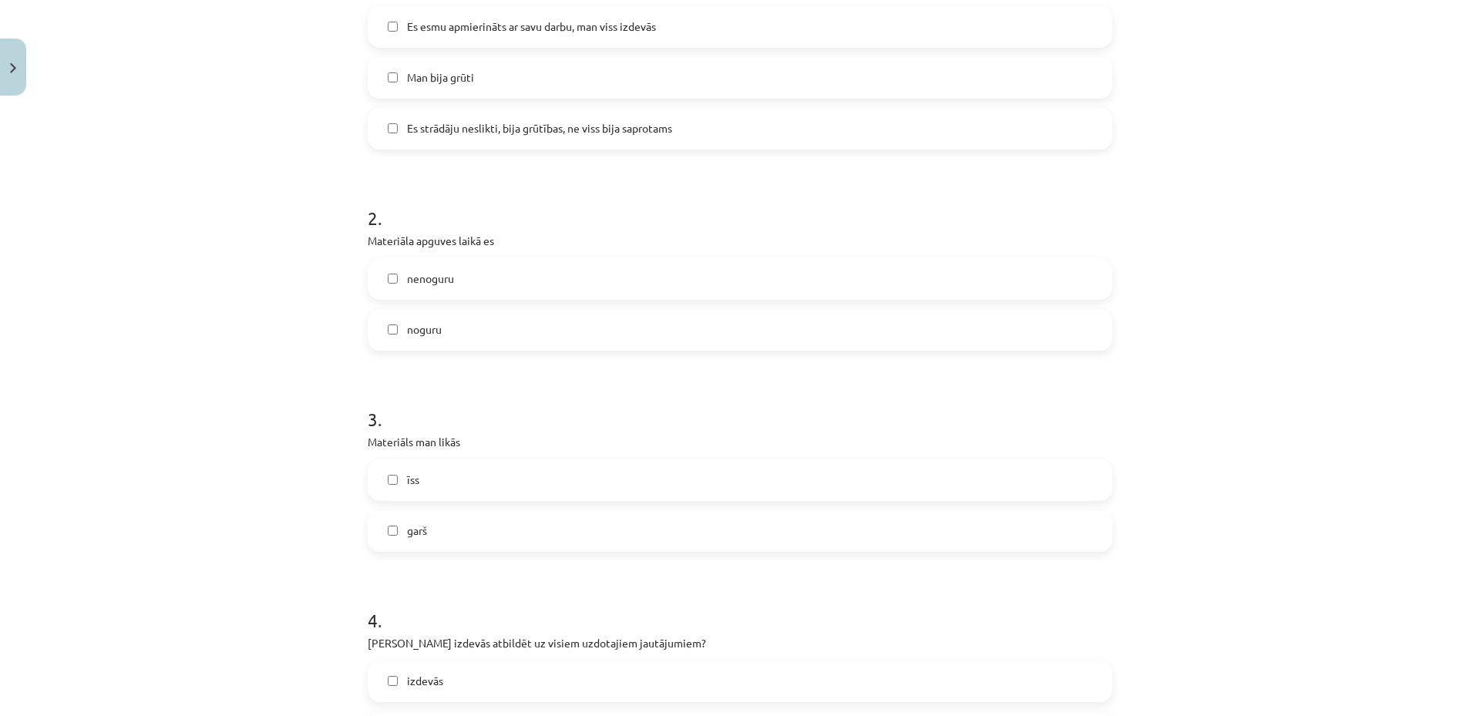
scroll to position [540, 0]
click at [438, 490] on label "īss" at bounding box center [740, 479] width 742 height 39
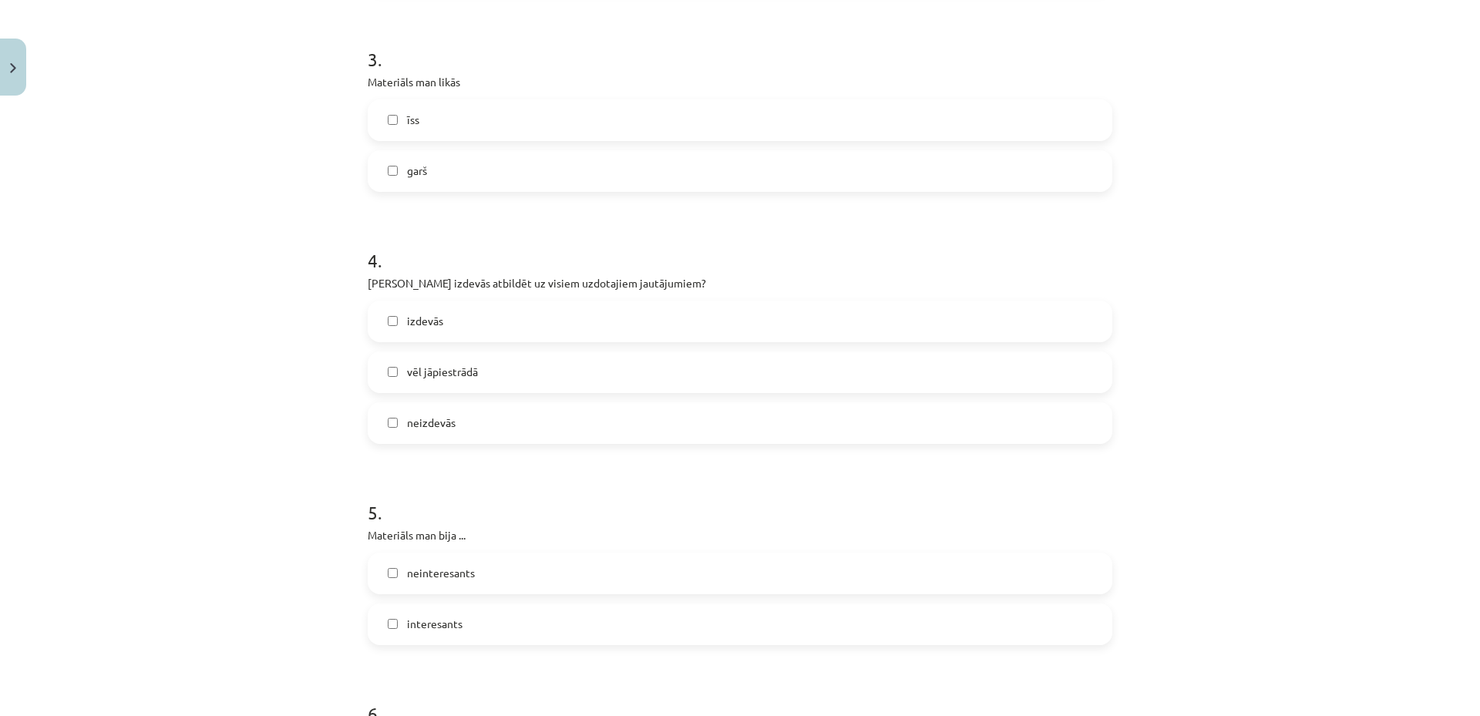
scroll to position [900, 0]
click at [520, 313] on label "izdevās" at bounding box center [740, 320] width 742 height 39
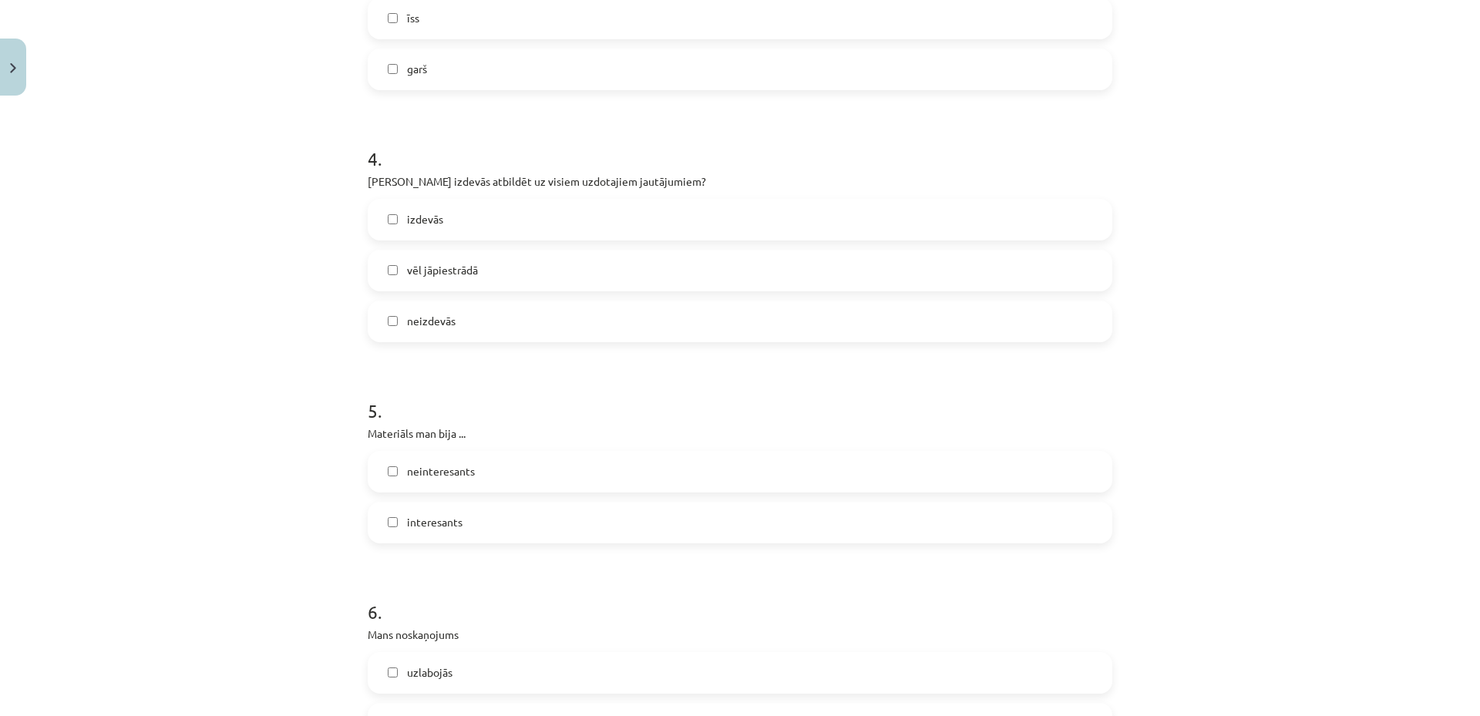
scroll to position [1079, 0]
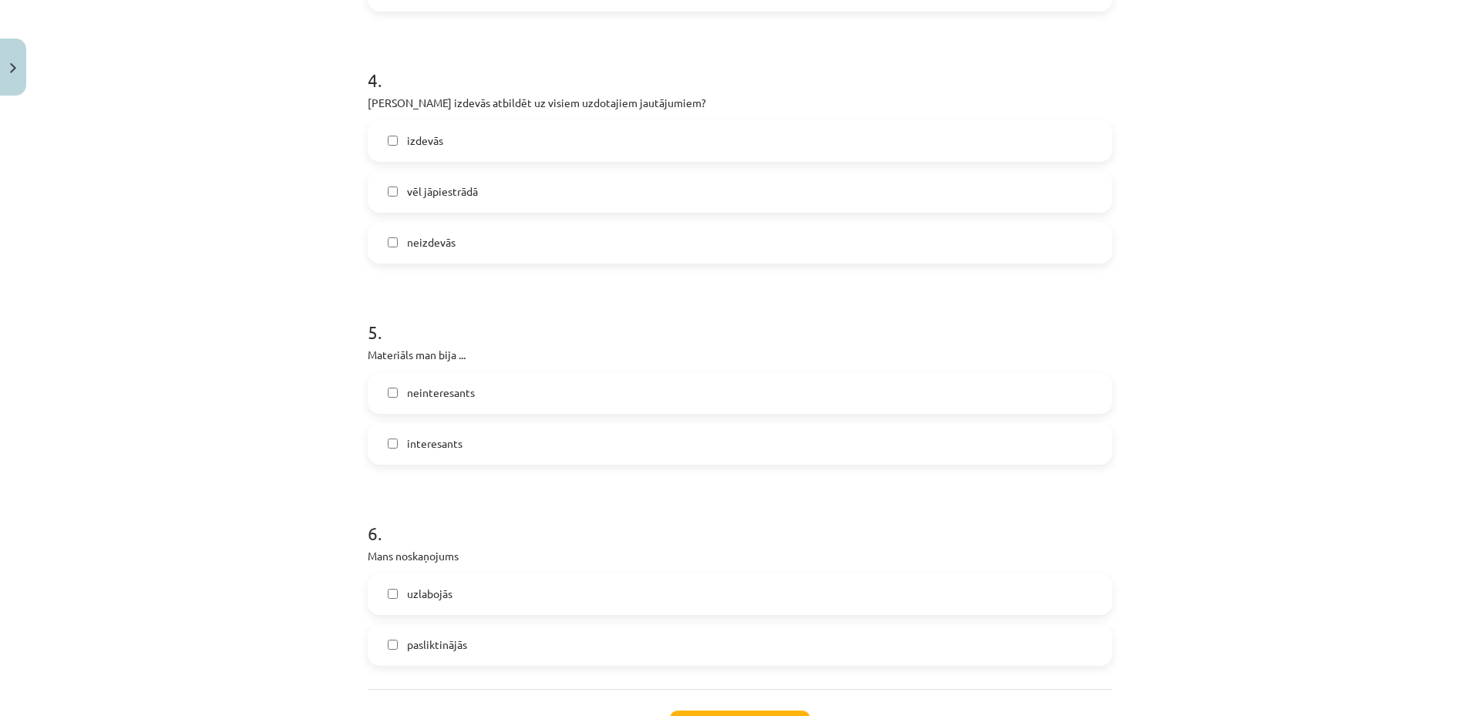
click at [459, 453] on label "interesants" at bounding box center [740, 444] width 742 height 39
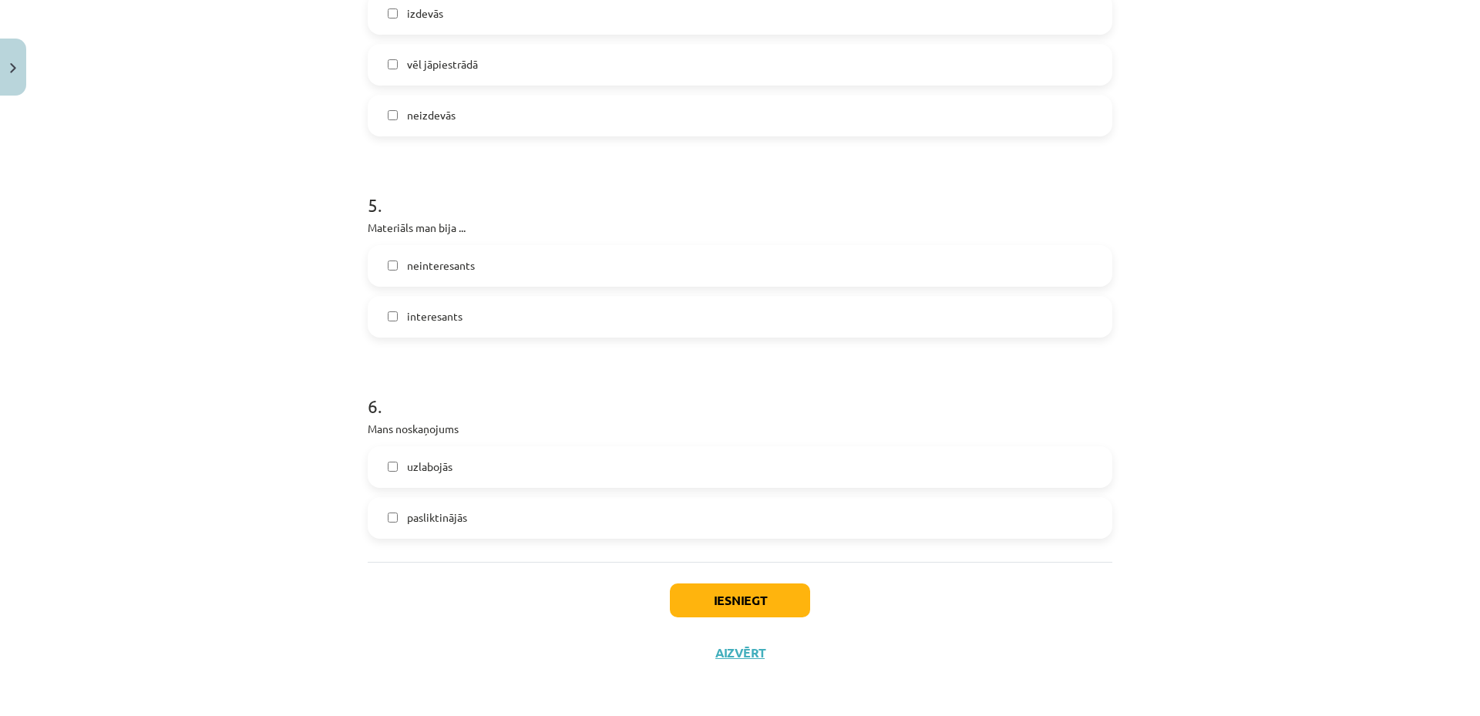
scroll to position [1208, 0]
click at [450, 477] on label "uzlabojās" at bounding box center [740, 465] width 742 height 39
click at [692, 590] on button "Iesniegt" at bounding box center [740, 599] width 140 height 34
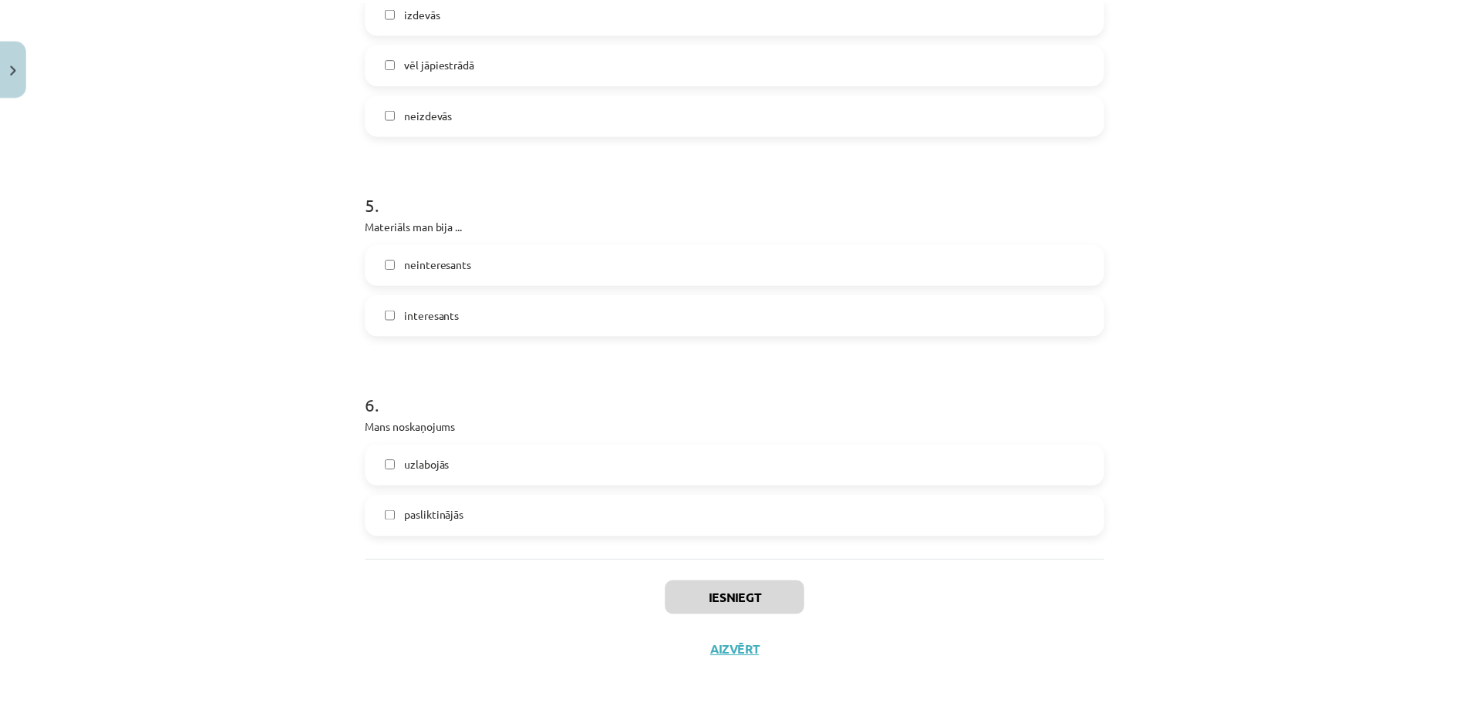
scroll to position [325, 0]
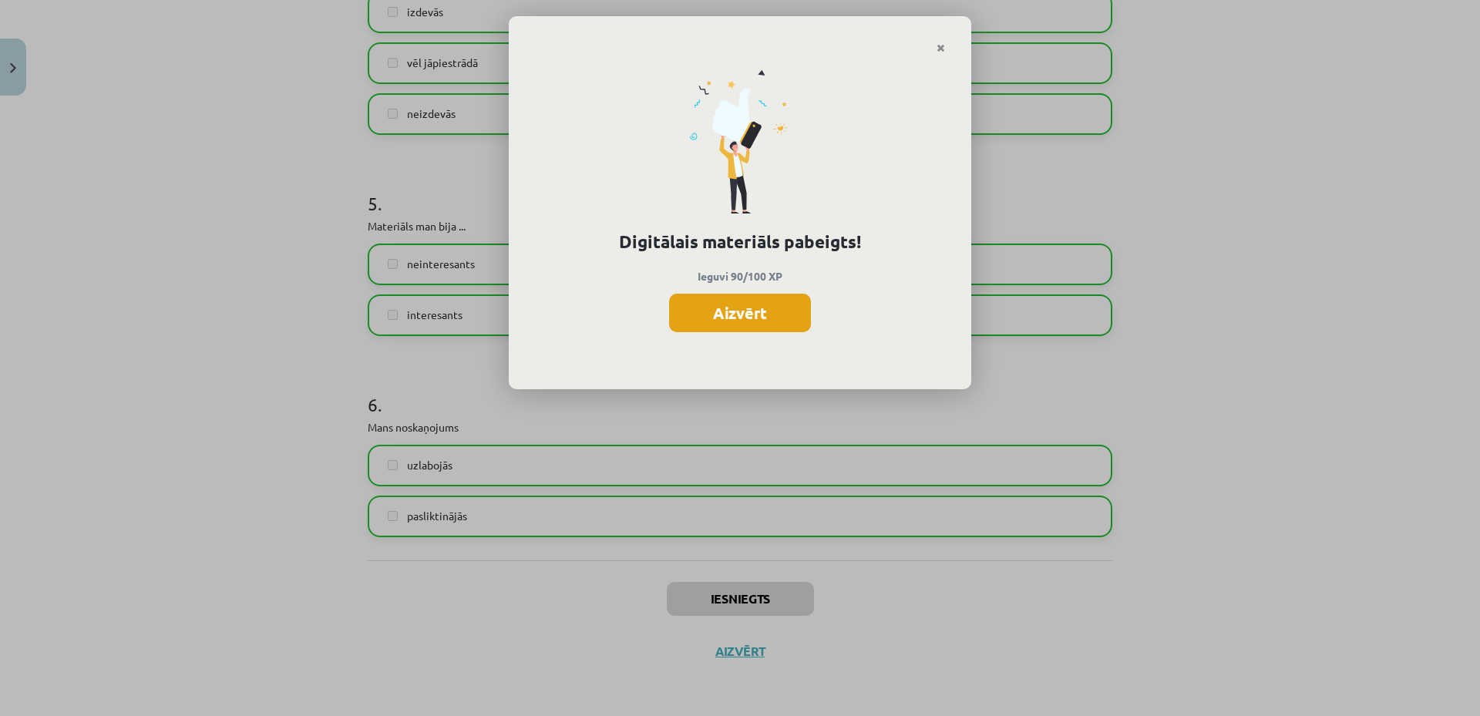
click at [758, 328] on button "Aizvērt" at bounding box center [740, 313] width 142 height 39
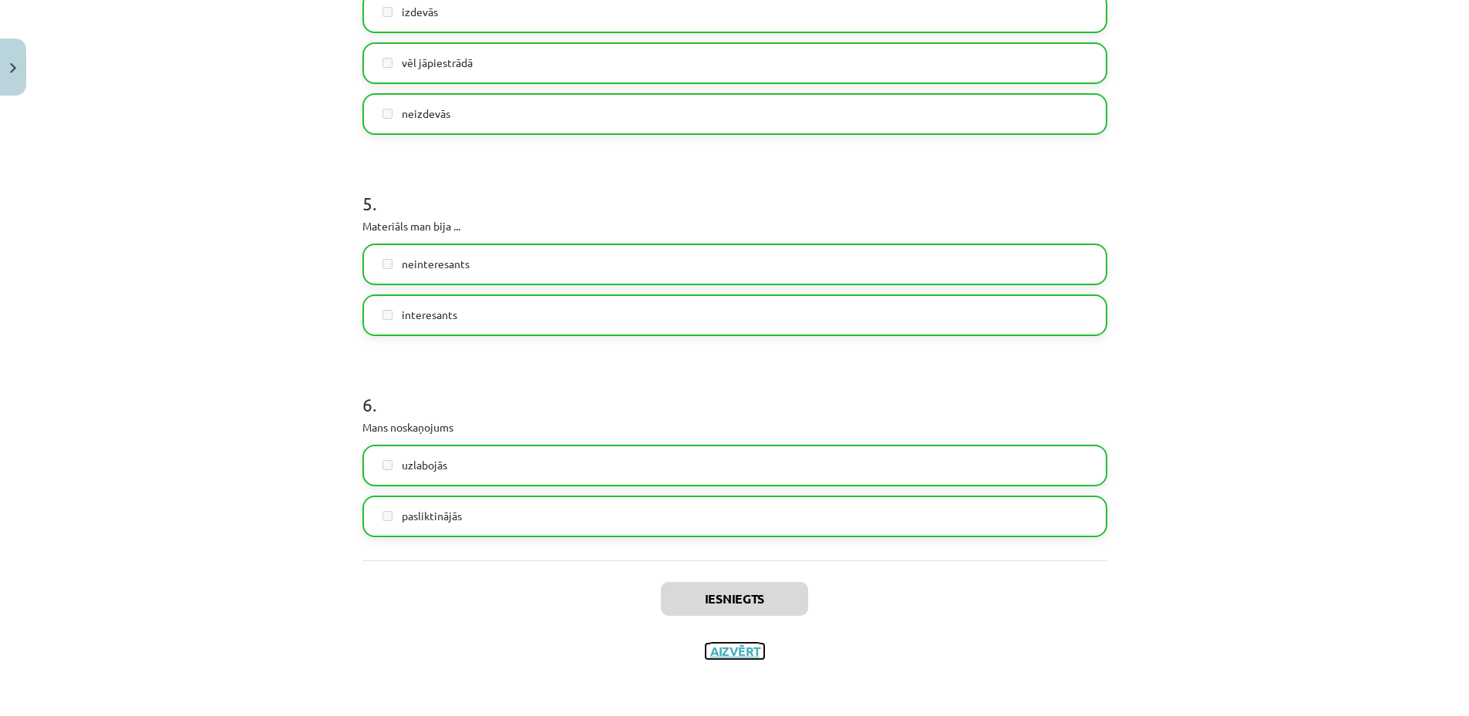
click at [730, 647] on button "Aizvērt" at bounding box center [734, 651] width 59 height 15
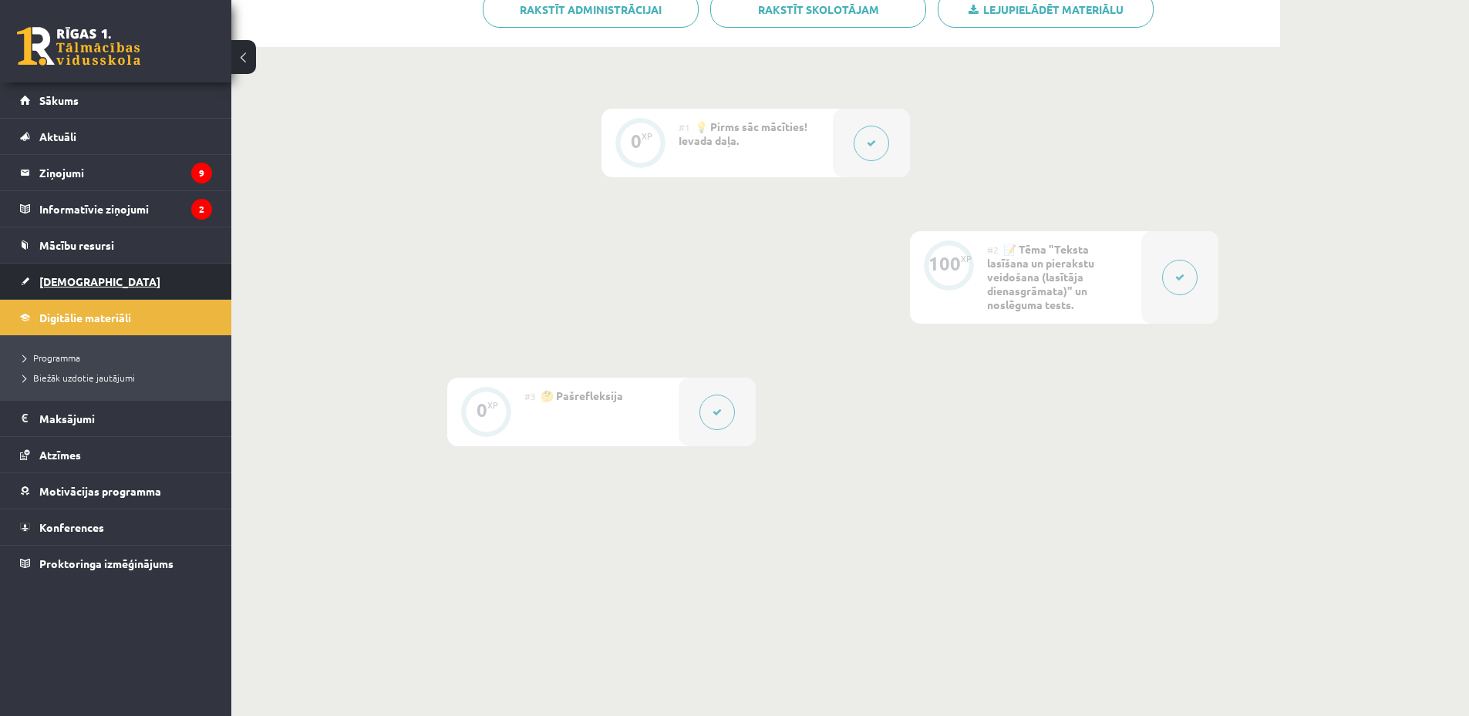
click at [89, 283] on link "[DEMOGRAPHIC_DATA]" at bounding box center [116, 281] width 192 height 35
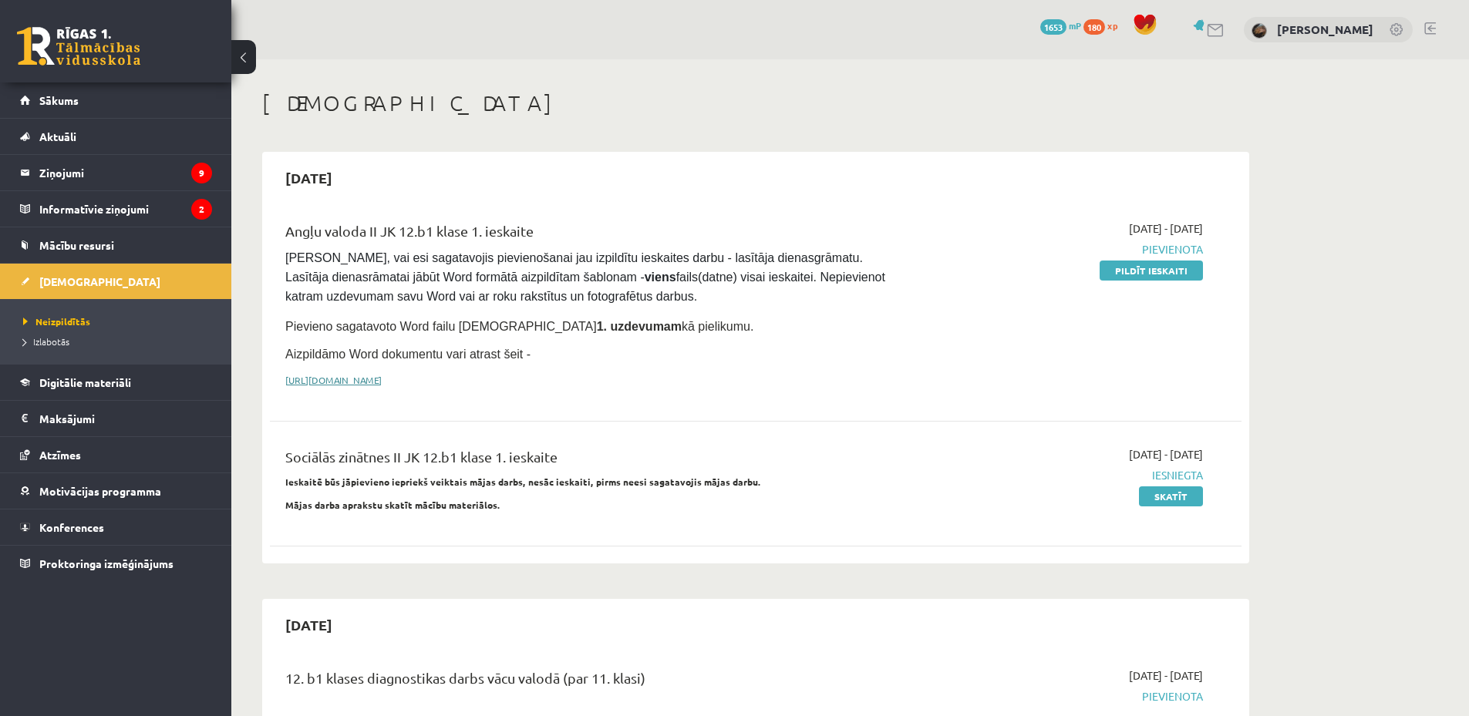
click at [382, 374] on link "[URL][DOMAIN_NAME]" at bounding box center [333, 380] width 96 height 12
drag, startPoint x: 1118, startPoint y: 271, endPoint x: 821, endPoint y: 47, distance: 371.6
click at [1118, 272] on link "Pildīt ieskaiti" at bounding box center [1150, 271] width 103 height 20
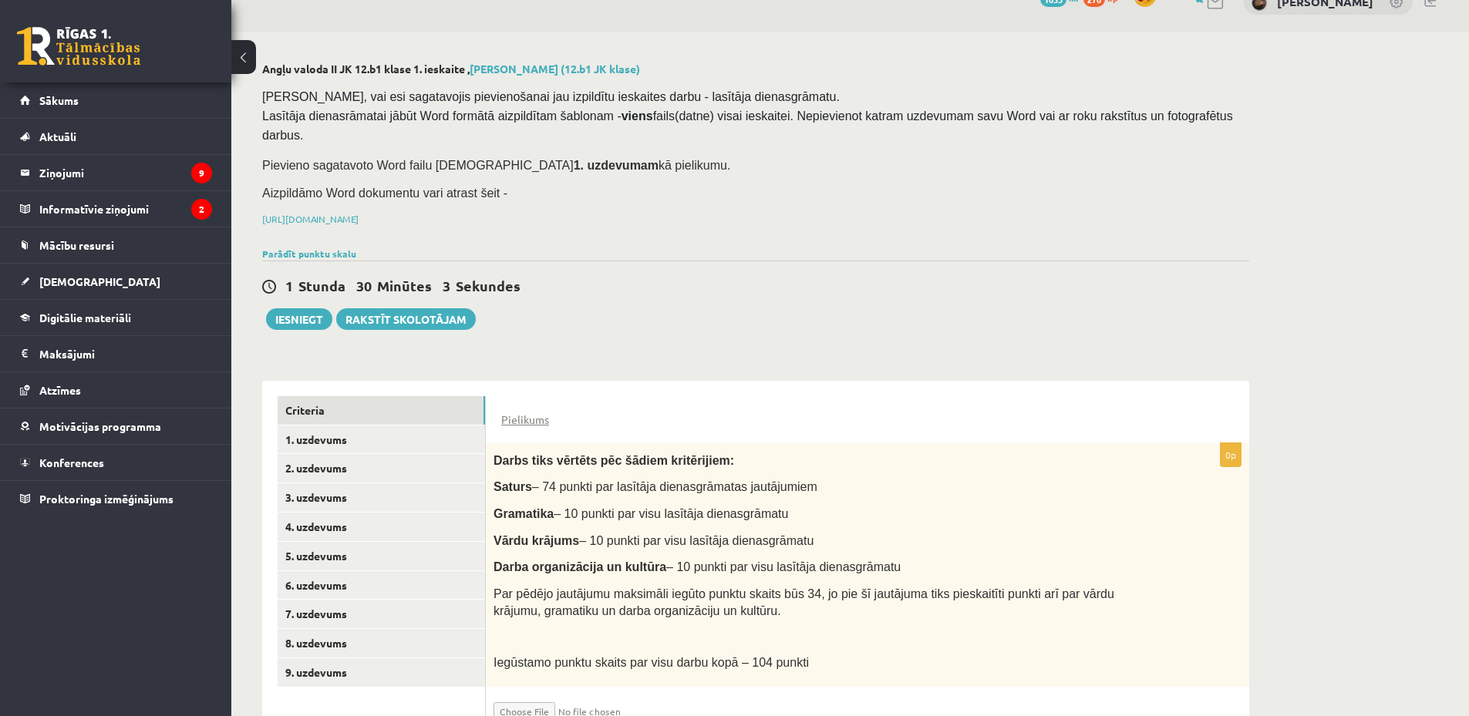
scroll to position [66, 0]
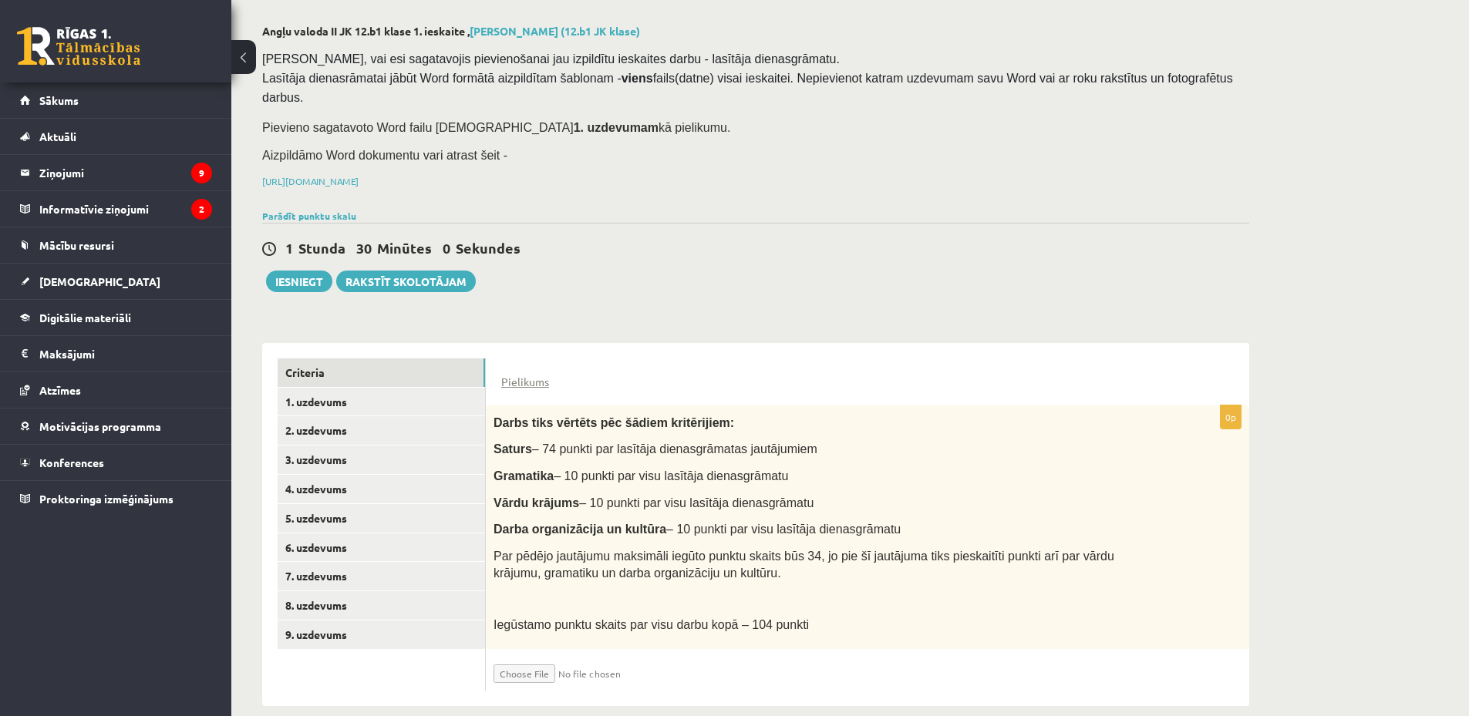
click at [658, 443] on span "– 74 punkti par lasītāja dienasgrāmatas jautājumiem" at bounding box center [674, 449] width 285 height 13
click at [371, 391] on link "1. uzdevums" at bounding box center [381, 402] width 207 height 29
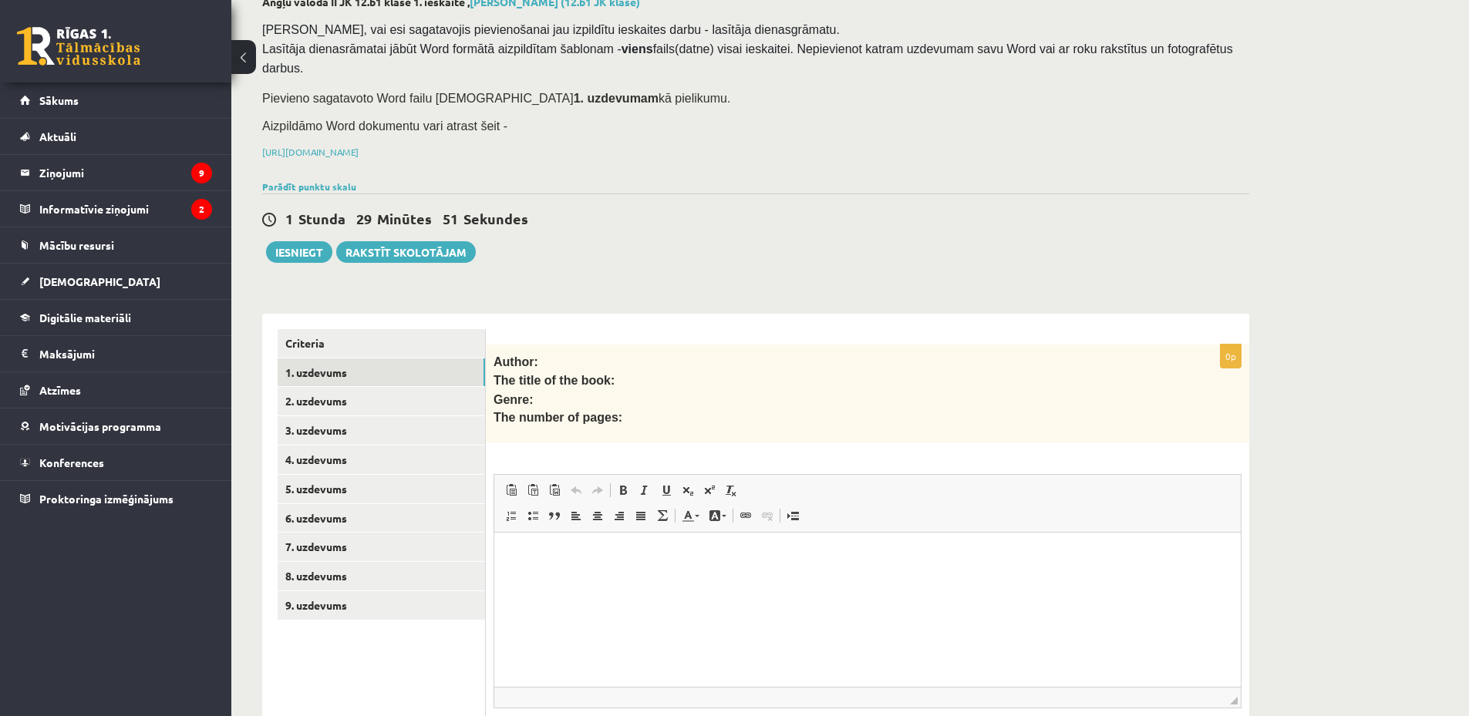
scroll to position [197, 0]
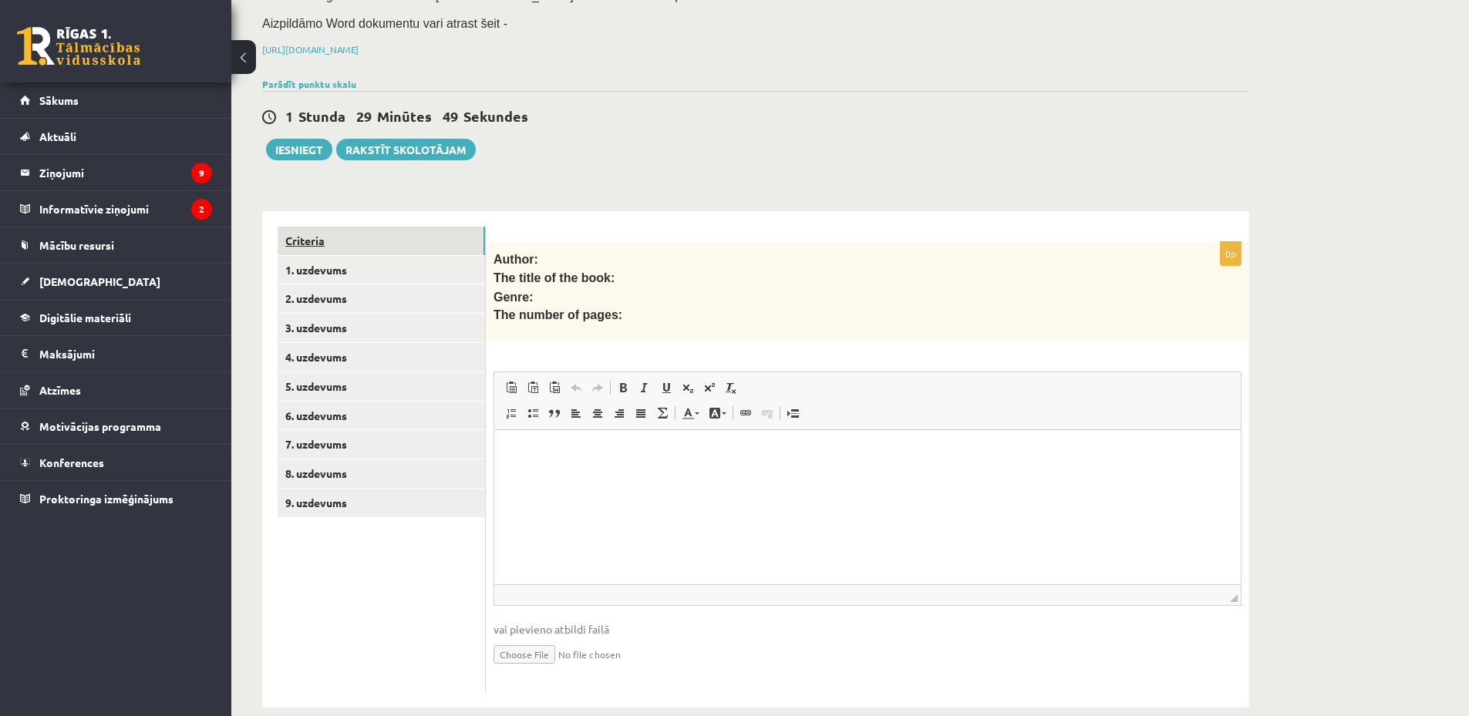
click at [382, 227] on link "Criteria" at bounding box center [381, 241] width 207 height 29
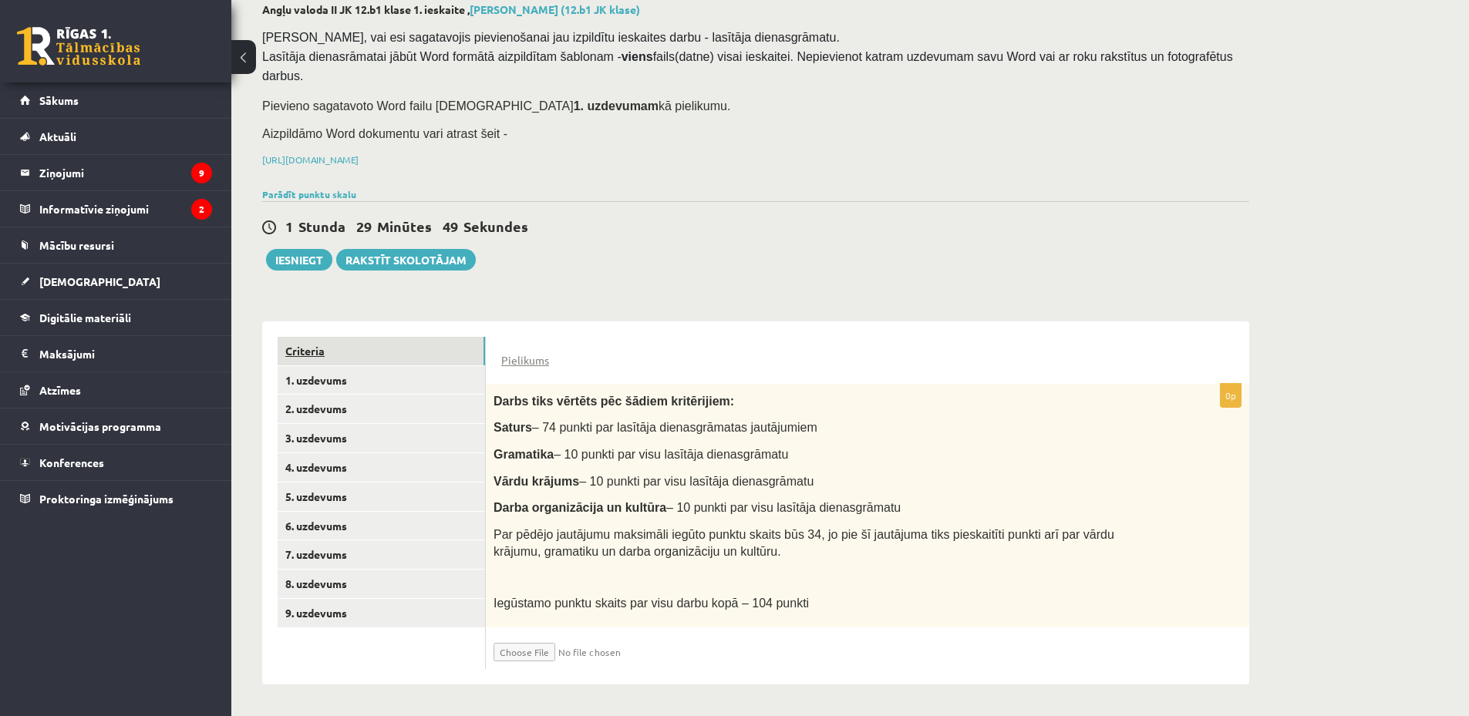
scroll to position [66, 0]
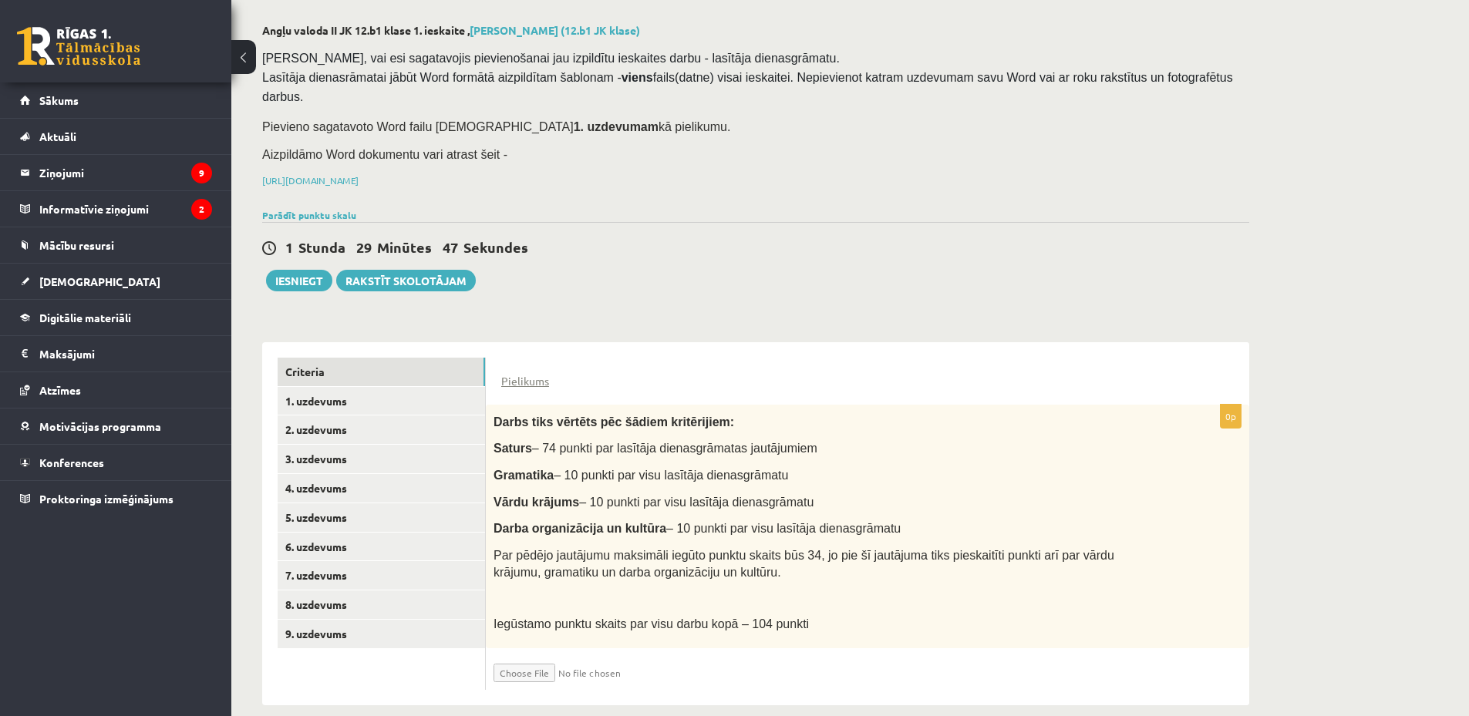
click at [536, 656] on input "file" at bounding box center [585, 669] width 184 height 26
type input "**********"
click at [355, 387] on link "1. uzdevums" at bounding box center [381, 401] width 207 height 29
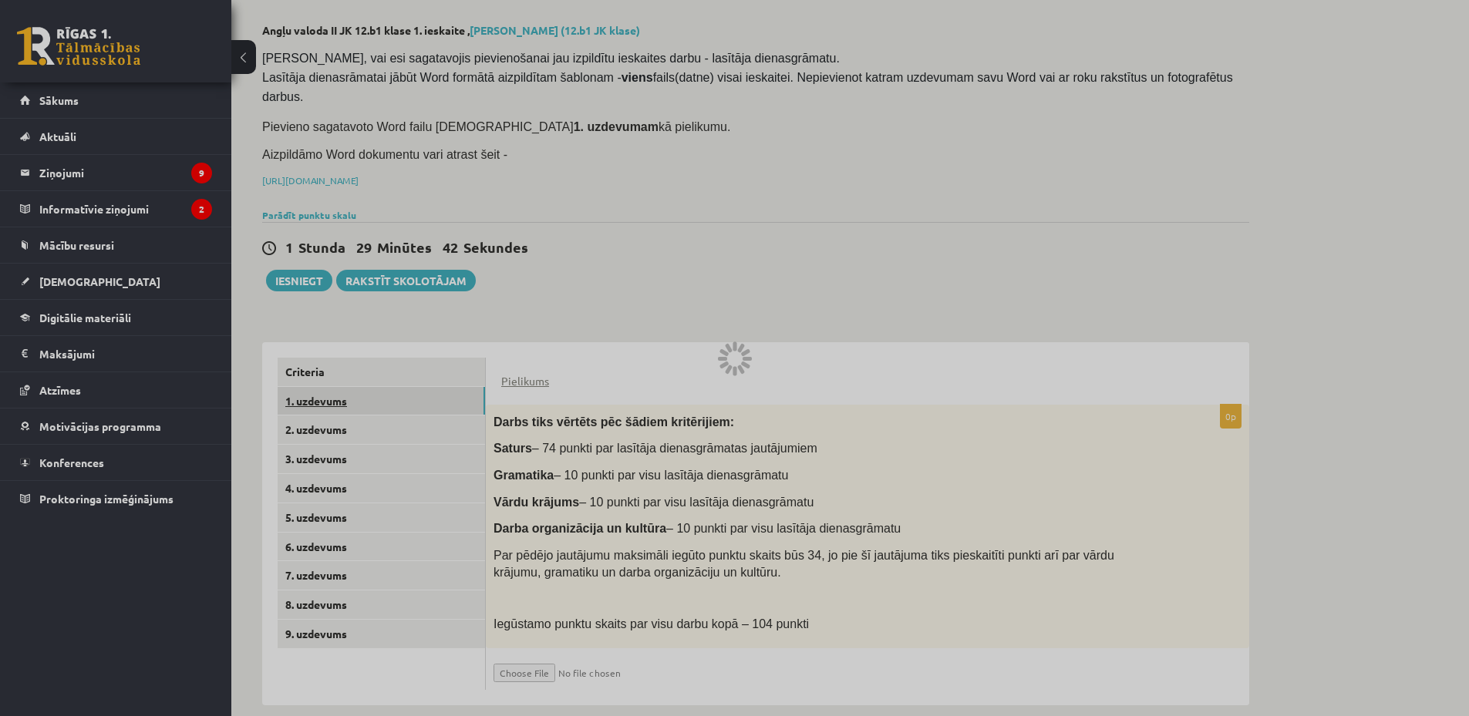
scroll to position [44, 0]
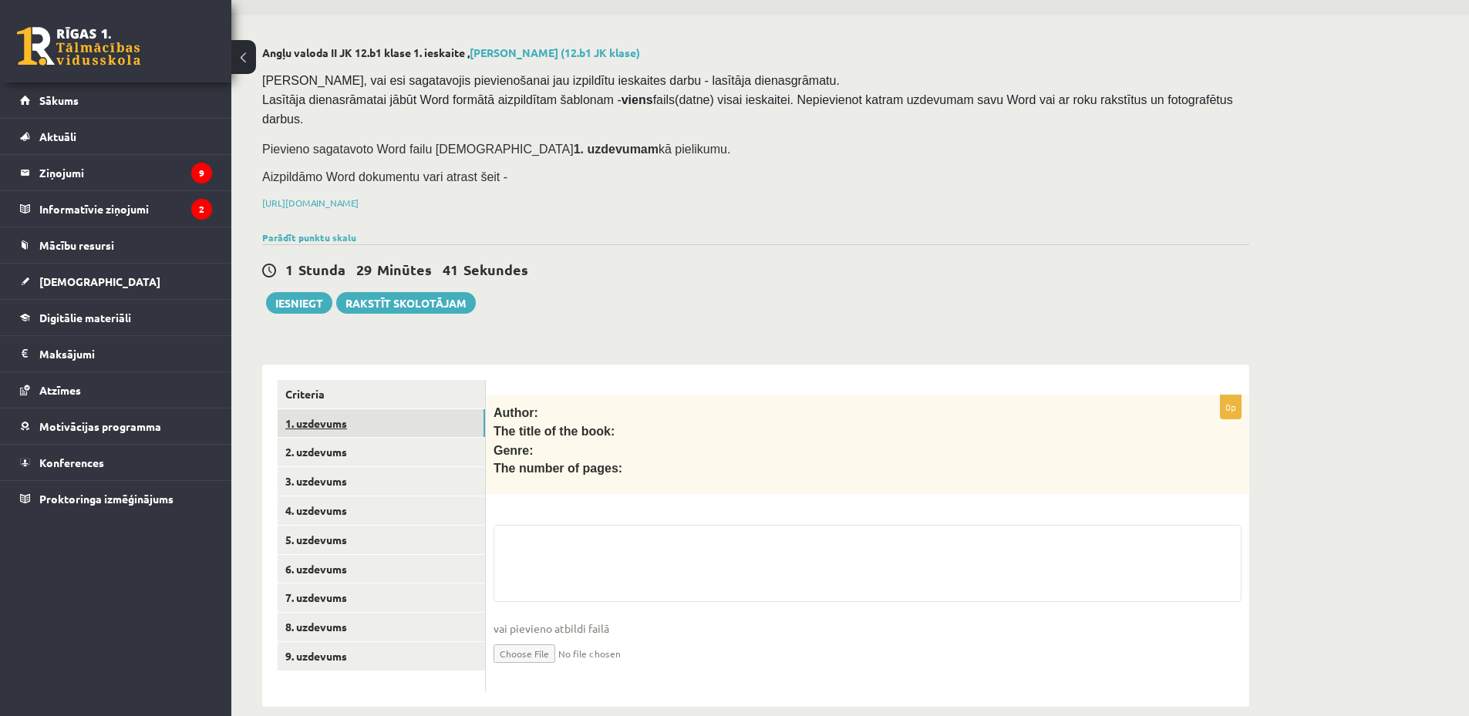
click at [372, 414] on link "1. uzdevums" at bounding box center [381, 423] width 207 height 29
click at [371, 438] on link "2. uzdevums" at bounding box center [381, 452] width 207 height 29
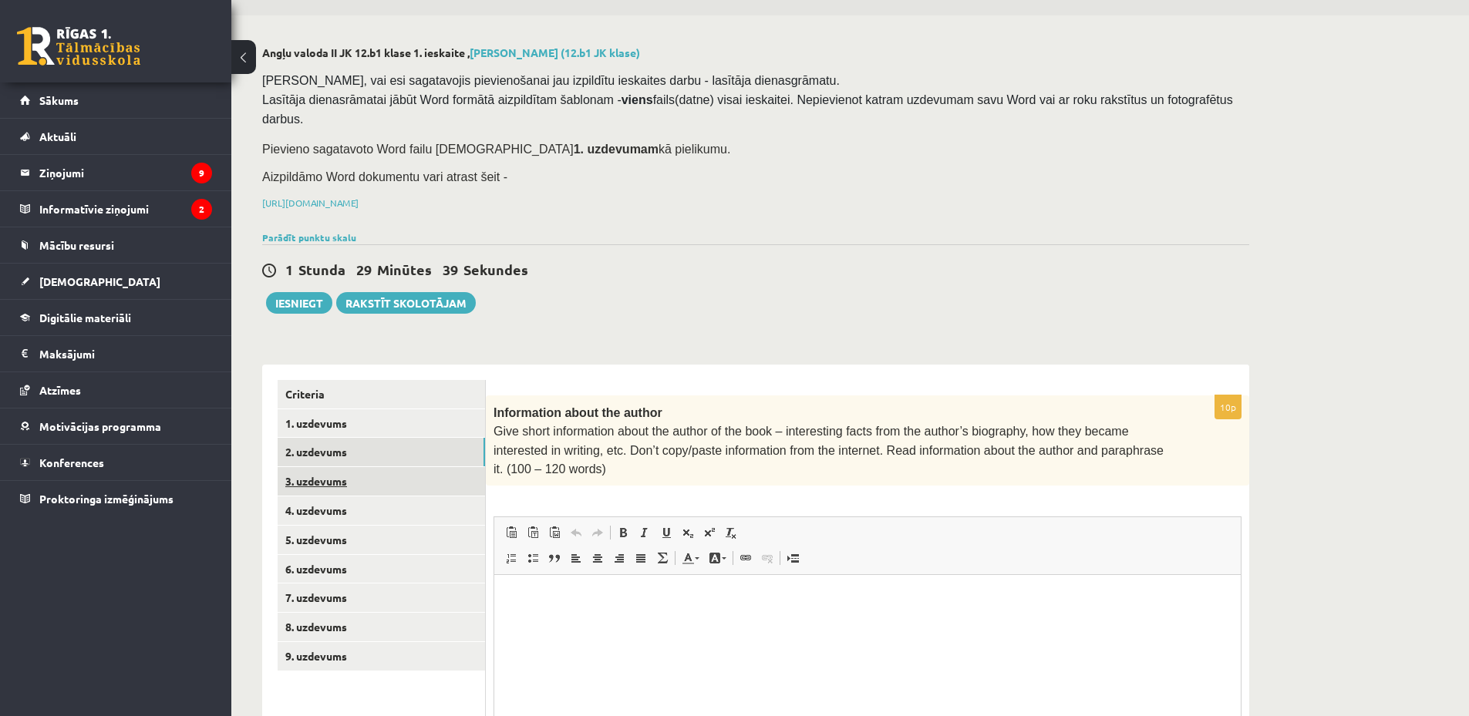
scroll to position [0, 0]
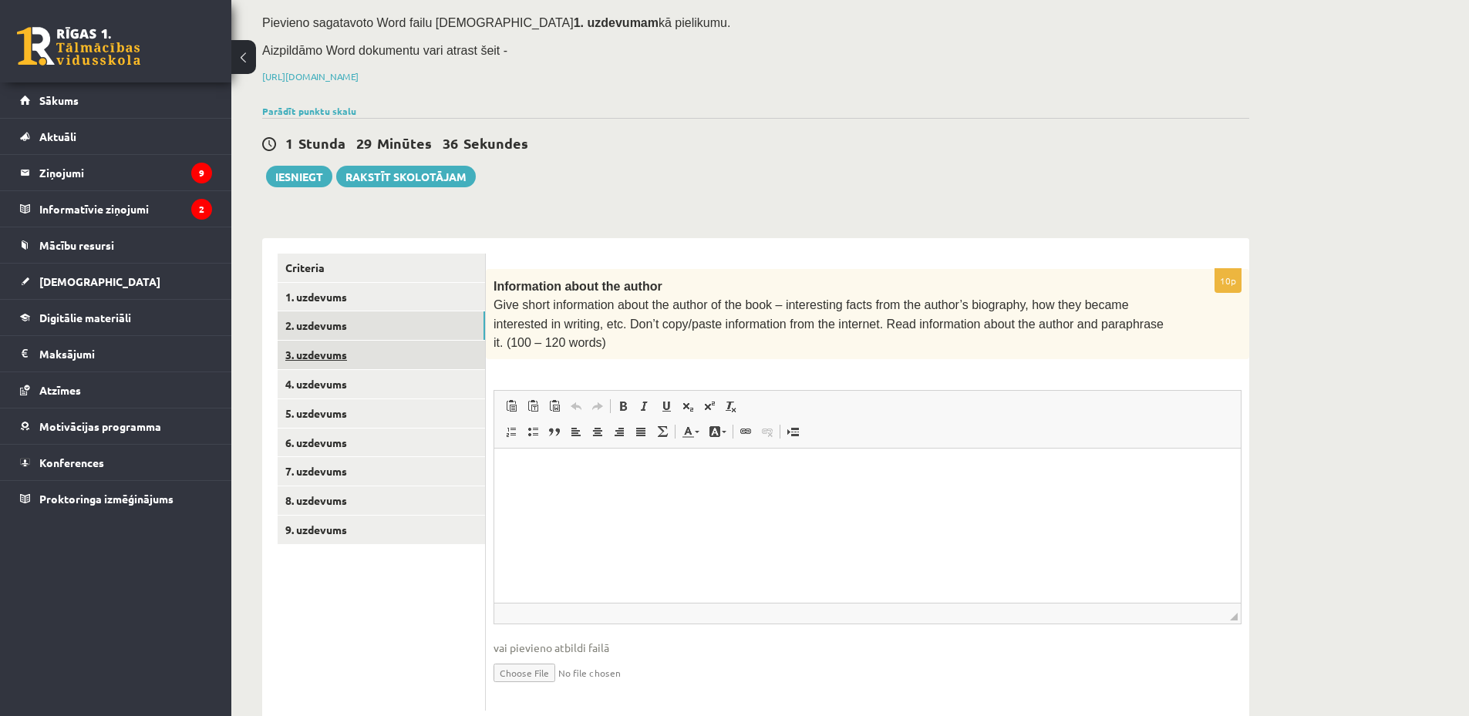
click at [371, 341] on link "3. uzdevums" at bounding box center [381, 355] width 207 height 29
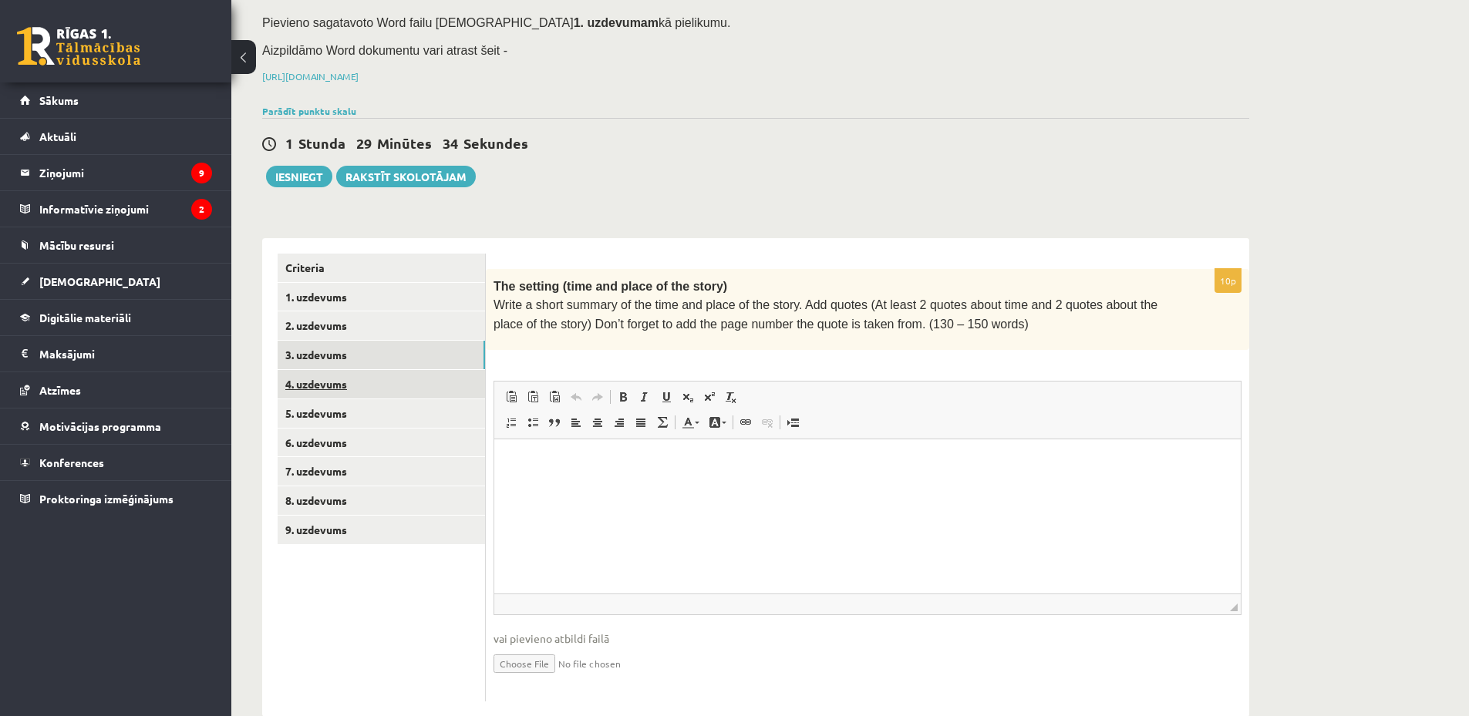
click at [382, 370] on link "4. uzdevums" at bounding box center [381, 384] width 207 height 29
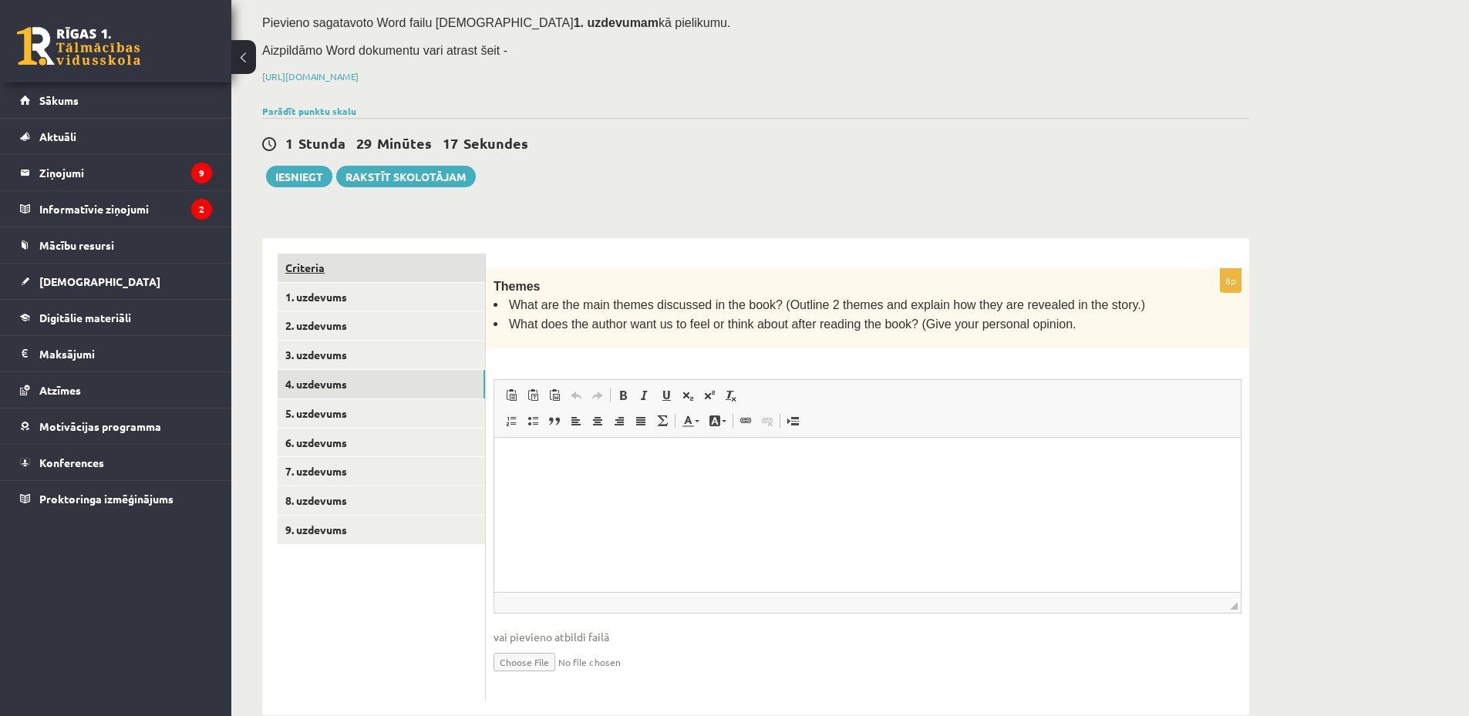
click at [336, 254] on link "Criteria" at bounding box center [381, 268] width 207 height 29
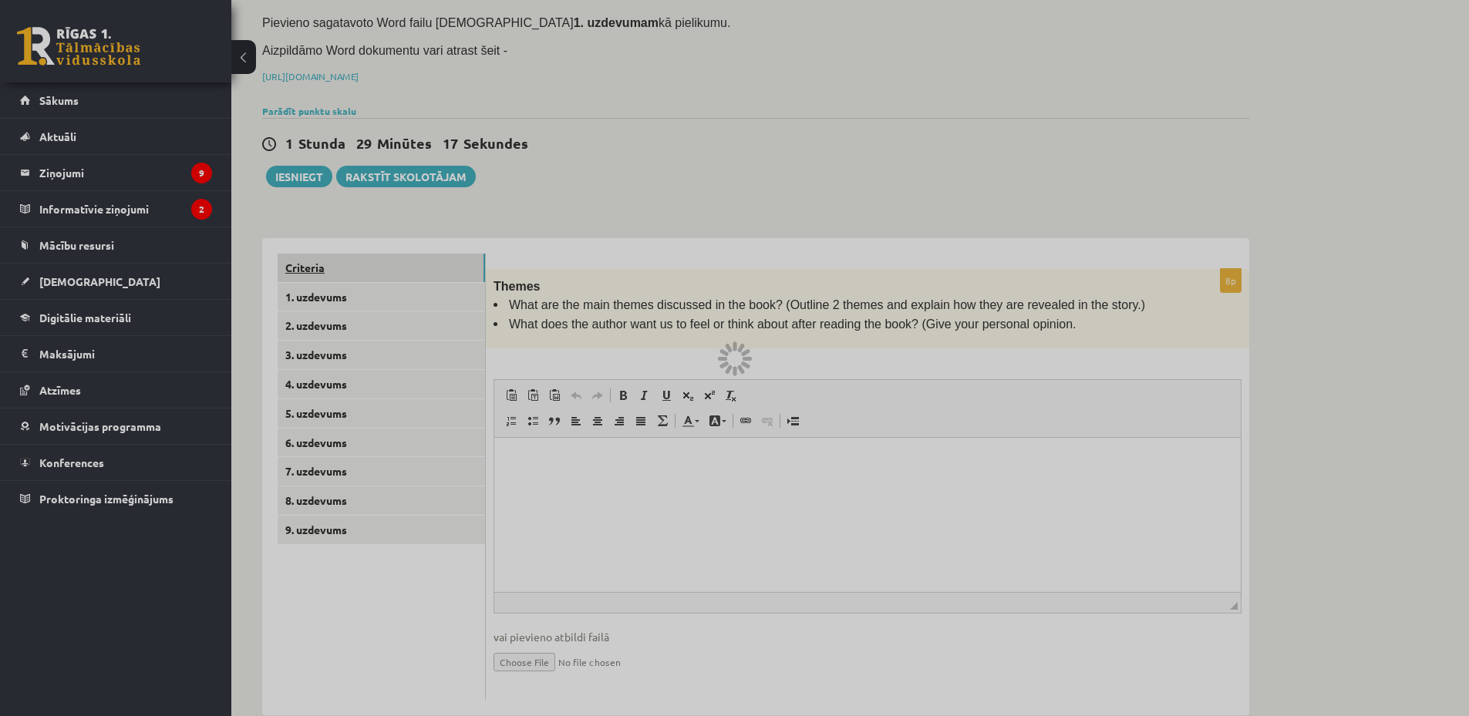
scroll to position [82, 0]
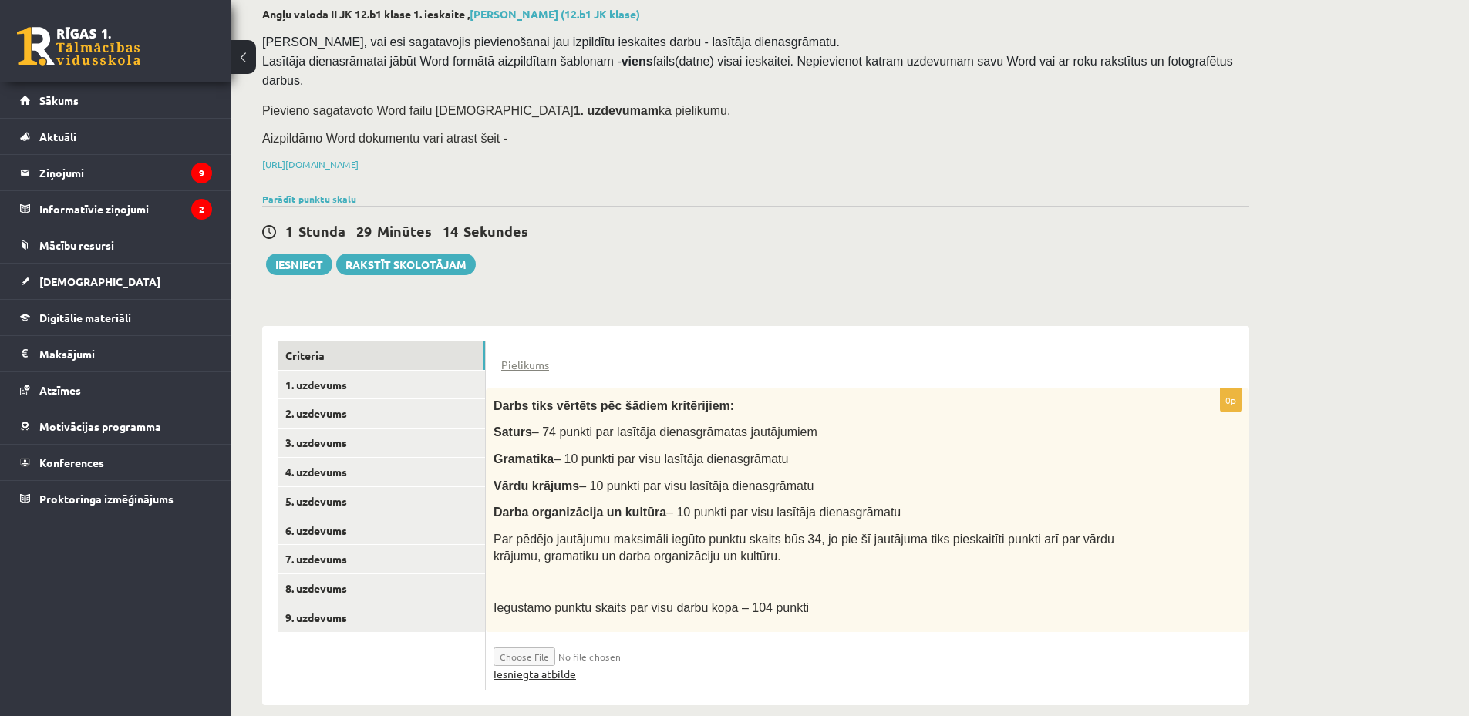
click at [561, 666] on link "Iesniegtā atbilde" at bounding box center [534, 674] width 82 height 16
click at [292, 254] on button "Iesniegt" at bounding box center [299, 265] width 66 height 22
